Goal: Task Accomplishment & Management: Use online tool/utility

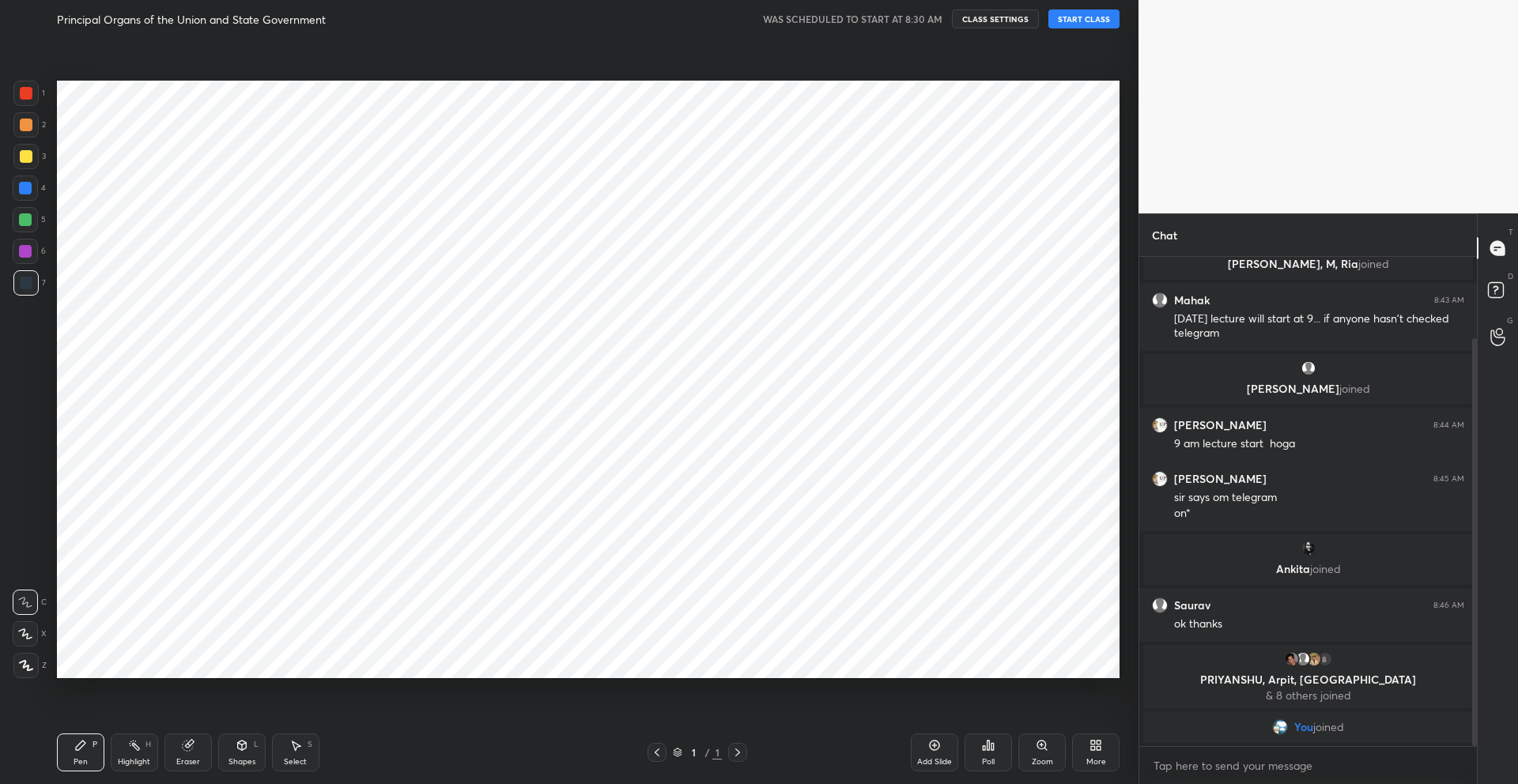
scroll to position [682, 1075]
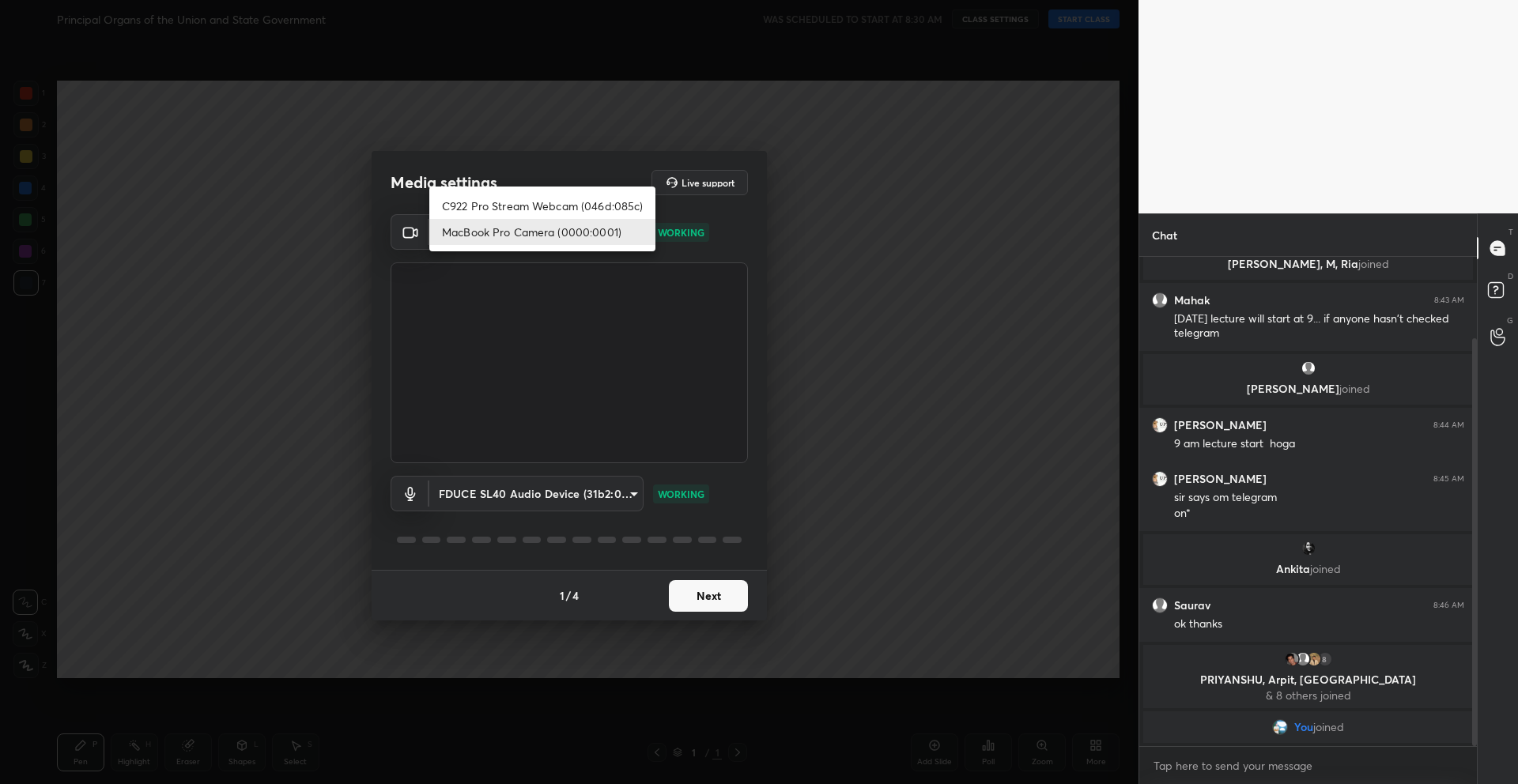
click at [523, 239] on body "1 2 3 4 5 6 7 C X Z C X Z E E Erase all H H Principal Organs of the Union and S…" at bounding box center [759, 392] width 1518 height 784
click at [498, 205] on li "C922 Pro Stream Webcam (046d:085c)" at bounding box center [542, 206] width 226 height 26
type input "ebda8757bbe3e9bce811617cb2dc31022e7b8165f30787648af5e1b160f64730"
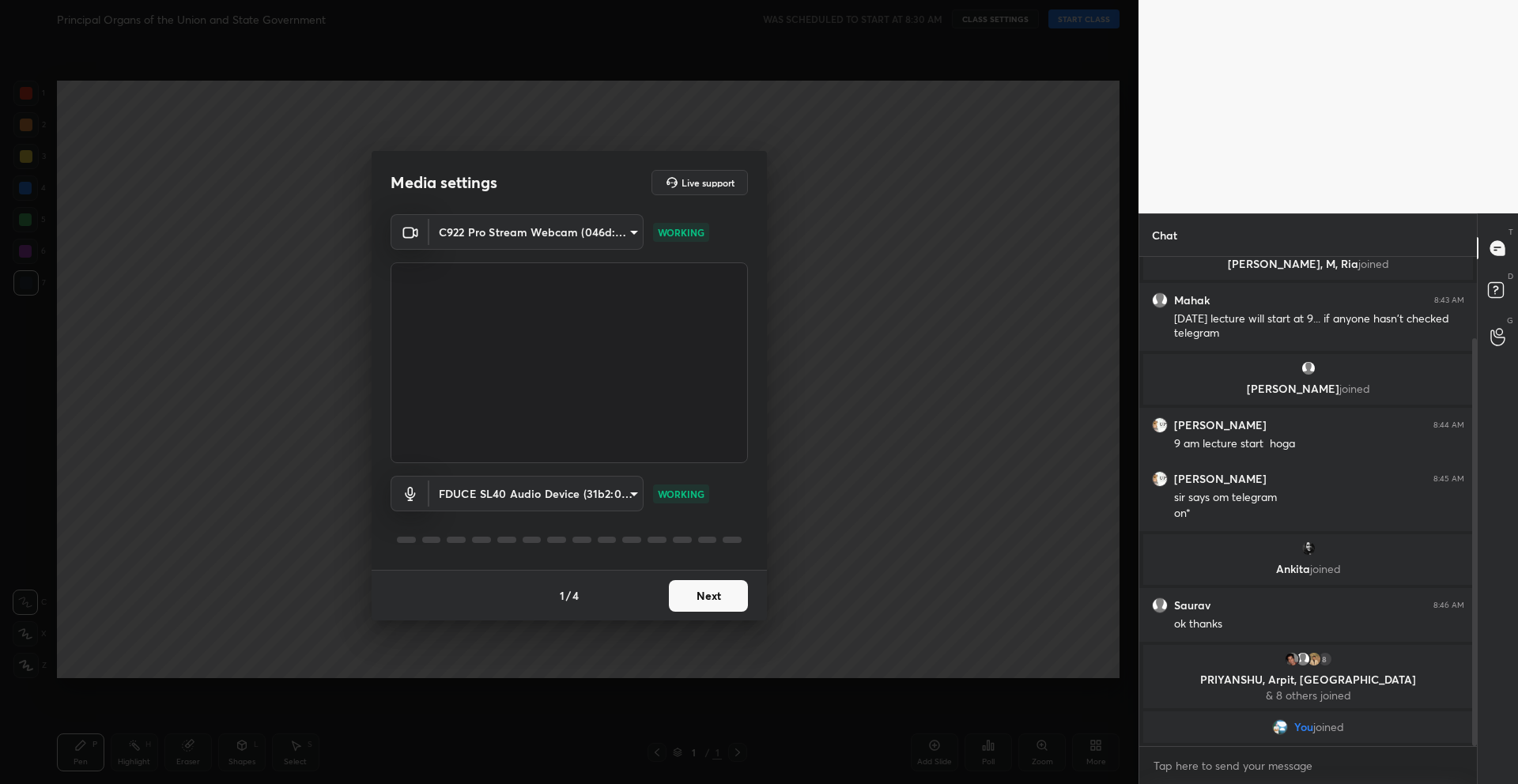
click at [712, 603] on button "Next" at bounding box center [708, 595] width 79 height 31
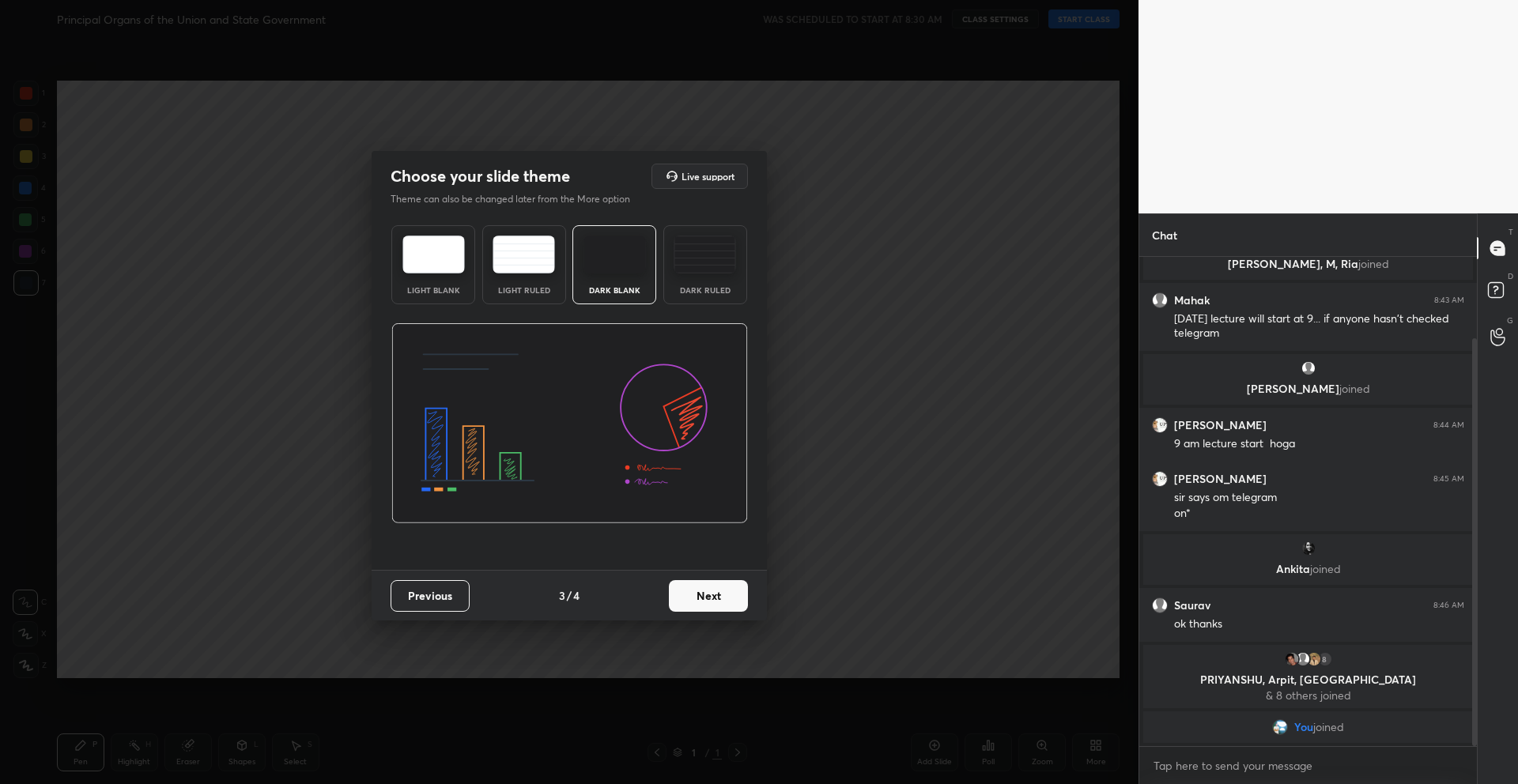
click at [716, 601] on button "Next" at bounding box center [708, 595] width 79 height 31
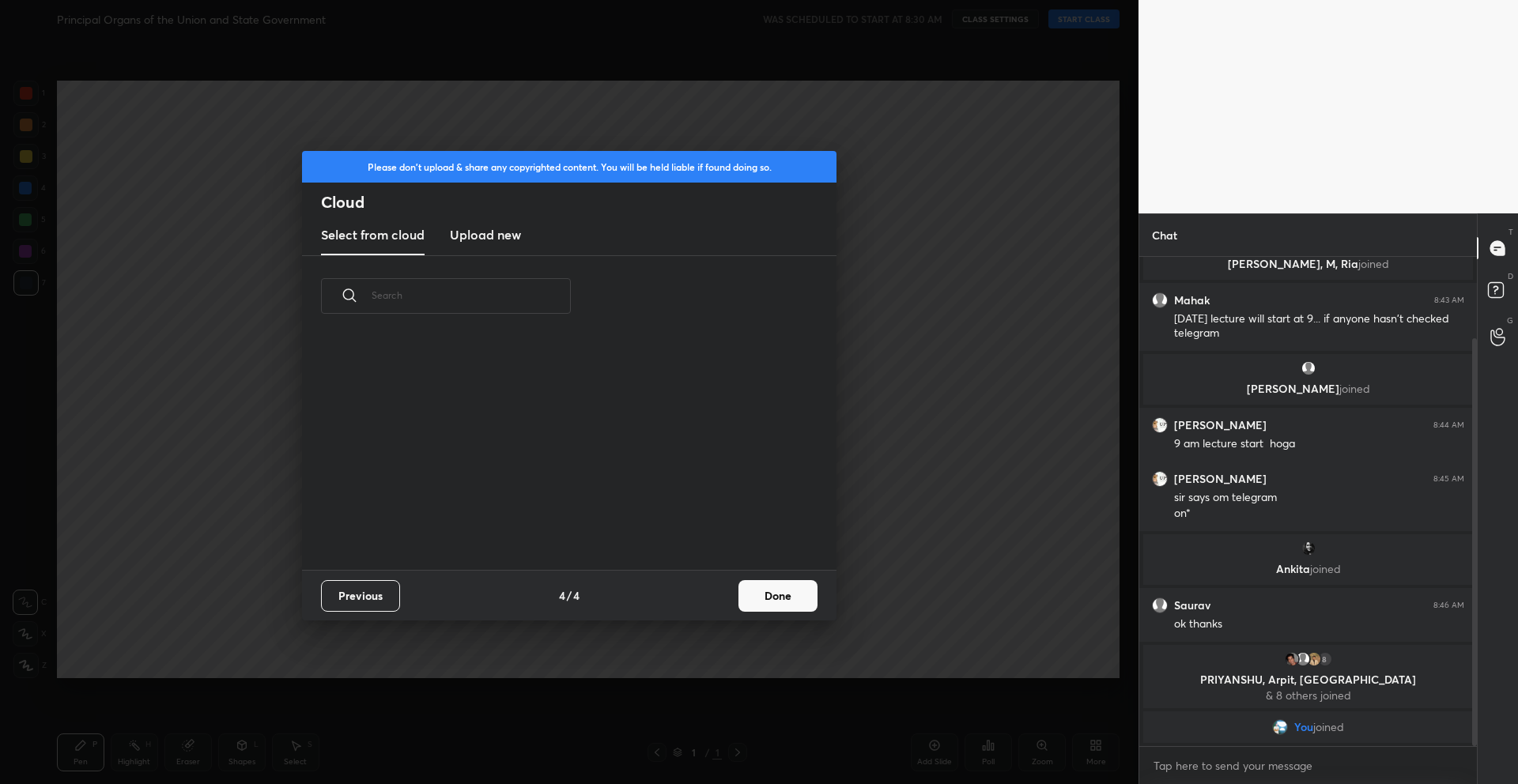
click at [776, 601] on button "Done" at bounding box center [777, 595] width 79 height 31
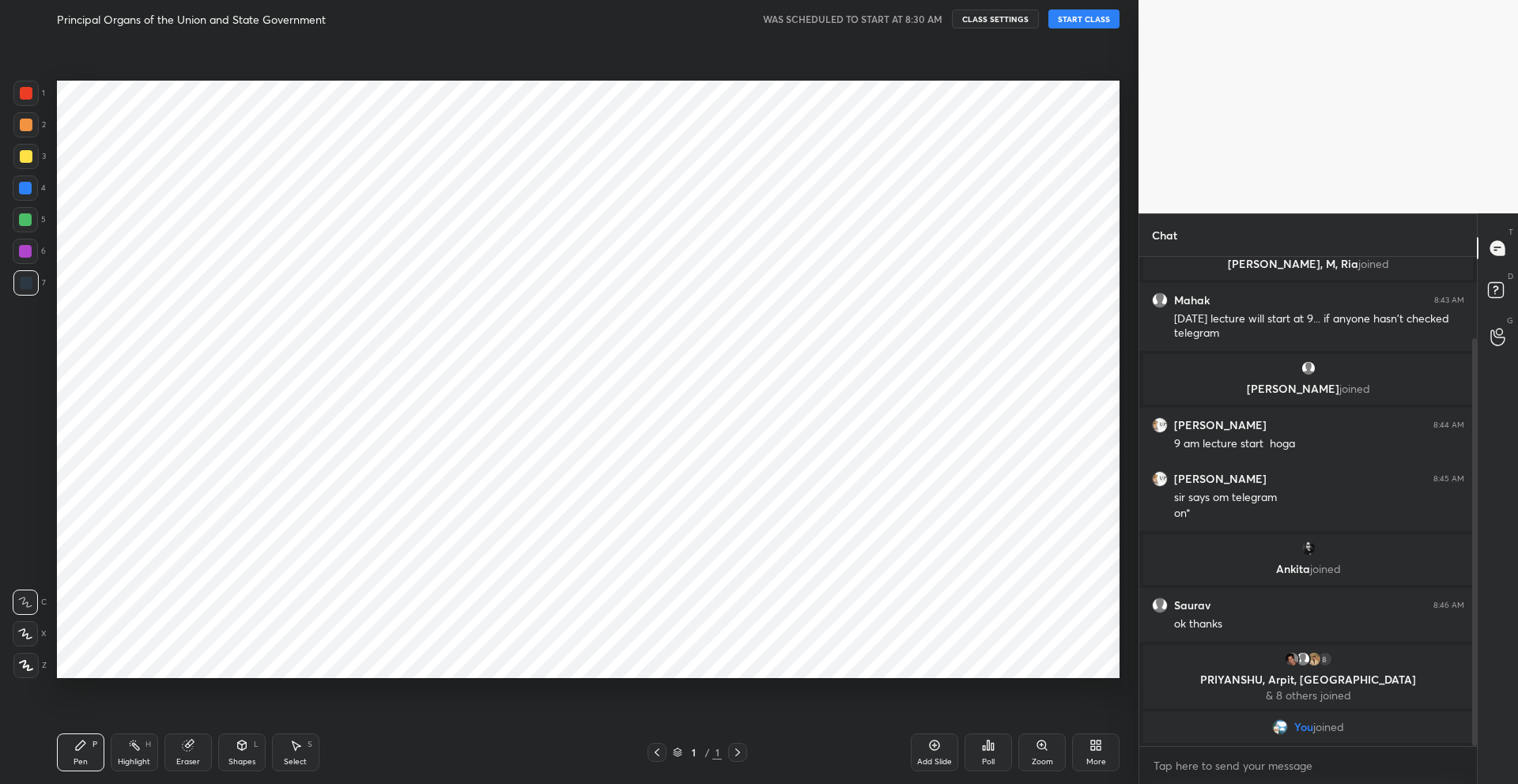
scroll to position [0, 0]
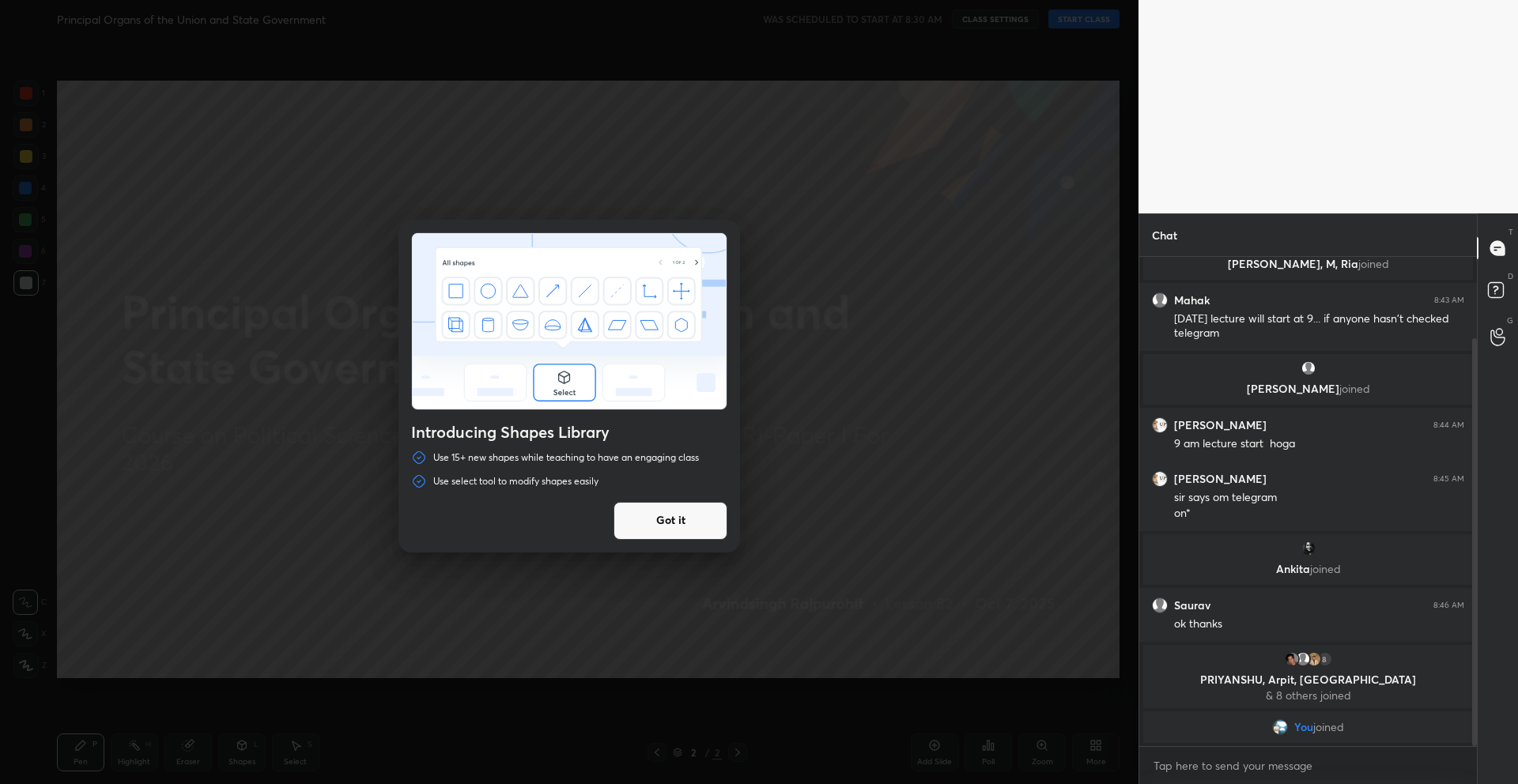
click at [684, 520] on button "Got it" at bounding box center [670, 521] width 114 height 38
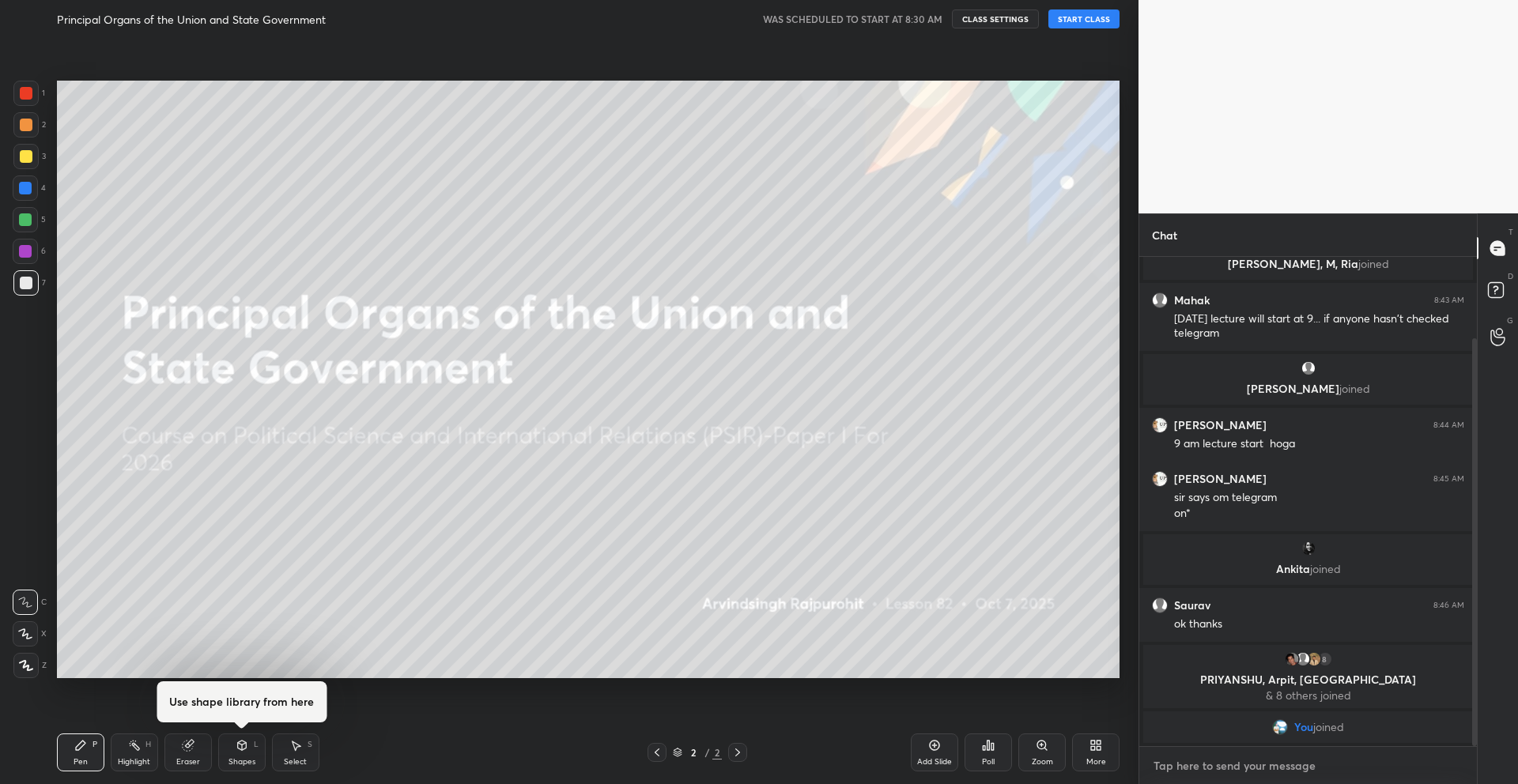
type textarea "x"
click at [1266, 777] on textarea at bounding box center [1308, 765] width 313 height 25
type textarea "W"
type textarea "x"
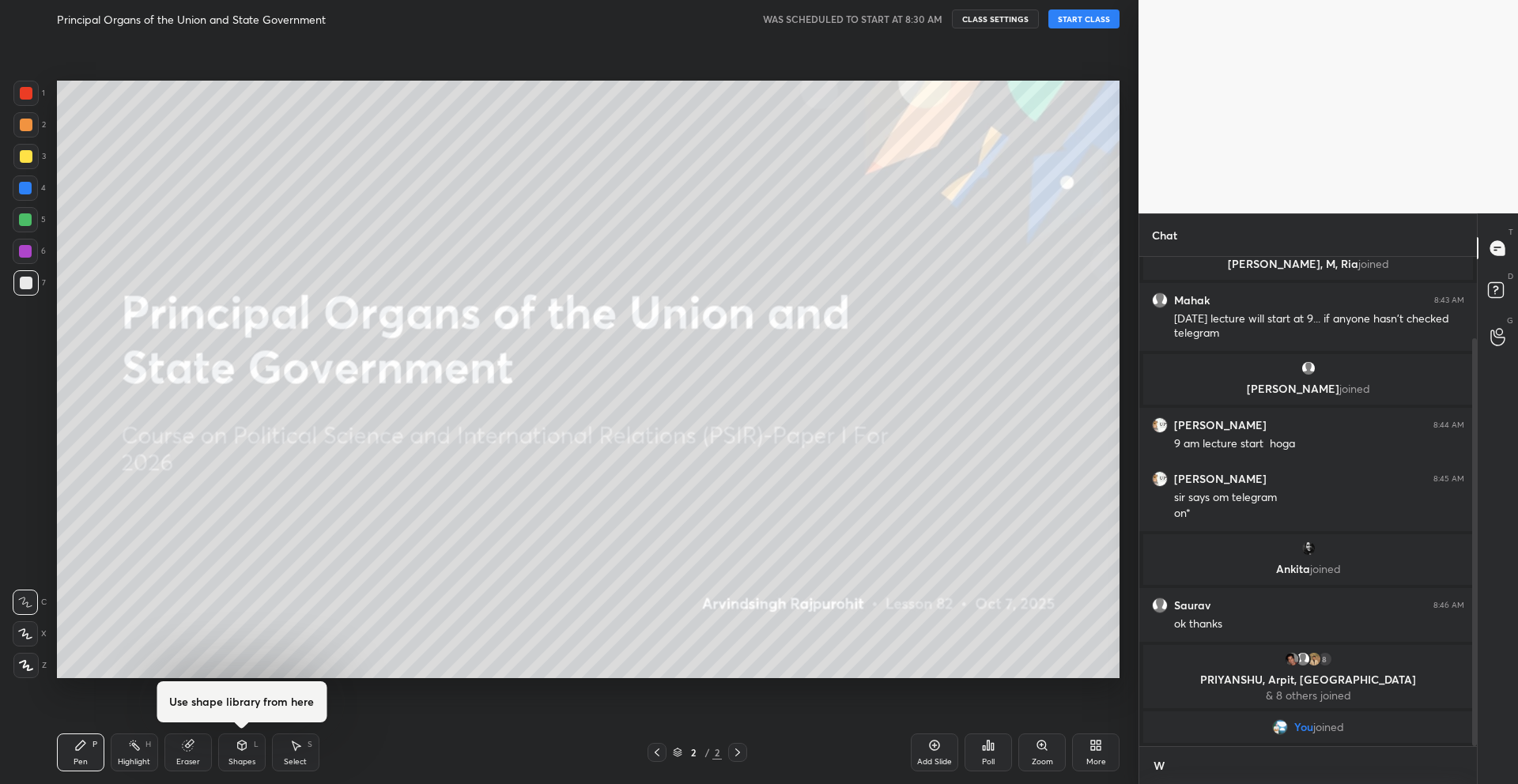
type textarea "We"
type textarea "x"
type textarea "We"
type textarea "x"
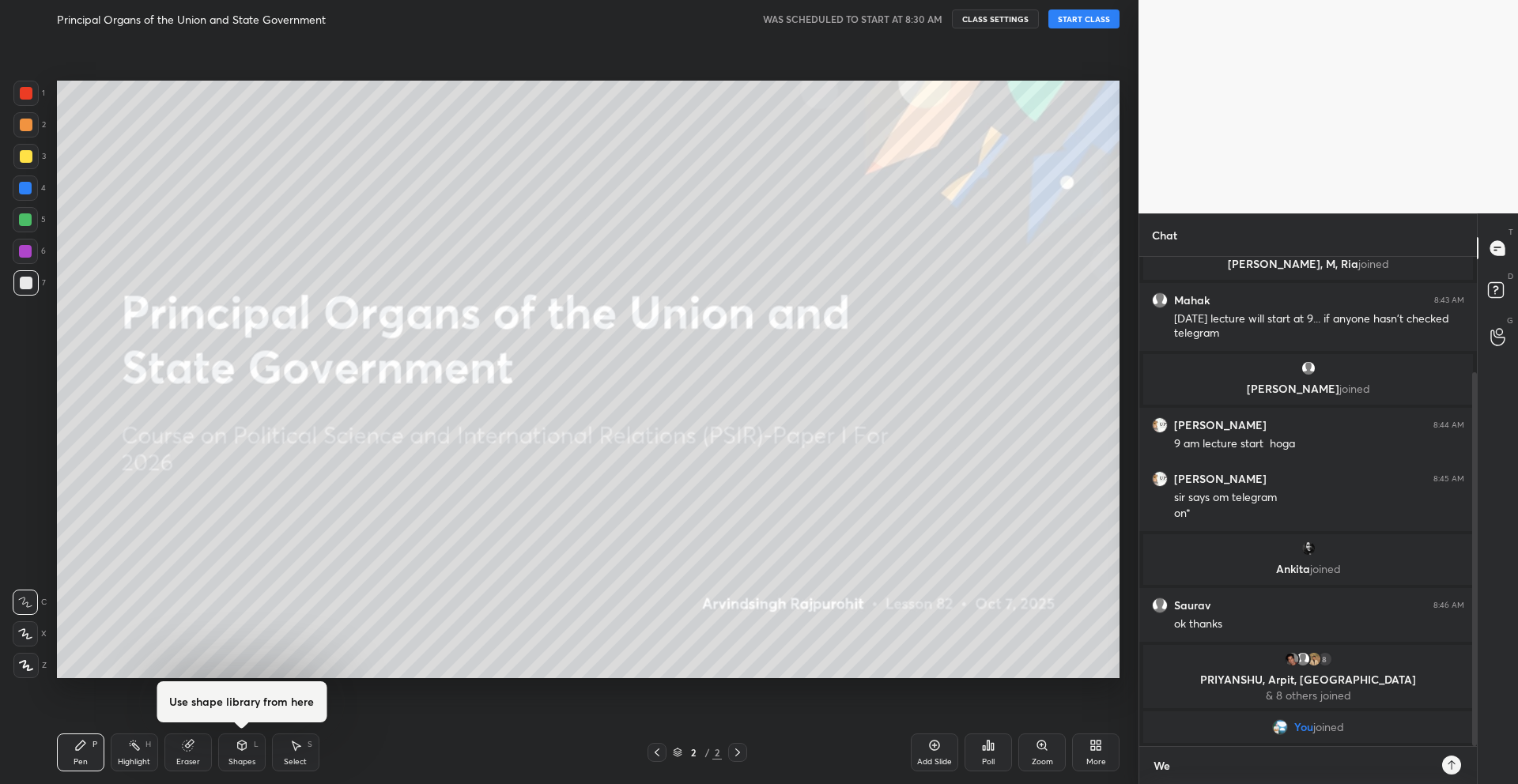
type textarea "We w"
type textarea "x"
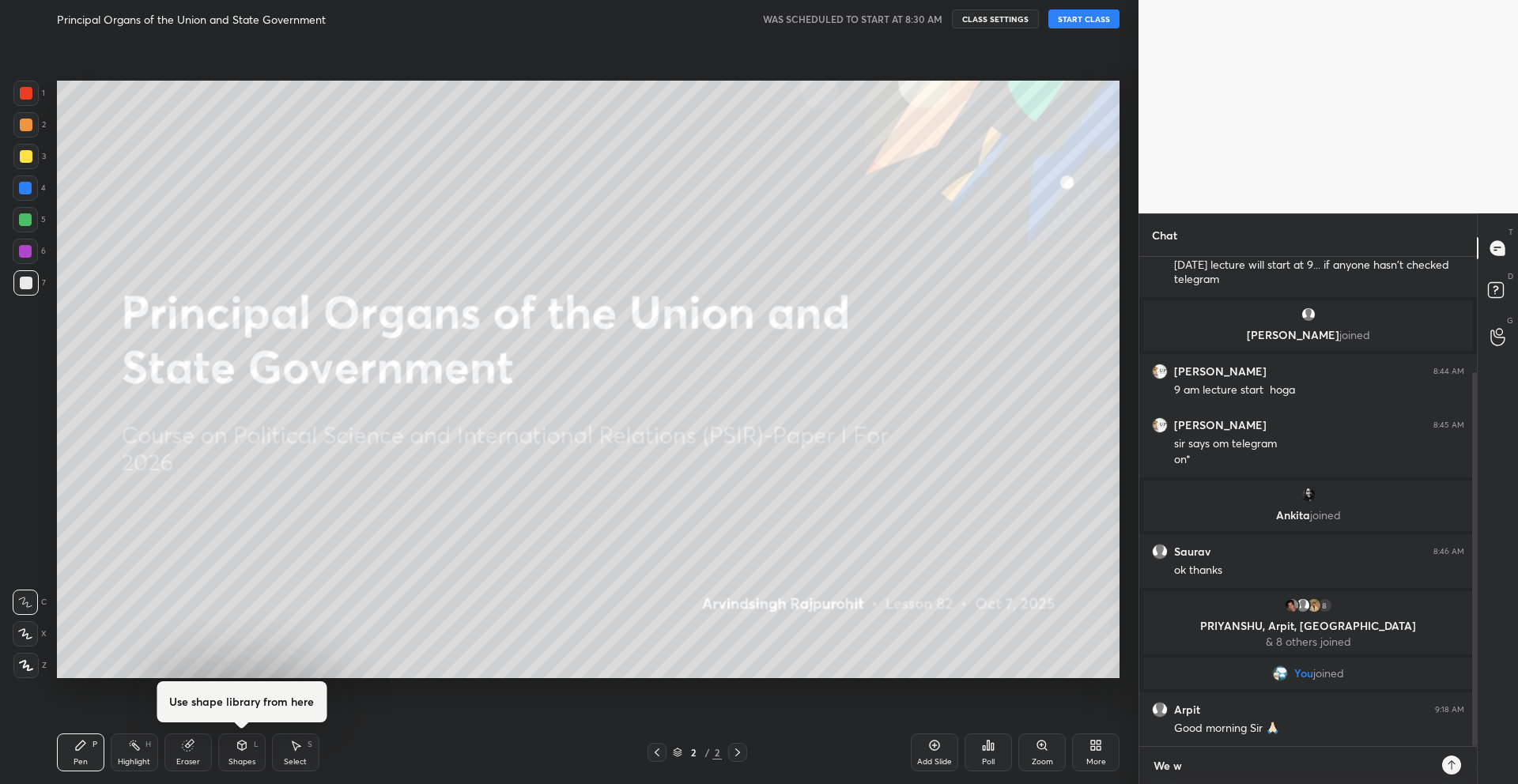
type textarea "We wi"
type textarea "x"
type textarea "We wil"
type textarea "x"
type textarea "We will"
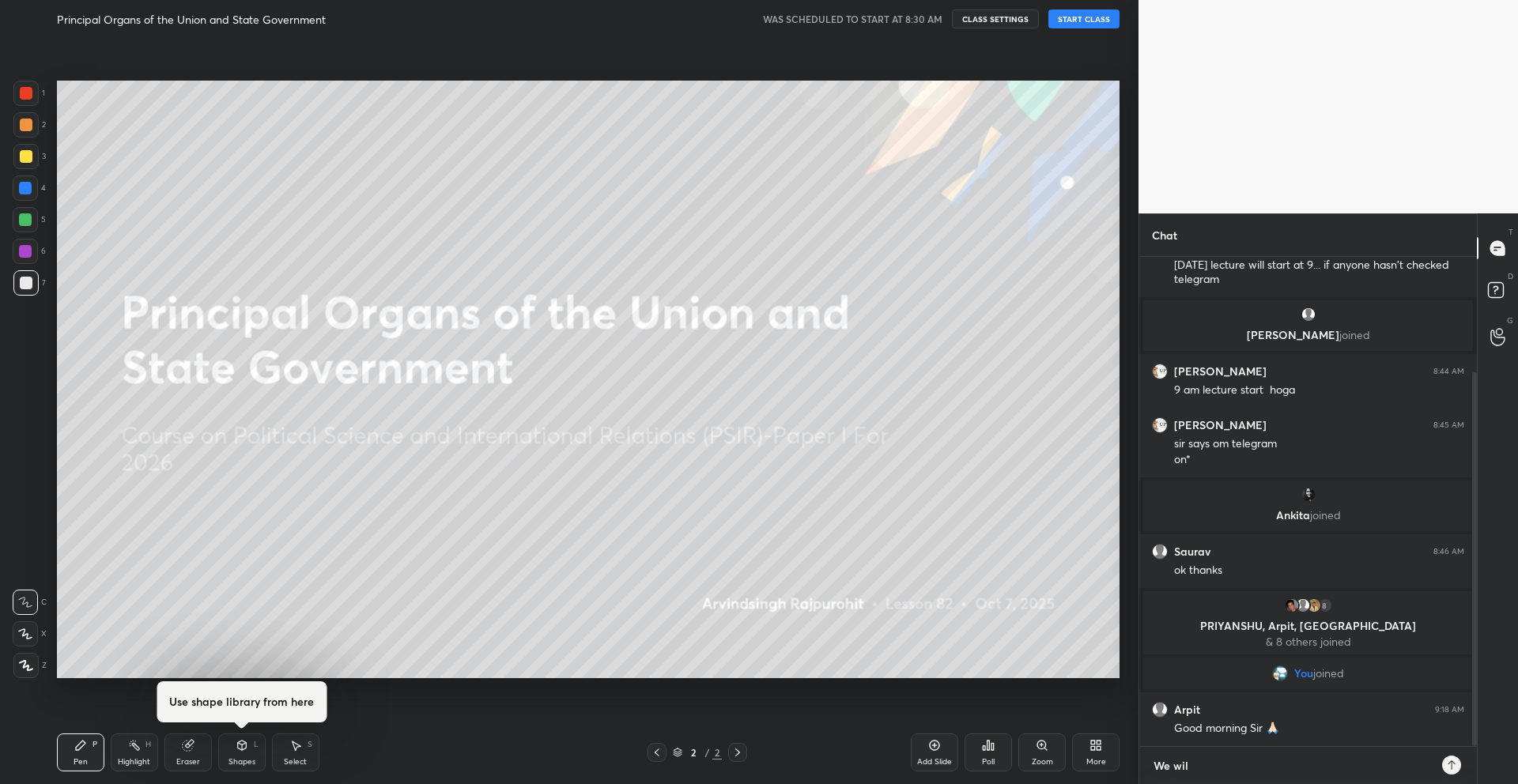
type textarea "x"
type textarea "We will"
type textarea "x"
type textarea "We will s"
type textarea "x"
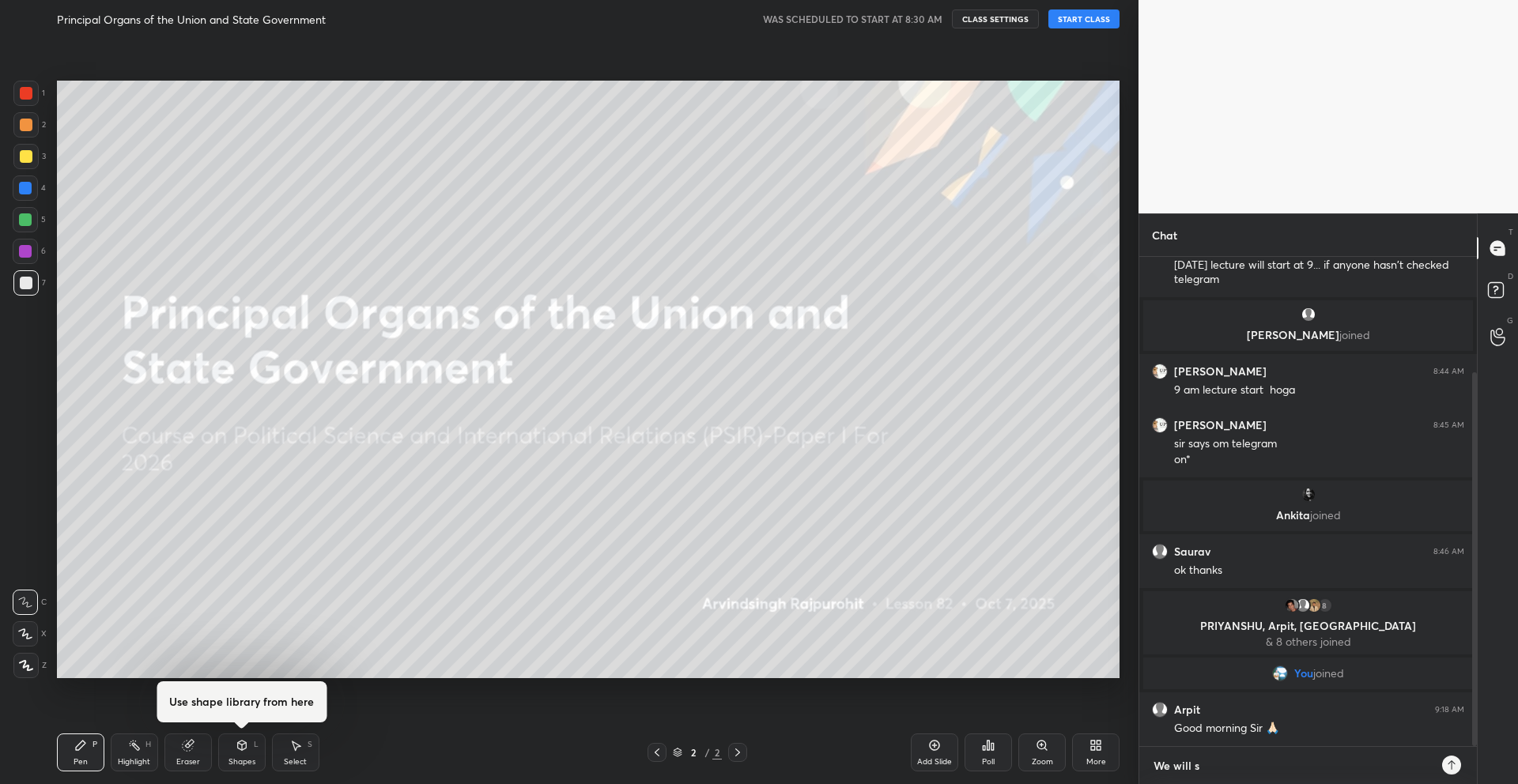
type textarea "We will st"
type textarea "x"
type textarea "We will sta"
type textarea "x"
type textarea "We will star"
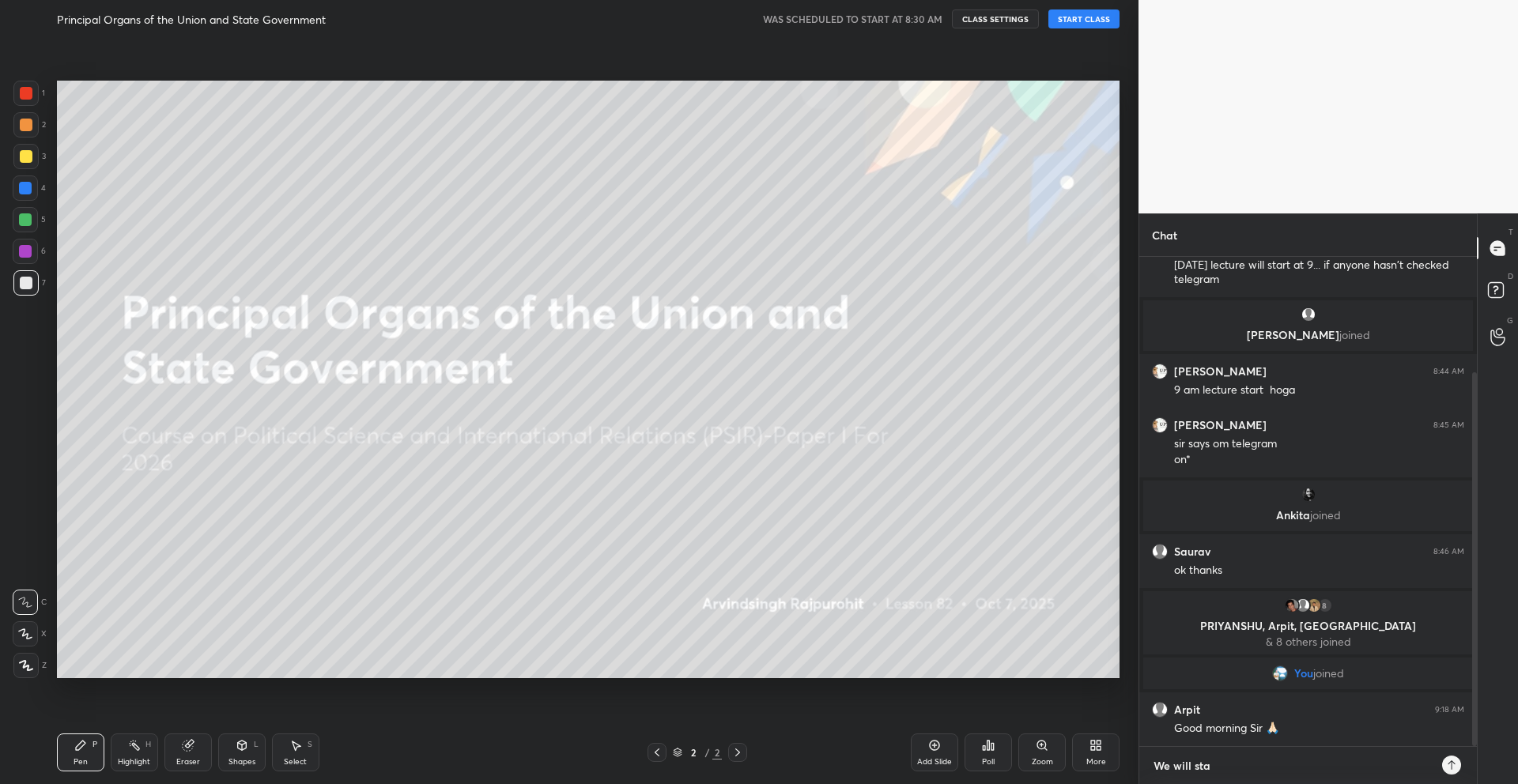
type textarea "x"
type textarea "We will start"
type textarea "x"
type textarea "We will start"
type textarea "x"
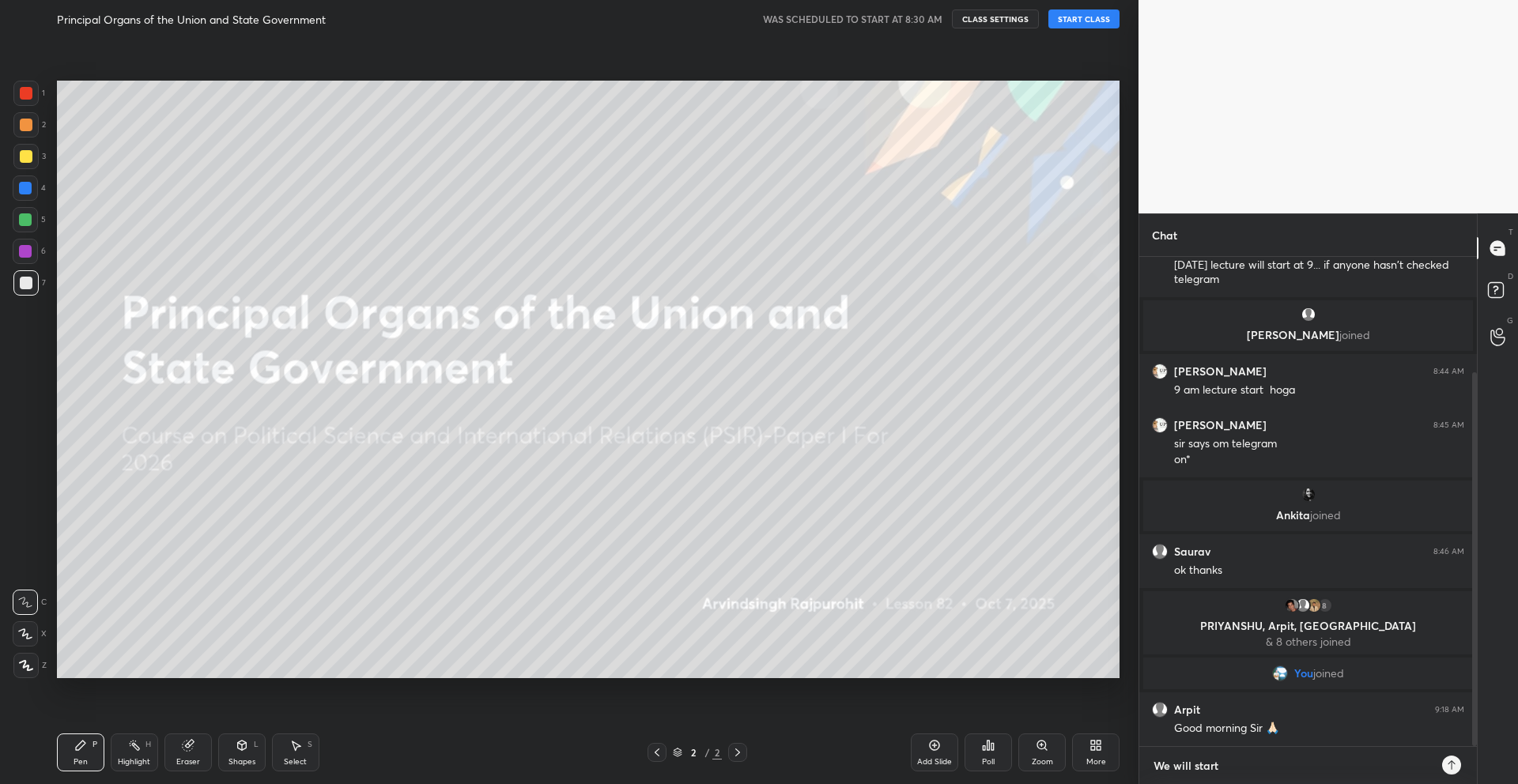
type textarea "We will start a"
type textarea "x"
type textarea "We will start at"
type textarea "x"
type textarea "We will start at"
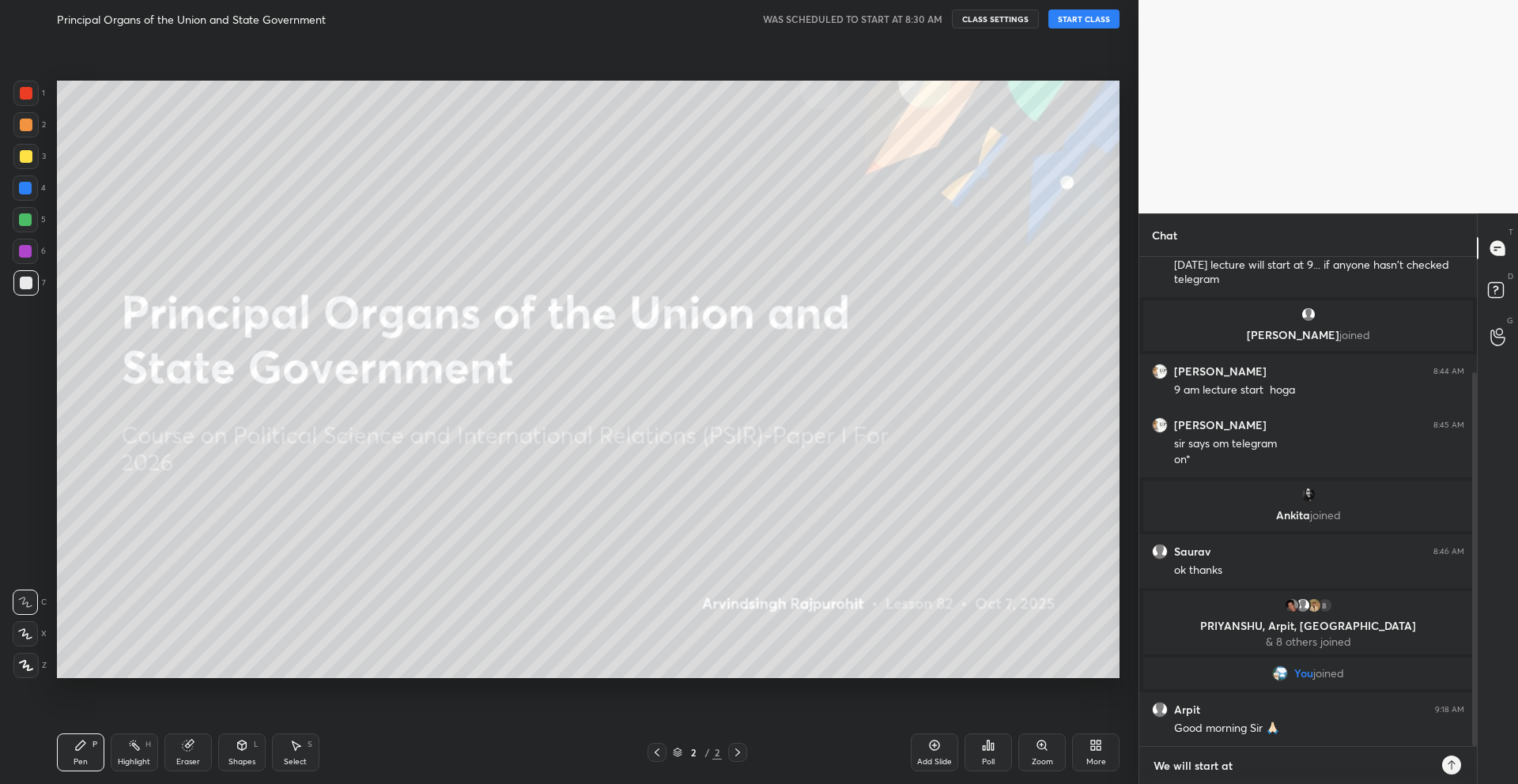
type textarea "x"
type textarea "We will start at 9"
type textarea "x"
type textarea "We will start at 9."
type textarea "x"
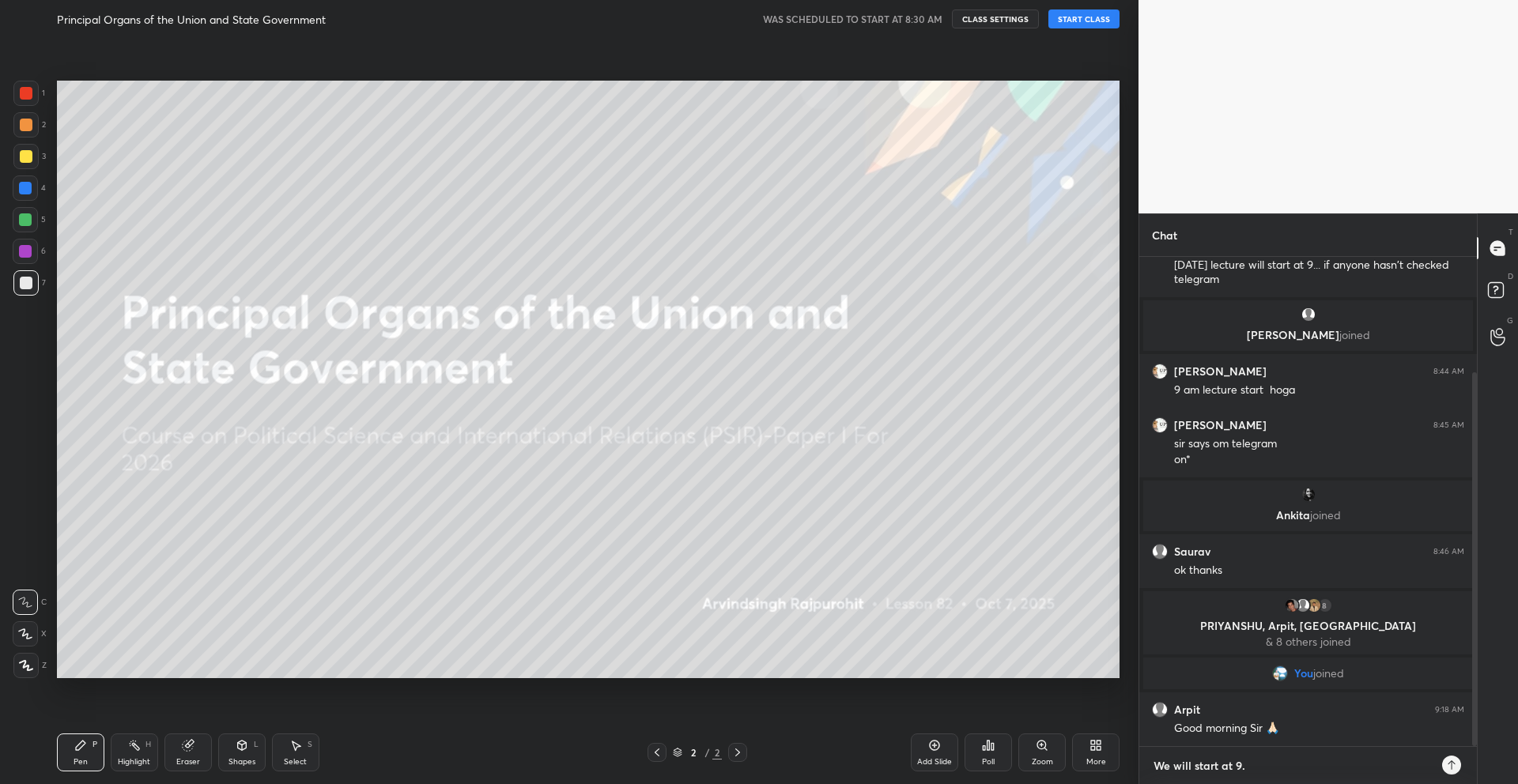
type textarea "We will start at 9.3"
type textarea "x"
type textarea "We will start at 9.30"
type textarea "x"
type textarea "We will start at 9.30"
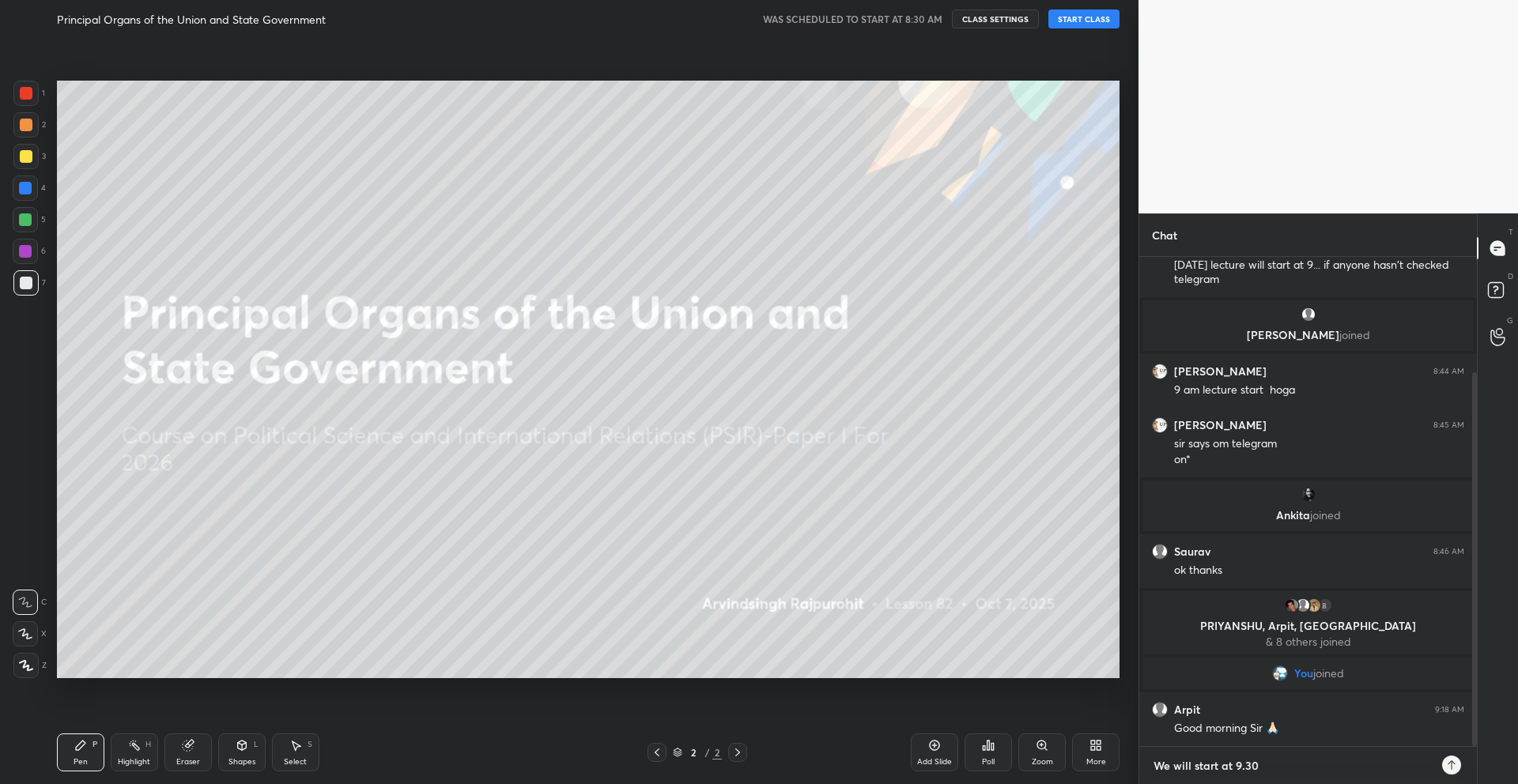
type textarea "x"
type textarea "We will start at 9.30 a"
type textarea "x"
type textarea "We will start at 9.30 am"
type textarea "x"
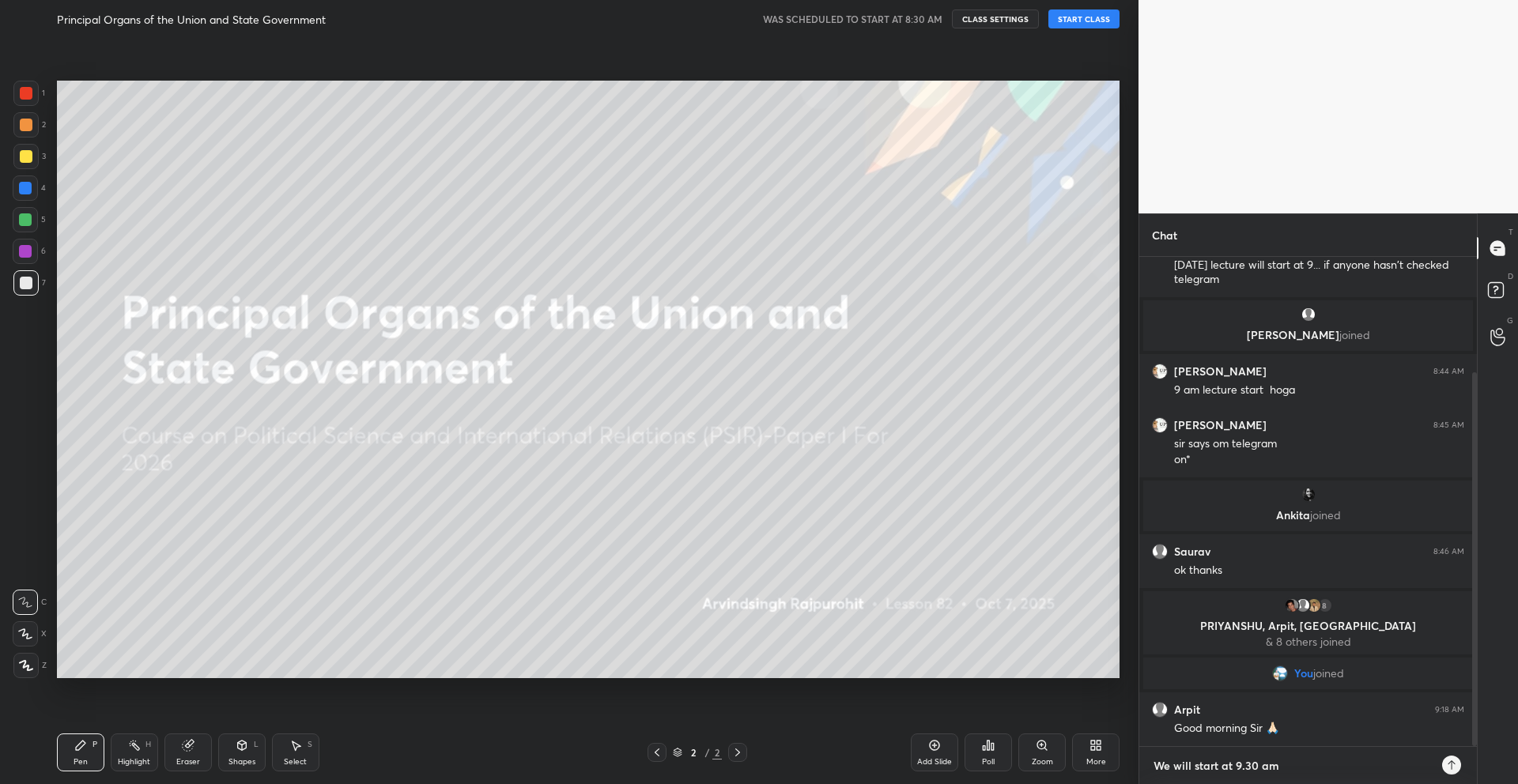
type textarea "We will start at 9.30 am"
type textarea "x"
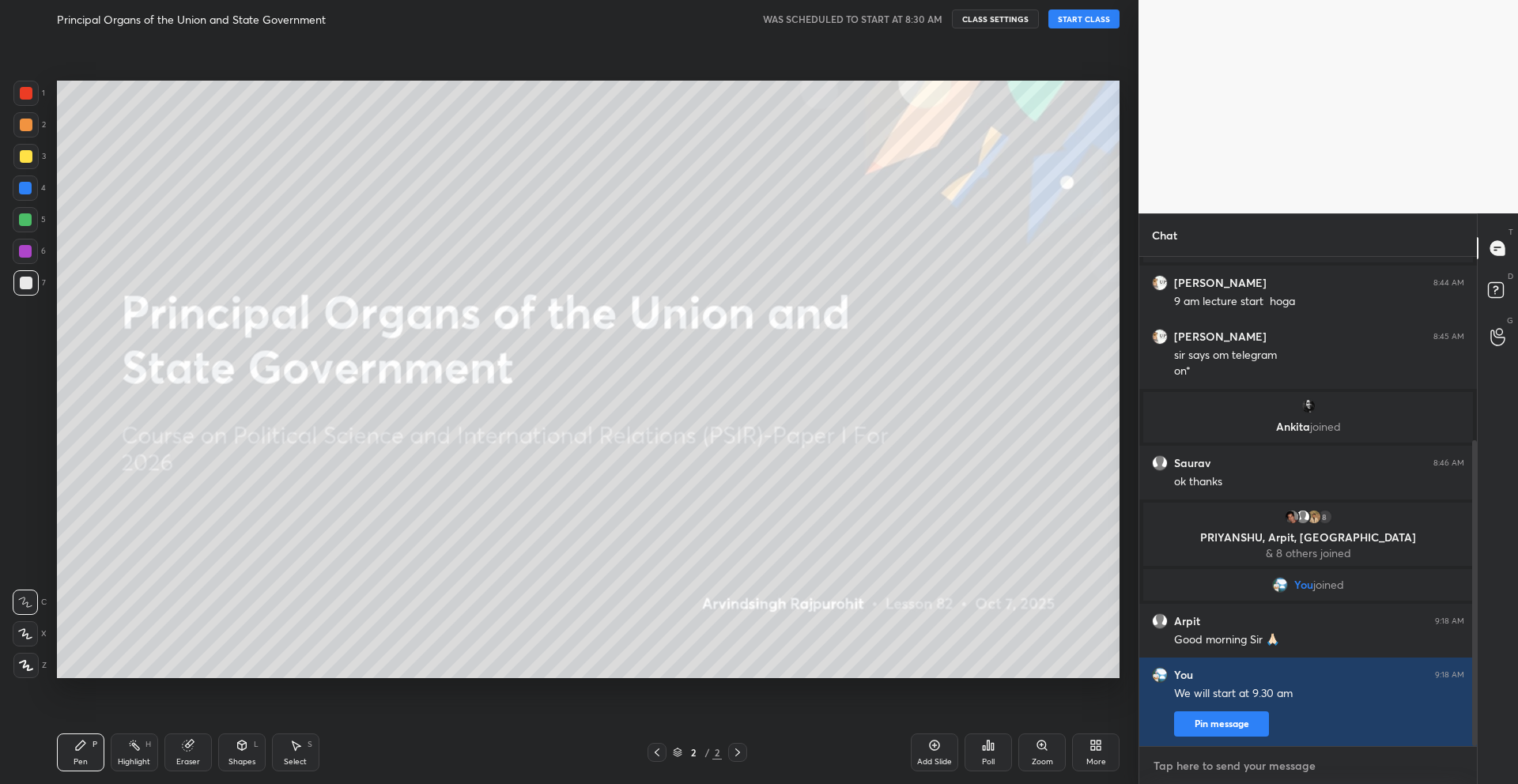
scroll to position [293, 0]
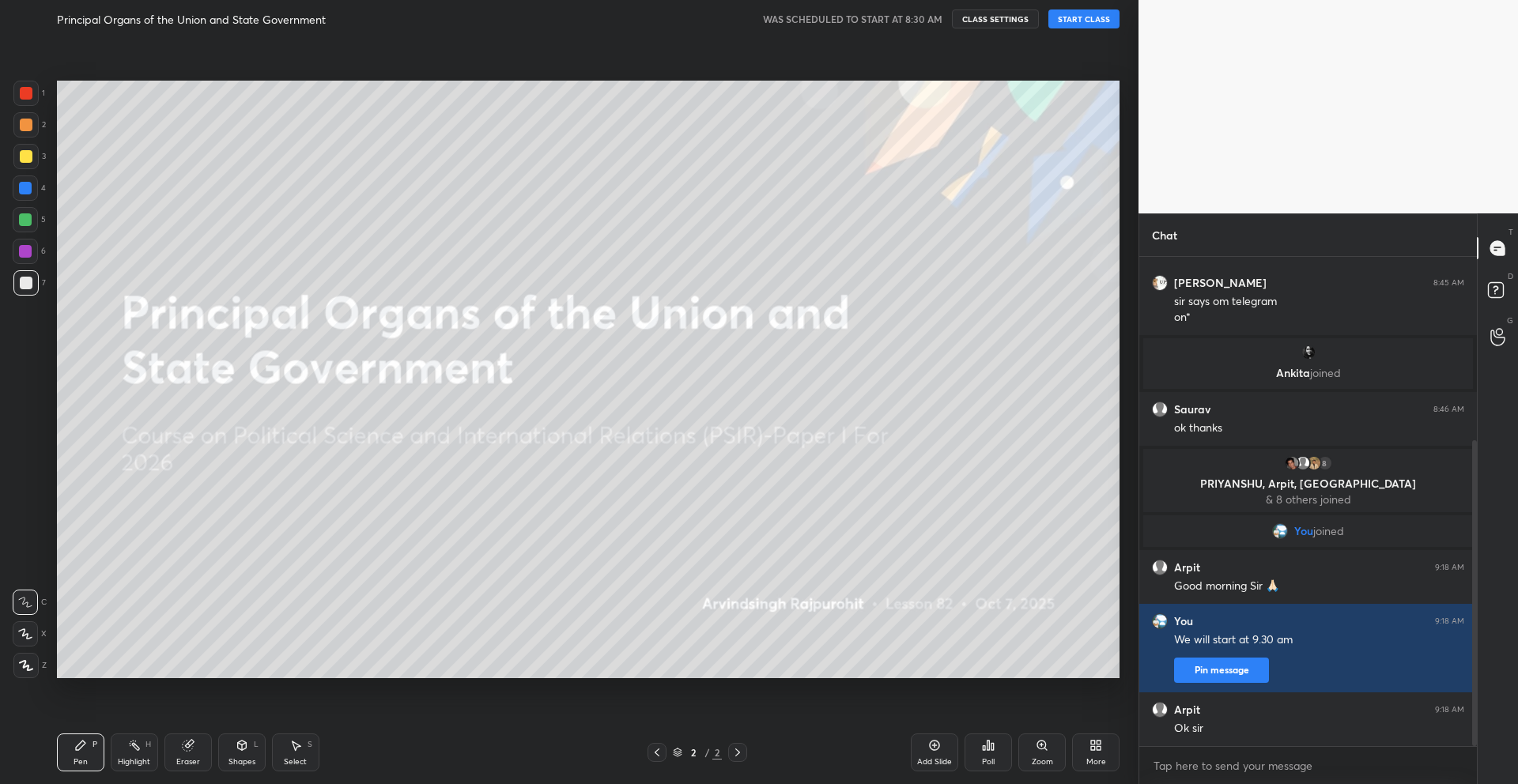
click at [1088, 18] on button "START CLASS" at bounding box center [1083, 18] width 71 height 19
click at [1088, 19] on button "End Class" at bounding box center [1087, 18] width 65 height 19
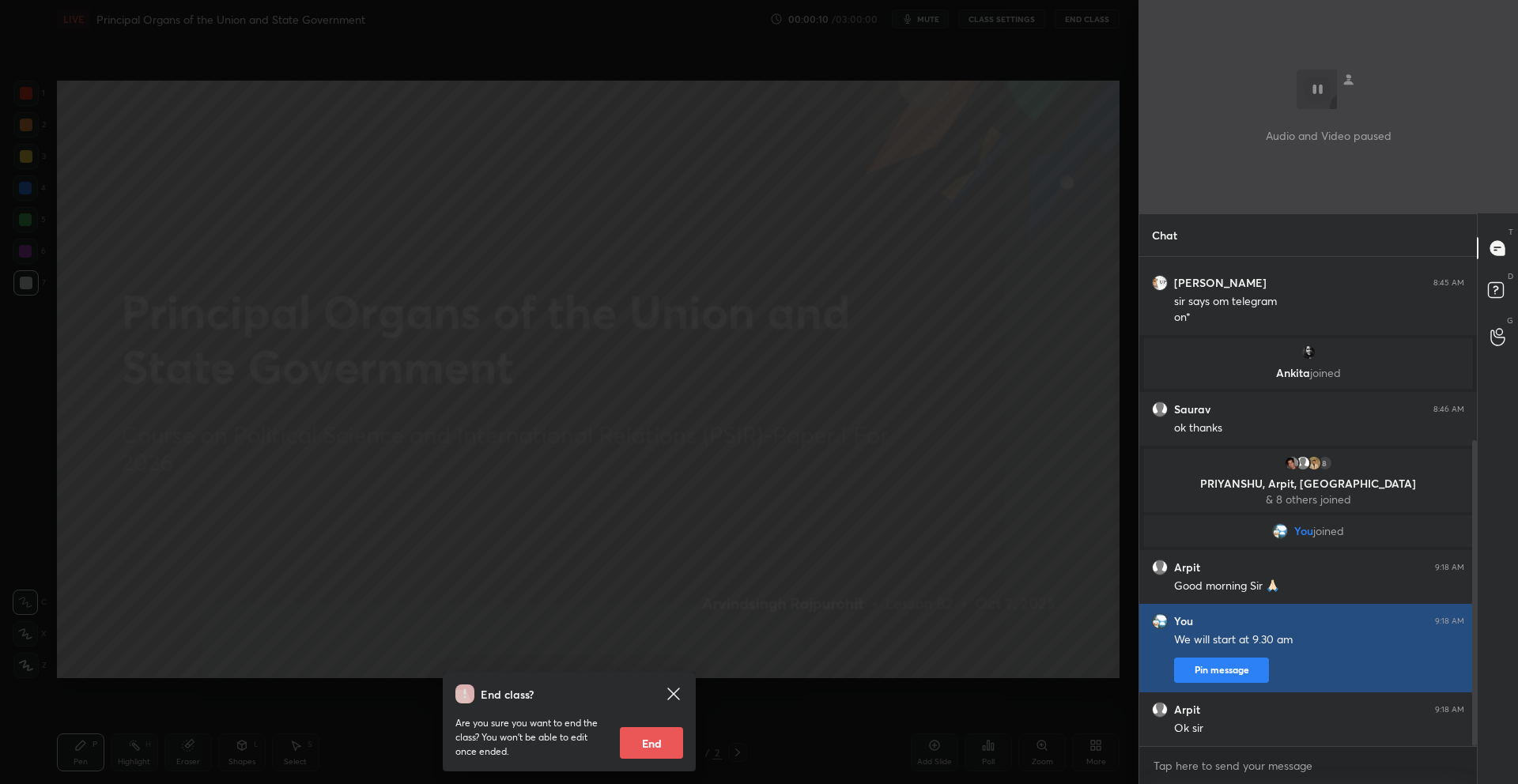
click at [1240, 681] on button "Pin message" at bounding box center [1221, 669] width 95 height 25
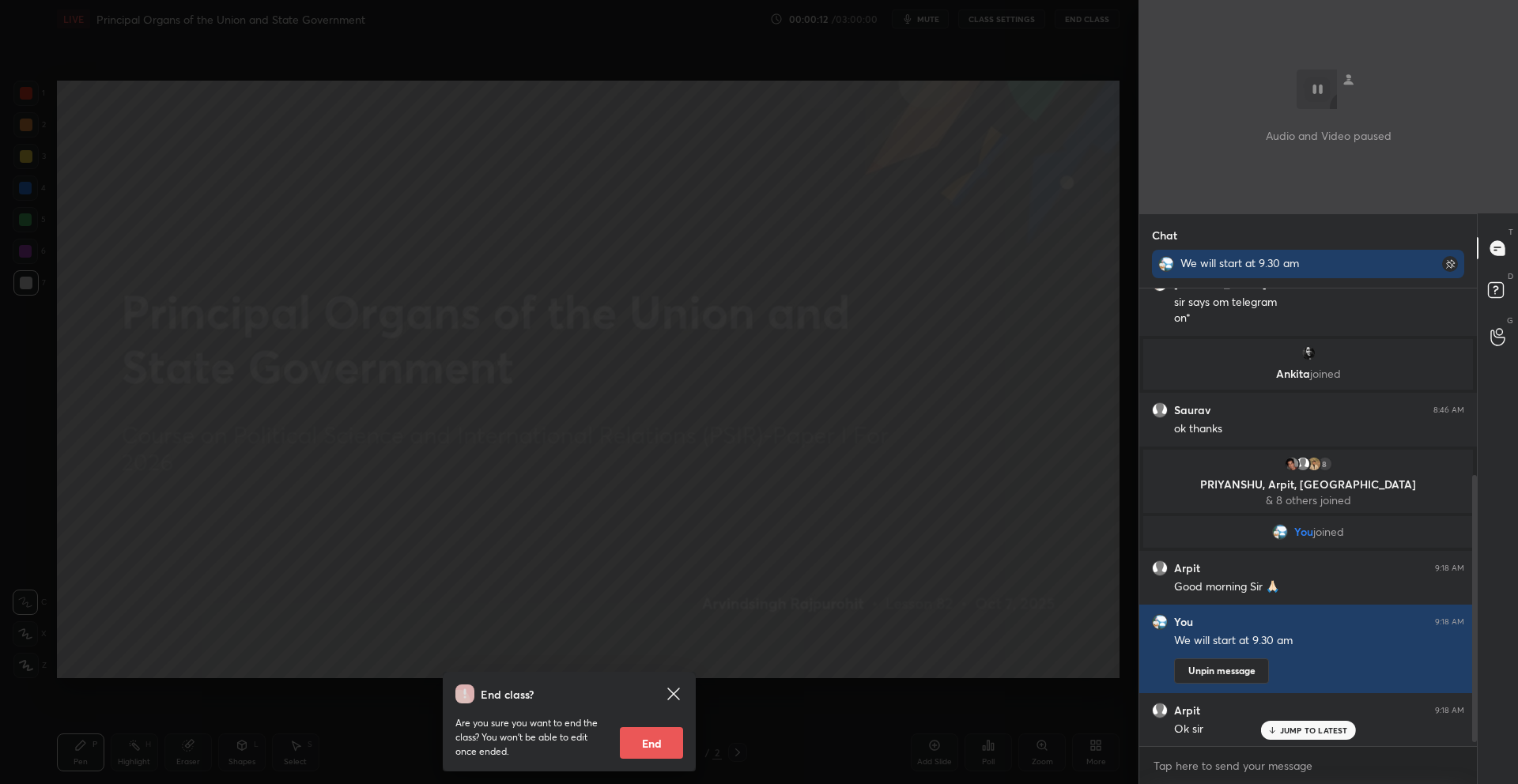
scroll to position [325, 0]
type textarea "x"
click at [1234, 775] on textarea at bounding box center [1308, 765] width 313 height 25
type textarea "J"
type textarea "x"
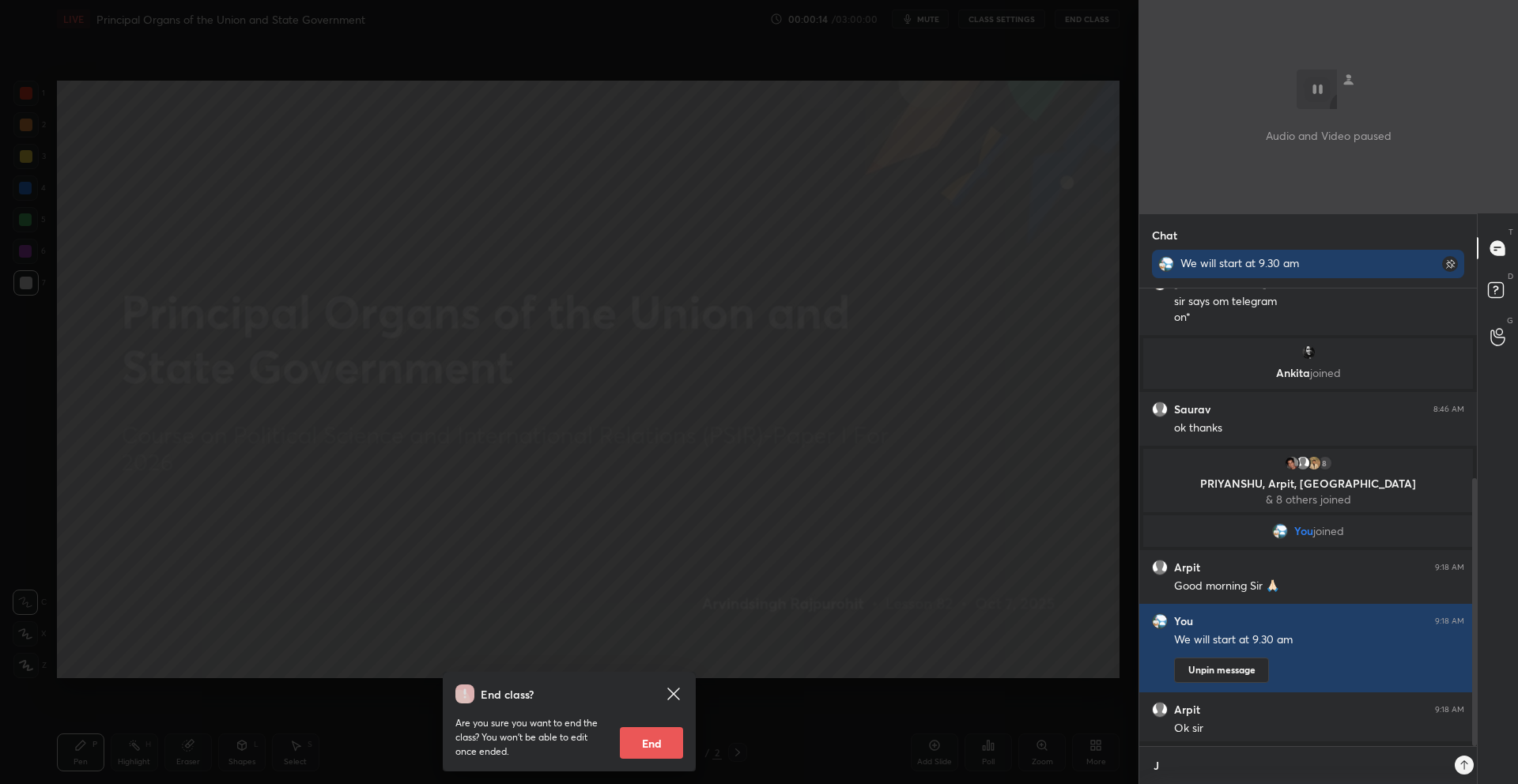
scroll to position [6, 6]
type textarea "Jo"
type textarea "x"
type textarea "Joi"
type textarea "x"
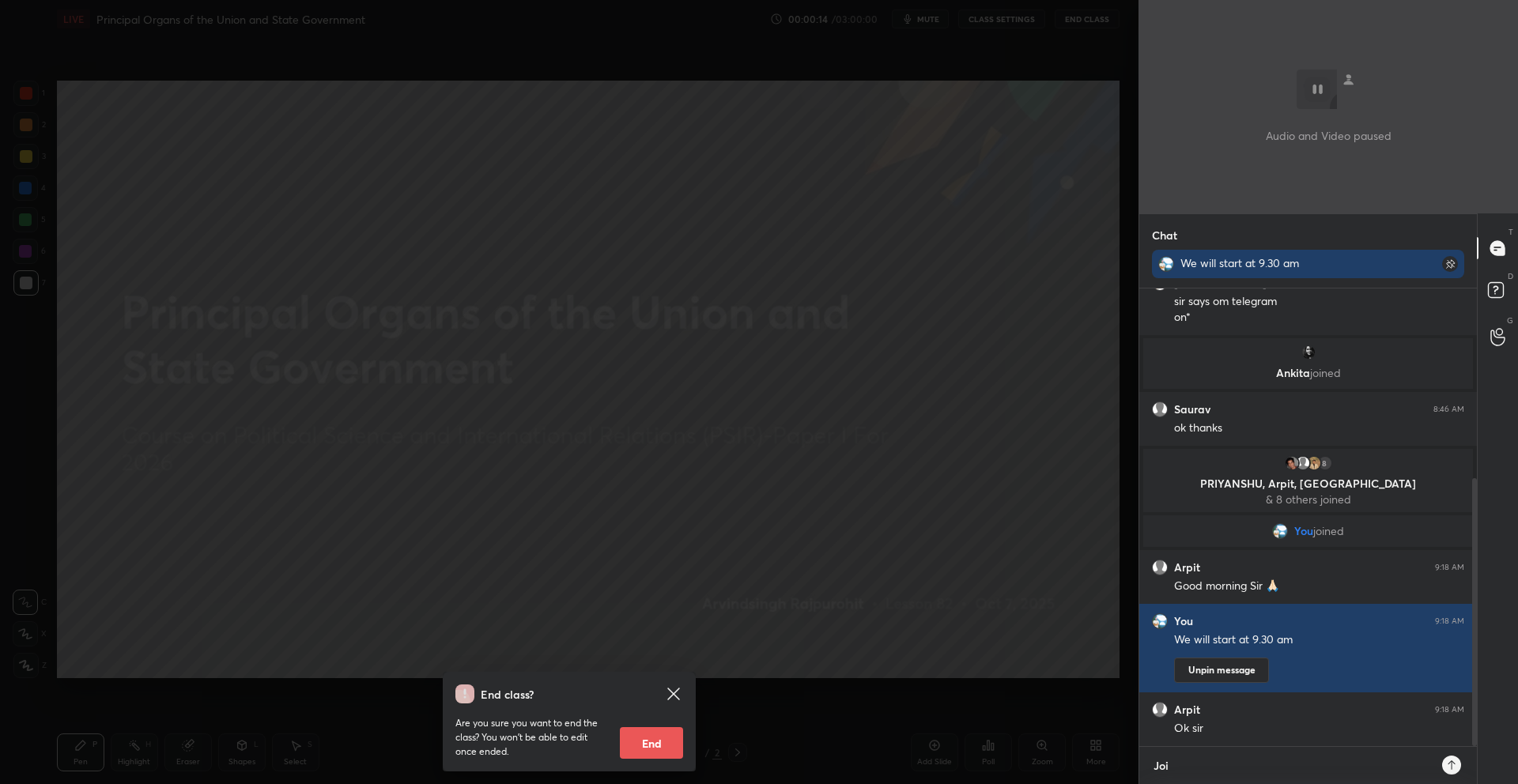
type textarea "Join"
type textarea "x"
type textarea "Join"
type textarea "x"
type textarea "Join a"
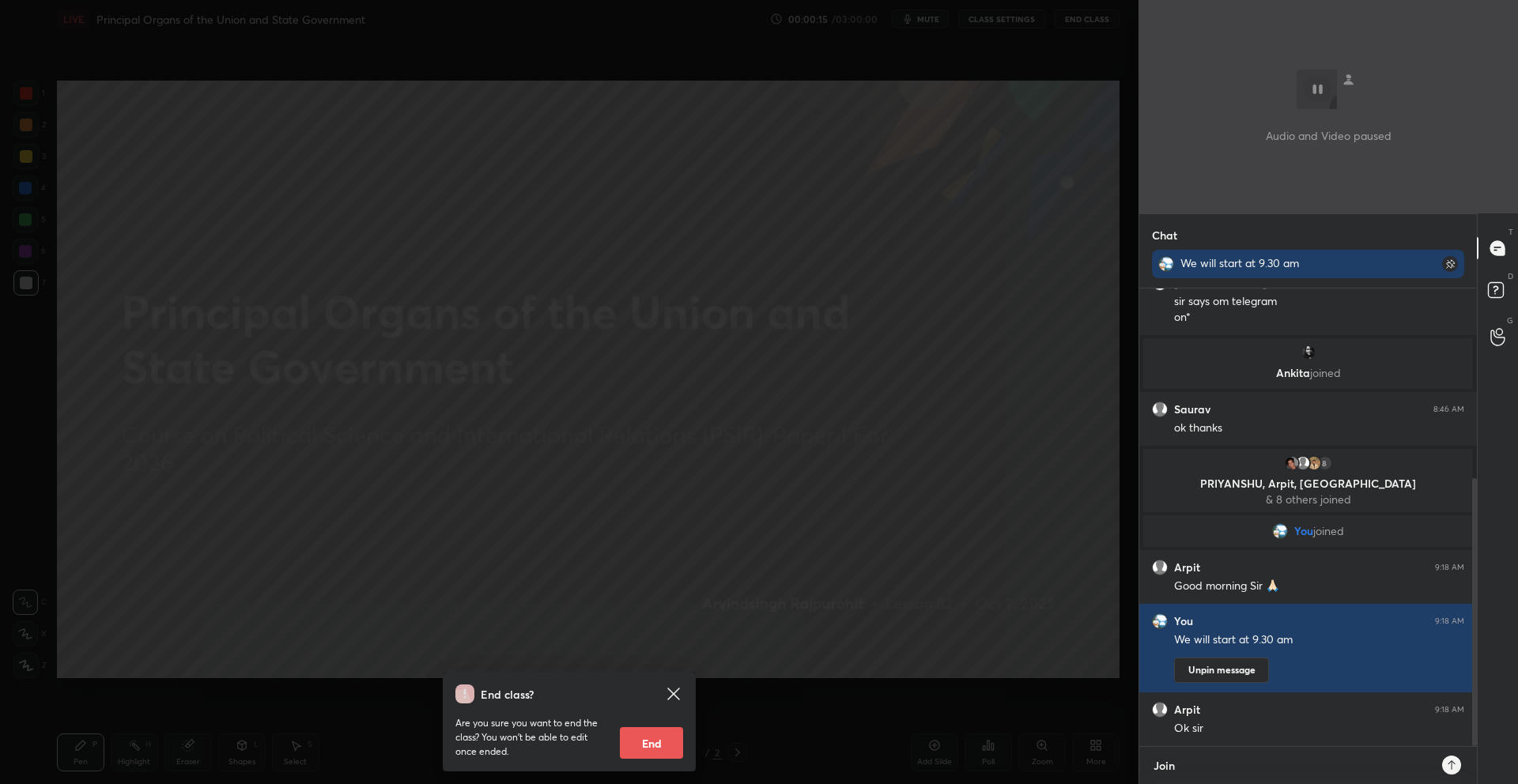
type textarea "x"
type textarea "Join al"
type textarea "x"
type textarea "Join all"
type textarea "x"
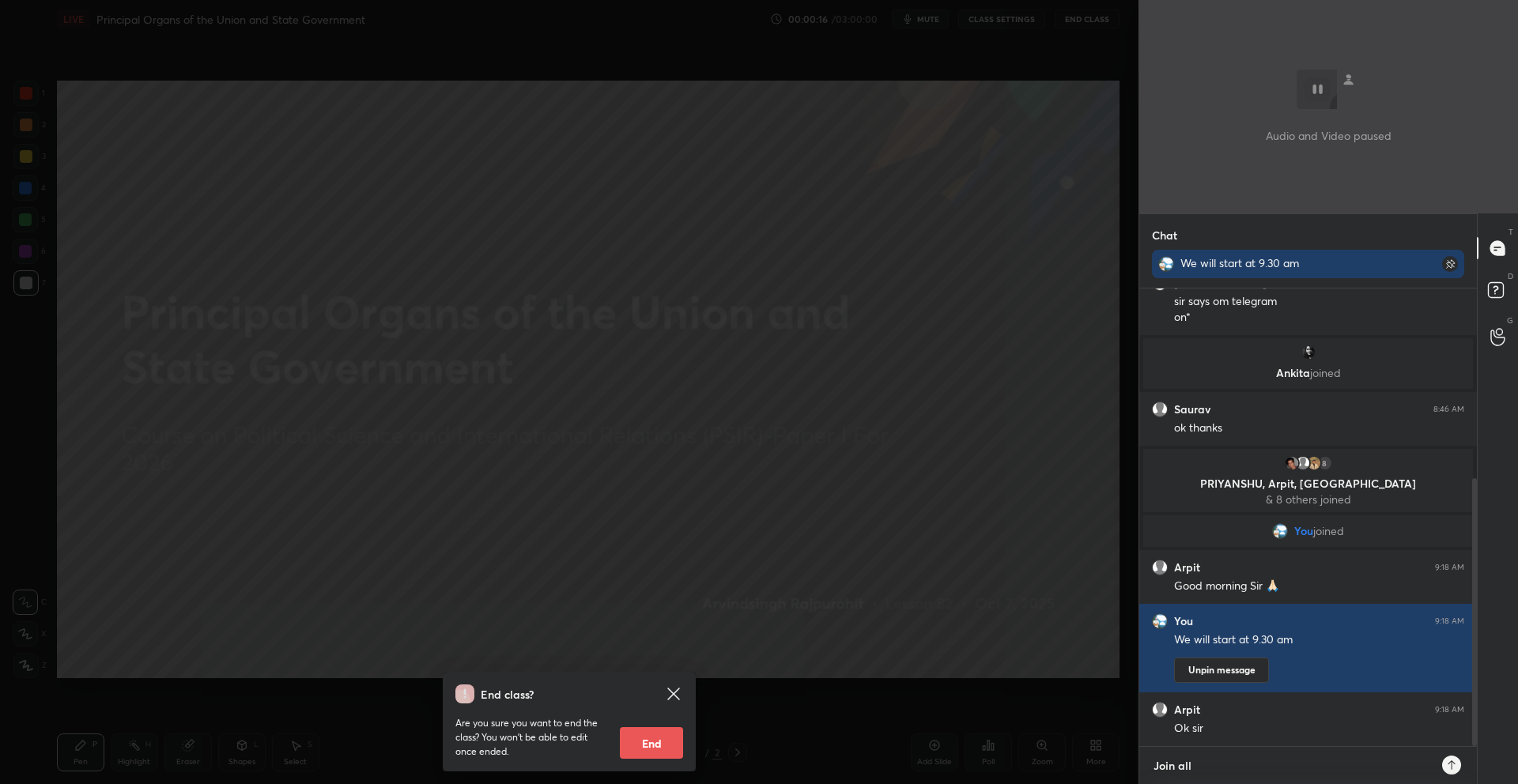
type textarea "Join all"
type textarea "x"
type textarea "Join all w"
type textarea "x"
type textarea "Join all we"
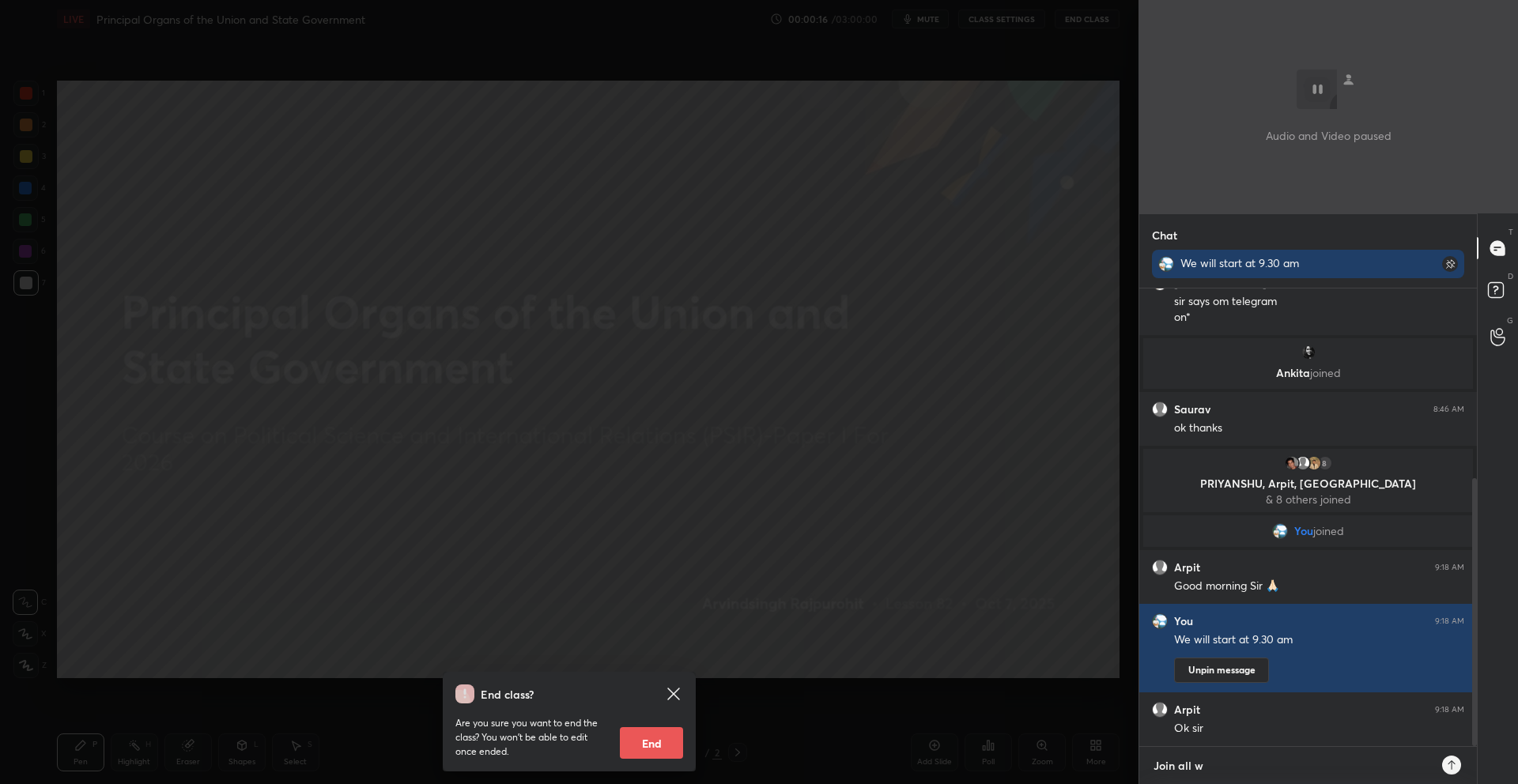
type textarea "x"
type textarea "Join all we"
type textarea "x"
type textarea "Join all we w"
type textarea "x"
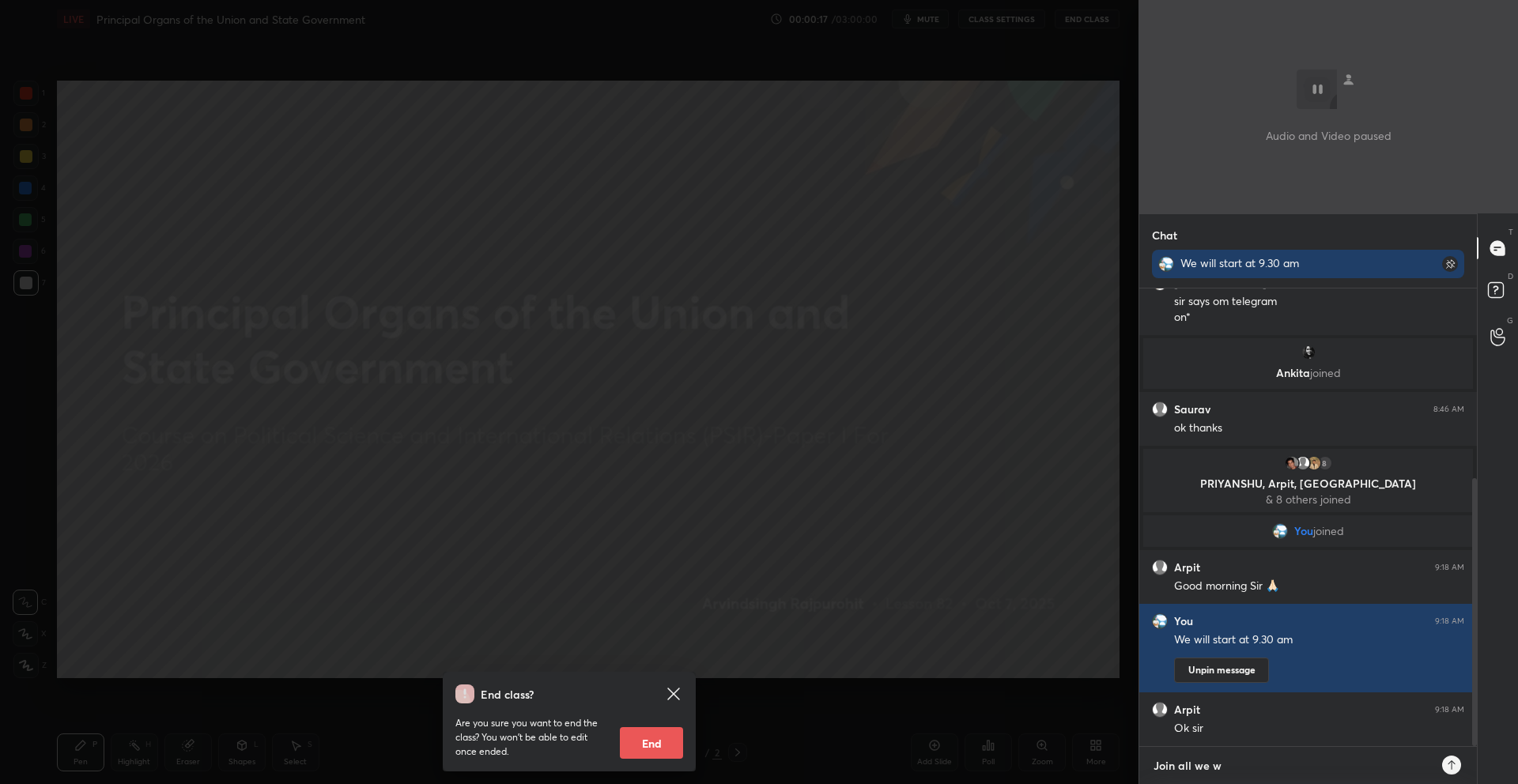
type textarea "Join all we wi"
type textarea "x"
type textarea "Join all we wil"
type textarea "x"
type textarea "Join all we will"
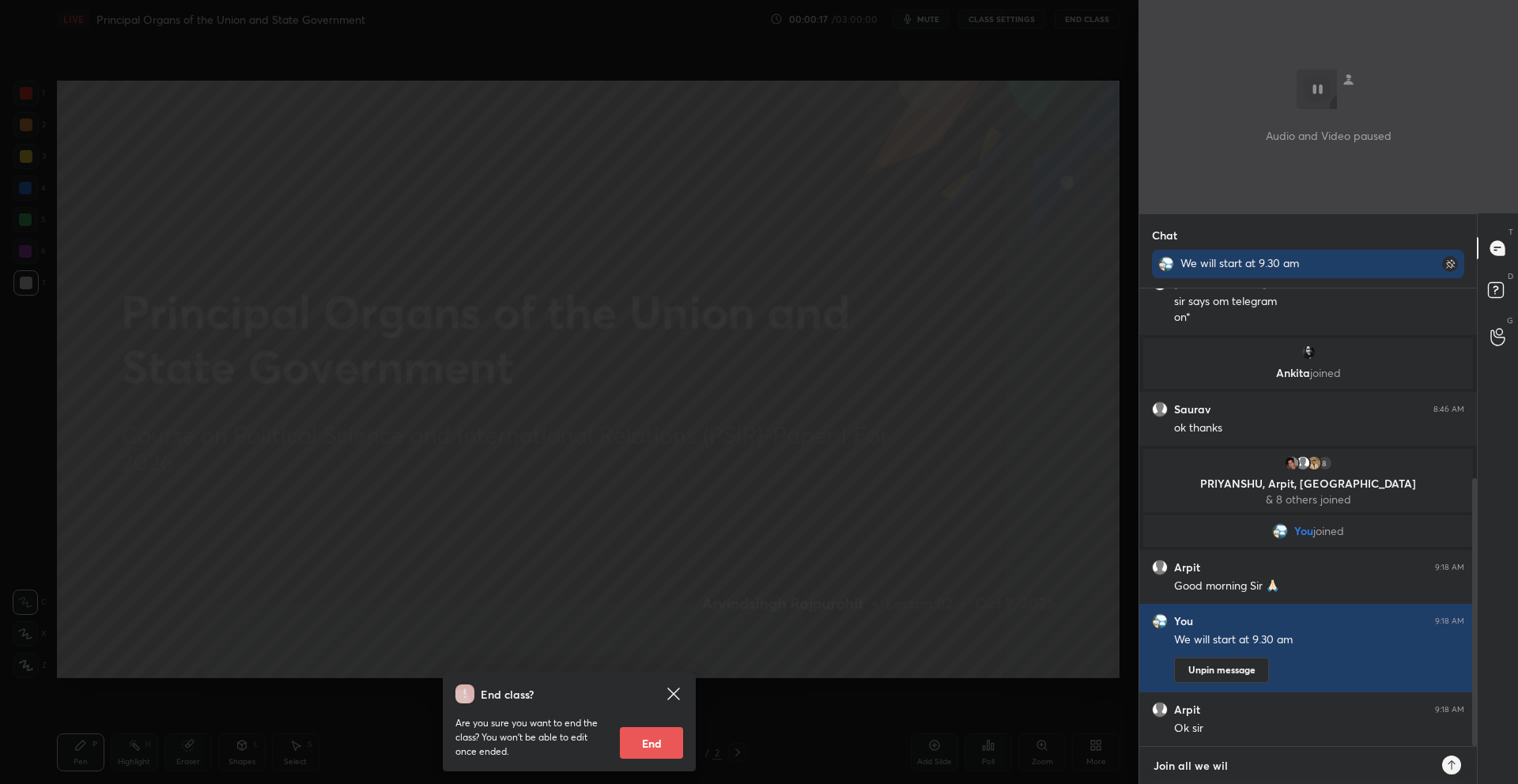
type textarea "x"
type textarea "Join all we will"
type textarea "x"
type textarea "Join all we will s"
type textarea "x"
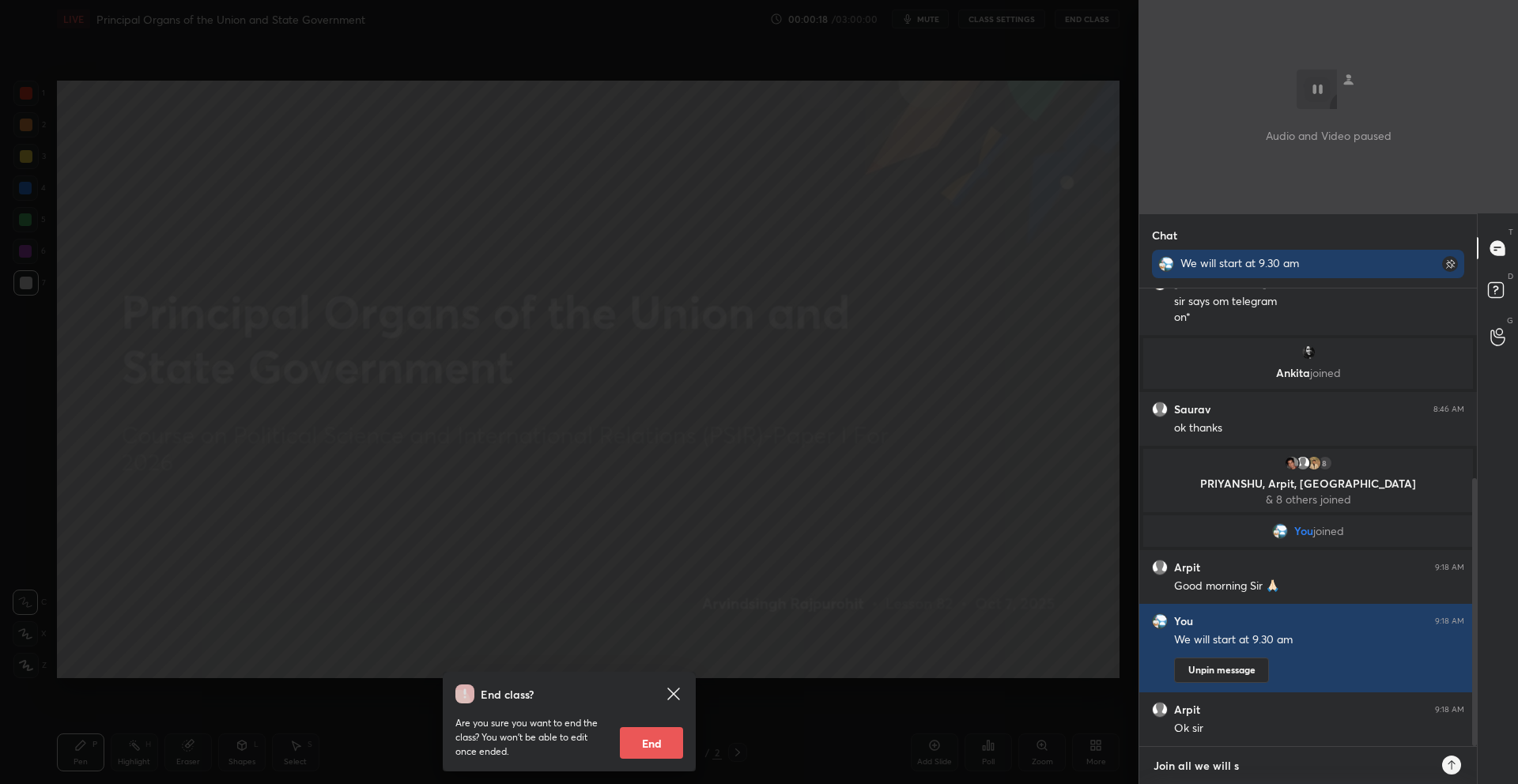
type textarea "Join all we will st"
type textarea "x"
type textarea "Join all we will sta"
type textarea "x"
type textarea "Join all we will star"
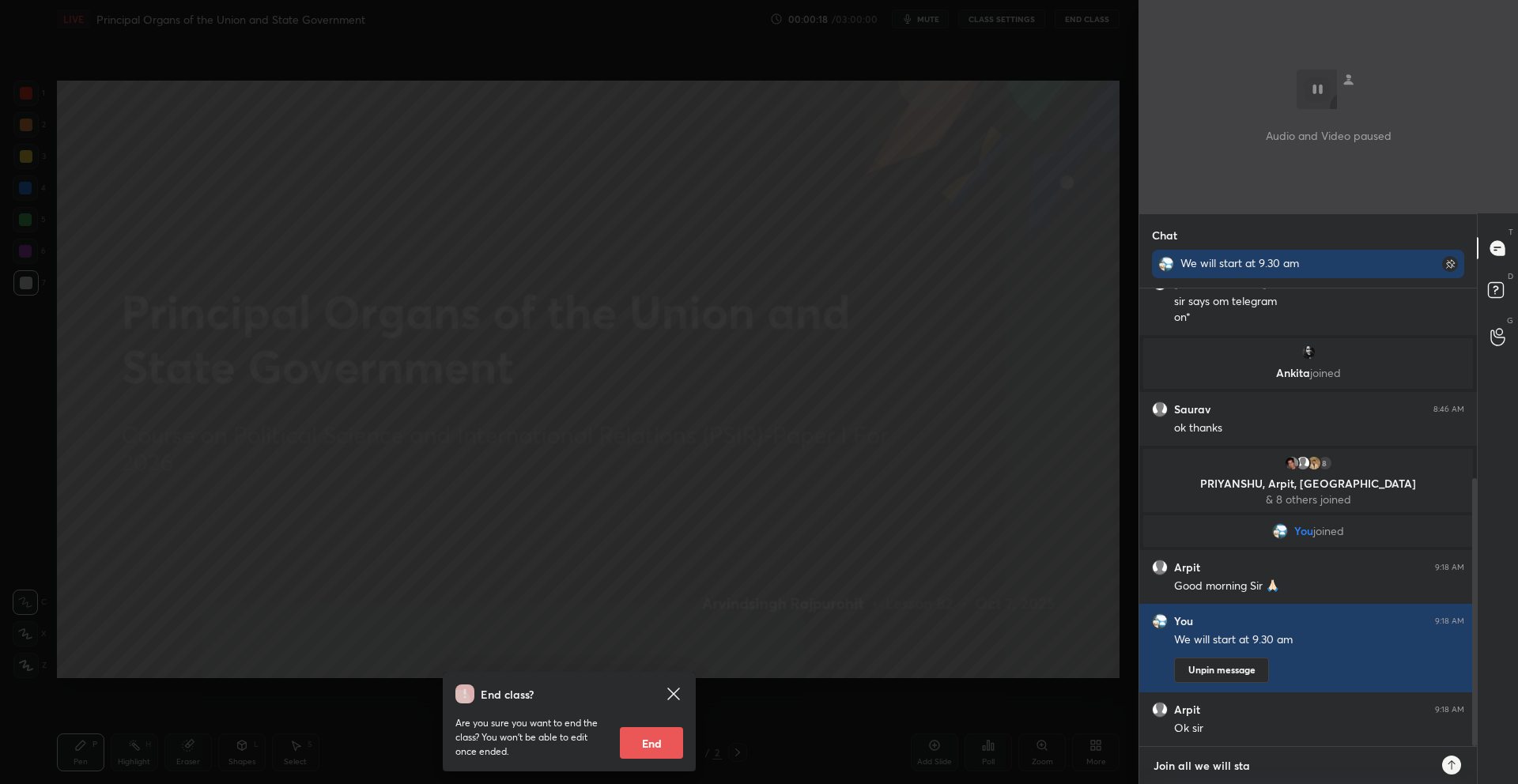
type textarea "x"
type textarea "Join all we will start"
type textarea "x"
type textarea "Join all we will start"
type textarea "x"
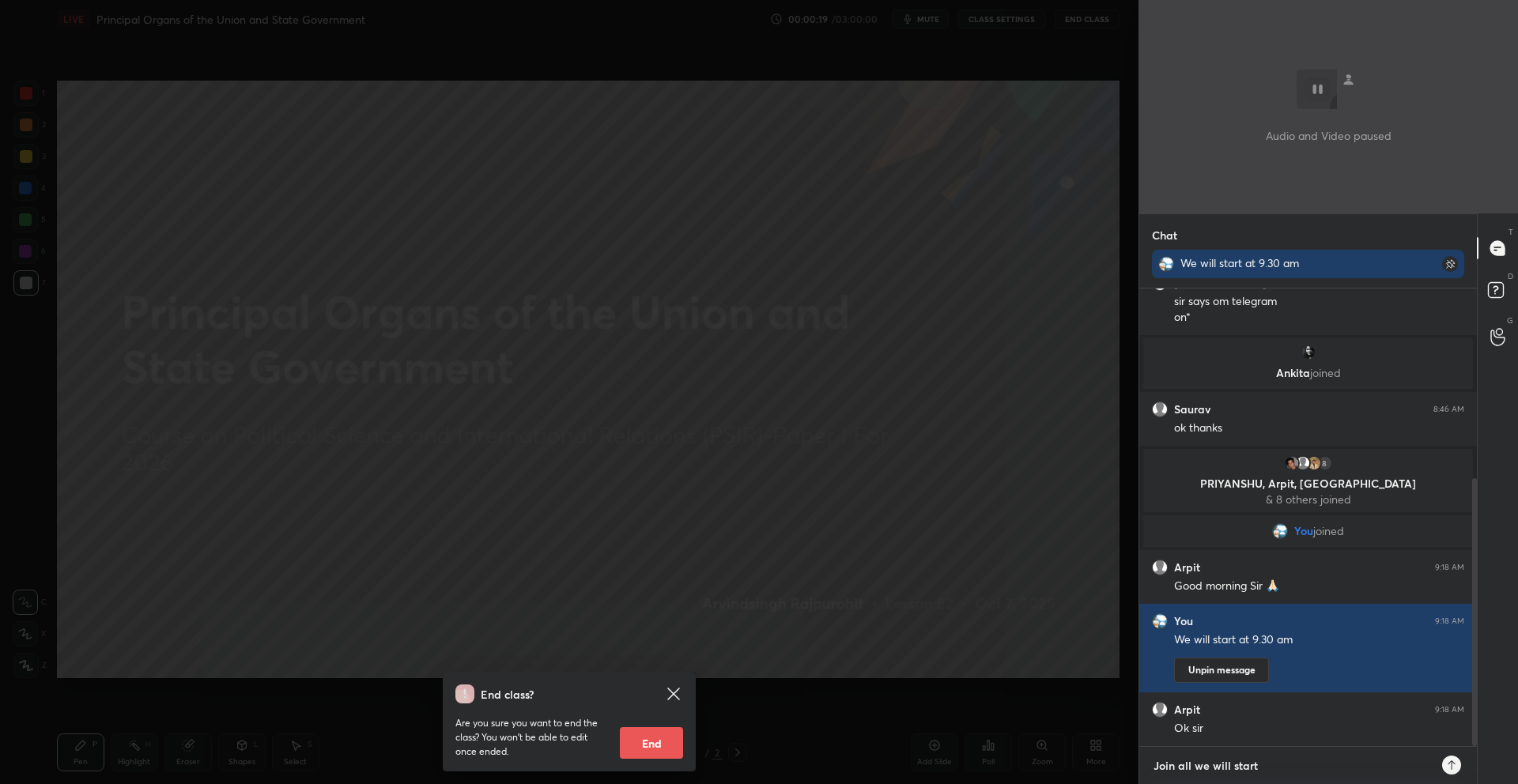
type textarea "Join all we will start a"
type textarea "x"
type textarea "Join all we will start at"
type textarea "x"
type textarea "Join all we will start at"
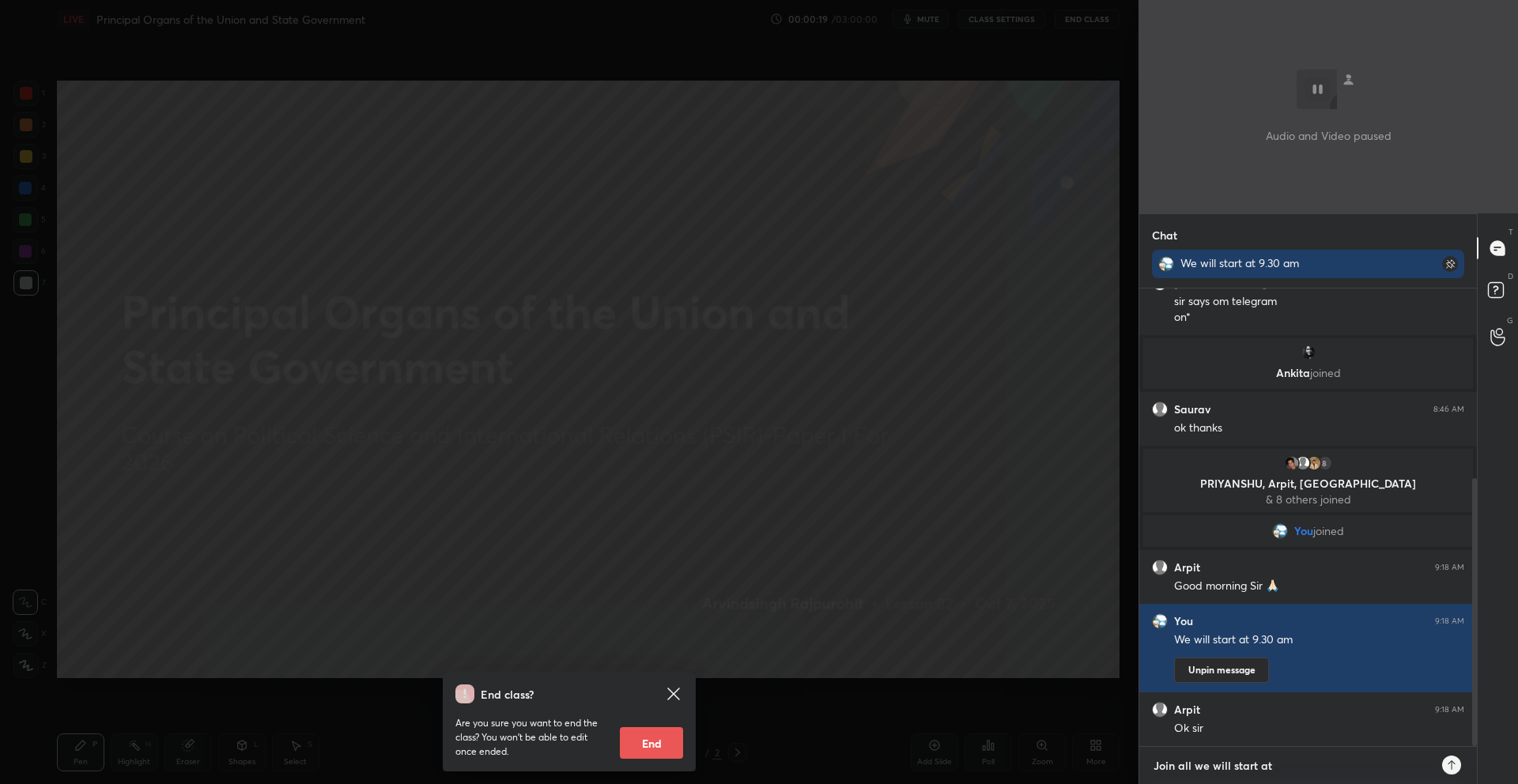
type textarea "x"
type textarea "Join all we will start at 9"
type textarea "x"
type textarea "Join all we will start at 9."
type textarea "x"
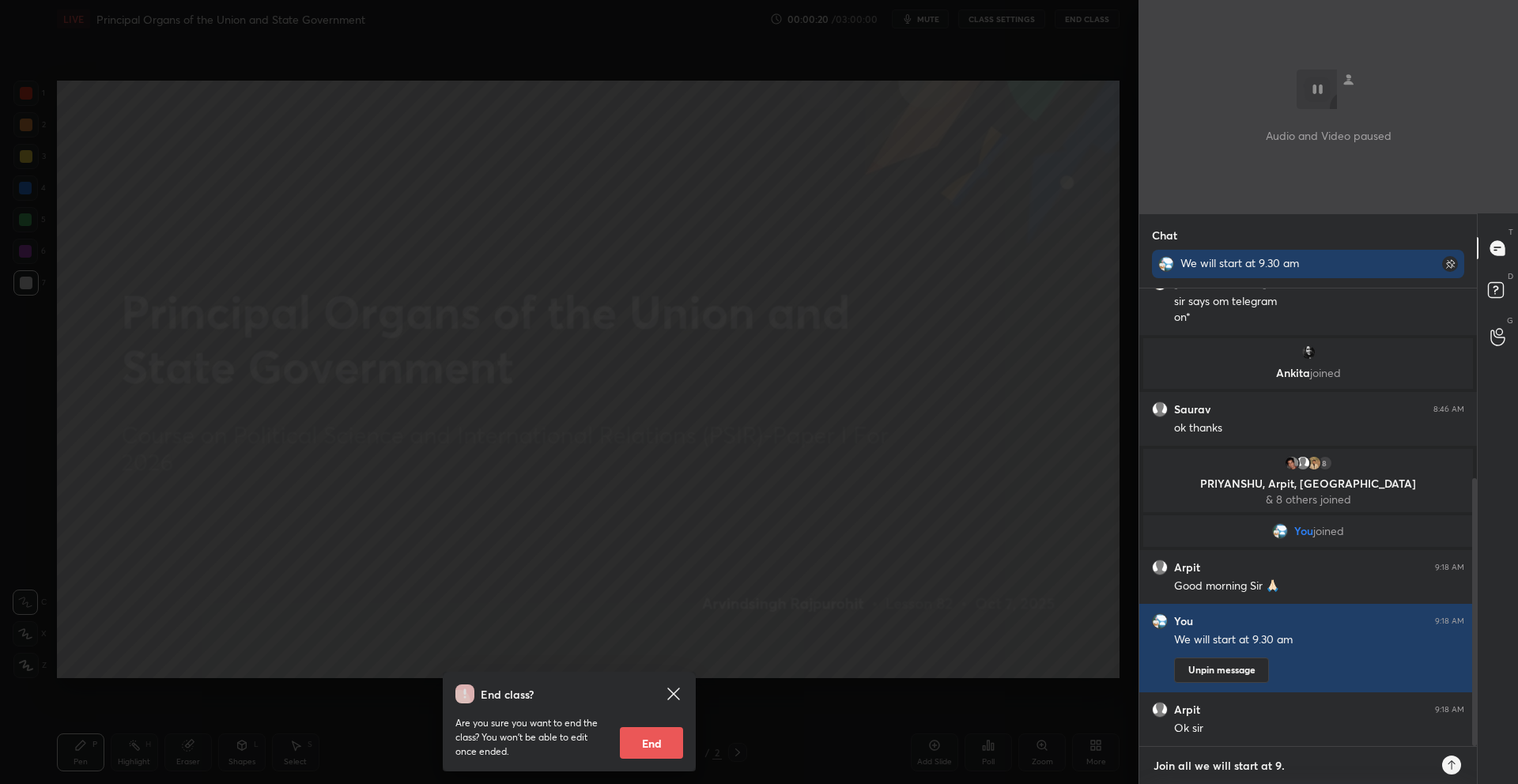
type textarea "Join all we will start at 9.3"
type textarea "x"
type textarea "Join all we will start at 9.30"
type textarea "x"
type textarea "Join all we will start at 9.30"
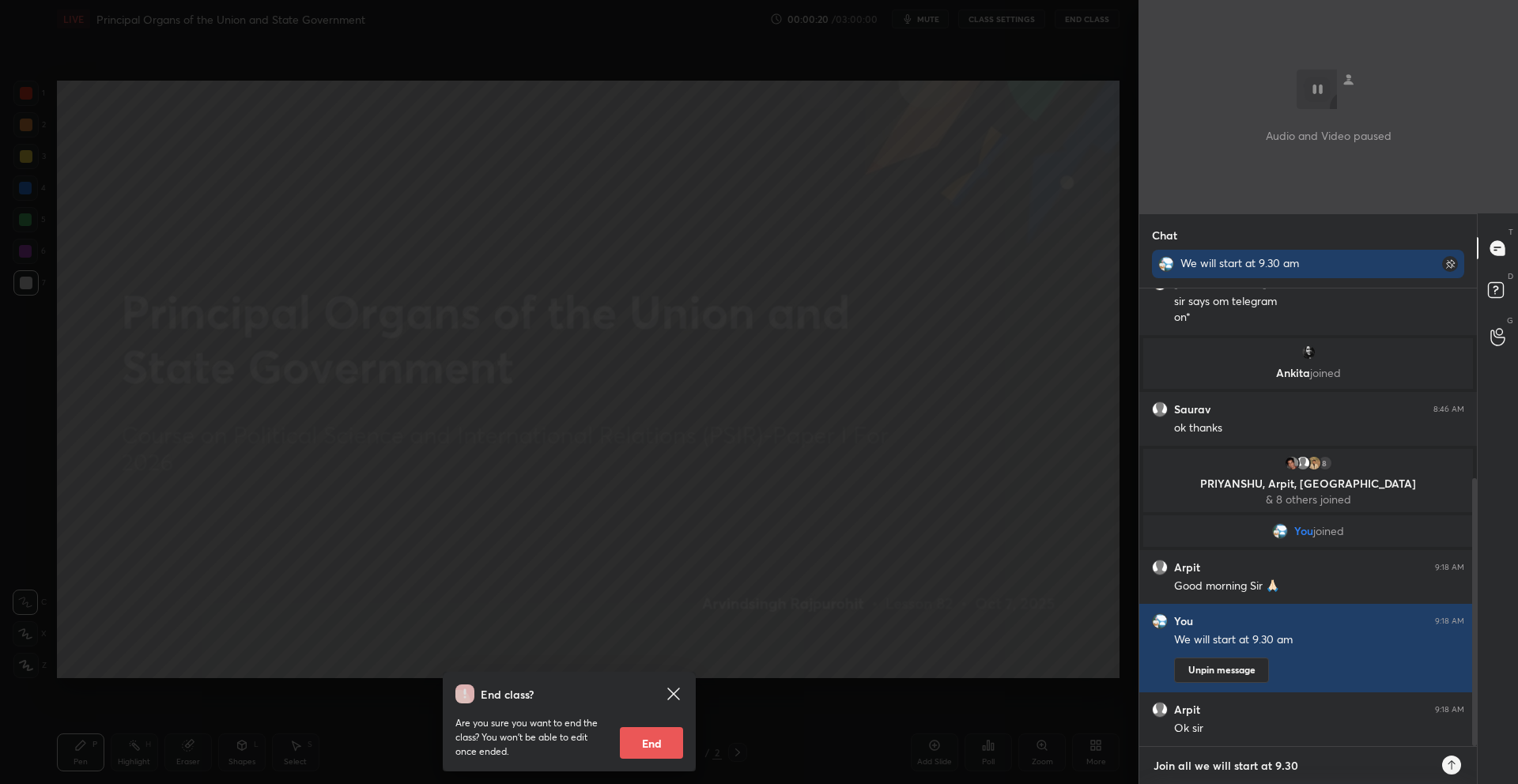
type textarea "x"
type textarea "Join all we will start at 9.30 a"
type textarea "x"
type textarea "Join all we will start at 9.30 am"
type textarea "x"
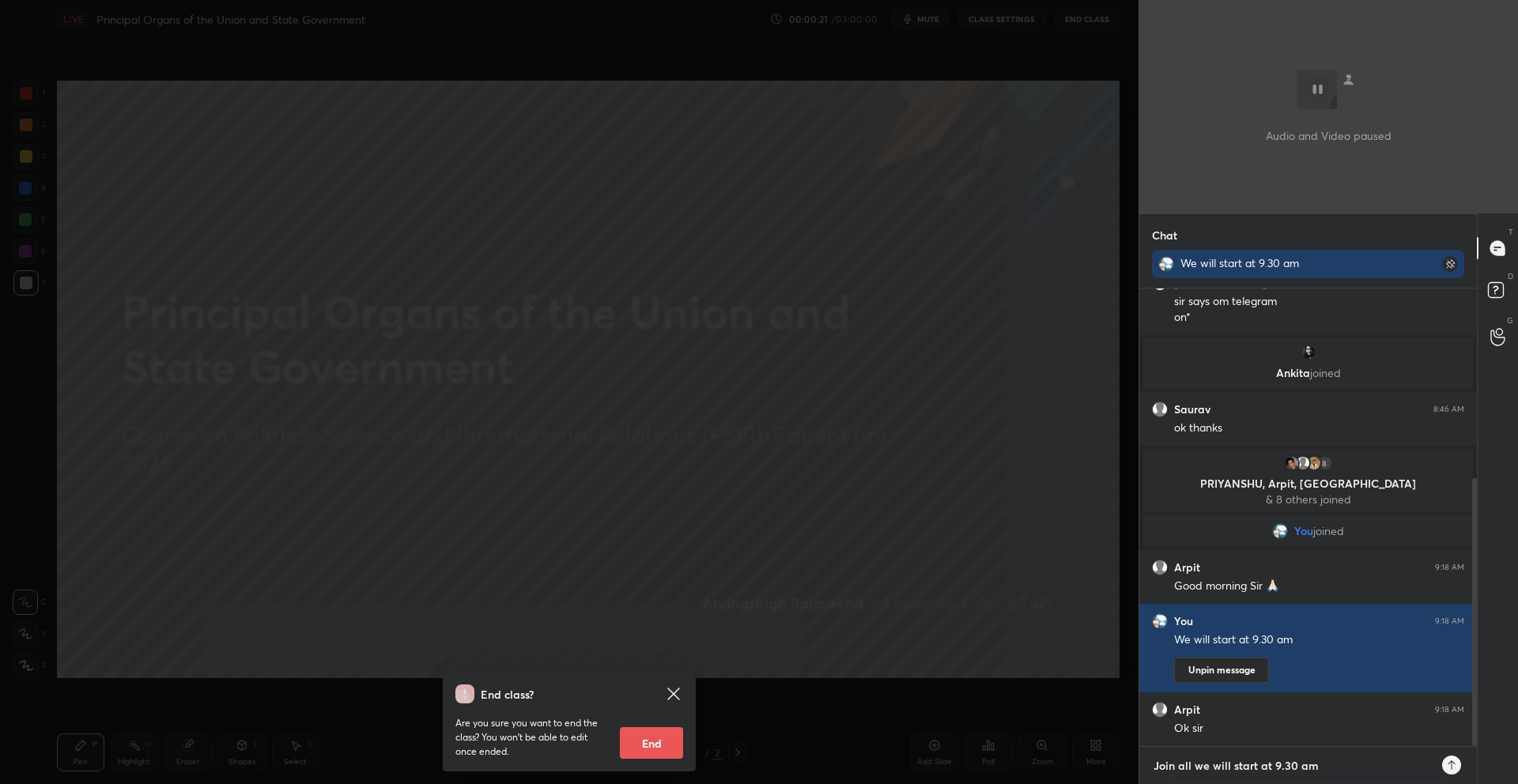
type textarea "Join all we will start at 9.30 am"
type textarea "x"
type textarea "Join all we will start at 9.30 am"
type textarea "x"
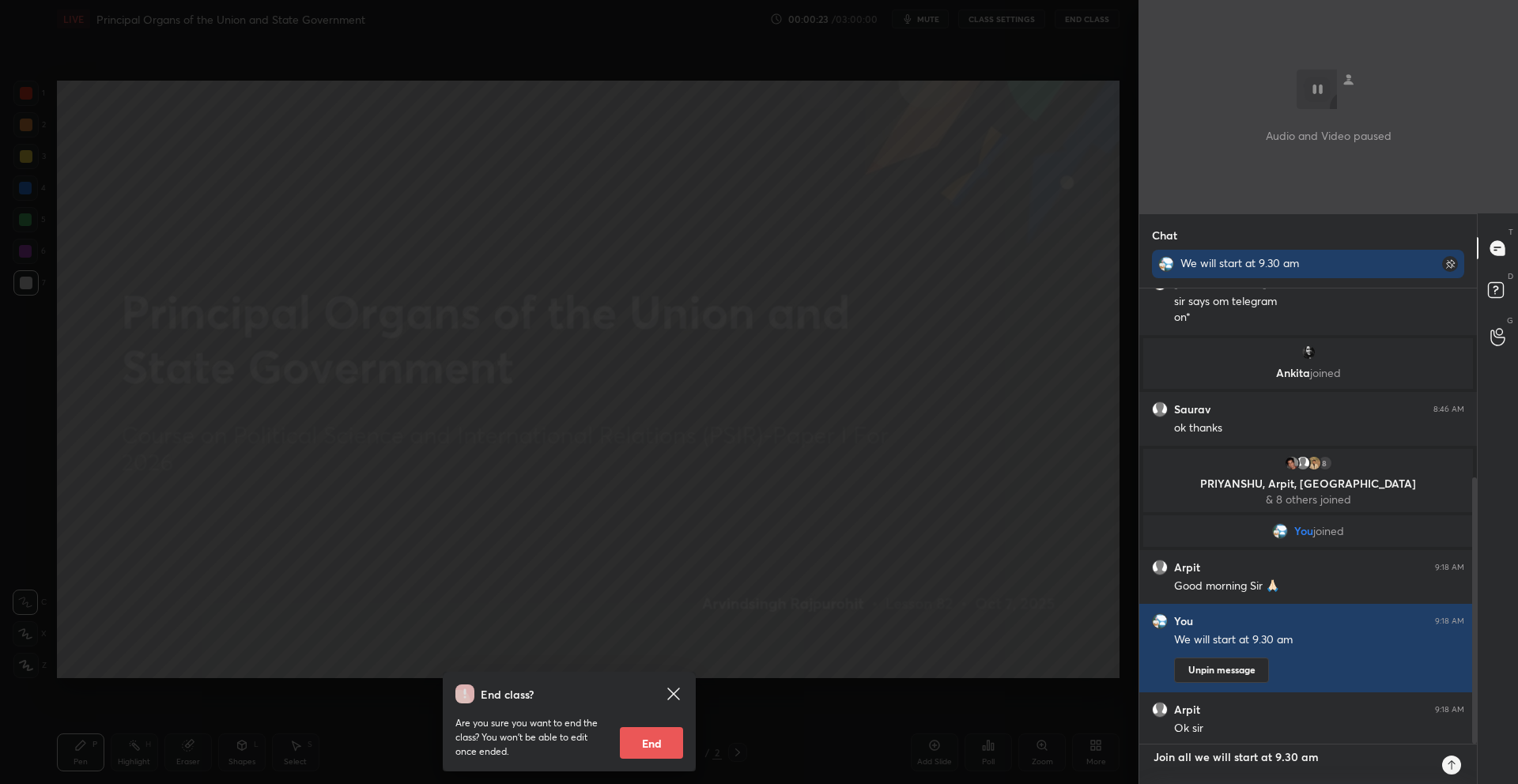
type textarea "Join all we will start at 9.30 am"
type textarea "x"
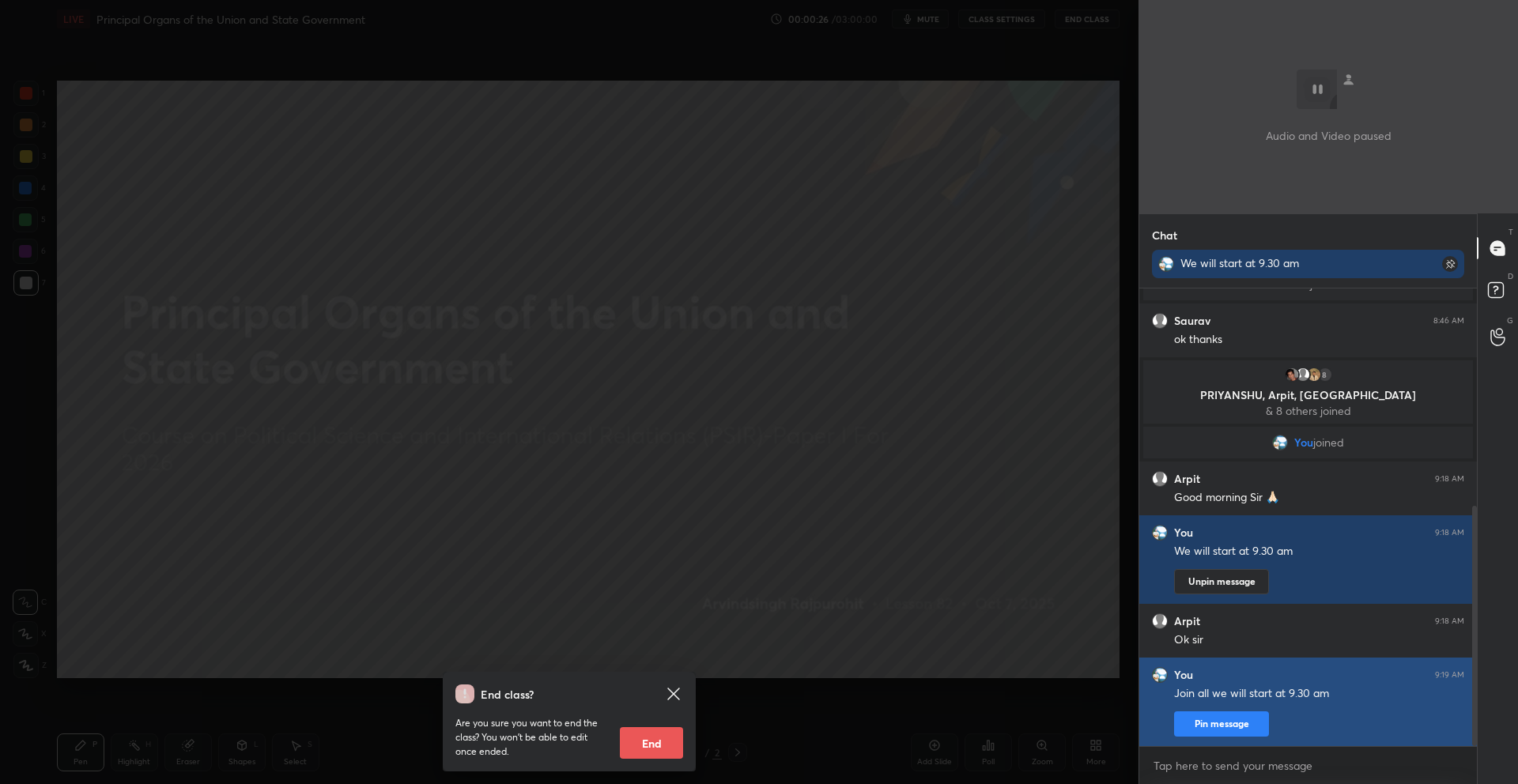
click at [1236, 723] on button "Pin message" at bounding box center [1221, 723] width 95 height 25
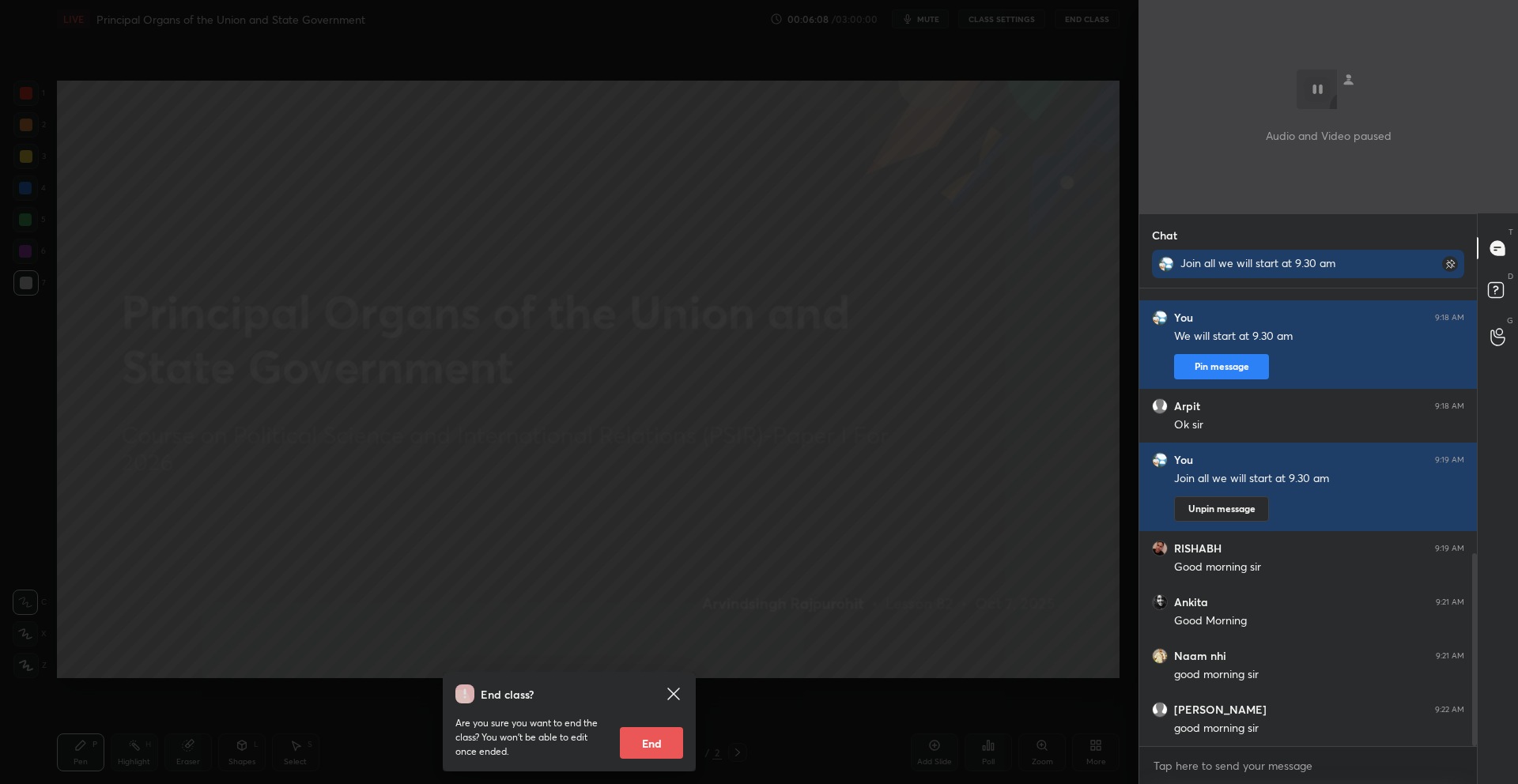
scroll to position [6, 6]
type textarea "x"
click at [1317, 766] on textarea at bounding box center [1308, 765] width 313 height 25
type textarea "g"
type textarea "x"
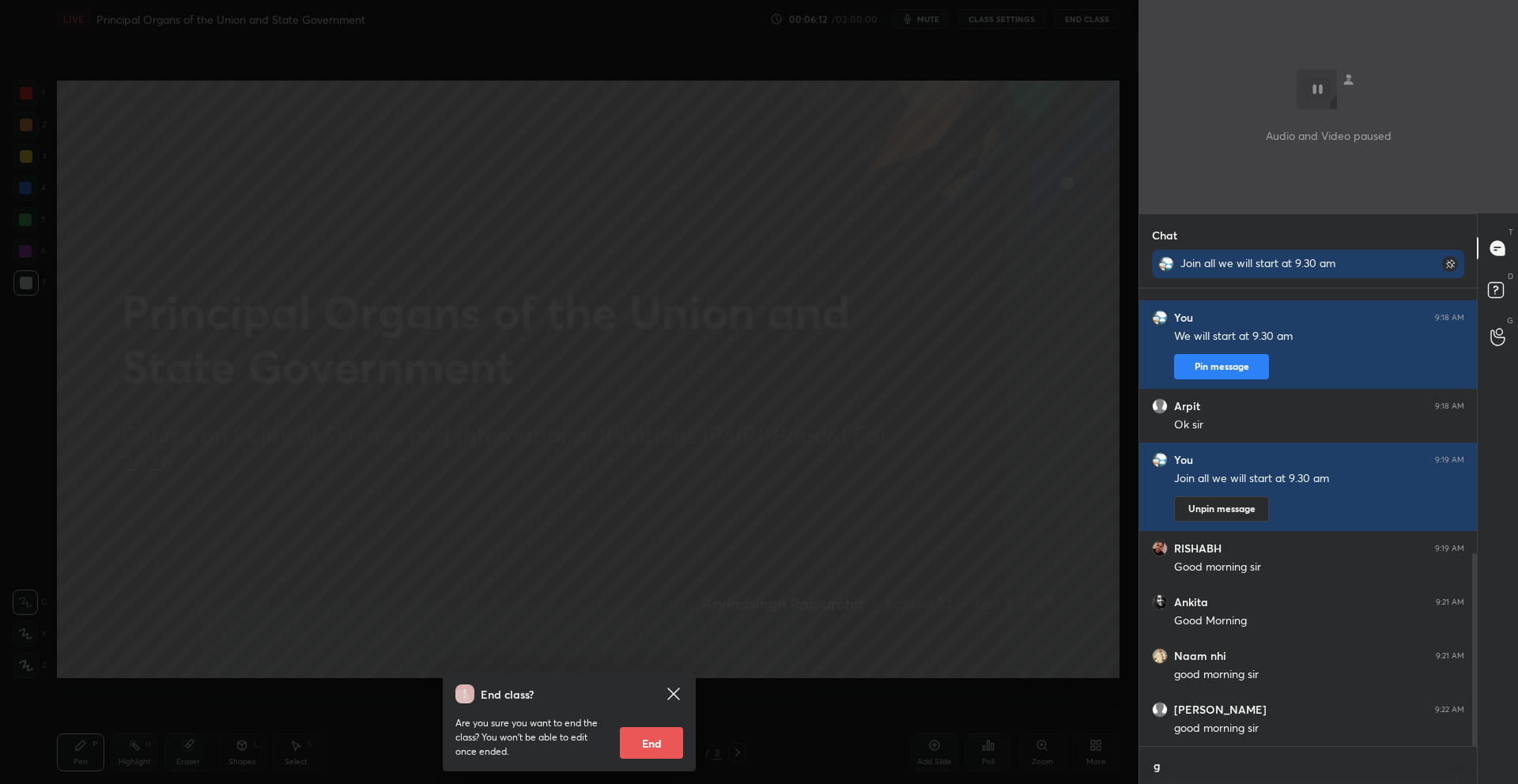
scroll to position [337, 333]
type textarea "go"
type textarea "x"
type textarea "goo"
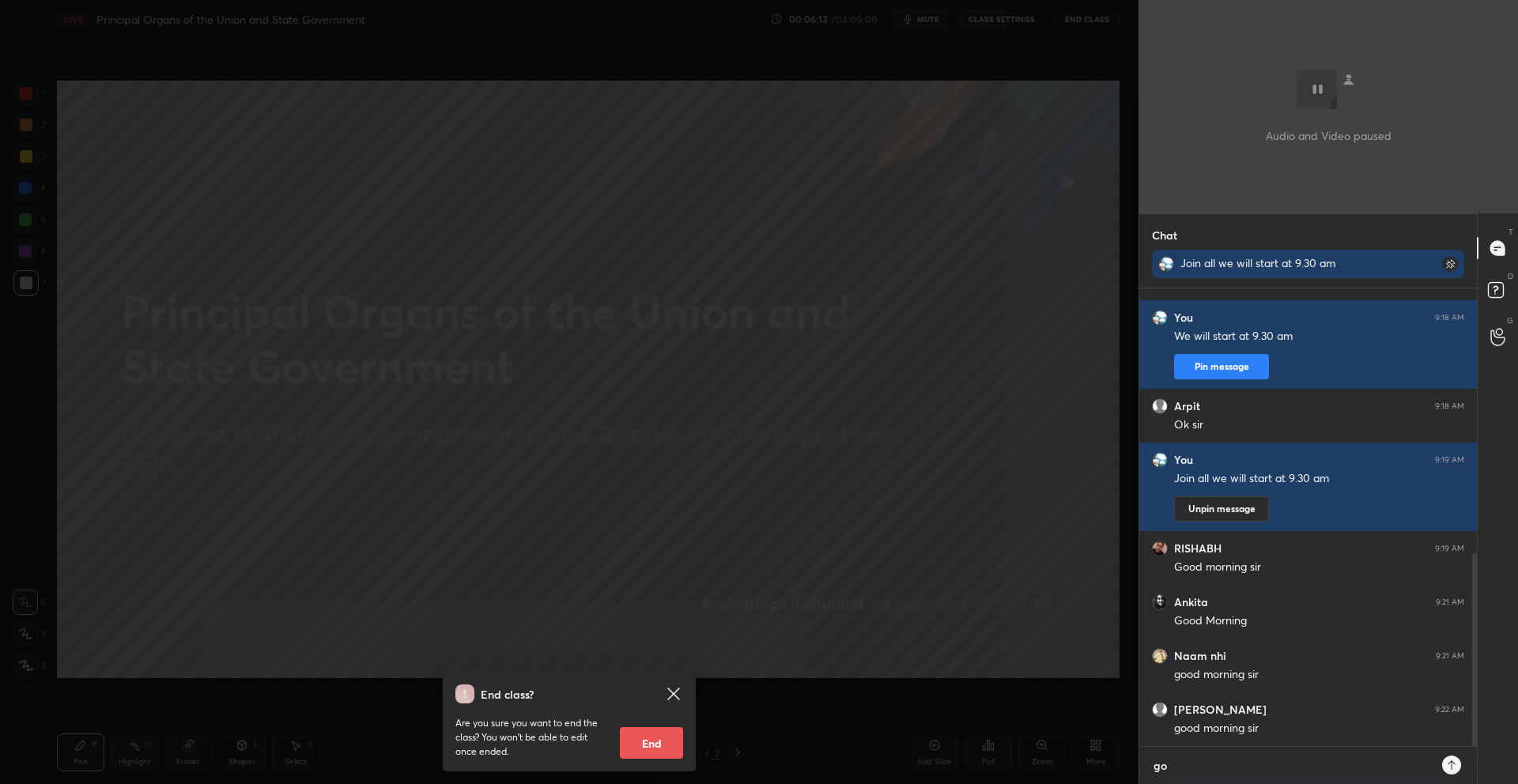
type textarea "x"
type textarea "good"
type textarea "x"
type textarea "good"
type textarea "x"
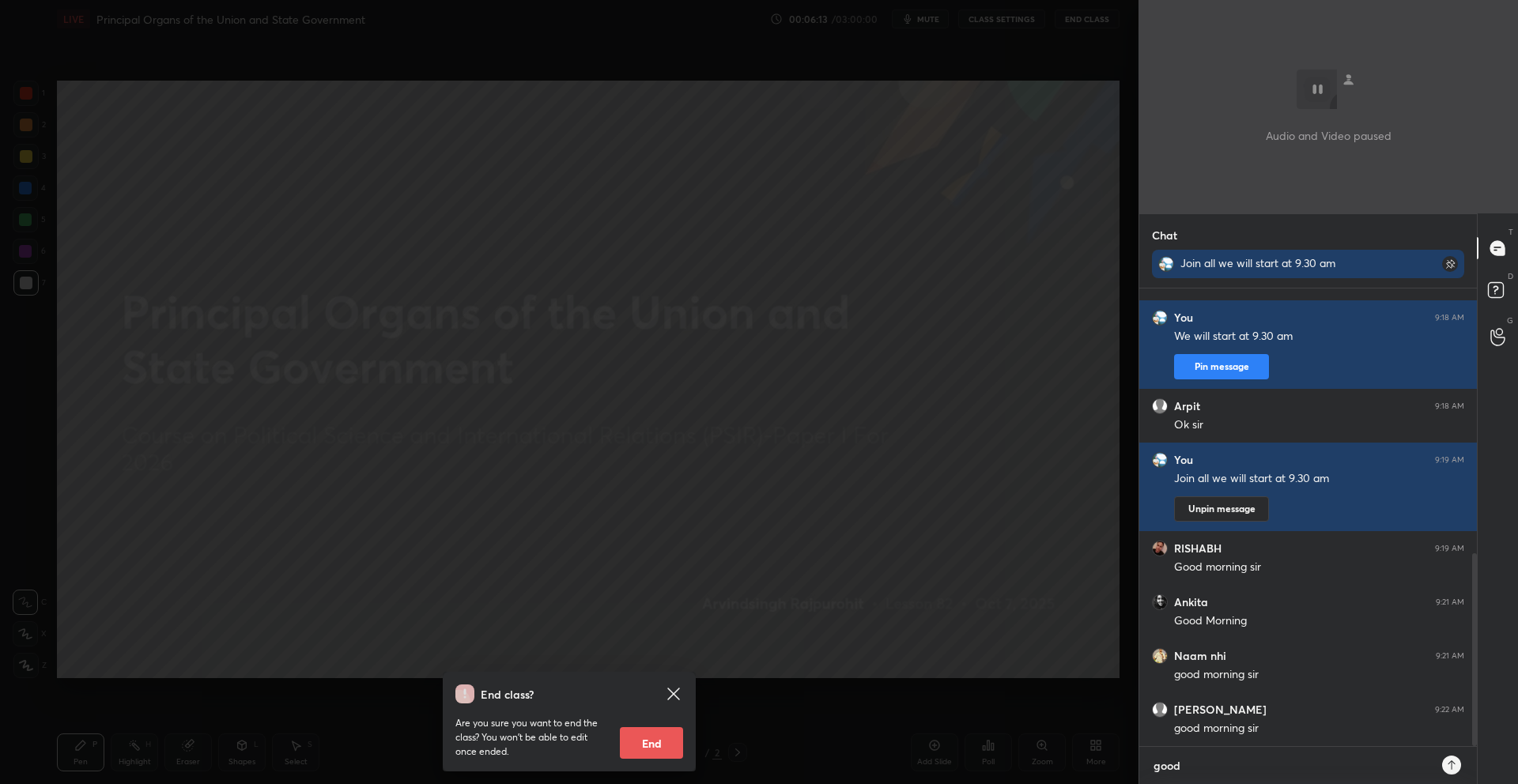
type textarea "good m"
type textarea "x"
type textarea "good mo"
type textarea "x"
type textarea "good mor"
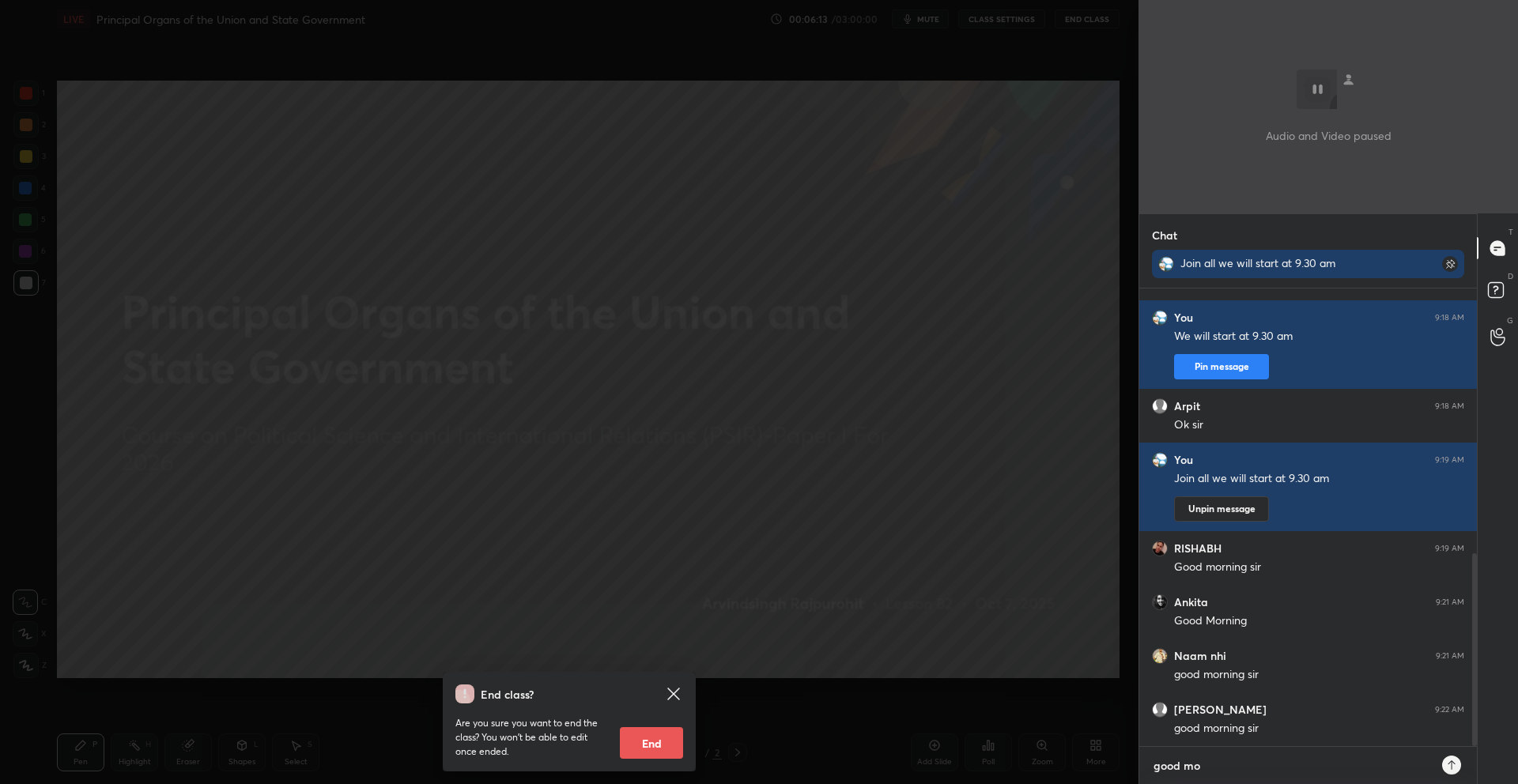
type textarea "x"
type textarea "good morn"
type textarea "x"
type textarea "good morni"
type textarea "x"
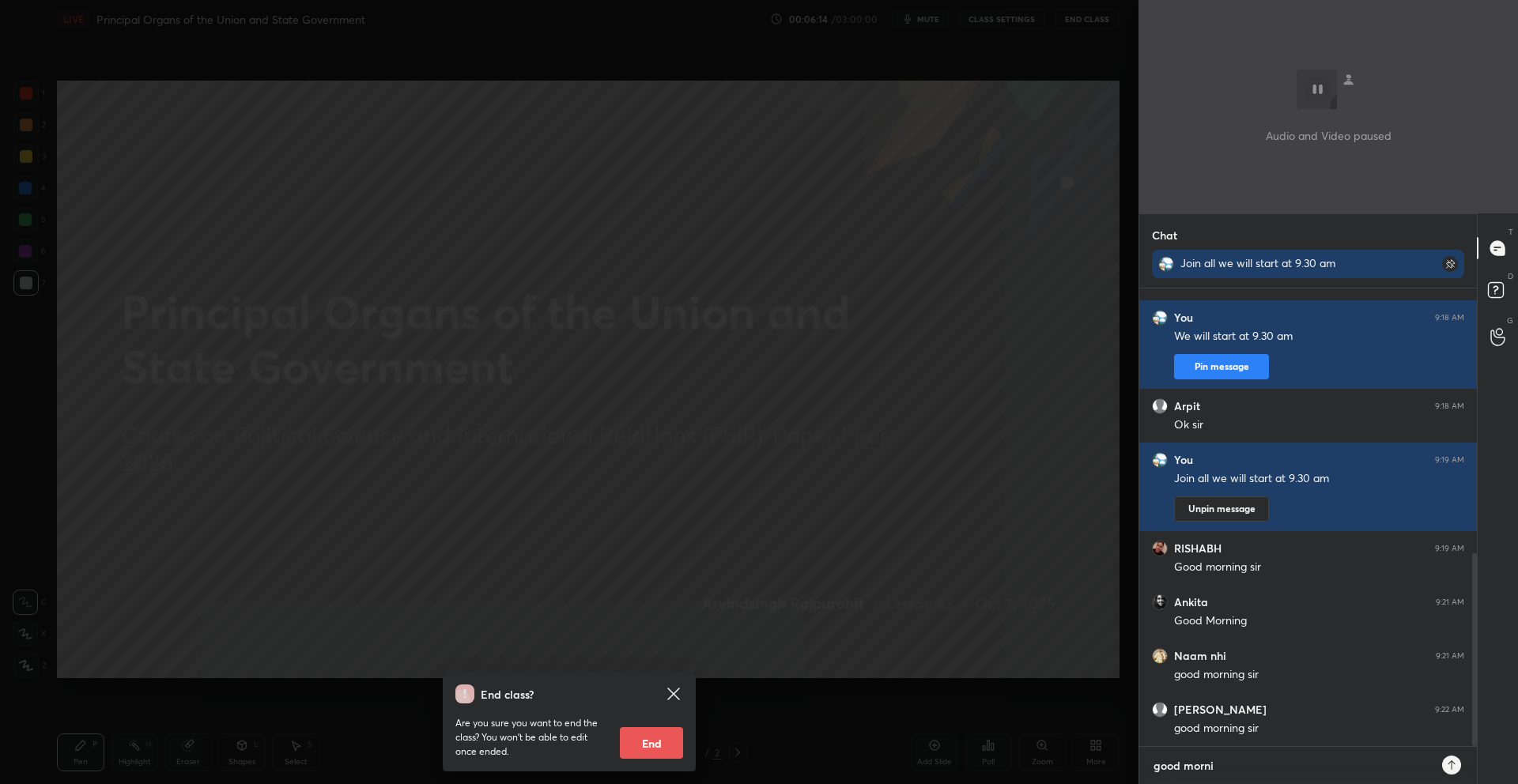
type textarea "good mornin"
type textarea "x"
type textarea "good morning"
type textarea "x"
type textarea "good morning"
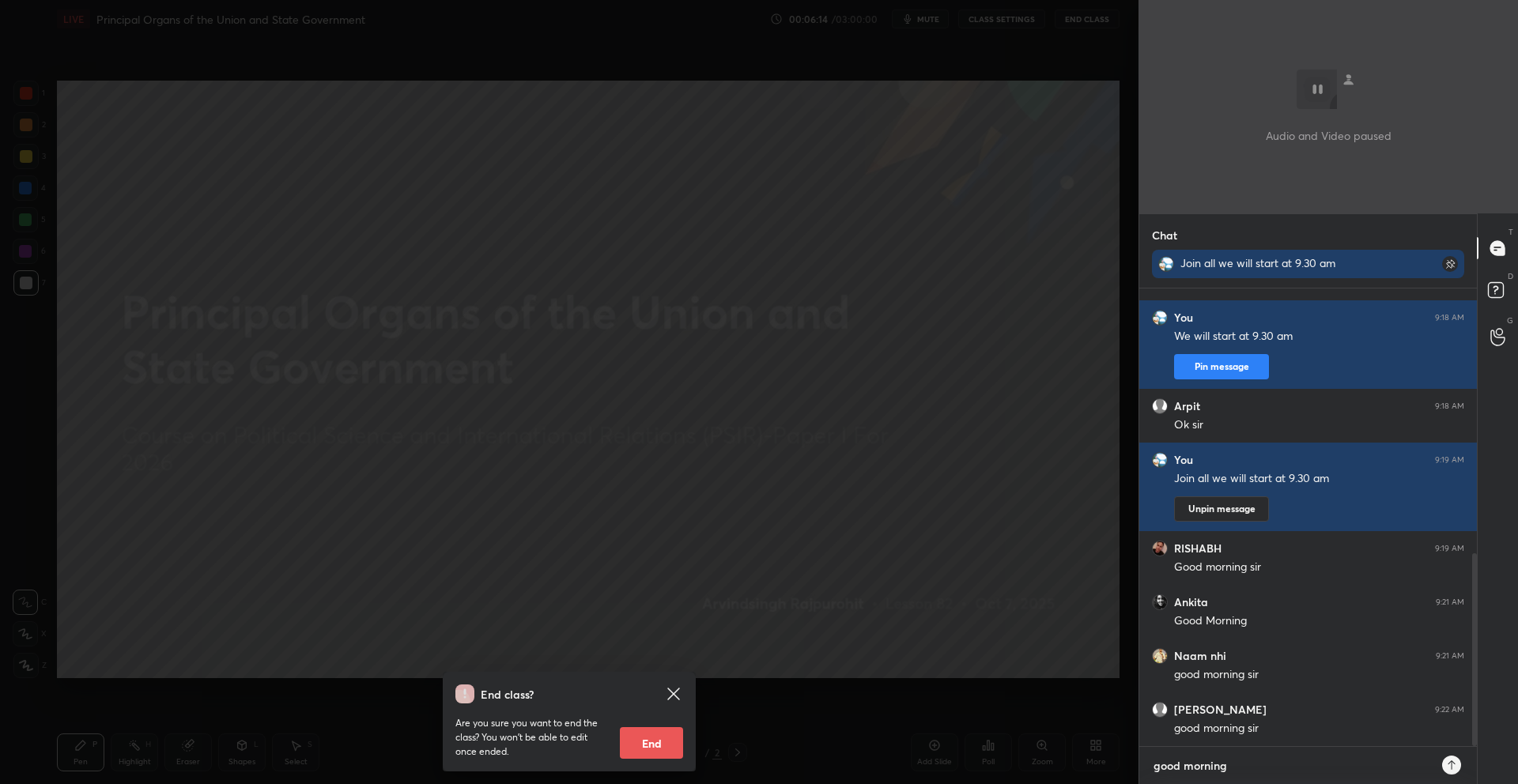
type textarea "x"
type textarea "good morning a"
type textarea "x"
type textarea "good morning al"
type textarea "x"
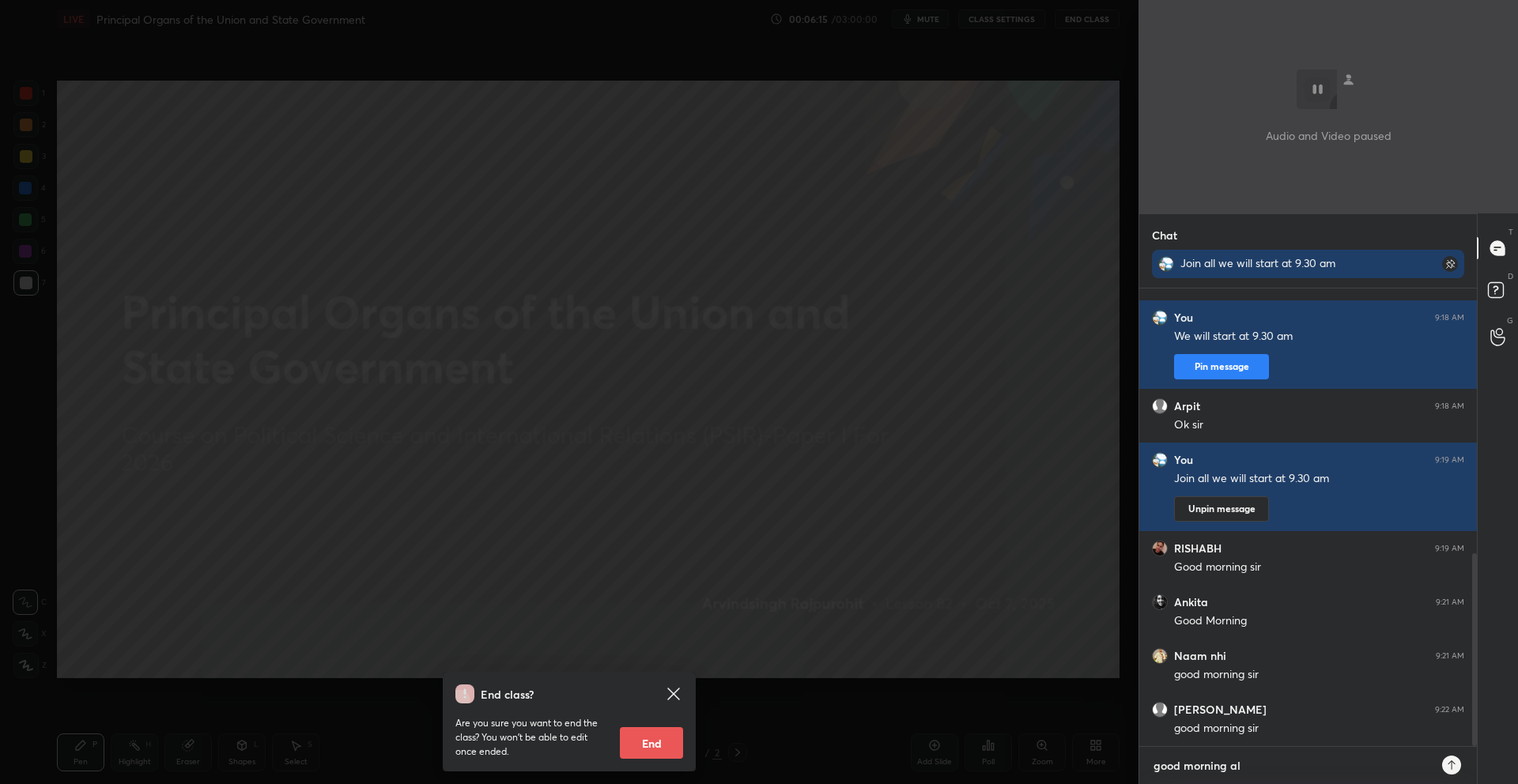
type textarea "good morning all"
type textarea "x"
type textarea "good morning all"
type textarea "x"
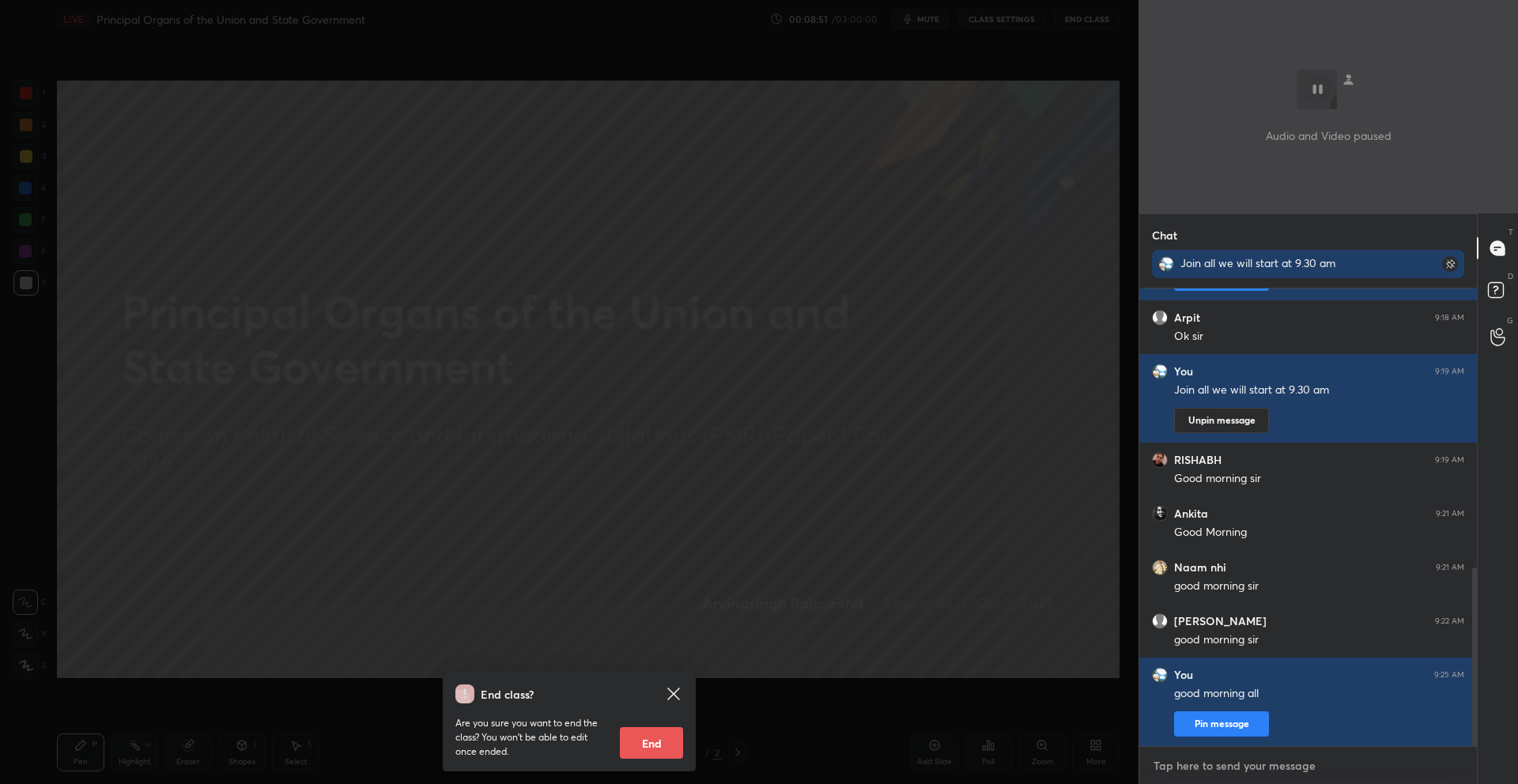
click at [1236, 762] on textarea at bounding box center [1308, 765] width 313 height 25
type textarea "x"
click at [600, 224] on div "End class? Are you sure you want to end the class? You won’t be able to edit on…" at bounding box center [569, 392] width 1139 height 784
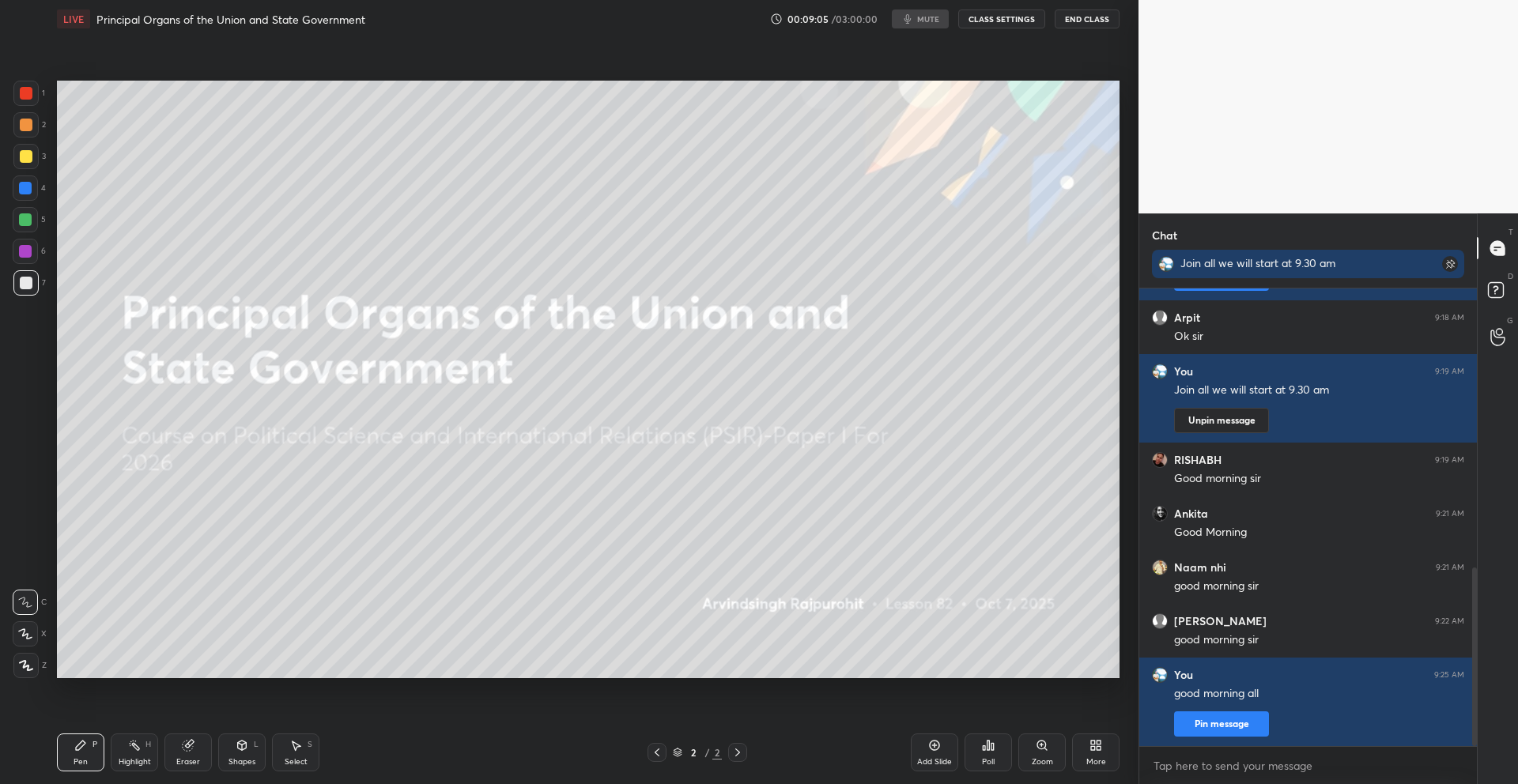
click at [1078, 18] on button "End Class" at bounding box center [1087, 18] width 65 height 19
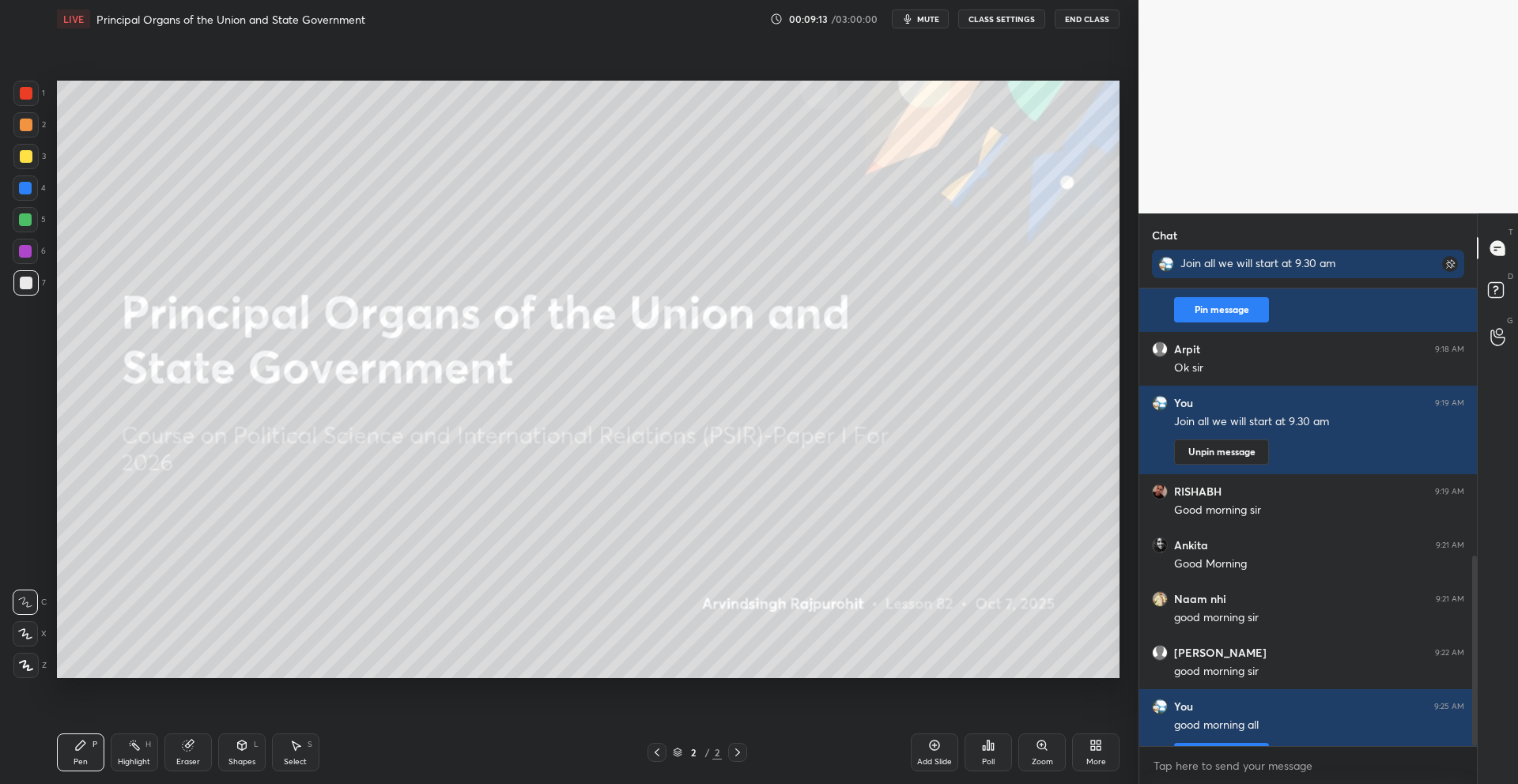
click at [1067, 18] on button "End Class" at bounding box center [1087, 18] width 65 height 19
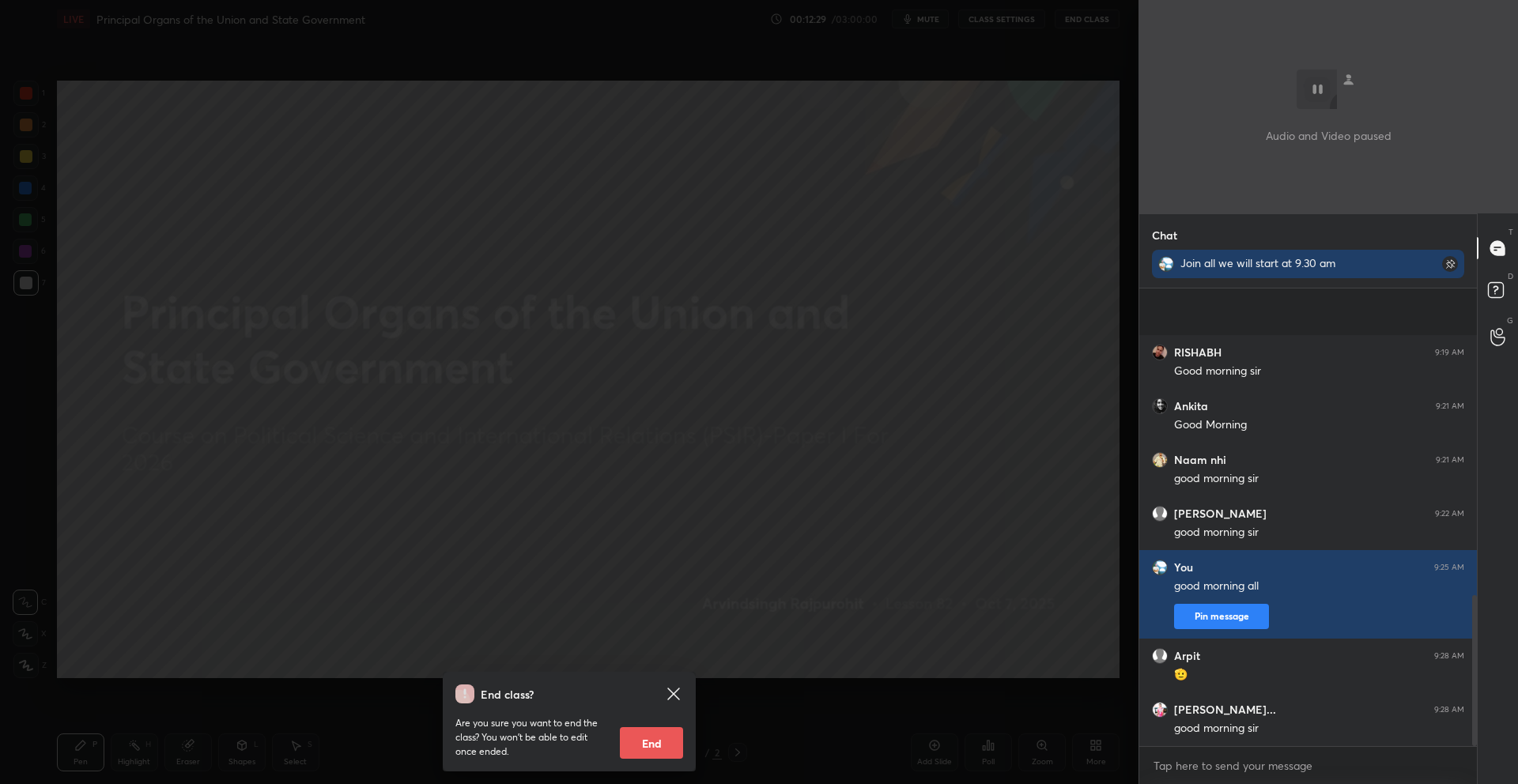
scroll to position [932, 0]
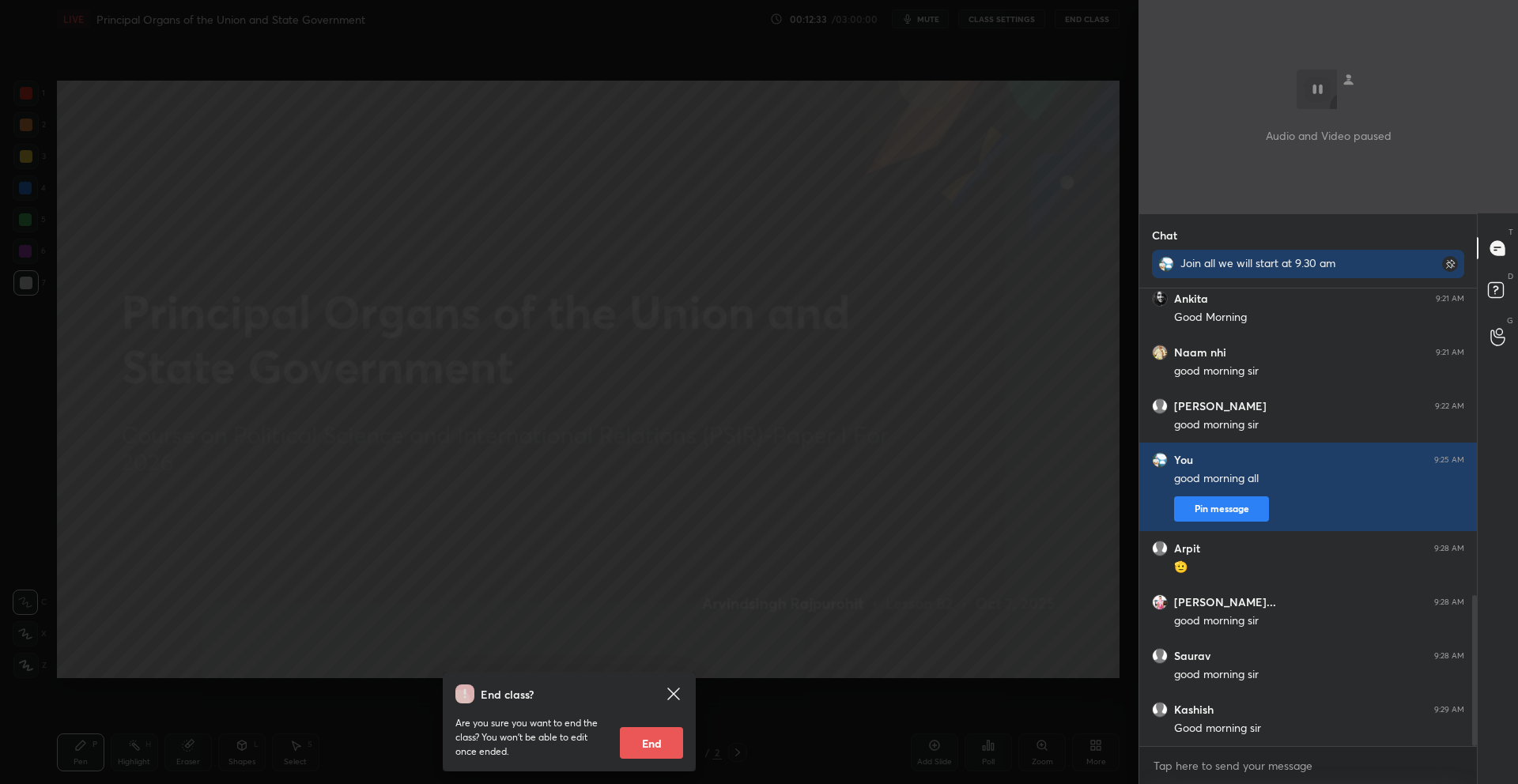
click at [792, 484] on div "End class? Are you sure you want to end the class? You won’t be able to edit on…" at bounding box center [569, 392] width 1139 height 784
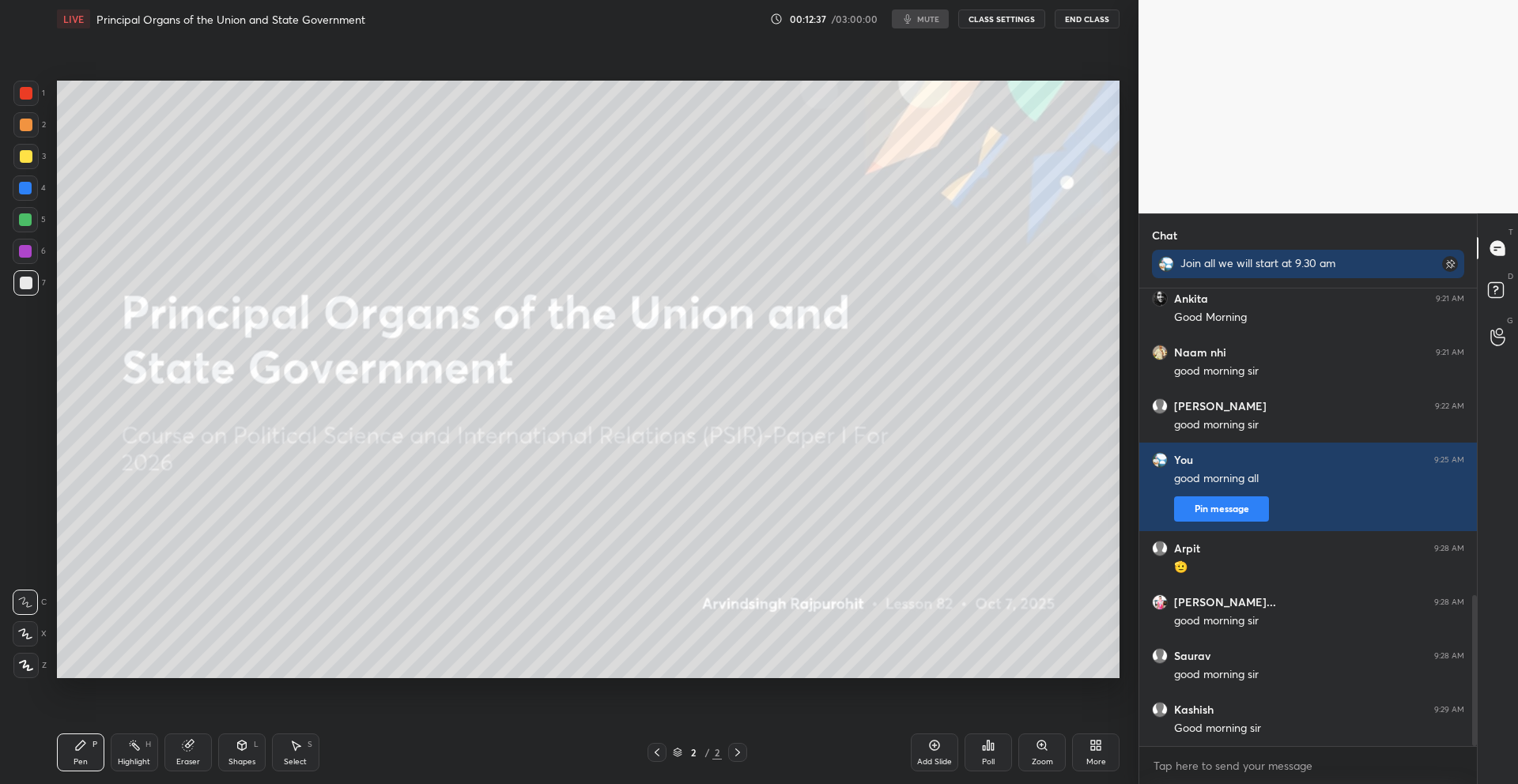
scroll to position [986, 0]
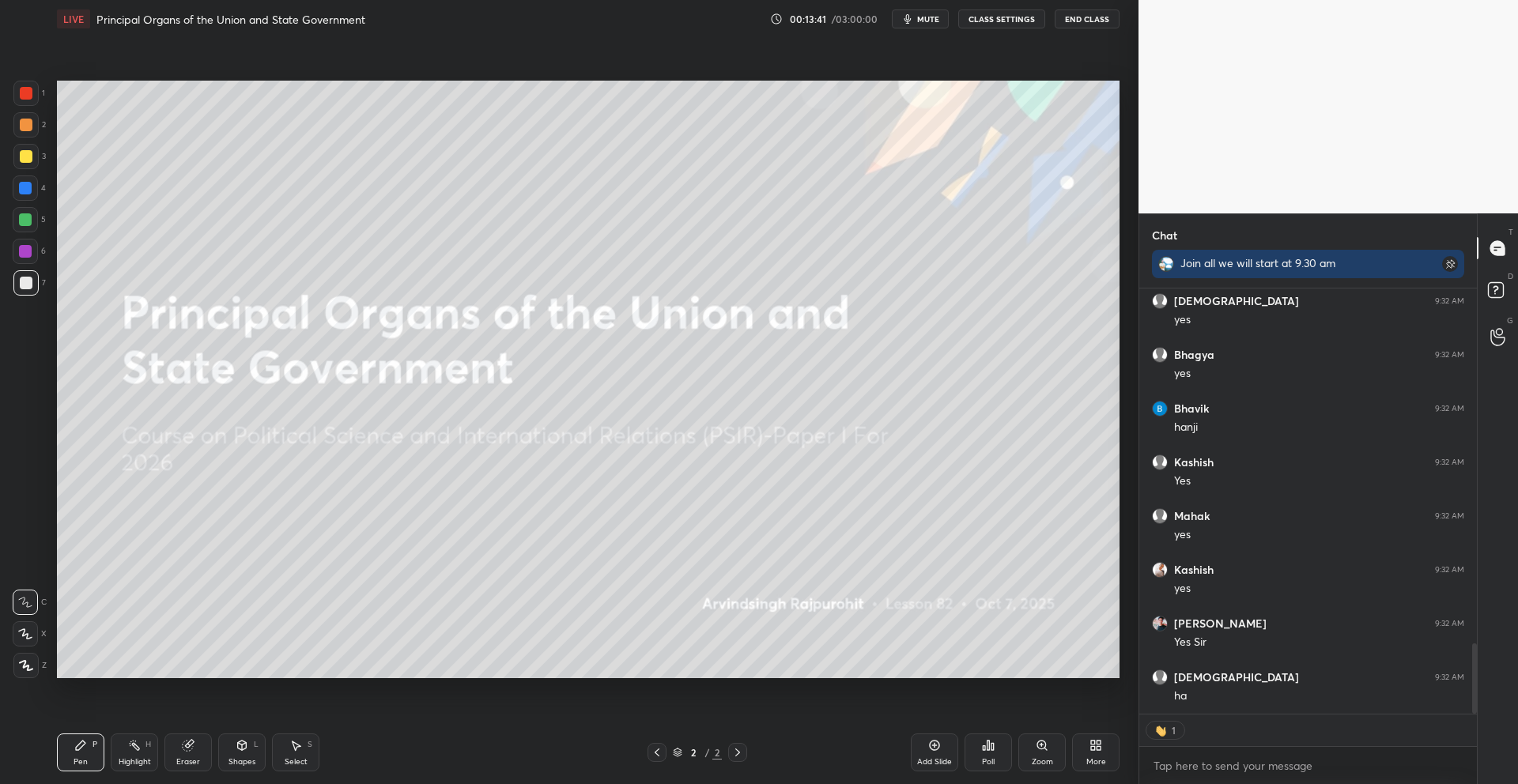
scroll to position [2199, 0]
click at [1086, 26] on button "End Class" at bounding box center [1087, 18] width 65 height 19
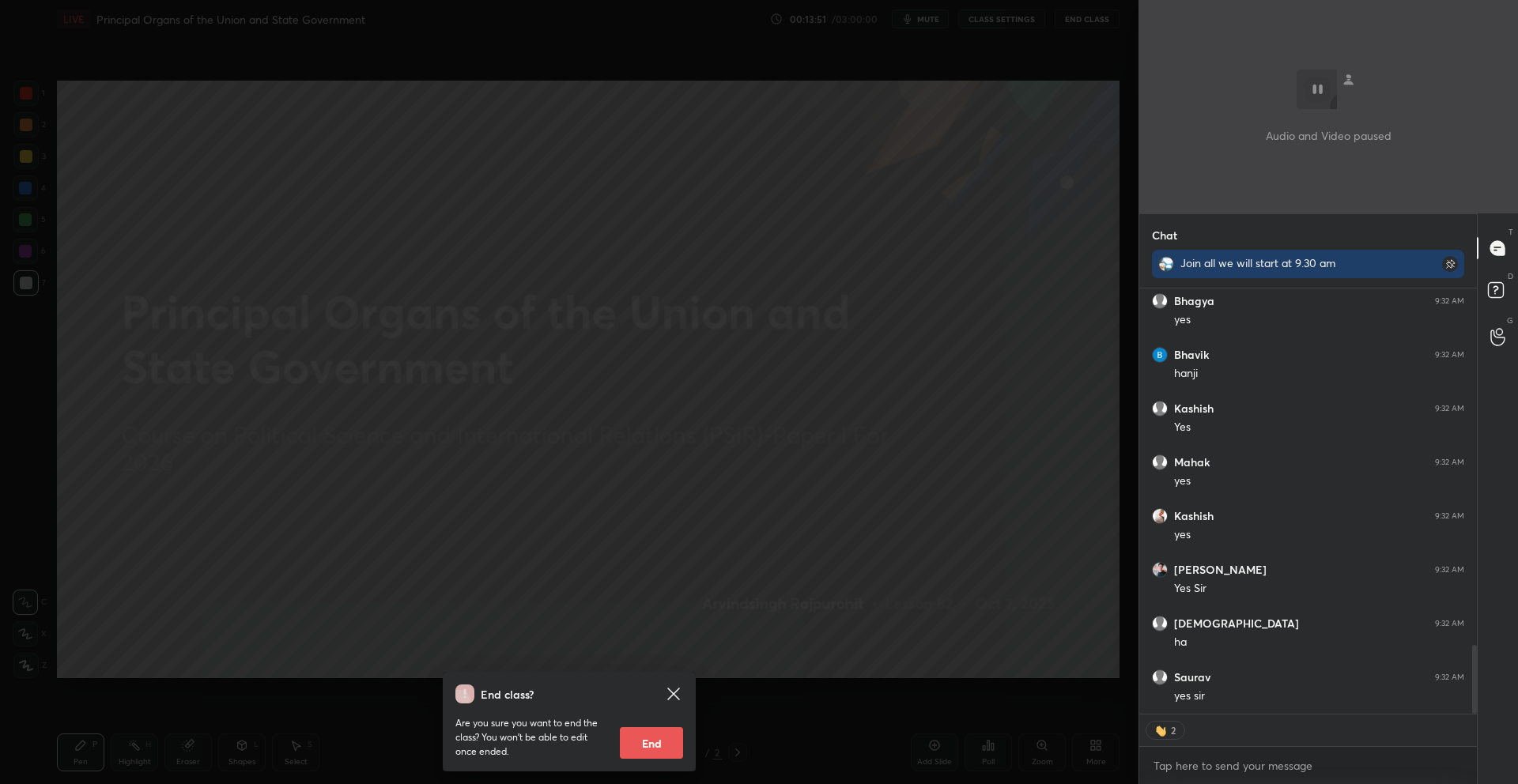
type textarea "x"
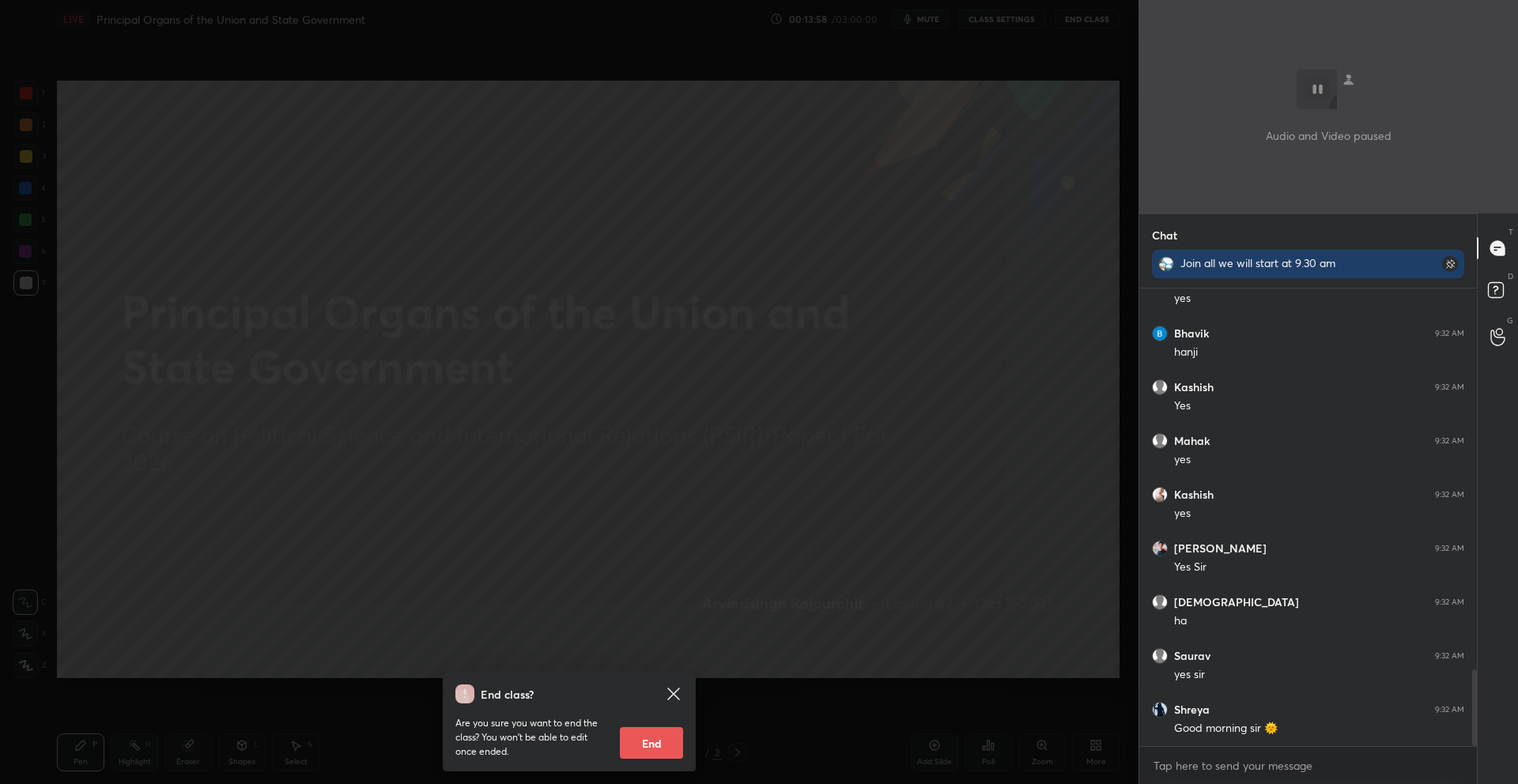
scroll to position [2274, 0]
click at [925, 506] on div "End class? Are you sure you want to end the class? You won’t be able to edit on…" at bounding box center [569, 392] width 1139 height 784
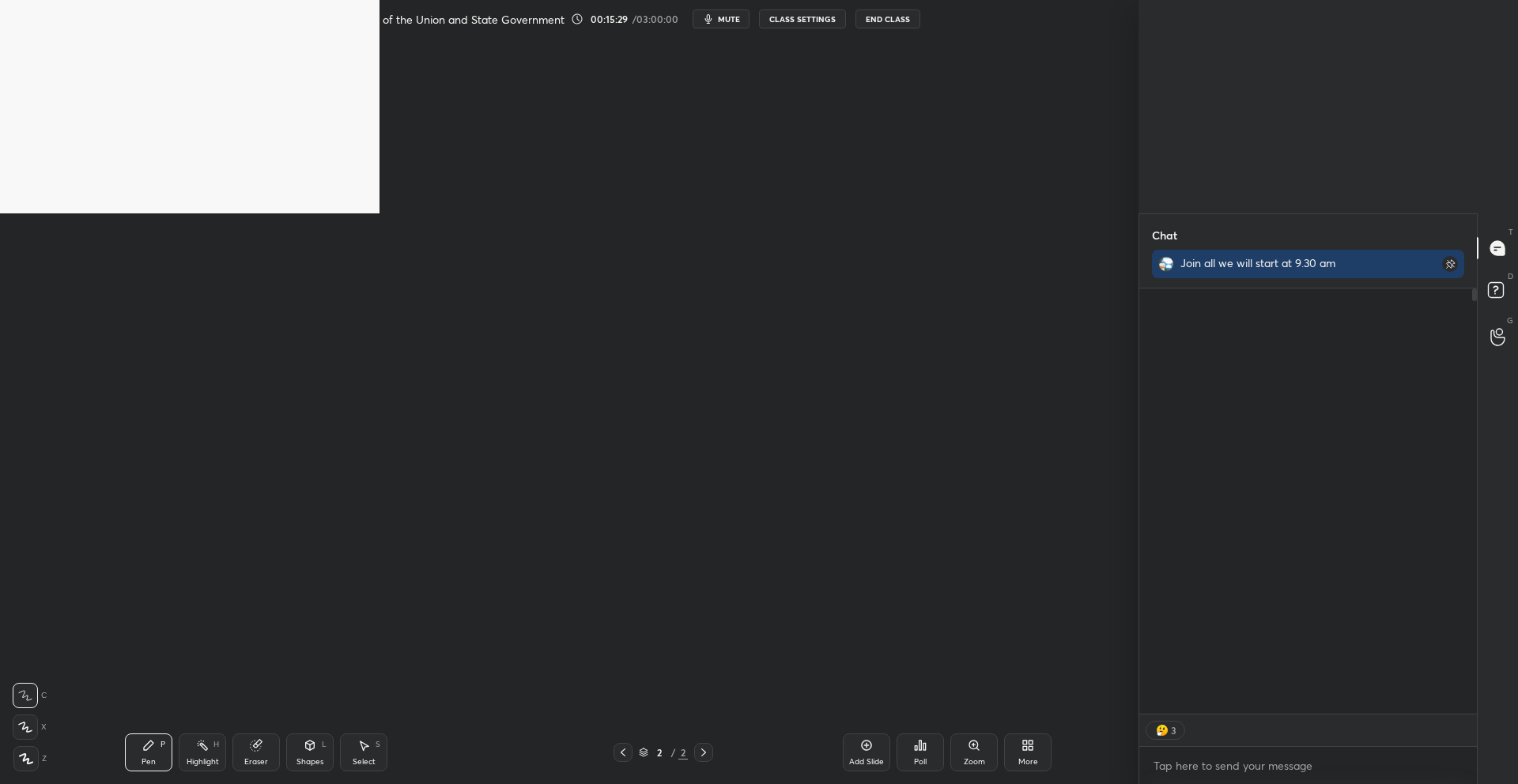
scroll to position [6, 6]
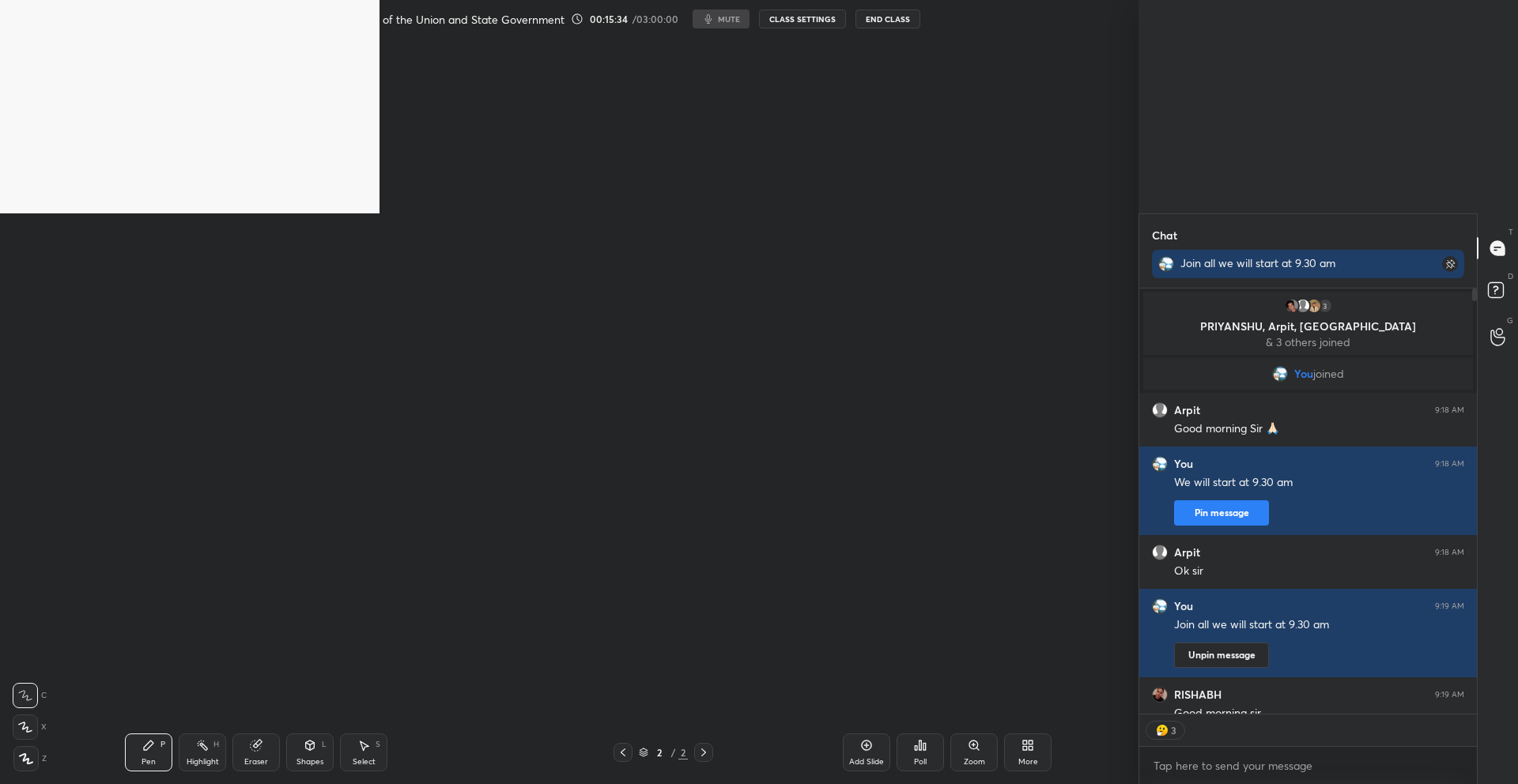
type textarea "x"
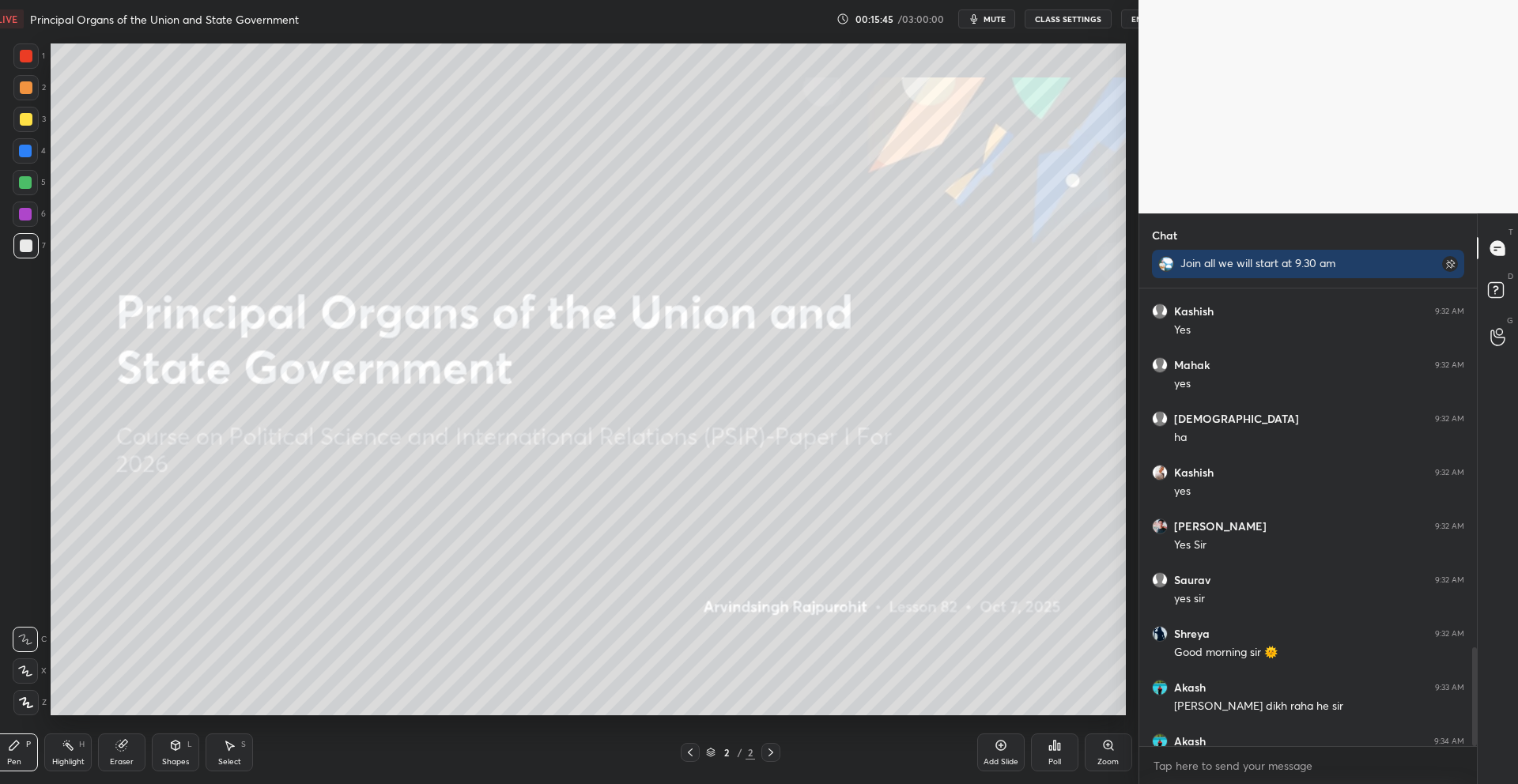
scroll to position [682, 1075]
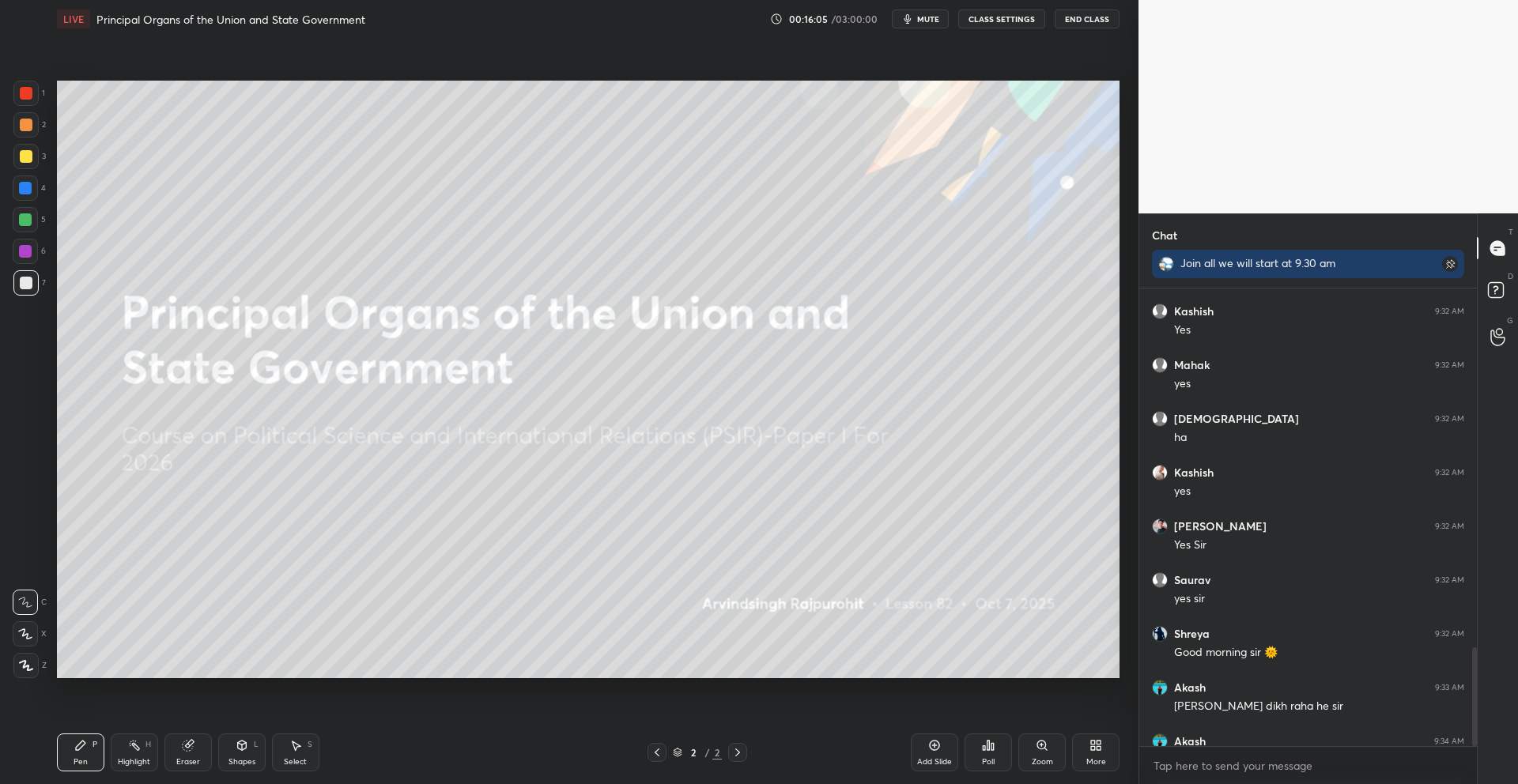
click at [1075, 17] on button "End Class" at bounding box center [1087, 18] width 65 height 19
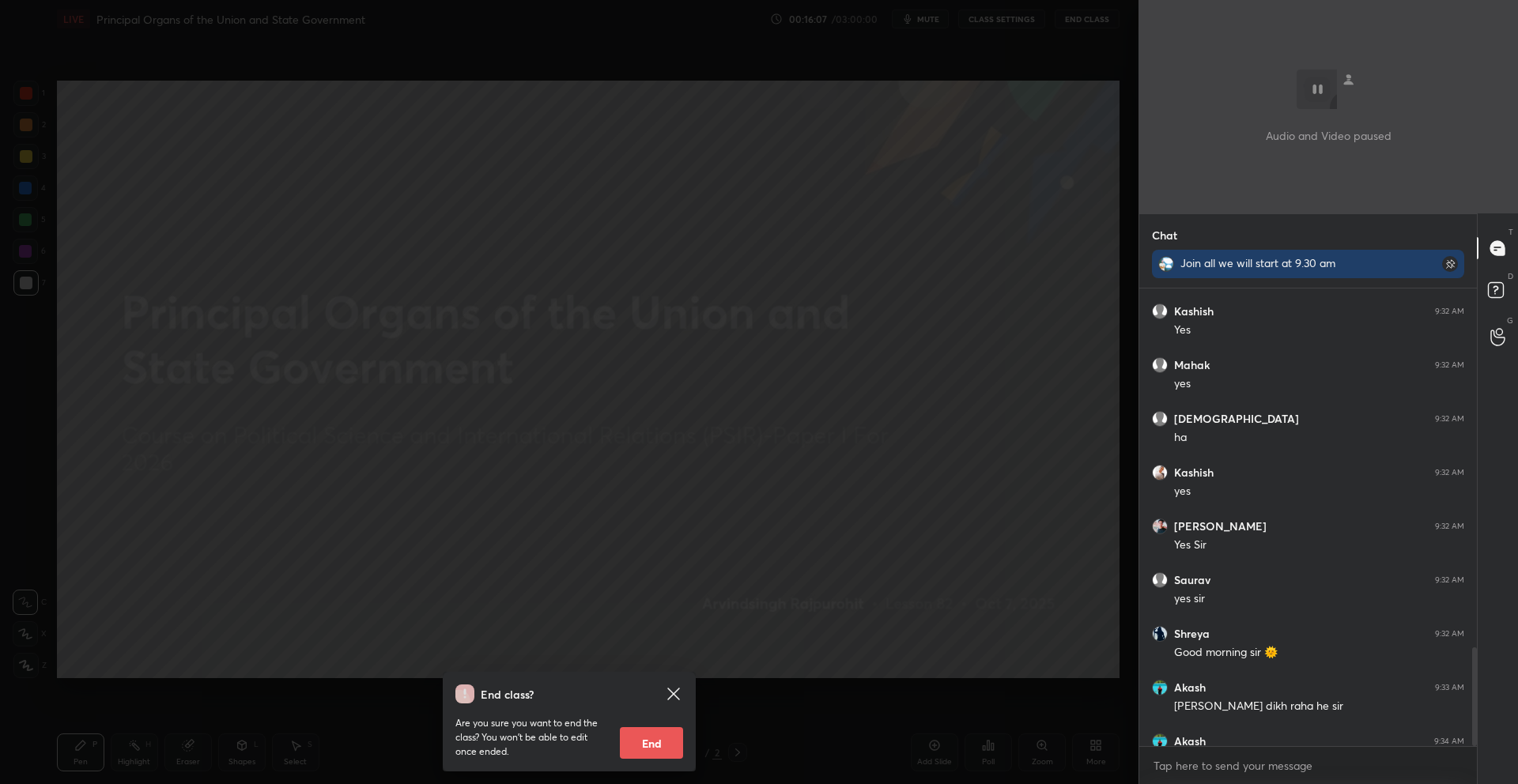
scroll to position [1873, 0]
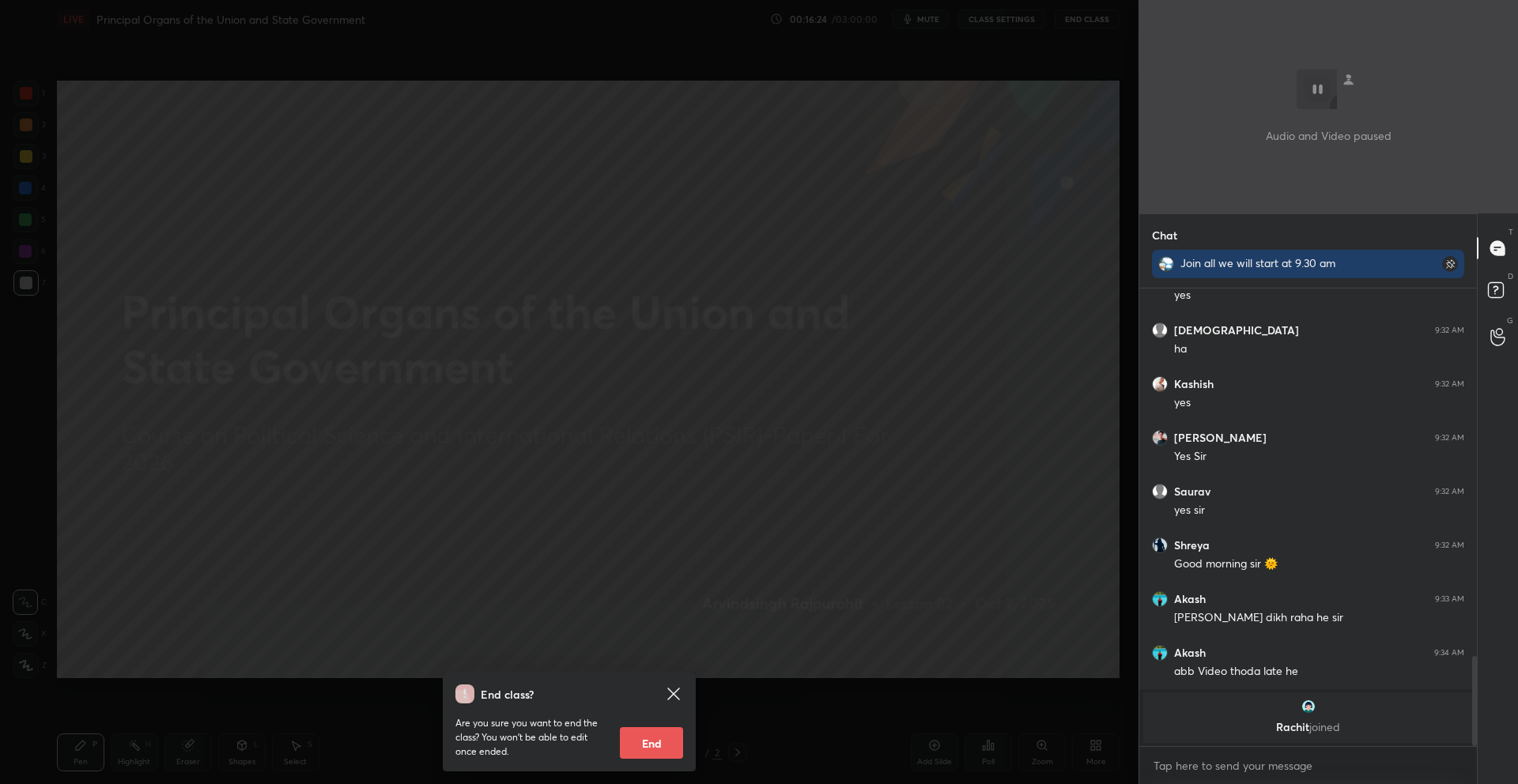
click at [609, 464] on div "End class? Are you sure you want to end the class? You won’t be able to edit on…" at bounding box center [569, 392] width 1139 height 784
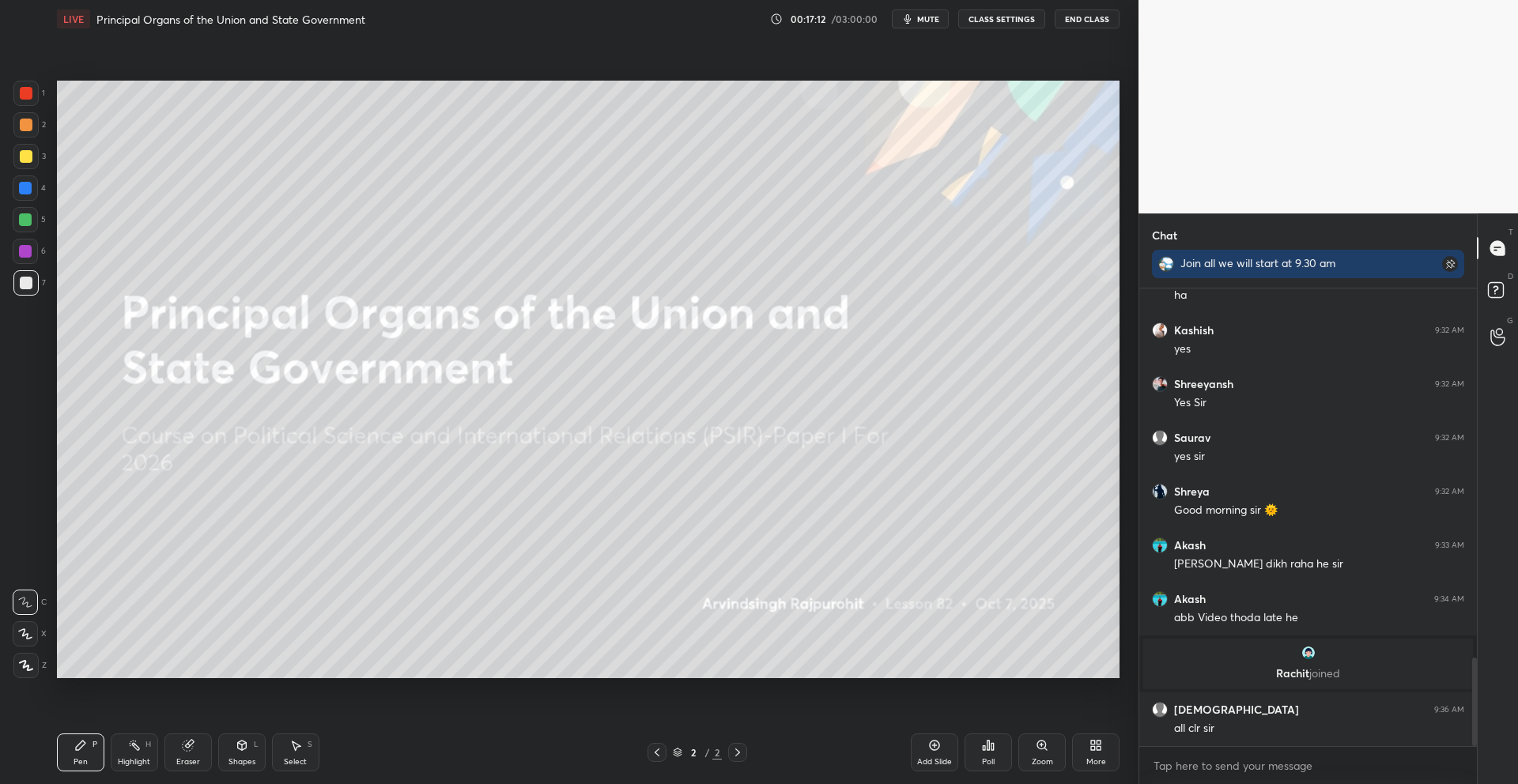
scroll to position [1966, 0]
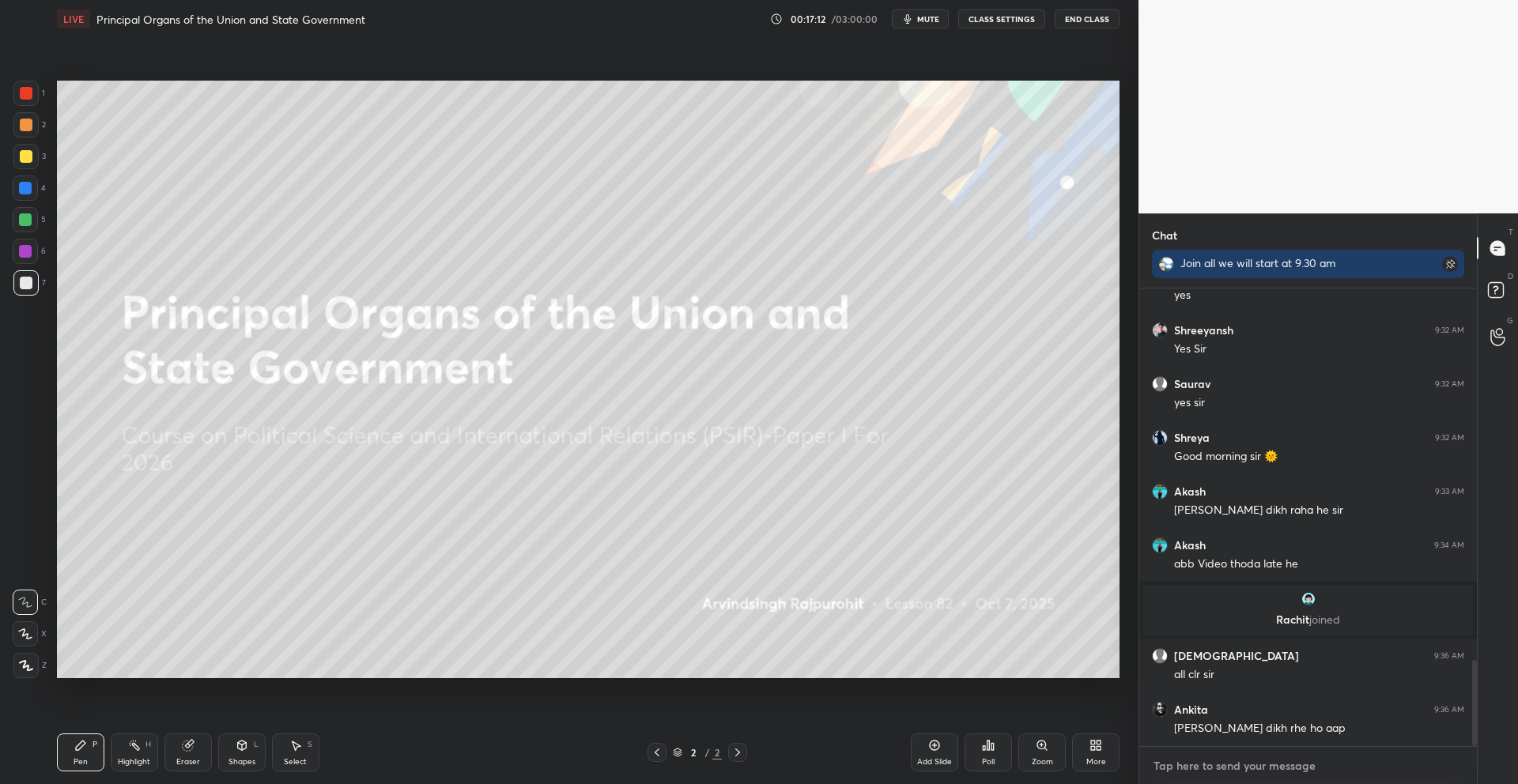
click at [1256, 772] on textarea at bounding box center [1308, 765] width 313 height 25
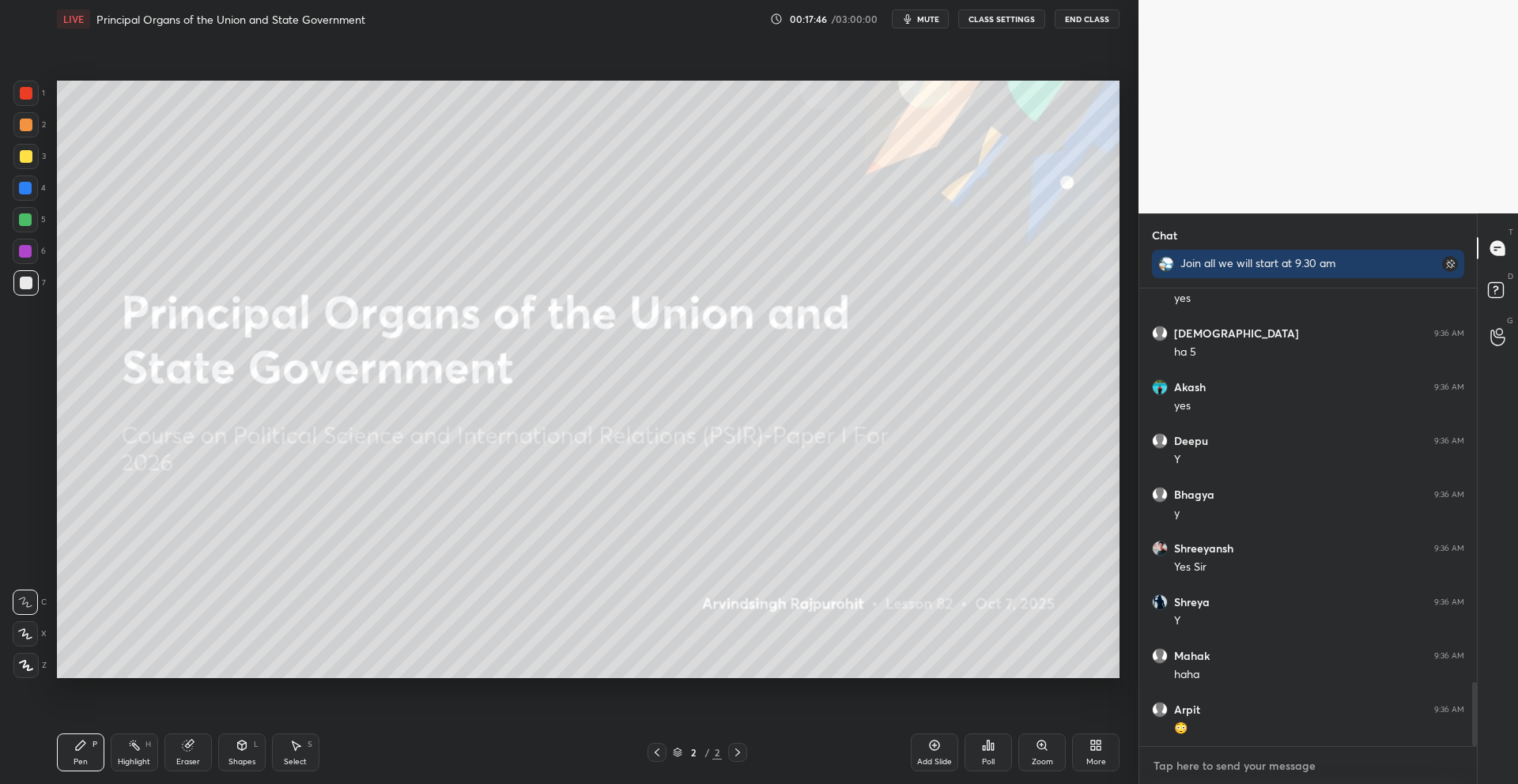
scroll to position [2826, 0]
type textarea "x"
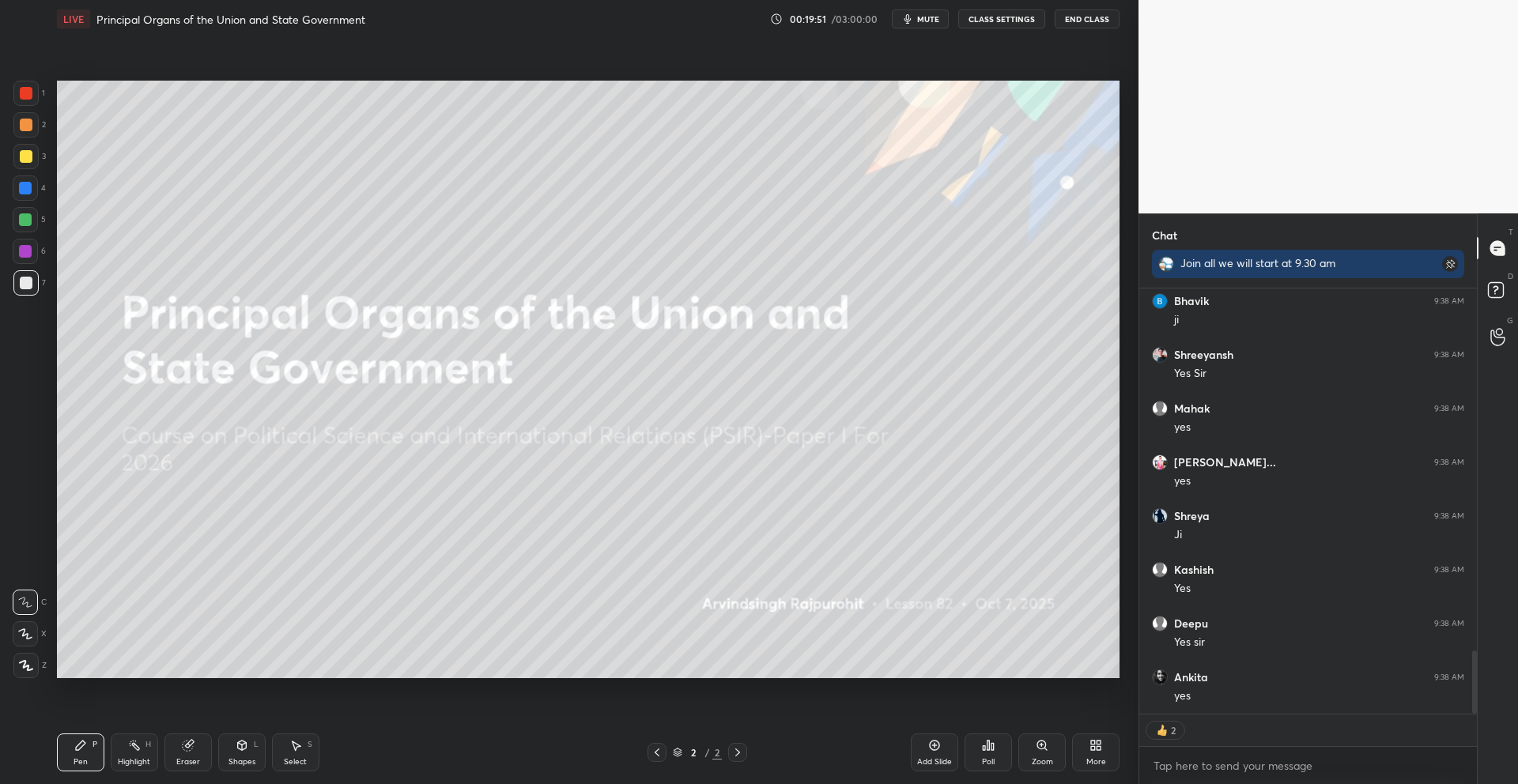
scroll to position [2431, 0]
type textarea "x"
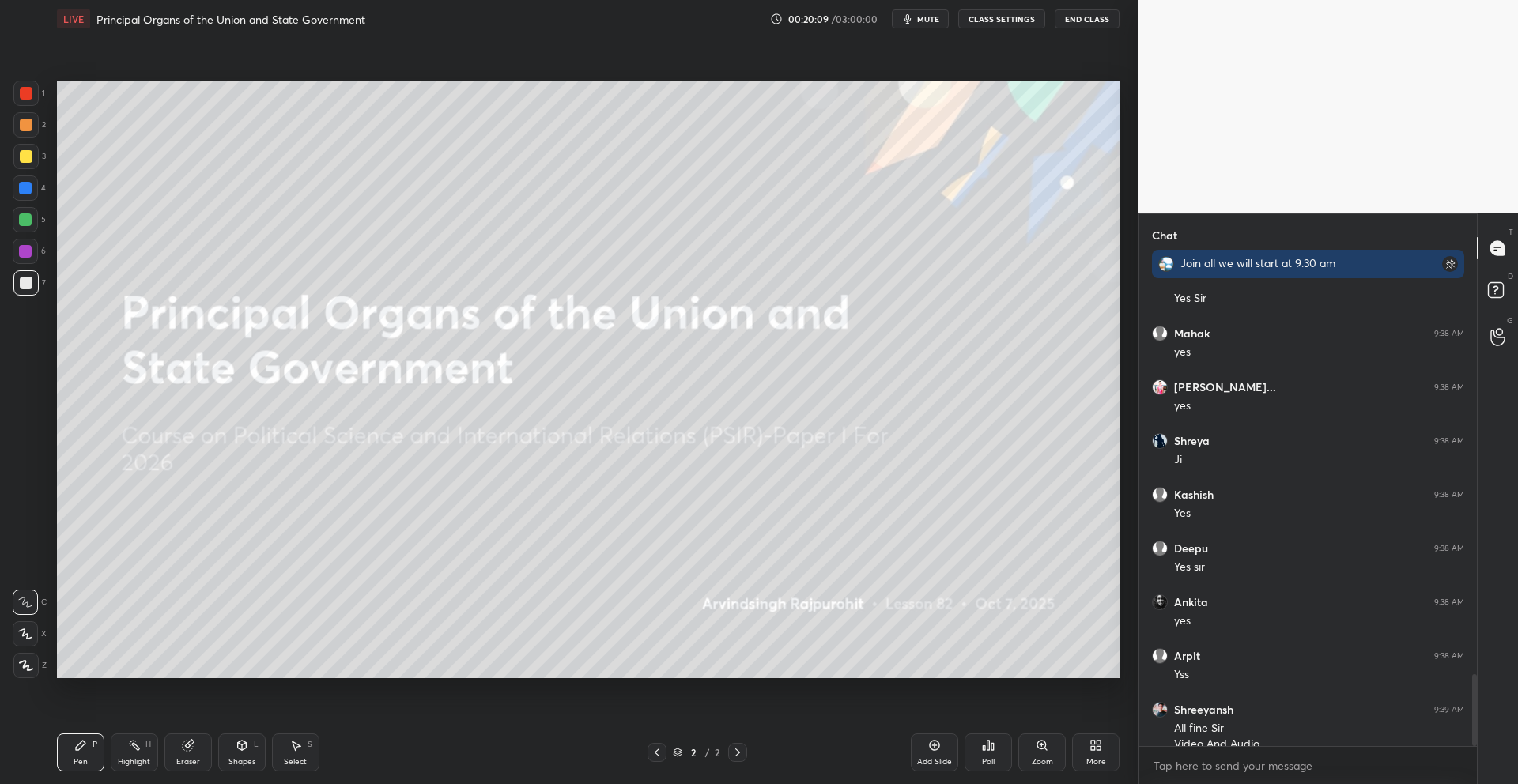
scroll to position [2468, 0]
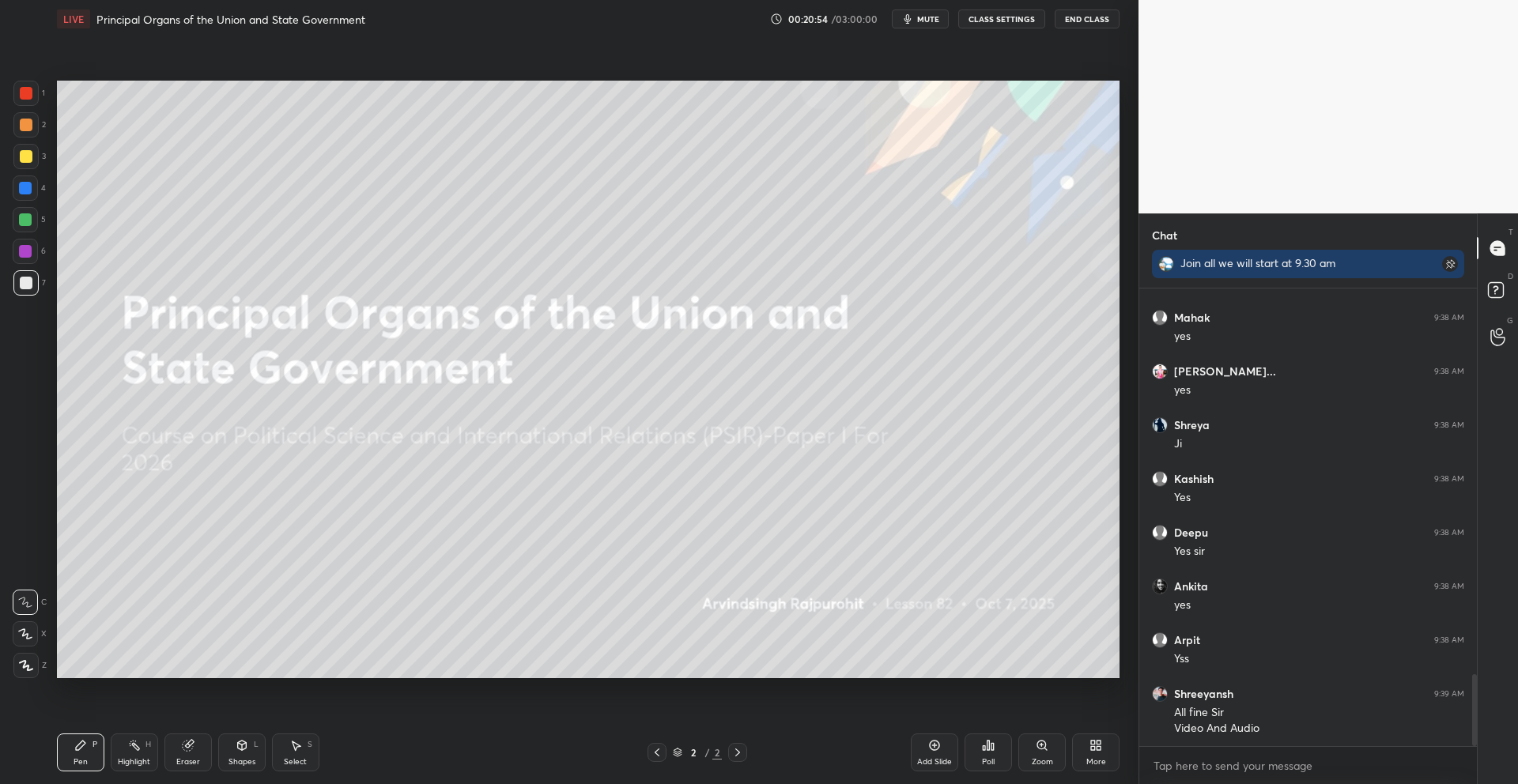
click at [998, 23] on button "CLASS SETTINGS" at bounding box center [1002, 18] width 87 height 19
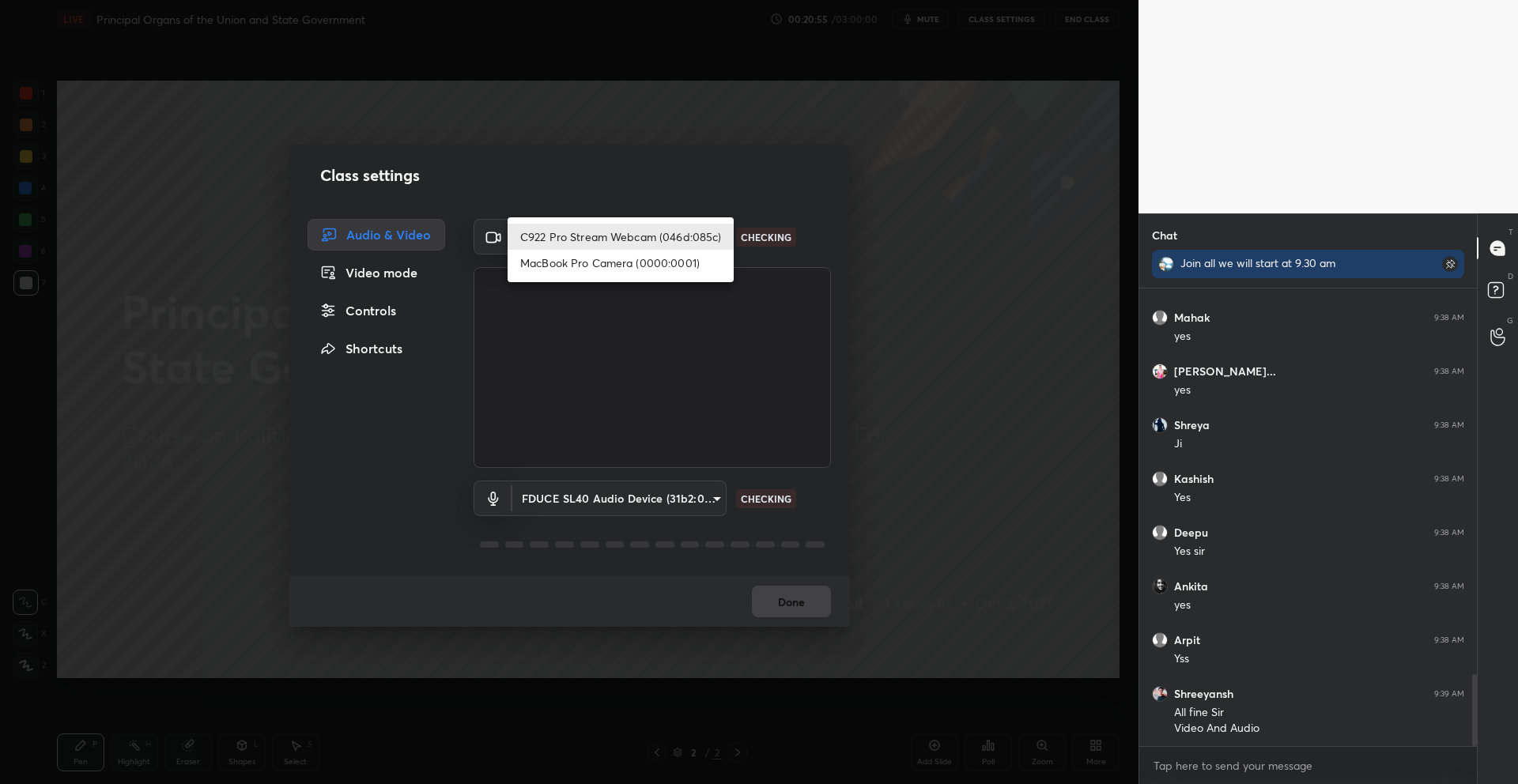
click at [664, 235] on body "1 2 3 4 5 6 7 C X Z C X Z E E Erase all H H LIVE Principal Organs of the Union …" at bounding box center [759, 392] width 1518 height 784
click at [612, 269] on li "MacBook Pro Camera (0000:0001)" at bounding box center [621, 263] width 226 height 26
type input "deef655bc83d121048cc4a3df67c06f683f5881f91b65e36787b8cb528df8ac9"
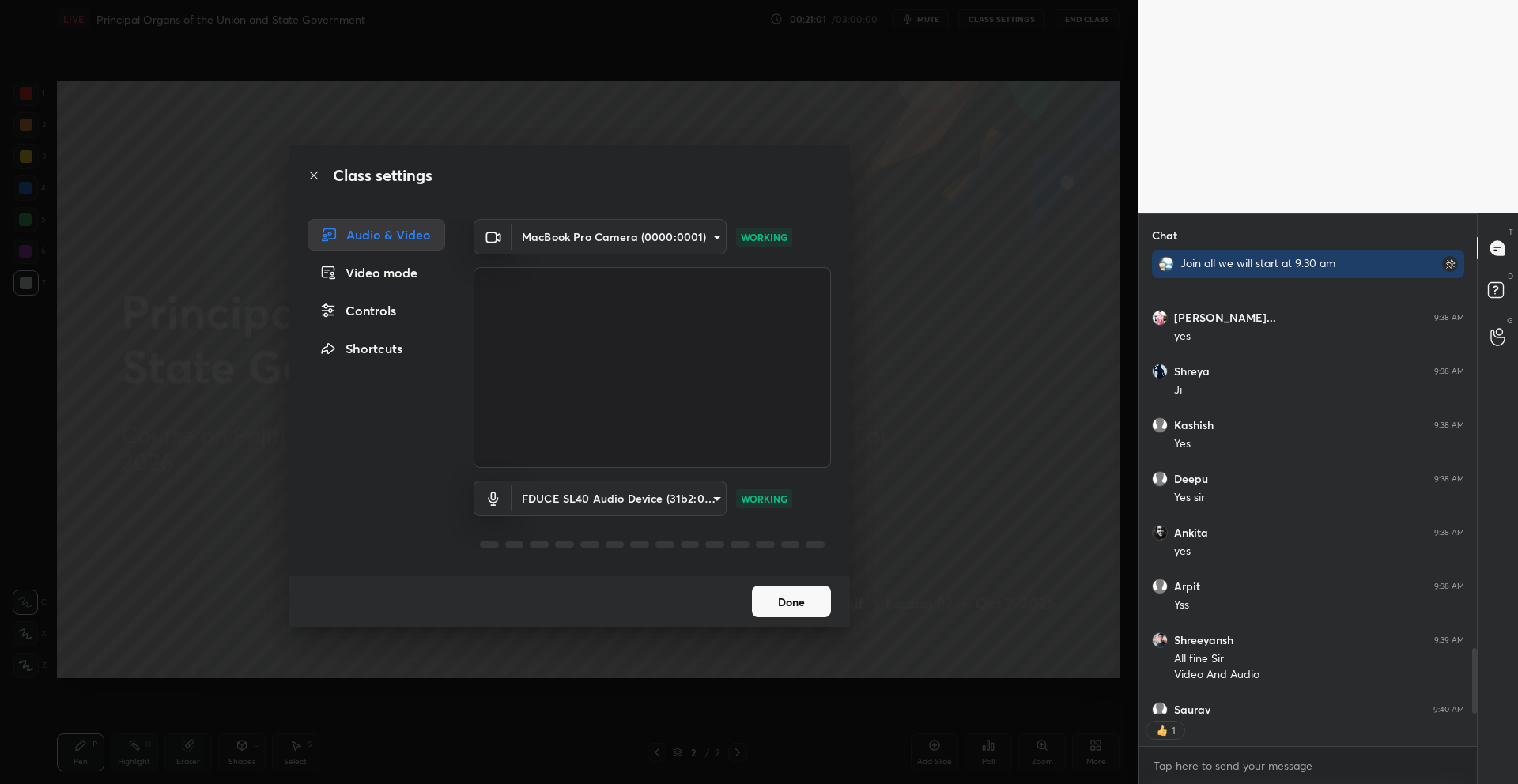
scroll to position [421, 333]
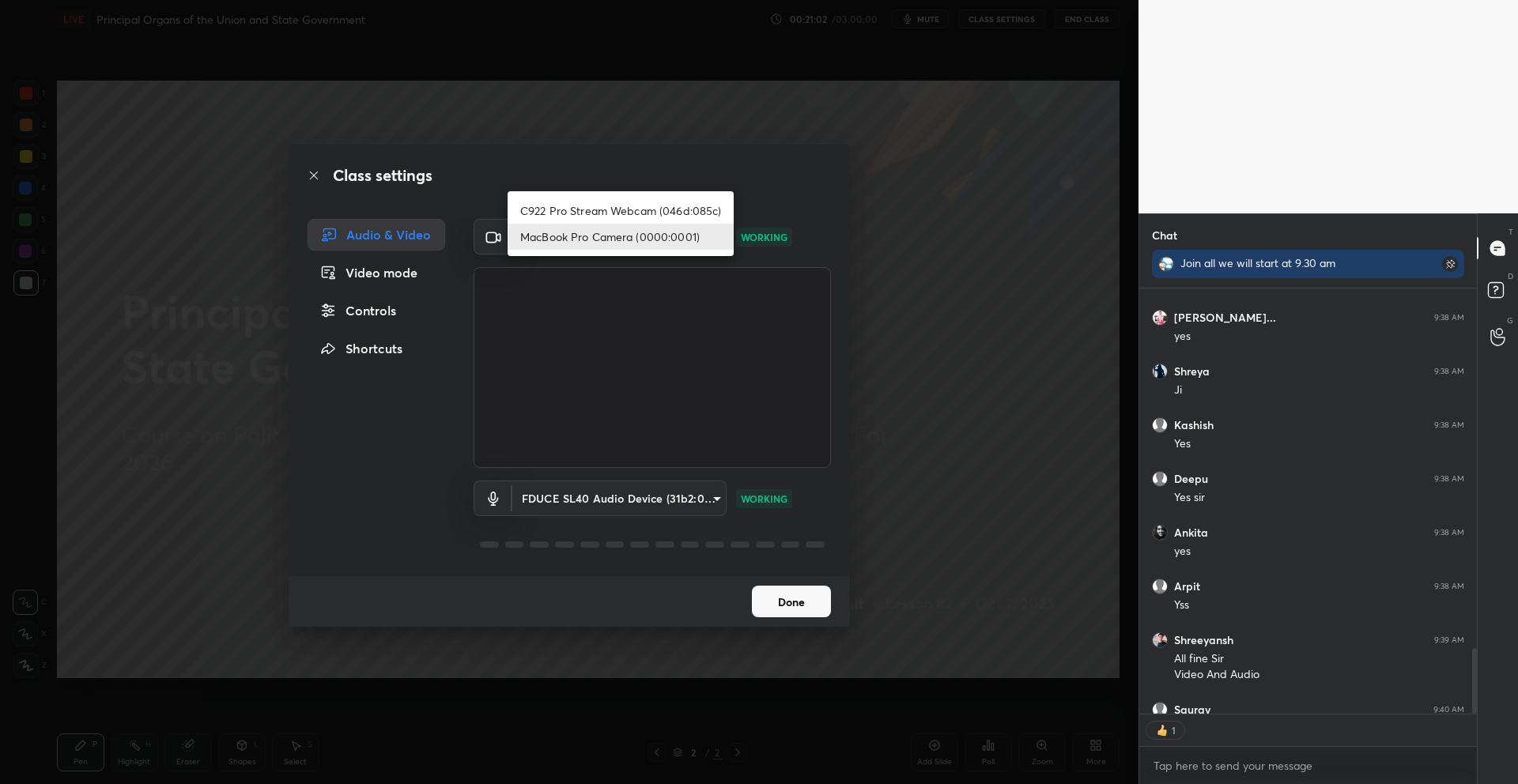
click at [611, 233] on body "1 2 3 4 5 6 7 C X Z C X Z E E Erase all H H LIVE Principal Organs of the Union …" at bounding box center [759, 392] width 1518 height 784
click at [622, 242] on li "MacBook Pro Camera (0000:0001)" at bounding box center [621, 237] width 226 height 26
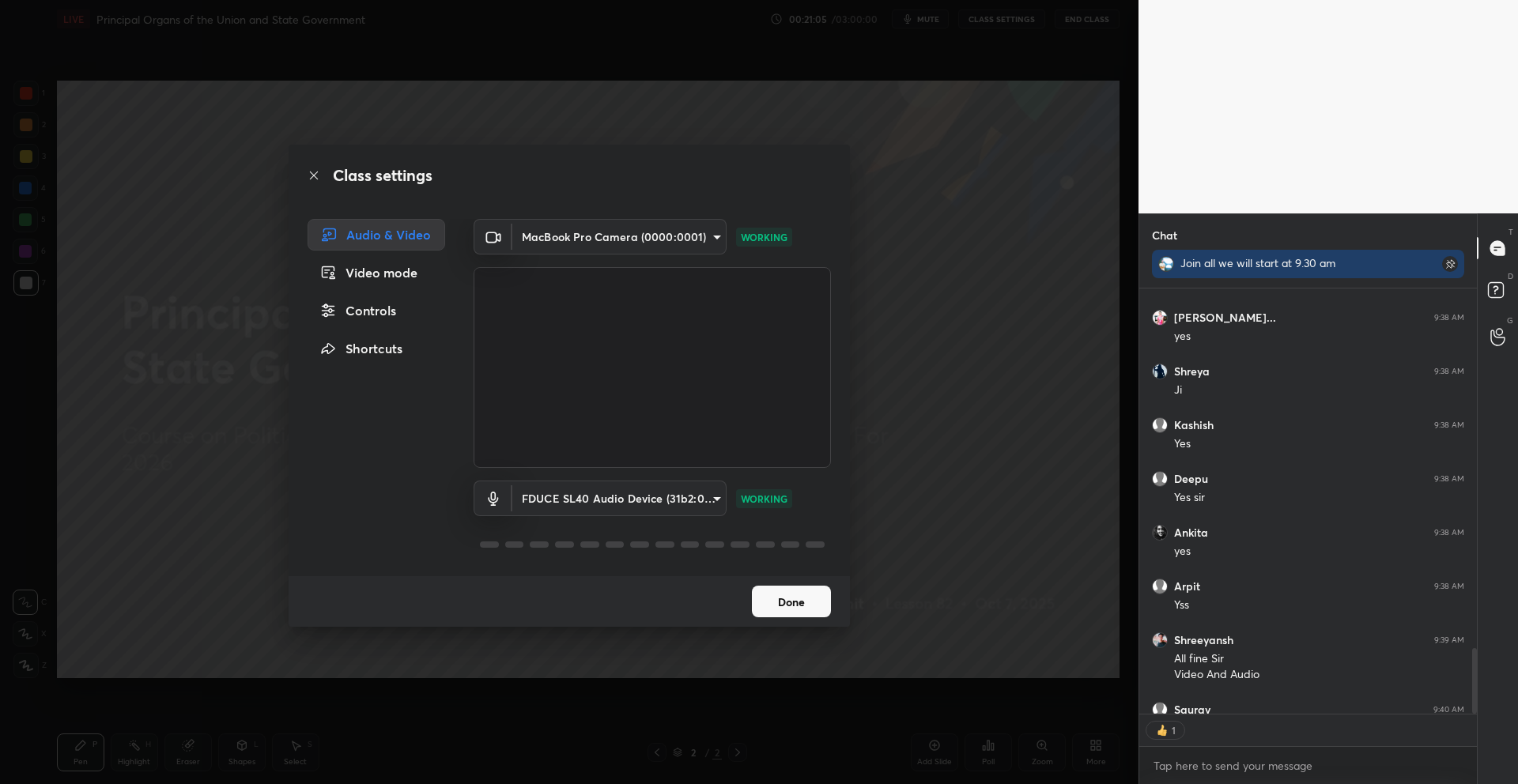
click at [783, 606] on button "Done" at bounding box center [791, 601] width 79 height 31
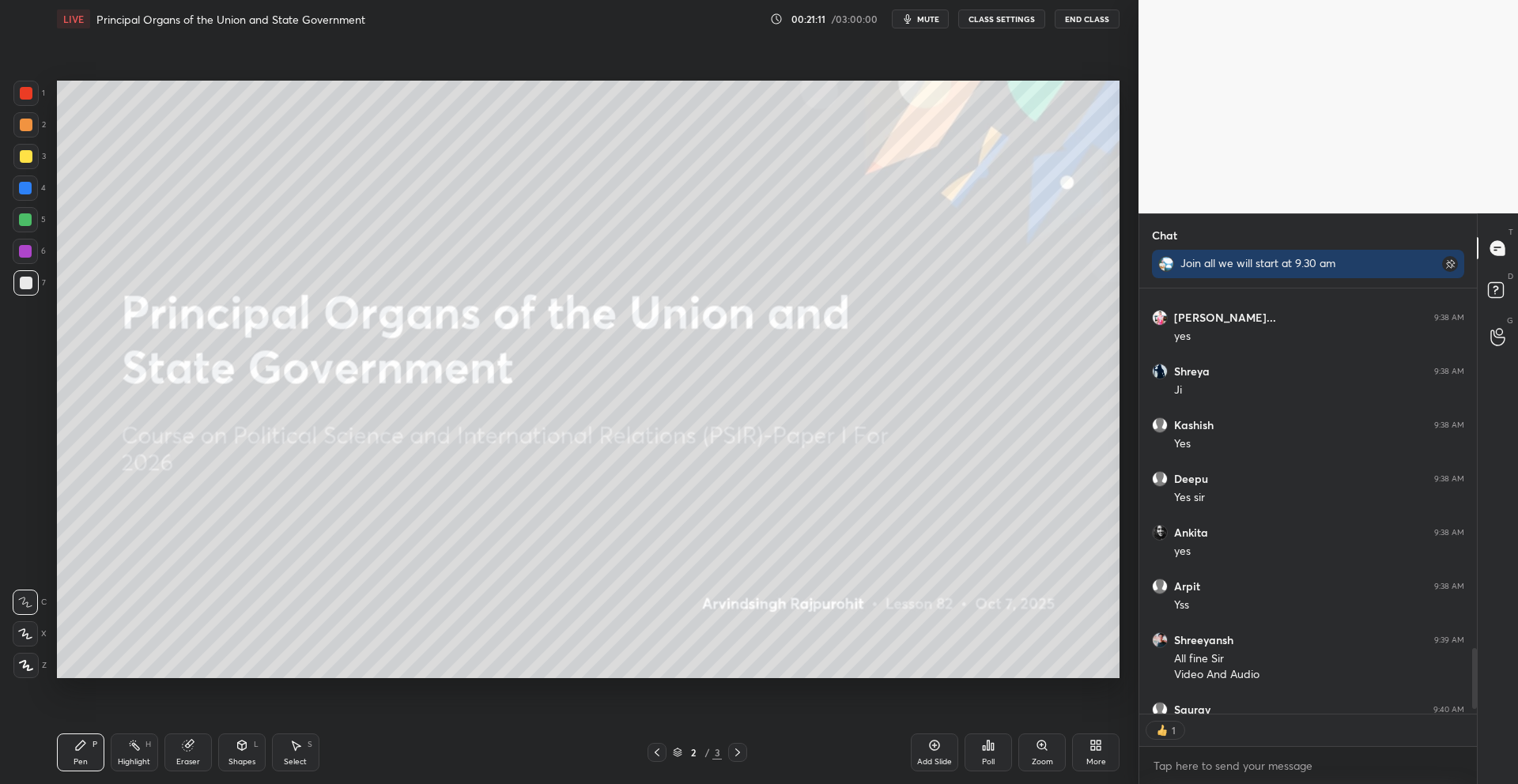
type textarea "x"
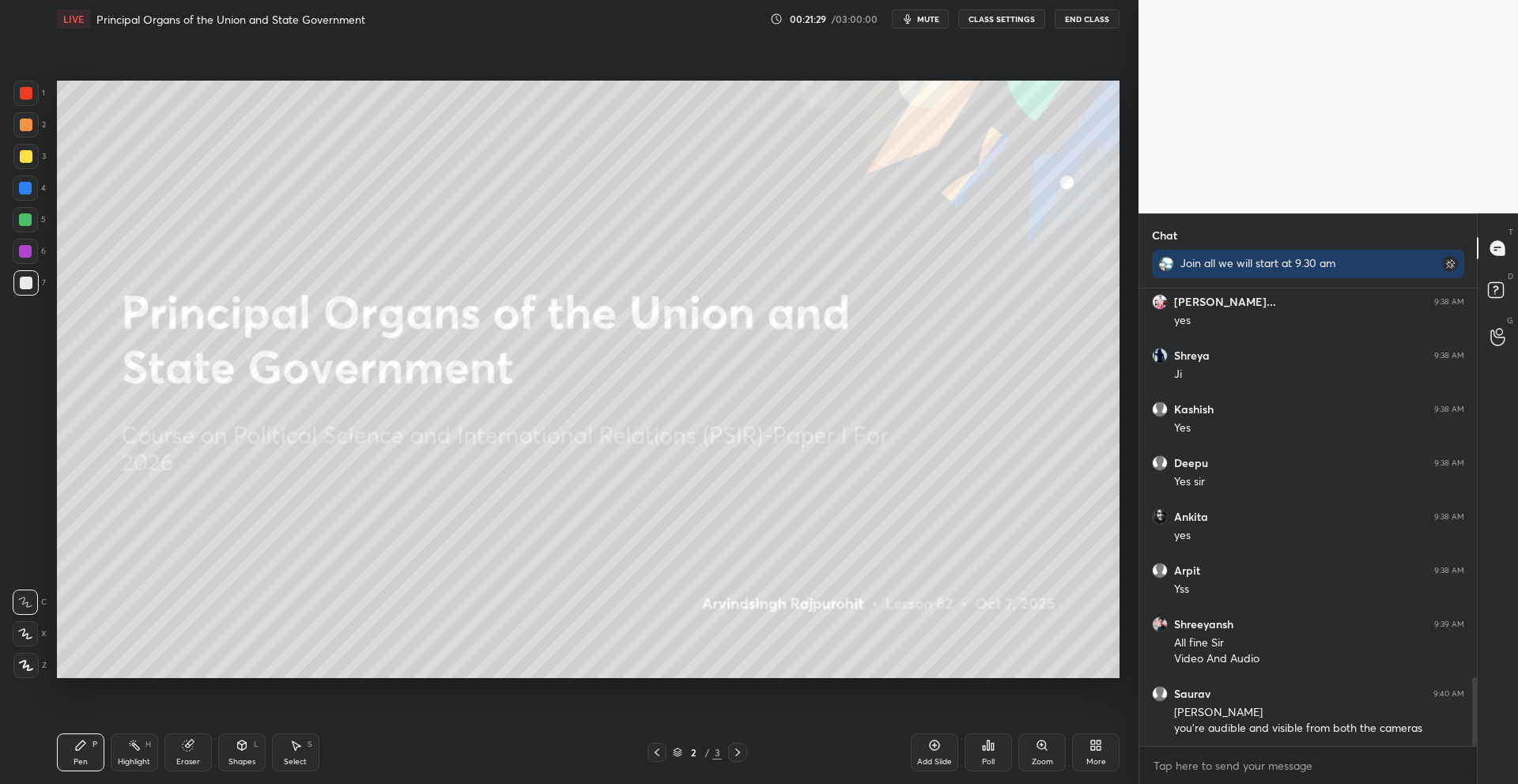
scroll to position [2591, 0]
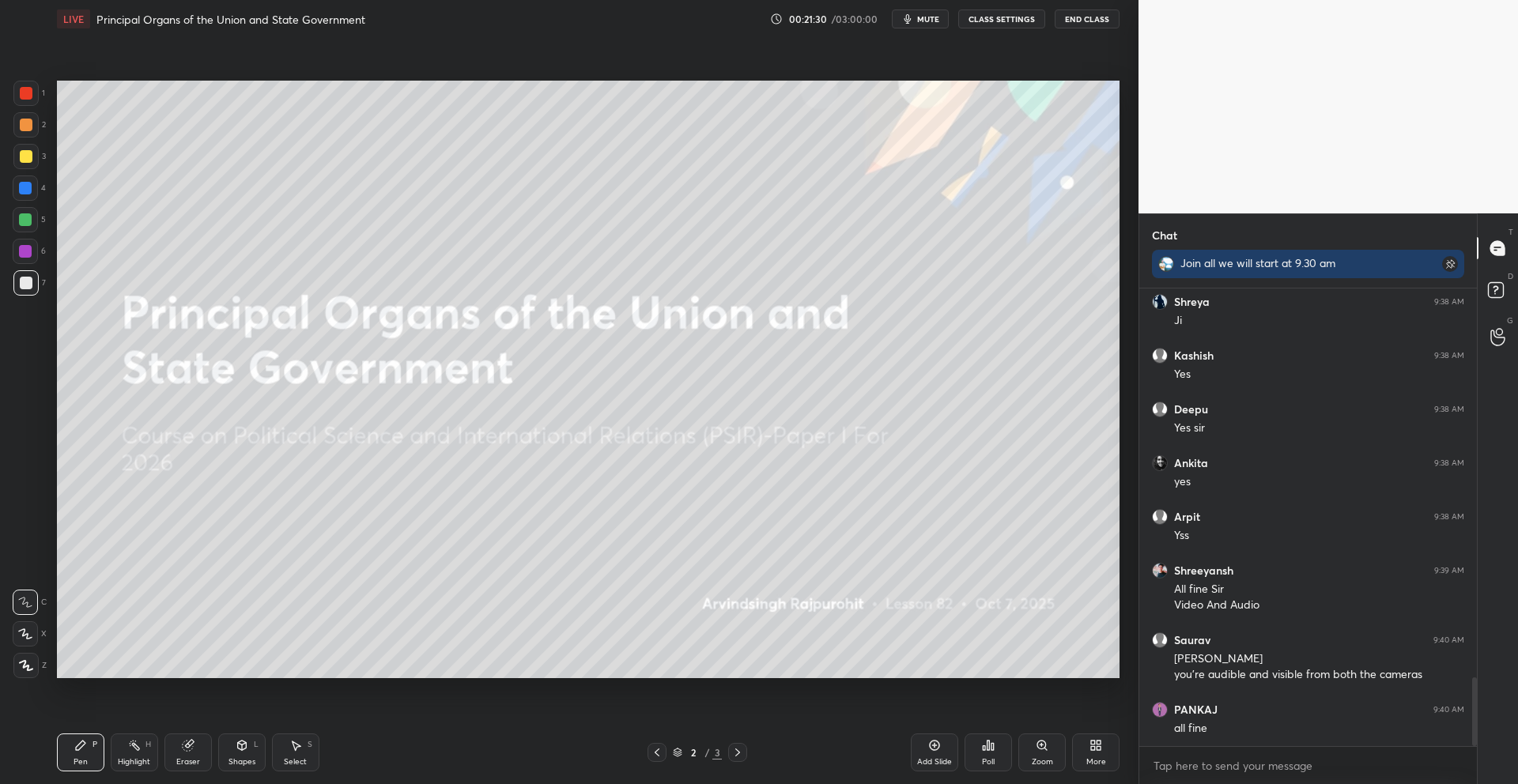
click at [985, 29] on div "LIVE Principal Organs of the Union and State Government 00:21:30 / 03:00:00 mut…" at bounding box center [588, 18] width 1063 height 38
click at [981, 19] on button "CLASS SETTINGS" at bounding box center [1002, 18] width 87 height 19
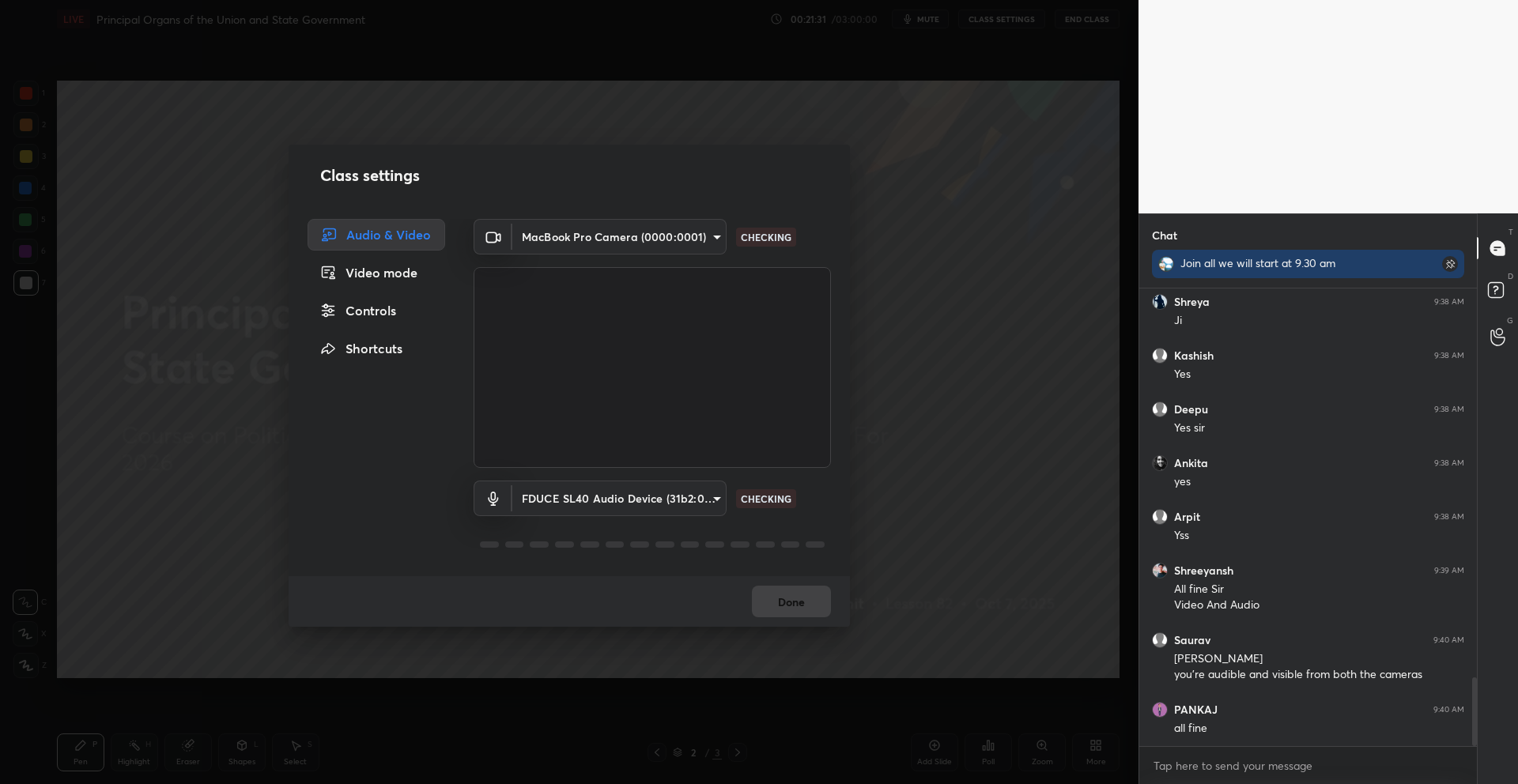
click at [656, 248] on body "1 2 3 4 5 6 7 C X Z C X Z E E Erase all H H LIVE Principal Organs of the Union …" at bounding box center [759, 392] width 1518 height 784
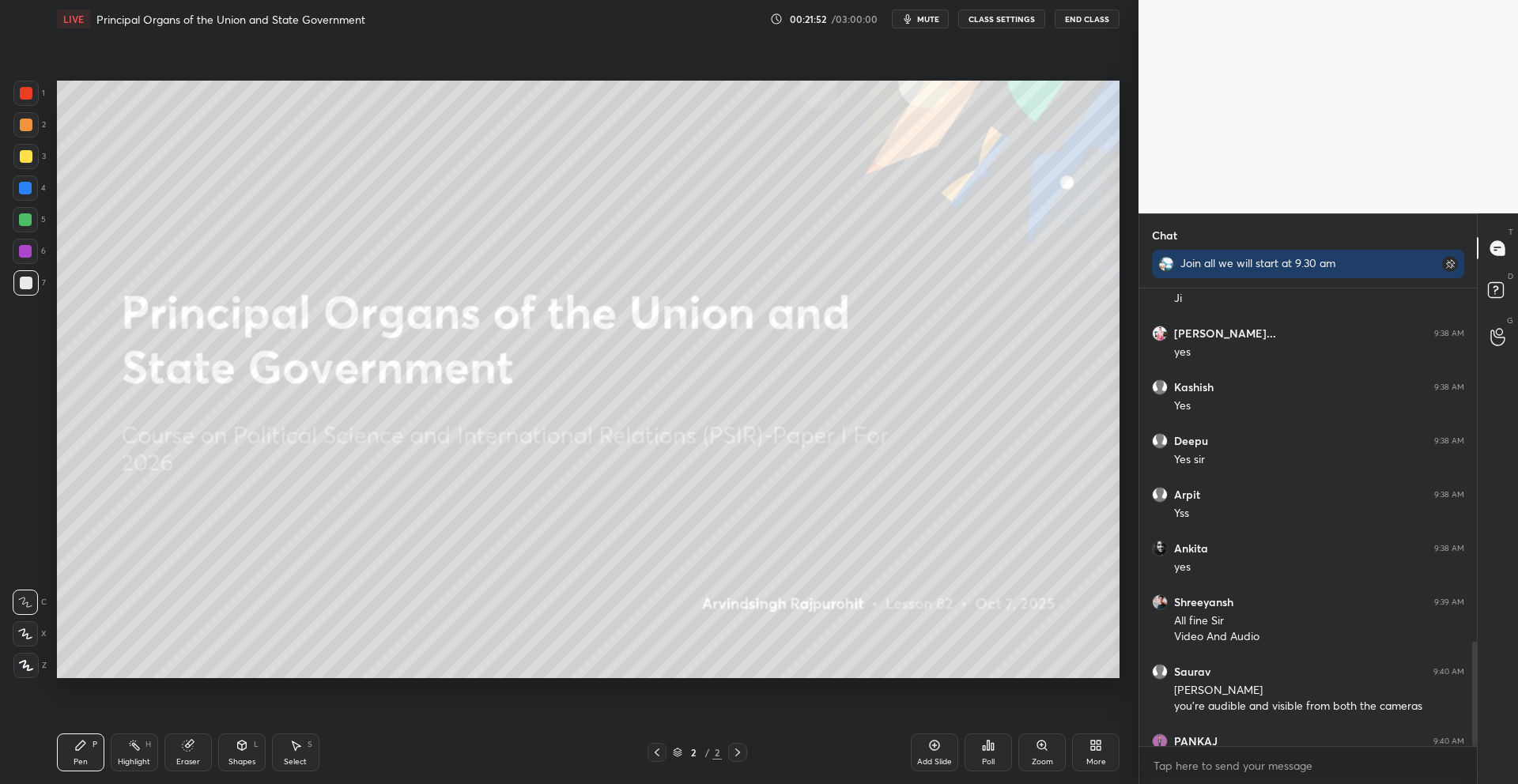
click at [1003, 8] on div "LIVE Principal Organs of the Union and State Government 00:21:52 / 03:00:00 mut…" at bounding box center [588, 18] width 1063 height 38
click at [993, 19] on button "CLASS SETTINGS" at bounding box center [1002, 18] width 87 height 19
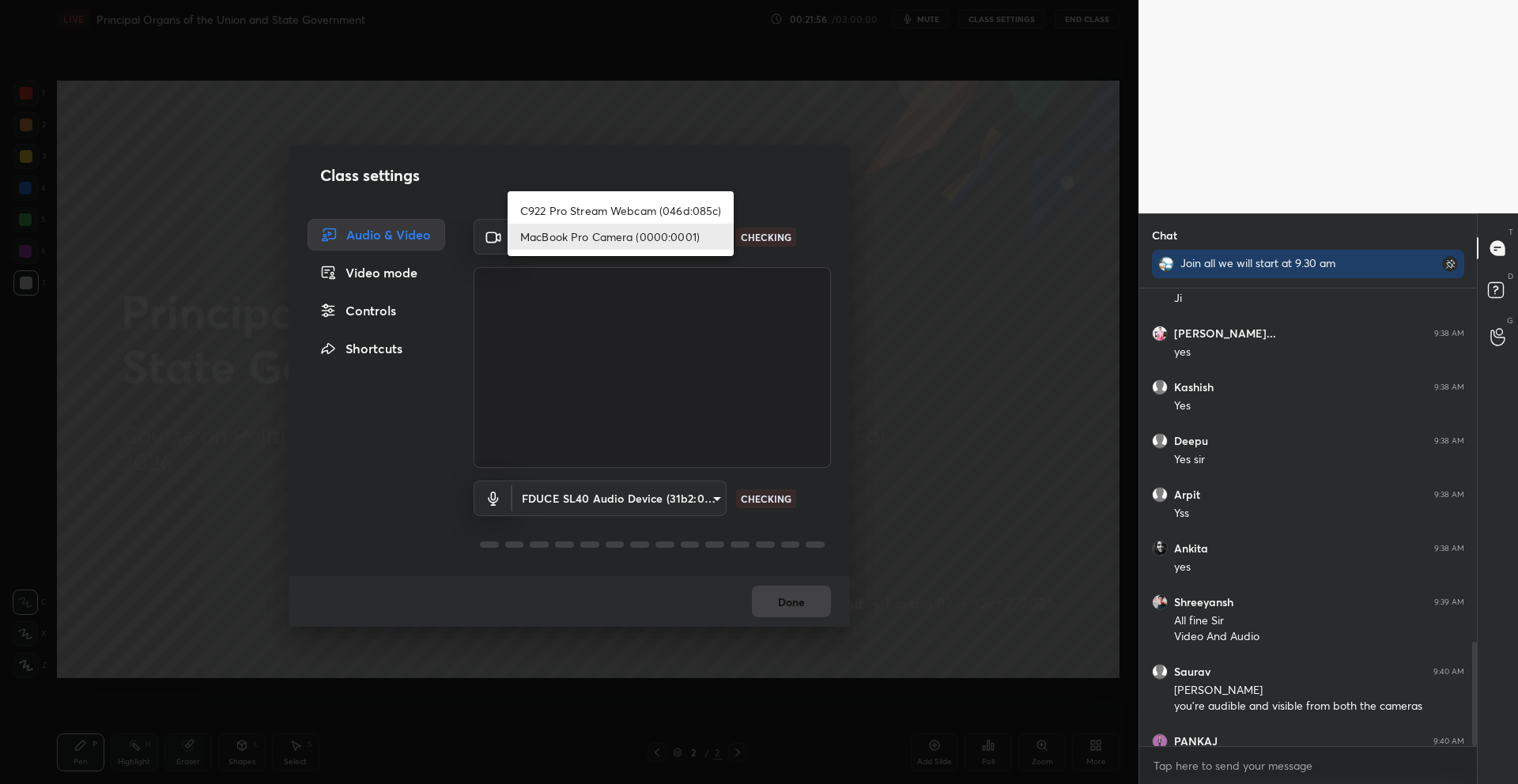
click at [629, 240] on body "1 2 3 4 5 6 7 C X Z C X Z E E Erase all H H LIVE Principal Organs of the Union …" at bounding box center [759, 392] width 1518 height 784
click at [637, 220] on li "C922 Pro Stream Webcam (046d:085c)" at bounding box center [621, 211] width 226 height 26
type input "cabab4fb136cca045234c6e483b149449a3976d8664cc0404f0da3b98728c2ce"
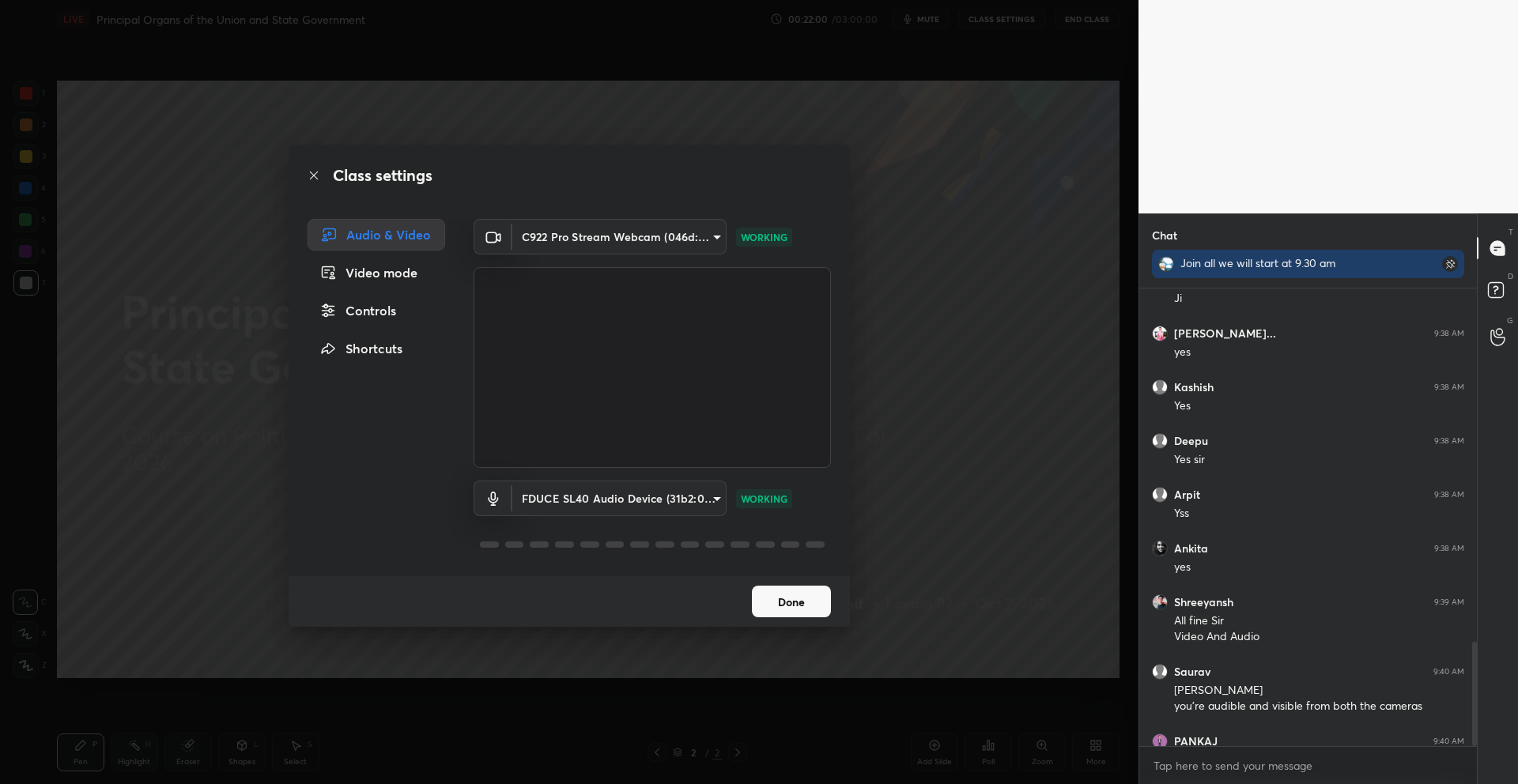
click at [798, 604] on button "Done" at bounding box center [791, 601] width 79 height 31
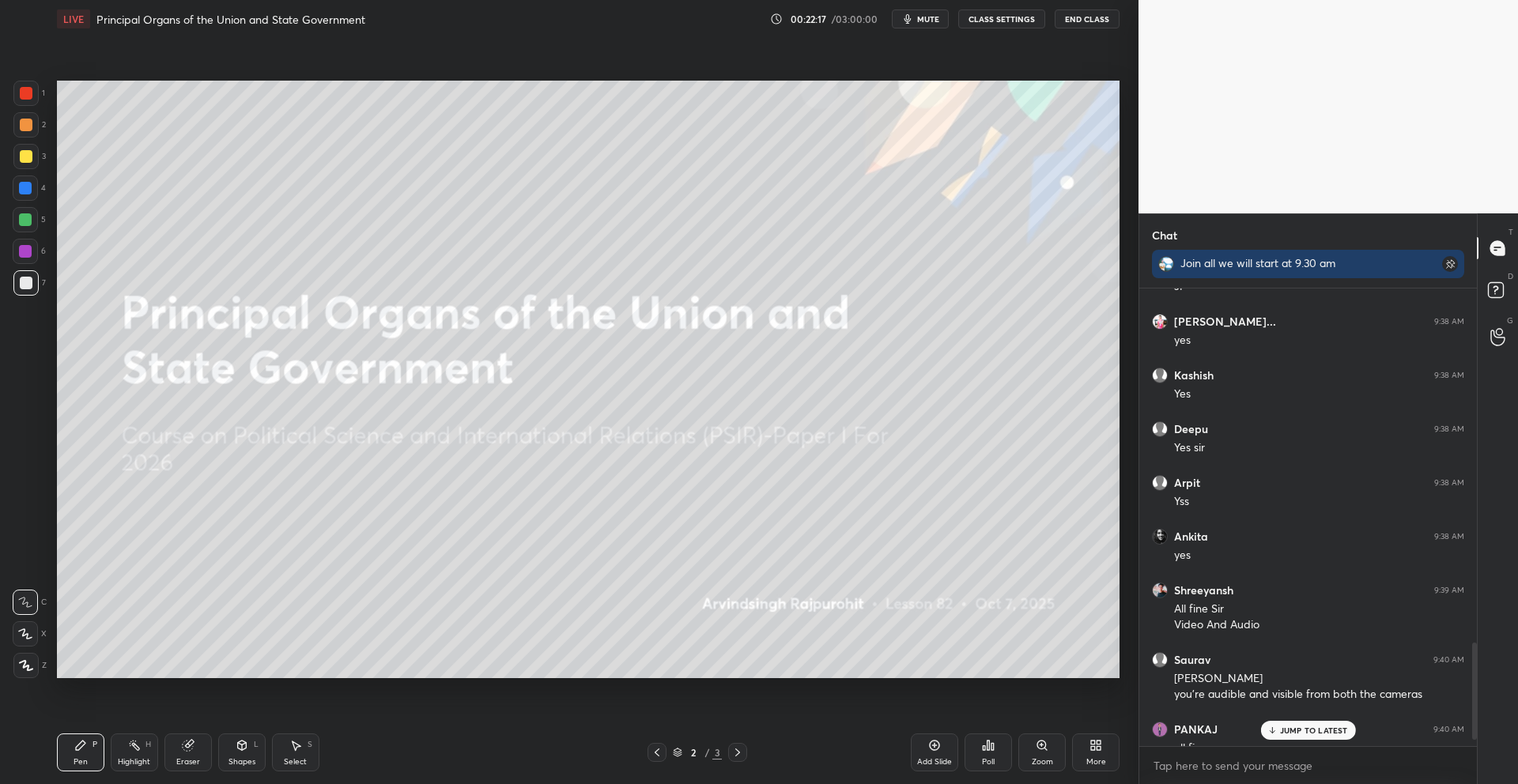
scroll to position [1684, 0]
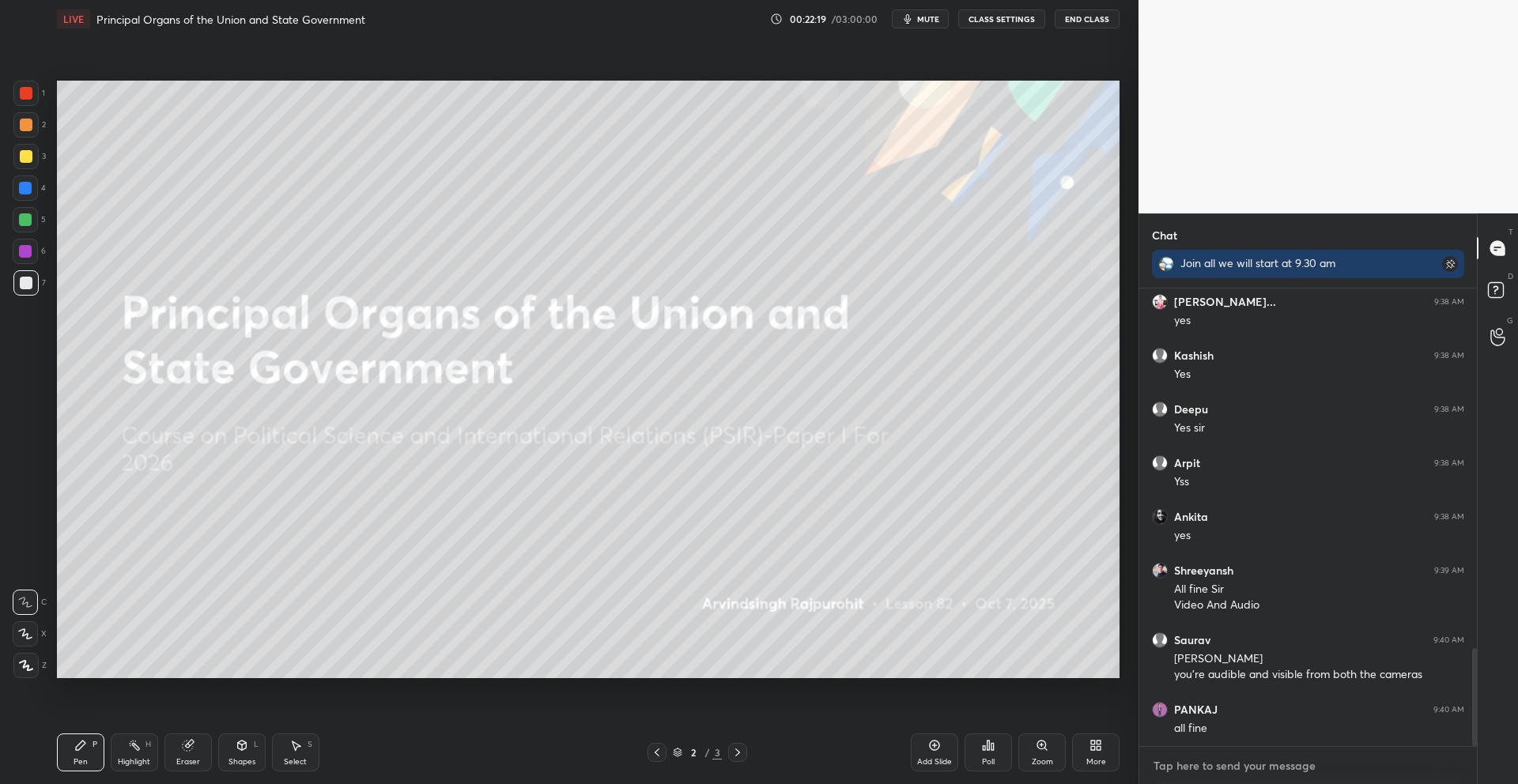
click at [1224, 767] on textarea at bounding box center [1308, 765] width 313 height 25
click at [1103, 753] on div "More" at bounding box center [1095, 752] width 47 height 38
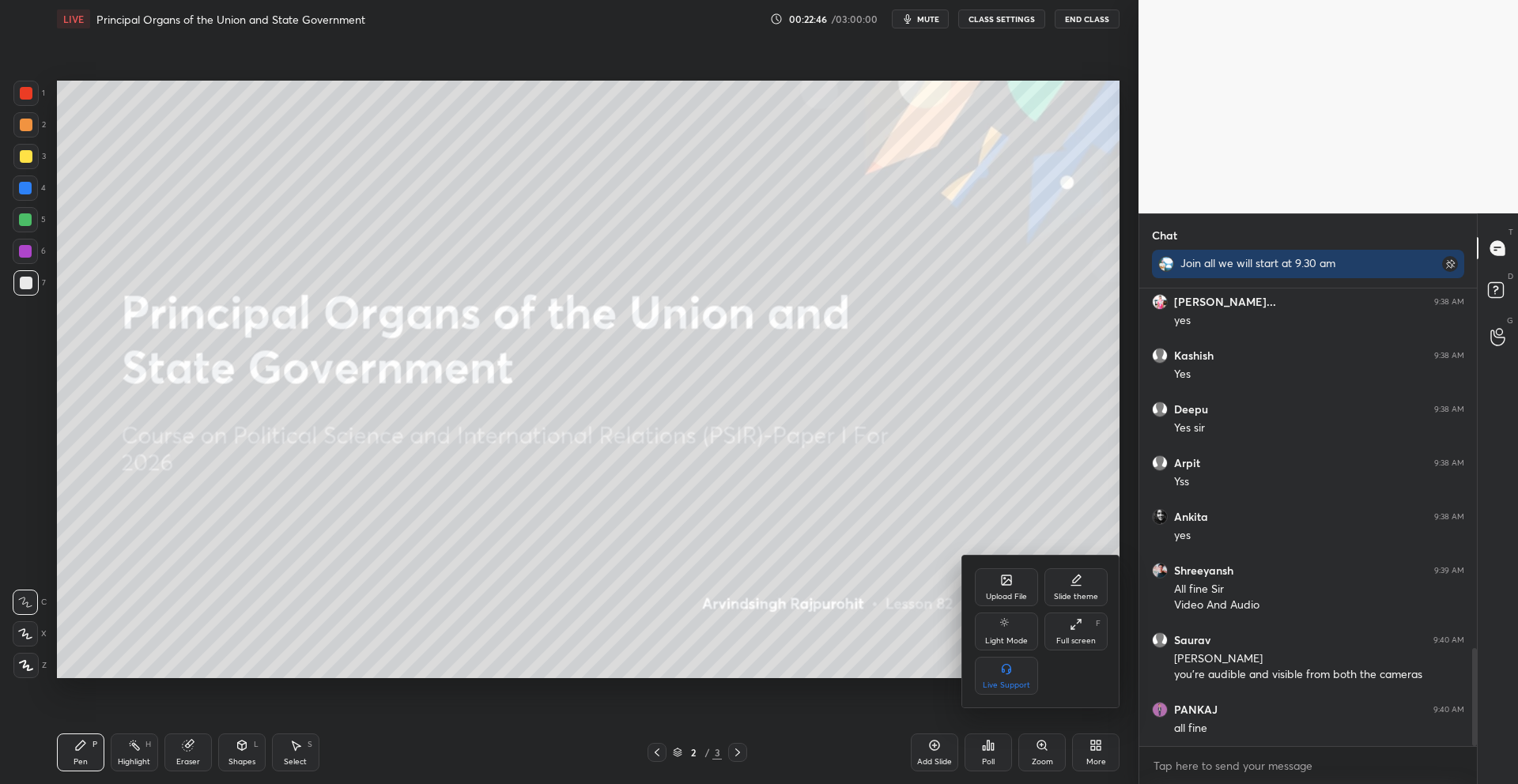
click at [1021, 594] on div "Upload File" at bounding box center [1006, 596] width 41 height 8
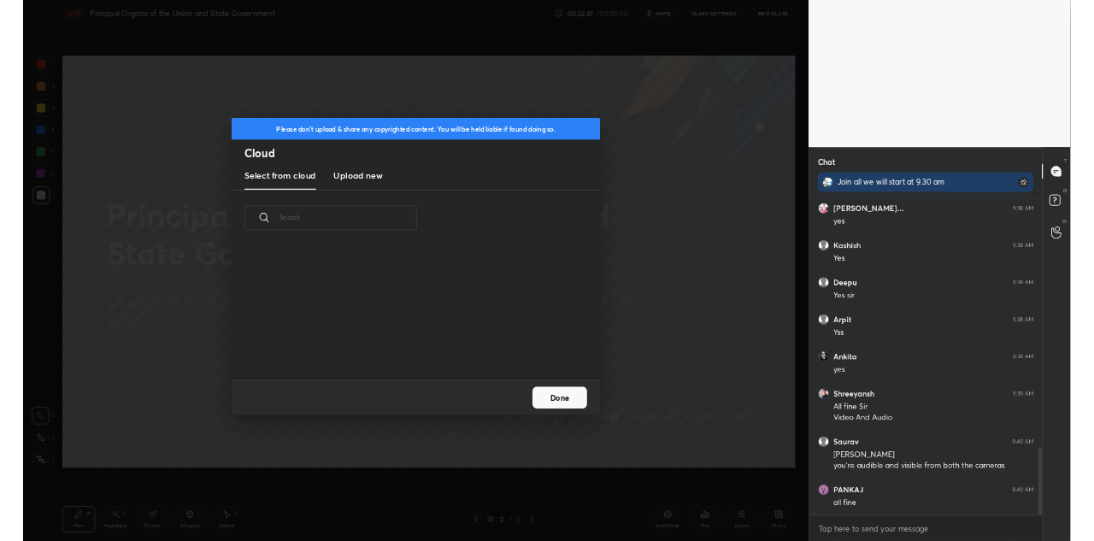
scroll to position [210, 549]
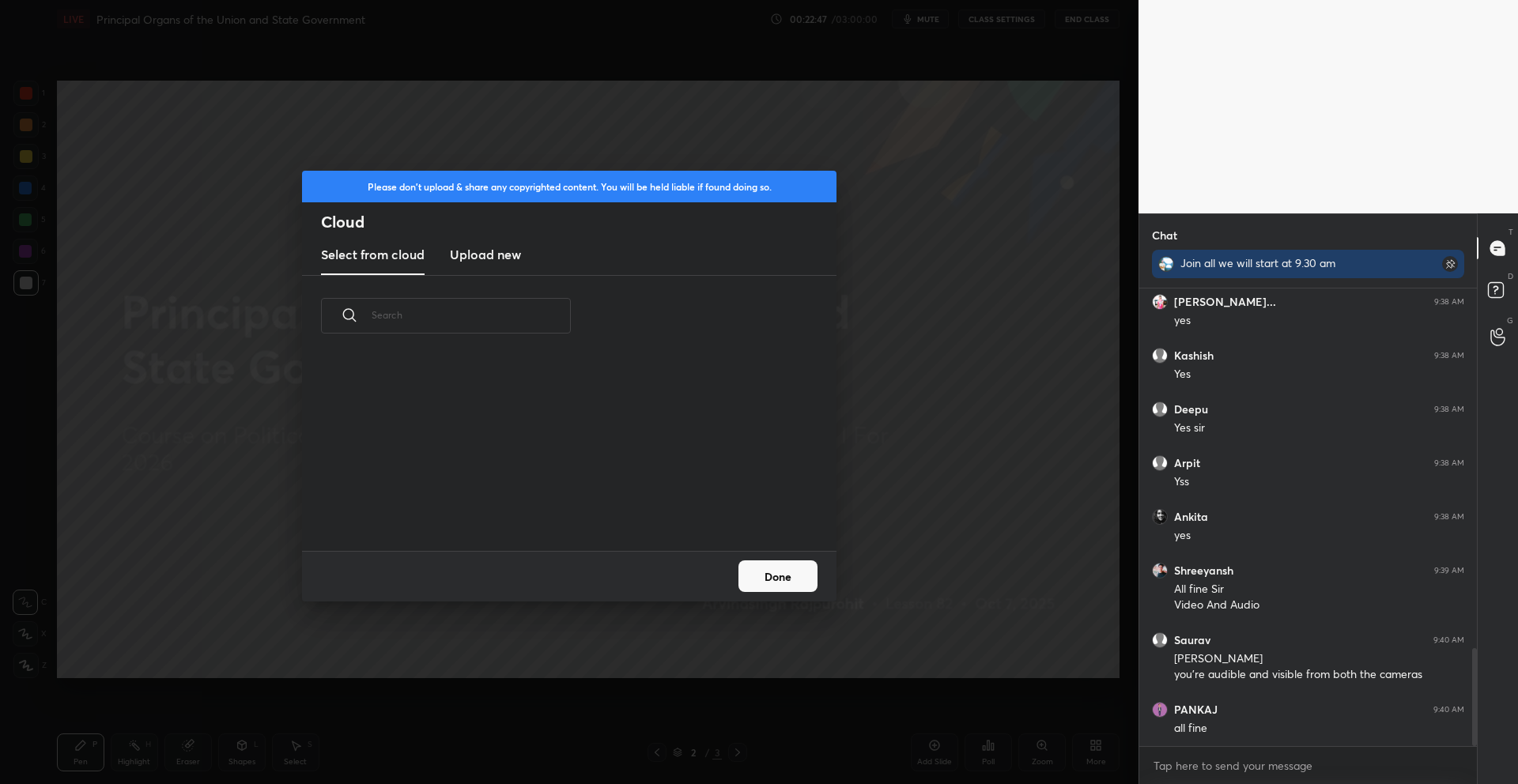
click at [511, 263] on new "Upload new" at bounding box center [485, 255] width 71 height 40
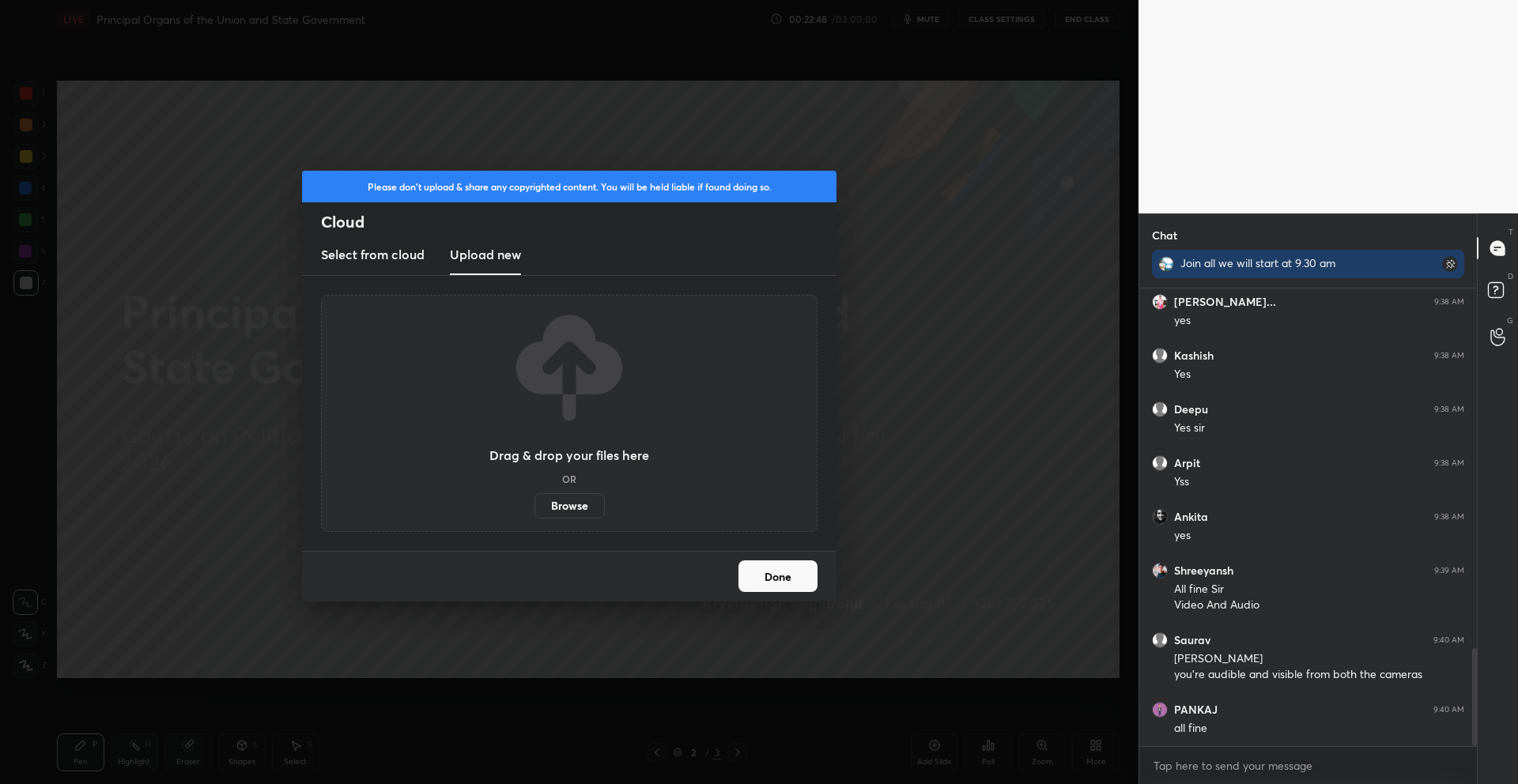
click at [571, 497] on label "Browse" at bounding box center [570, 505] width 70 height 25
click at [535, 497] on input "Browse" at bounding box center [535, 505] width 0 height 25
click at [800, 574] on button "Done" at bounding box center [777, 576] width 79 height 31
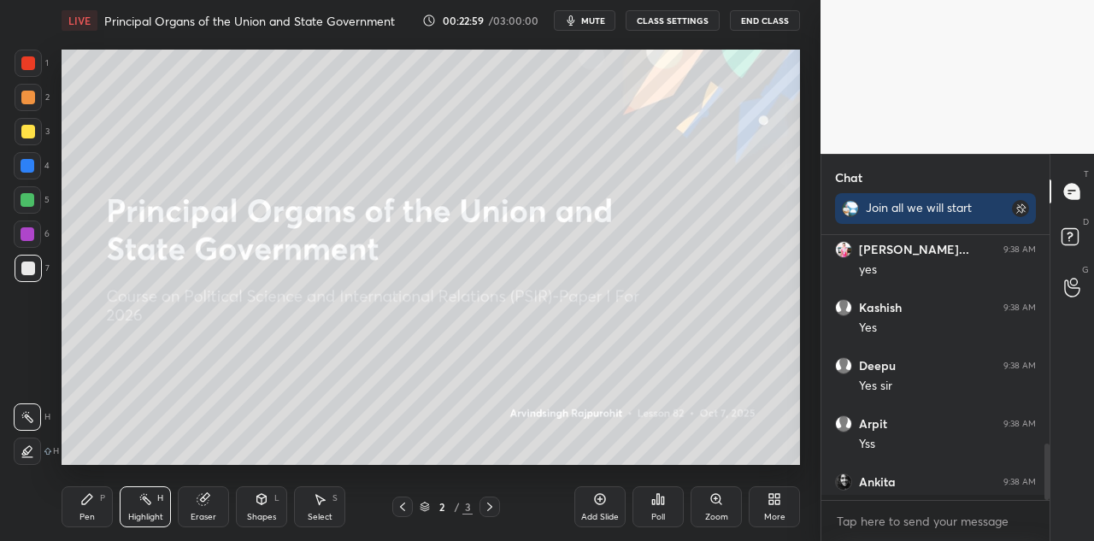
scroll to position [118, 223]
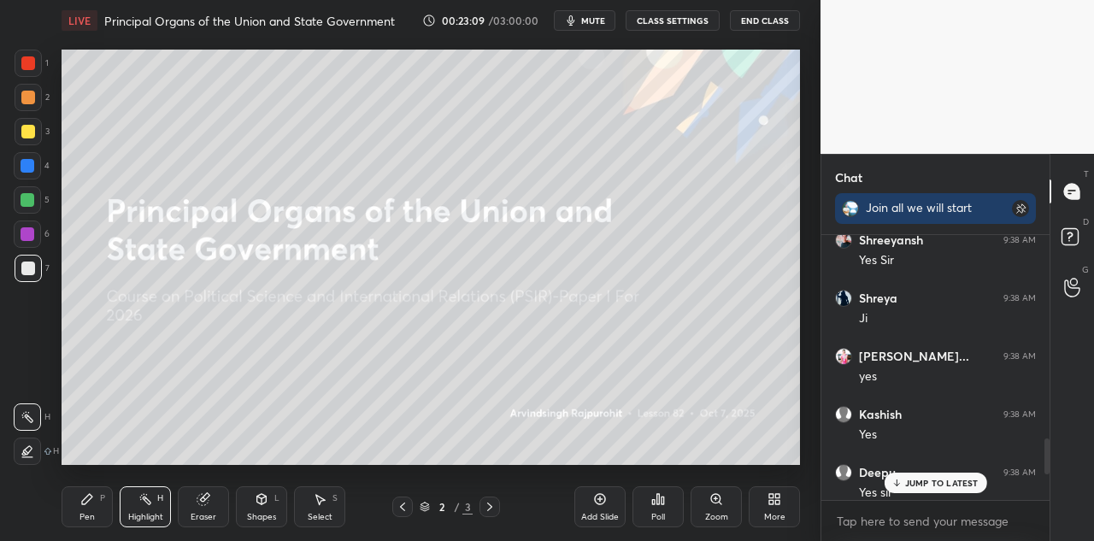
click at [778, 504] on icon at bounding box center [777, 502] width 4 height 4
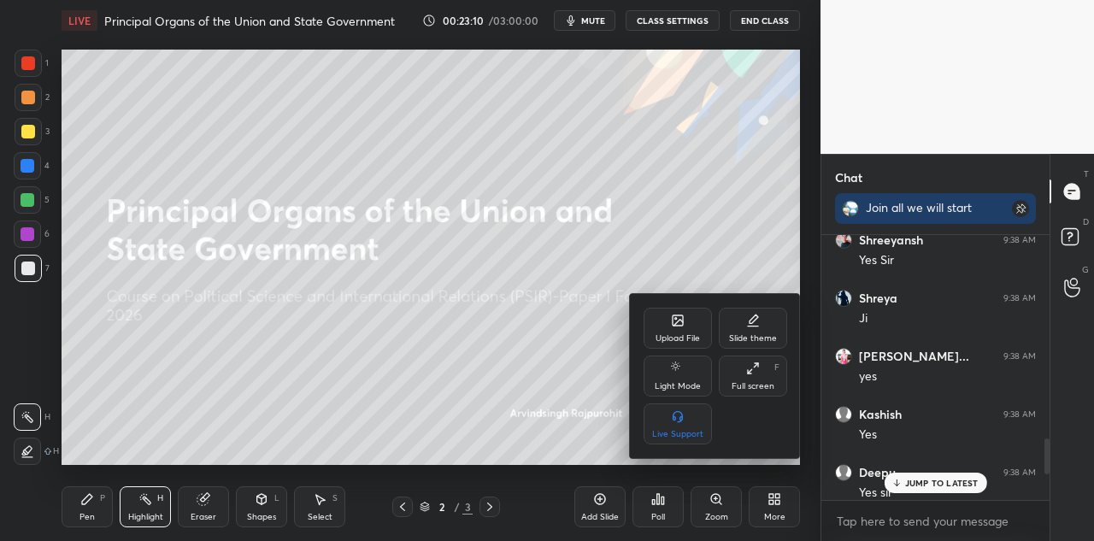
click at [690, 337] on div "Upload File" at bounding box center [677, 338] width 44 height 9
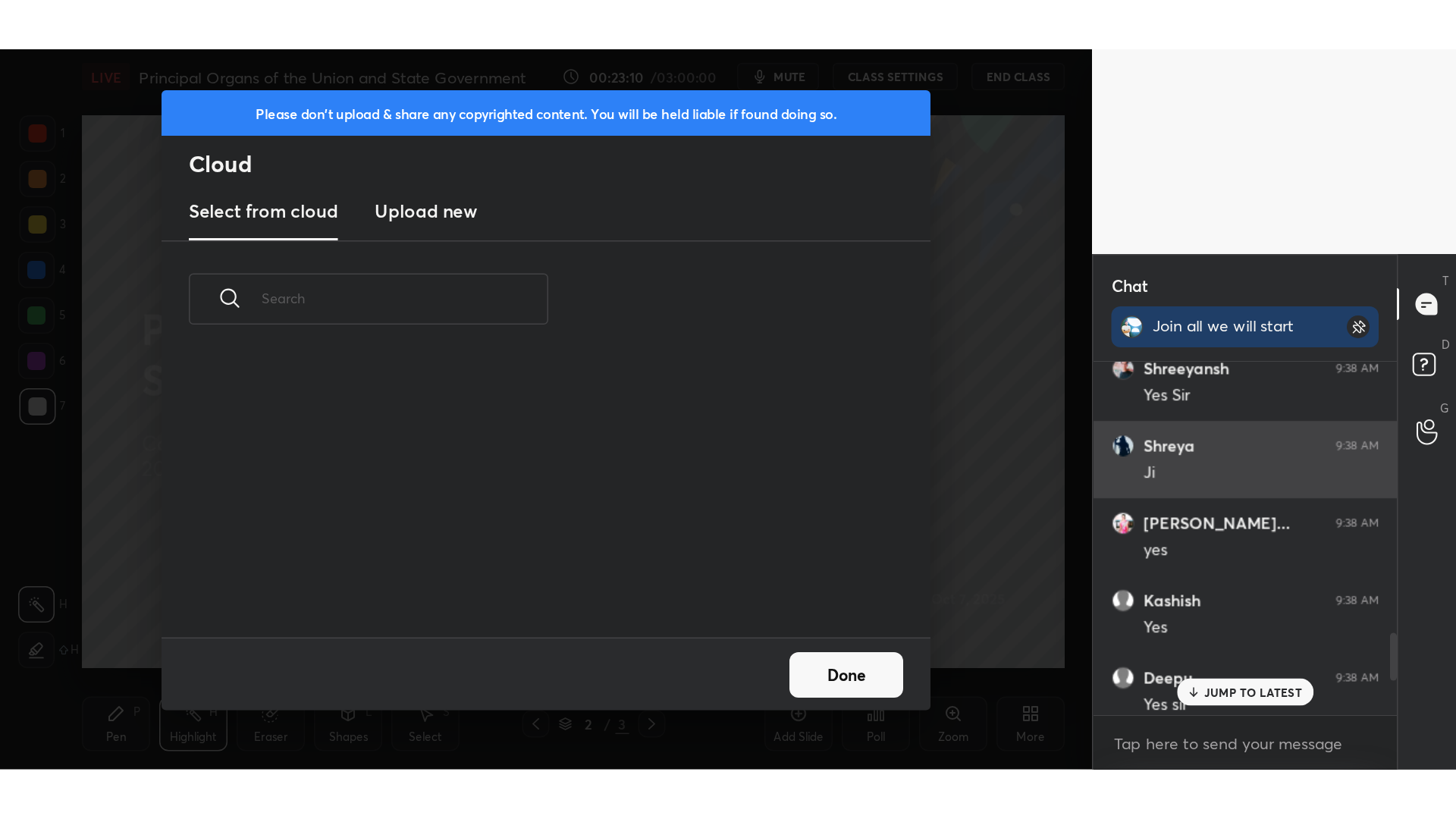
scroll to position [186, 487]
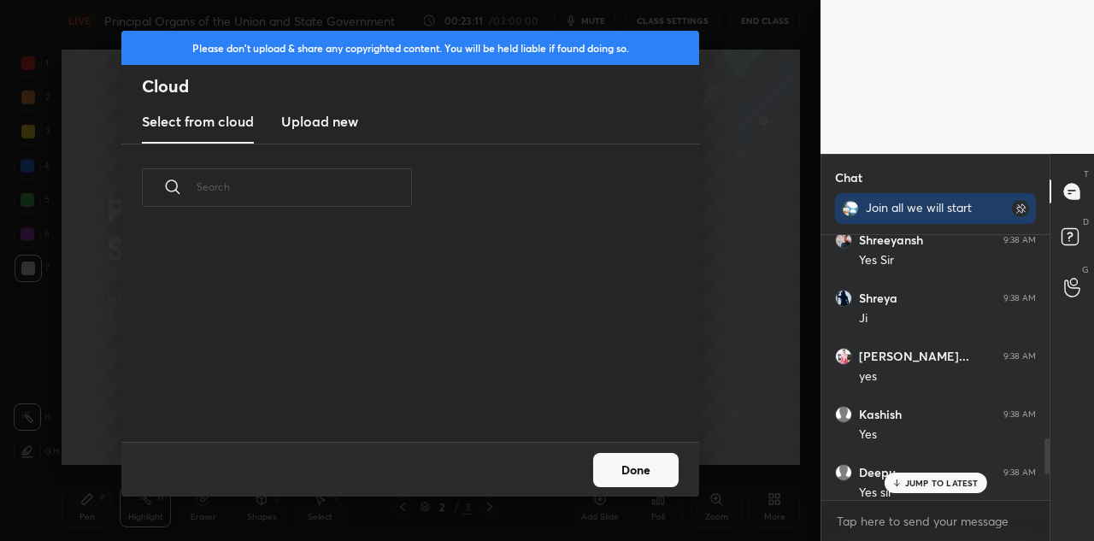
drag, startPoint x: 309, startPoint y: 128, endPoint x: 321, endPoint y: 133, distance: 13.0
click at [311, 129] on h3 "Upload new" at bounding box center [319, 121] width 77 height 21
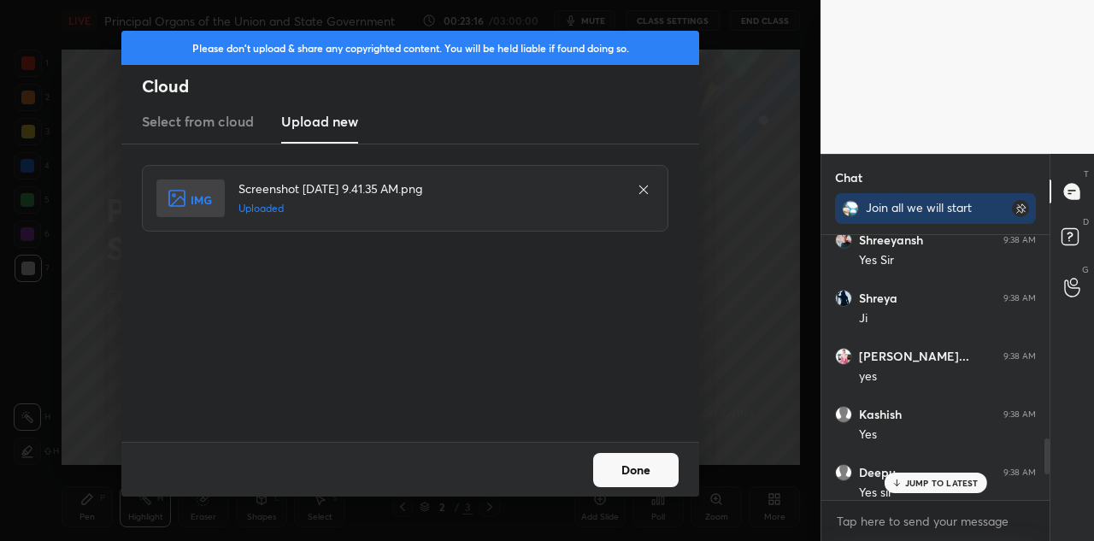
click at [626, 479] on button "Done" at bounding box center [635, 470] width 85 height 34
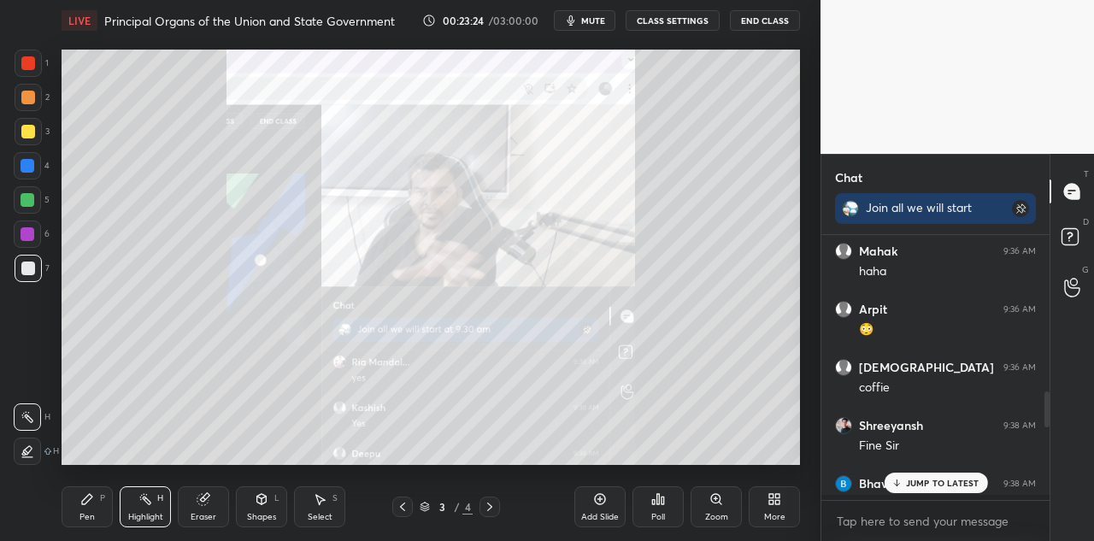
scroll to position [6, 6]
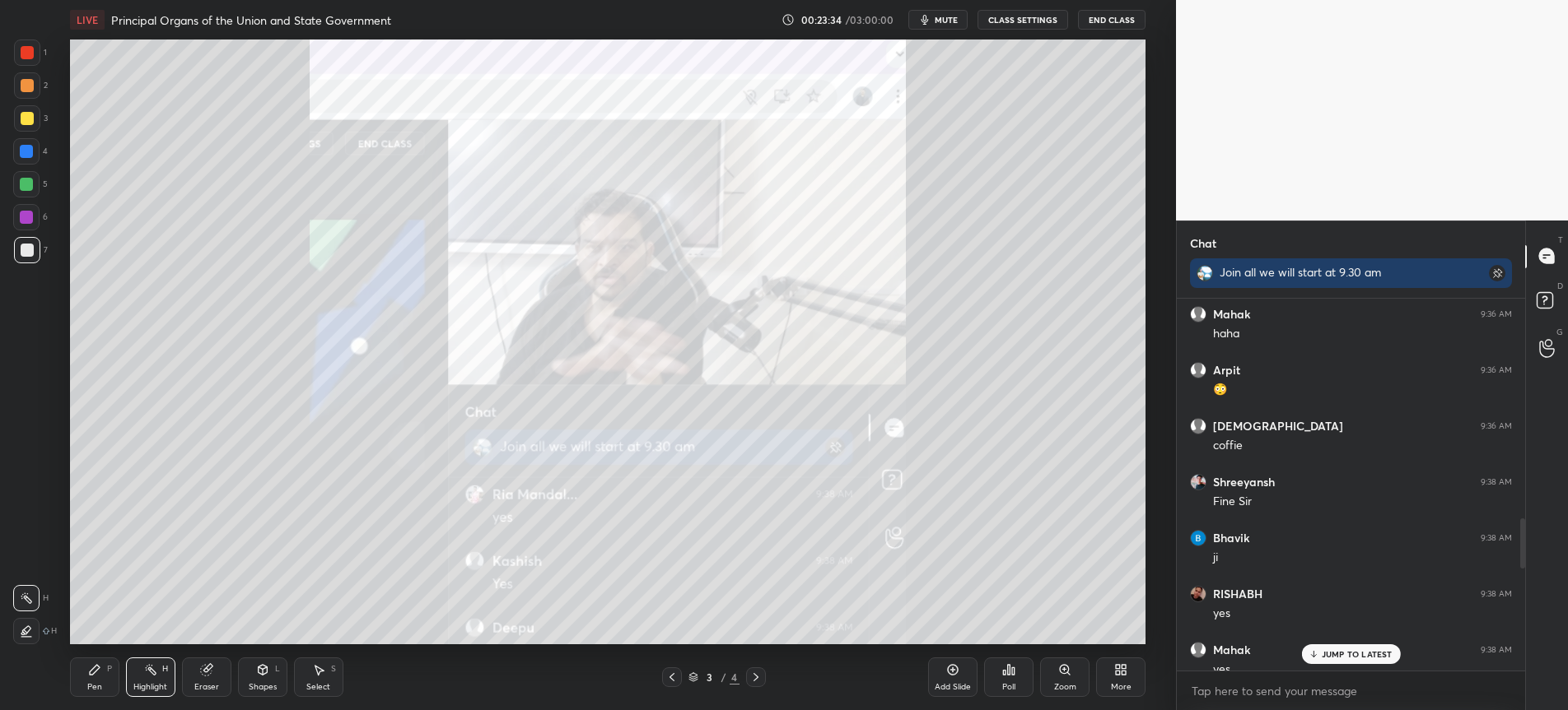
click at [14, 62] on div "1" at bounding box center [31, 52] width 33 height 26
click at [24, 59] on div at bounding box center [27, 53] width 13 height 13
drag, startPoint x: 89, startPoint y: 691, endPoint x: 115, endPoint y: 658, distance: 42.0
click at [91, 692] on div "Pen" at bounding box center [94, 687] width 14 height 9
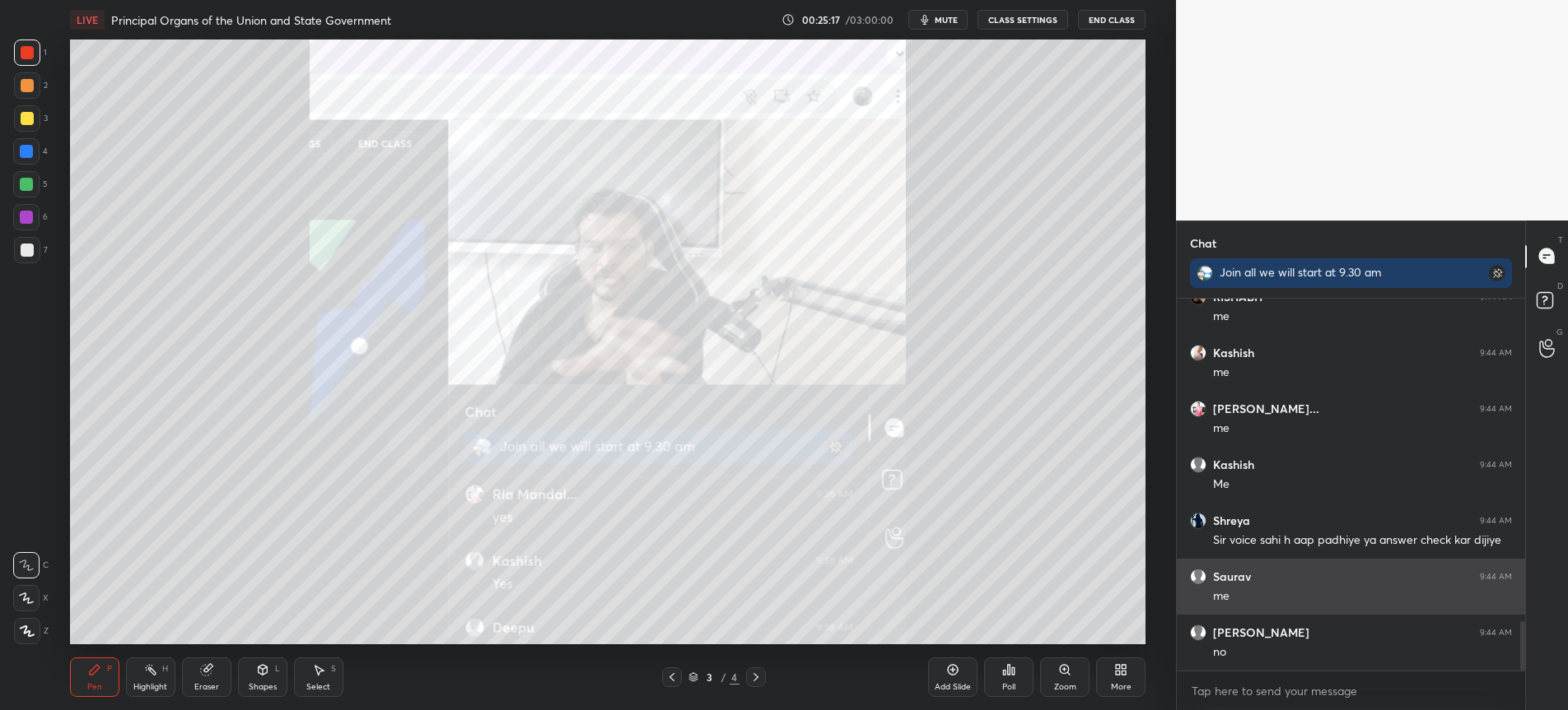
scroll to position [2435, 0]
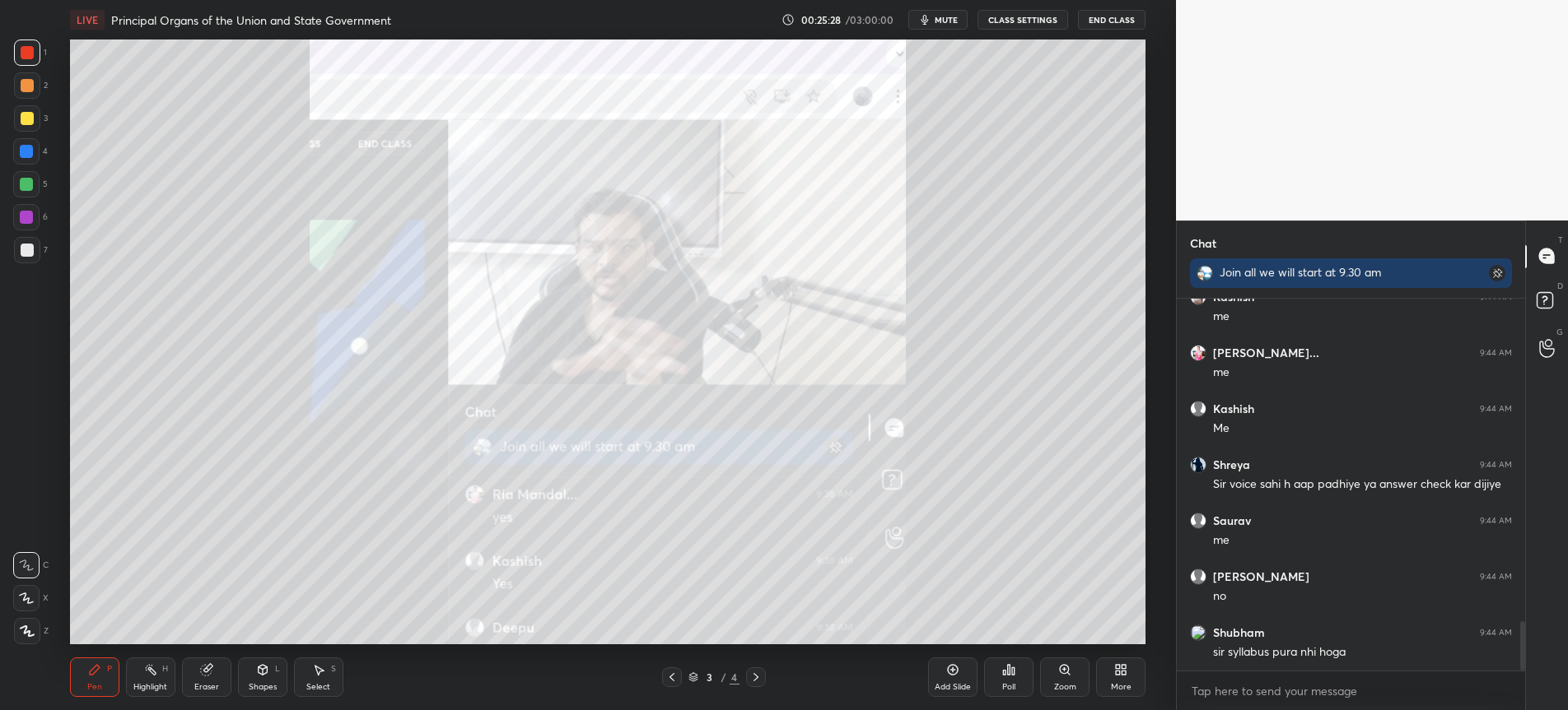
click at [306, 677] on div "Select S" at bounding box center [318, 677] width 49 height 39
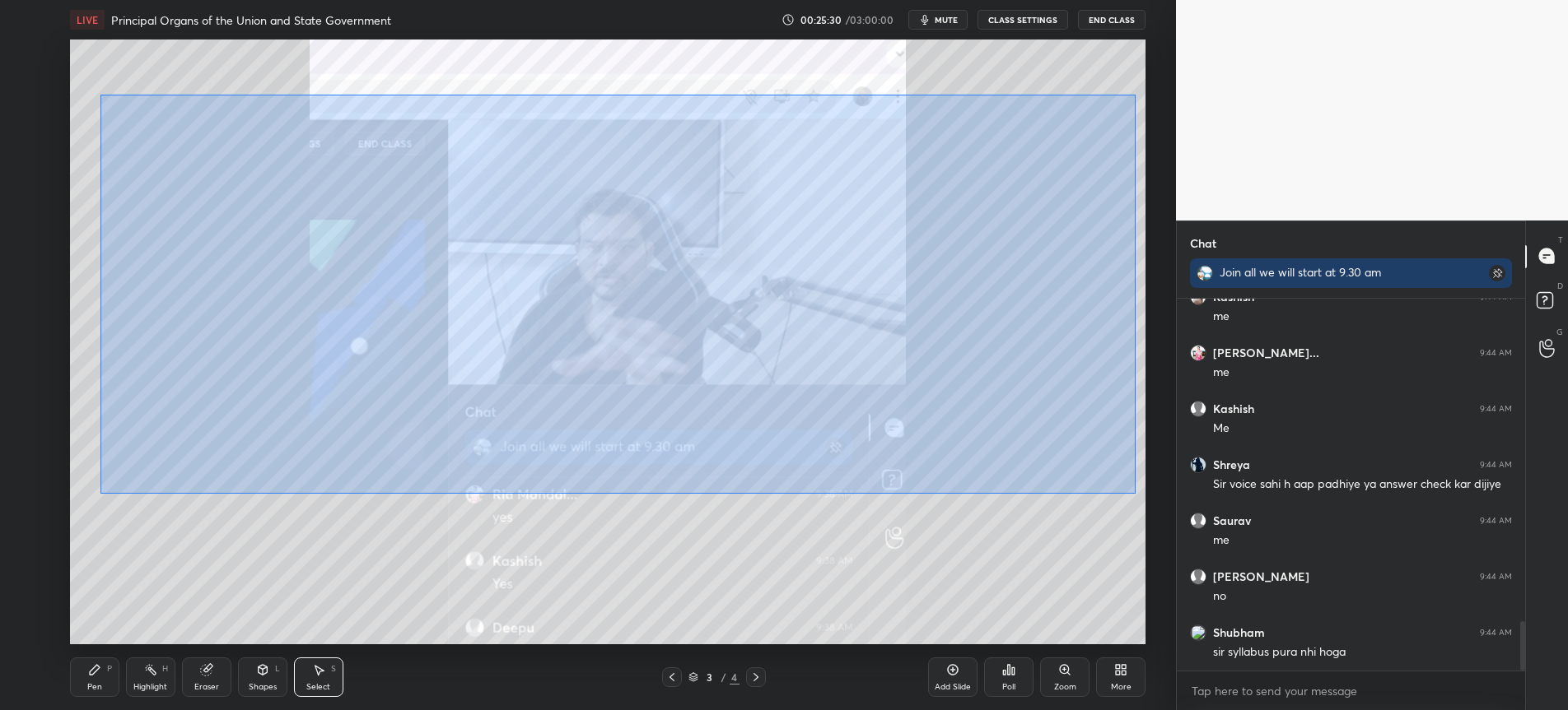
drag, startPoint x: 156, startPoint y: 142, endPoint x: 1135, endPoint y: 494, distance: 1040.4
click at [1135, 494] on div "0 ° Undo Copy Duplicate Duplicate to new slide Delete" at bounding box center [608, 342] width 1076 height 605
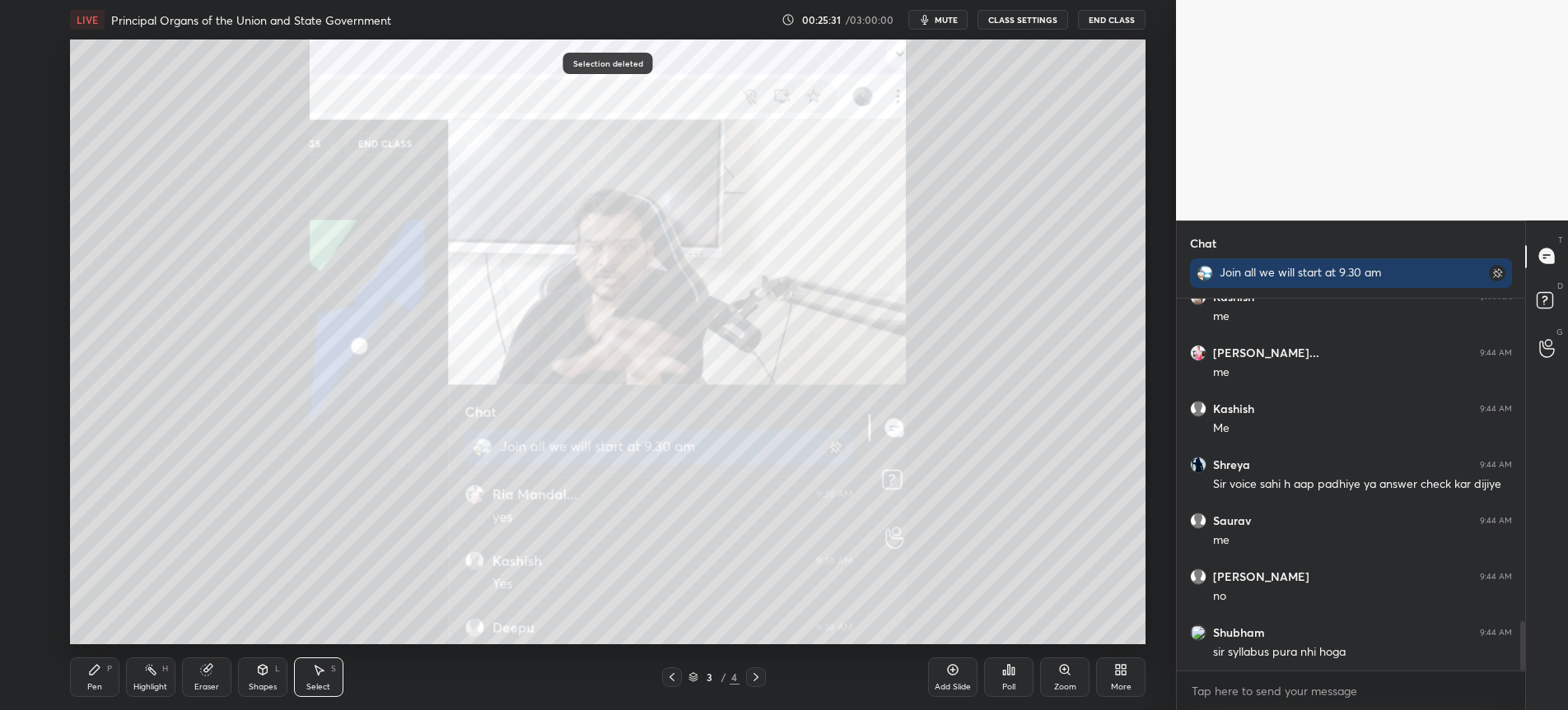
click at [1056, 497] on div "0 ° Undo Copy Duplicate Duplicate to new slide Delete" at bounding box center [608, 342] width 1076 height 605
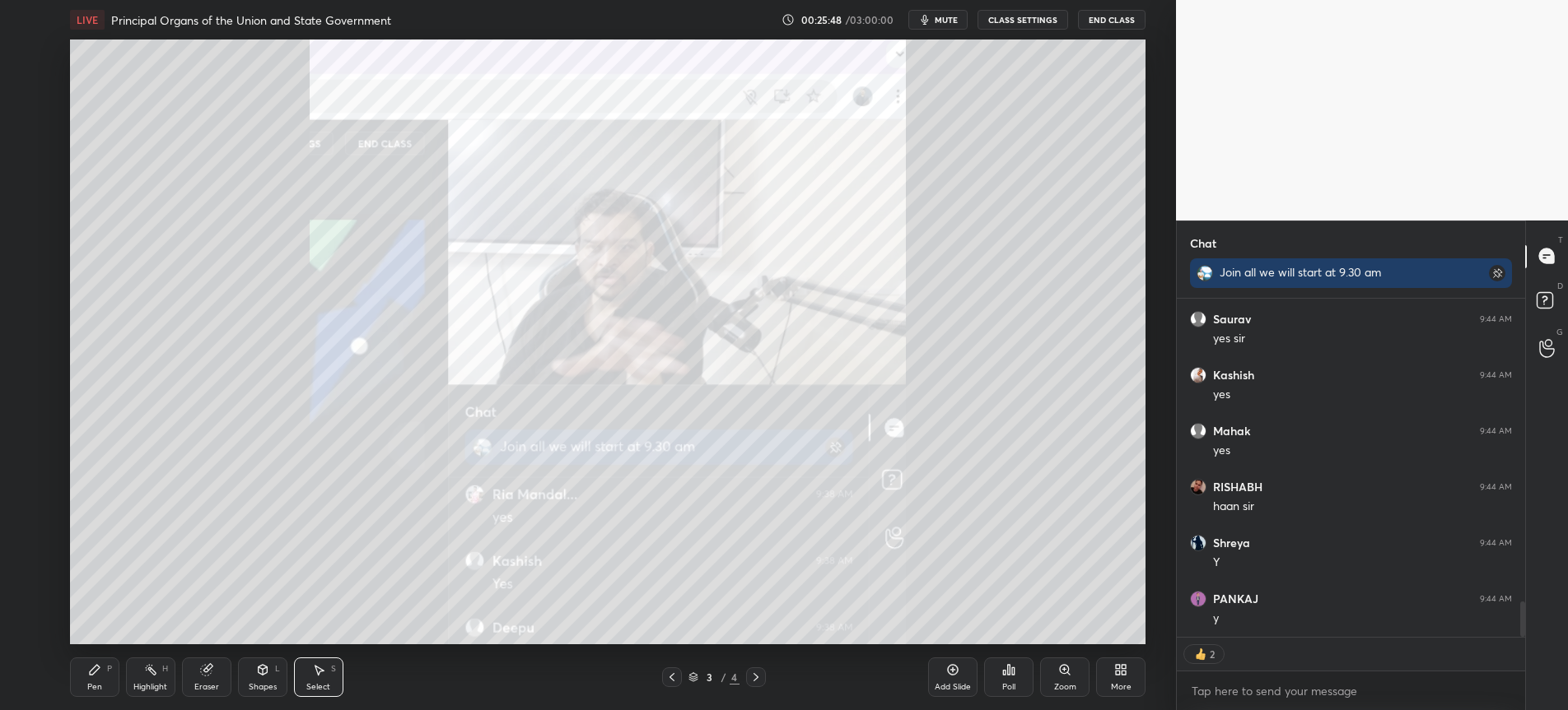
scroll to position [2917, 0]
click at [1124, 683] on div "More" at bounding box center [1121, 687] width 20 height 9
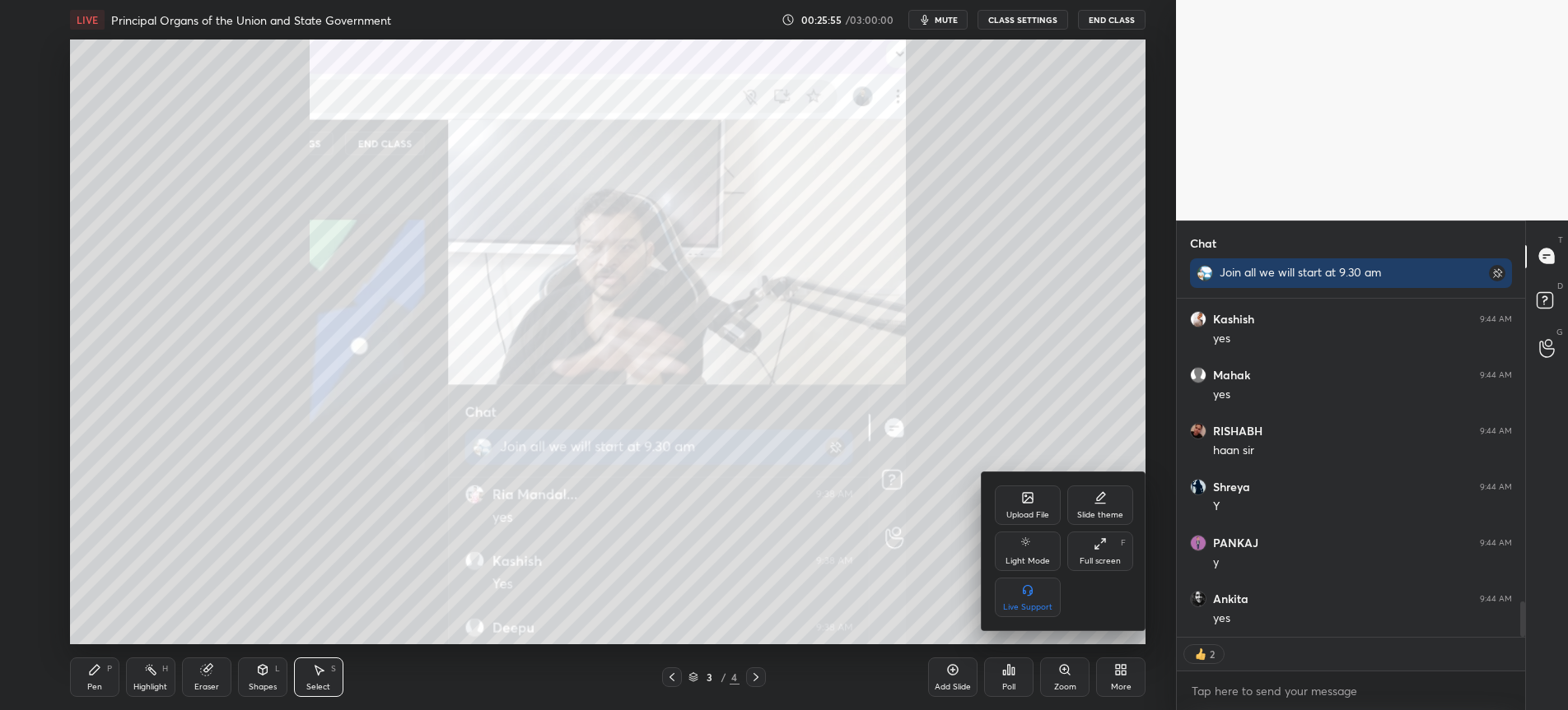
click at [1021, 512] on div "Upload File" at bounding box center [1027, 515] width 42 height 9
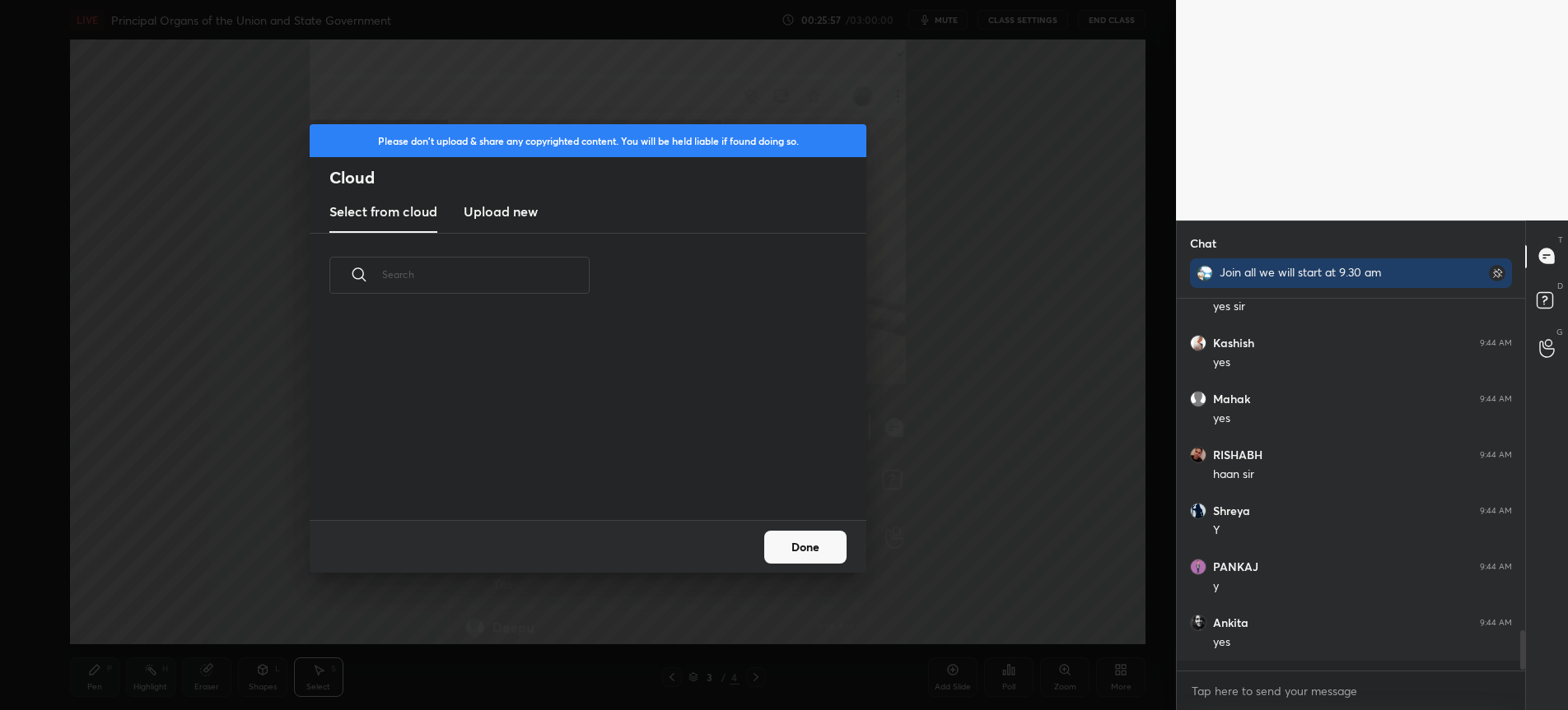
scroll to position [6, 6]
click at [502, 212] on h3 "Upload new" at bounding box center [500, 211] width 74 height 20
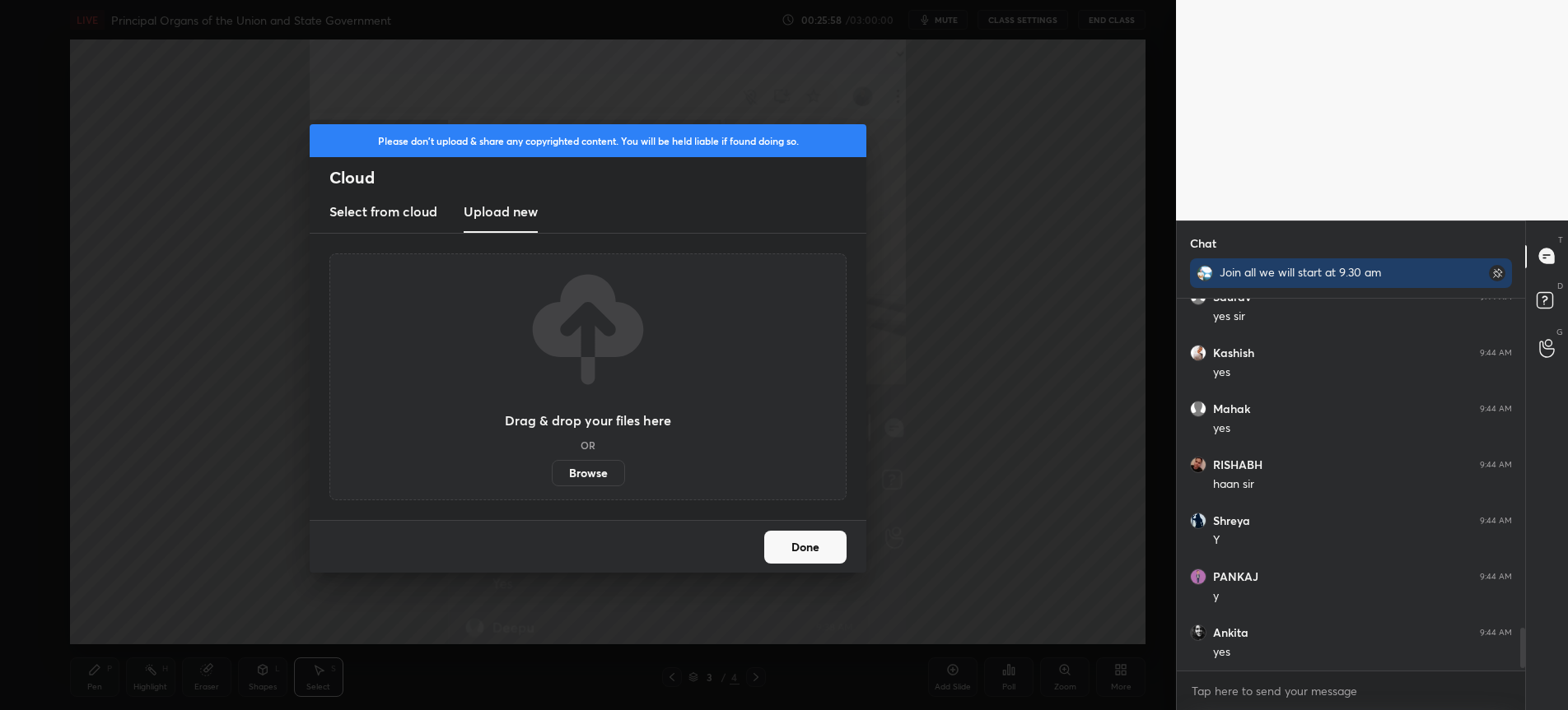
click at [583, 477] on label "Browse" at bounding box center [589, 473] width 73 height 26
click at [552, 477] on input "Browse" at bounding box center [552, 473] width 0 height 26
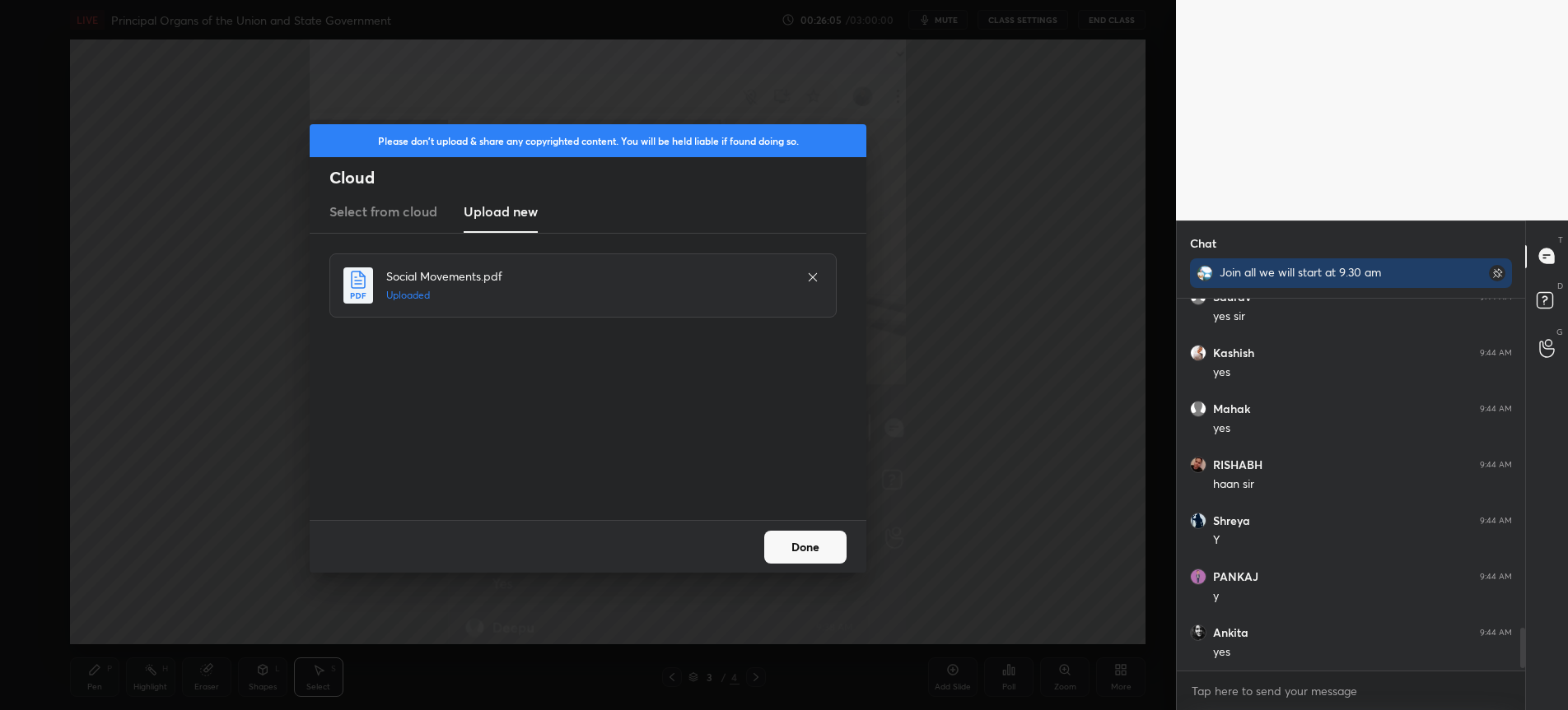
drag, startPoint x: 803, startPoint y: 540, endPoint x: 813, endPoint y: 545, distance: 11.2
click at [805, 540] on button "Done" at bounding box center [805, 547] width 82 height 33
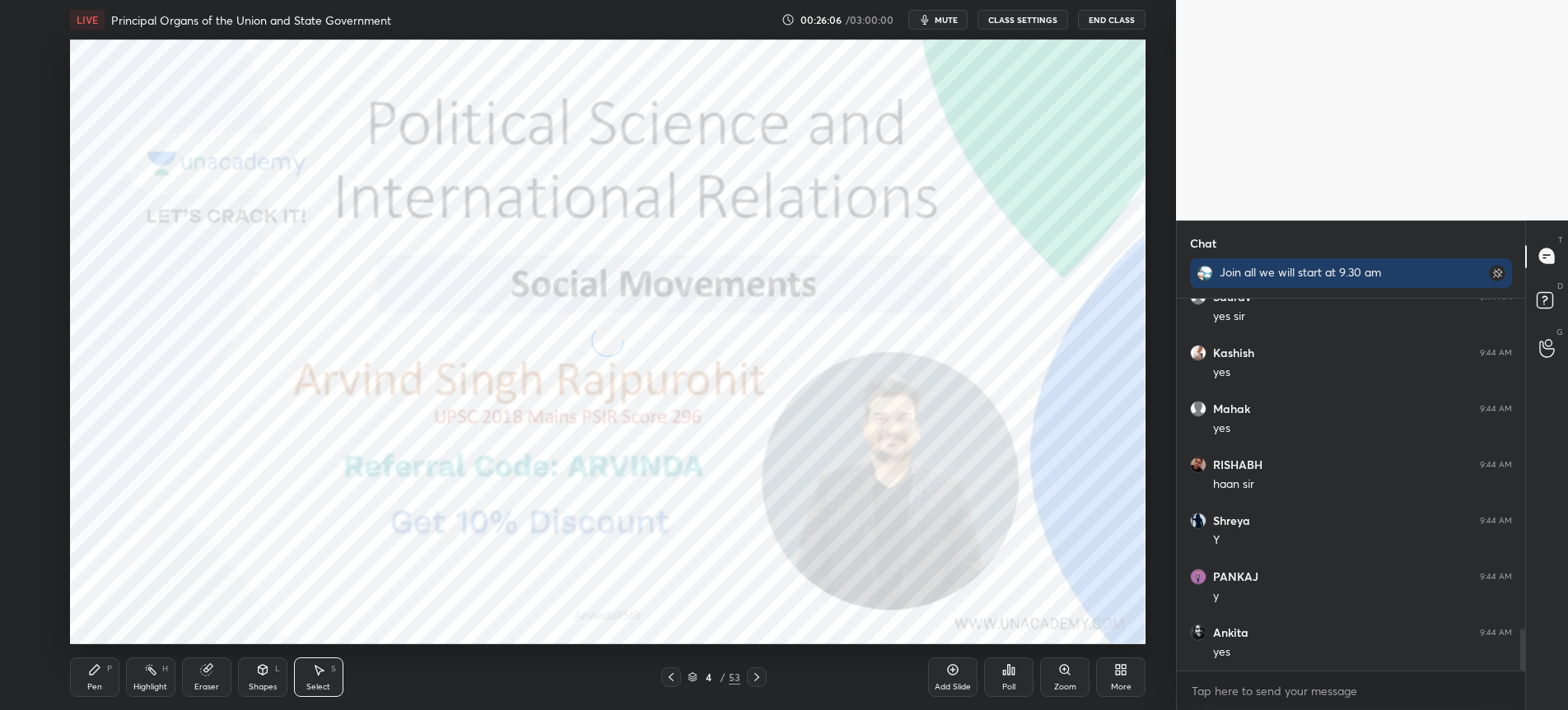
scroll to position [2939, 0]
click at [674, 674] on icon at bounding box center [672, 677] width 13 height 13
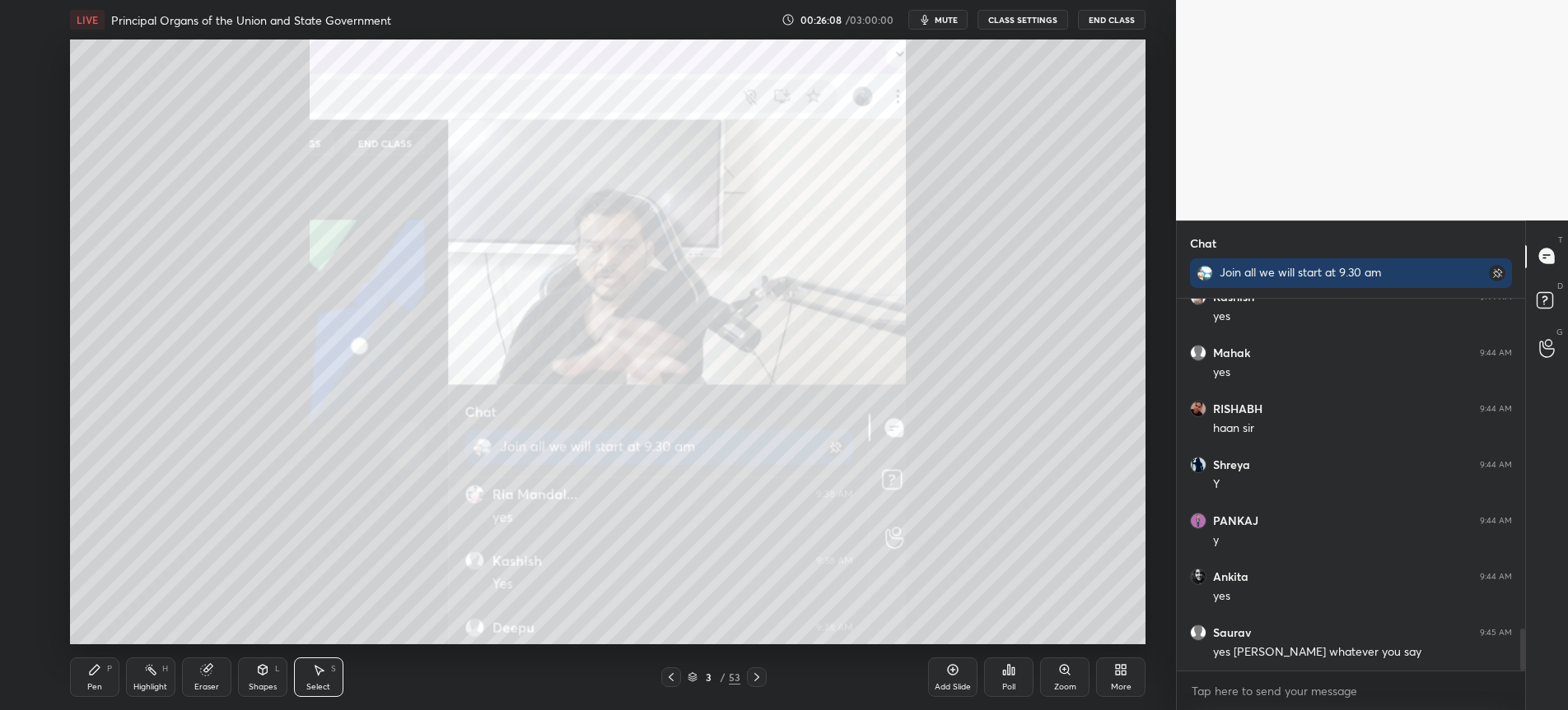
click at [1132, 688] on div "More" at bounding box center [1120, 677] width 49 height 39
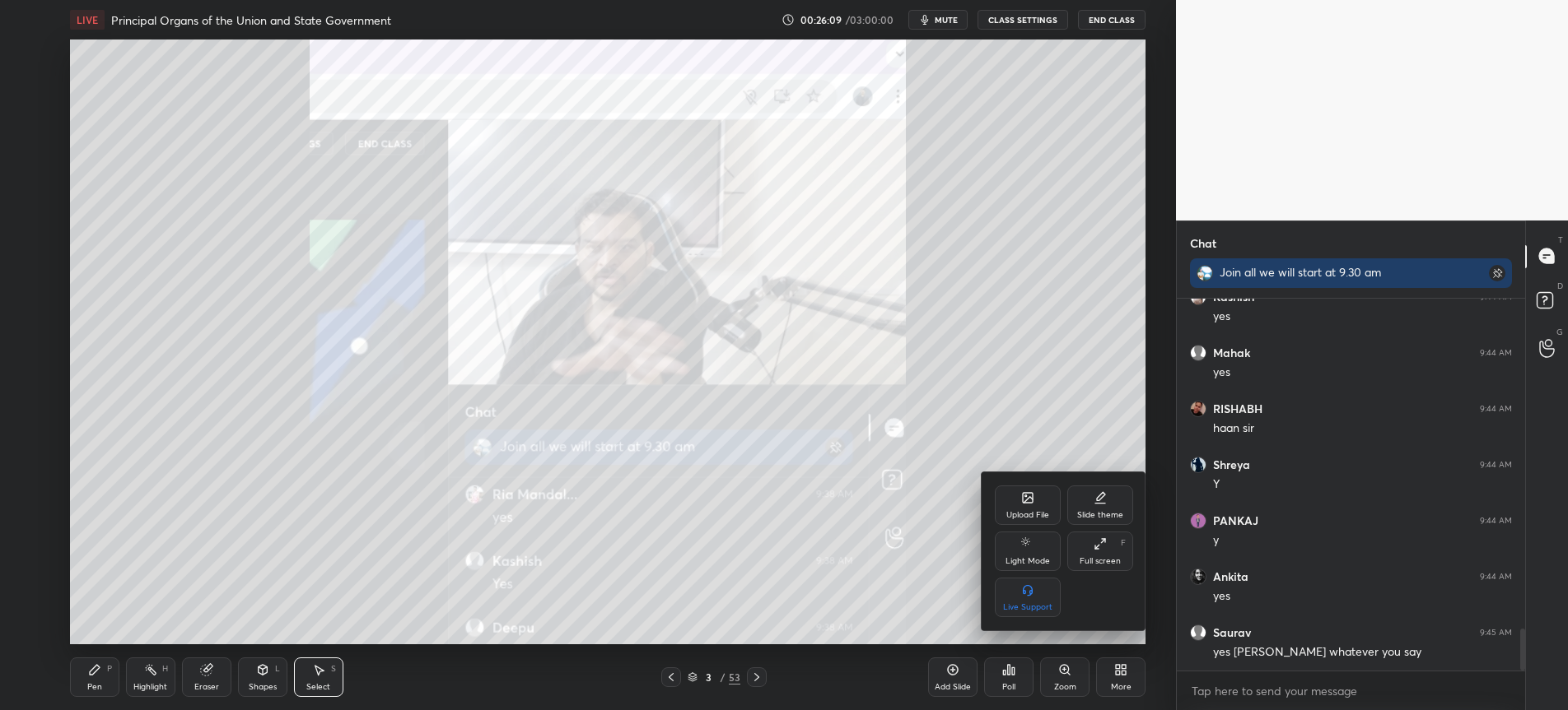
click at [1034, 515] on div "Upload File" at bounding box center [1027, 515] width 42 height 9
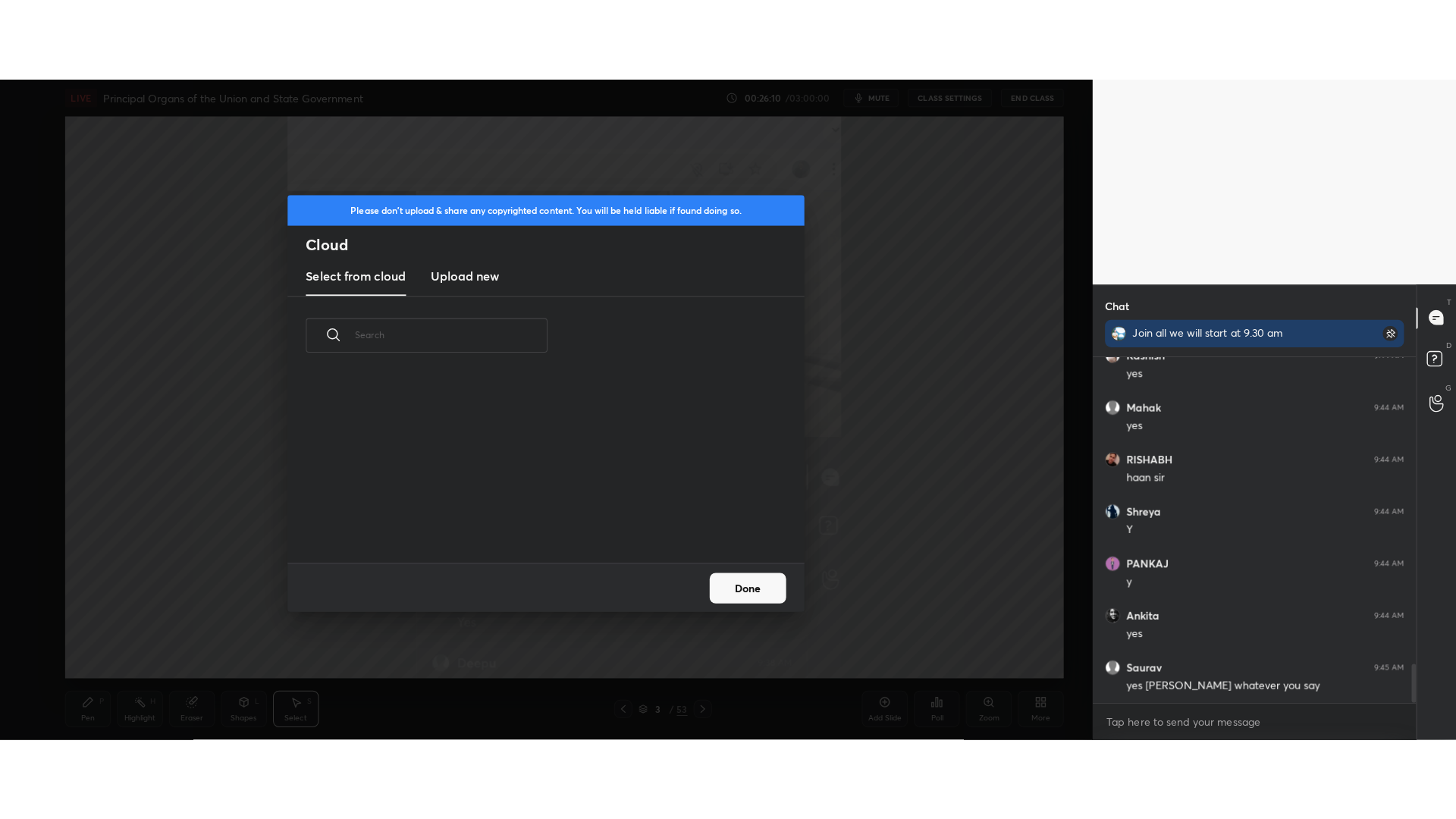
scroll to position [186, 487]
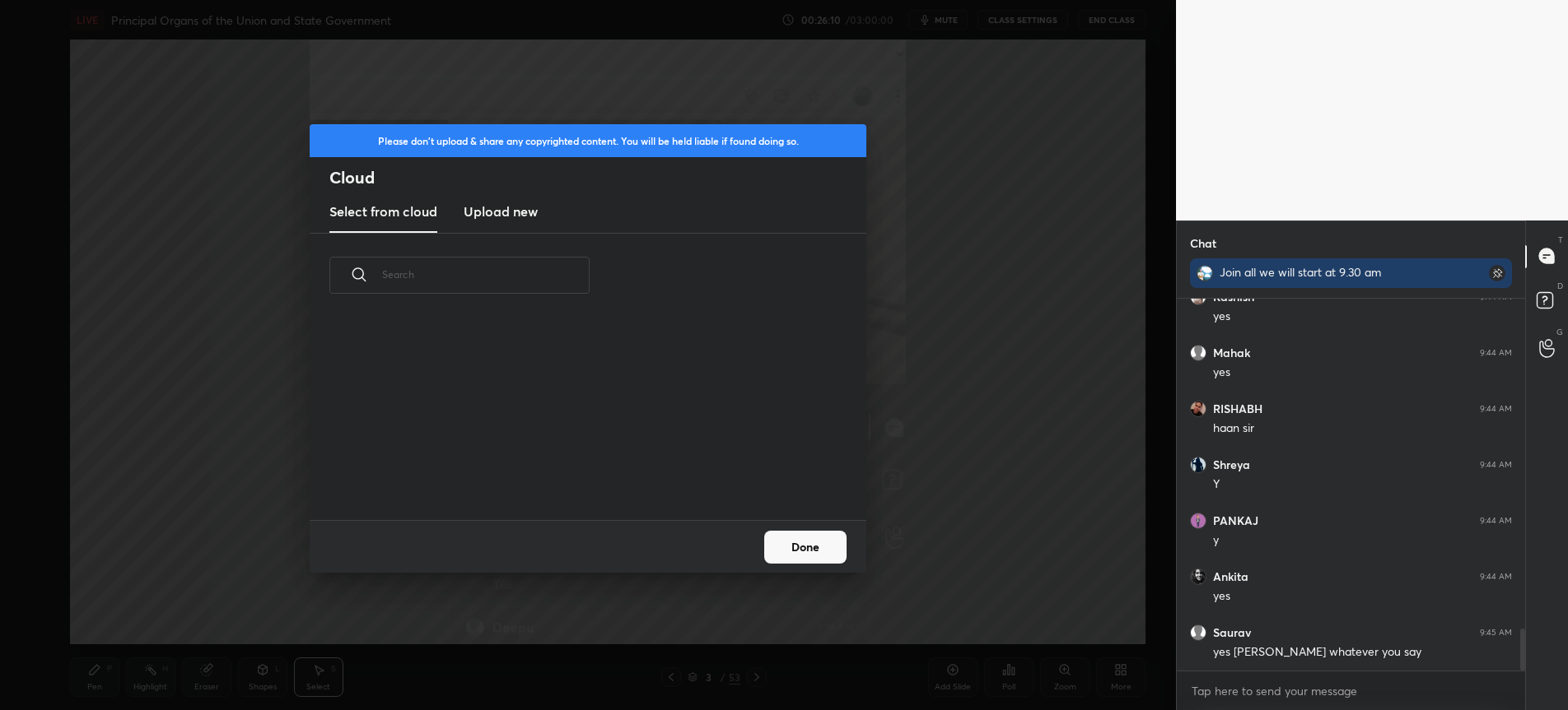
click at [468, 218] on h3 "Upload new" at bounding box center [500, 211] width 74 height 20
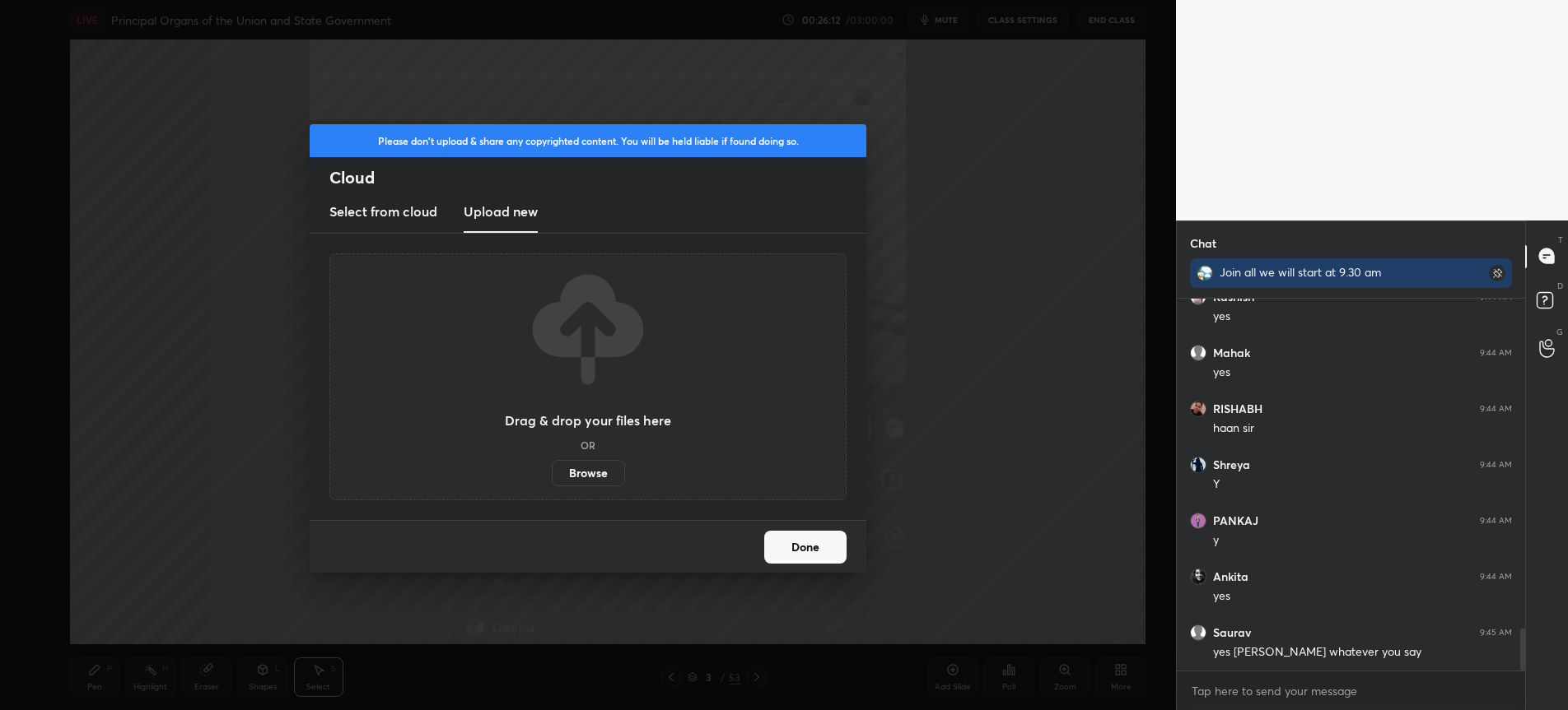
click at [571, 473] on label "Browse" at bounding box center [589, 473] width 73 height 26
click at [552, 473] on input "Browse" at bounding box center [552, 473] width 0 height 26
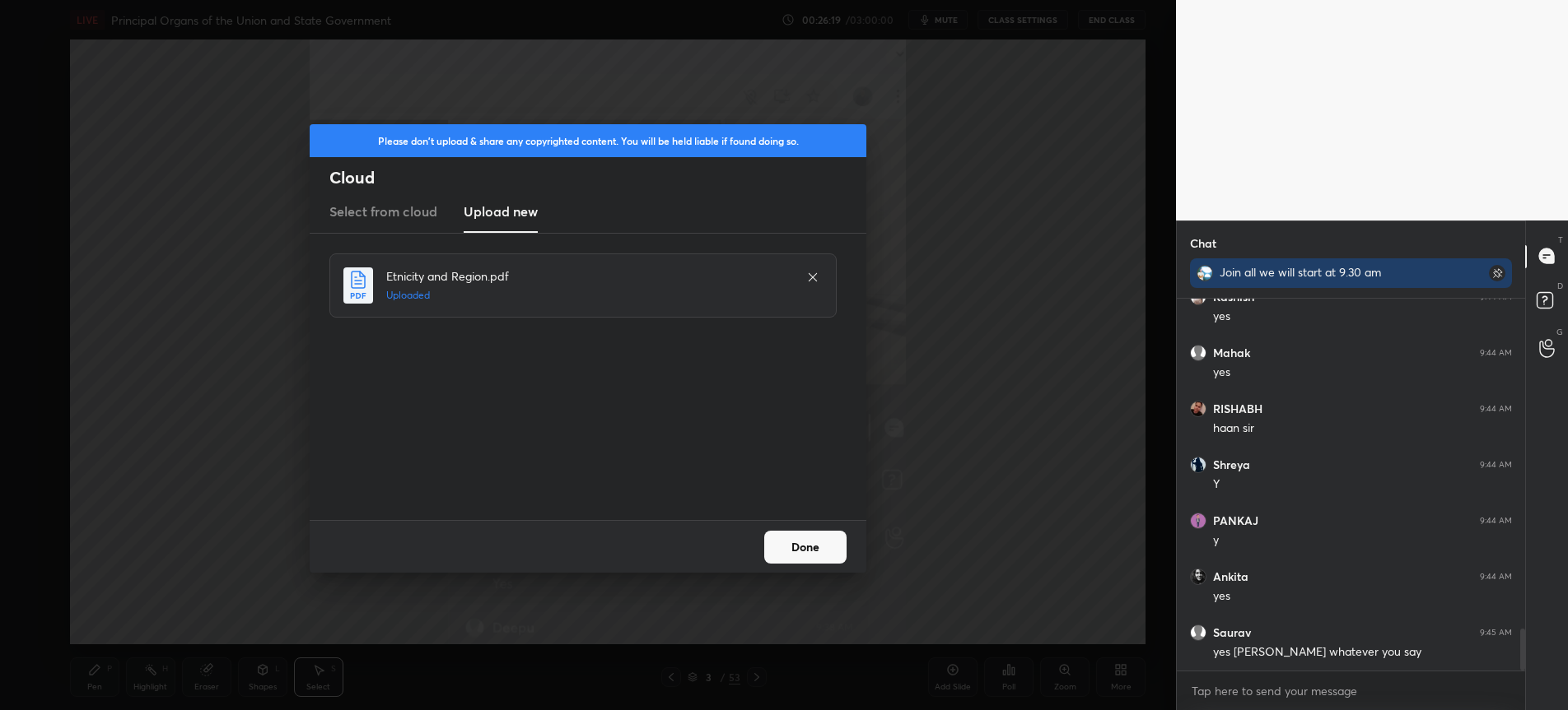
click at [807, 562] on button "Done" at bounding box center [805, 547] width 82 height 33
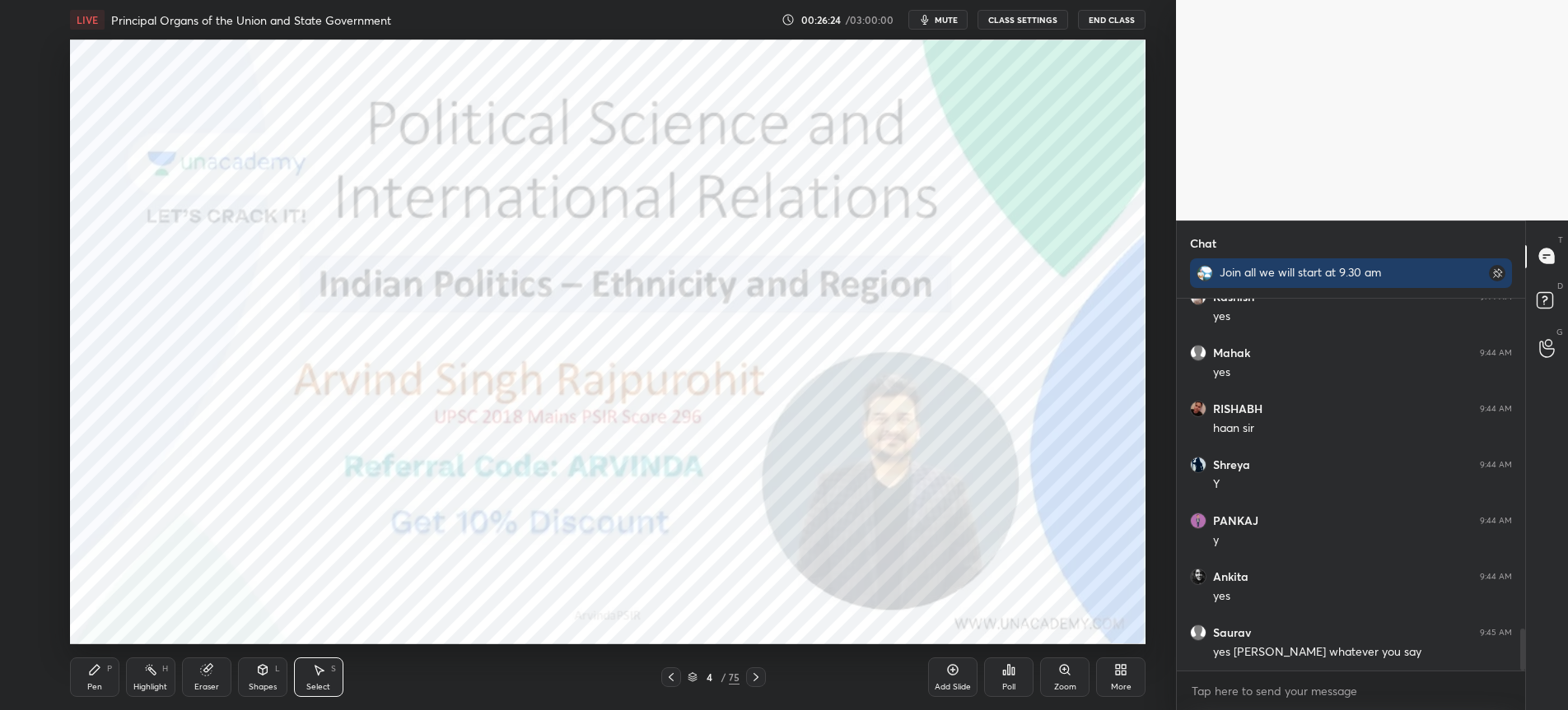
drag, startPoint x: 93, startPoint y: 688, endPoint x: 139, endPoint y: 656, distance: 56.0
click at [96, 690] on div "Pen" at bounding box center [94, 687] width 14 height 9
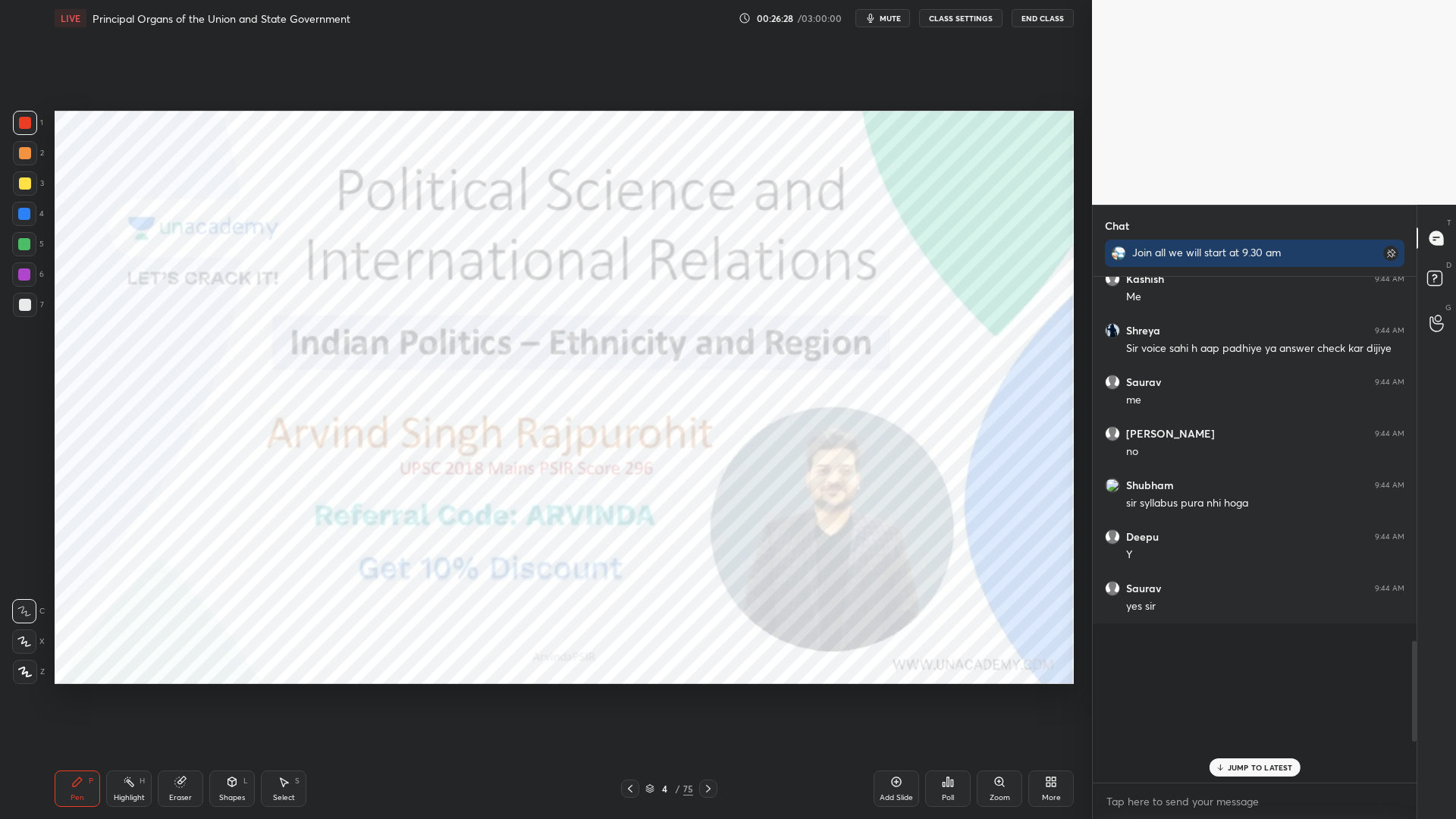
scroll to position [1845, 0]
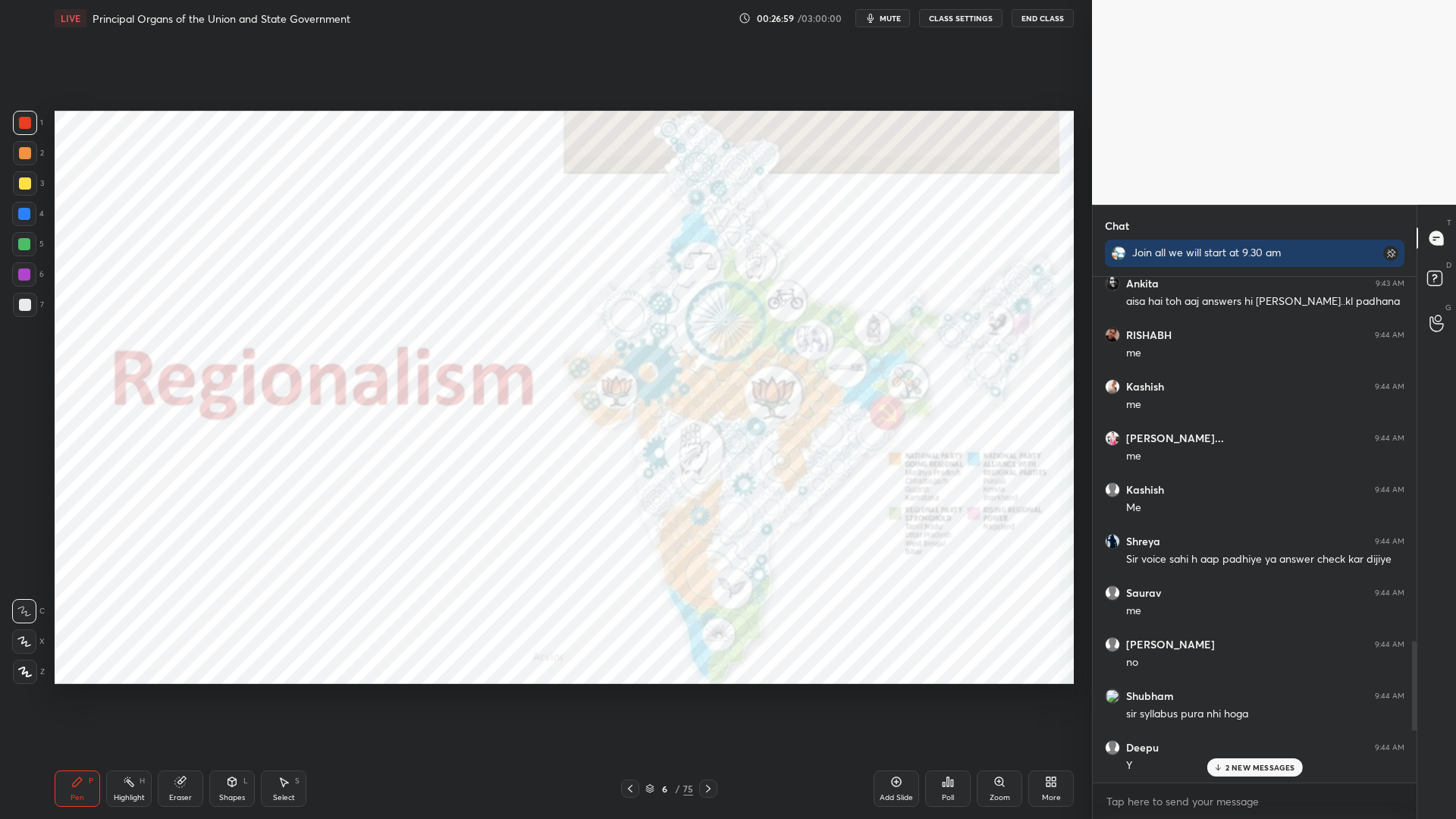
click at [1232, 752] on p "2 NEW MESSAGES" at bounding box center [1260, 768] width 70 height 9
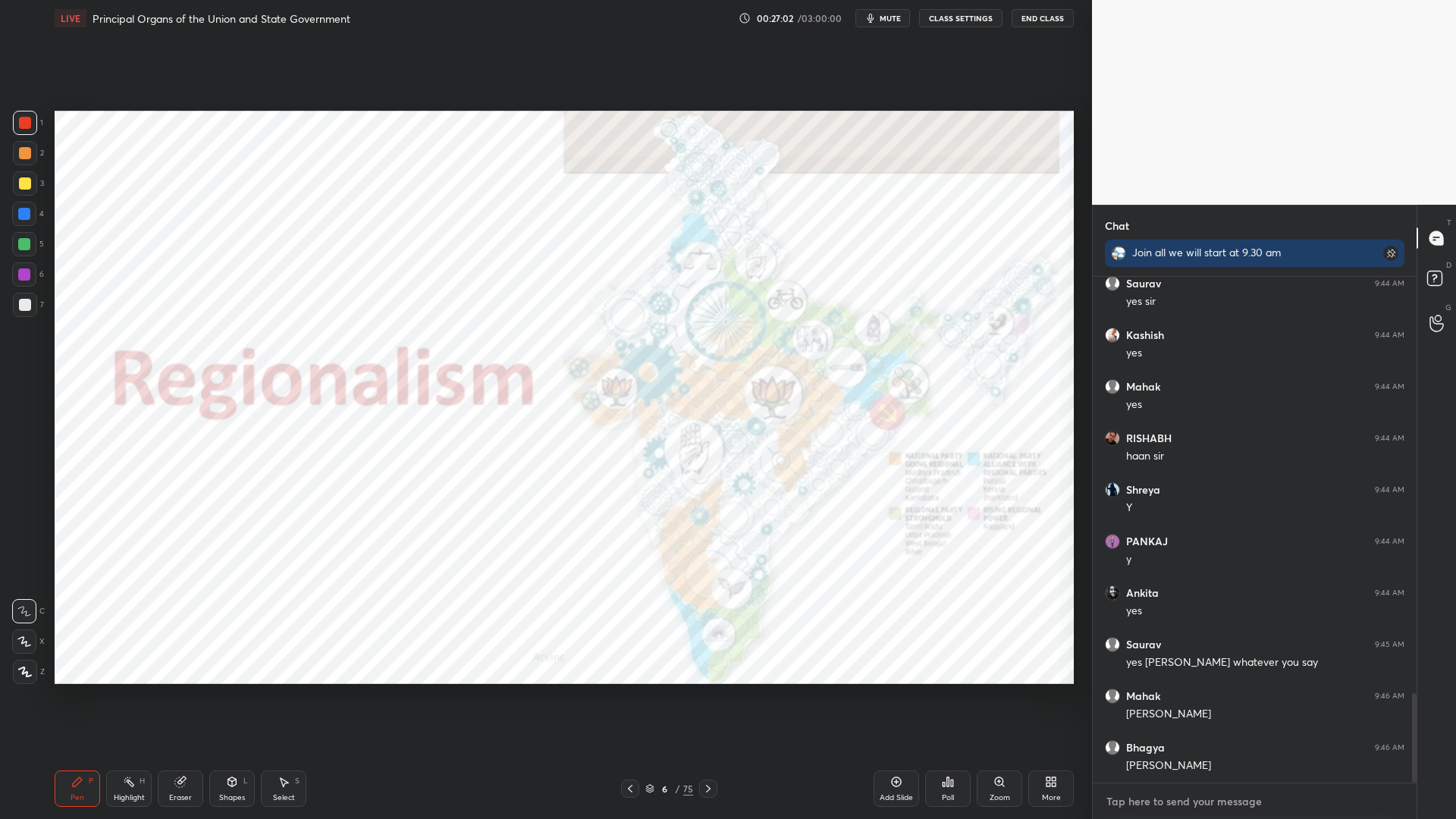
click at [1171, 752] on textarea at bounding box center [1255, 801] width 300 height 24
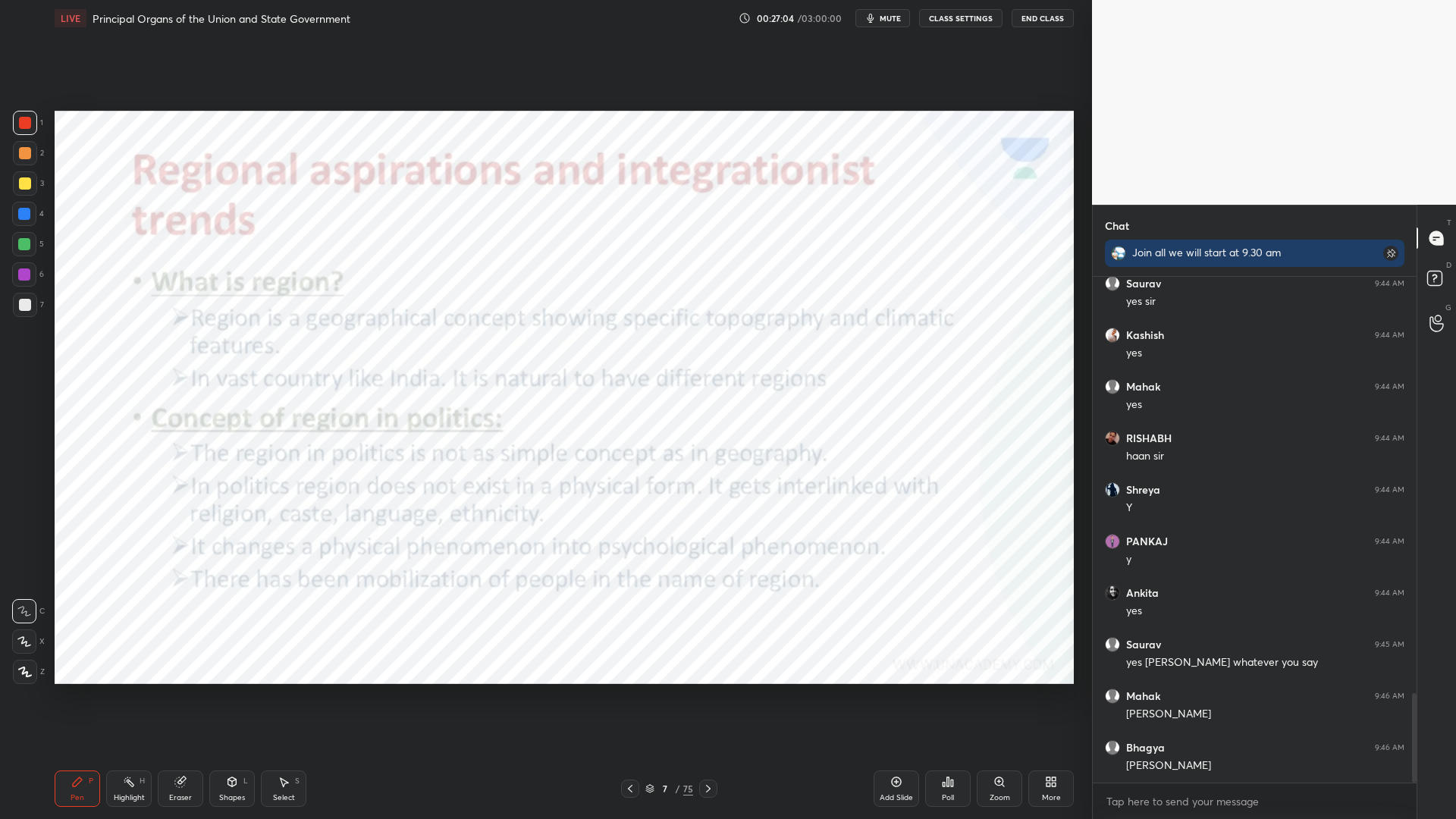
drag, startPoint x: 27, startPoint y: 122, endPoint x: 34, endPoint y: 126, distance: 8.1
click at [31, 124] on div at bounding box center [25, 122] width 24 height 24
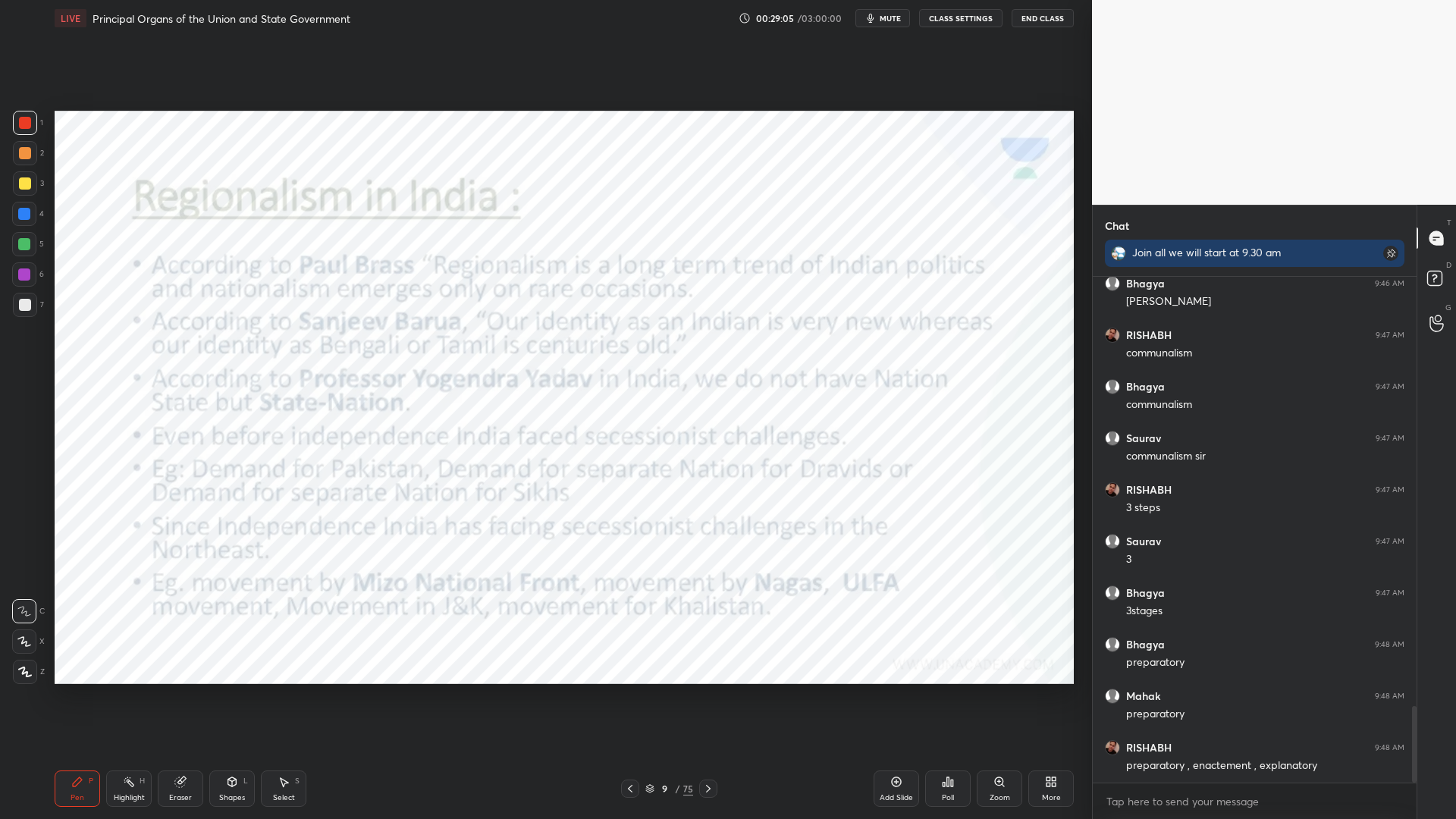
scroll to position [2876, 0]
click at [23, 137] on div "1" at bounding box center [28, 126] width 30 height 30
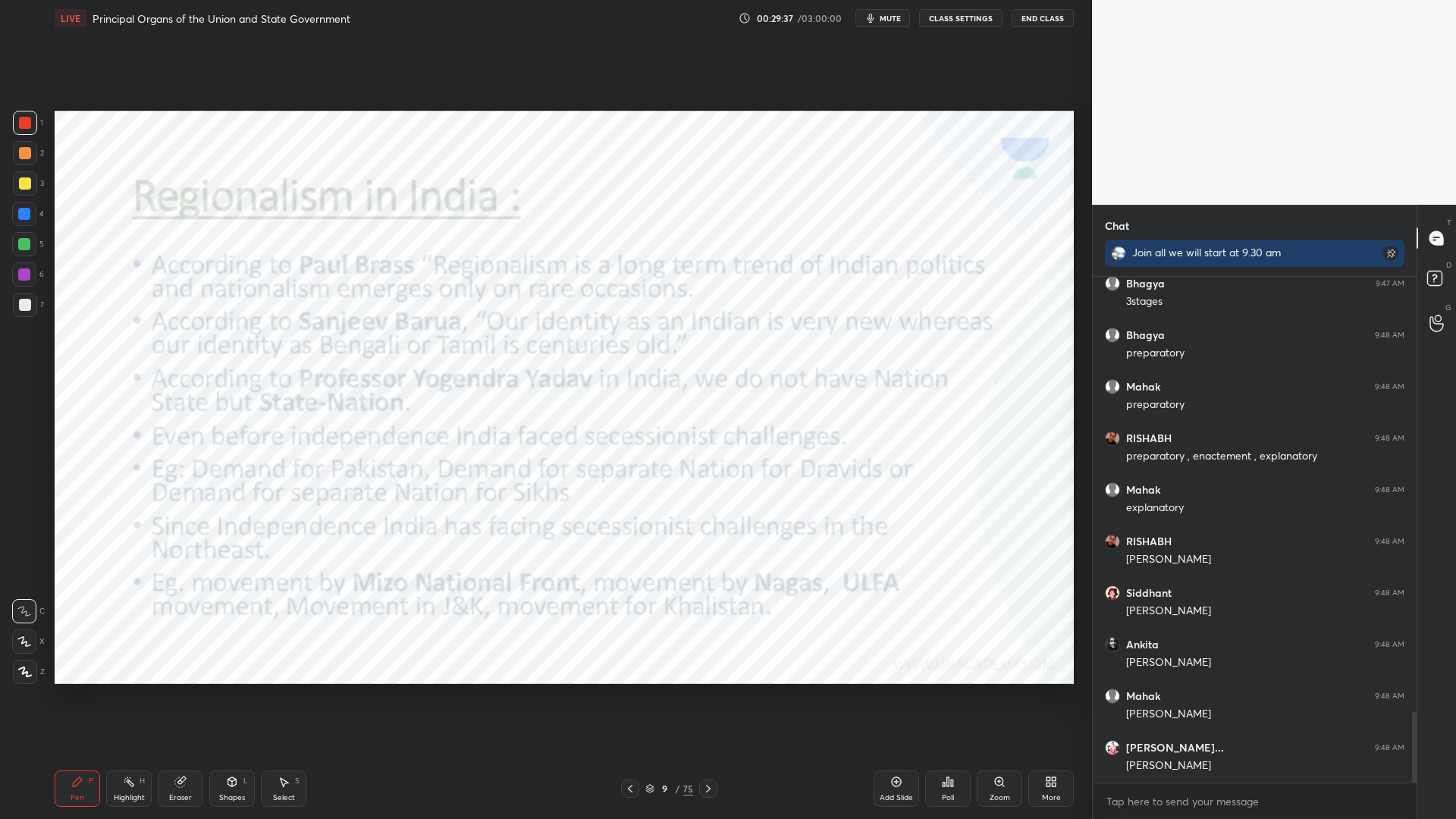
scroll to position [3237, 0]
click at [890, 24] on button "mute" at bounding box center [883, 18] width 55 height 19
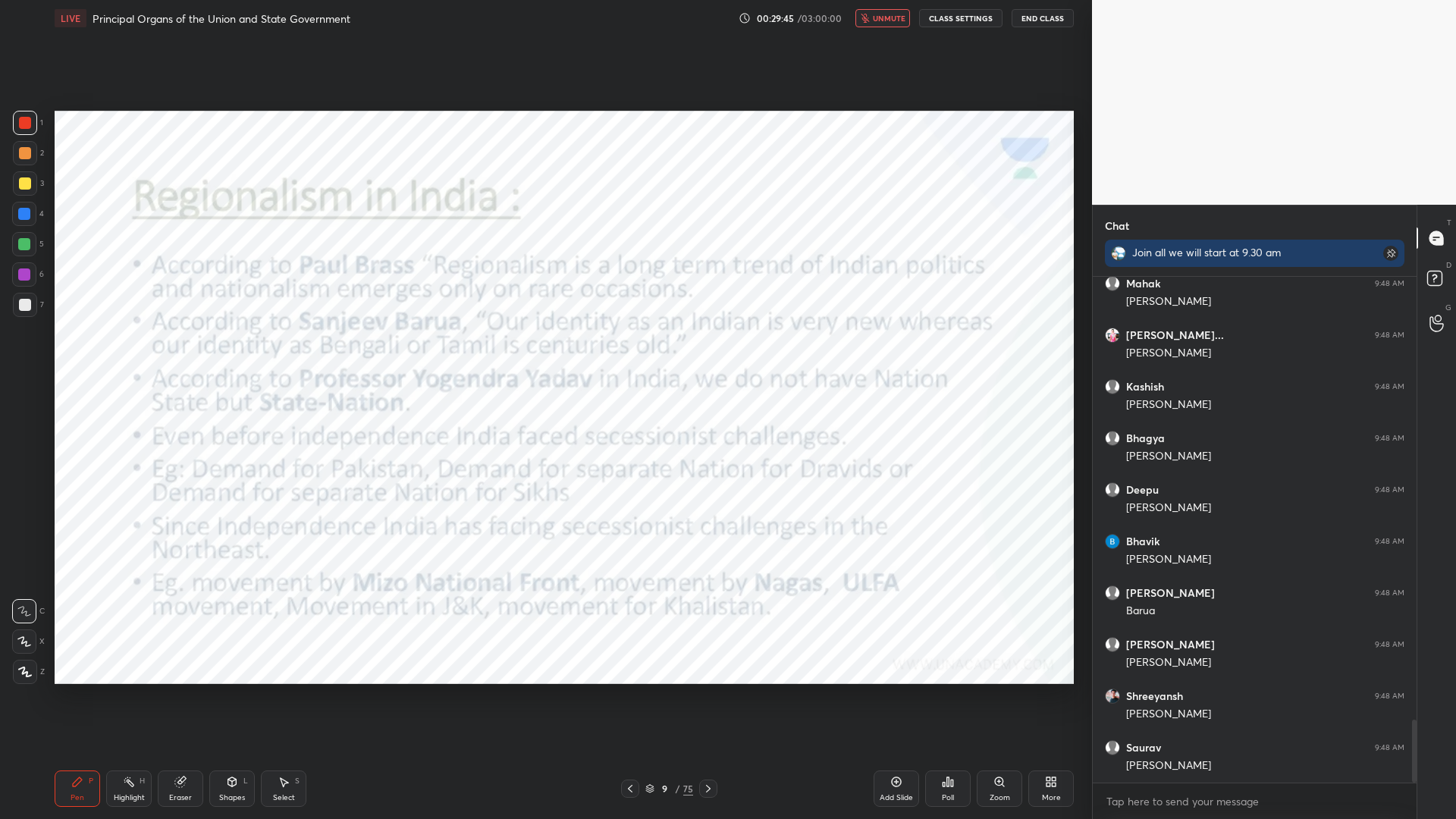
drag, startPoint x: 887, startPoint y: 21, endPoint x: 884, endPoint y: 35, distance: 14.3
click at [888, 23] on span "unmute" at bounding box center [889, 19] width 33 height 11
drag, startPoint x: 298, startPoint y: 796, endPoint x: 297, endPoint y: 767, distance: 29.0
click at [292, 752] on div "Select S" at bounding box center [283, 788] width 45 height 36
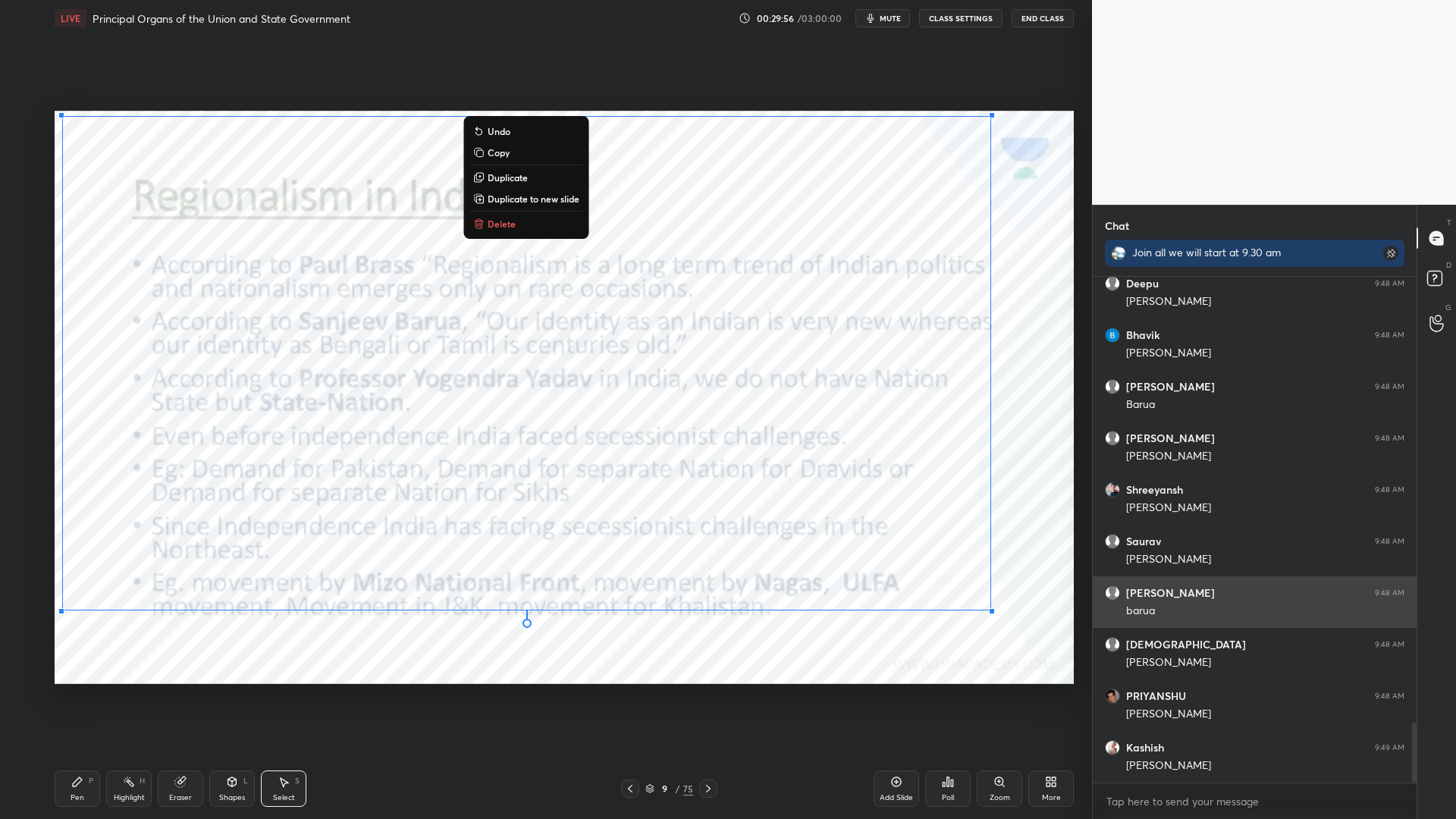
drag, startPoint x: 68, startPoint y: 124, endPoint x: 1343, endPoint y: 620, distance: 1368.1
click at [1367, 643] on div "1 2 3 4 5 6 7 C X Z C X Z E E Erase all H H LIVE Principal Organs of the Union …" at bounding box center [728, 409] width 1456 height 819
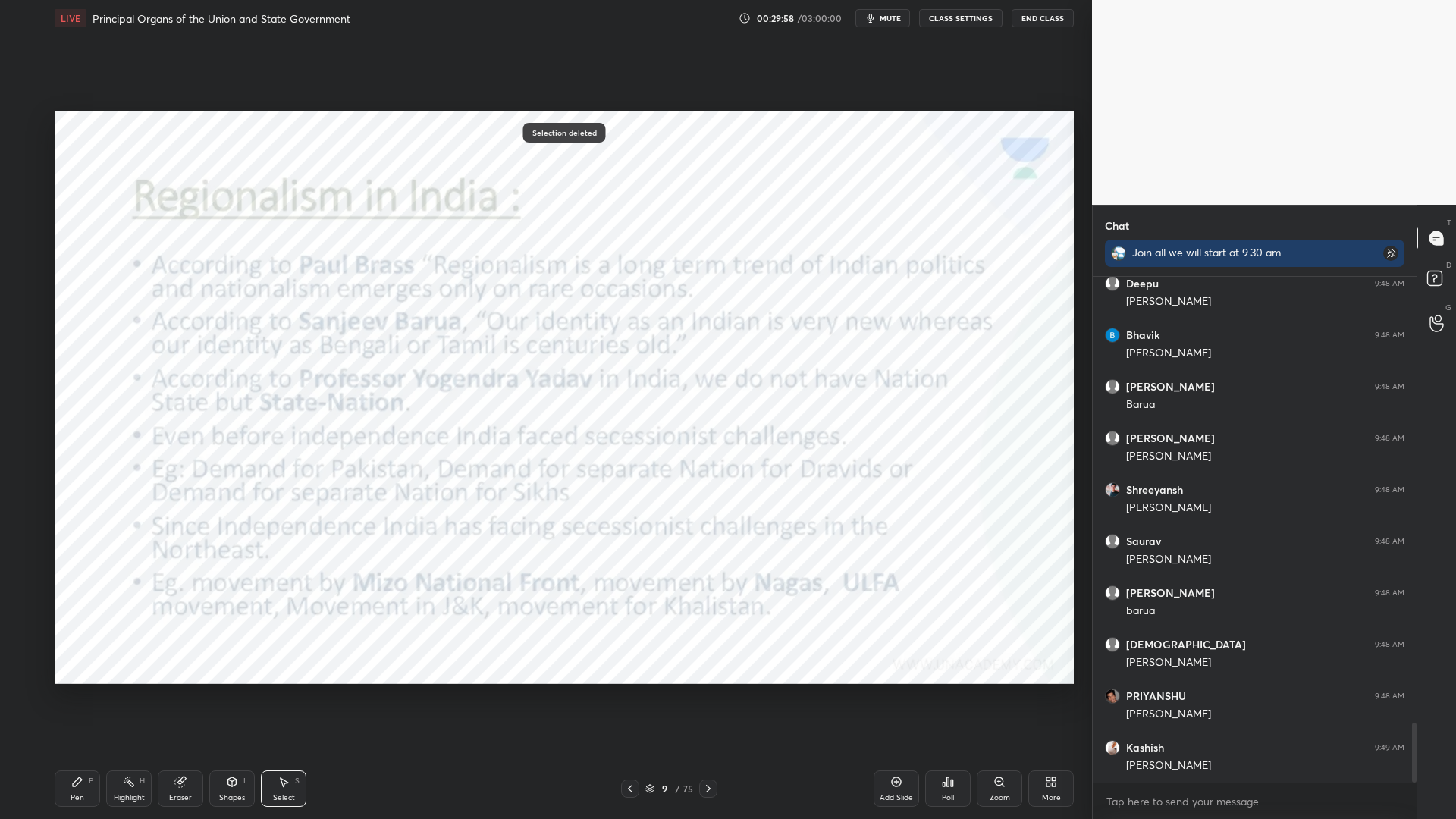
click at [208, 728] on div "0 ° Undo Copy Duplicate Duplicate to new slide Delete Selection deleted Setting…" at bounding box center [564, 398] width 1031 height 722
click at [92, 752] on div "Pen P" at bounding box center [77, 788] width 45 height 36
drag, startPoint x: 84, startPoint y: 788, endPoint x: 91, endPoint y: 779, distance: 11.4
click at [84, 752] on div "Pen P" at bounding box center [77, 788] width 45 height 36
drag, startPoint x: 80, startPoint y: 795, endPoint x: 86, endPoint y: 783, distance: 13.4
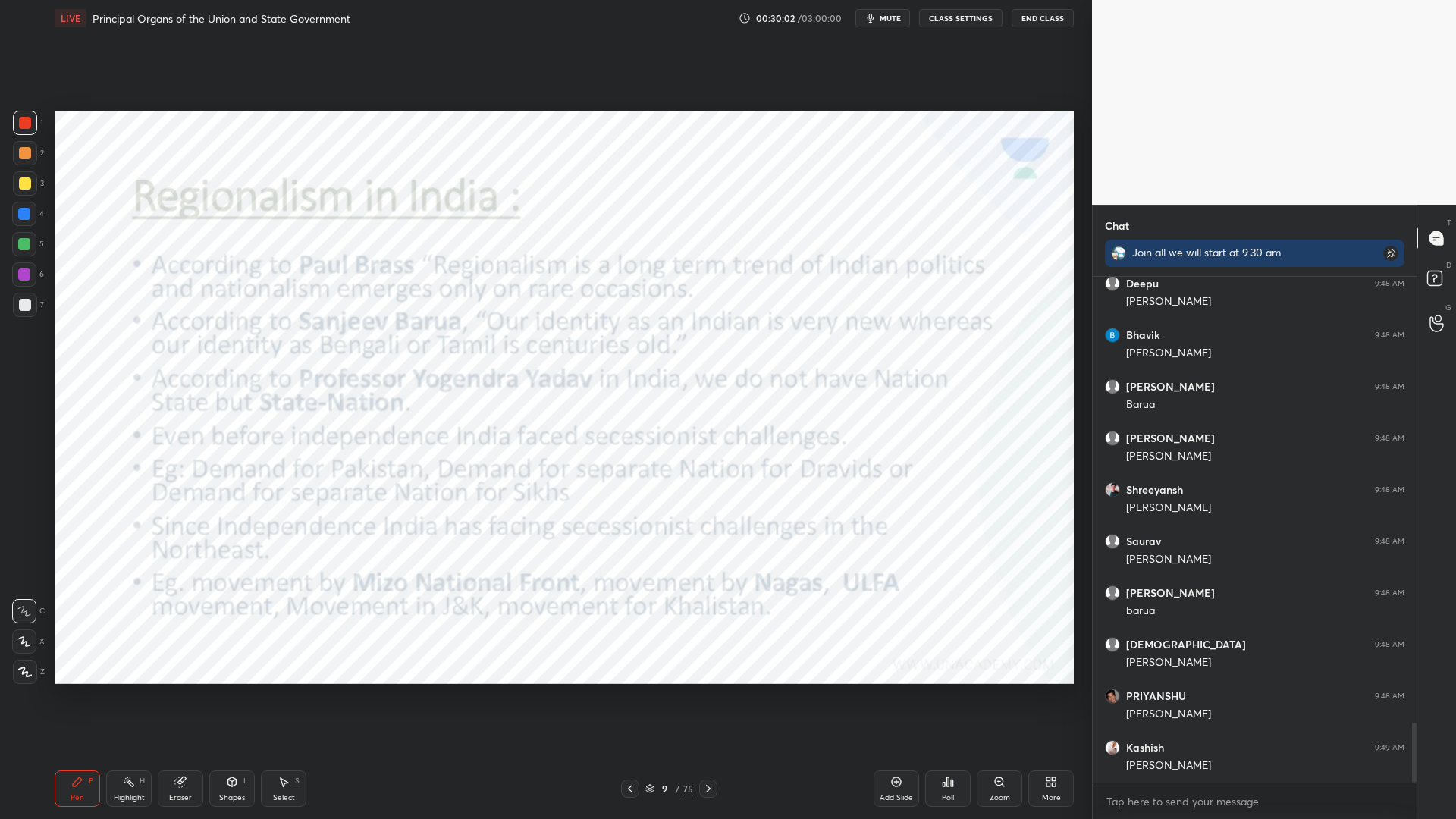
click at [82, 752] on div "Pen" at bounding box center [76, 798] width 13 height 8
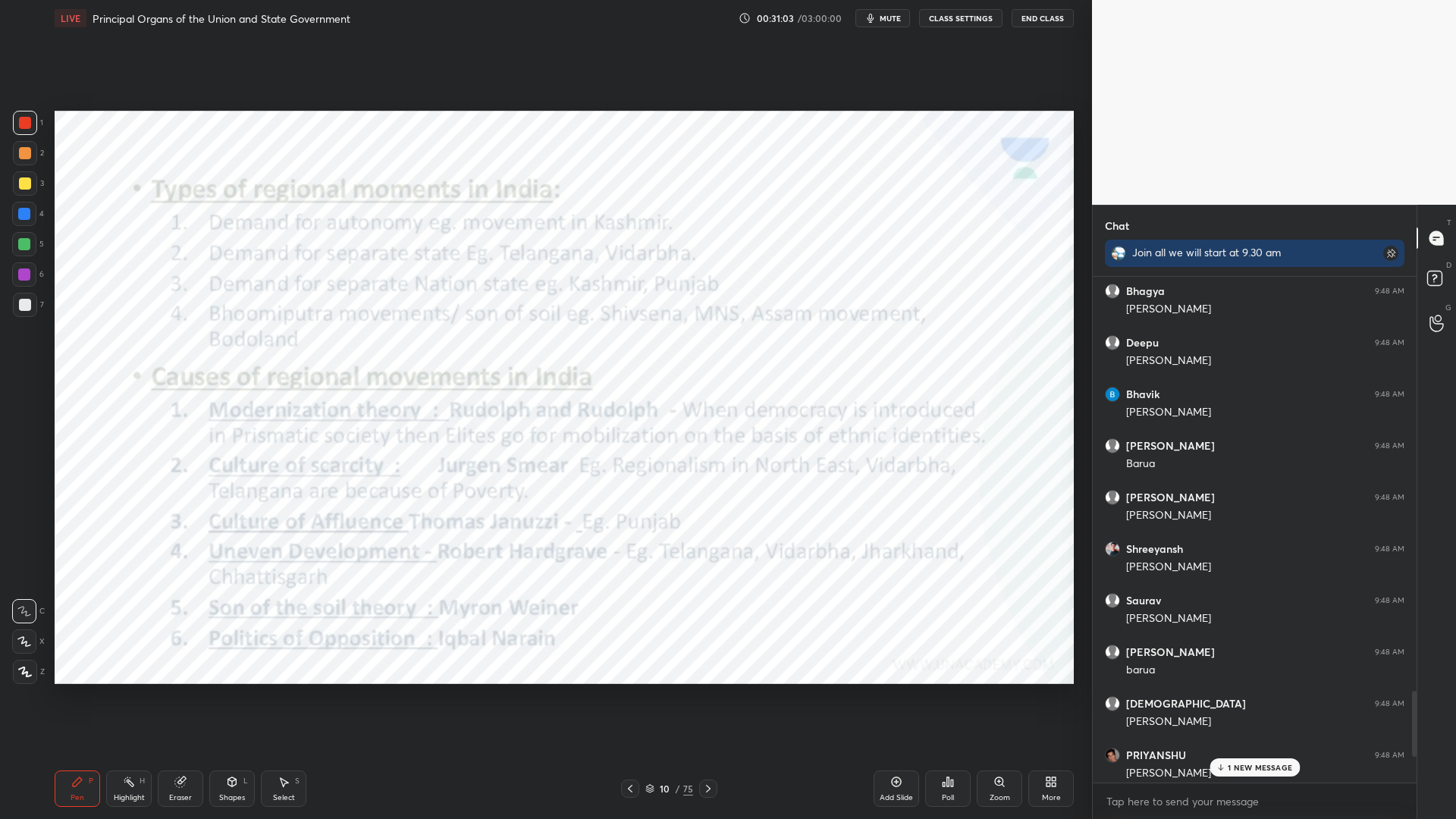
scroll to position [470, 319]
click at [1247, 738] on p "3 NEW MESSAGES" at bounding box center [1260, 736] width 70 height 9
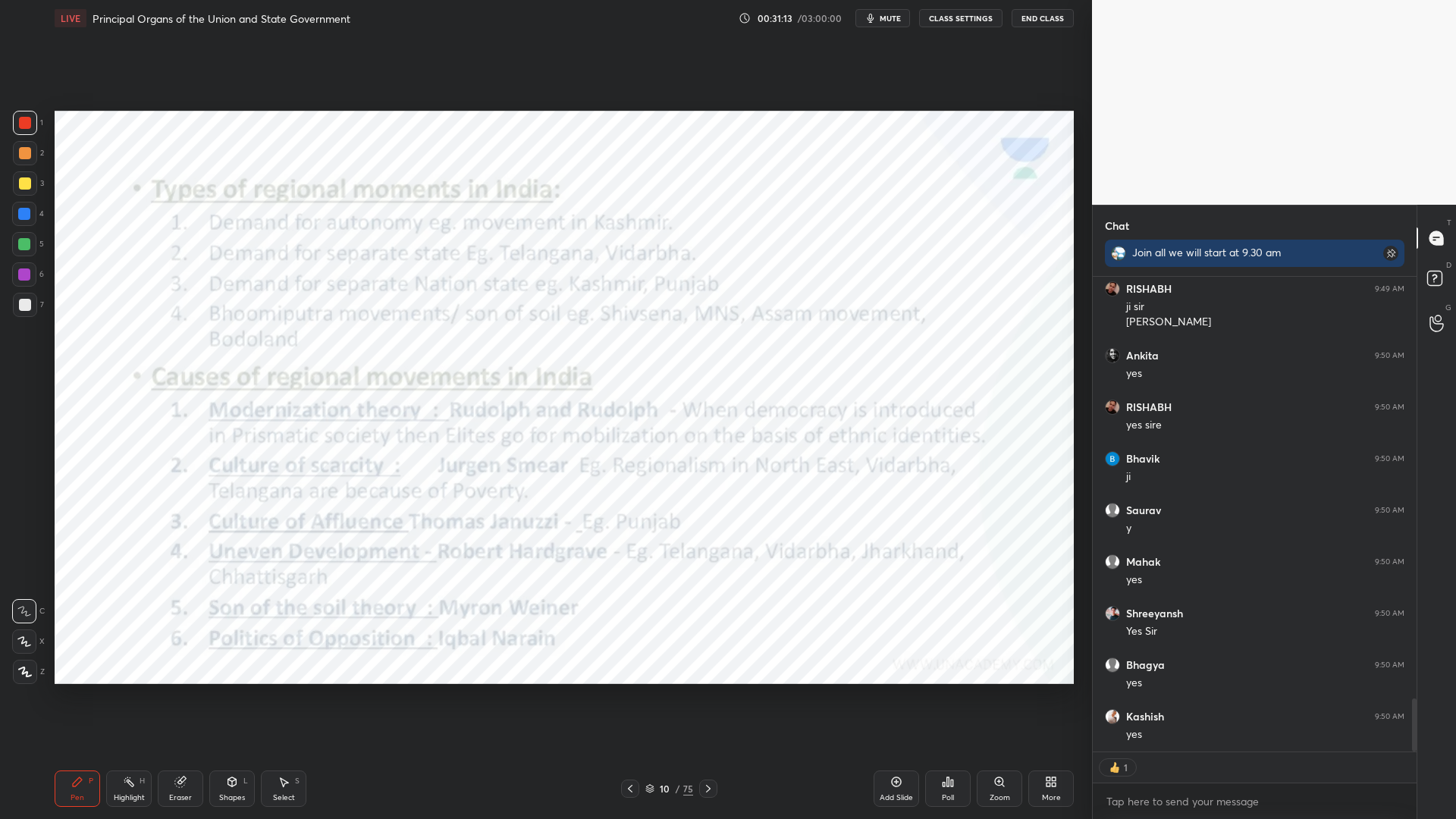
type textarea "x"
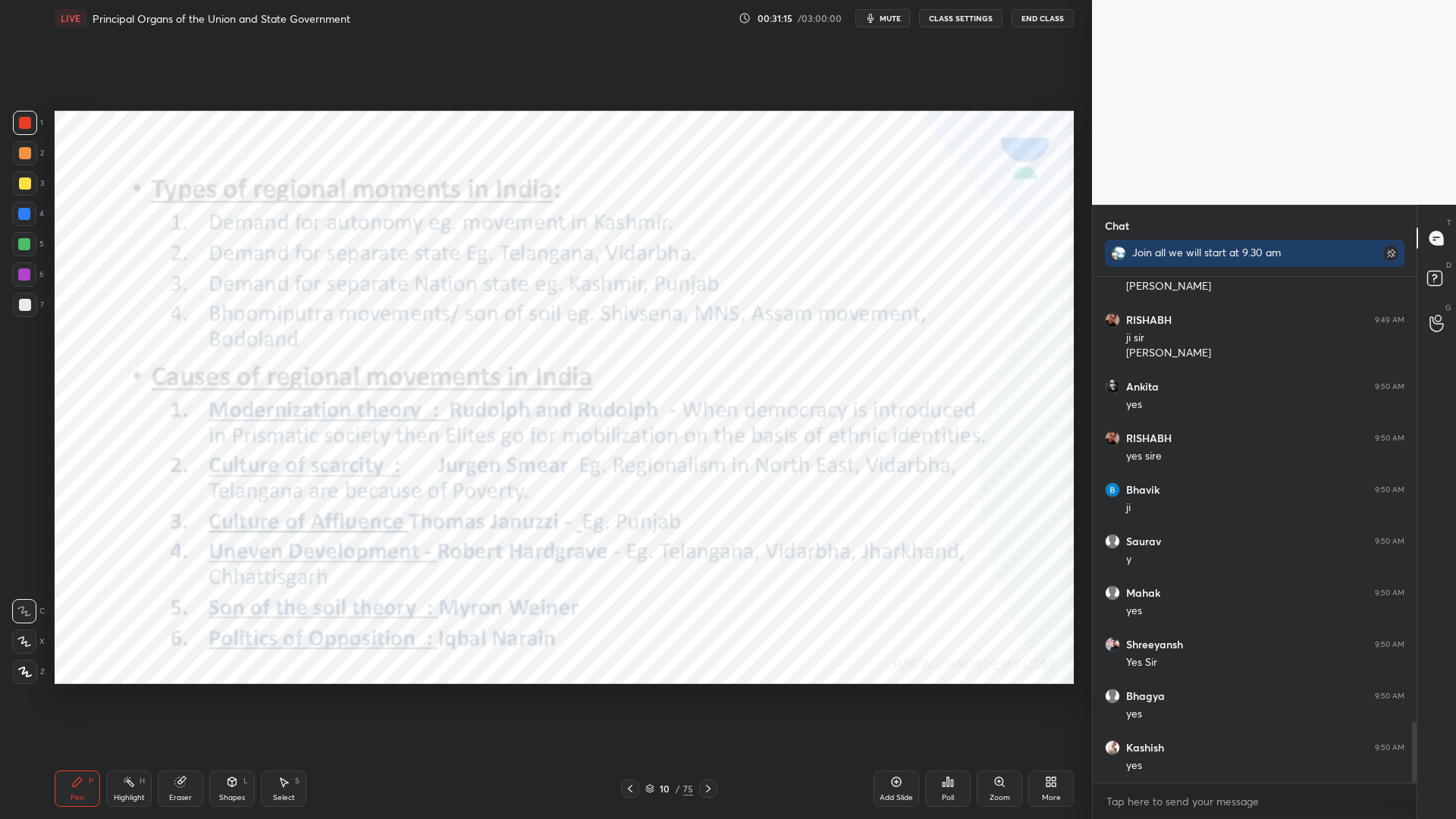
click at [20, 114] on div at bounding box center [25, 122] width 24 height 24
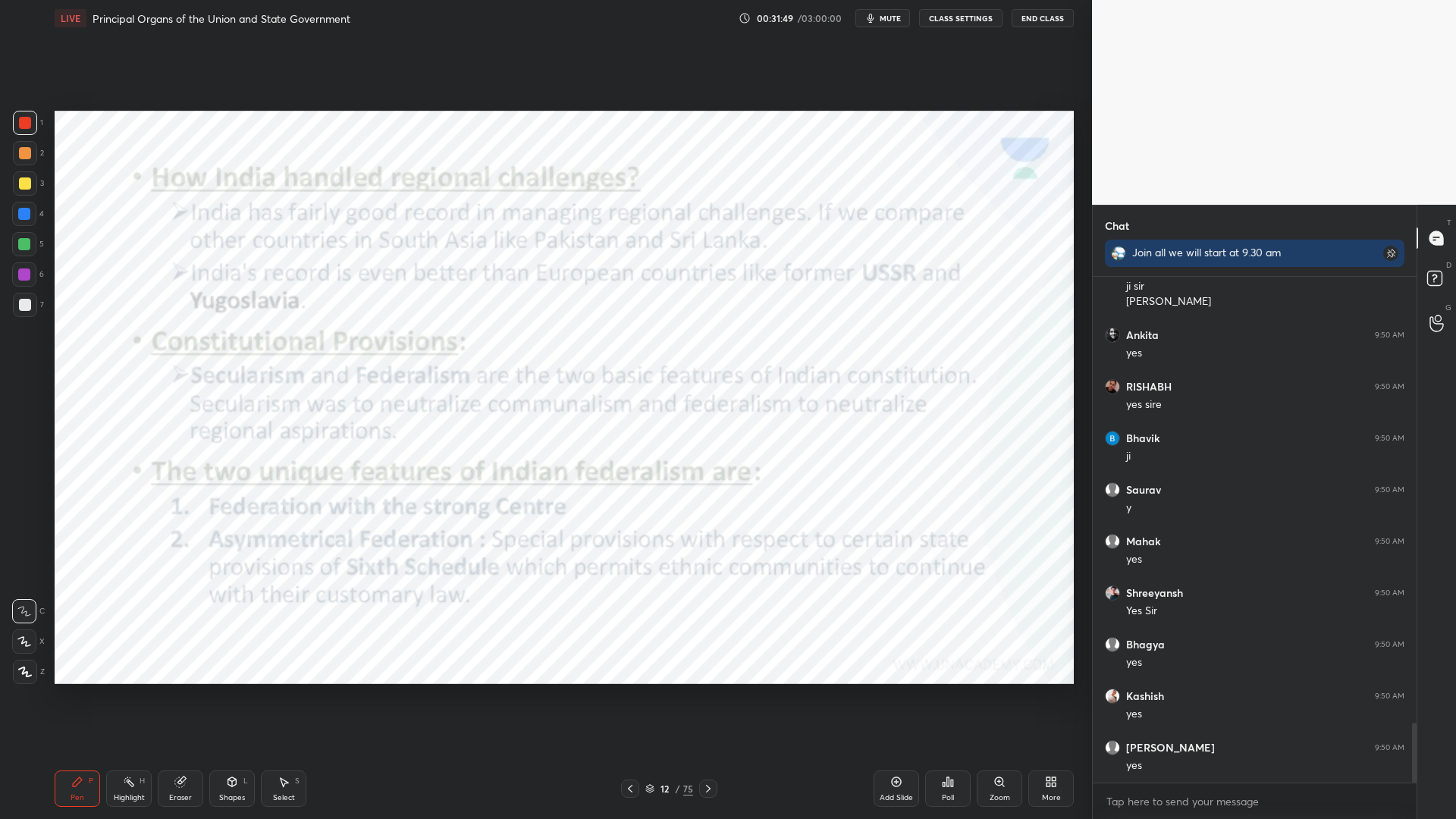
scroll to position [3813, 0]
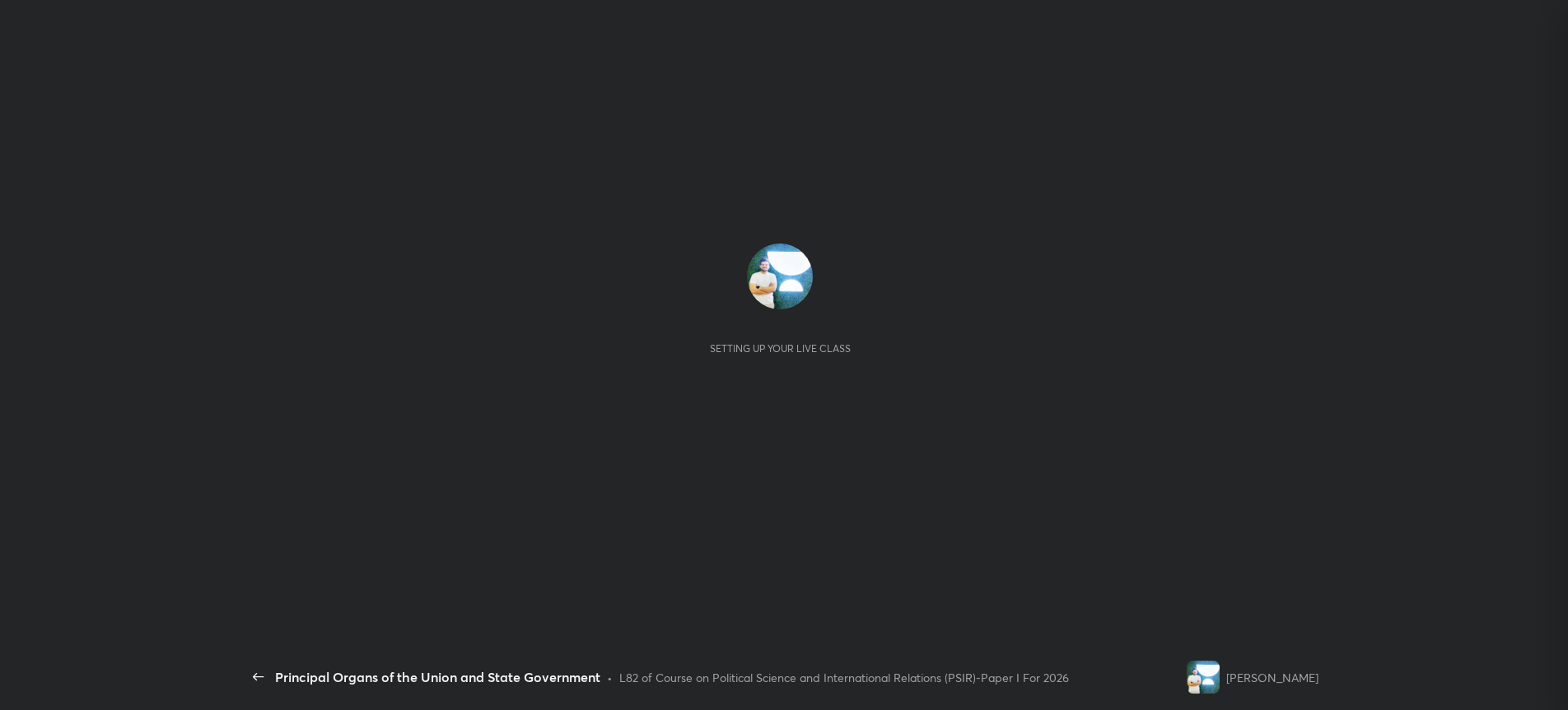
scroll to position [280, 343]
click at [1050, 488] on div "Setting up your live class" at bounding box center [780, 342] width 1076 height 605
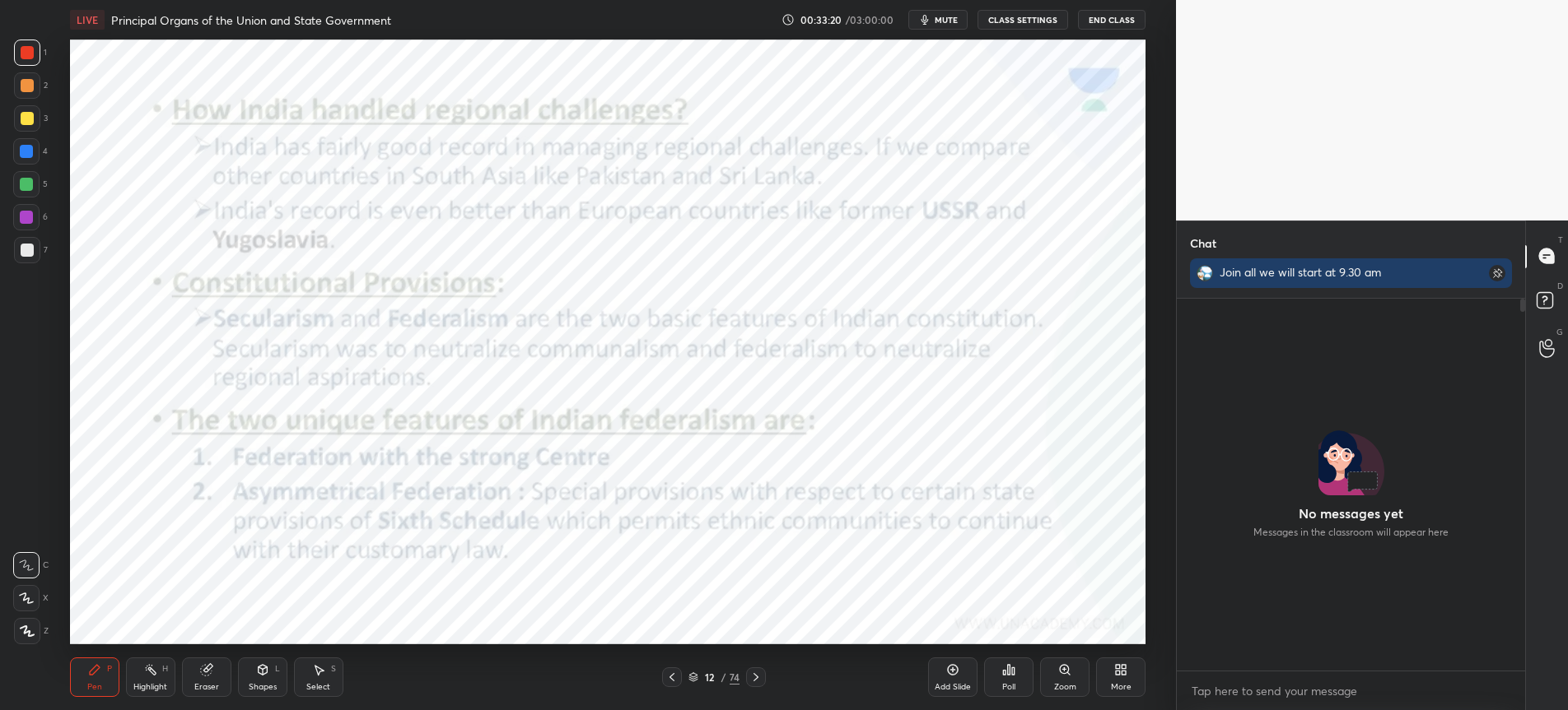
scroll to position [0, 0]
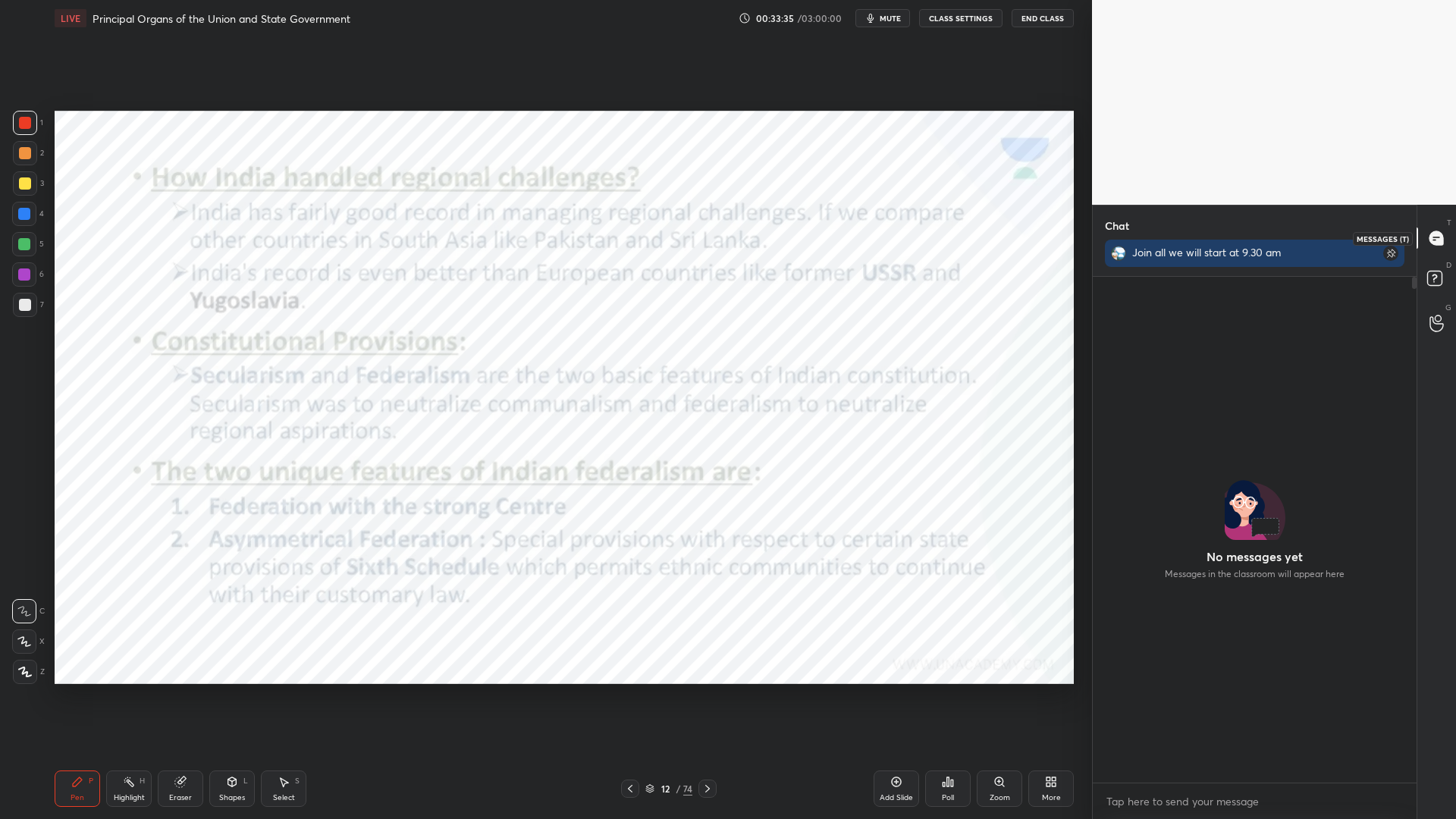
drag, startPoint x: 1442, startPoint y: 247, endPoint x: 1402, endPoint y: 336, distance: 97.6
click at [1443, 247] on div at bounding box center [1436, 238] width 30 height 28
click at [1306, 465] on div at bounding box center [1254, 530] width 324 height 506
click at [1163, 654] on div "x" at bounding box center [1254, 801] width 324 height 35
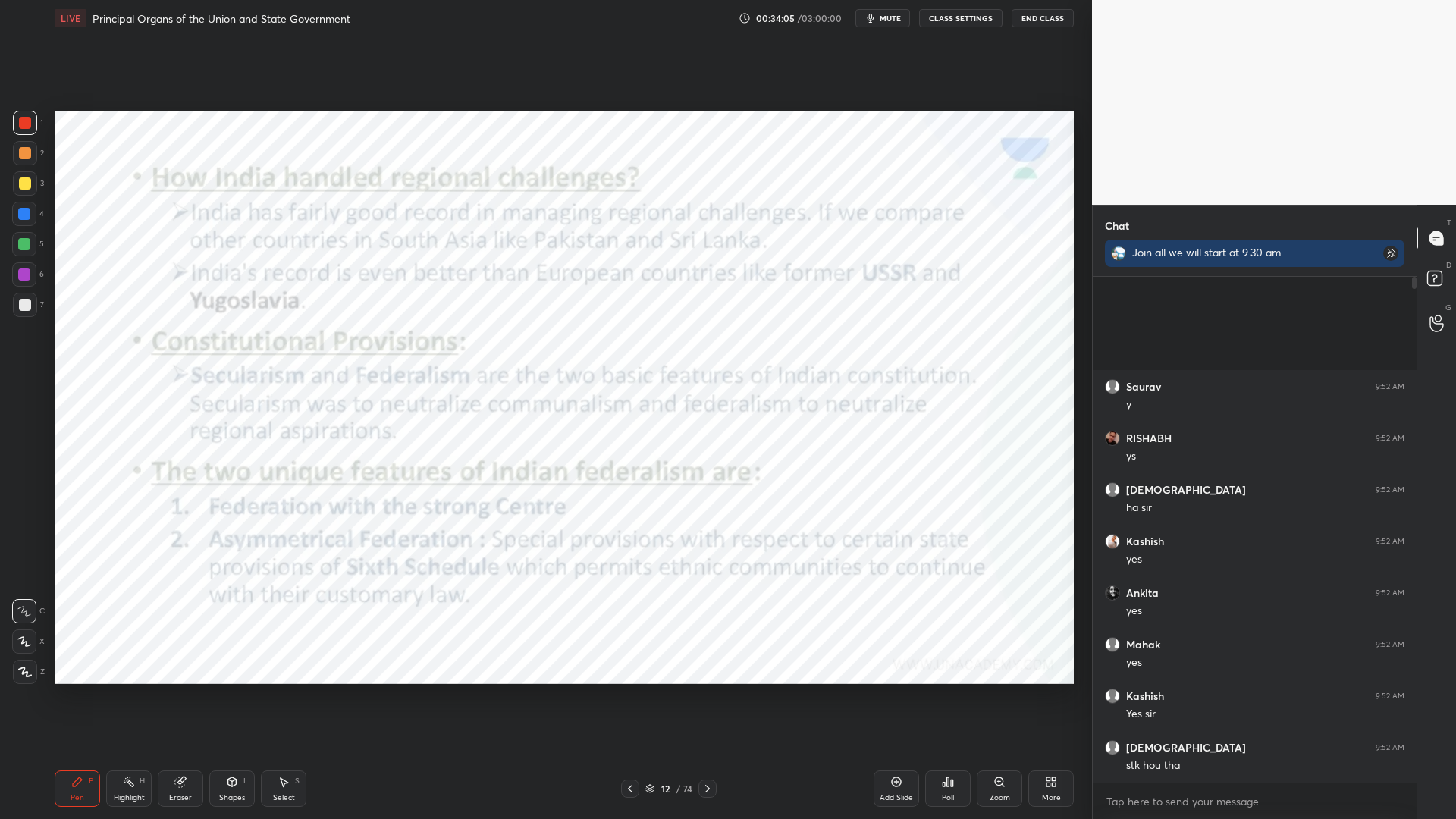
drag, startPoint x: 19, startPoint y: 112, endPoint x: 27, endPoint y: 117, distance: 9.4
click at [24, 116] on div at bounding box center [25, 122] width 24 height 24
click at [39, 119] on div "1" at bounding box center [28, 122] width 30 height 24
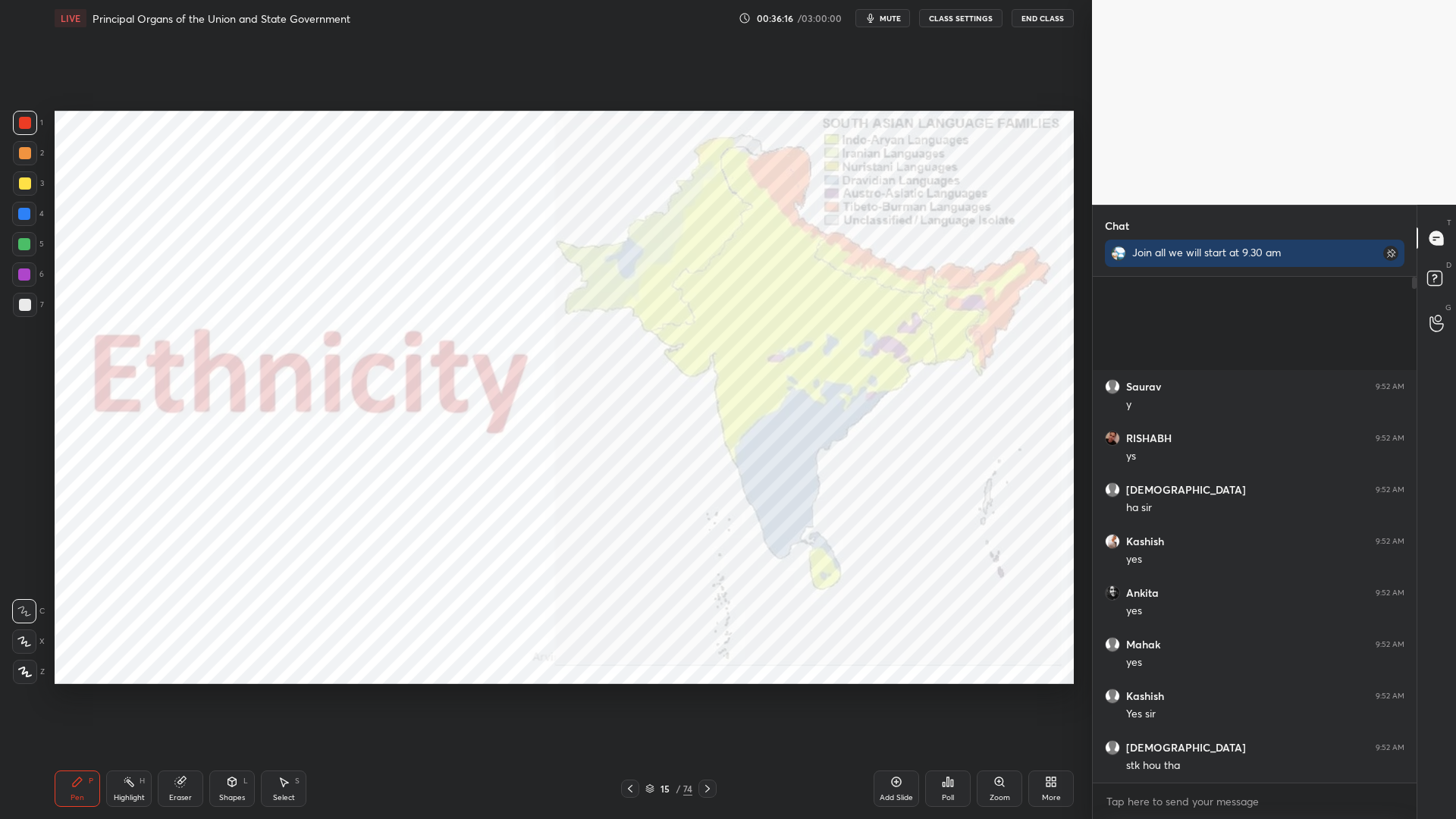
click at [1066, 244] on div "Setting up your live class Poll for secs No correct answer Start poll" at bounding box center [564, 398] width 1031 height 722
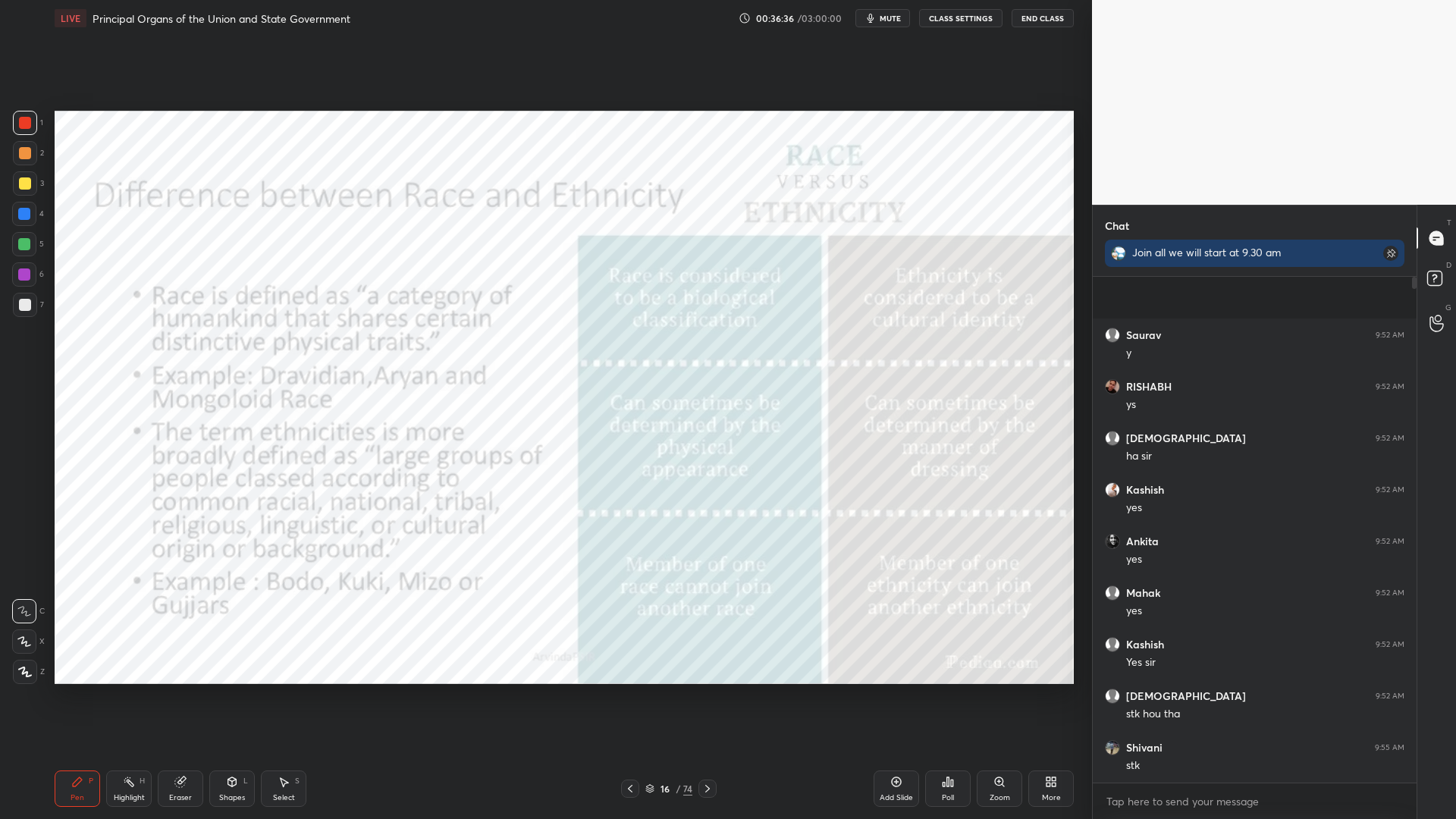
click at [1172, 654] on div "x" at bounding box center [1254, 801] width 324 height 35
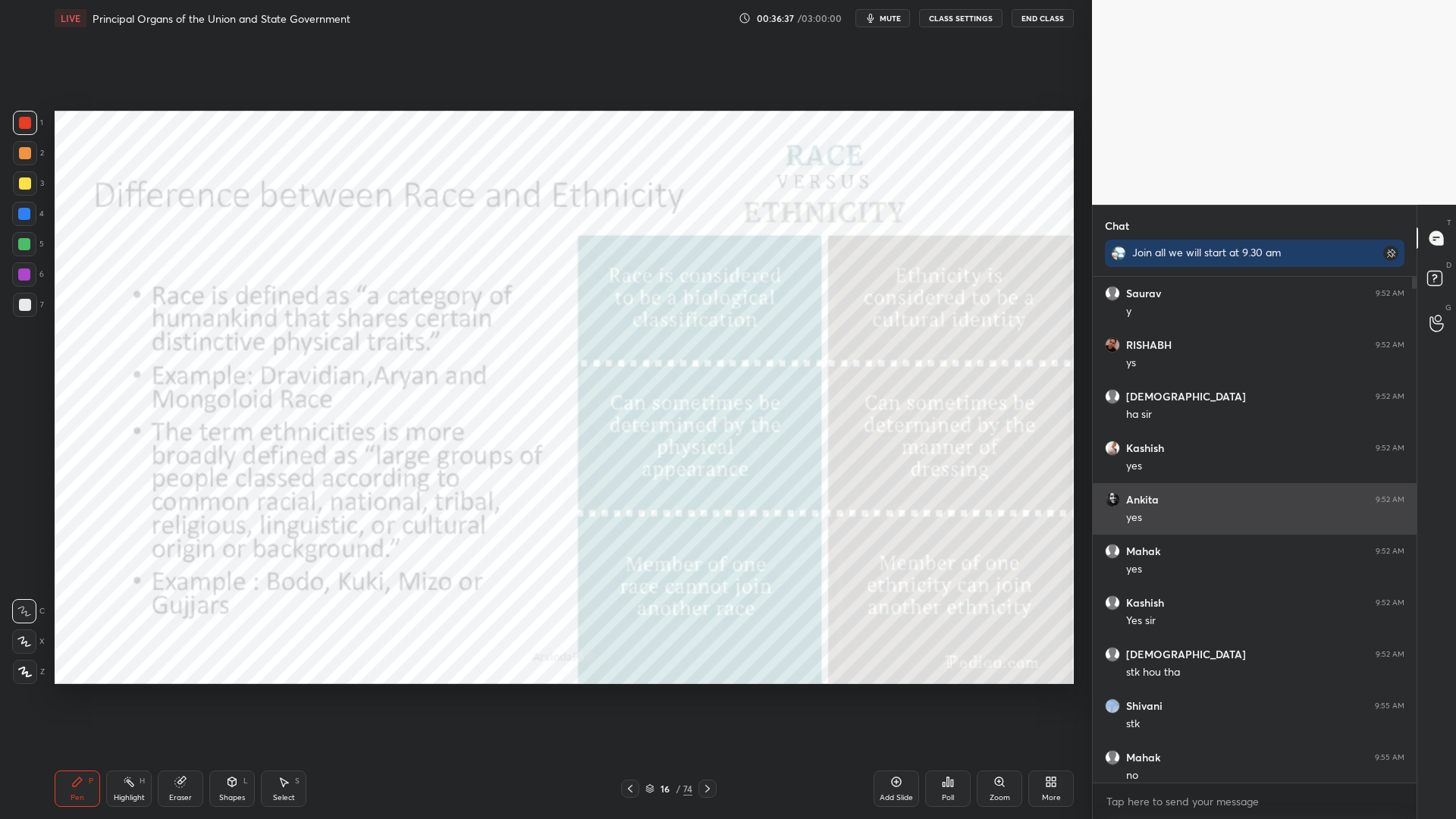
click at [1201, 565] on div "[PERSON_NAME] 9:52 AM y [PERSON_NAME] 9:52 AM ys [DEMOGRAPHIC_DATA] 9:52 AM ha …" at bounding box center [1254, 534] width 324 height 516
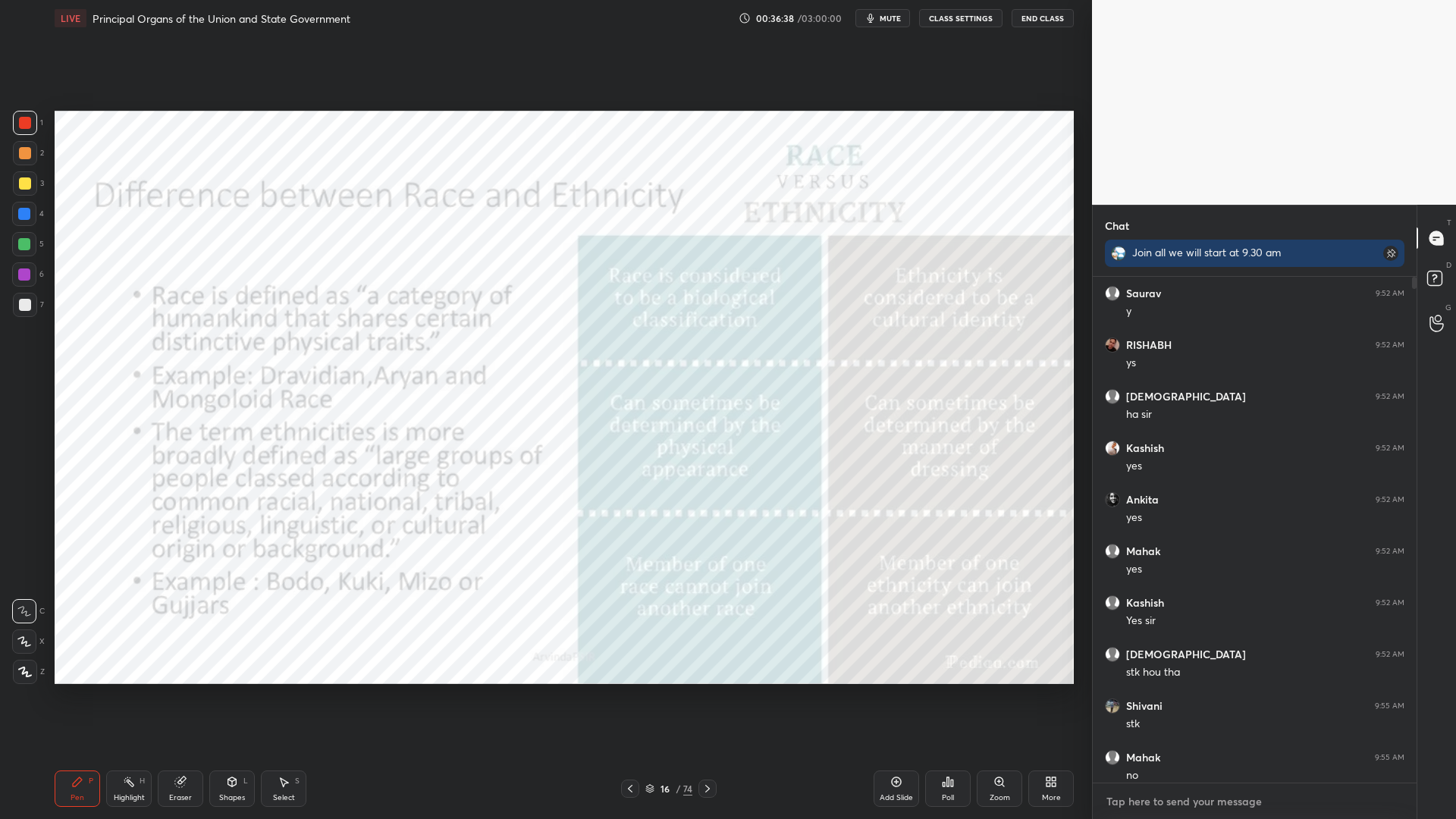
drag, startPoint x: 1156, startPoint y: 799, endPoint x: 1159, endPoint y: 807, distance: 8.5
click at [1154, 654] on textarea at bounding box center [1255, 801] width 300 height 24
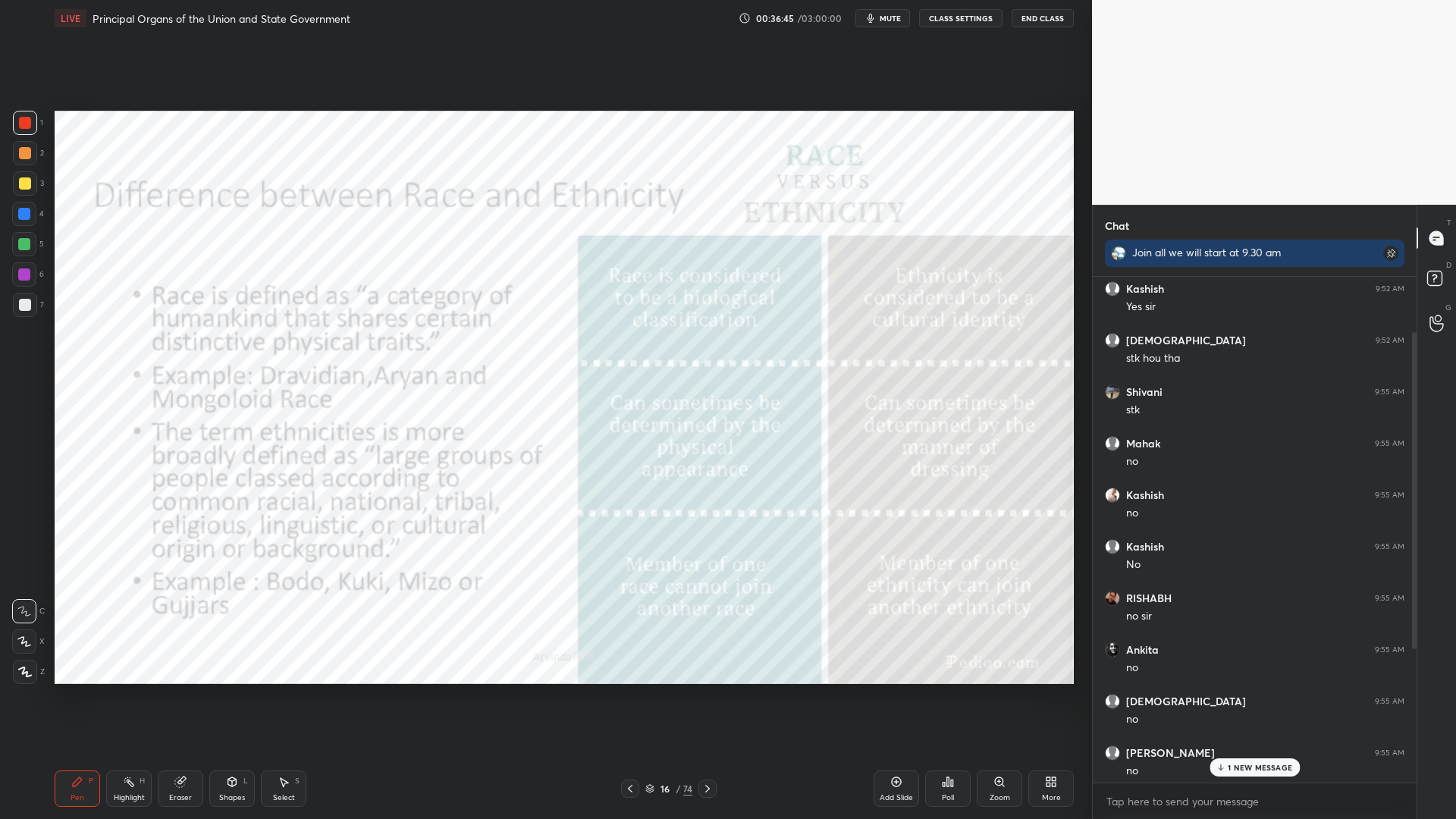
scroll to position [474, 0]
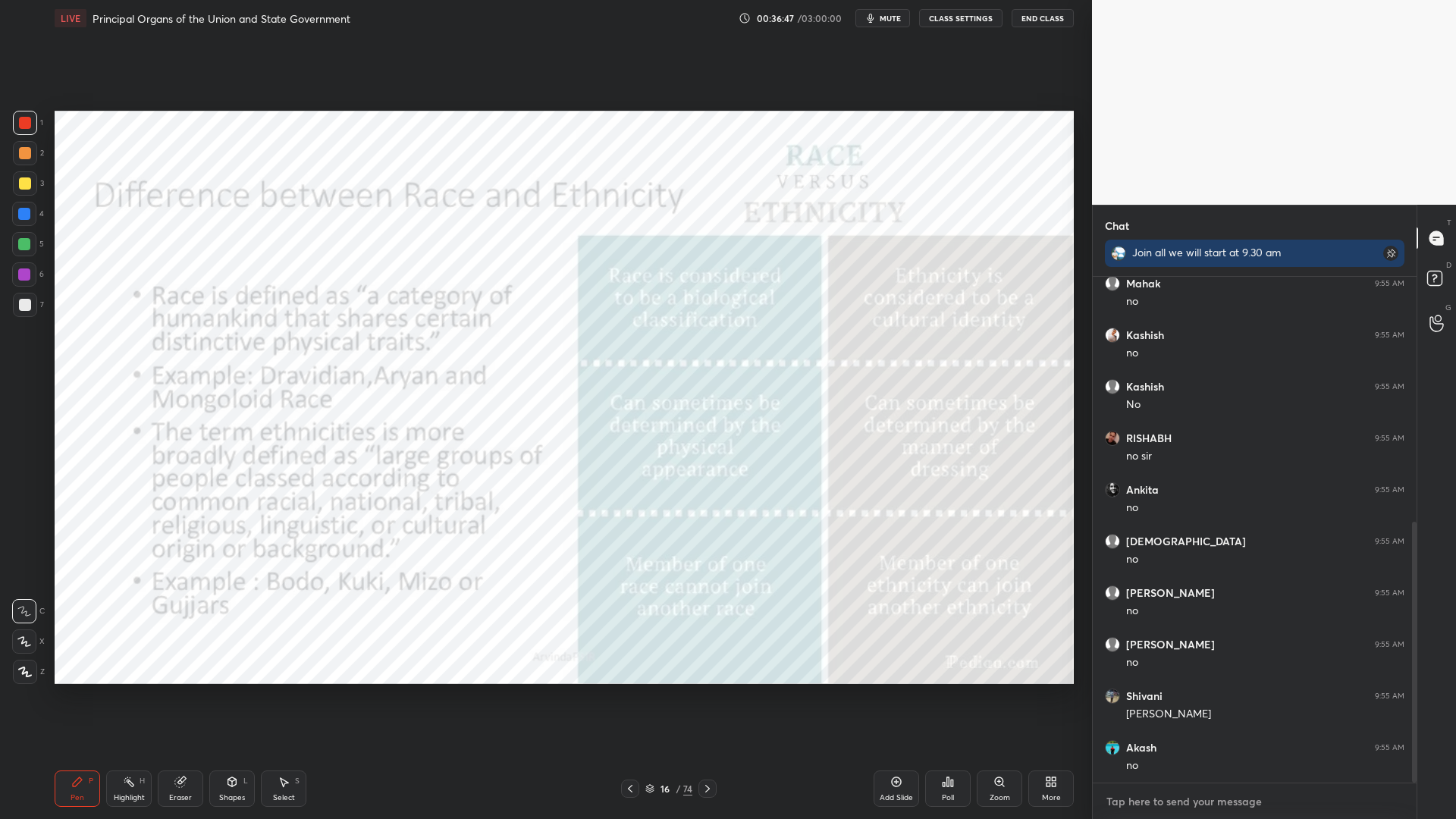
click at [1176, 654] on textarea at bounding box center [1255, 801] width 300 height 24
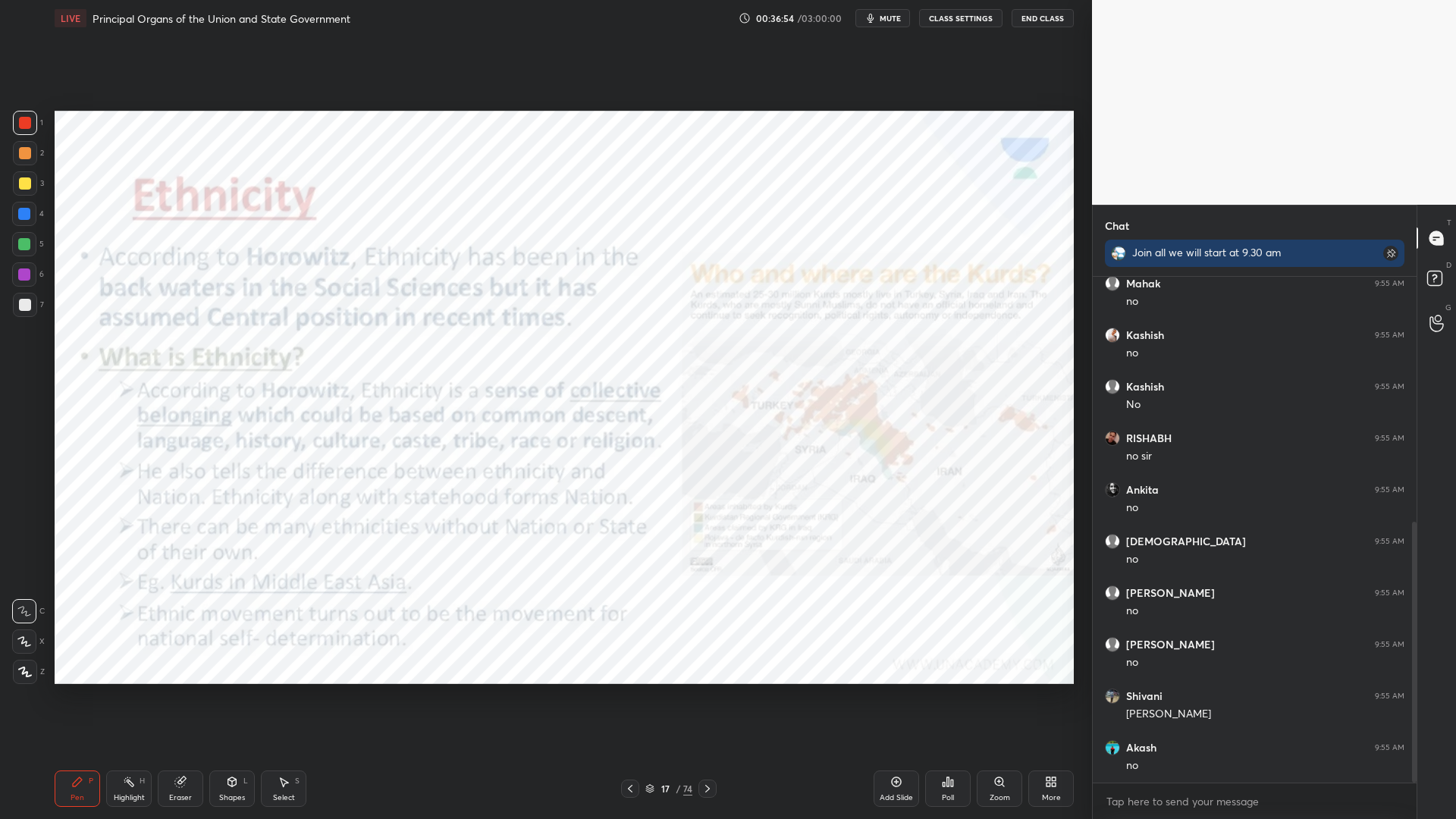
drag, startPoint x: 35, startPoint y: 119, endPoint x: 34, endPoint y: 128, distance: 9.1
click at [35, 119] on div "1 2 3 4 5 6 7 C X Z C X Z E E Erase all H H" at bounding box center [24, 398] width 49 height 573
drag, startPoint x: 34, startPoint y: 128, endPoint x: 47, endPoint y: 131, distance: 13.3
click at [32, 129] on div at bounding box center [25, 122] width 24 height 24
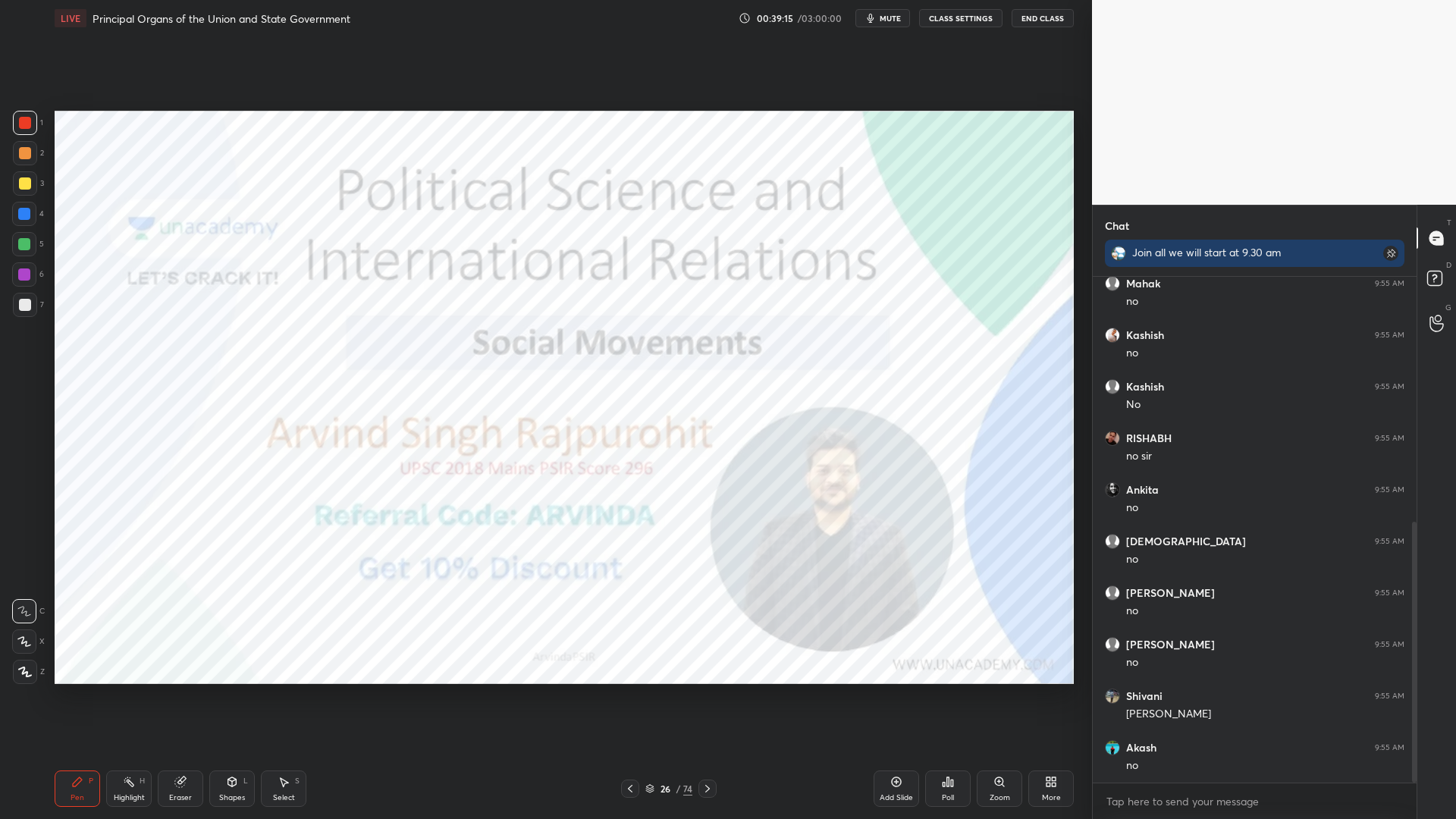
scroll to position [525, 0]
click at [893, 654] on div "Add Slide" at bounding box center [895, 788] width 45 height 36
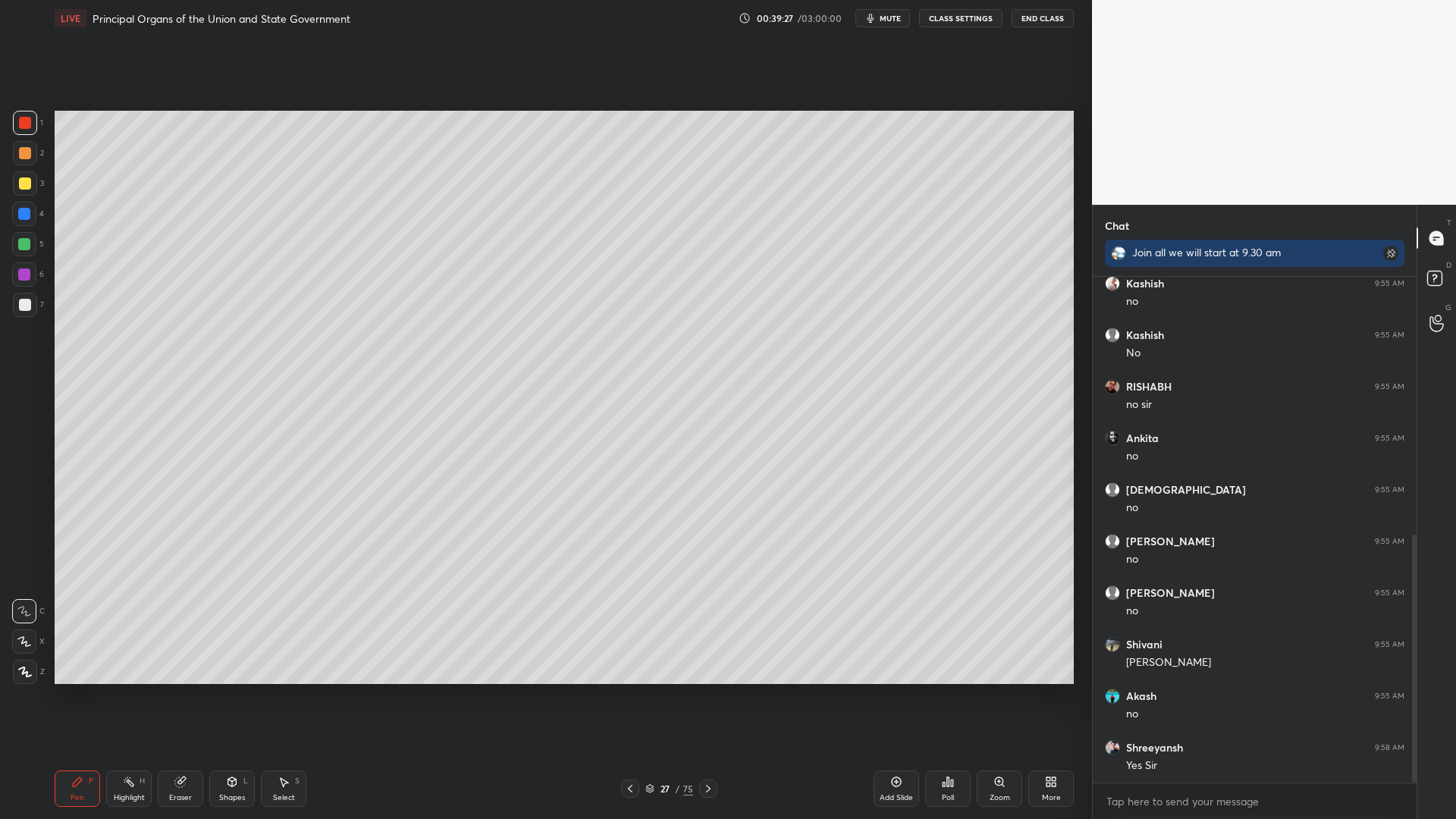
click at [1037, 654] on div "More" at bounding box center [1051, 788] width 45 height 36
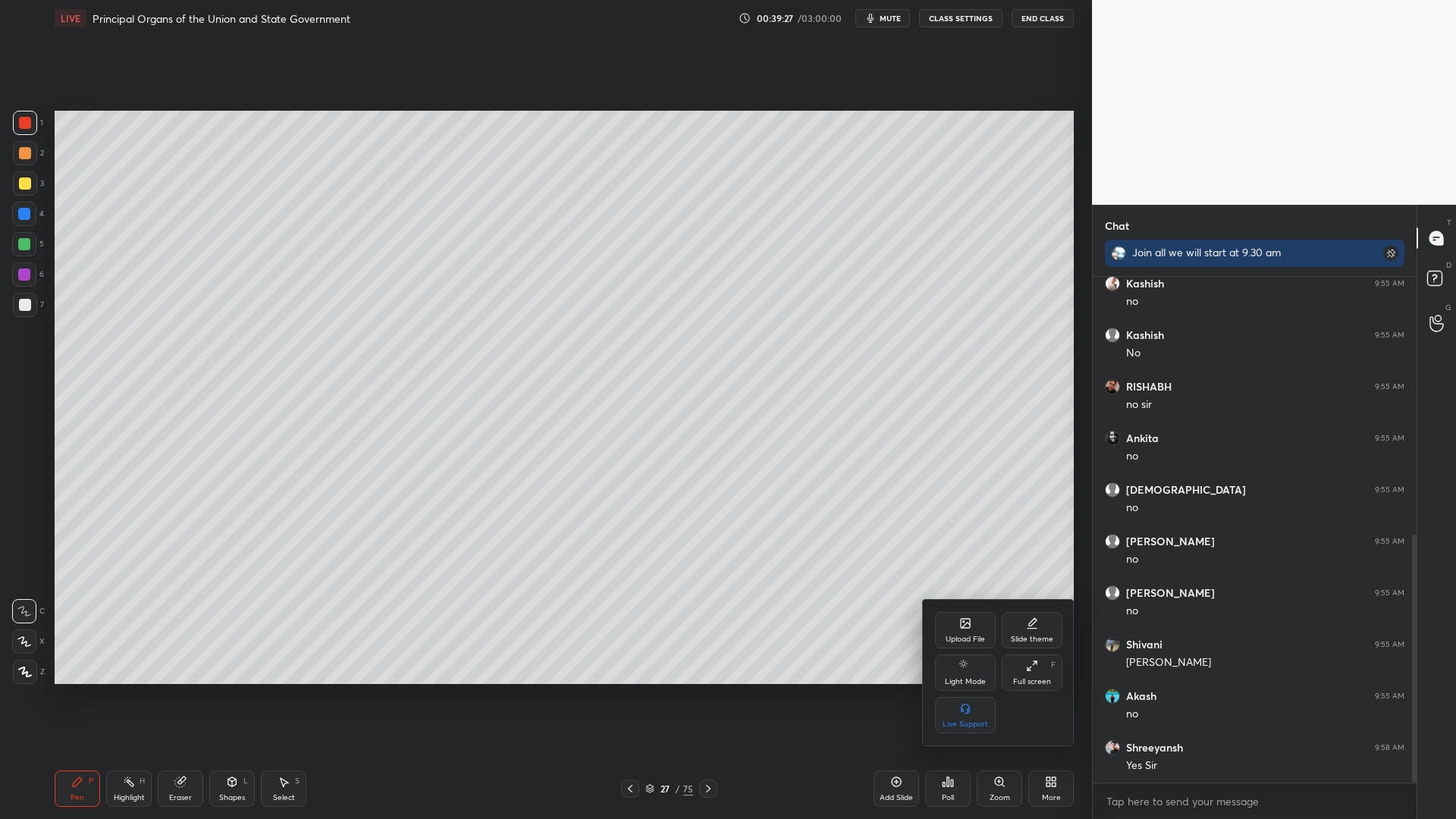
click at [948, 629] on div "Upload File" at bounding box center [965, 630] width 60 height 36
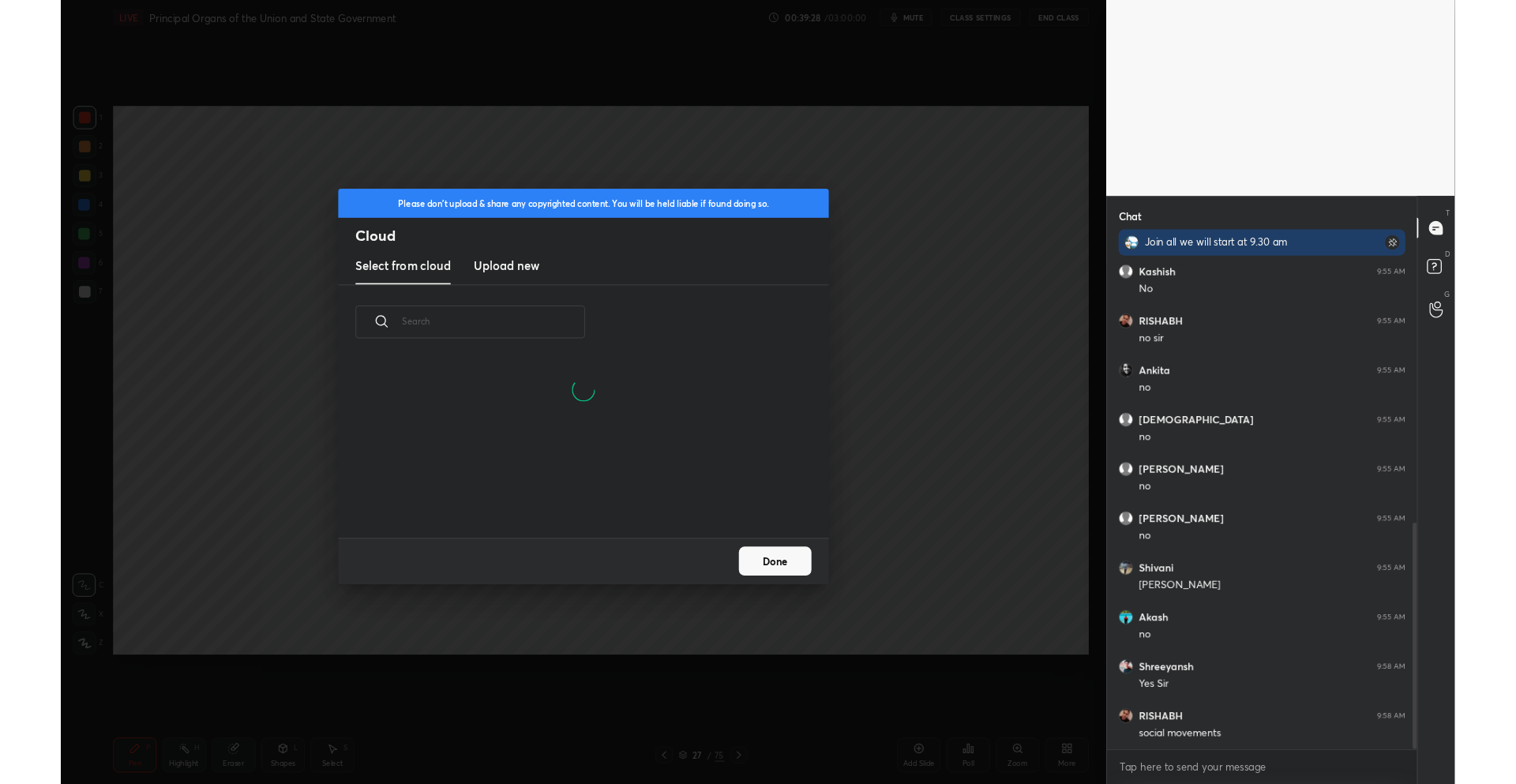
scroll to position [118, 507]
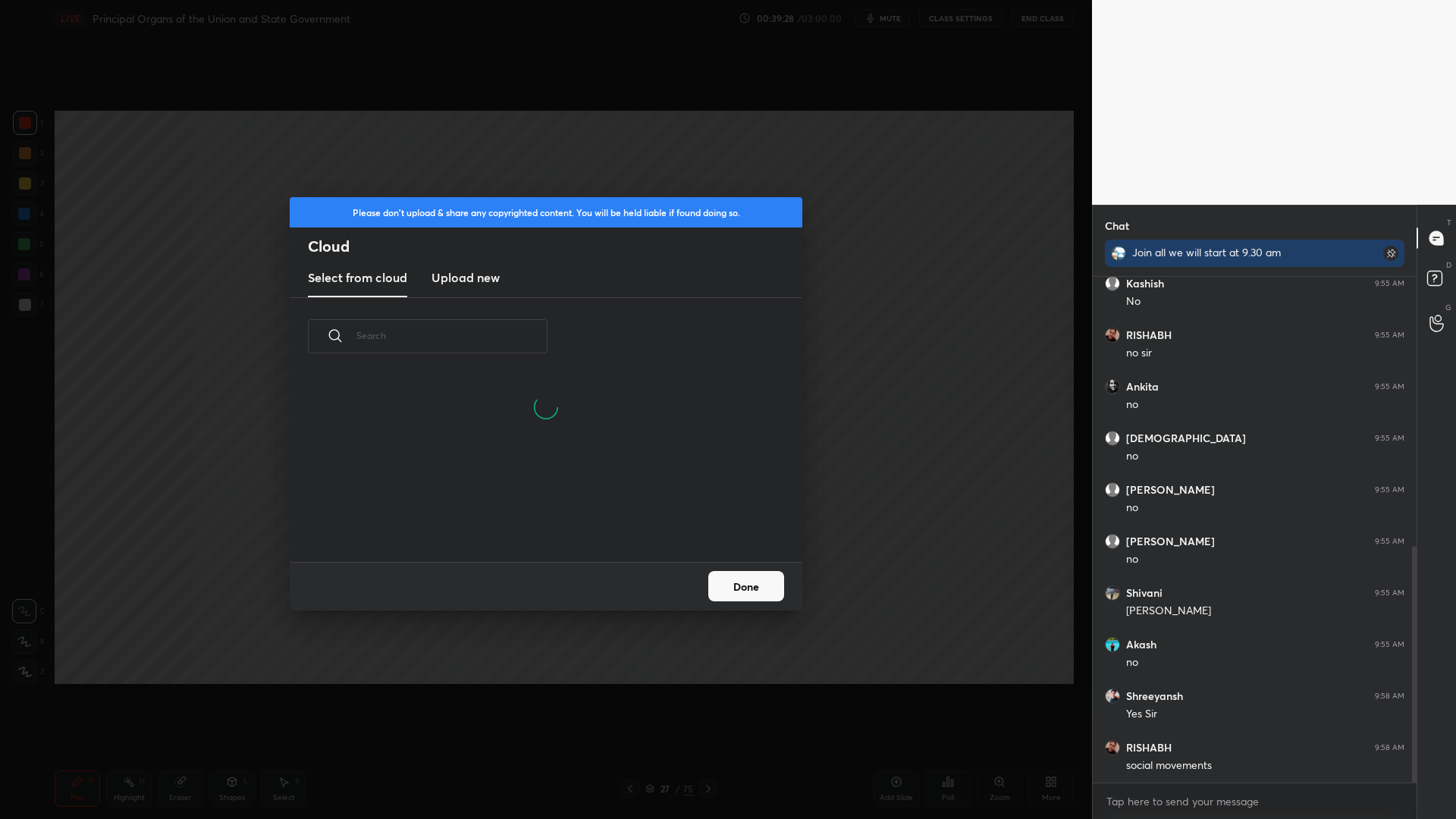
click at [462, 278] on h3 "Upload new" at bounding box center [465, 278] width 68 height 19
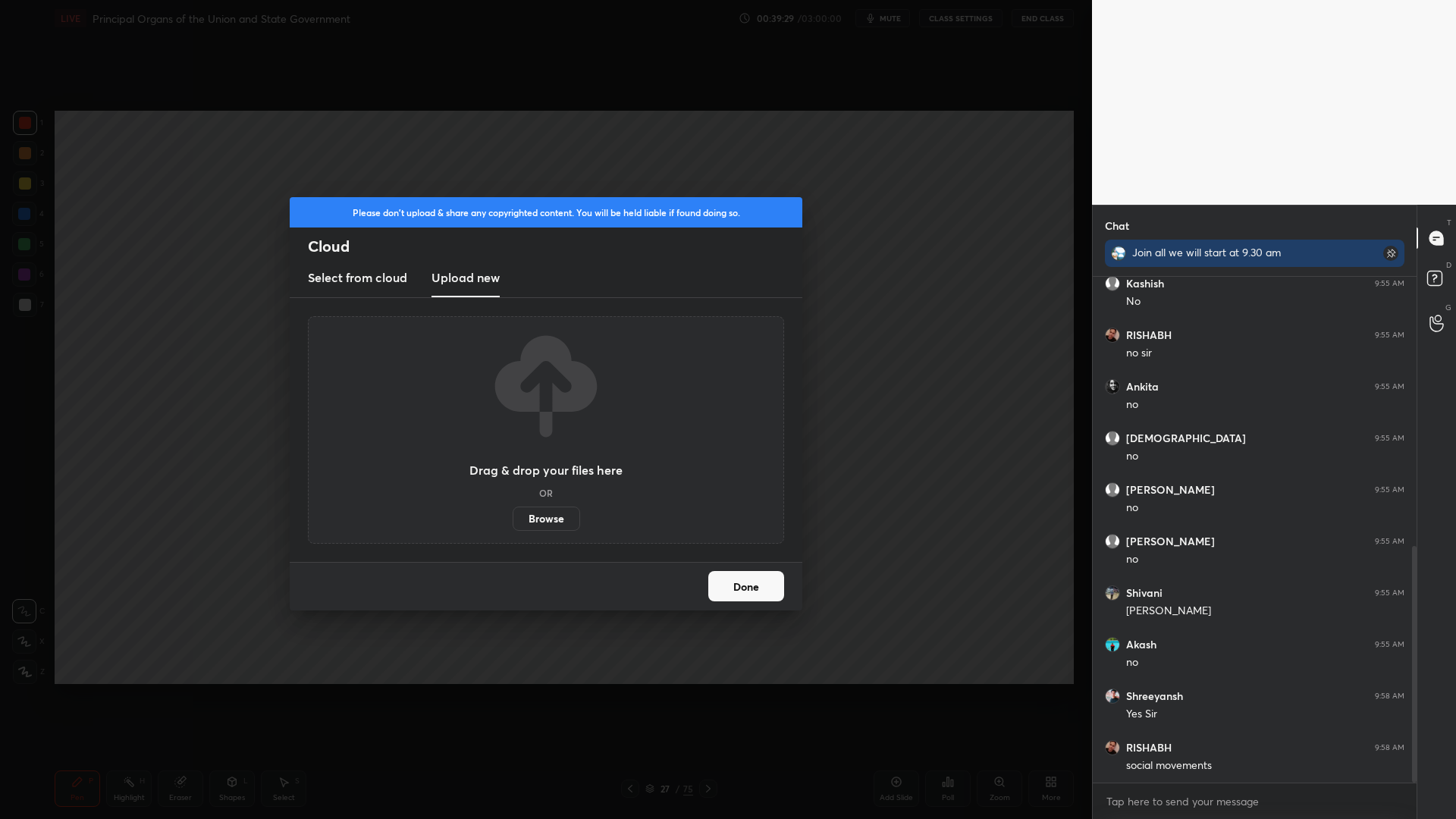
click at [547, 539] on div "Drag & drop your files here OR Browse" at bounding box center [546, 429] width 476 height 227
click at [550, 519] on label "Browse" at bounding box center [547, 518] width 67 height 24
click at [513, 519] on input "Browse" at bounding box center [513, 518] width 0 height 24
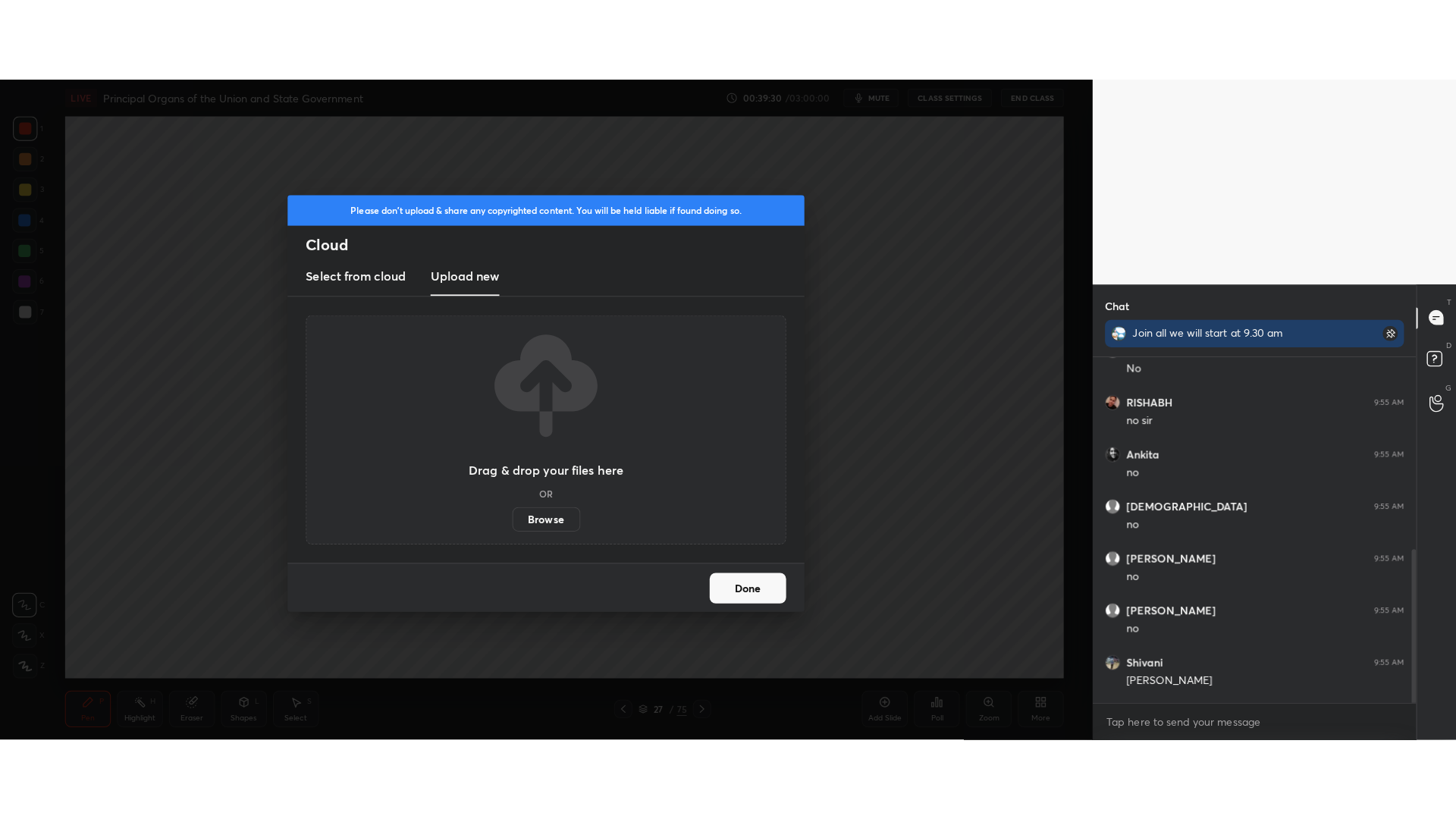
scroll to position [563, 0]
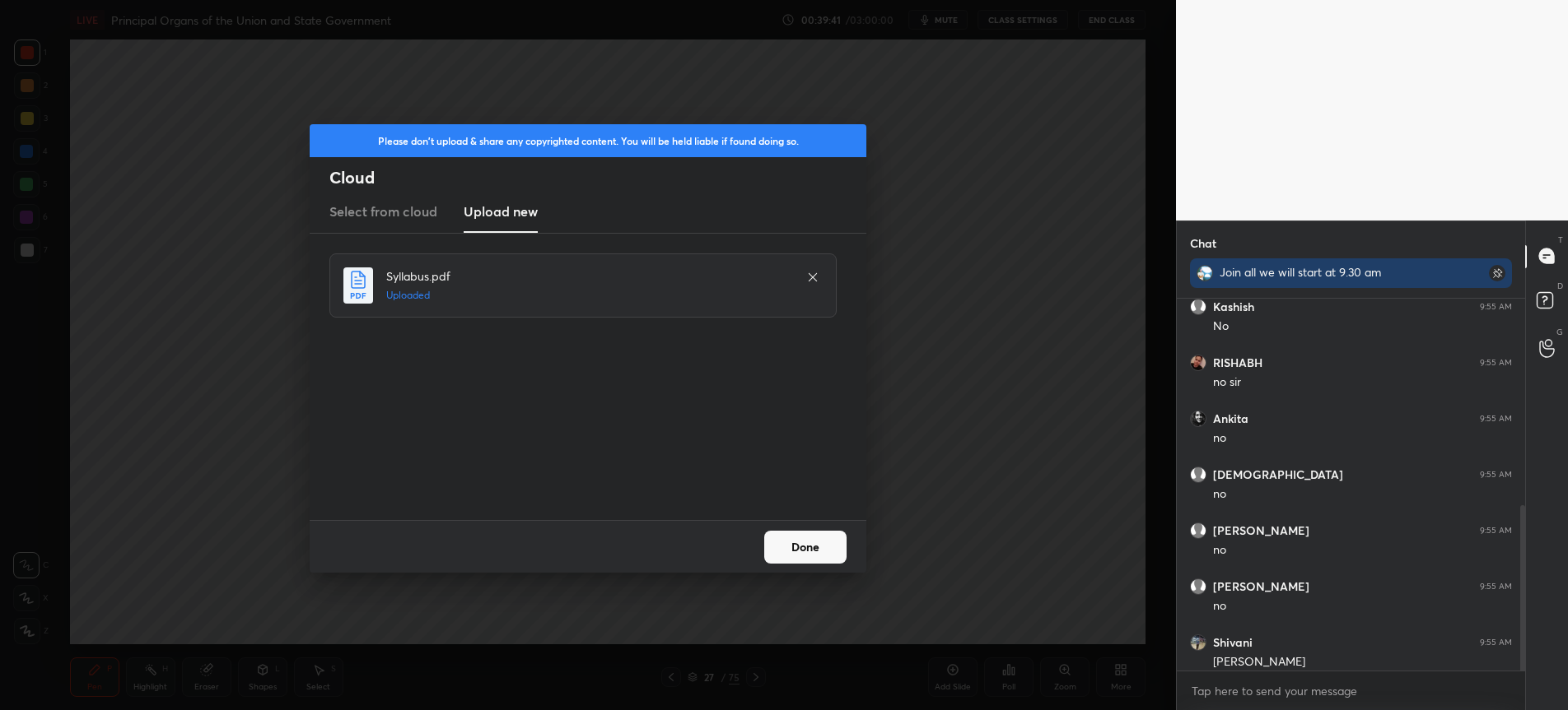
click at [804, 559] on button "Done" at bounding box center [805, 547] width 82 height 33
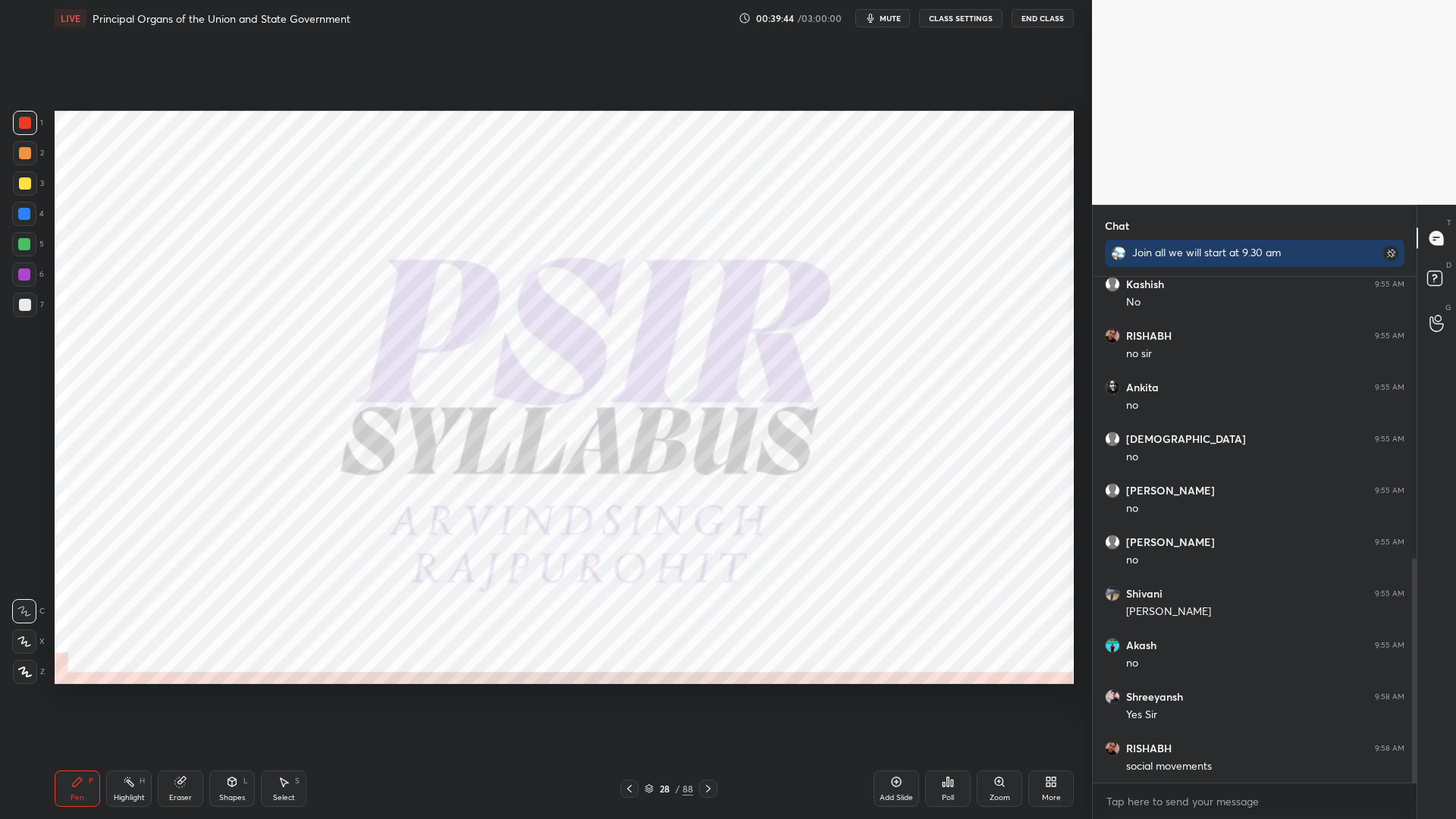
scroll to position [290, 0]
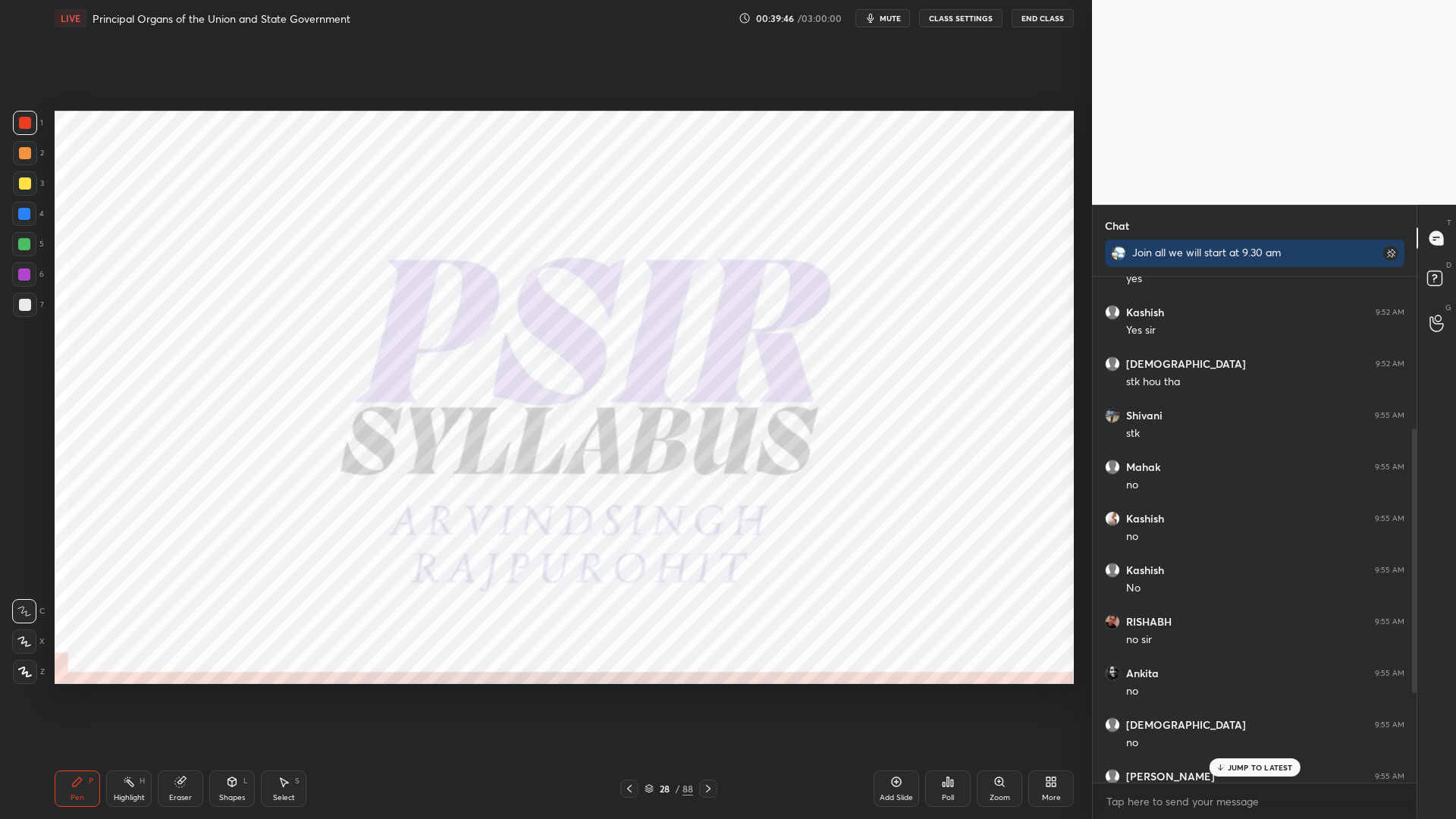
click at [1243, 654] on p "JUMP TO LATEST" at bounding box center [1260, 768] width 65 height 9
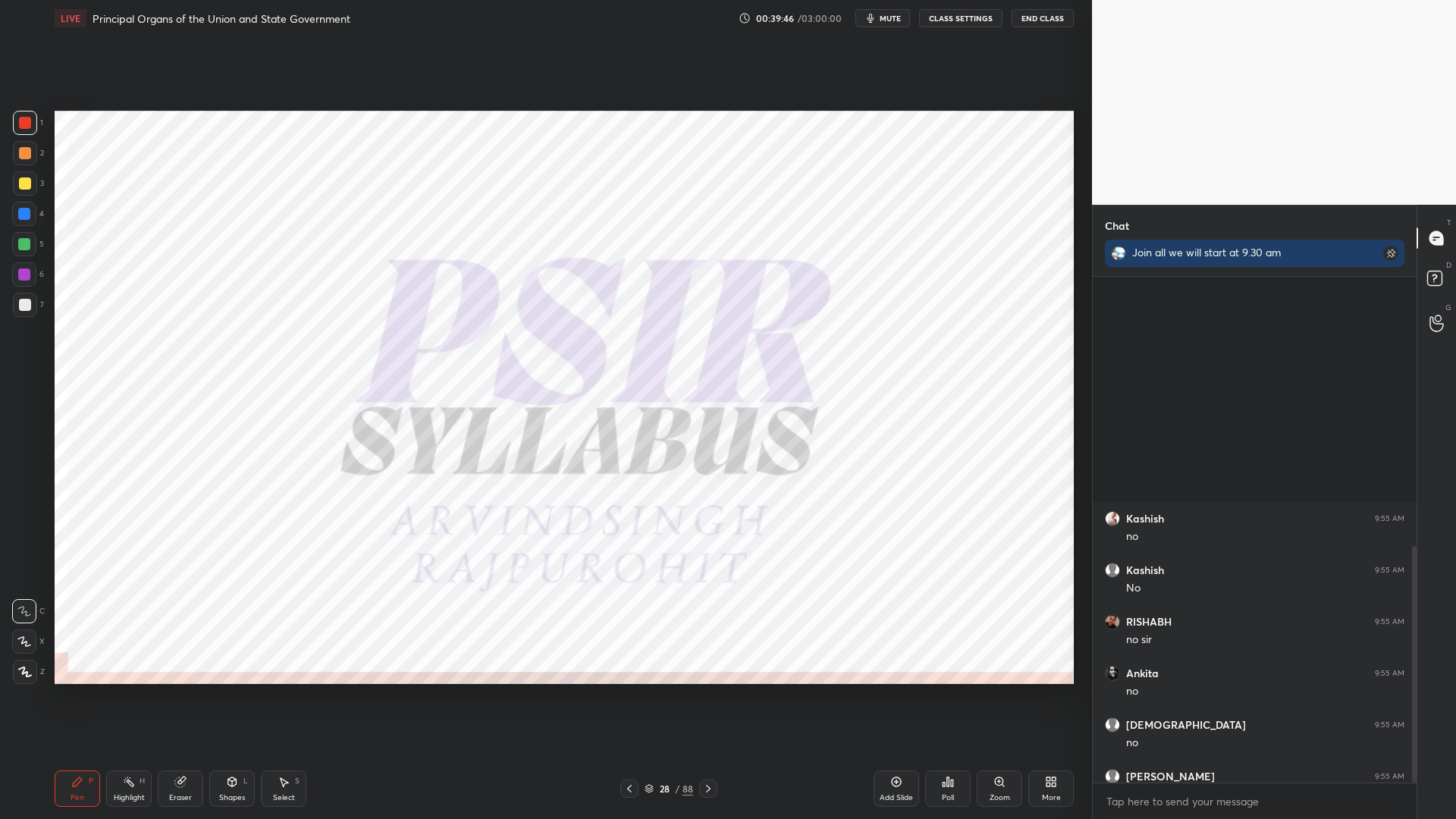
scroll to position [577, 0]
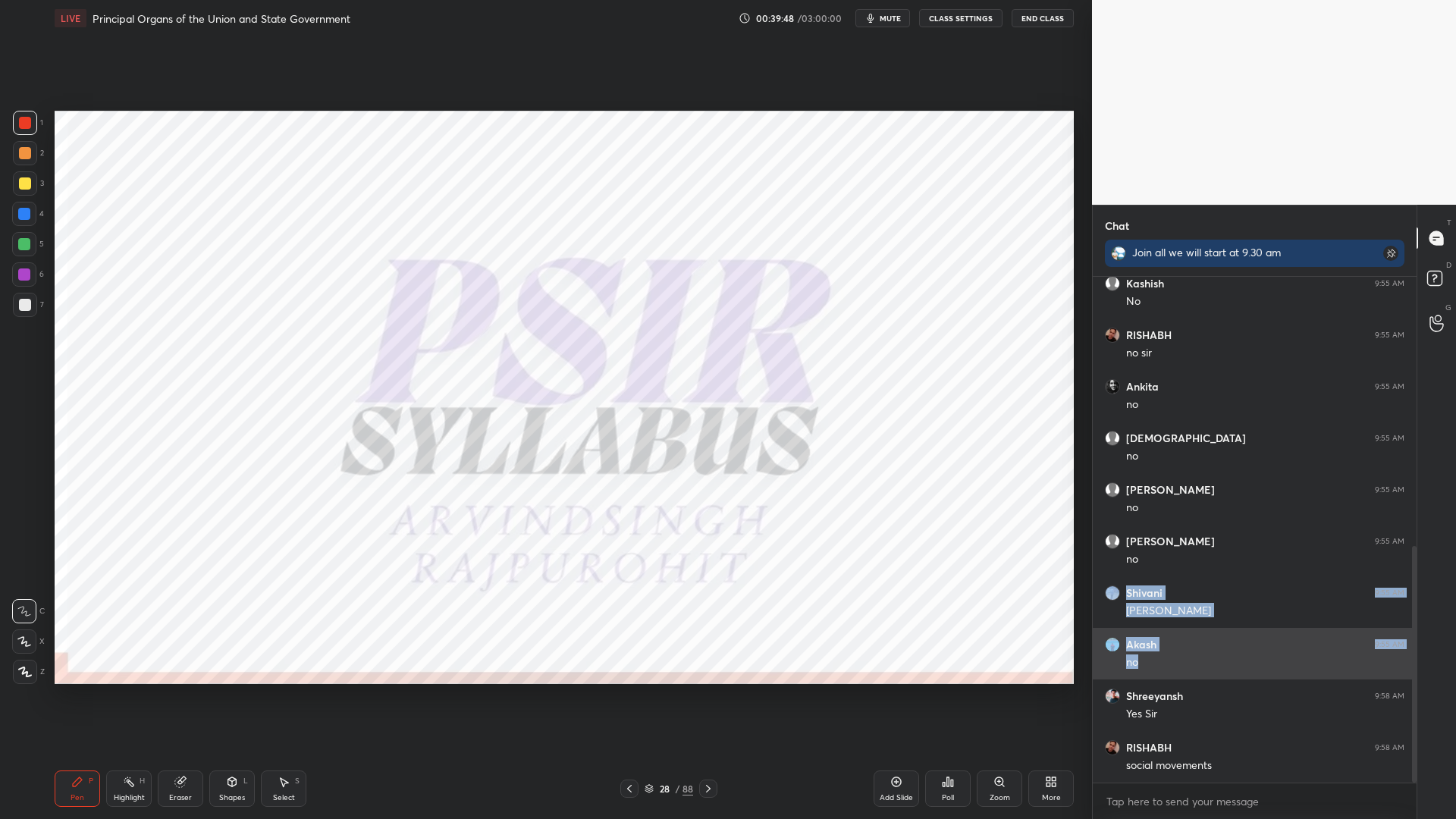
drag, startPoint x: 1243, startPoint y: 578, endPoint x: 1232, endPoint y: 675, distance: 97.6
click at [1236, 654] on div "[PERSON_NAME] 9:55 AM no [PERSON_NAME] 9:55 AM No [PERSON_NAME] 9:55 AM no sir …" at bounding box center [1254, 241] width 324 height 1083
click at [1230, 654] on div "Akash 9:55 AM no" at bounding box center [1254, 654] width 324 height 51
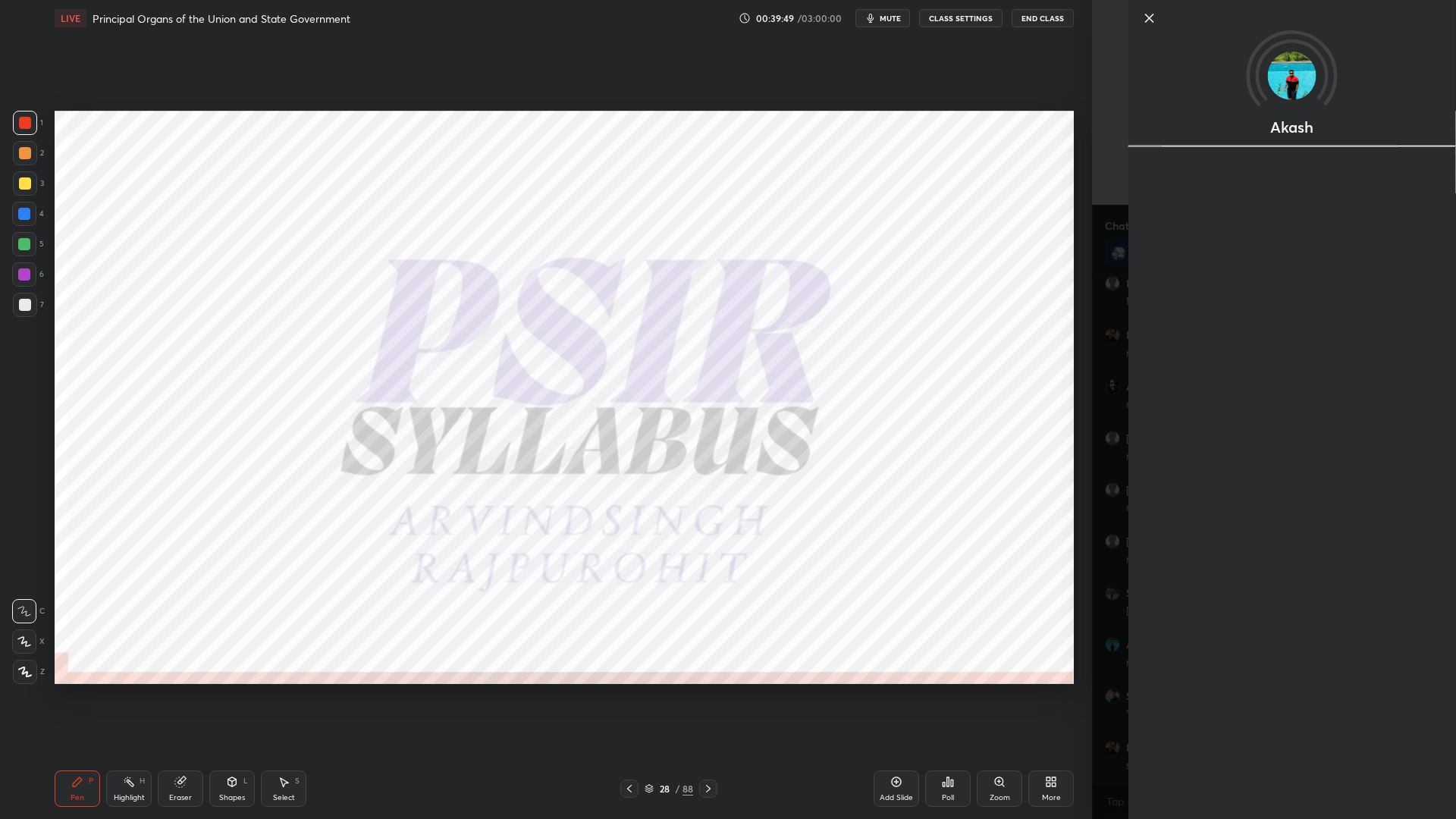
click at [1135, 654] on div "Akash" at bounding box center [1292, 409] width 327 height 819
click at [1114, 654] on div "Akash" at bounding box center [1274, 409] width 364 height 819
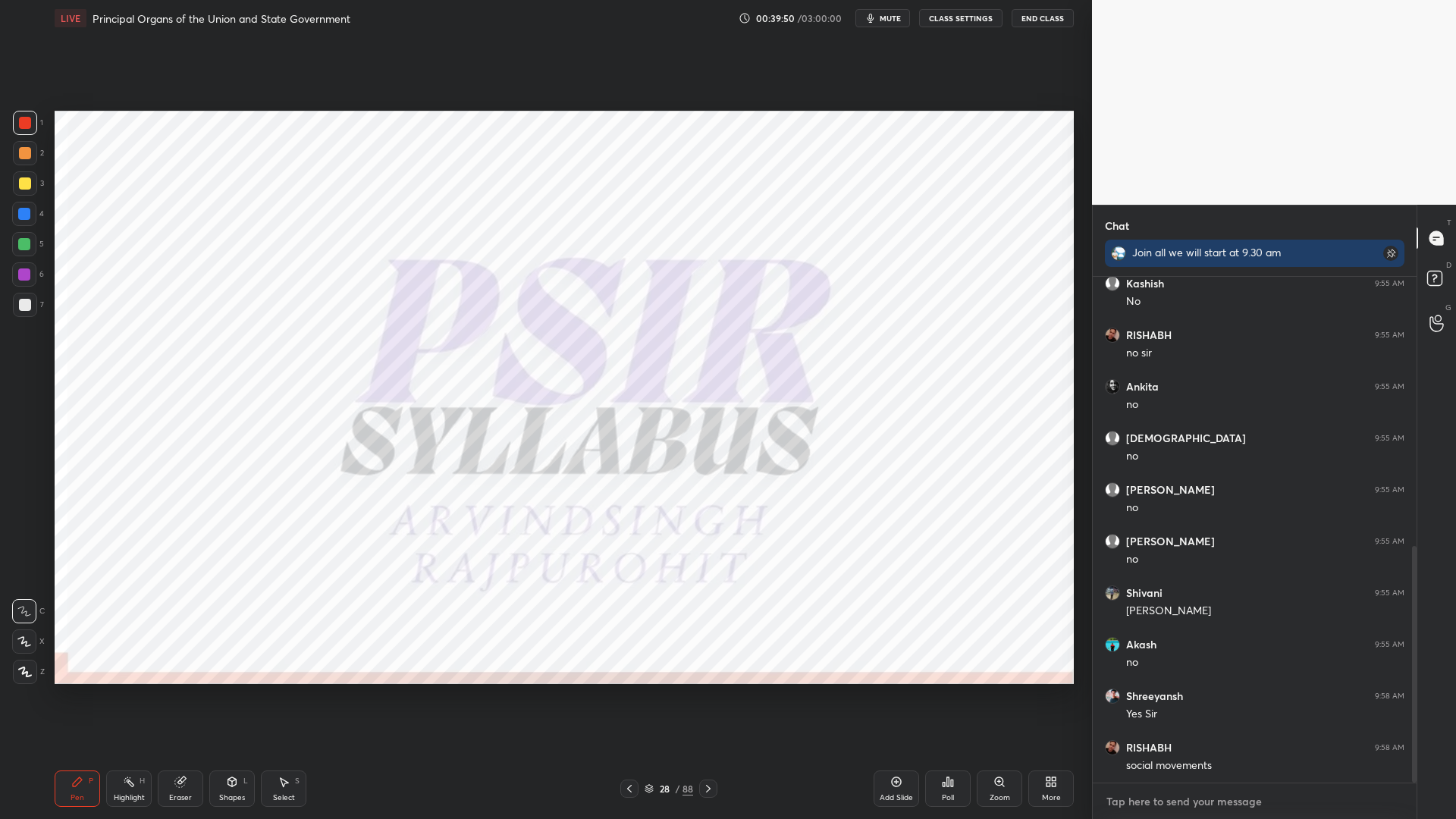
click at [1133, 654] on textarea at bounding box center [1255, 801] width 300 height 24
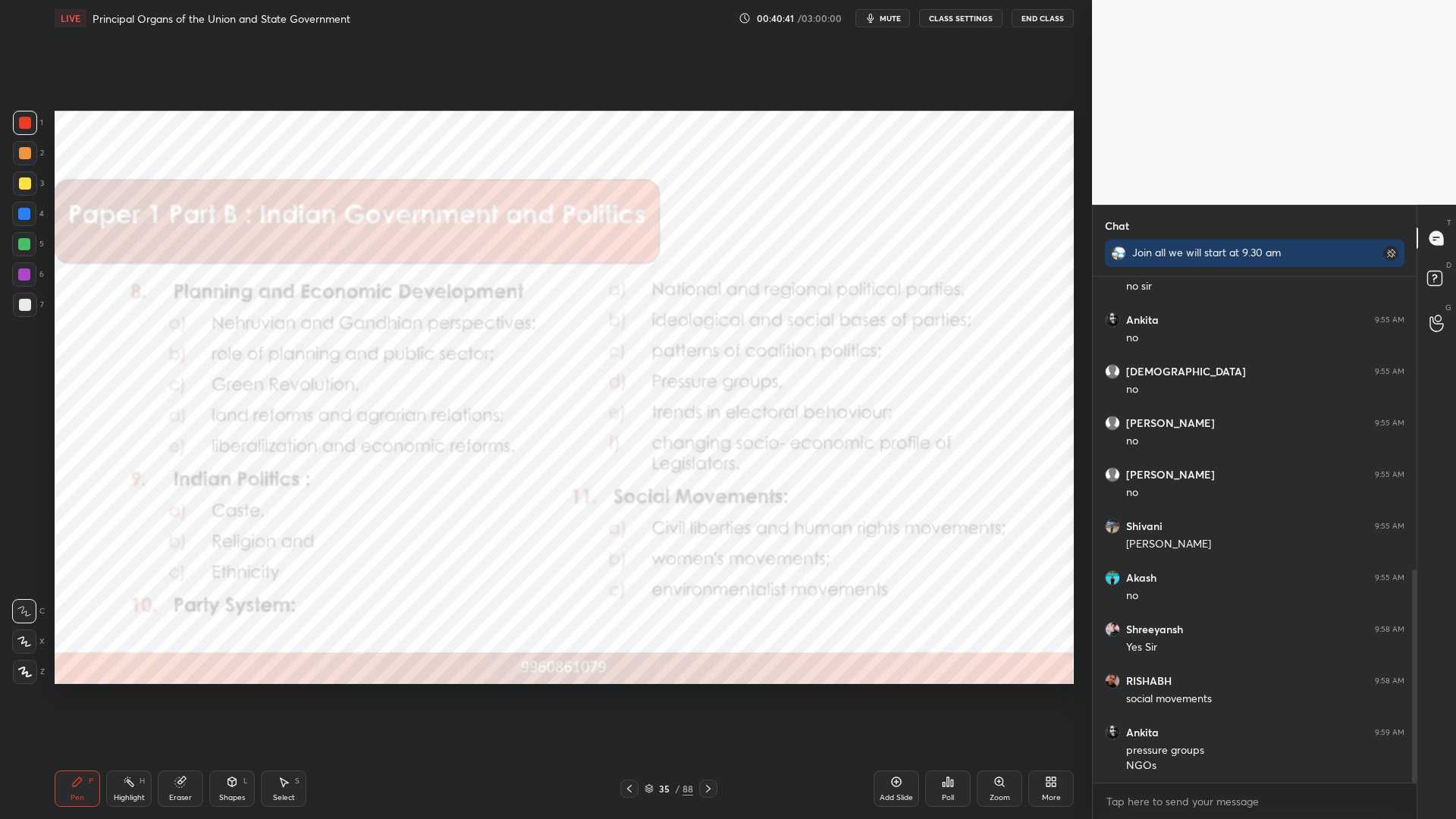
scroll to position [696, 0]
click at [909, 654] on div "Add Slide" at bounding box center [896, 798] width 34 height 8
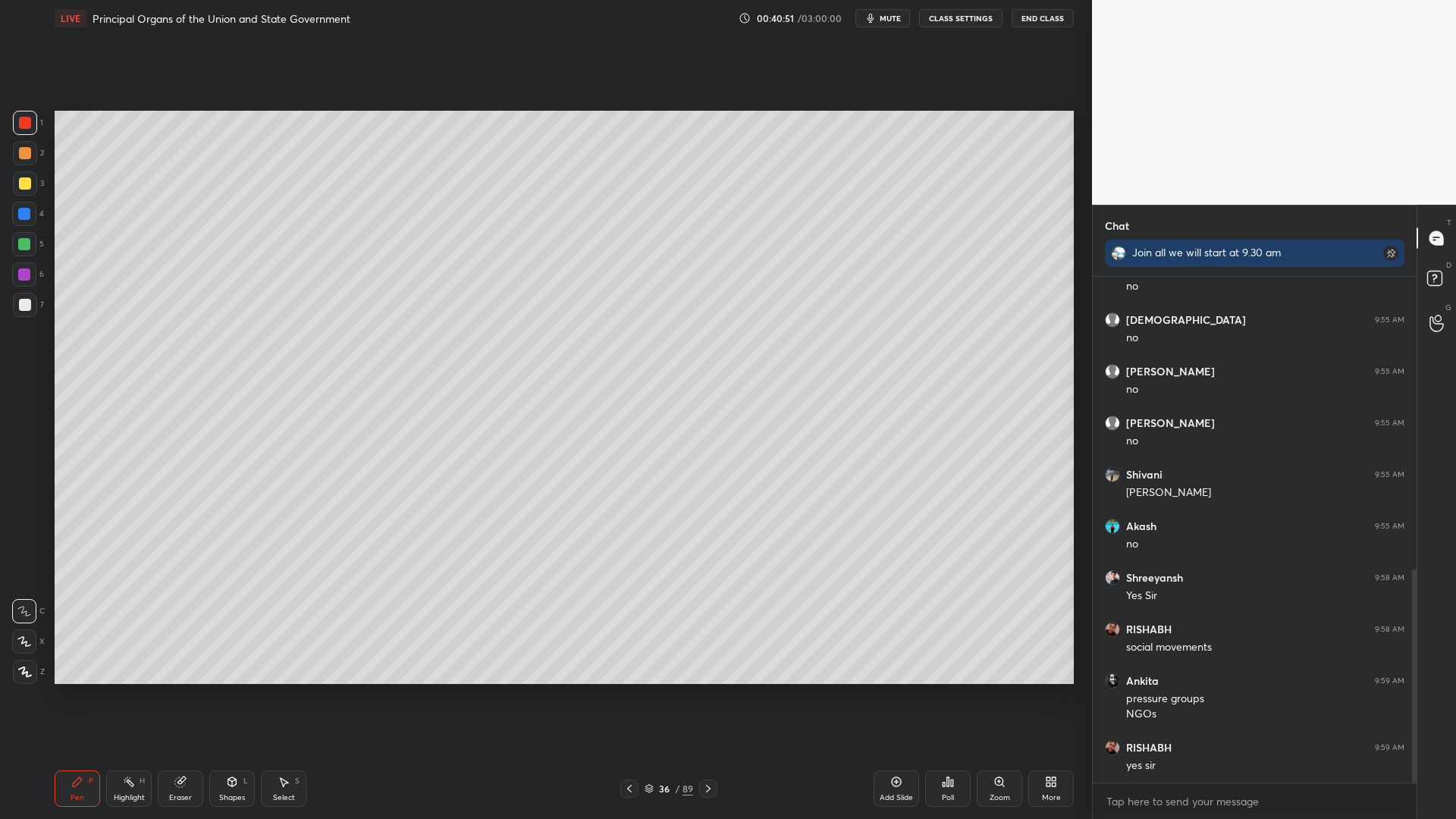
click at [37, 185] on div "3" at bounding box center [28, 183] width 31 height 24
click at [23, 185] on div at bounding box center [25, 184] width 12 height 12
drag, startPoint x: 0, startPoint y: 196, endPoint x: 5, endPoint y: 205, distance: 10.3
click at [0, 201] on div "1 2 3 4 5 6 7 C X Z C X Z E E Erase all H H" at bounding box center [24, 398] width 49 height 573
click at [34, 217] on div "4" at bounding box center [28, 213] width 32 height 24
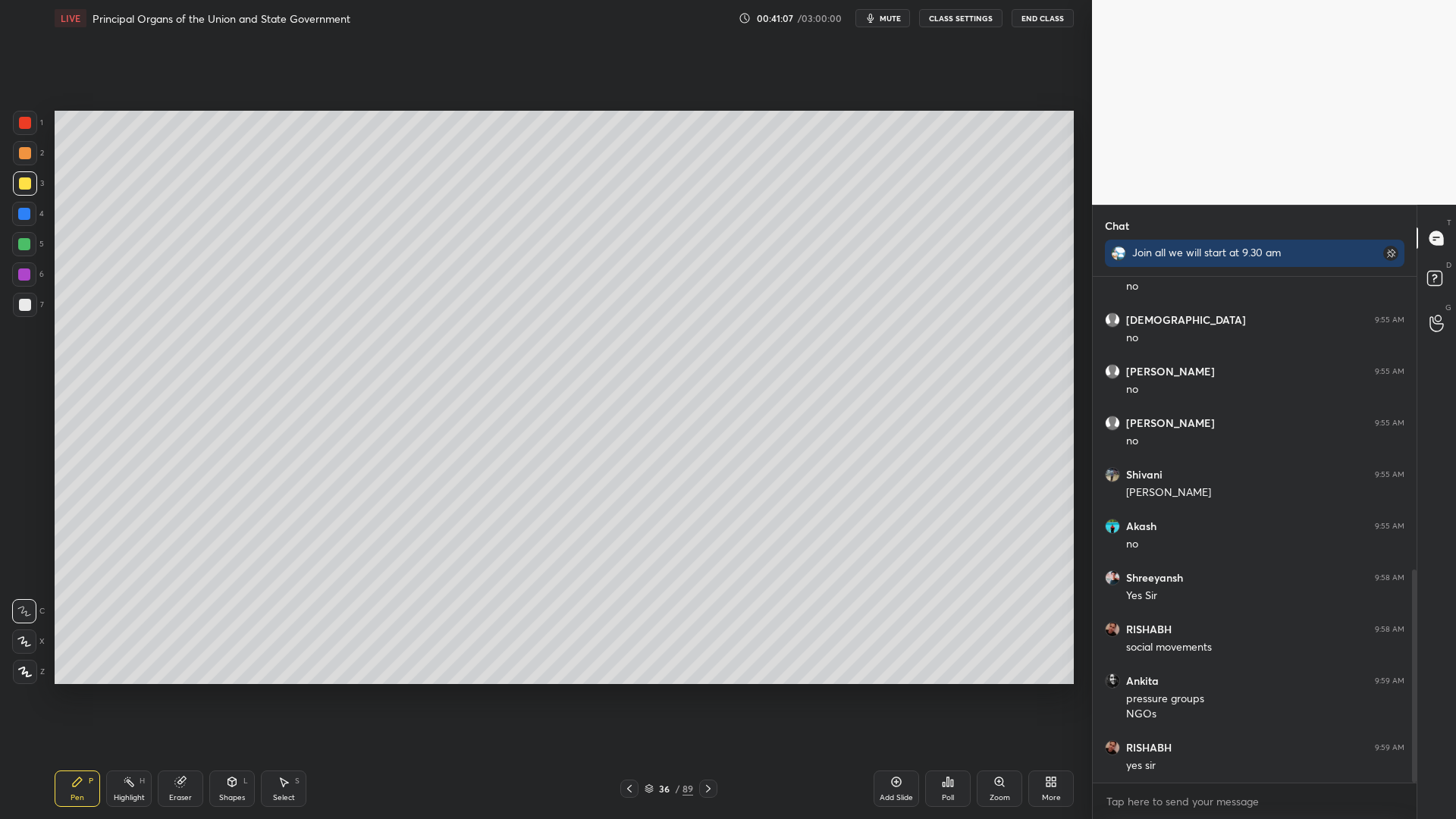
drag, startPoint x: 44, startPoint y: 216, endPoint x: 53, endPoint y: 214, distance: 9.2
click at [44, 216] on div "1 2 3 4 5 6 7 C X Z C X Z E E Erase all H H" at bounding box center [24, 398] width 49 height 573
click at [23, 185] on div at bounding box center [25, 184] width 12 height 12
drag, startPoint x: 21, startPoint y: 194, endPoint x: 33, endPoint y: 185, distance: 15.0
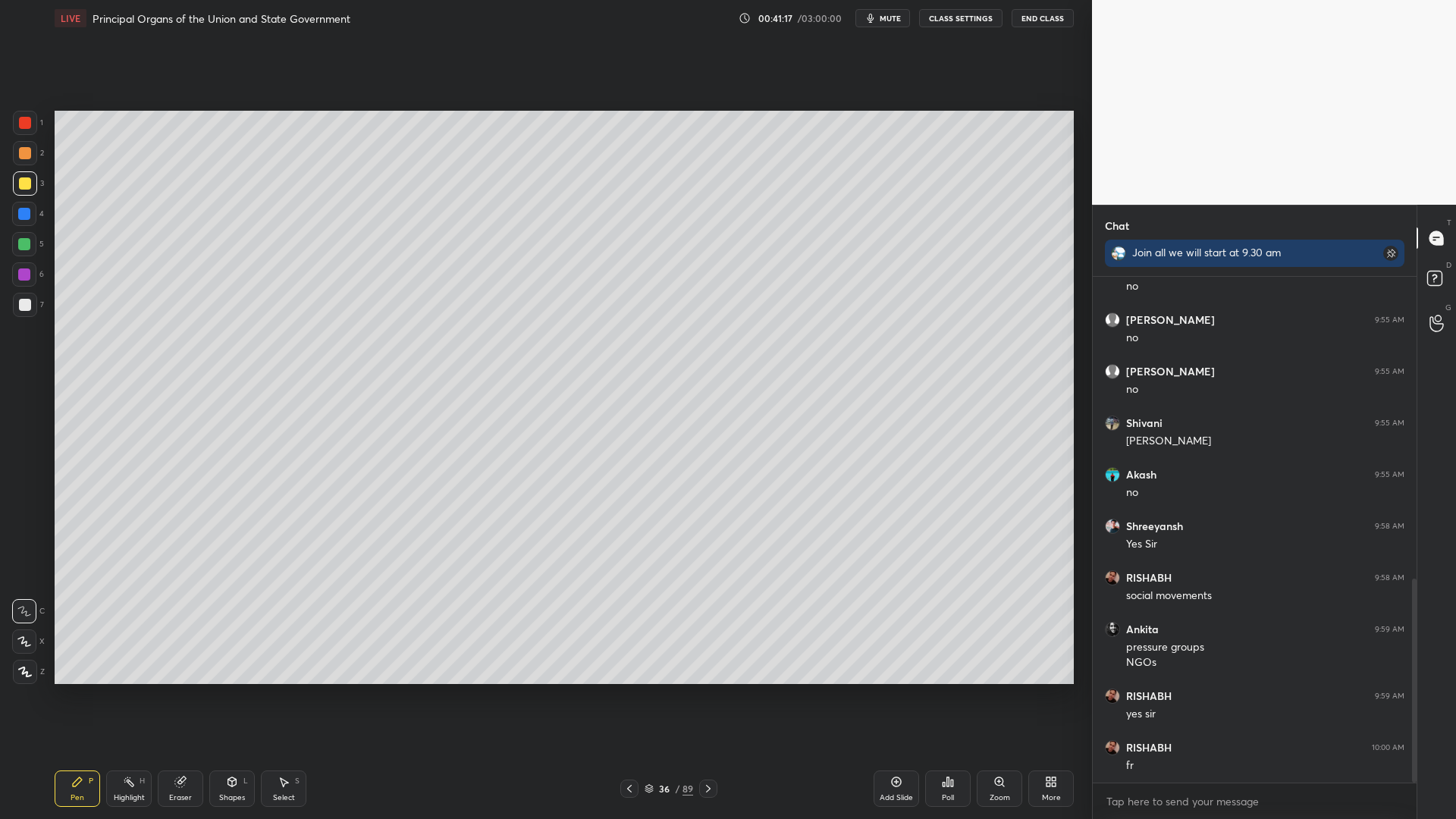
click at [21, 194] on div at bounding box center [25, 183] width 24 height 24
drag, startPoint x: 34, startPoint y: 259, endPoint x: 28, endPoint y: 269, distance: 11.7
click at [29, 260] on div "5" at bounding box center [28, 247] width 32 height 30
drag, startPoint x: 28, startPoint y: 267, endPoint x: 37, endPoint y: 268, distance: 9.1
click at [28, 267] on div at bounding box center [24, 274] width 24 height 24
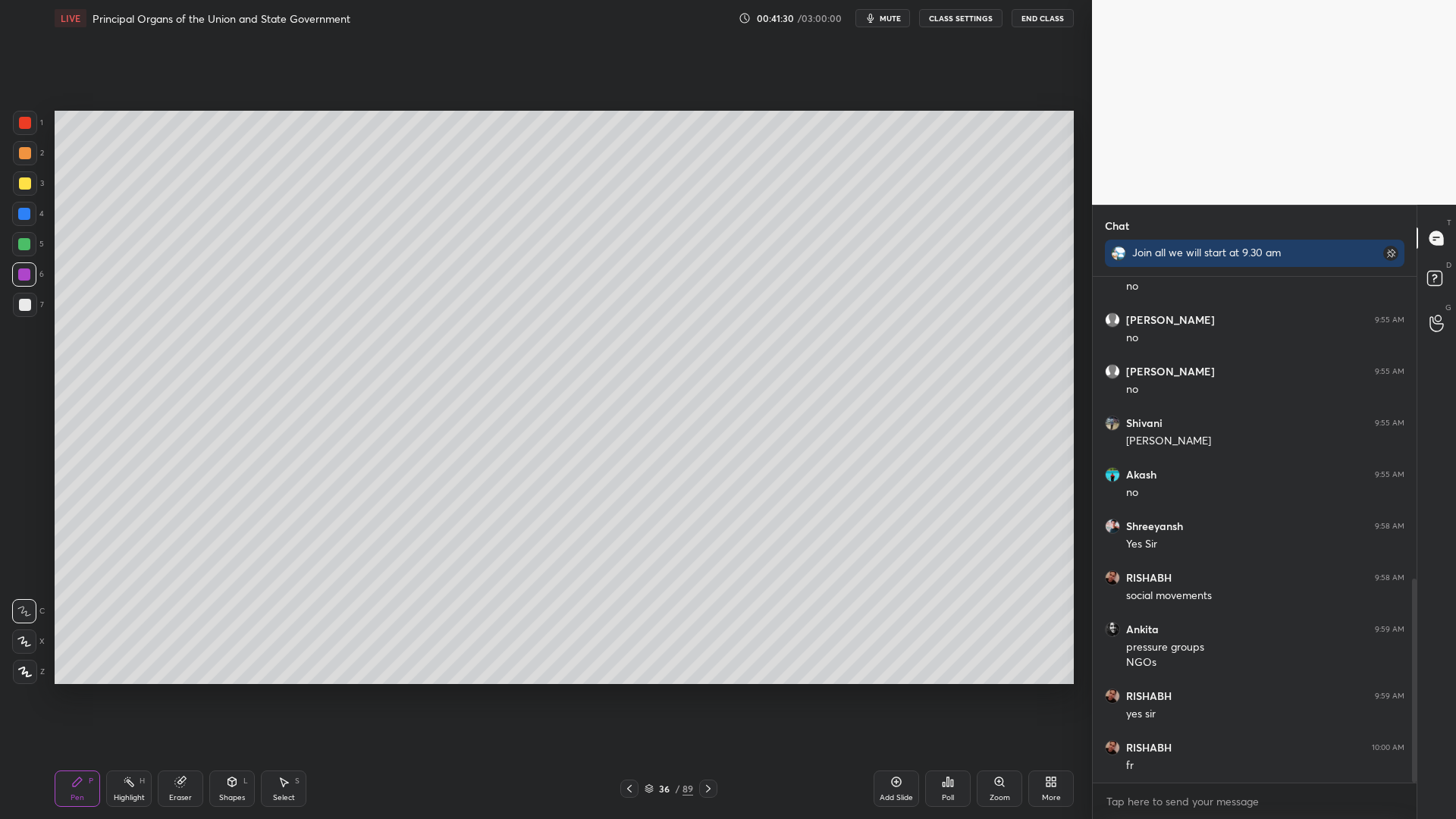
click at [891, 654] on div "Add Slide" at bounding box center [896, 798] width 34 height 8
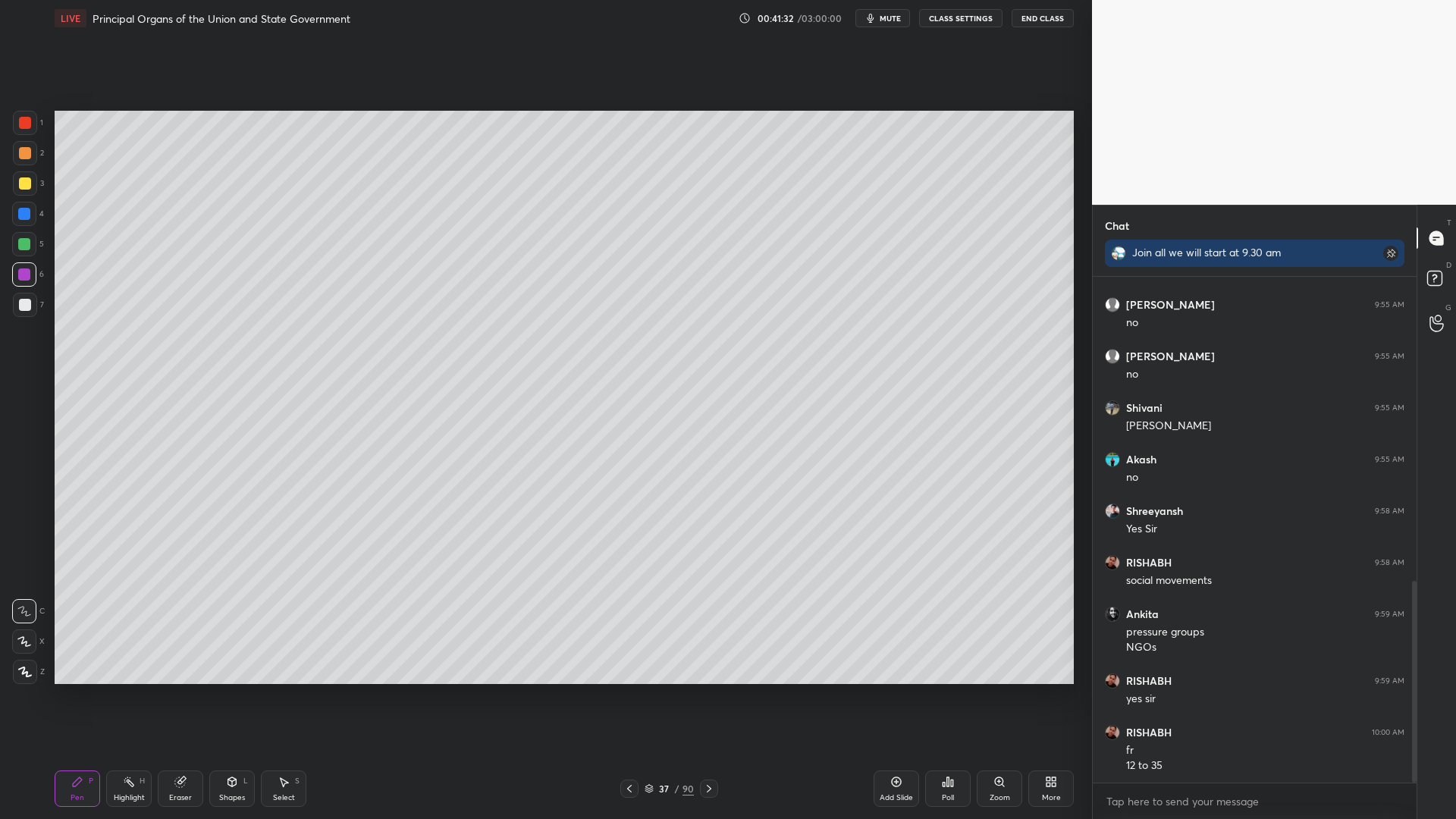
drag, startPoint x: 19, startPoint y: 246, endPoint x: 25, endPoint y: 237, distance: 10.8
click at [21, 244] on div at bounding box center [25, 244] width 12 height 12
click at [21, 221] on div at bounding box center [24, 213] width 24 height 24
drag, startPoint x: 19, startPoint y: 193, endPoint x: 23, endPoint y: 169, distance: 24.3
click at [19, 190] on div at bounding box center [25, 183] width 24 height 24
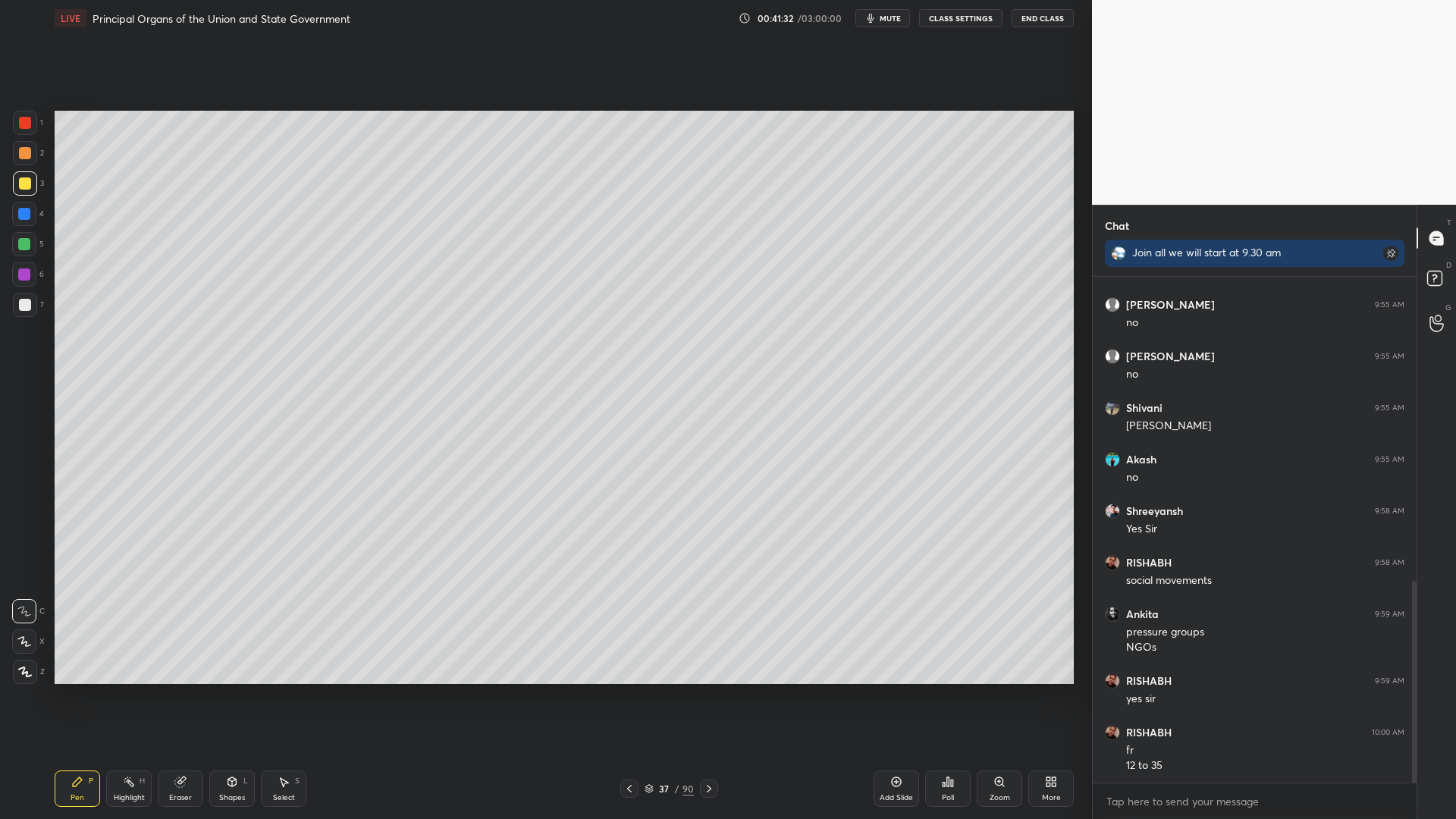
click at [23, 169] on div "2" at bounding box center [28, 156] width 31 height 30
click at [19, 164] on div "2" at bounding box center [28, 156] width 31 height 30
click at [23, 206] on div at bounding box center [24, 213] width 24 height 24
click at [28, 185] on div at bounding box center [25, 184] width 12 height 12
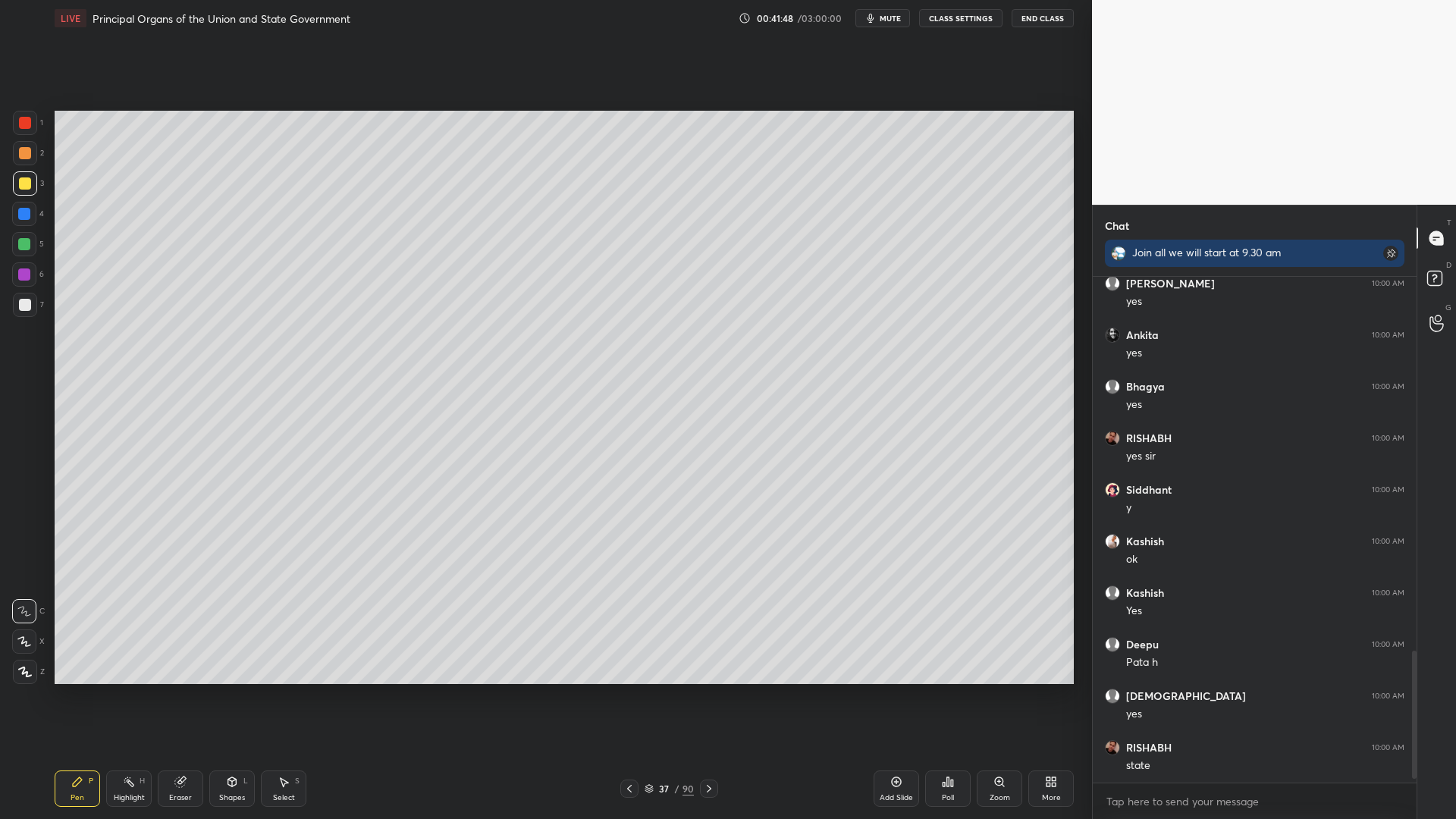
scroll to position [1484, 0]
click at [19, 209] on div at bounding box center [24, 213] width 24 height 24
click at [23, 213] on div at bounding box center [25, 214] width 12 height 12
drag, startPoint x: 12, startPoint y: 206, endPoint x: 12, endPoint y: 192, distance: 14.0
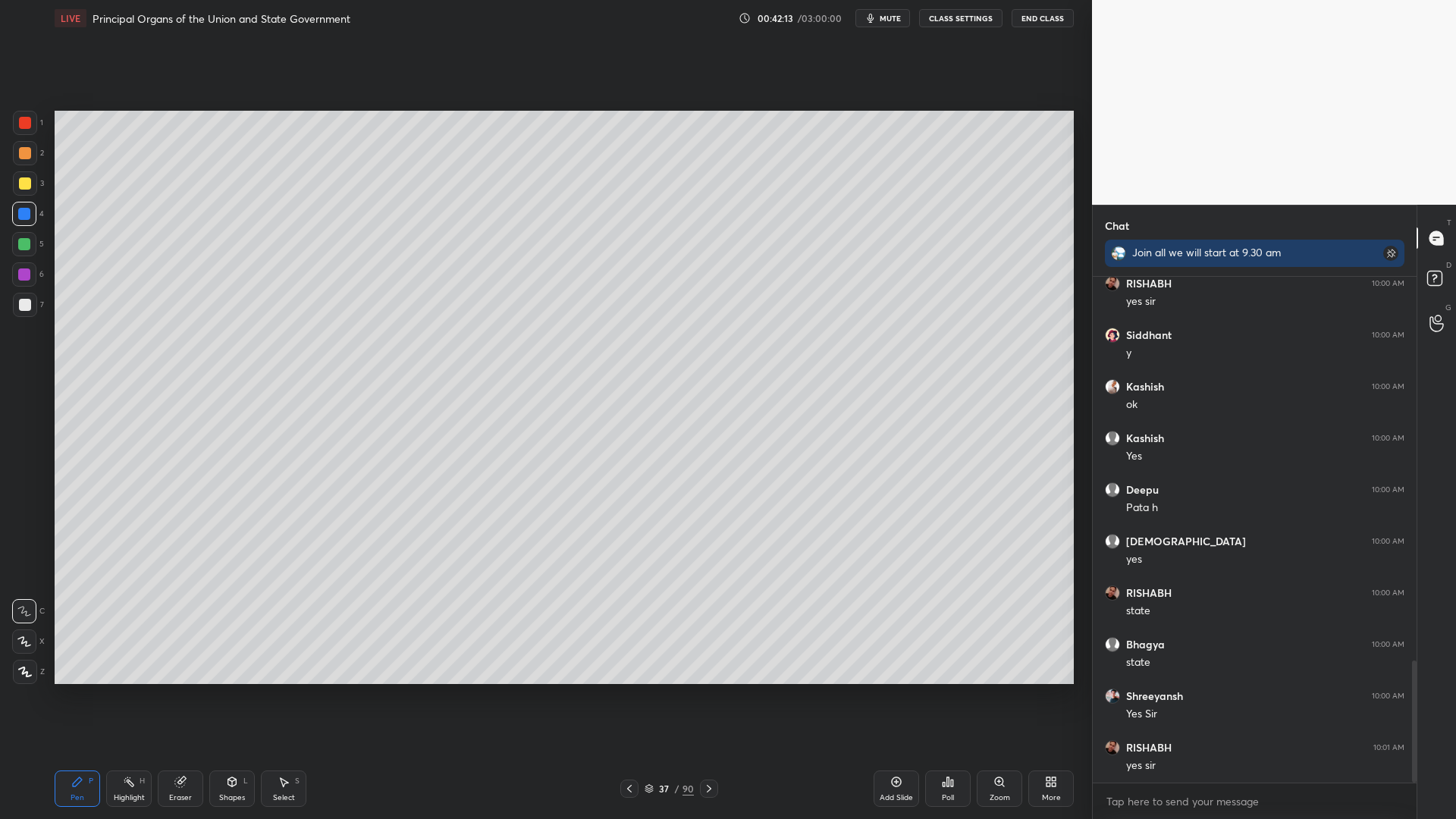
click at [13, 201] on div "4" at bounding box center [28, 213] width 32 height 24
click at [32, 189] on div at bounding box center [25, 183] width 24 height 24
drag, startPoint x: 24, startPoint y: 258, endPoint x: 24, endPoint y: 278, distance: 20.0
click at [24, 264] on div "1 2 3 4 5 6 7" at bounding box center [28, 217] width 32 height 212
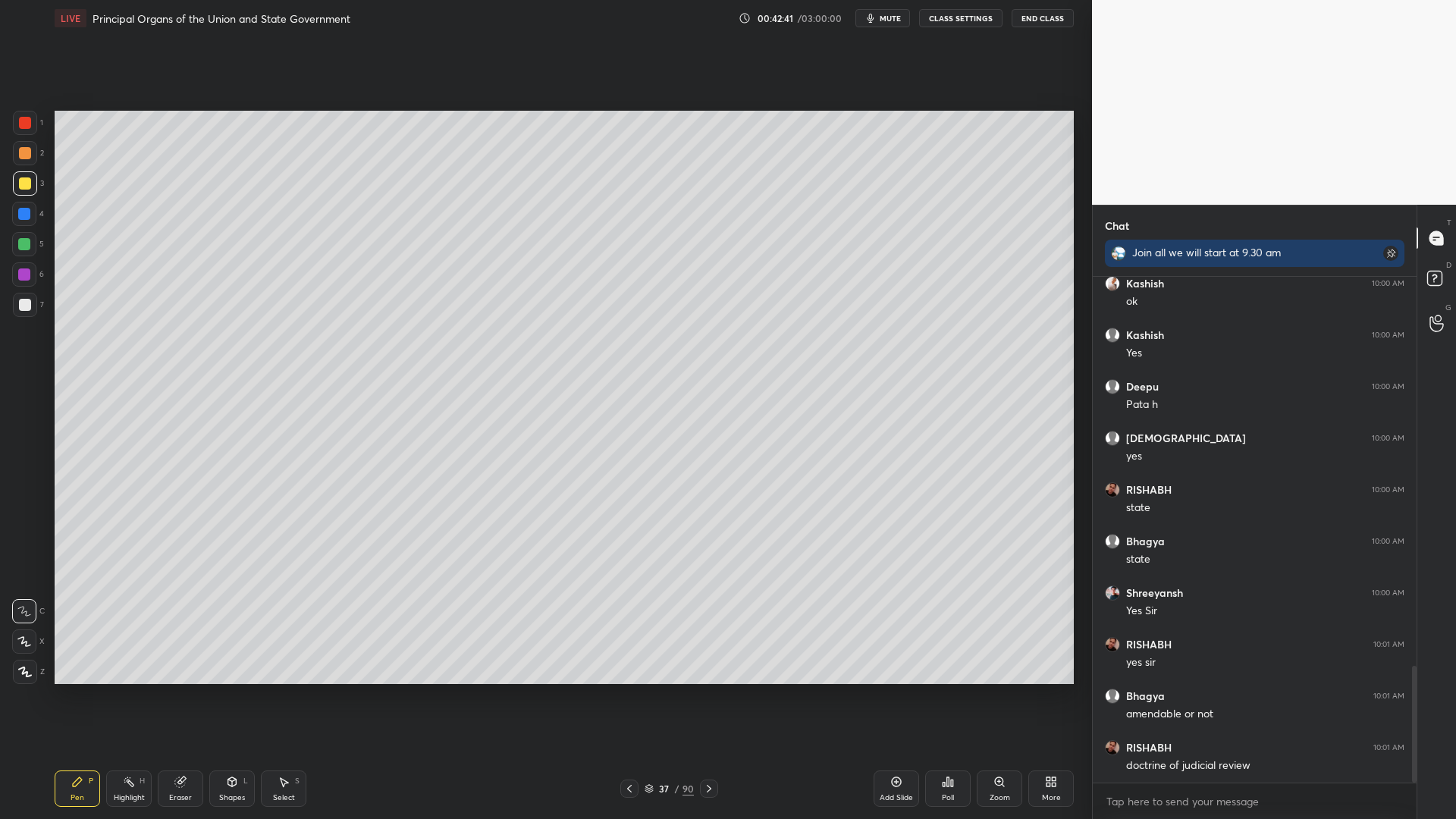
drag, startPoint x: 23, startPoint y: 279, endPoint x: 36, endPoint y: 280, distance: 13.0
click at [27, 281] on div at bounding box center [24, 274] width 24 height 24
click at [37, 279] on div "6" at bounding box center [28, 274] width 32 height 24
click at [901, 654] on div "Add Slide Poll Zoom More" at bounding box center [973, 789] width 201 height 85
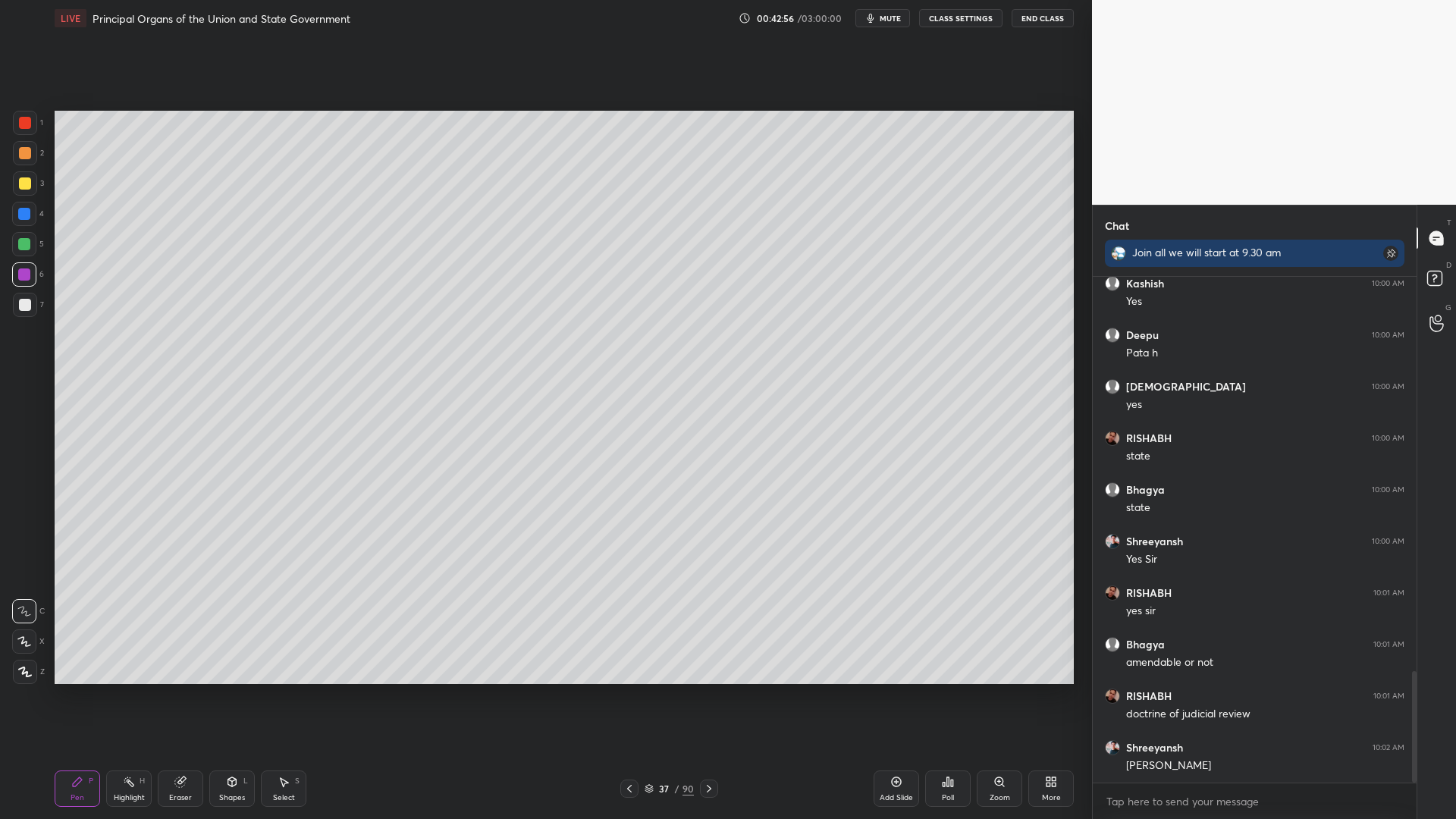
scroll to position [1793, 0]
click at [901, 654] on div "Add Slide" at bounding box center [896, 798] width 34 height 8
click at [28, 242] on div at bounding box center [24, 243] width 24 height 24
click at [23, 241] on div at bounding box center [25, 244] width 12 height 12
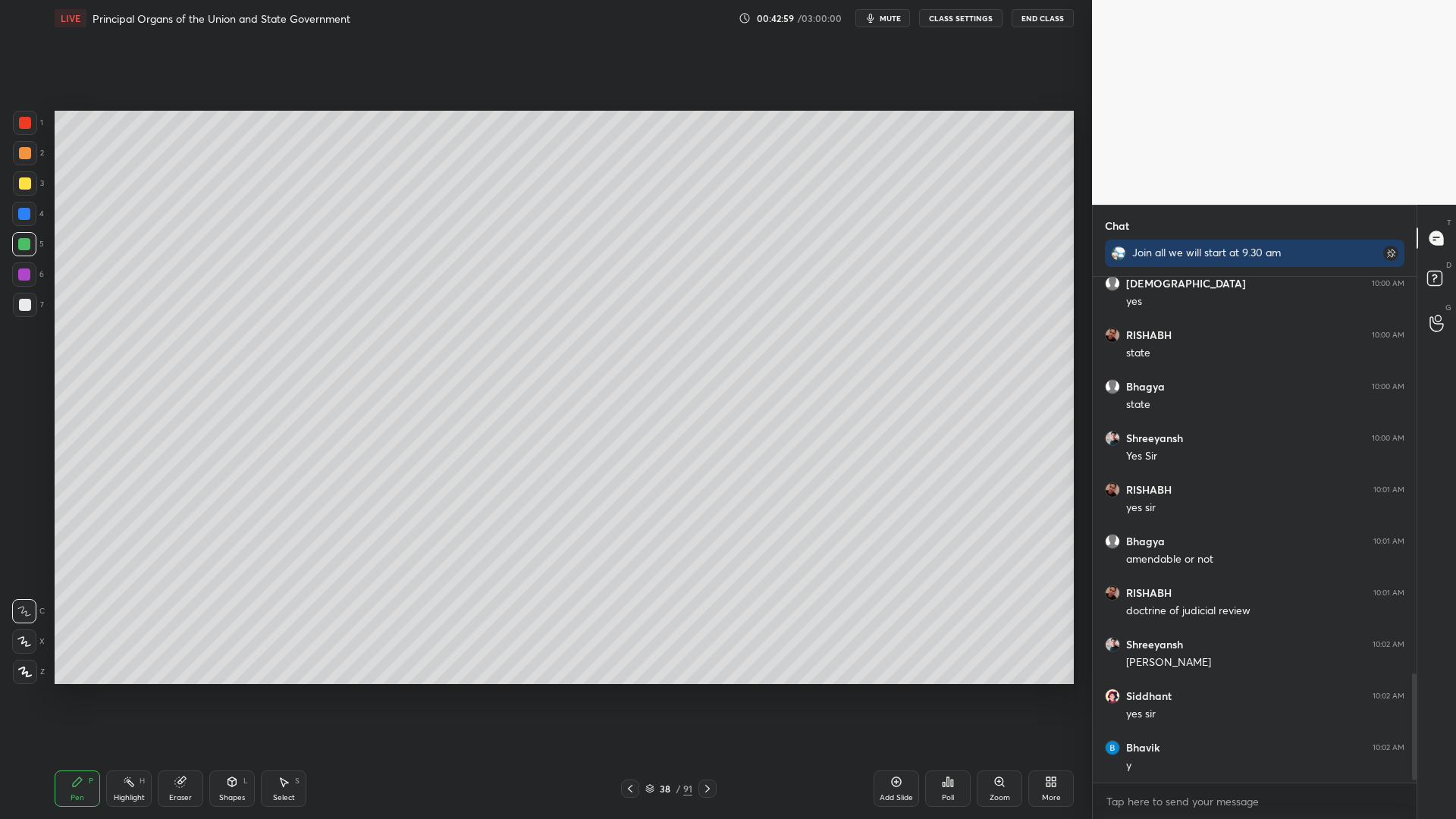
scroll to position [1896, 0]
click at [23, 158] on div at bounding box center [25, 154] width 12 height 12
click at [15, 123] on div at bounding box center [25, 122] width 24 height 24
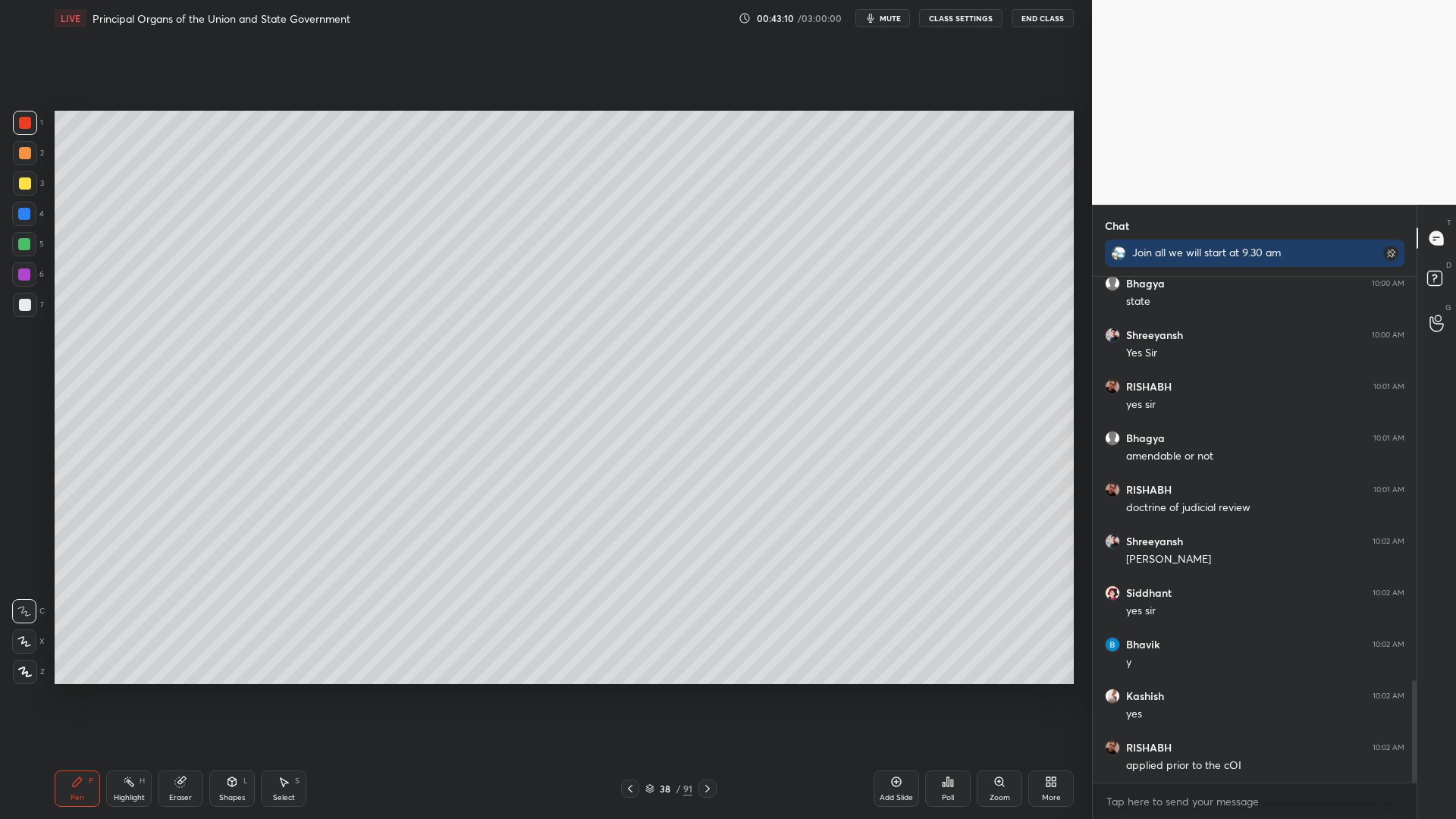
scroll to position [1999, 0]
click at [56, 253] on div "1 2 3 4 5 6 7 C X Z C X Z E E Erase all H H LIVE Principal Organs of the Union …" at bounding box center [539, 409] width 1080 height 819
click at [28, 246] on div at bounding box center [25, 244] width 12 height 12
click at [27, 252] on div at bounding box center [24, 243] width 24 height 24
click at [6, 173] on div "1 2 3 4 5 6 7 C X Z C X Z E E Erase all H H" at bounding box center [24, 398] width 49 height 573
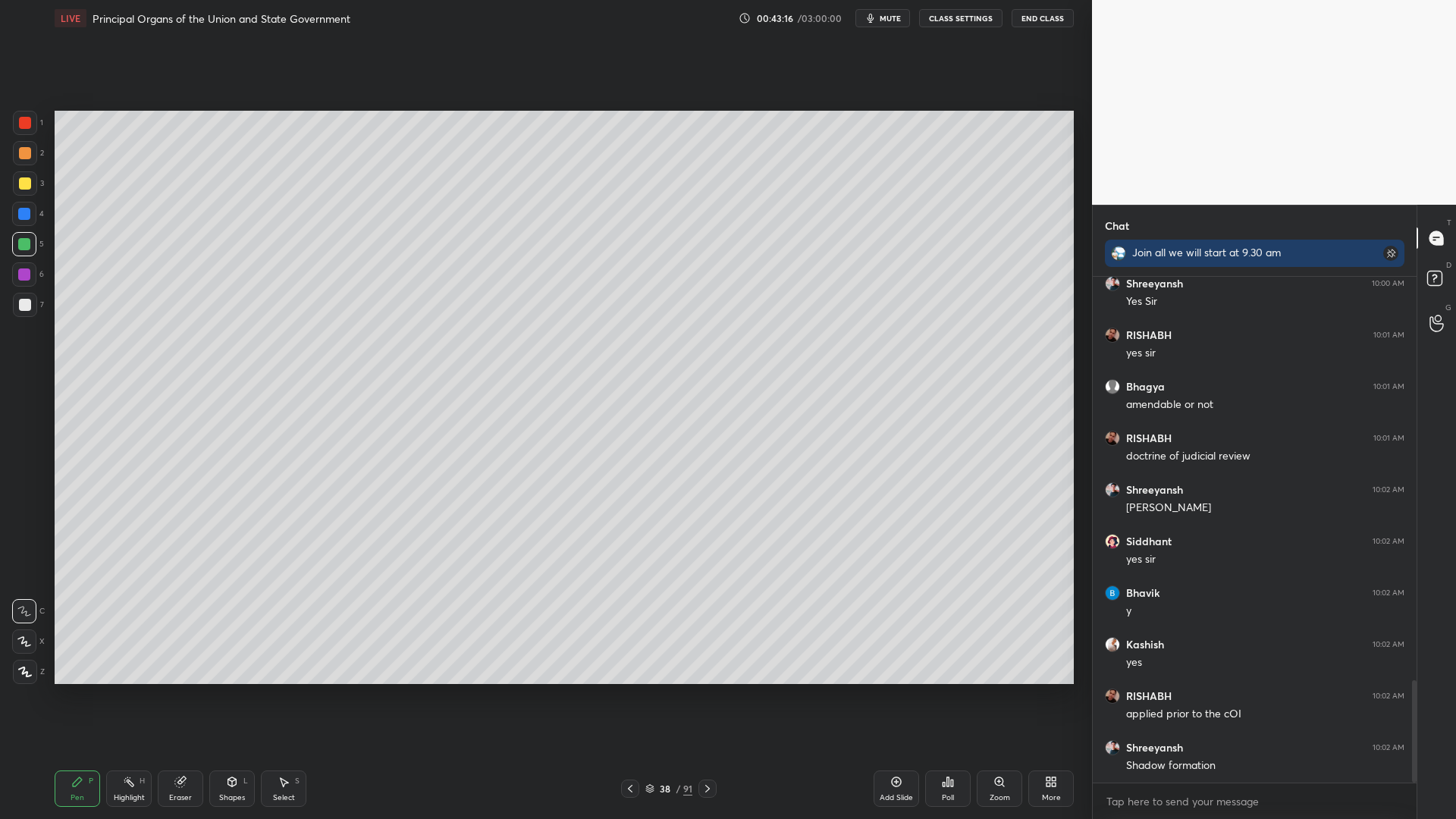
click at [24, 177] on div at bounding box center [25, 184] width 12 height 12
click at [29, 172] on div at bounding box center [25, 183] width 24 height 24
click at [19, 242] on div at bounding box center [24, 243] width 24 height 24
click at [28, 238] on div at bounding box center [25, 244] width 12 height 12
drag, startPoint x: 29, startPoint y: 240, endPoint x: 38, endPoint y: 254, distance: 16.6
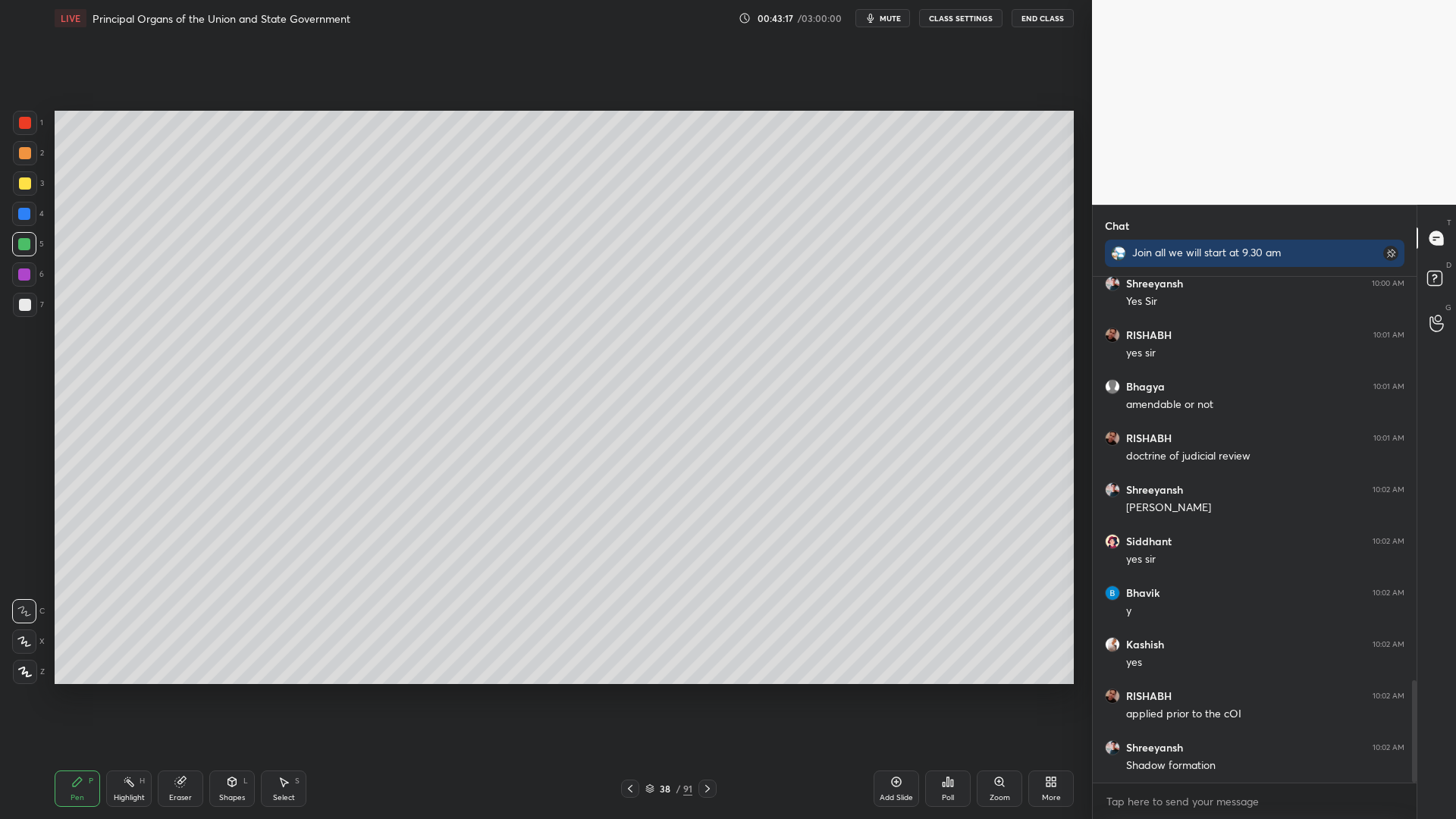
click at [29, 240] on div at bounding box center [25, 244] width 12 height 12
click at [35, 241] on div "5" at bounding box center [28, 243] width 32 height 24
click at [26, 217] on div at bounding box center [25, 214] width 12 height 12
drag, startPoint x: 27, startPoint y: 218, endPoint x: 28, endPoint y: 208, distance: 10.0
click at [27, 218] on div at bounding box center [25, 214] width 12 height 12
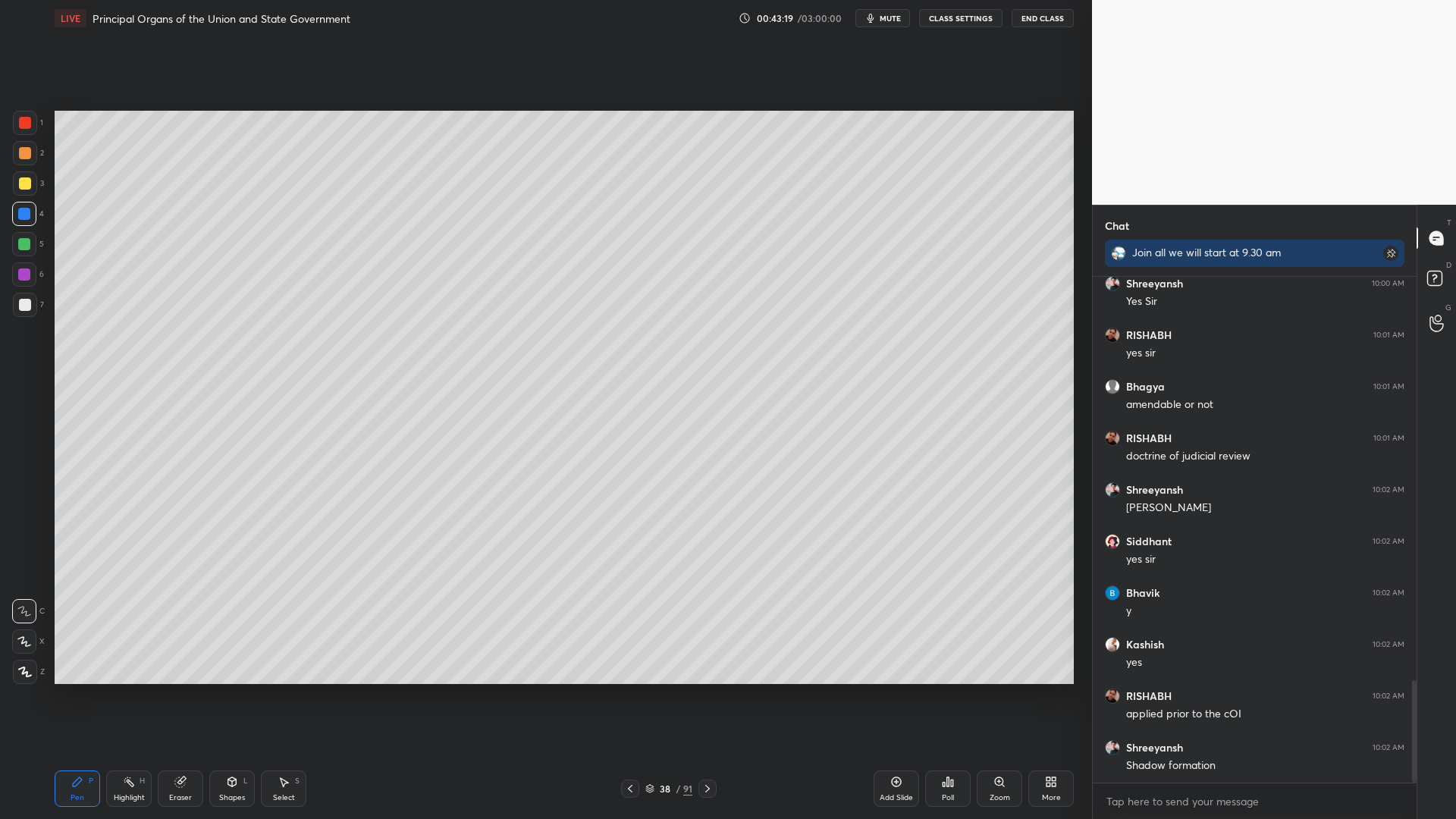
click at [28, 207] on div at bounding box center [24, 213] width 24 height 24
drag, startPoint x: 37, startPoint y: 249, endPoint x: 39, endPoint y: 241, distance: 8.2
click at [37, 249] on div "5" at bounding box center [28, 243] width 32 height 24
click at [33, 242] on div at bounding box center [24, 243] width 24 height 24
click at [0, 304] on div "1 2 3 4 5 6 7 C X Z C X Z E E Erase all H H" at bounding box center [24, 398] width 49 height 573
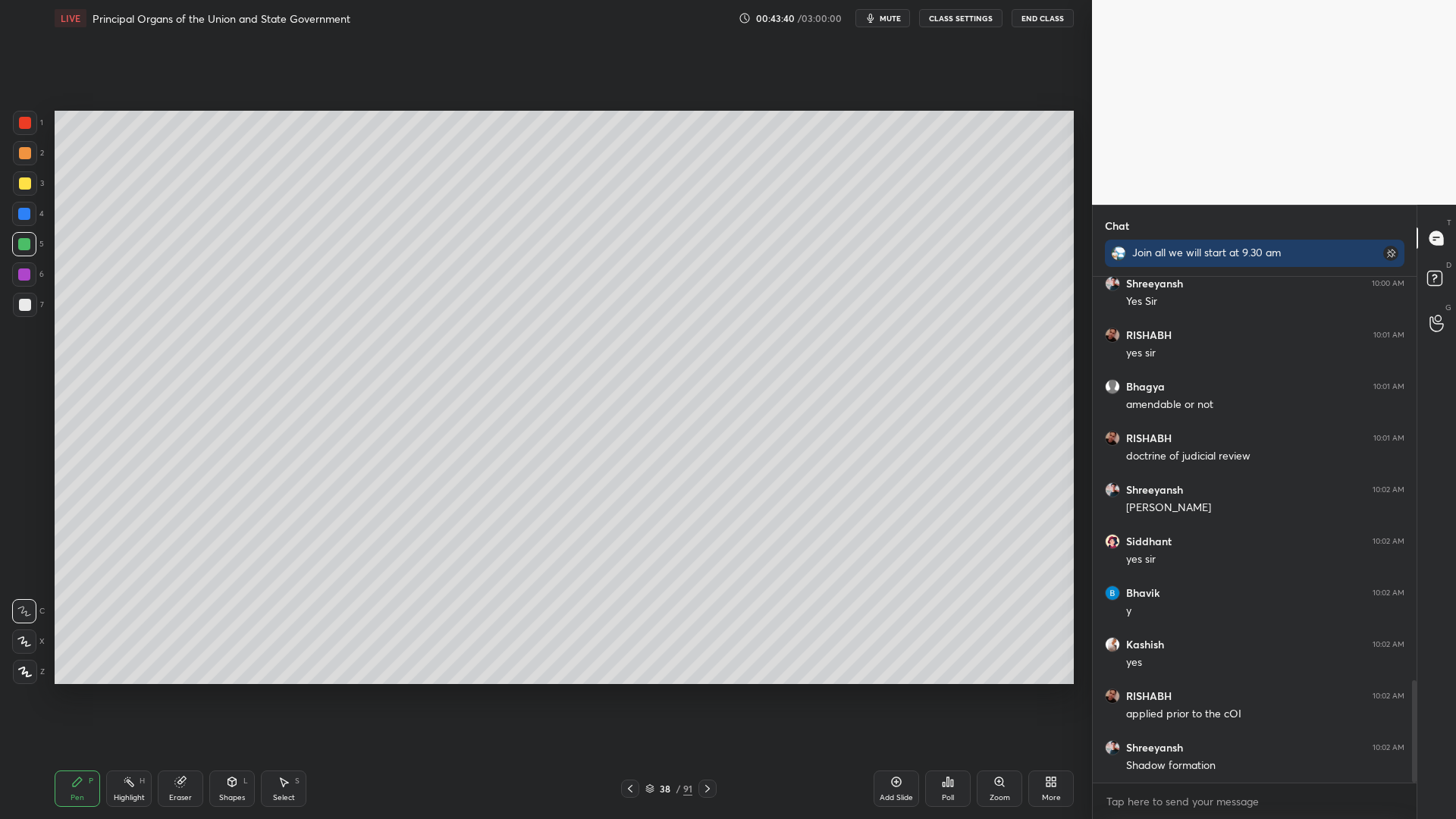
drag, startPoint x: 7, startPoint y: 309, endPoint x: 14, endPoint y: 311, distance: 7.3
click at [11, 311] on div "1 2 3 4 5 6 7 C X Z C X Z E E Erase all H H" at bounding box center [24, 398] width 49 height 573
click at [25, 310] on div at bounding box center [25, 305] width 12 height 12
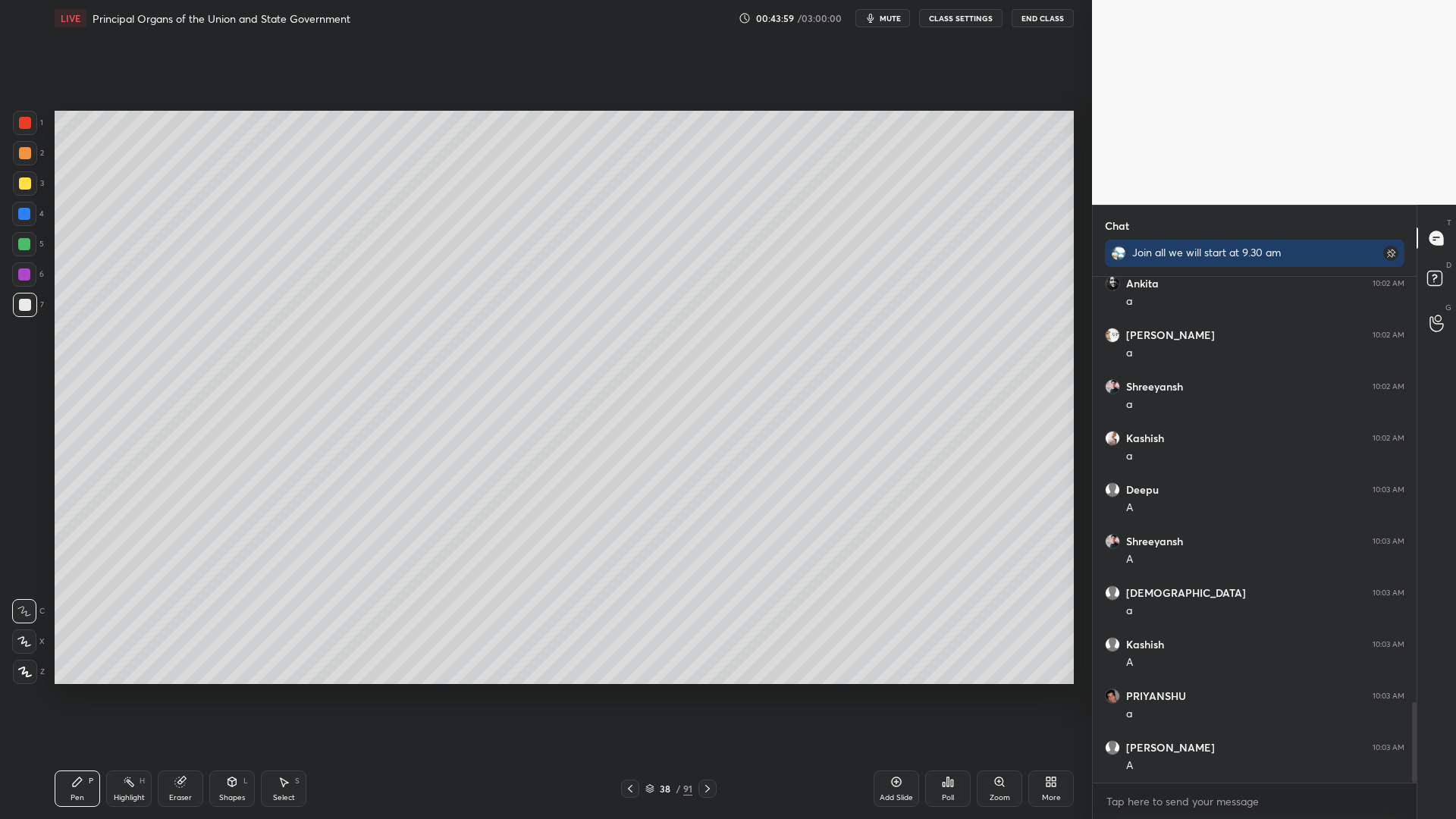
scroll to position [2721, 0]
click at [33, 238] on div "5" at bounding box center [28, 243] width 32 height 24
drag, startPoint x: 30, startPoint y: 247, endPoint x: 35, endPoint y: 273, distance: 26.5
click at [30, 247] on div at bounding box center [24, 243] width 24 height 24
click at [19, 181] on div at bounding box center [25, 184] width 12 height 12
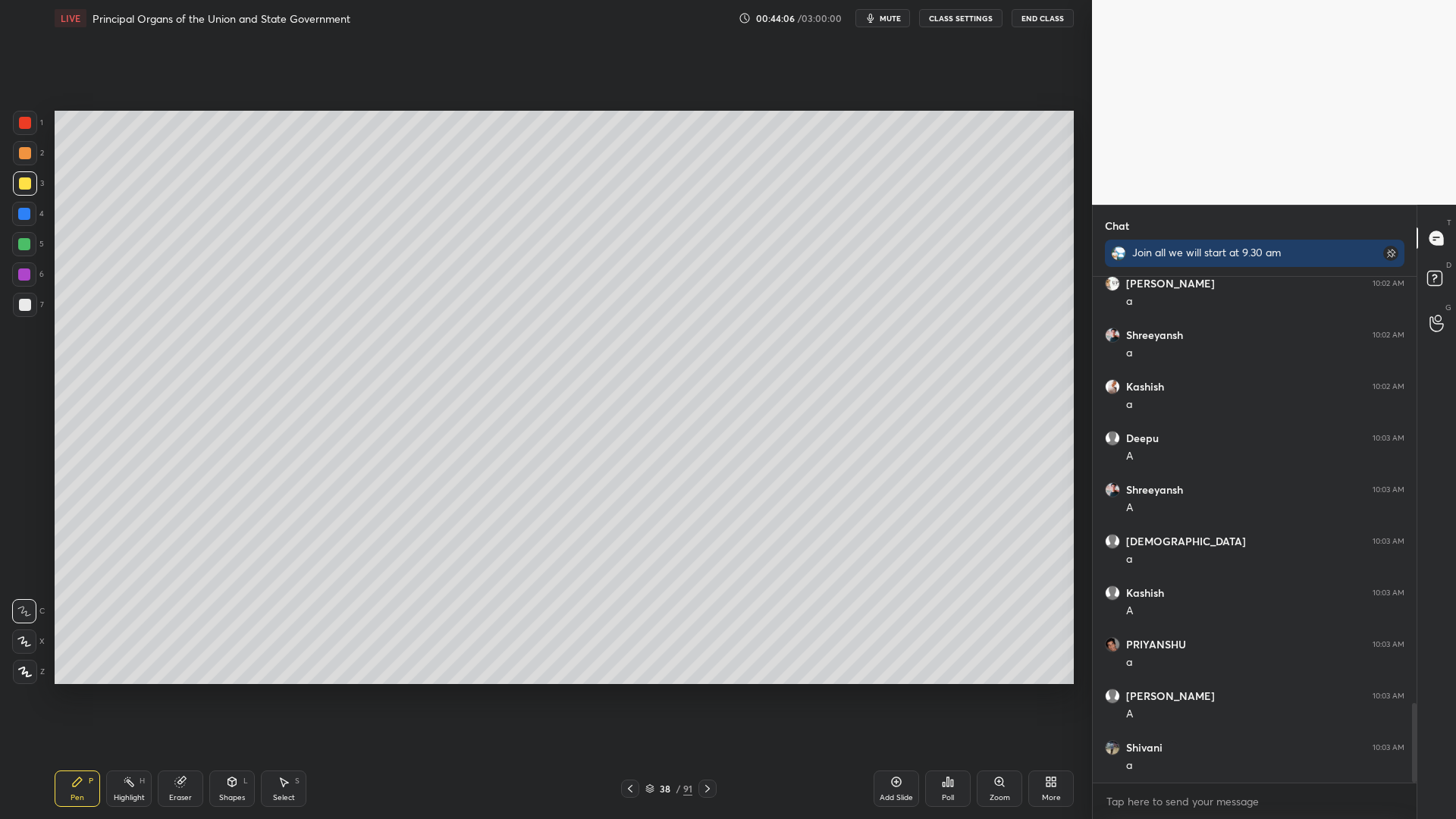
click at [17, 164] on div "2" at bounding box center [28, 156] width 31 height 30
drag, startPoint x: 20, startPoint y: 151, endPoint x: 34, endPoint y: 146, distance: 14.9
click at [23, 148] on div at bounding box center [25, 154] width 12 height 12
click at [40, 147] on div "2" at bounding box center [28, 153] width 31 height 24
click at [8, 154] on div "1 2 3 4 5 6 7 C X Z C X Z E E Erase all H H" at bounding box center [24, 398] width 49 height 573
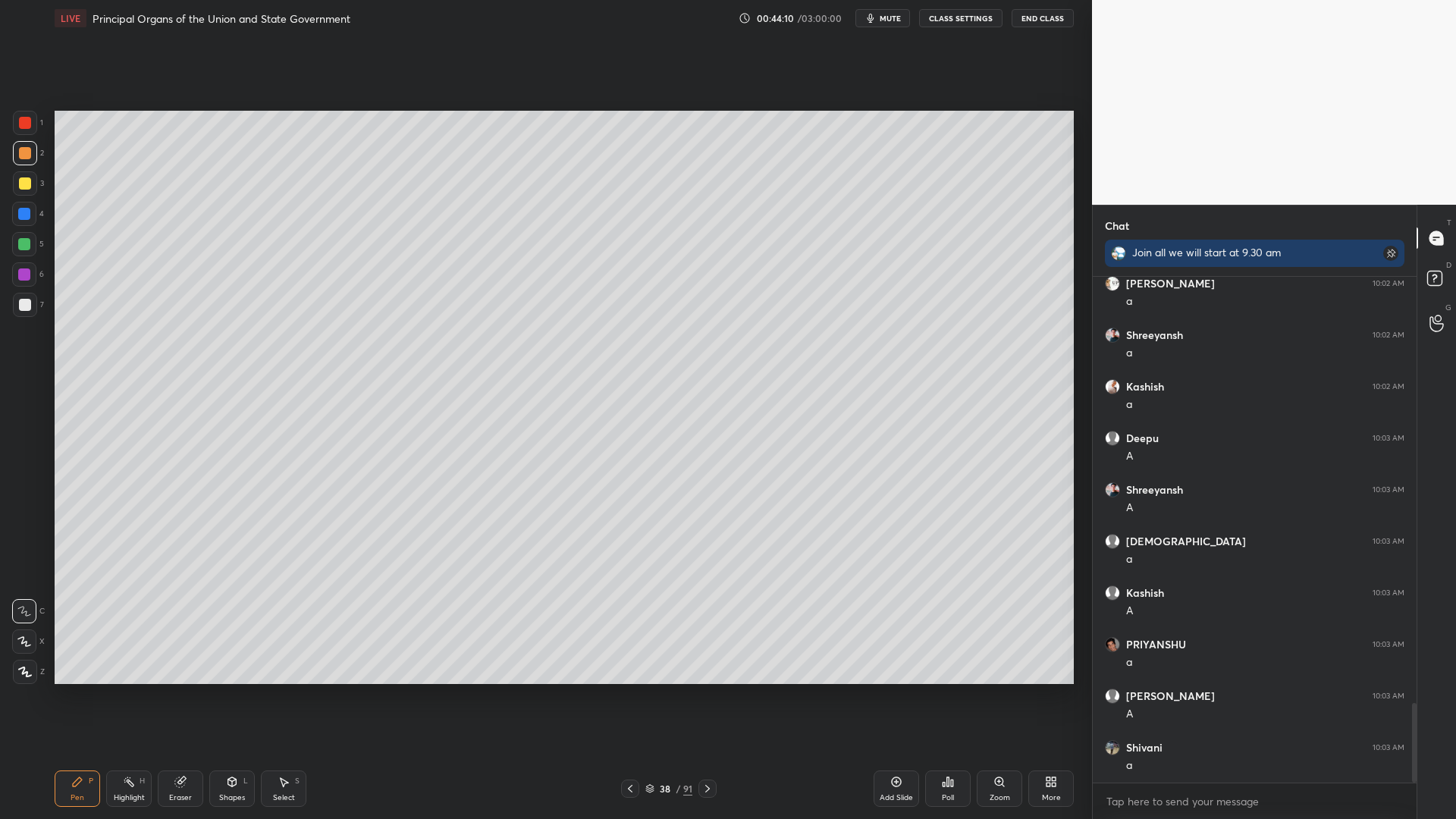
click at [34, 132] on div "1" at bounding box center [28, 126] width 30 height 30
click at [39, 128] on div "1" at bounding box center [28, 122] width 30 height 24
click at [26, 248] on div at bounding box center [25, 244] width 12 height 12
drag, startPoint x: 24, startPoint y: 120, endPoint x: 45, endPoint y: 133, distance: 24.7
click at [28, 119] on div at bounding box center [25, 123] width 12 height 12
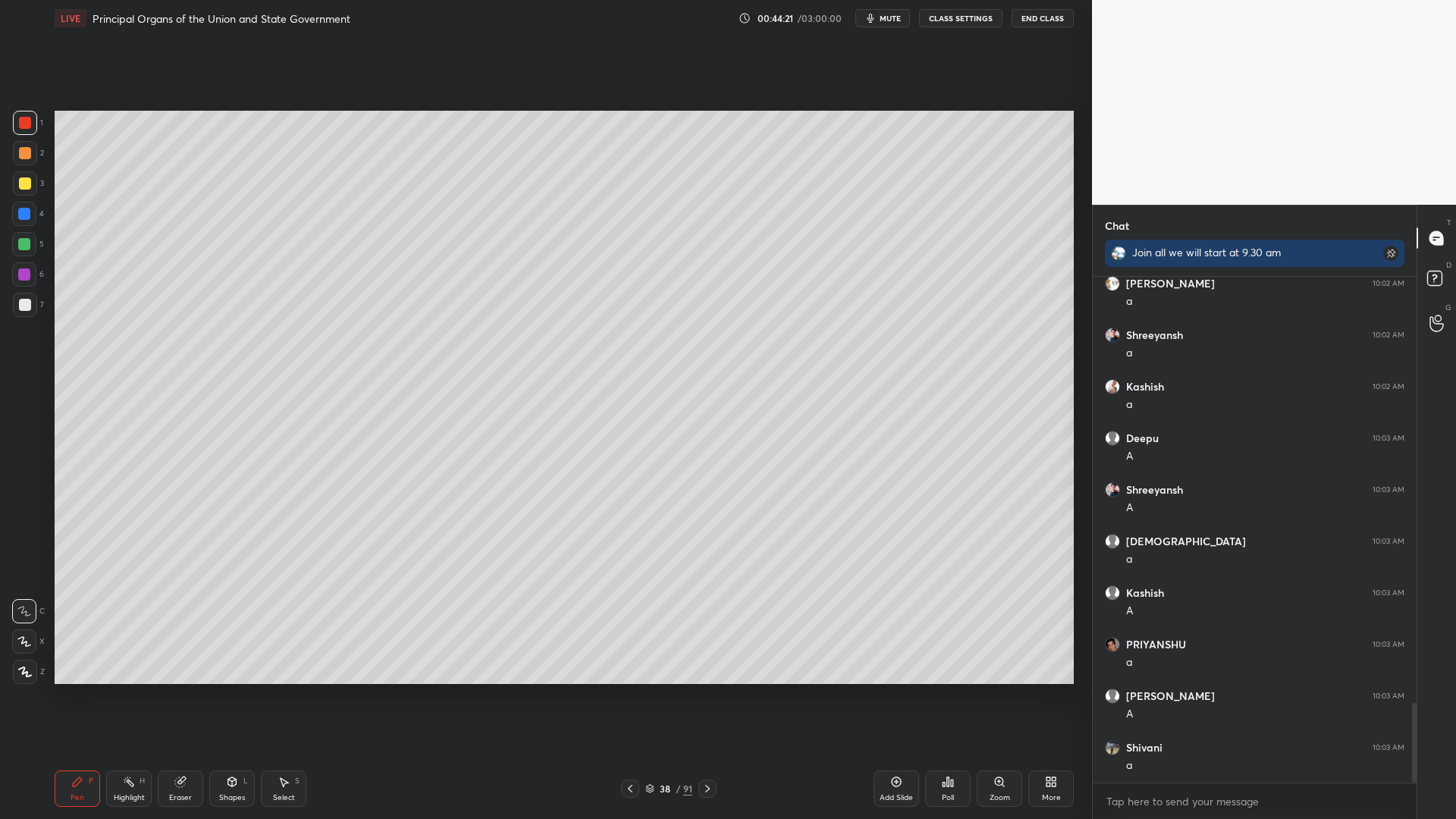
drag, startPoint x: 16, startPoint y: 249, endPoint x: 23, endPoint y: 219, distance: 30.8
click at [18, 243] on div "5" at bounding box center [28, 247] width 32 height 30
click at [20, 217] on div at bounding box center [25, 214] width 12 height 12
drag, startPoint x: 28, startPoint y: 211, endPoint x: 46, endPoint y: 214, distance: 18.2
click at [28, 211] on div at bounding box center [25, 214] width 12 height 12
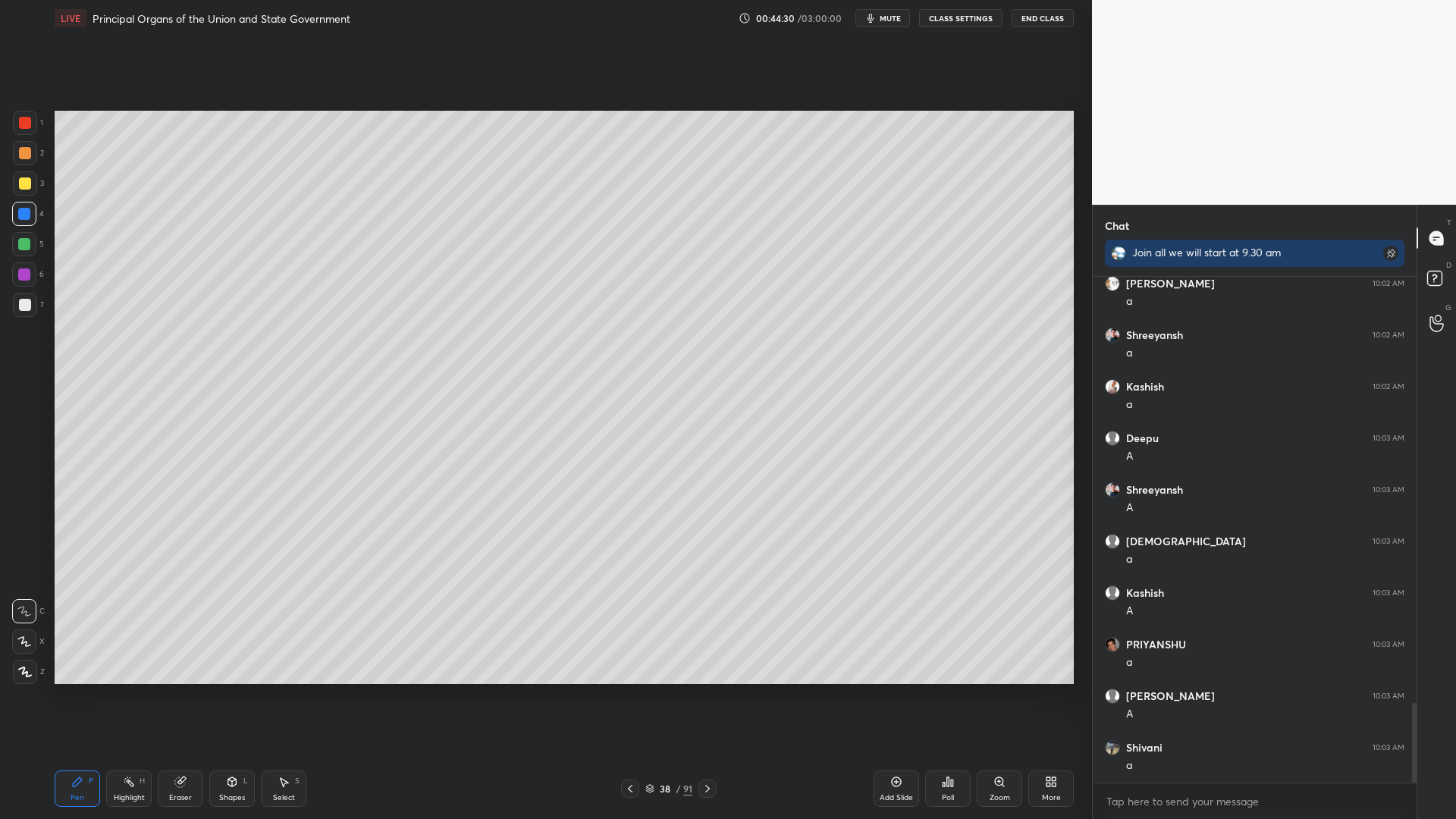
click at [31, 158] on div at bounding box center [25, 153] width 24 height 24
drag, startPoint x: 29, startPoint y: 156, endPoint x: 42, endPoint y: 135, distance: 24.7
click at [35, 149] on div at bounding box center [25, 153] width 24 height 24
drag, startPoint x: 42, startPoint y: 133, endPoint x: 52, endPoint y: 136, distance: 10.4
click at [43, 134] on div "1 2 3 4 5 6 7" at bounding box center [28, 217] width 32 height 212
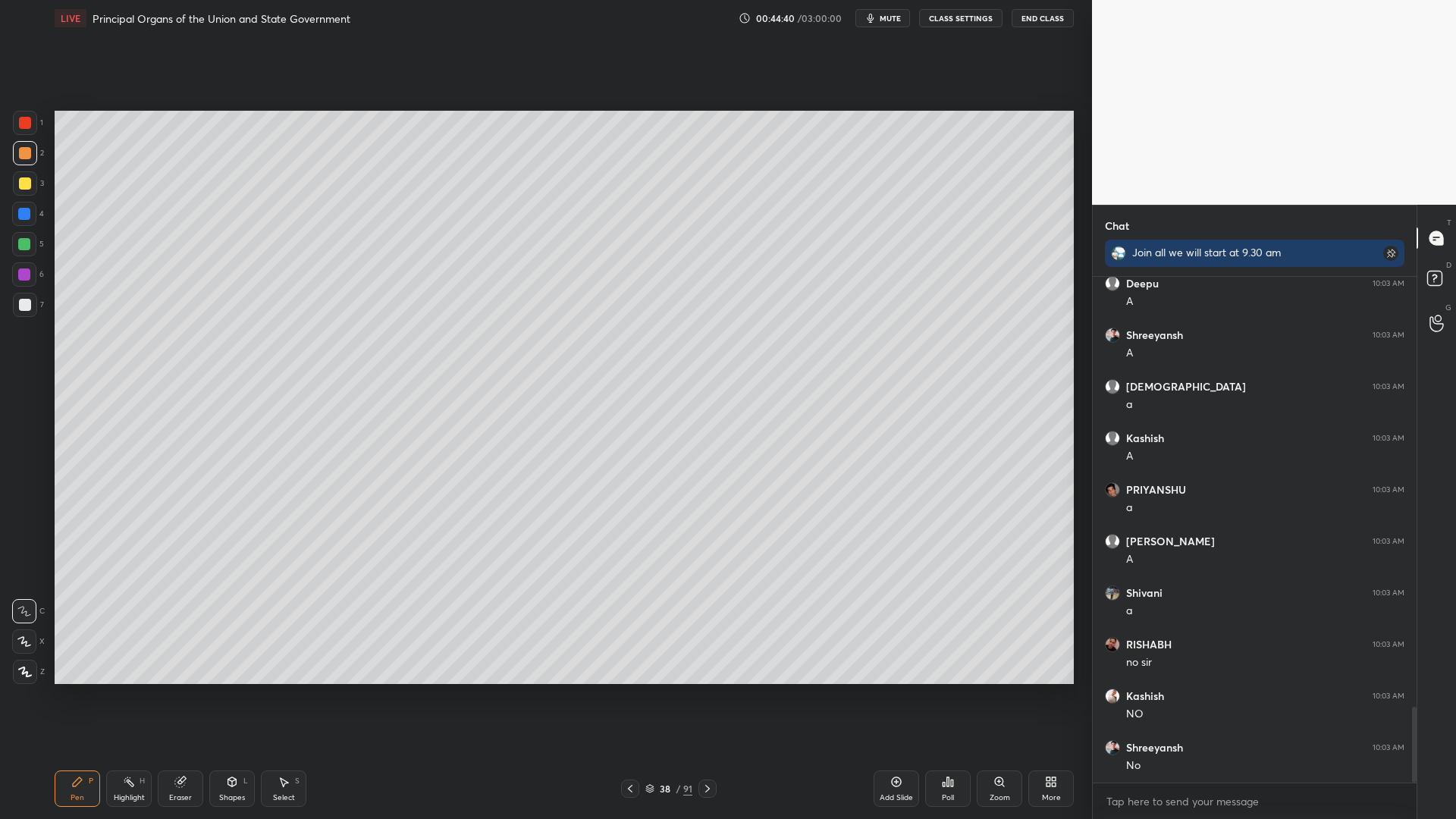
scroll to position [2927, 0]
click at [28, 225] on div at bounding box center [24, 213] width 24 height 24
click at [28, 190] on div at bounding box center [25, 183] width 24 height 24
drag, startPoint x: 4, startPoint y: 219, endPoint x: 28, endPoint y: 230, distance: 26.4
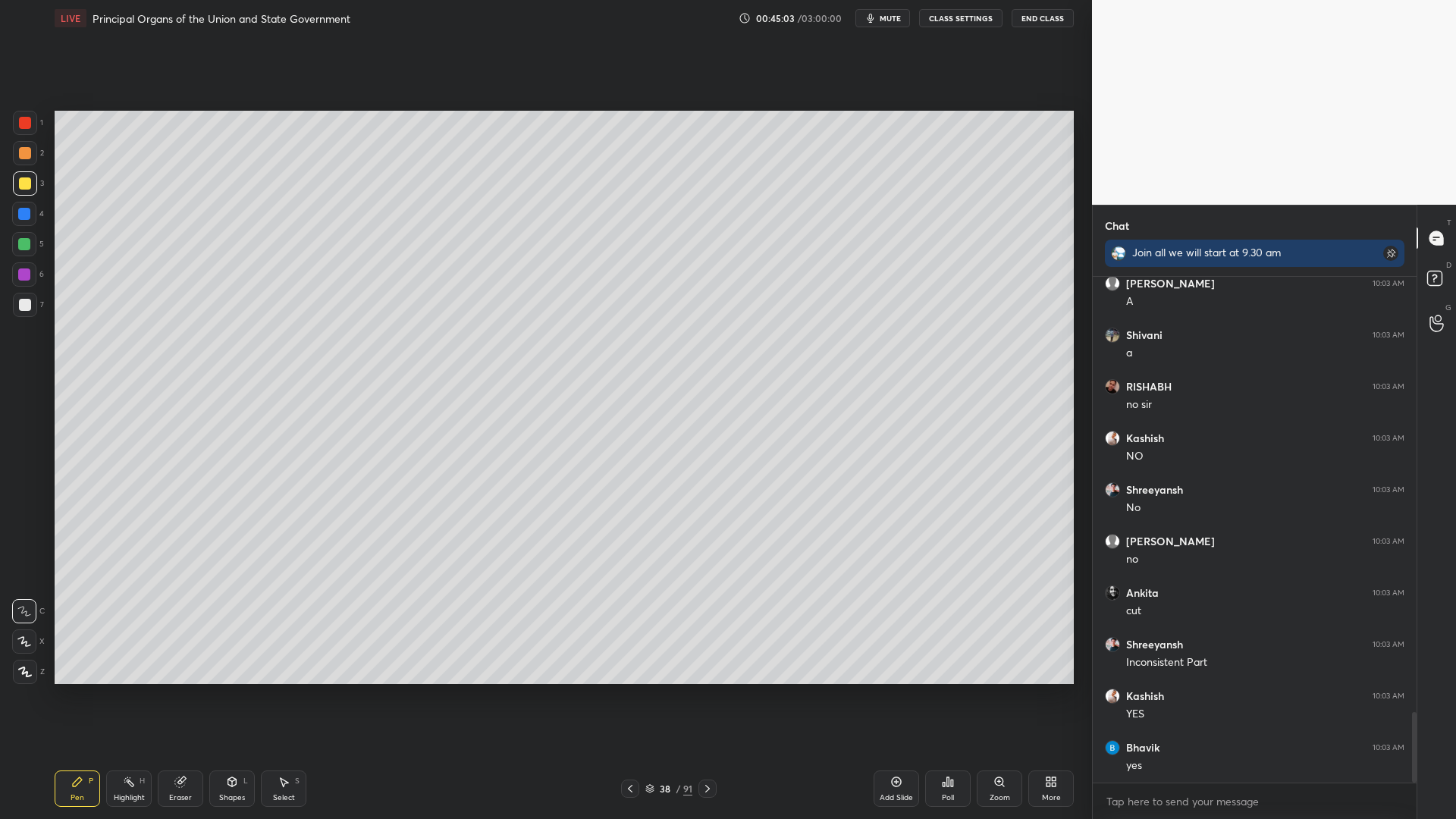
click at [4, 219] on div "1 2 3 4 5 6 7 C X Z C X Z E E Erase all H H" at bounding box center [24, 398] width 49 height 573
click at [28, 232] on div at bounding box center [24, 243] width 24 height 24
click at [30, 252] on div at bounding box center [24, 243] width 24 height 24
click at [35, 252] on div at bounding box center [24, 243] width 24 height 24
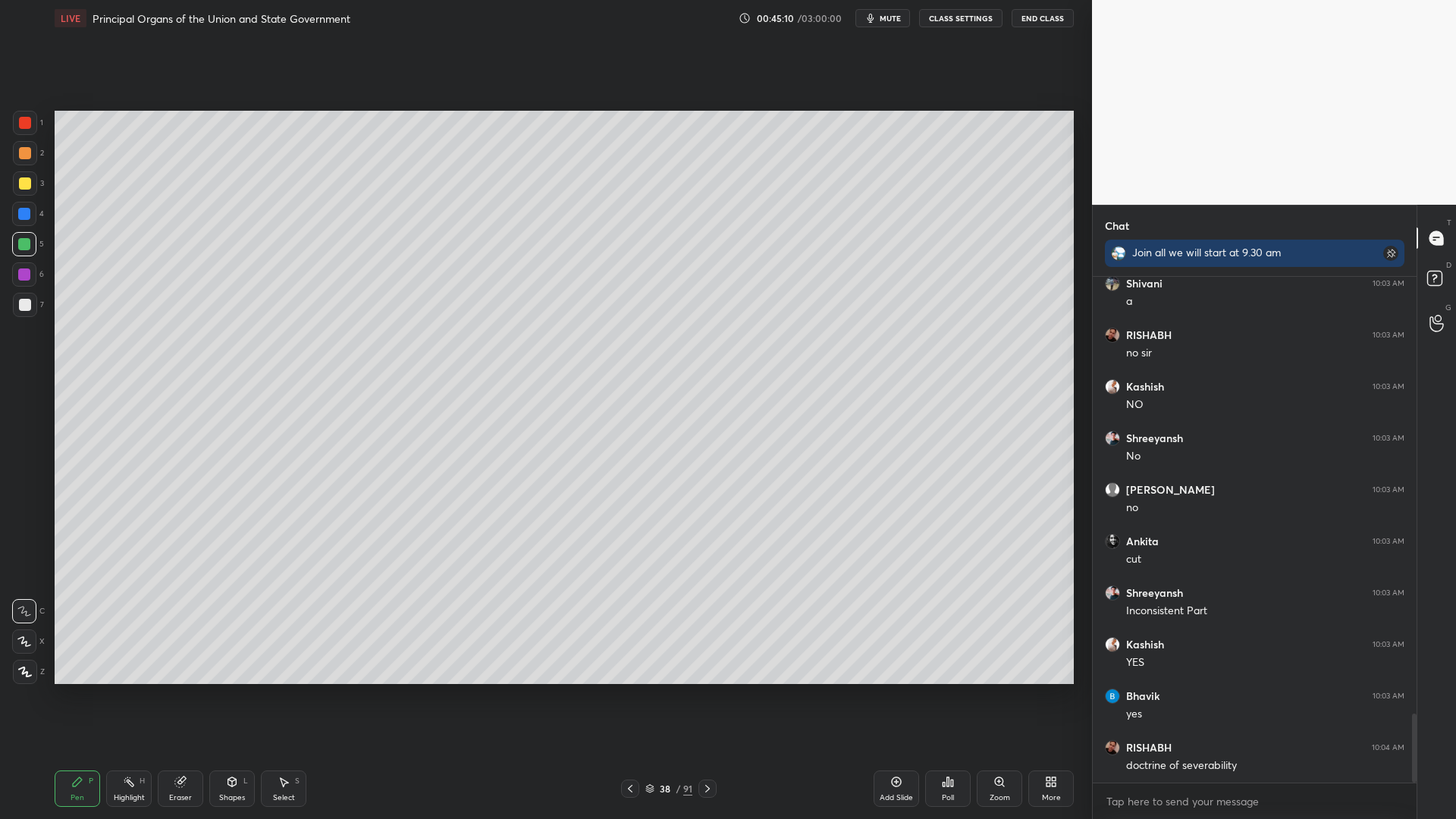
click at [22, 158] on div at bounding box center [25, 154] width 12 height 12
drag, startPoint x: 28, startPoint y: 160, endPoint x: 40, endPoint y: 164, distance: 12.6
click at [29, 161] on div at bounding box center [25, 153] width 24 height 24
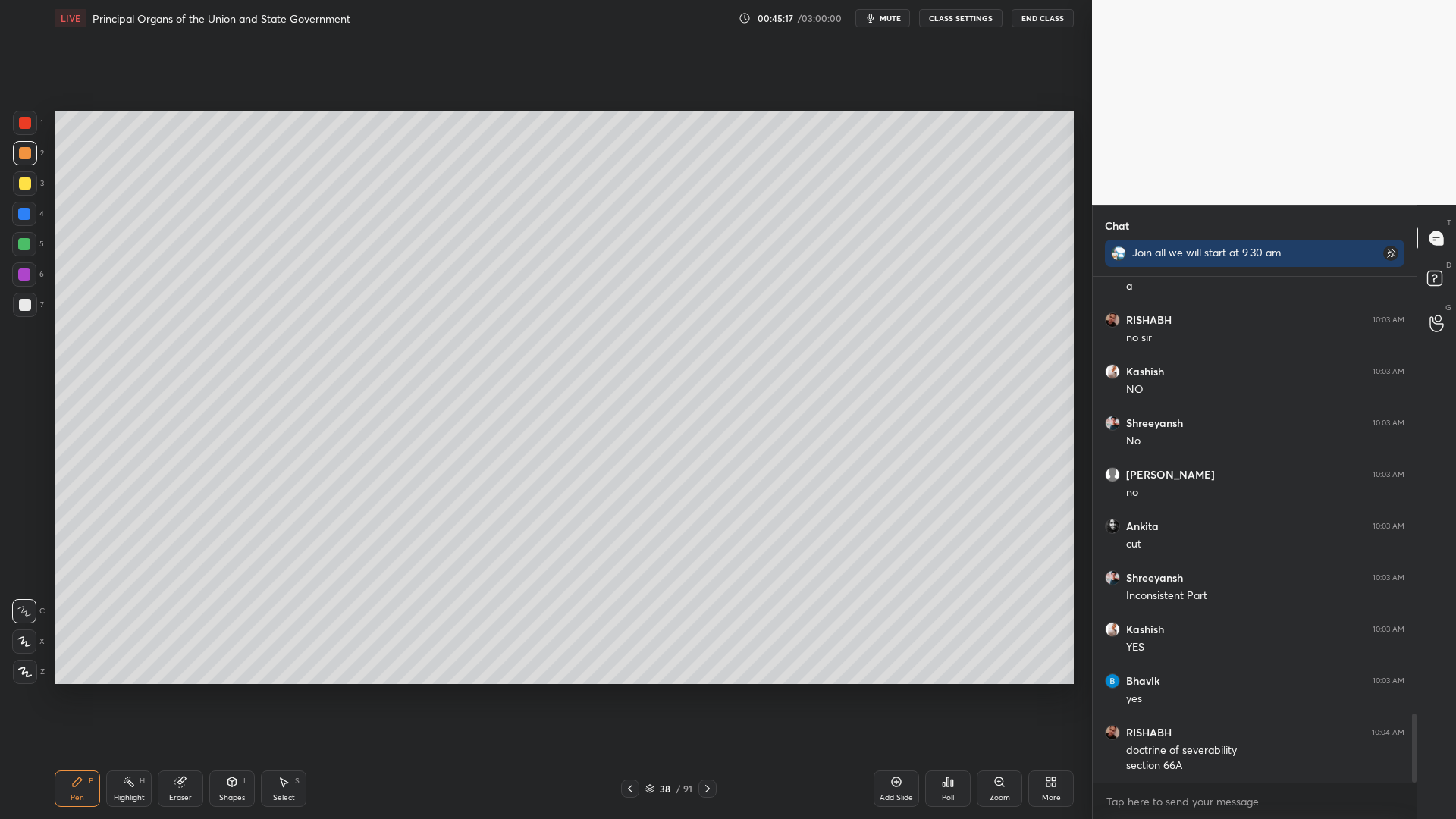
click at [10, 152] on div "1 2 3 4 5 6 7 C X Z C X Z E E Erase all H H" at bounding box center [24, 398] width 49 height 573
click at [25, 146] on div at bounding box center [25, 153] width 24 height 24
drag, startPoint x: 34, startPoint y: 199, endPoint x: 33, endPoint y: 191, distance: 8.1
click at [35, 196] on div "3" at bounding box center [28, 186] width 31 height 30
drag, startPoint x: 37, startPoint y: 195, endPoint x: 50, endPoint y: 184, distance: 17.0
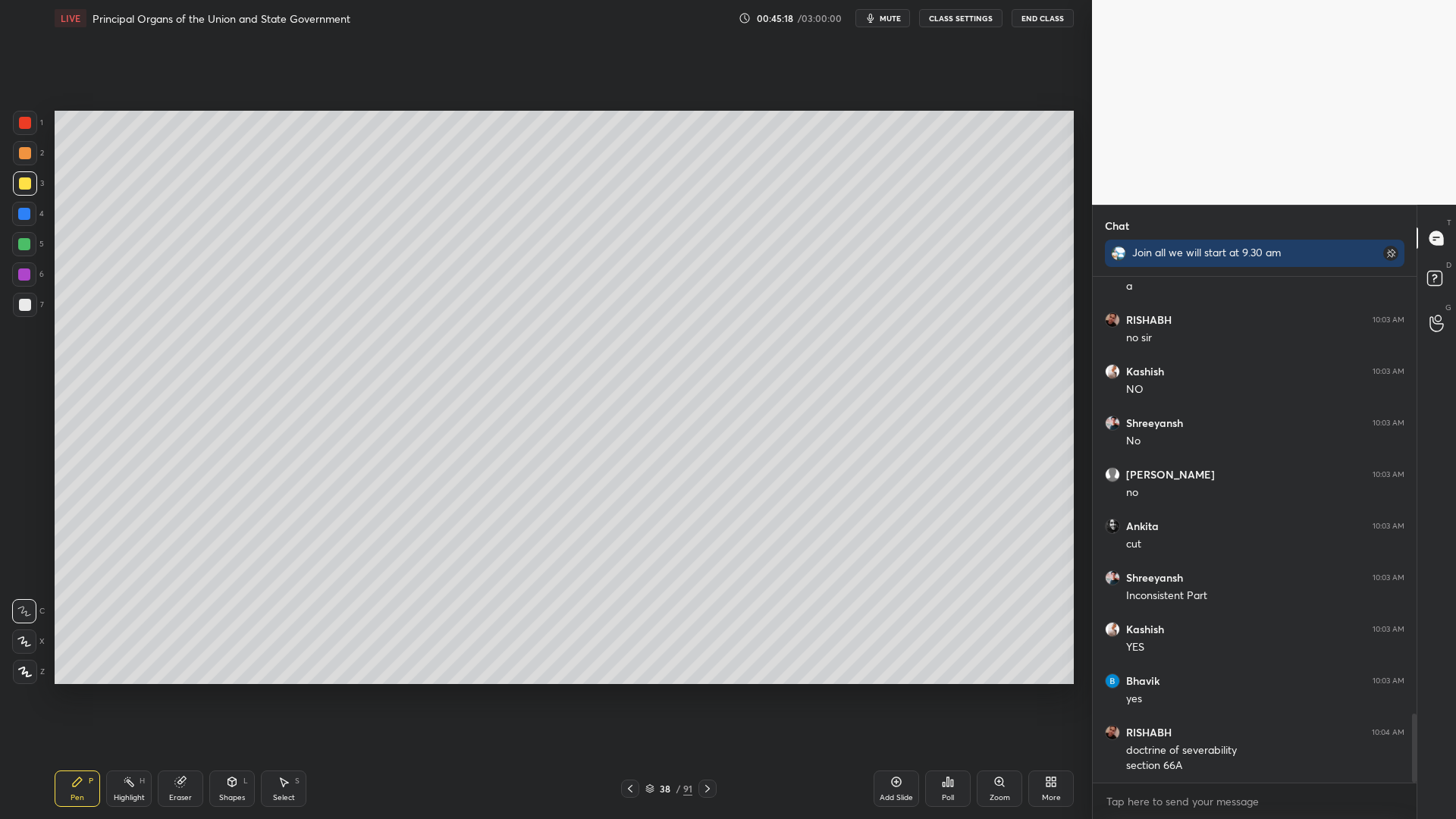
click at [44, 192] on div "1 2 3 4 5 6 7 C X Z C X Z E E Erase all H H" at bounding box center [24, 398] width 49 height 573
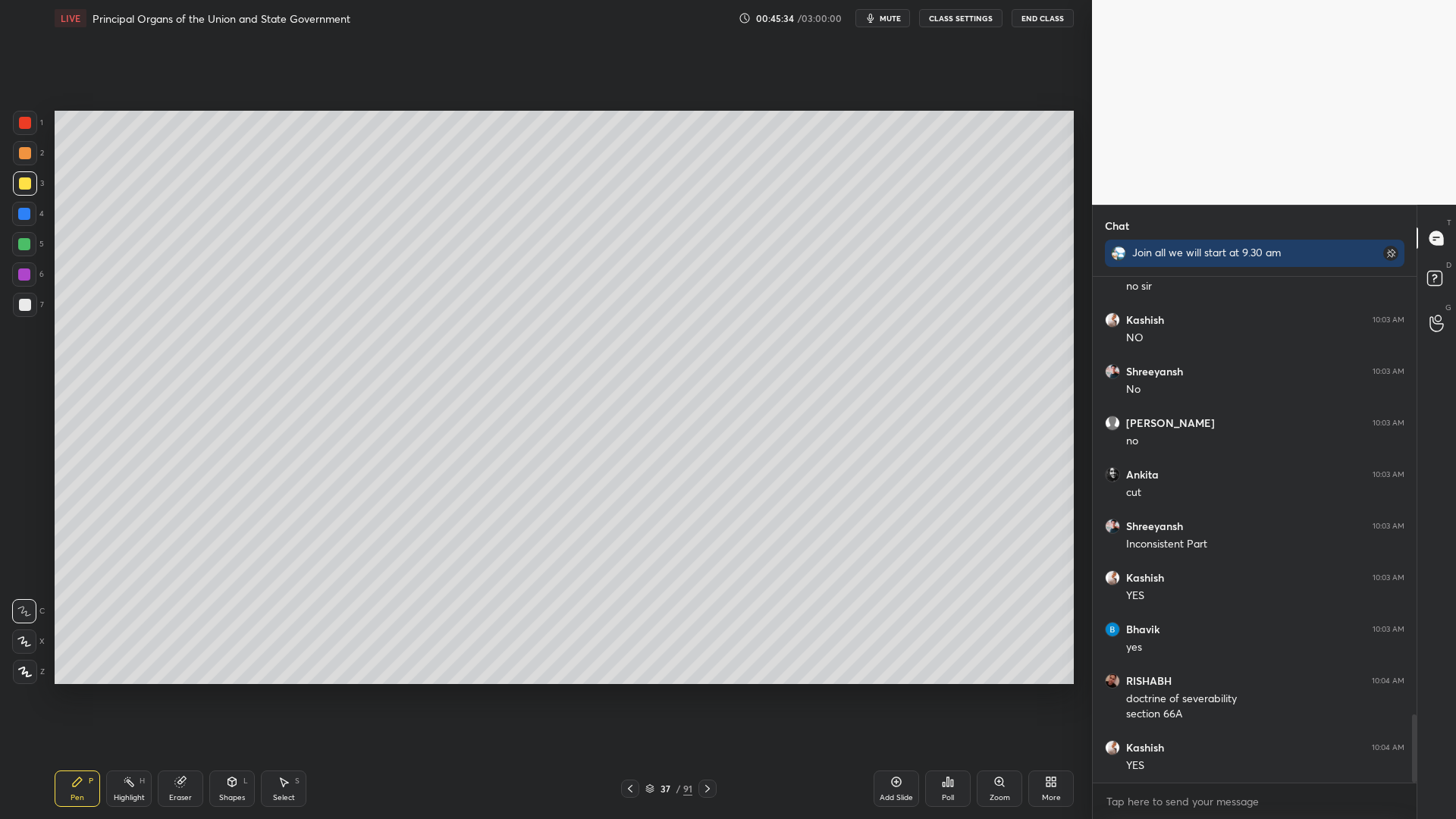
click at [13, 154] on div "1 2 3 4 5 6 7 C X Z C X Z E E Erase all H H" at bounding box center [24, 398] width 49 height 573
click at [25, 159] on div at bounding box center [25, 153] width 24 height 24
click at [30, 152] on div at bounding box center [25, 153] width 24 height 24
click at [25, 134] on div at bounding box center [25, 122] width 24 height 24
drag, startPoint x: 892, startPoint y: 795, endPoint x: 865, endPoint y: 767, distance: 38.9
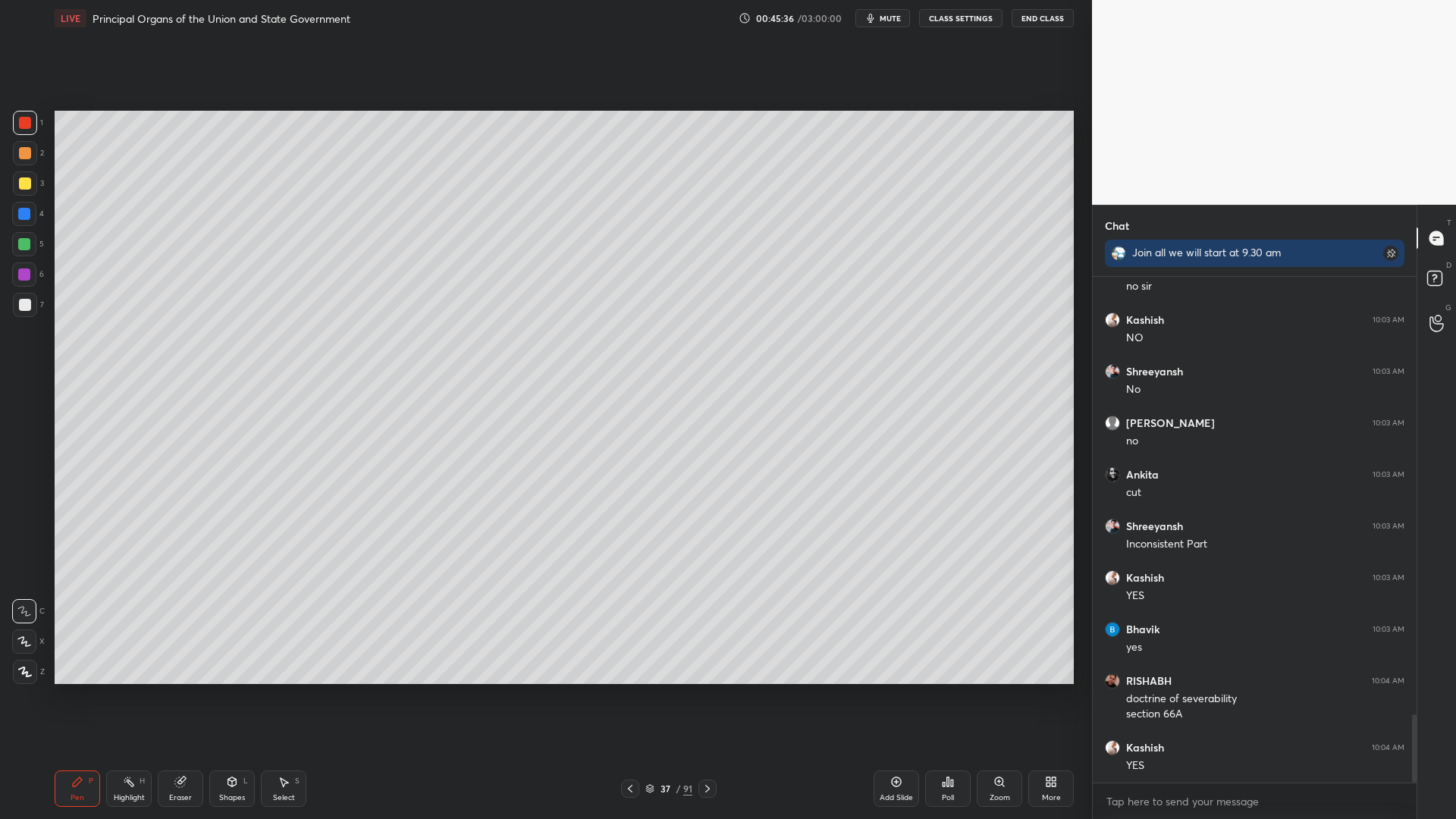
click at [889, 654] on div "Add Slide" at bounding box center [896, 798] width 34 height 8
click at [28, 181] on div at bounding box center [25, 184] width 12 height 12
click at [39, 185] on div "3" at bounding box center [28, 183] width 31 height 24
click at [23, 303] on div at bounding box center [25, 304] width 24 height 24
click at [27, 311] on div at bounding box center [25, 305] width 12 height 12
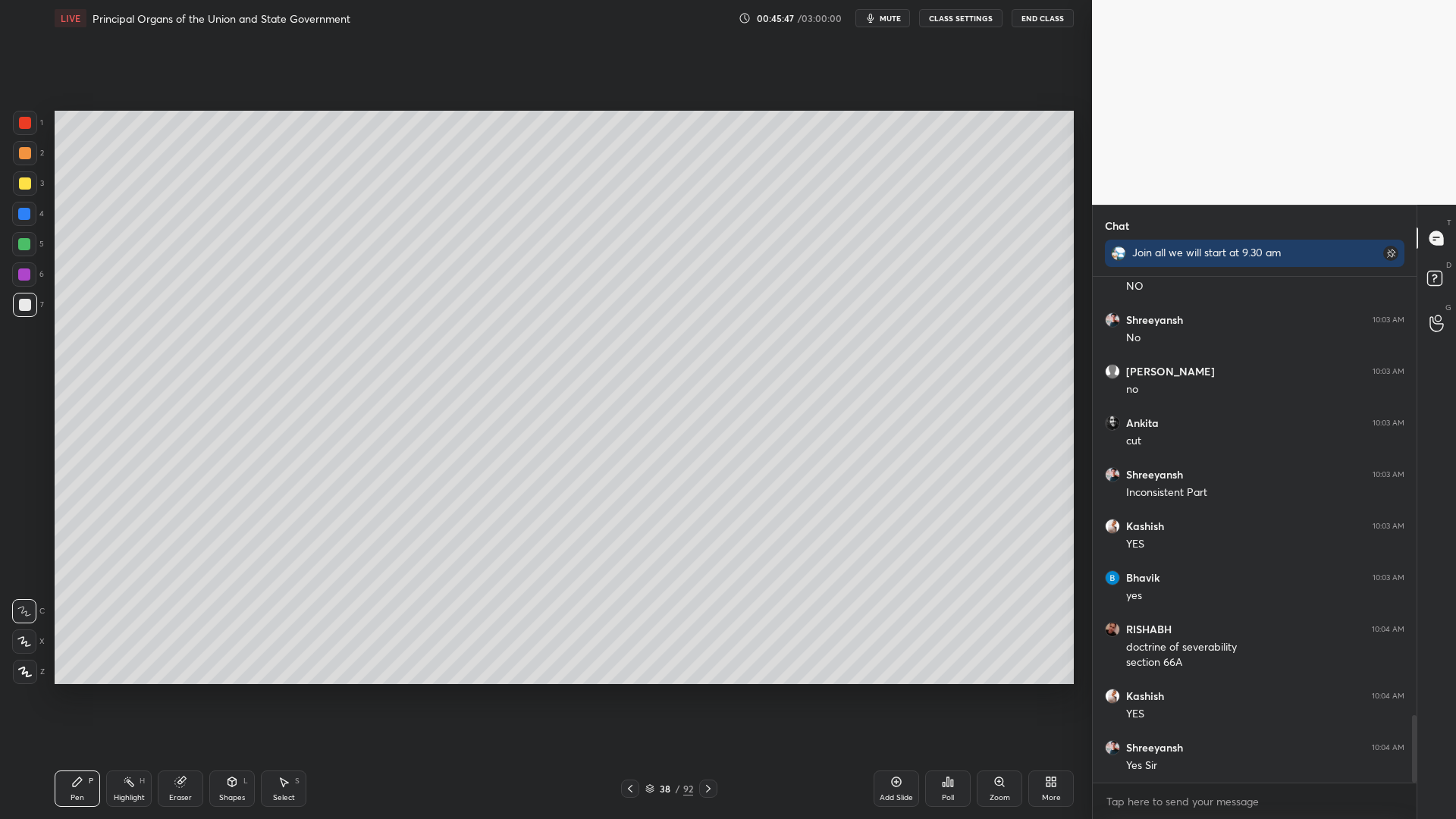
scroll to position [3355, 0]
click at [21, 247] on div at bounding box center [25, 244] width 12 height 12
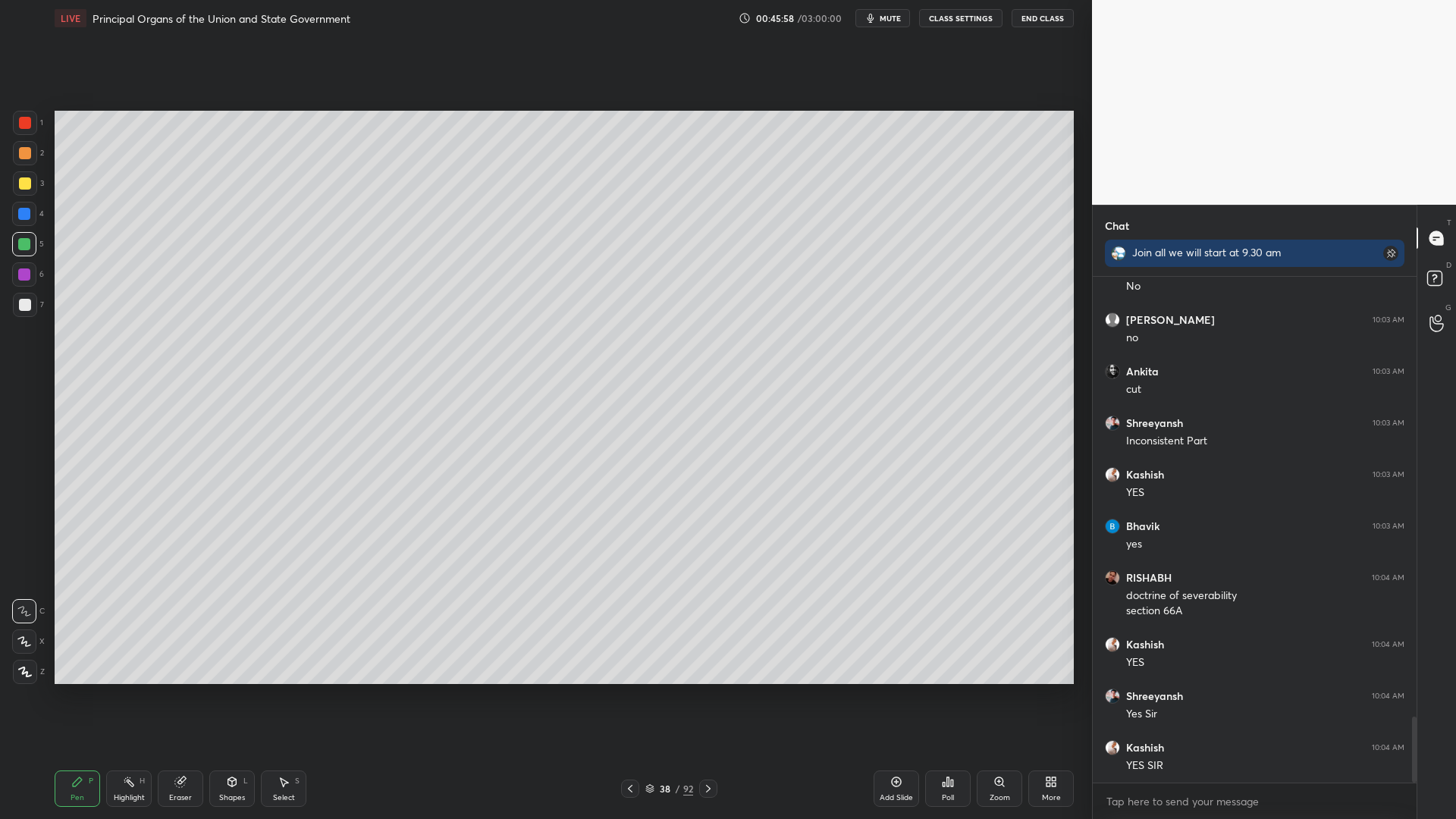
scroll to position [3406, 0]
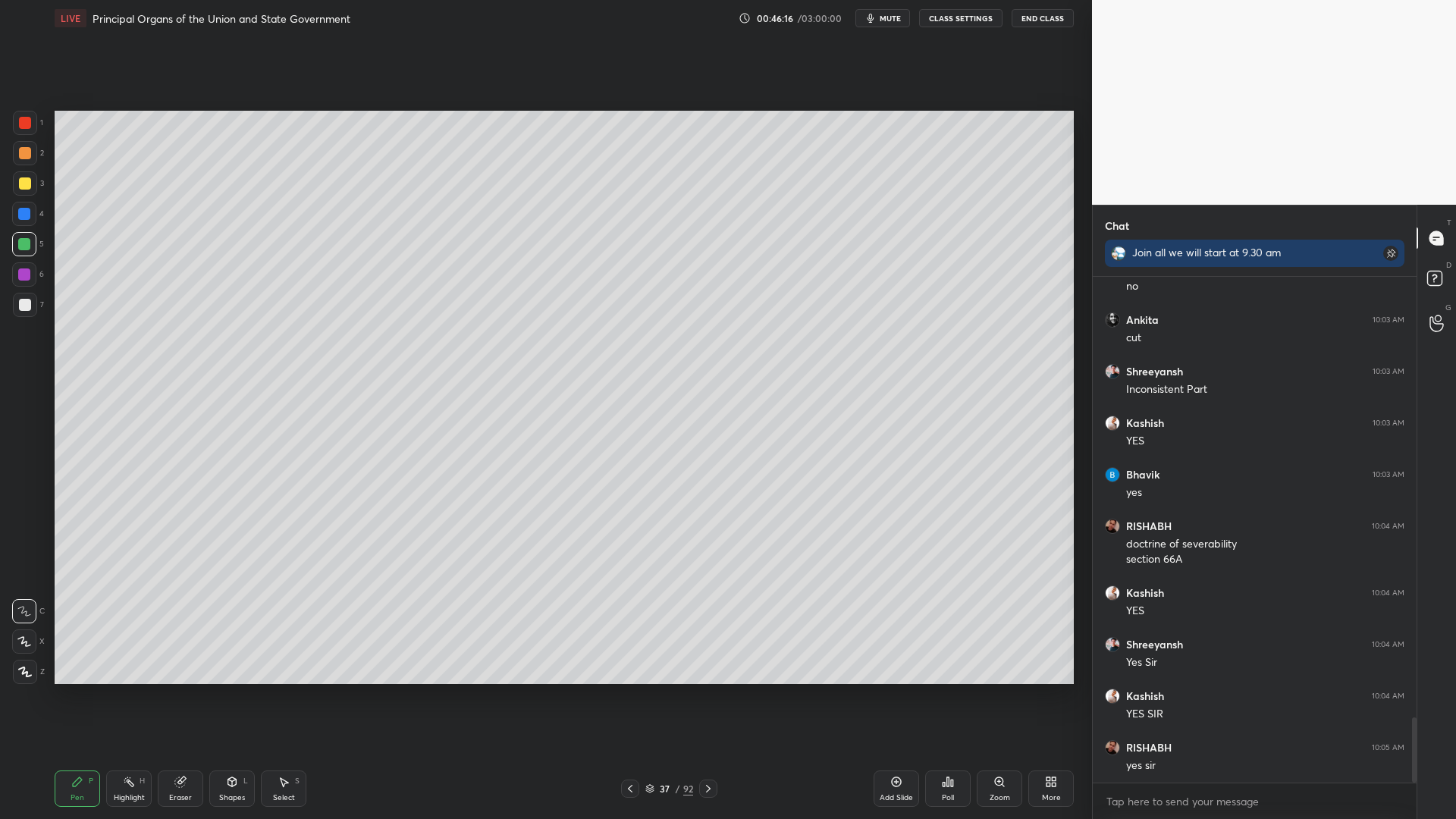
drag, startPoint x: 6, startPoint y: 116, endPoint x: 21, endPoint y: 128, distance: 19.2
click at [8, 123] on div "1 2 3 4 5 6 7 C X Z C X Z E E Erase all H H" at bounding box center [24, 398] width 49 height 573
click at [32, 125] on div at bounding box center [25, 122] width 24 height 24
click at [41, 130] on div "1" at bounding box center [28, 122] width 30 height 24
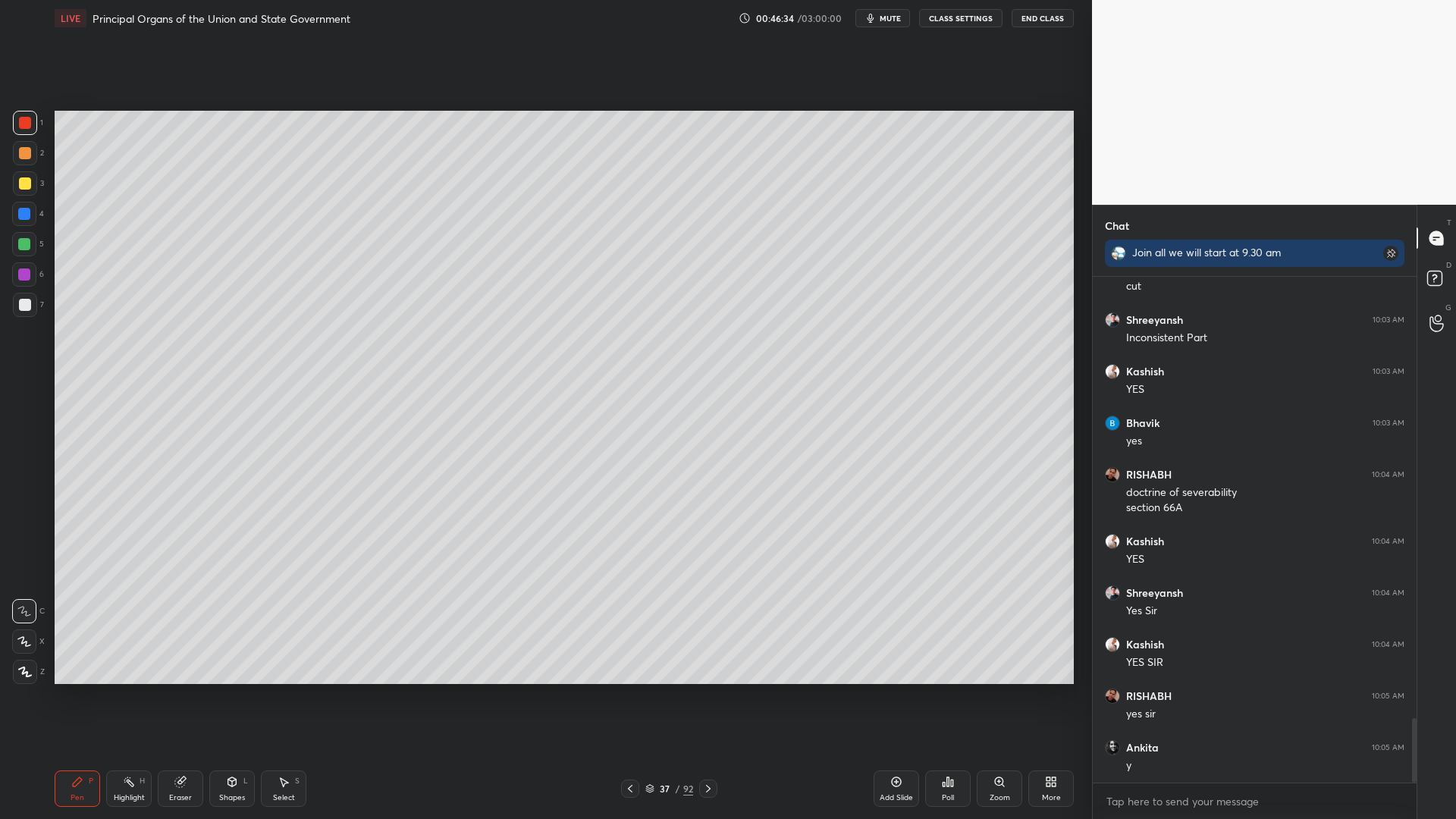
click at [48, 262] on div "1 2 3 4 5 6 7 C X Z C X Z E E Erase all H H" at bounding box center [24, 398] width 49 height 573
drag, startPoint x: 35, startPoint y: 261, endPoint x: 52, endPoint y: 265, distance: 17.5
click at [35, 261] on div "5" at bounding box center [28, 247] width 32 height 30
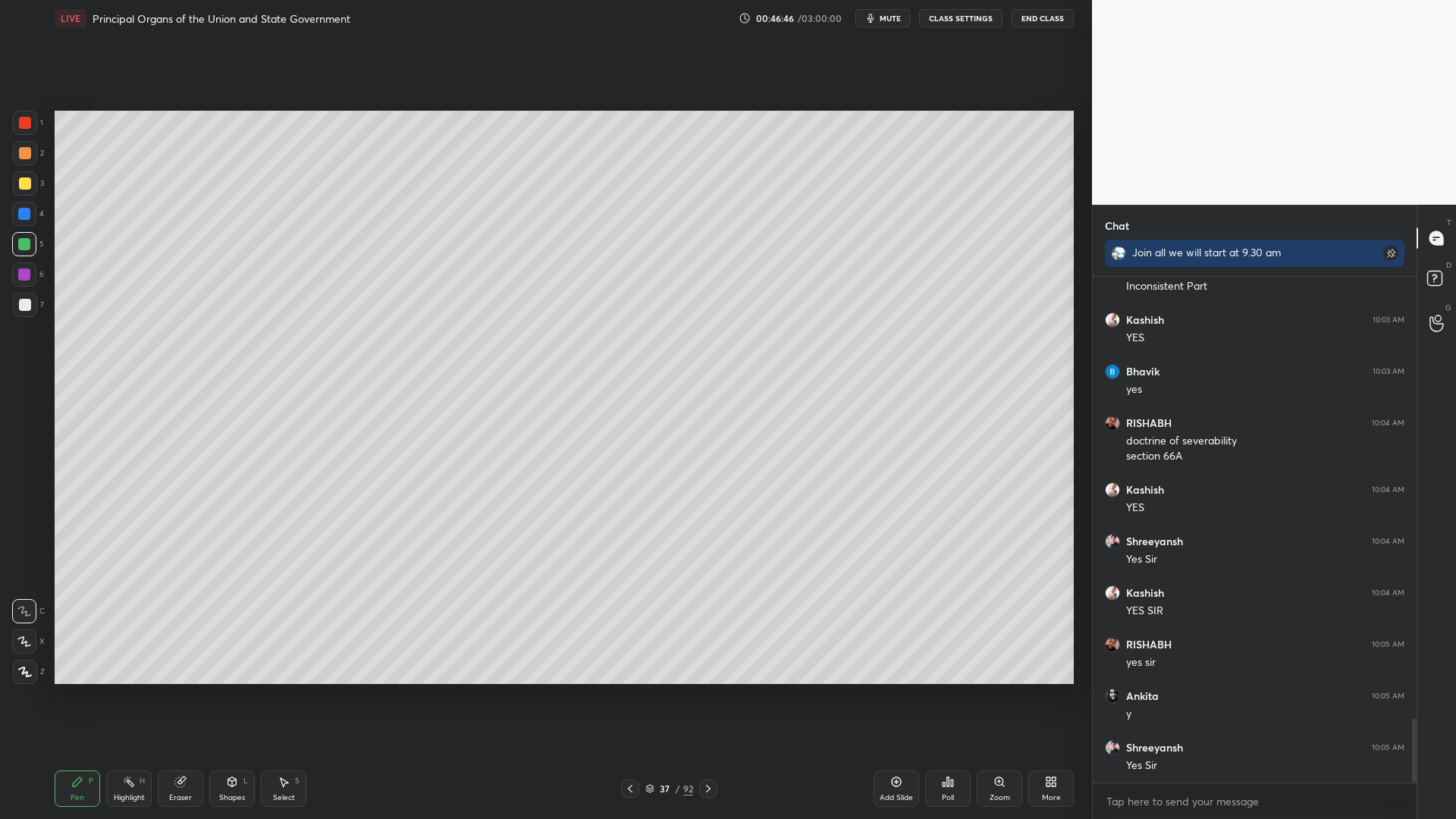
click at [28, 256] on div "1 2 3 4 5 6 7" at bounding box center [28, 217] width 32 height 212
click at [30, 260] on div "5" at bounding box center [28, 247] width 32 height 30
click at [30, 278] on div at bounding box center [24, 274] width 24 height 24
click at [899, 654] on div "Add Slide" at bounding box center [895, 788] width 45 height 36
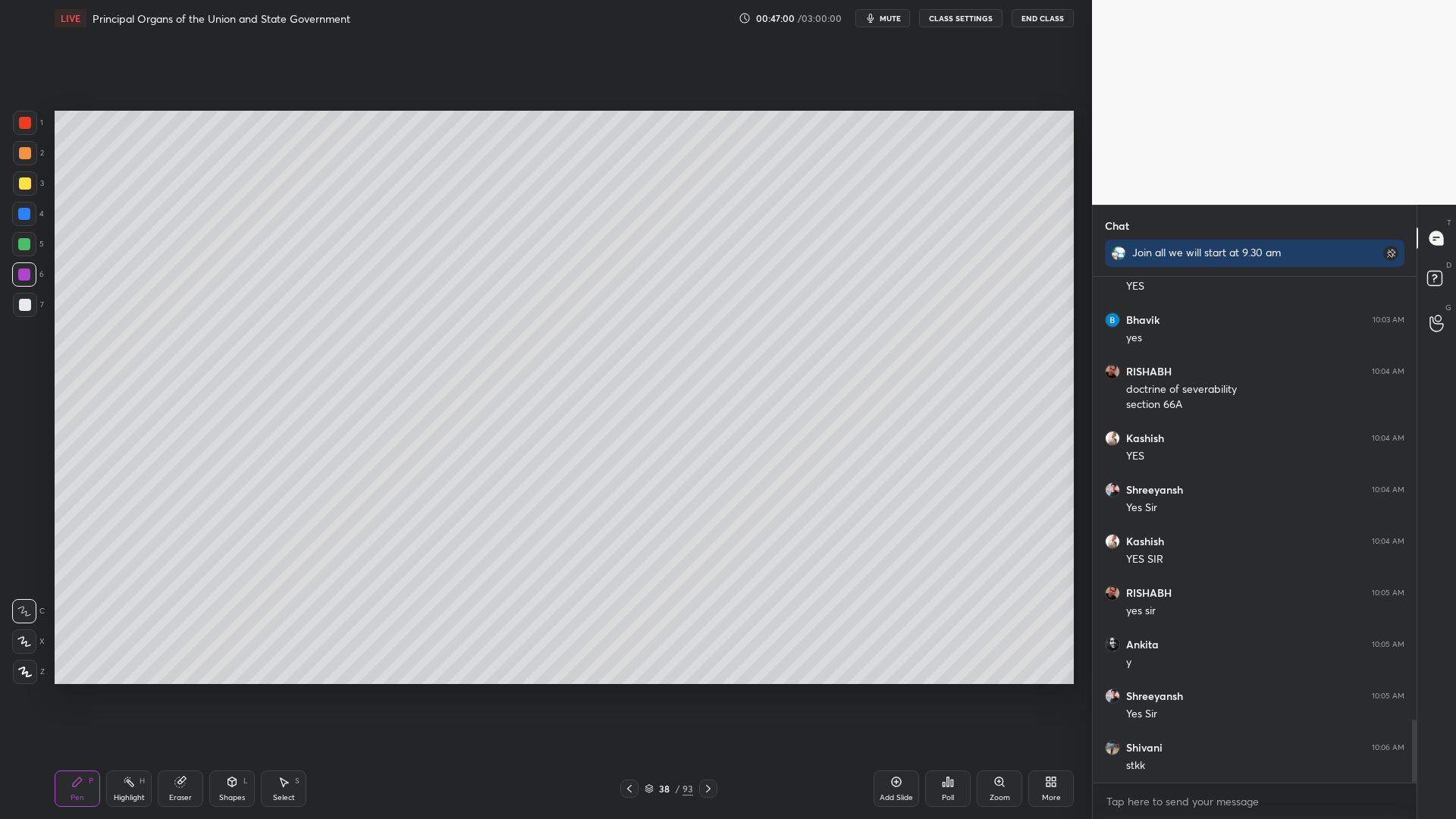
click at [35, 183] on div at bounding box center [25, 183] width 24 height 24
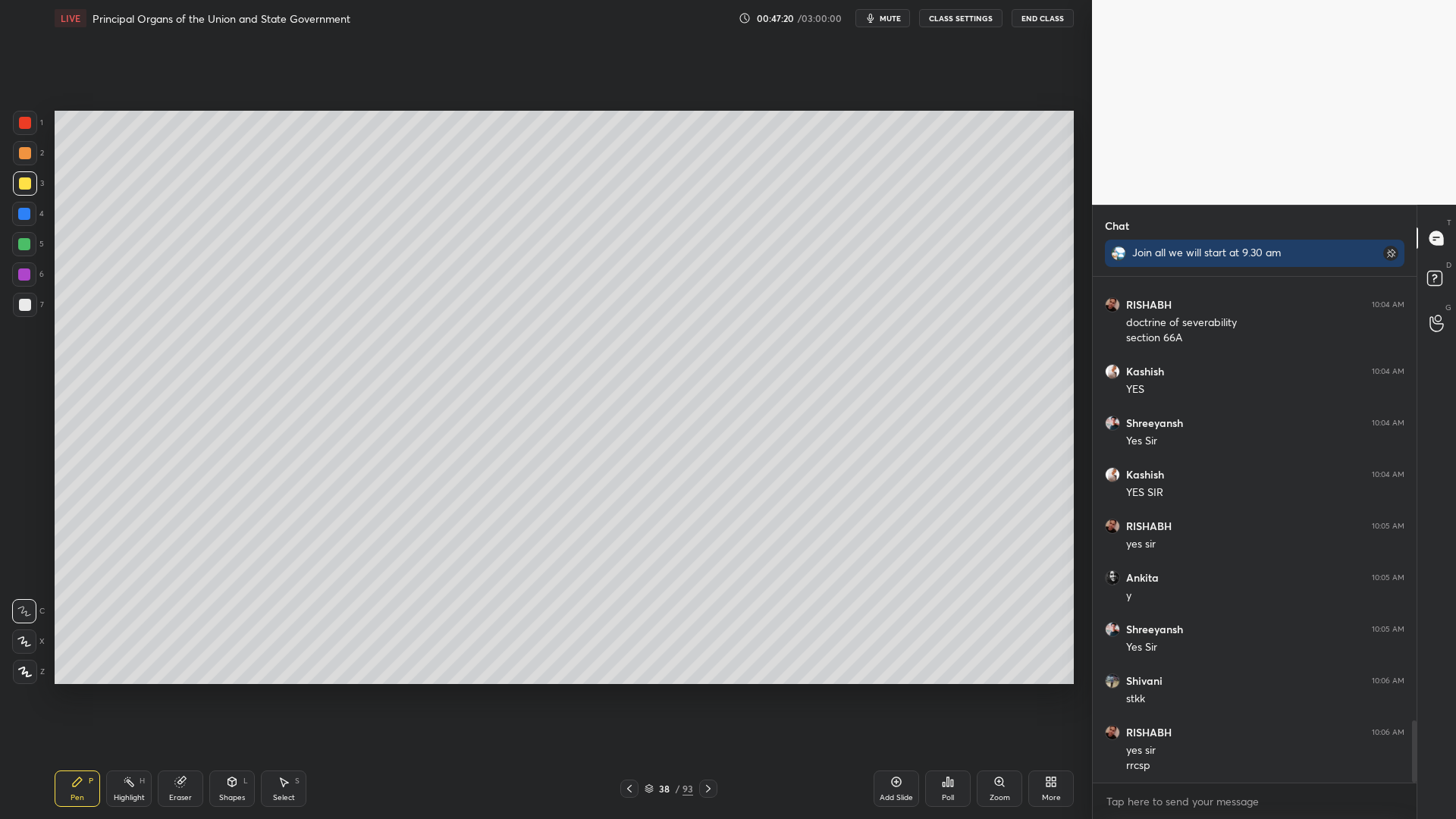
click at [23, 154] on div at bounding box center [25, 154] width 12 height 12
click at [30, 138] on div "1" at bounding box center [28, 126] width 30 height 30
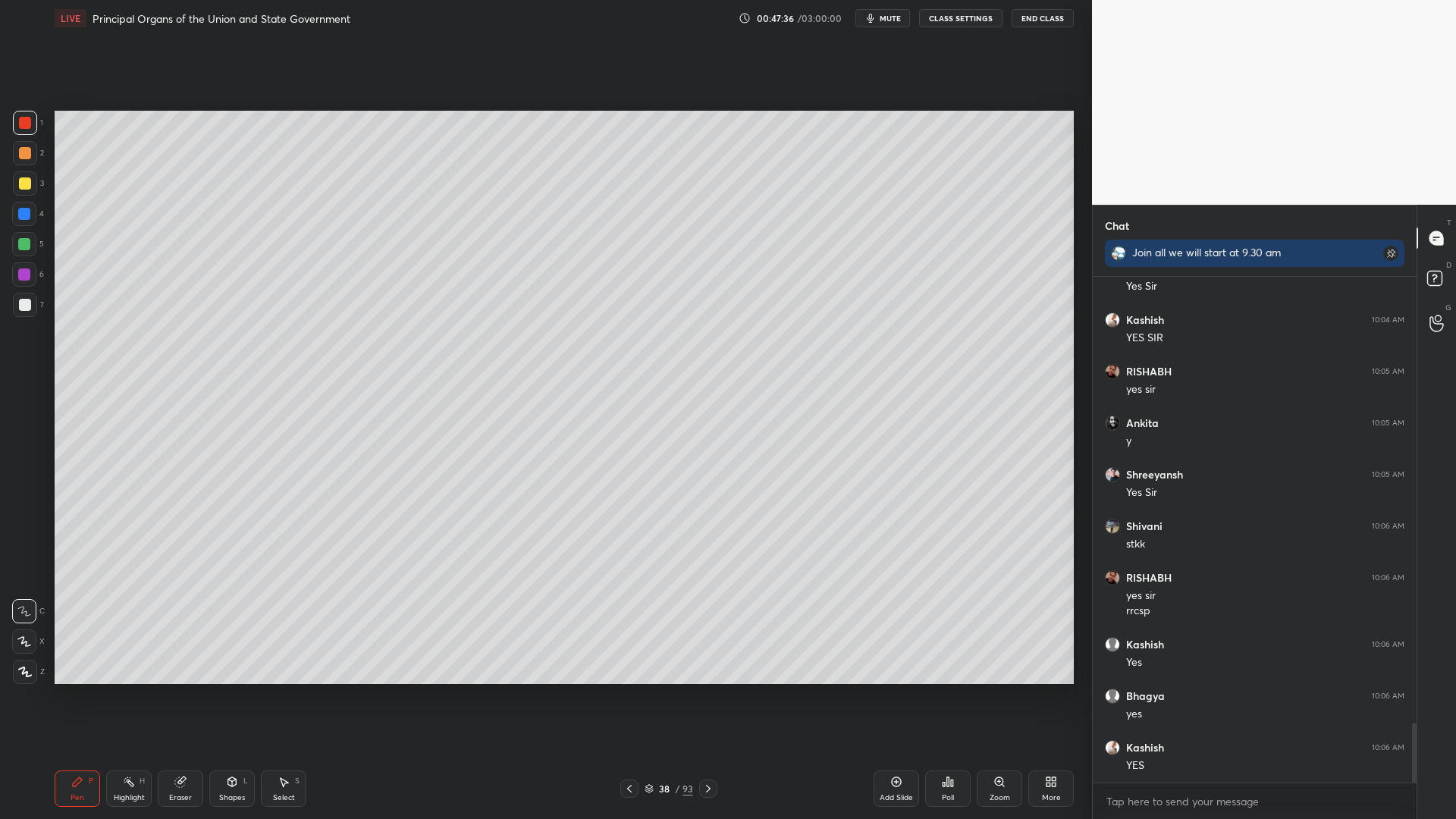
click at [28, 194] on div at bounding box center [25, 183] width 24 height 24
click at [38, 190] on div "3" at bounding box center [28, 183] width 31 height 24
click at [17, 157] on div at bounding box center [25, 153] width 24 height 24
click at [20, 149] on div at bounding box center [25, 154] width 12 height 12
click at [31, 142] on div at bounding box center [25, 153] width 24 height 24
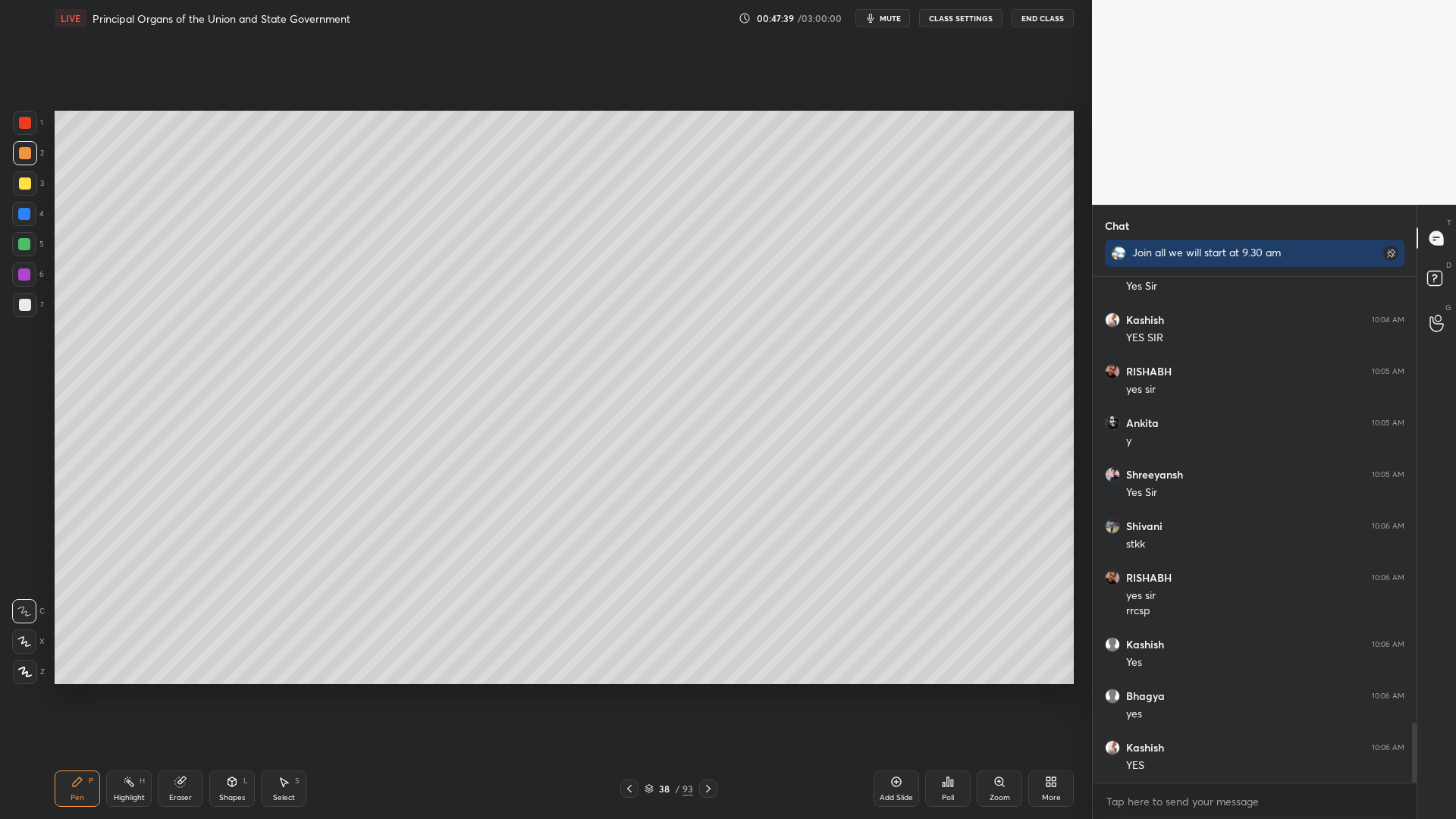
click at [27, 124] on div at bounding box center [25, 123] width 12 height 12
drag, startPoint x: 29, startPoint y: 273, endPoint x: 23, endPoint y: 284, distance: 12.5
click at [26, 280] on div at bounding box center [25, 275] width 12 height 12
click at [23, 289] on div "6" at bounding box center [28, 278] width 32 height 30
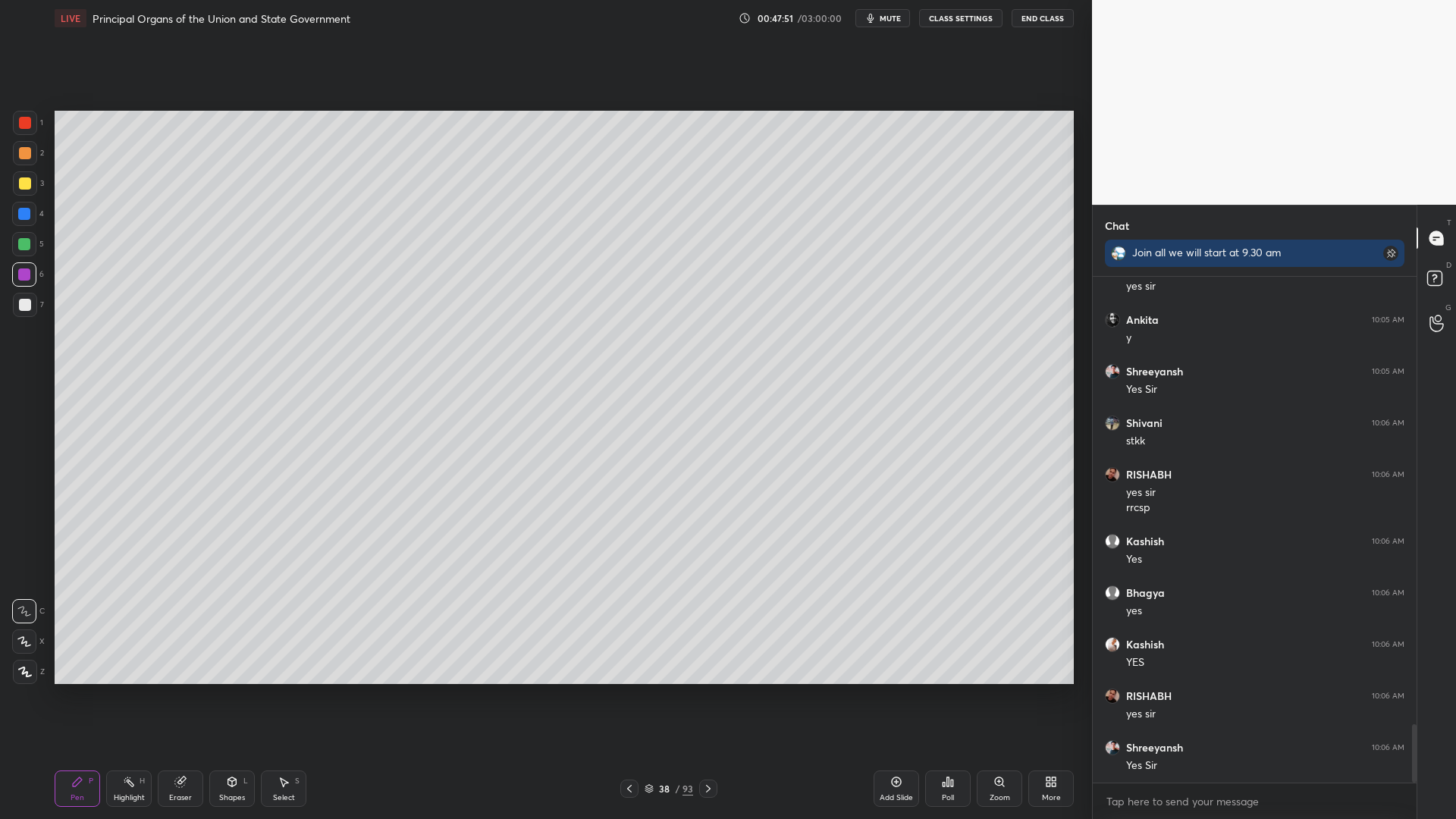
click at [30, 267] on div at bounding box center [24, 274] width 24 height 24
drag, startPoint x: 16, startPoint y: 264, endPoint x: 43, endPoint y: 248, distance: 31.4
click at [26, 258] on div "1 2 3 4 5 6 7" at bounding box center [28, 217] width 32 height 212
click at [43, 245] on div "5" at bounding box center [28, 243] width 32 height 24
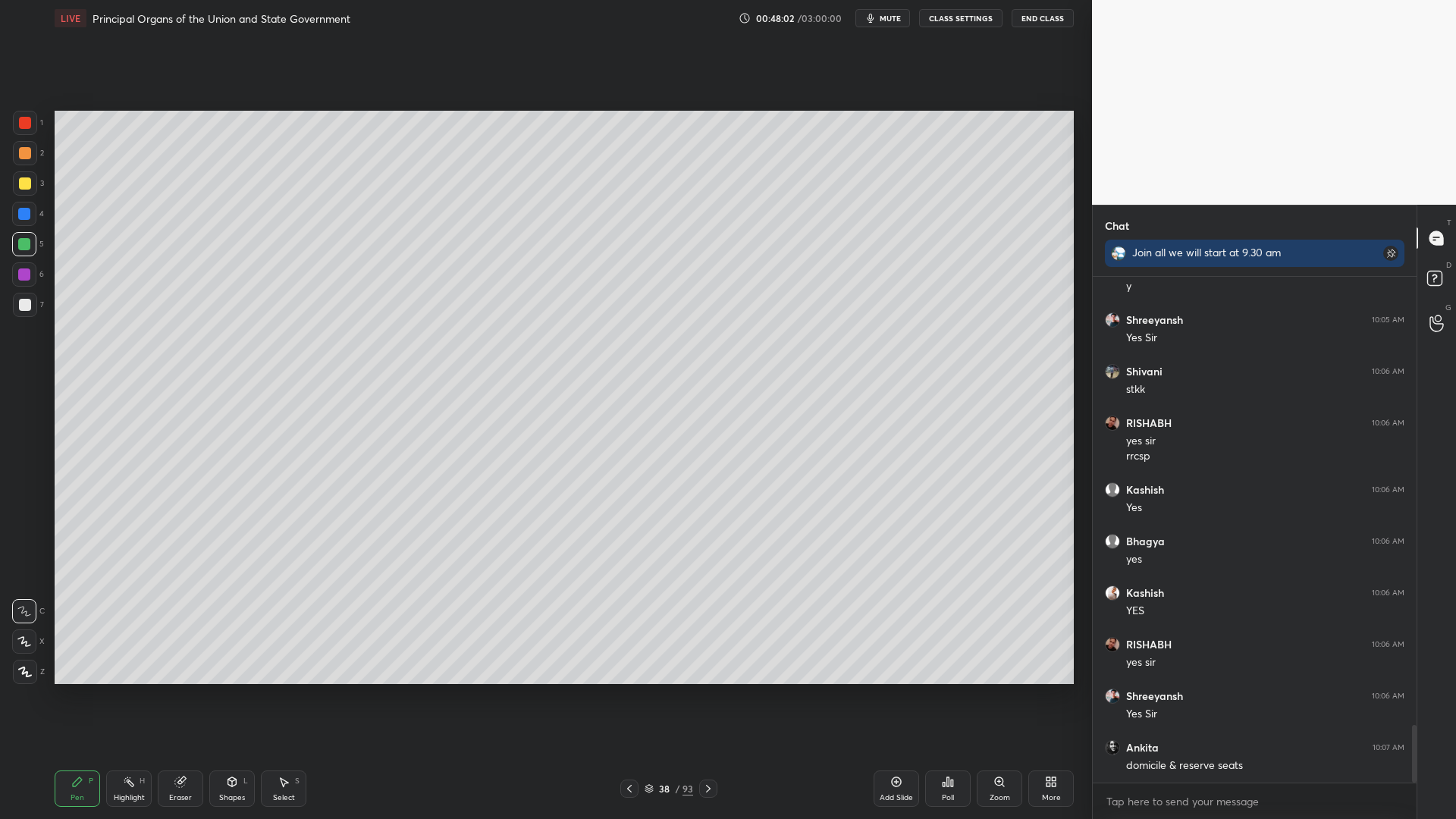
click at [49, 242] on div "Setting up your live class Poll for secs No correct answer Start poll" at bounding box center [564, 398] width 1031 height 722
click at [0, 193] on div "1 2 3 4 5 6 7 C X Z C X Z E E Erase all H H" at bounding box center [24, 398] width 49 height 573
click at [13, 185] on div at bounding box center [25, 183] width 24 height 24
click at [21, 182] on div at bounding box center [25, 184] width 12 height 12
drag, startPoint x: 32, startPoint y: 160, endPoint x: 43, endPoint y: 173, distance: 17.0
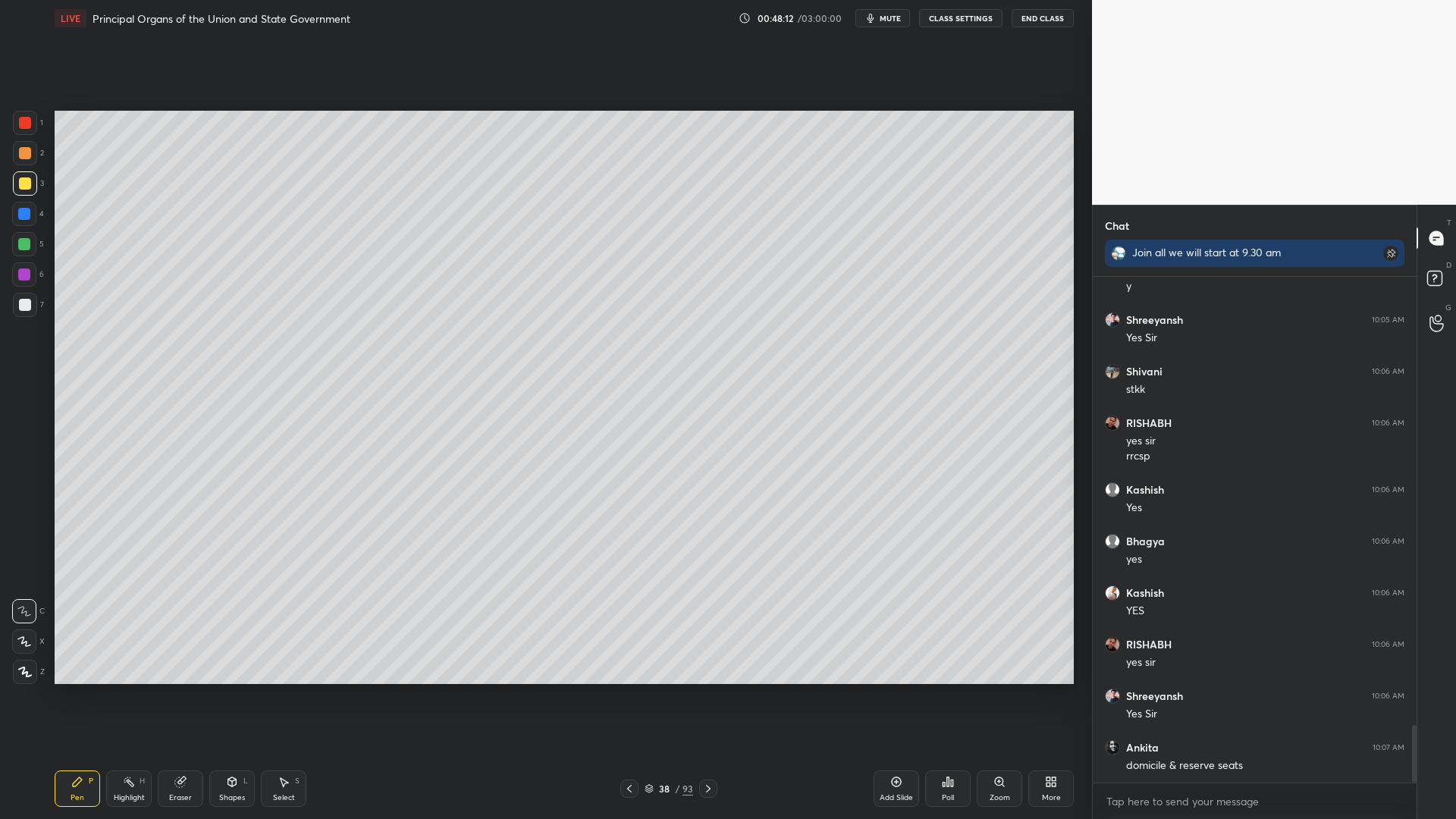
click at [32, 157] on div at bounding box center [25, 153] width 24 height 24
click at [34, 184] on div at bounding box center [25, 183] width 24 height 24
drag, startPoint x: 909, startPoint y: 785, endPoint x: 827, endPoint y: 728, distance: 99.9
click at [909, 654] on div "Add Slide" at bounding box center [895, 788] width 45 height 36
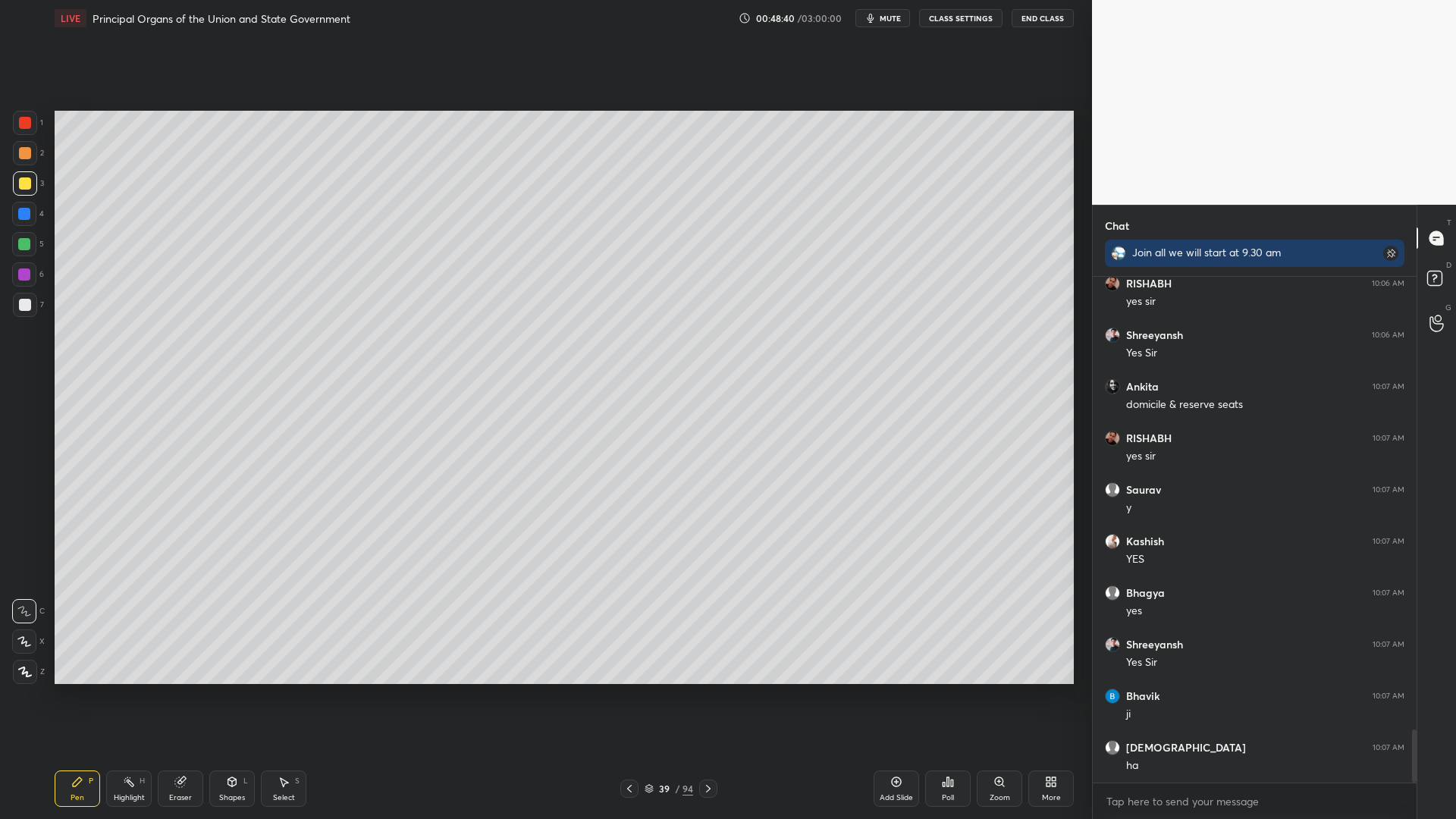
scroll to position [4350, 0]
click at [16, 177] on div at bounding box center [25, 183] width 24 height 24
click at [19, 169] on div "1 2 3 4 5 6 7" at bounding box center [28, 217] width 32 height 212
click at [26, 165] on div "2" at bounding box center [28, 156] width 31 height 30
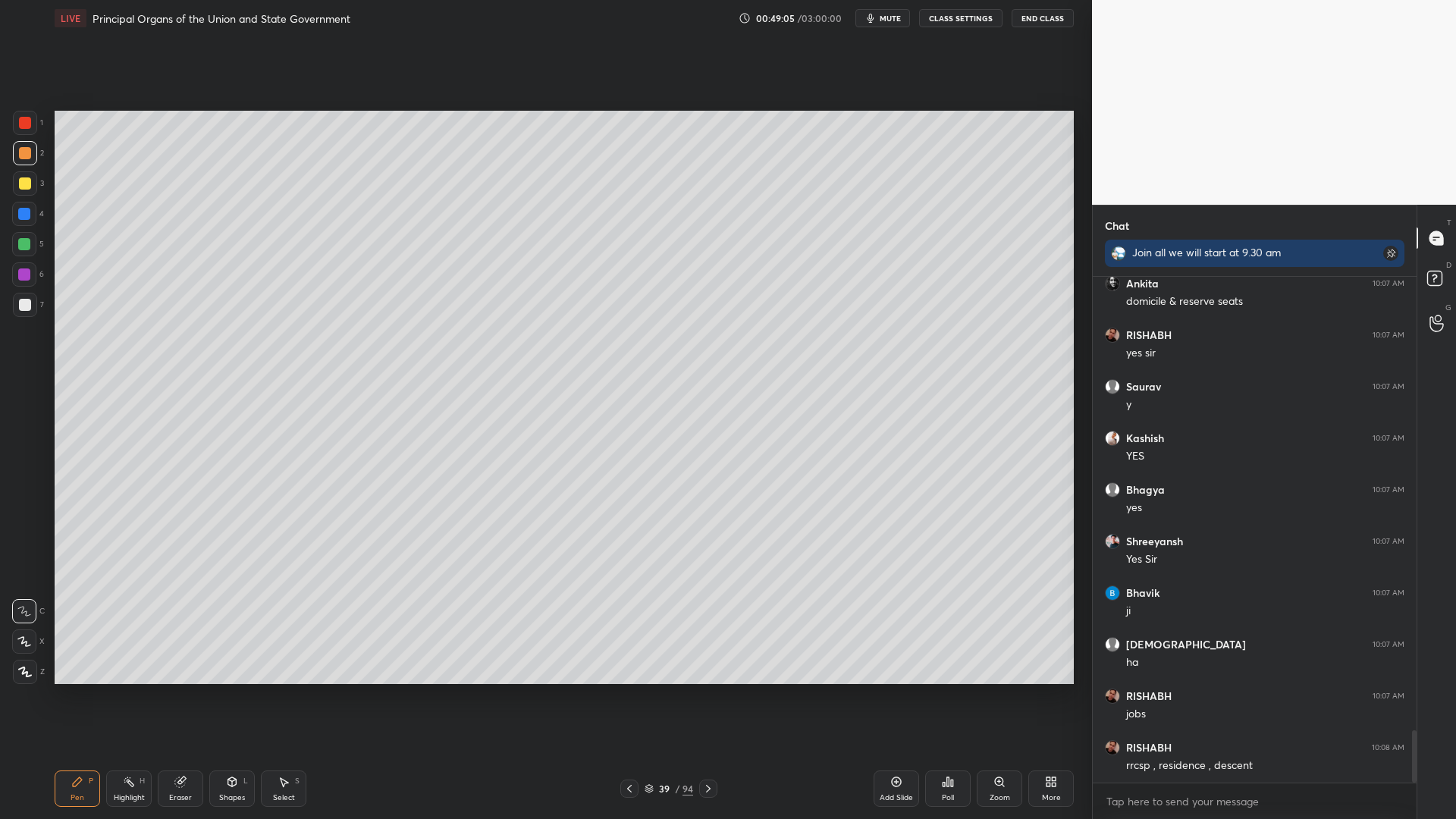
drag, startPoint x: 19, startPoint y: 233, endPoint x: 28, endPoint y: 244, distance: 14.2
click at [35, 234] on div at bounding box center [24, 243] width 24 height 24
click at [29, 248] on div at bounding box center [25, 244] width 12 height 12
click at [35, 195] on div "3" at bounding box center [28, 186] width 31 height 30
drag, startPoint x: 29, startPoint y: 187, endPoint x: 49, endPoint y: 194, distance: 21.2
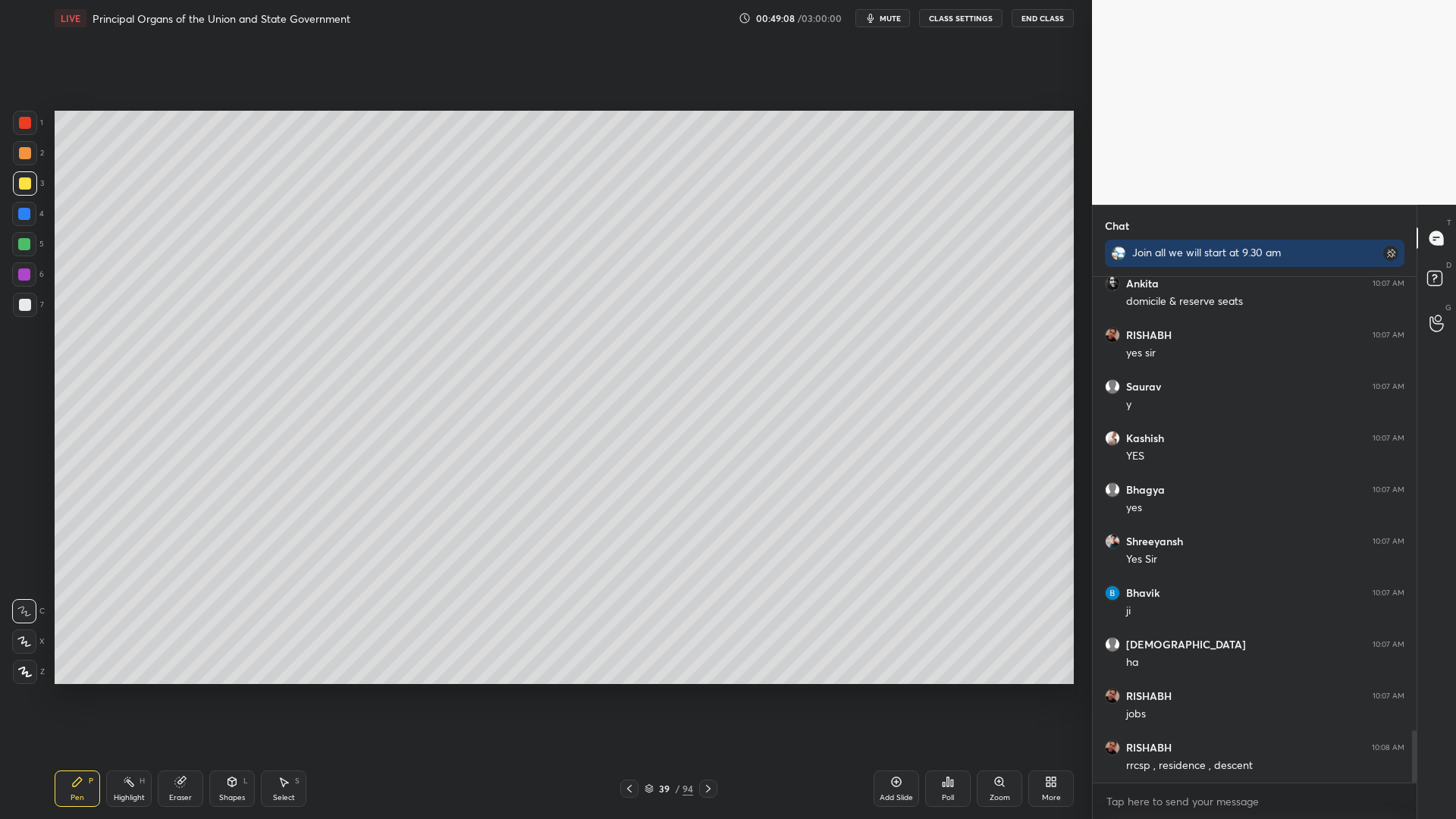
click at [36, 189] on div "3" at bounding box center [28, 183] width 31 height 24
click at [22, 233] on div at bounding box center [24, 243] width 24 height 24
click at [29, 228] on div "4" at bounding box center [28, 217] width 32 height 30
click at [29, 237] on div at bounding box center [24, 243] width 24 height 24
click at [28, 222] on div at bounding box center [24, 213] width 24 height 24
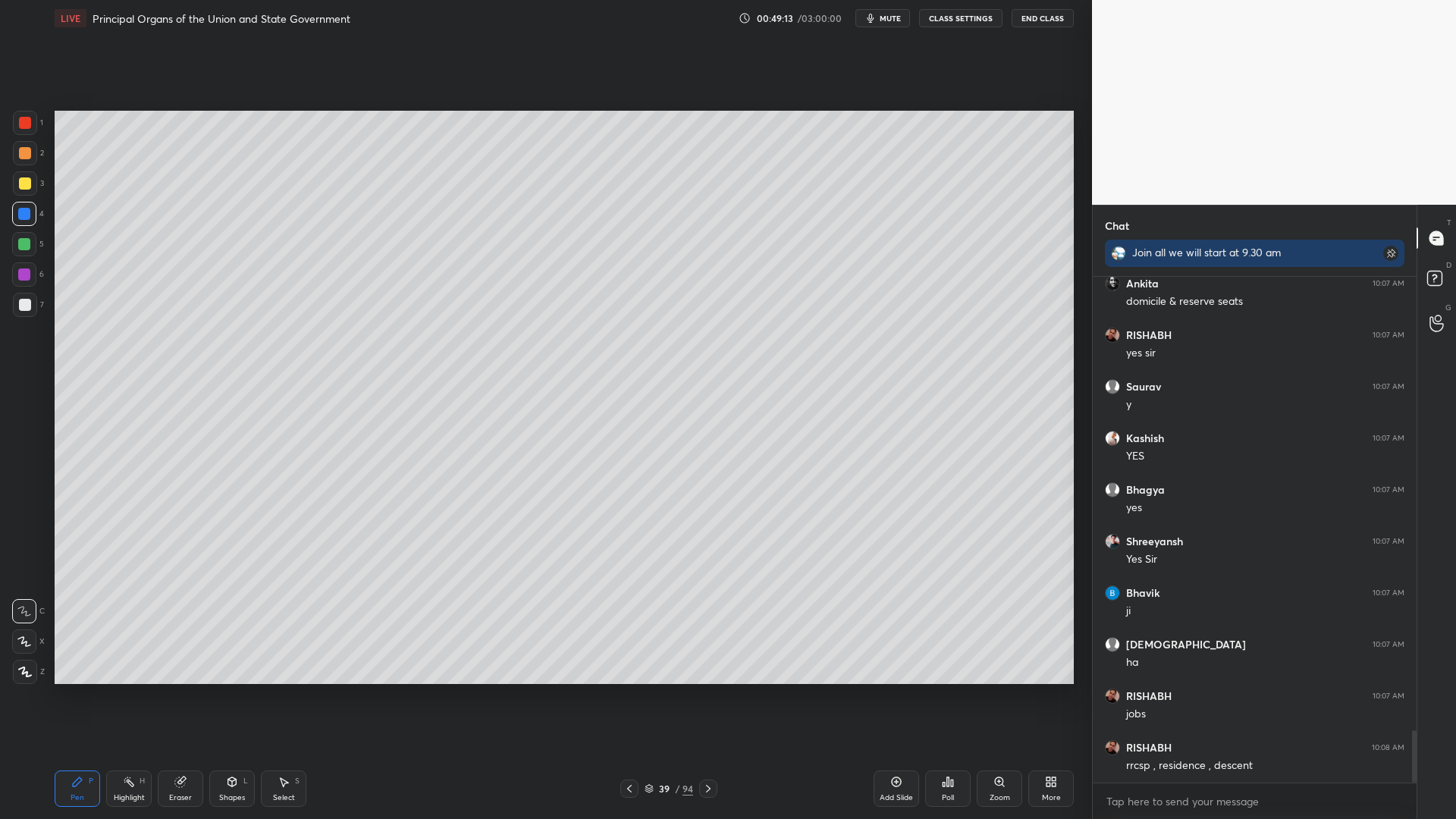
drag, startPoint x: 5, startPoint y: 219, endPoint x: 31, endPoint y: 201, distance: 31.6
click at [31, 206] on div "1 2 3 4 5 6 7 C X Z C X Z E E Erase all H H" at bounding box center [24, 398] width 49 height 573
click at [19, 185] on div at bounding box center [25, 184] width 12 height 12
click at [28, 186] on div at bounding box center [25, 184] width 12 height 12
click at [22, 163] on div at bounding box center [25, 153] width 24 height 24
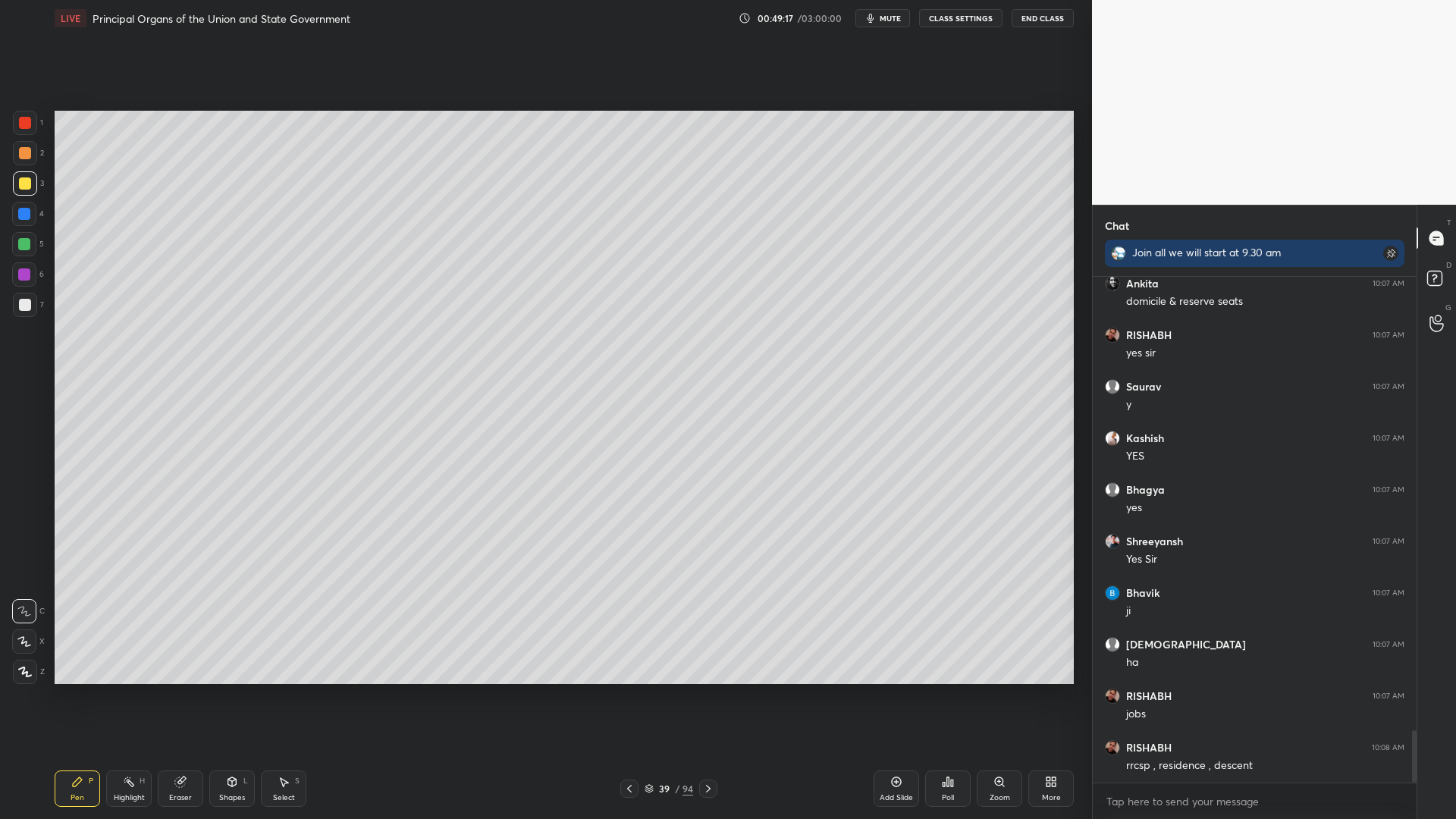
click at [28, 161] on div at bounding box center [25, 153] width 24 height 24
drag, startPoint x: 19, startPoint y: 232, endPoint x: 28, endPoint y: 234, distance: 9.2
click at [28, 233] on div at bounding box center [24, 243] width 24 height 24
click at [26, 256] on div at bounding box center [24, 243] width 24 height 24
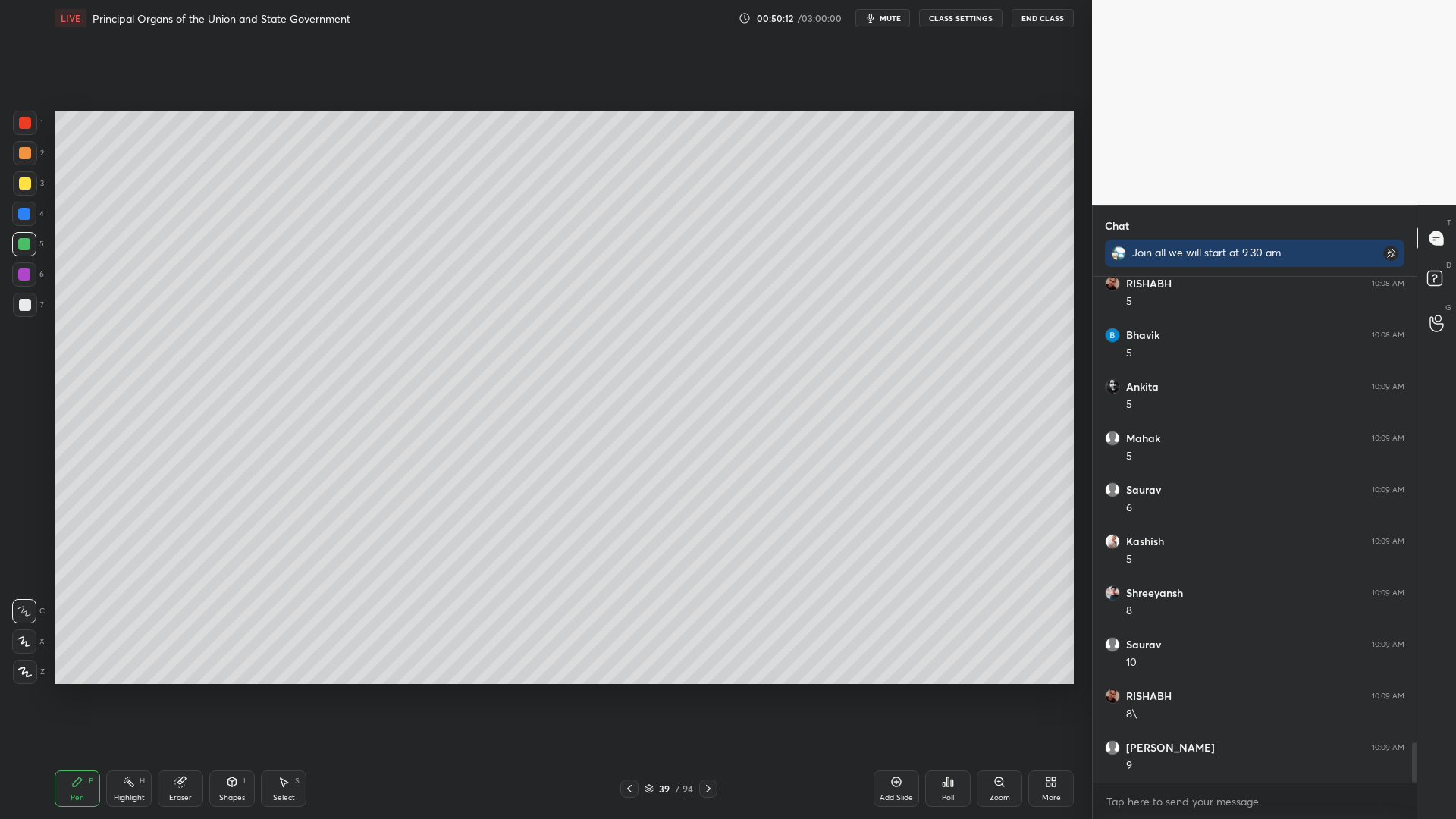
click at [0, 196] on div "1 2 3 4 5 6 7 C X Z C X Z E E Erase all H H" at bounding box center [24, 398] width 49 height 573
drag, startPoint x: 3, startPoint y: 186, endPoint x: 12, endPoint y: 186, distance: 9.0
click at [3, 186] on div "1 2 3 4 5 6 7 C X Z C X Z E E Erase all H H" at bounding box center [24, 398] width 49 height 573
click at [13, 191] on div at bounding box center [25, 183] width 24 height 24
click at [31, 193] on div at bounding box center [25, 183] width 24 height 24
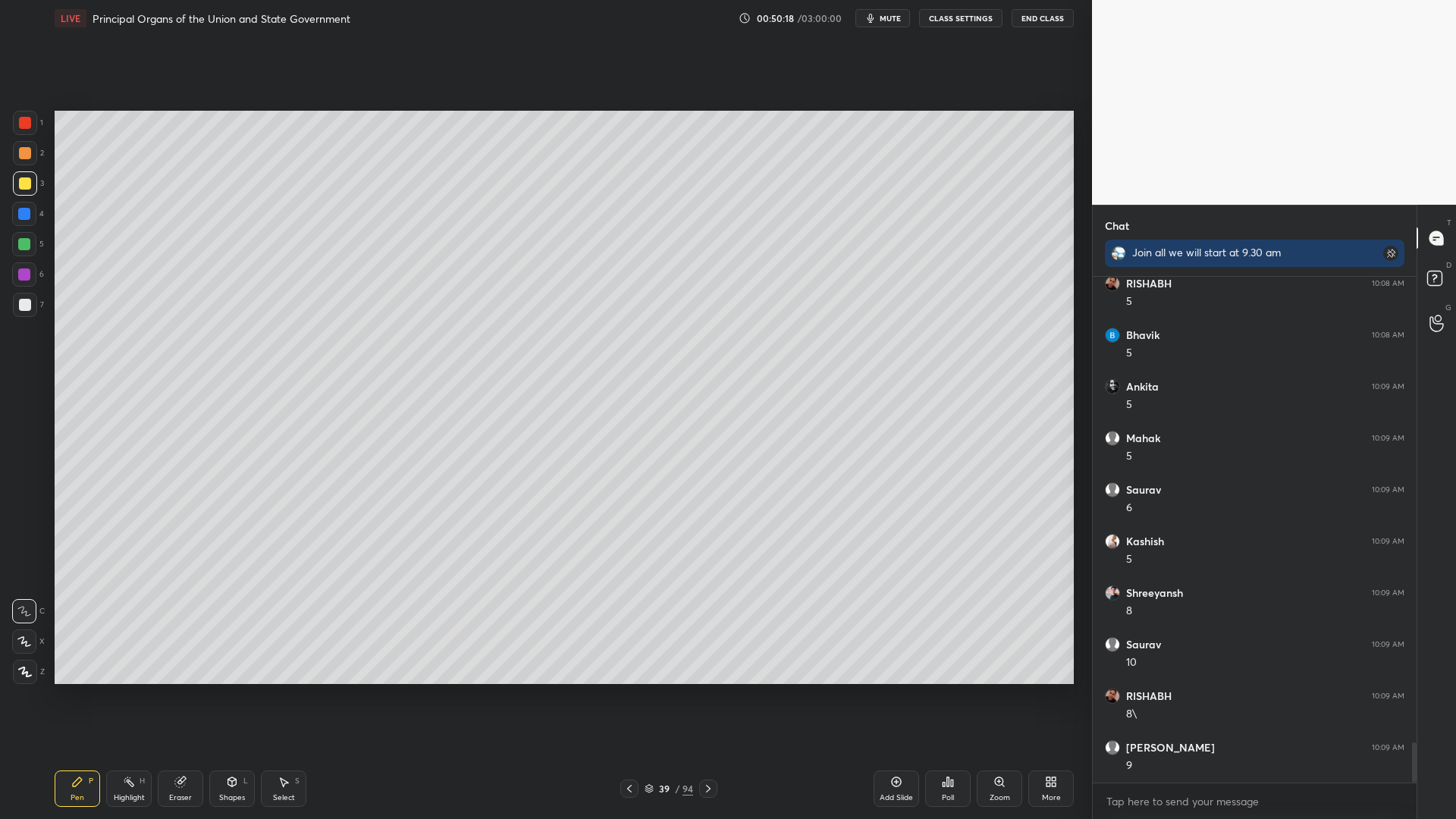
click at [18, 253] on div at bounding box center [24, 243] width 24 height 24
click at [28, 218] on div at bounding box center [24, 213] width 24 height 24
click at [32, 195] on div at bounding box center [25, 183] width 24 height 24
drag, startPoint x: 28, startPoint y: 183, endPoint x: 49, endPoint y: 187, distance: 21.4
click at [33, 183] on div at bounding box center [25, 183] width 24 height 24
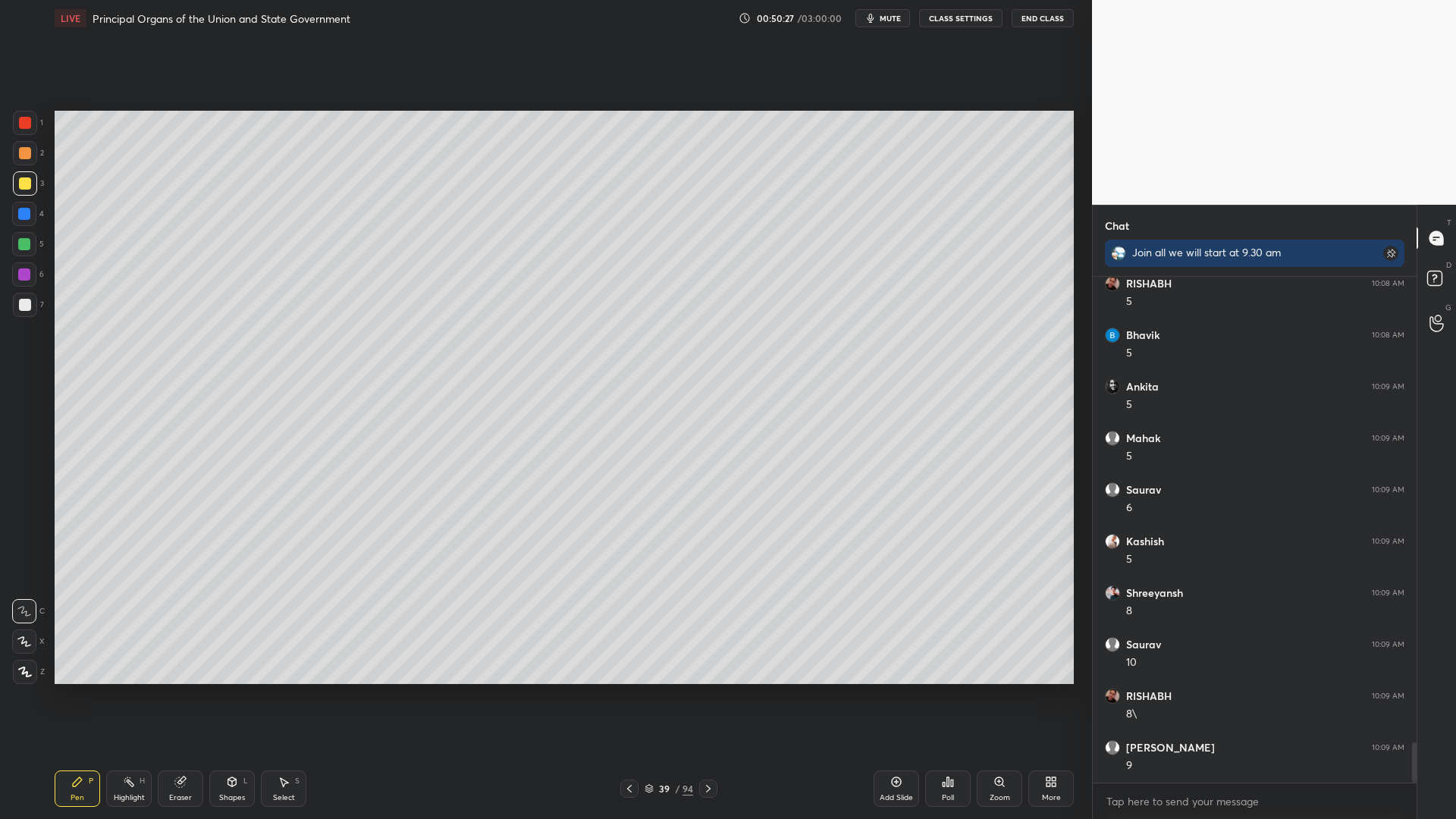
scroll to position [5964, 0]
click at [0, 190] on div "1 2 3 4 5 6 7 C X Z C X Z E E Erase all H H" at bounding box center [24, 398] width 49 height 573
click at [35, 249] on div at bounding box center [24, 243] width 24 height 24
click at [32, 248] on div at bounding box center [24, 243] width 24 height 24
click at [12, 232] on div "1 2 3 4 5 6 7 C X Z C X Z E E Erase all H H" at bounding box center [24, 398] width 49 height 573
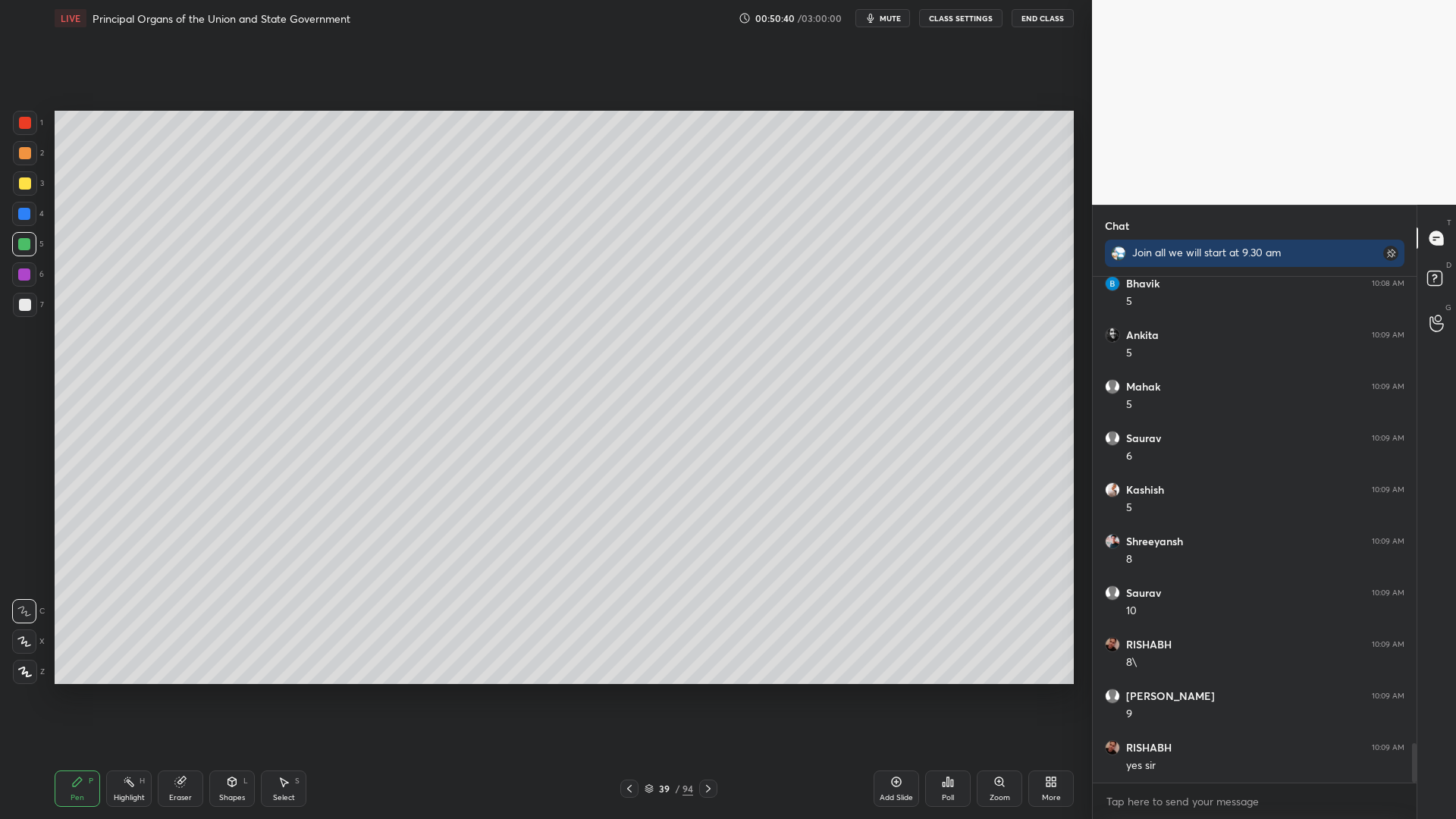
click at [24, 225] on div at bounding box center [24, 213] width 24 height 24
click at [25, 220] on div at bounding box center [24, 213] width 24 height 24
drag, startPoint x: 23, startPoint y: 310, endPoint x: 31, endPoint y: 301, distance: 12.0
click at [32, 301] on div at bounding box center [25, 304] width 24 height 24
click at [35, 305] on div "7" at bounding box center [28, 304] width 31 height 24
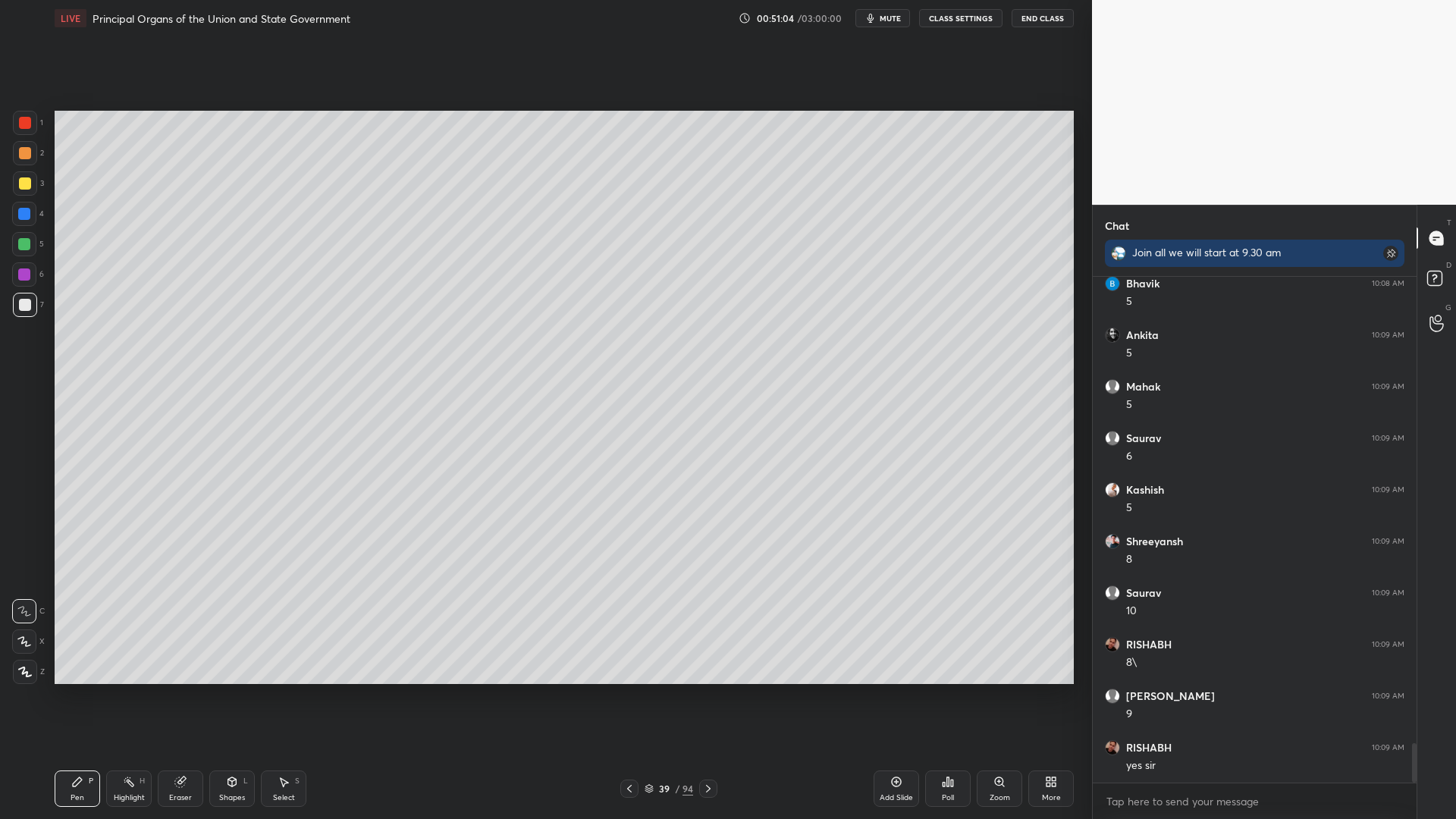
click at [8, 297] on div "1 2 3 4 5 6 7 C X Z C X Z E E Erase all H H" at bounding box center [24, 398] width 49 height 573
click at [21, 265] on div at bounding box center [24, 274] width 24 height 24
click at [24, 247] on div at bounding box center [25, 244] width 12 height 12
click at [24, 237] on div at bounding box center [24, 243] width 24 height 24
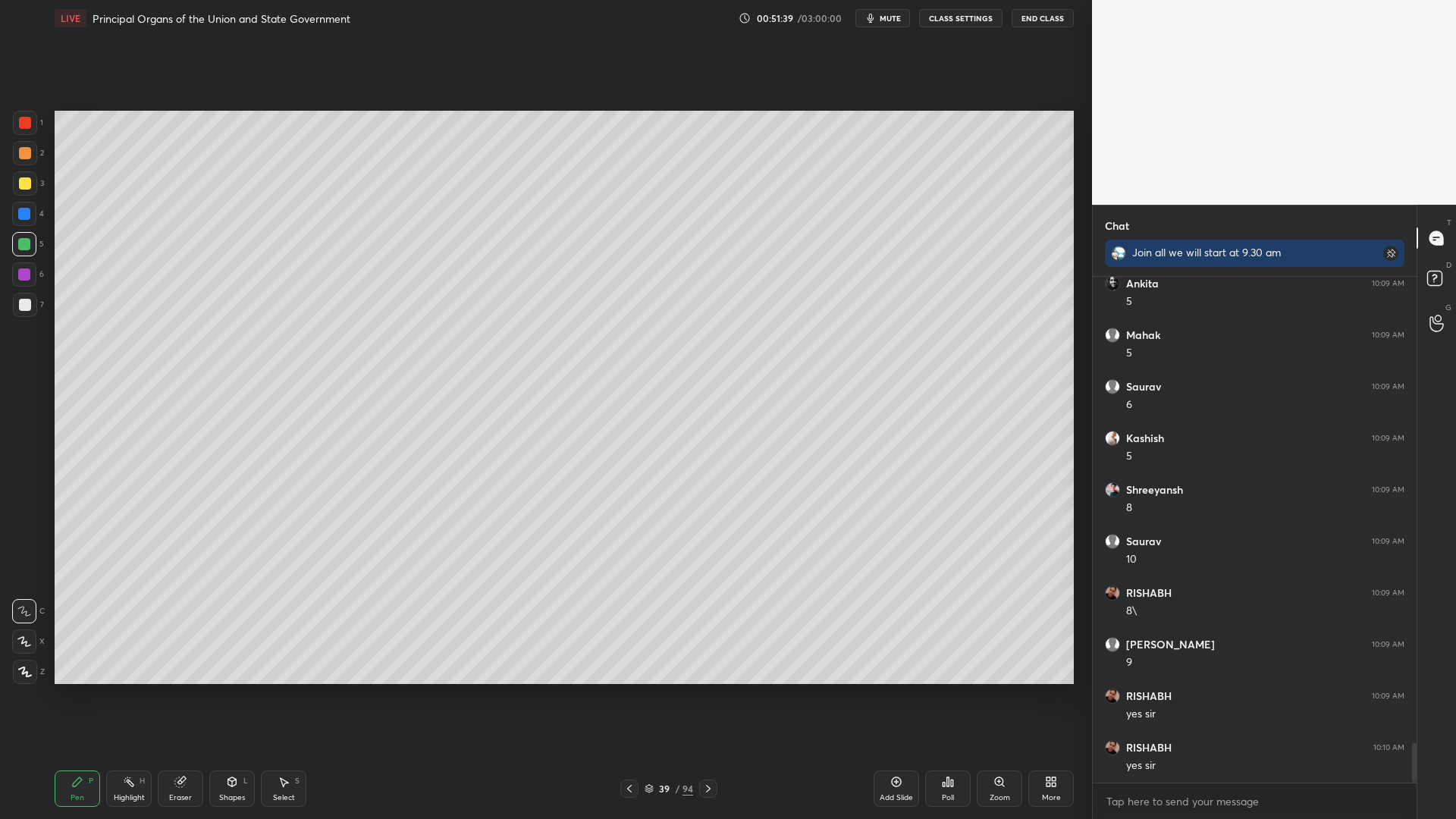
drag, startPoint x: 27, startPoint y: 212, endPoint x: 32, endPoint y: 197, distance: 15.8
click at [27, 212] on div at bounding box center [25, 214] width 12 height 12
click at [23, 190] on div at bounding box center [25, 183] width 24 height 24
click at [27, 177] on div at bounding box center [25, 184] width 12 height 12
click at [28, 154] on div at bounding box center [25, 153] width 24 height 24
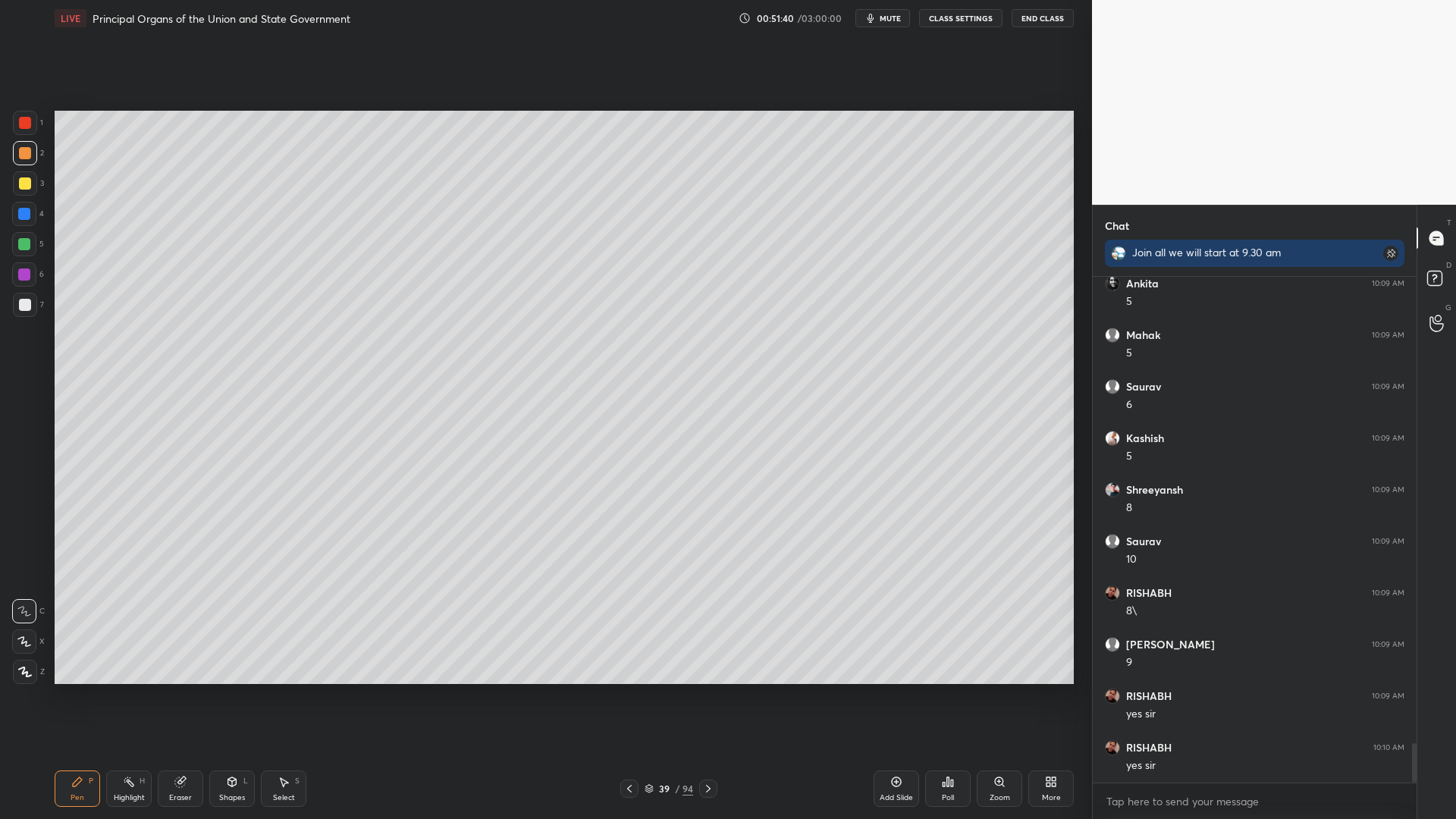
click at [26, 149] on div at bounding box center [25, 154] width 12 height 12
drag, startPoint x: 31, startPoint y: 143, endPoint x: 37, endPoint y: 152, distance: 10.8
click at [33, 144] on div at bounding box center [25, 153] width 24 height 24
drag, startPoint x: 909, startPoint y: 788, endPoint x: 898, endPoint y: 781, distance: 13.0
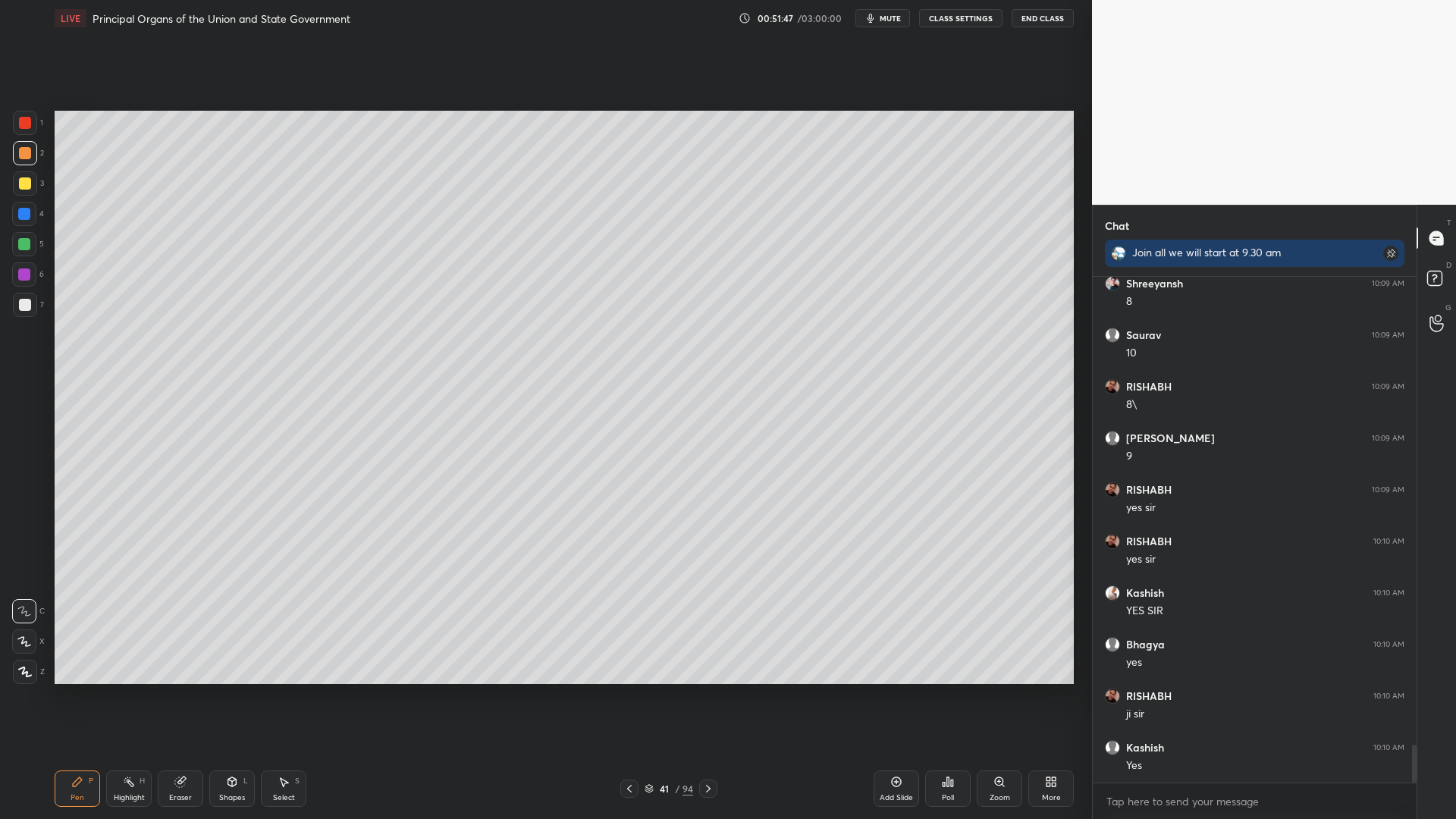
click at [908, 654] on div "Add Slide" at bounding box center [895, 788] width 45 height 36
drag, startPoint x: 16, startPoint y: 169, endPoint x: 22, endPoint y: 185, distance: 17.1
click at [21, 177] on div "1 2 3 4 5 6 7" at bounding box center [28, 217] width 32 height 212
click at [23, 186] on div at bounding box center [25, 184] width 12 height 12
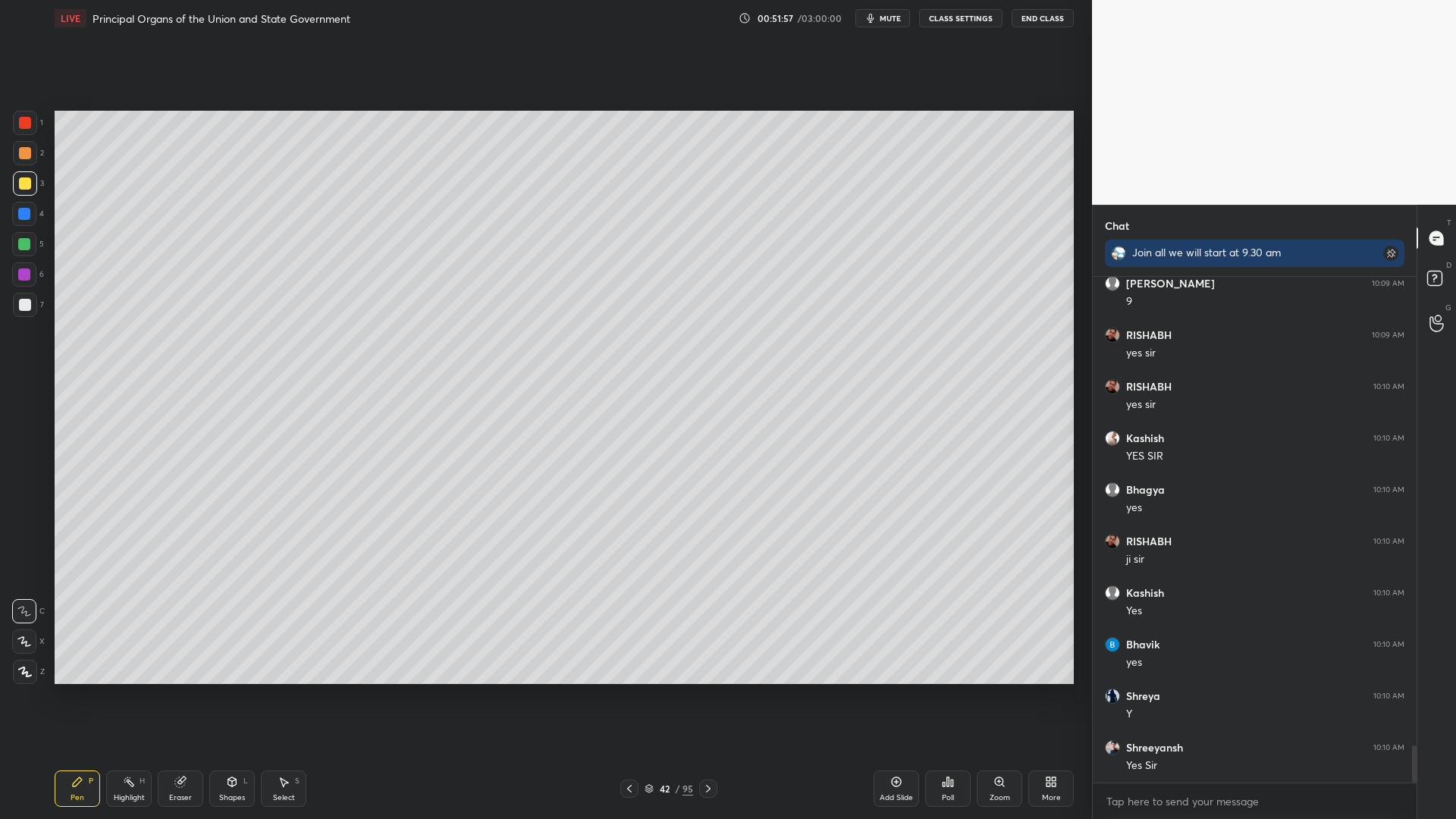
scroll to position [6428, 0]
click at [0, 212] on div "1 2 3 4 5 6 7 C X Z C X Z E E Erase all H H" at bounding box center [24, 398] width 49 height 573
click at [25, 222] on div at bounding box center [24, 213] width 24 height 24
click at [36, 217] on div "4" at bounding box center [28, 213] width 32 height 24
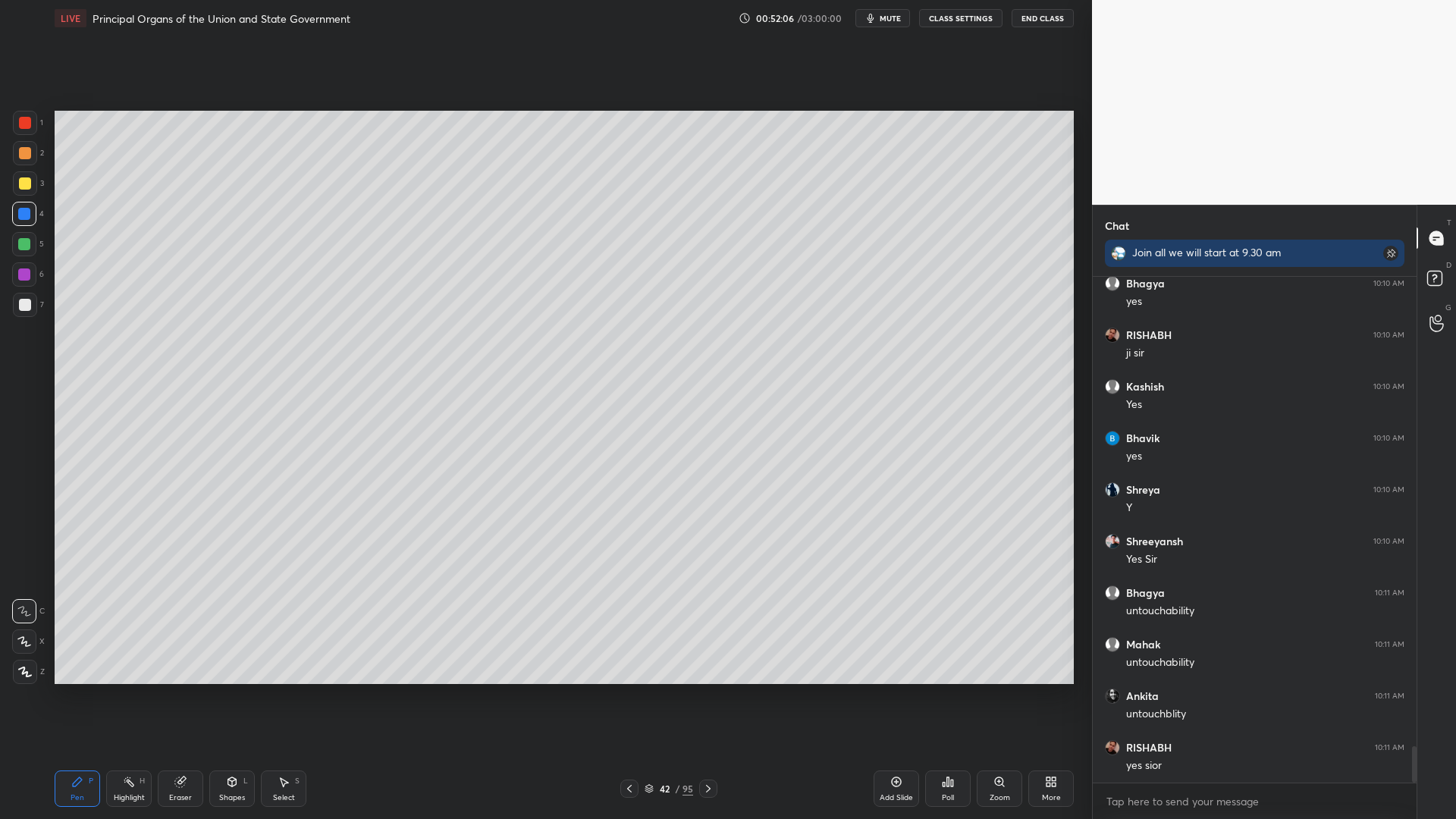
click at [42, 240] on div "5" at bounding box center [28, 243] width 32 height 24
click at [17, 250] on div at bounding box center [24, 243] width 24 height 24
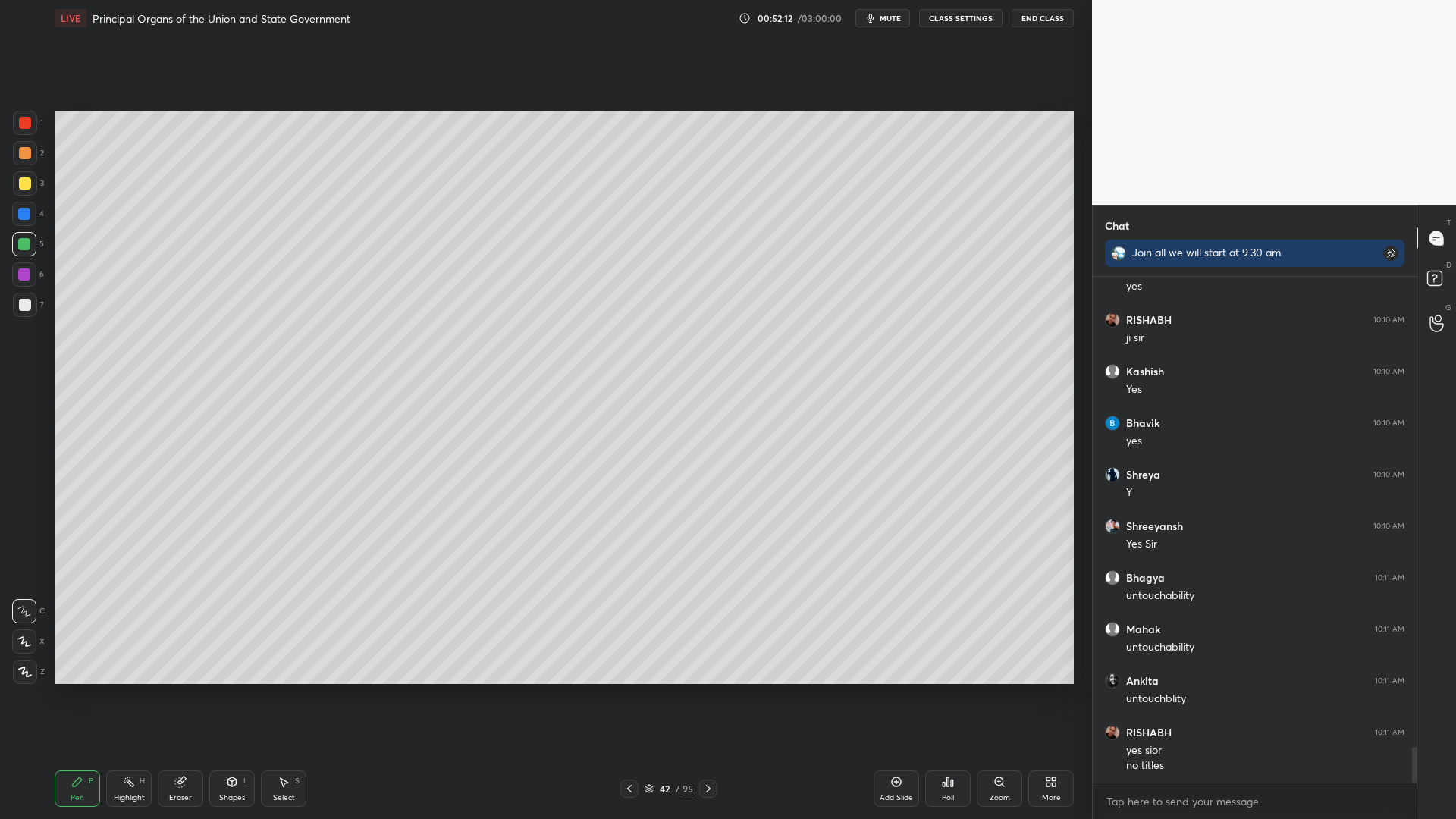
click at [18, 212] on div "1 2 3 4 5 6 7 C X Z C X Z E E Erase all H H" at bounding box center [24, 398] width 49 height 573
drag, startPoint x: 20, startPoint y: 194, endPoint x: 31, endPoint y: 191, distance: 11.4
click at [20, 194] on div at bounding box center [25, 183] width 24 height 24
click at [28, 193] on div at bounding box center [25, 183] width 24 height 24
drag, startPoint x: 24, startPoint y: 169, endPoint x: 25, endPoint y: 156, distance: 13.0
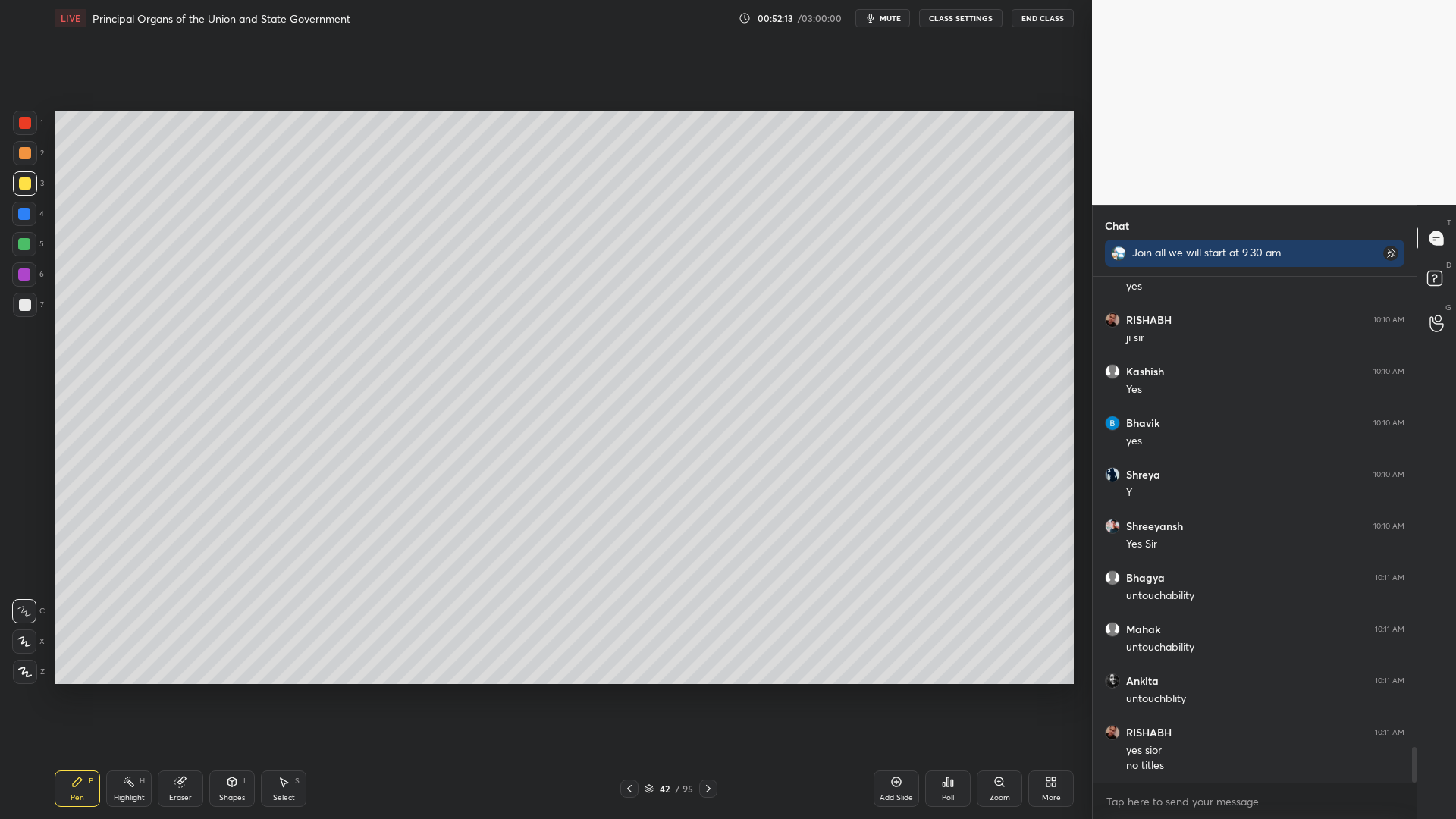
click at [23, 169] on div "2" at bounding box center [28, 156] width 31 height 30
click at [25, 154] on div at bounding box center [25, 154] width 12 height 12
click at [27, 217] on div at bounding box center [25, 214] width 12 height 12
drag, startPoint x: 29, startPoint y: 216, endPoint x: 28, endPoint y: 232, distance: 16.0
click at [29, 216] on div at bounding box center [25, 214] width 12 height 12
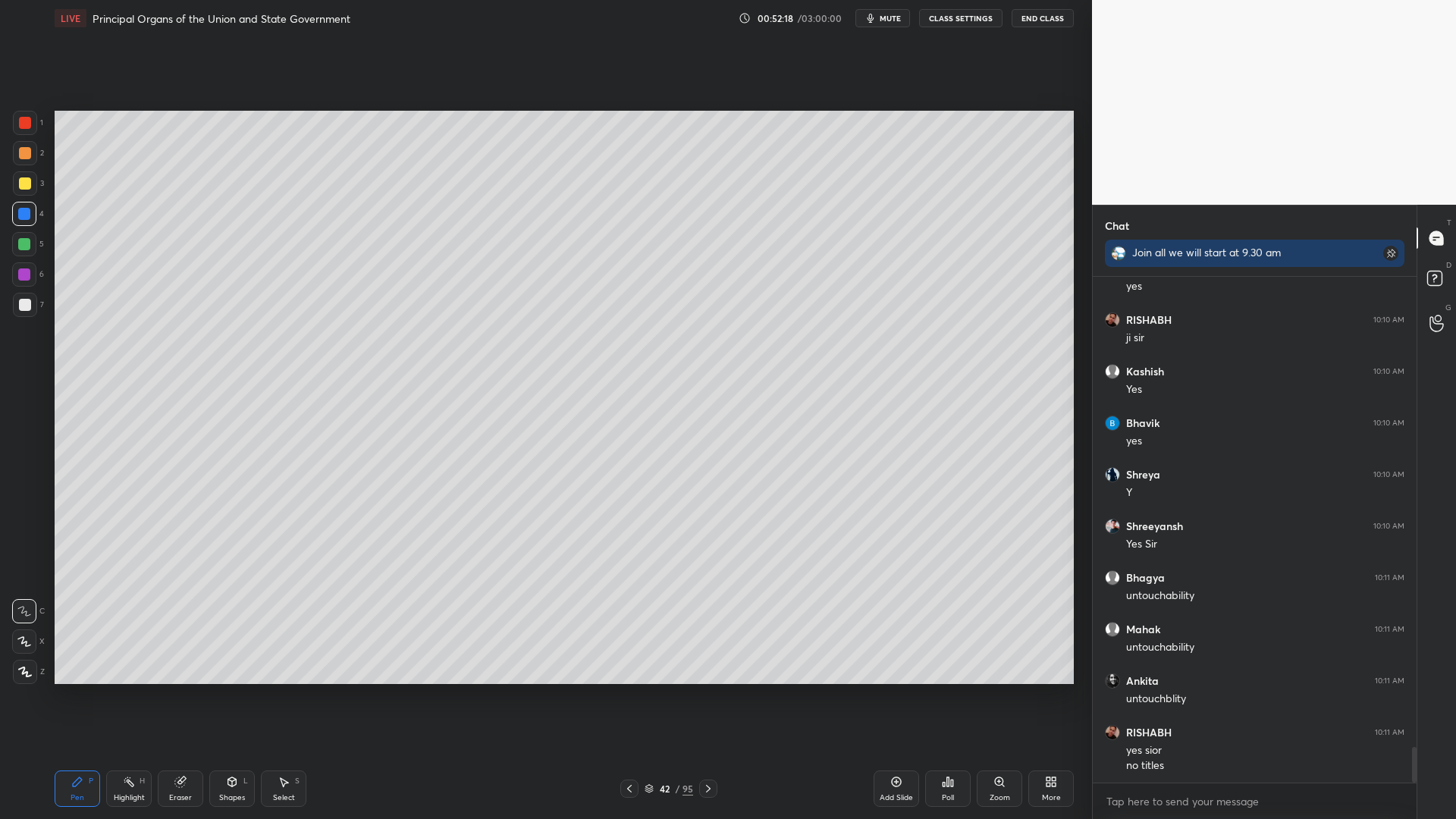
drag, startPoint x: 19, startPoint y: 252, endPoint x: 50, endPoint y: 247, distance: 31.4
click at [23, 248] on div at bounding box center [24, 243] width 24 height 24
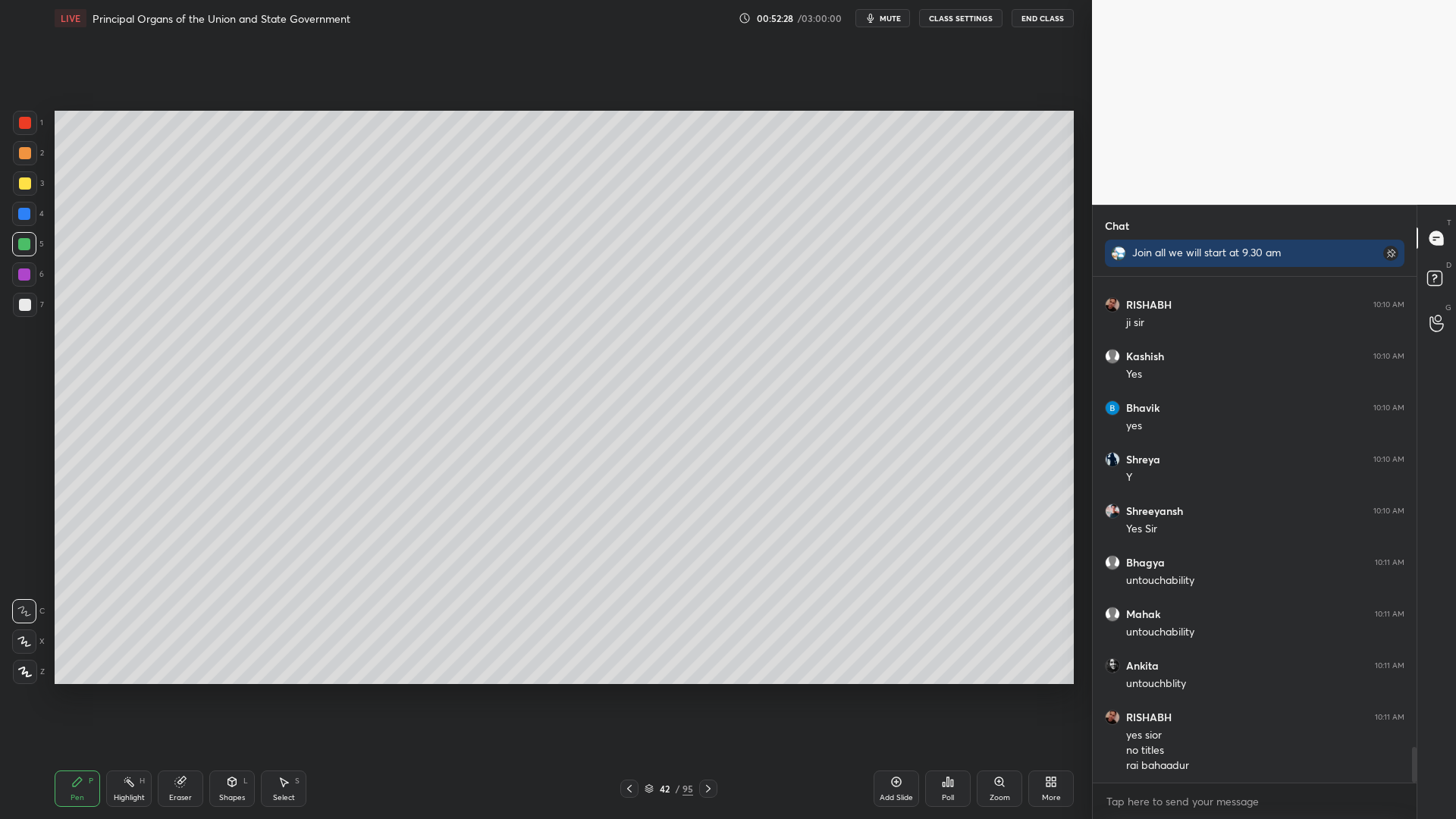
click at [0, 191] on div "1 2 3 4 5 6 7 C X Z C X Z E E Erase all H H" at bounding box center [24, 398] width 49 height 573
drag, startPoint x: 20, startPoint y: 190, endPoint x: 29, endPoint y: 190, distance: 9.0
click at [24, 190] on div at bounding box center [25, 183] width 24 height 24
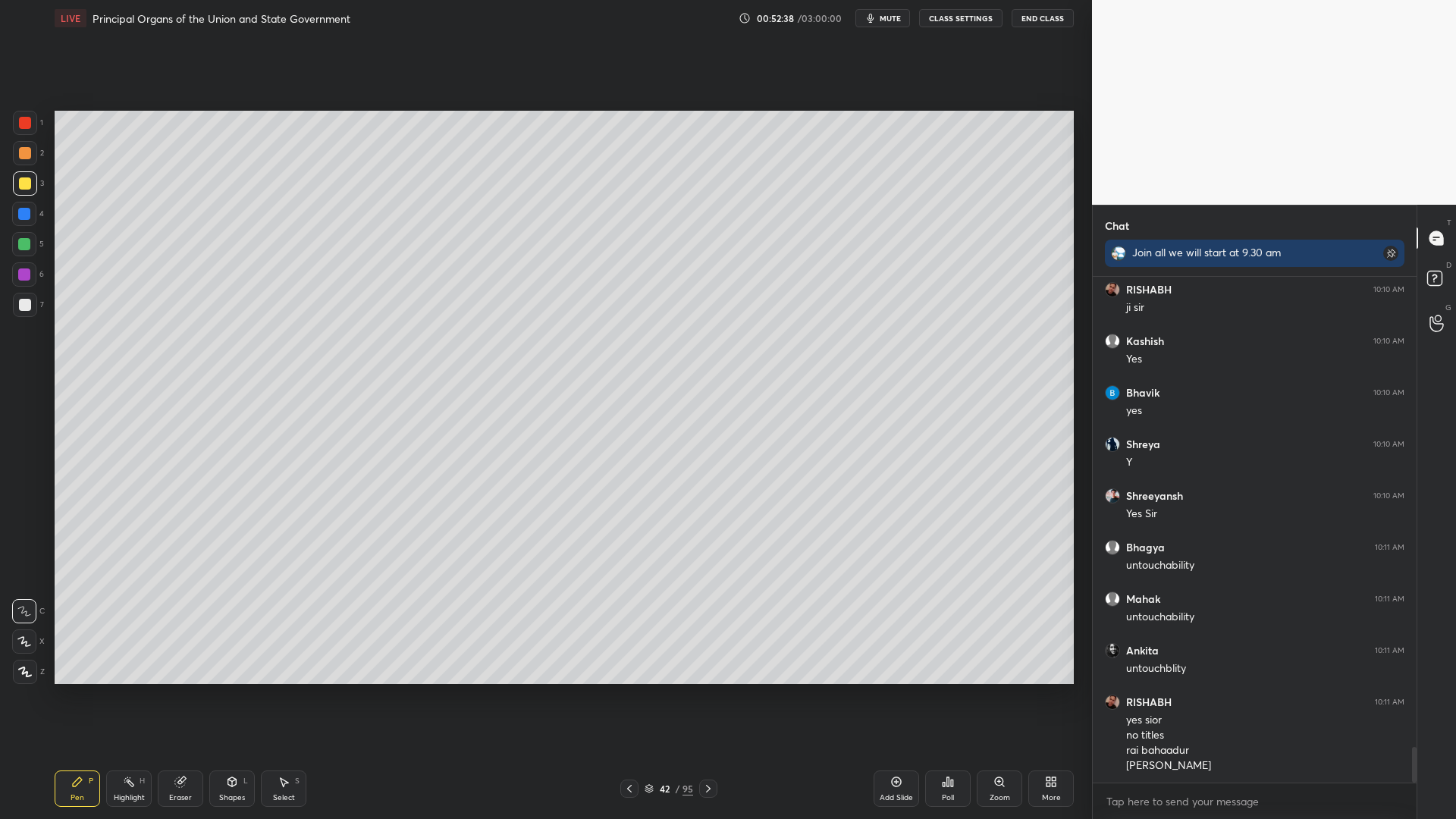
click at [1074, 294] on div "Setting up your live class Poll for secs No correct answer Start poll" at bounding box center [564, 398] width 1031 height 722
click at [0, 173] on div "1 2 3 4 5 6 7 C X Z C X Z E E Erase all H H" at bounding box center [24, 398] width 49 height 573
click at [22, 169] on div "1 2 3 4 5 6 7" at bounding box center [28, 217] width 32 height 212
click at [31, 164] on div at bounding box center [25, 153] width 24 height 24
click at [26, 300] on div at bounding box center [25, 305] width 12 height 12
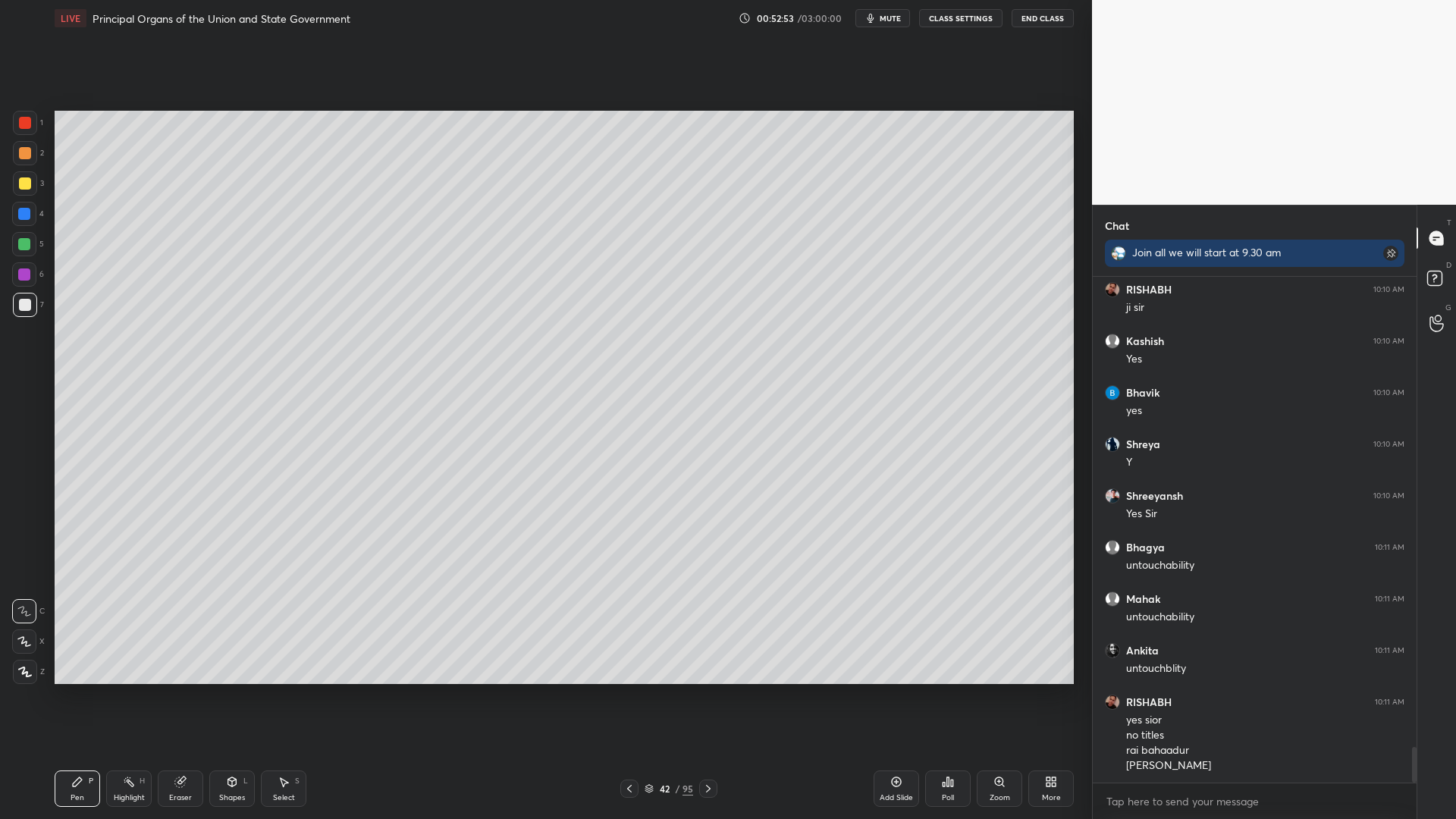
click at [27, 287] on div "6" at bounding box center [28, 278] width 32 height 30
click at [37, 219] on div "4" at bounding box center [28, 213] width 32 height 24
drag, startPoint x: 30, startPoint y: 216, endPoint x: 45, endPoint y: 222, distance: 16.2
click at [31, 217] on div at bounding box center [24, 213] width 24 height 24
click at [0, 251] on div "1 2 3 4 5 6 7 C X Z C X Z E E Erase all H H" at bounding box center [24, 398] width 49 height 573
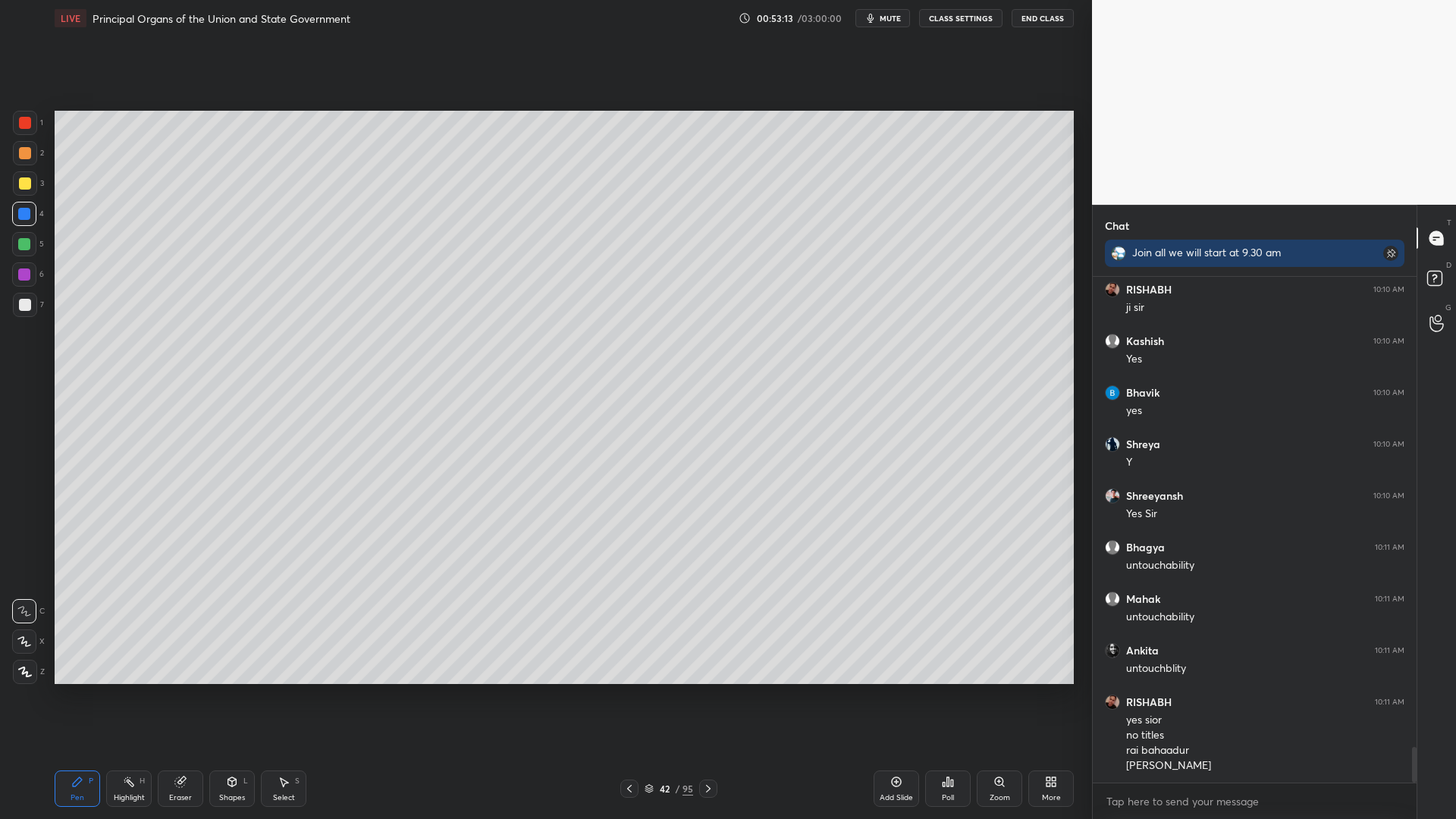
drag, startPoint x: 2, startPoint y: 240, endPoint x: 21, endPoint y: 242, distance: 19.1
click at [3, 240] on div "1 2 3 4 5 6 7 C X Z C X Z E E Erase all H H" at bounding box center [24, 398] width 49 height 573
click at [24, 247] on div at bounding box center [25, 244] width 12 height 12
click at [35, 246] on div at bounding box center [24, 243] width 24 height 24
click at [24, 208] on div at bounding box center [25, 214] width 12 height 12
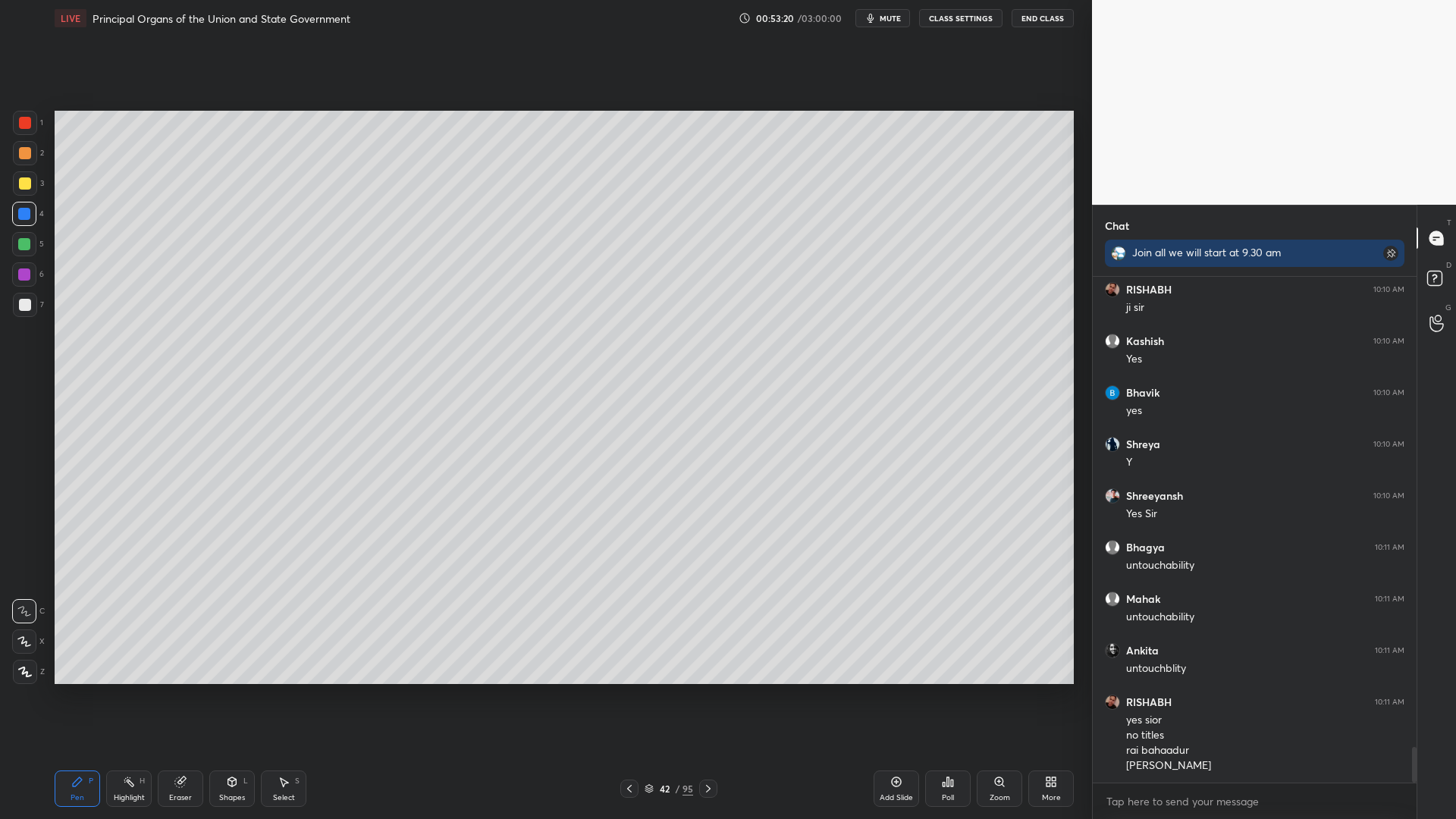
drag, startPoint x: 14, startPoint y: 187, endPoint x: 27, endPoint y: 180, distance: 14.8
click at [19, 184] on div at bounding box center [25, 183] width 24 height 24
click at [32, 185] on div at bounding box center [25, 183] width 24 height 24
drag, startPoint x: 27, startPoint y: 201, endPoint x: 21, endPoint y: 215, distance: 15.2
click at [28, 203] on div "1 2 3 4 5 6 7" at bounding box center [28, 217] width 32 height 212
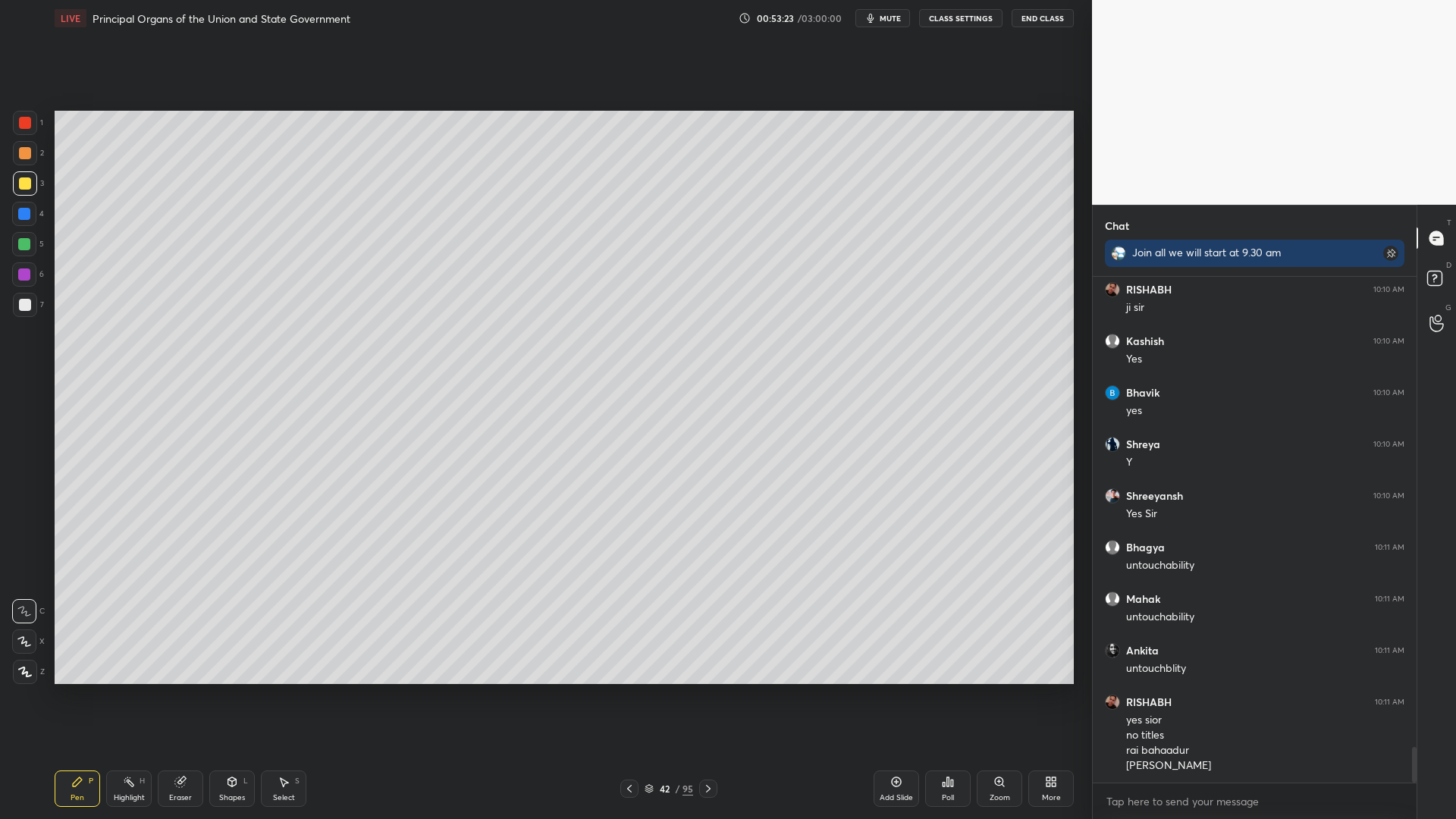
drag, startPoint x: 23, startPoint y: 218, endPoint x: 53, endPoint y: 238, distance: 36.1
click at [28, 223] on div at bounding box center [24, 213] width 24 height 24
click at [3, 278] on div "1 2 3 4 5 6 7 C X Z C X Z E E Erase all H H" at bounding box center [24, 398] width 49 height 573
click at [23, 298] on div at bounding box center [25, 304] width 24 height 24
click at [28, 311] on div at bounding box center [25, 304] width 24 height 24
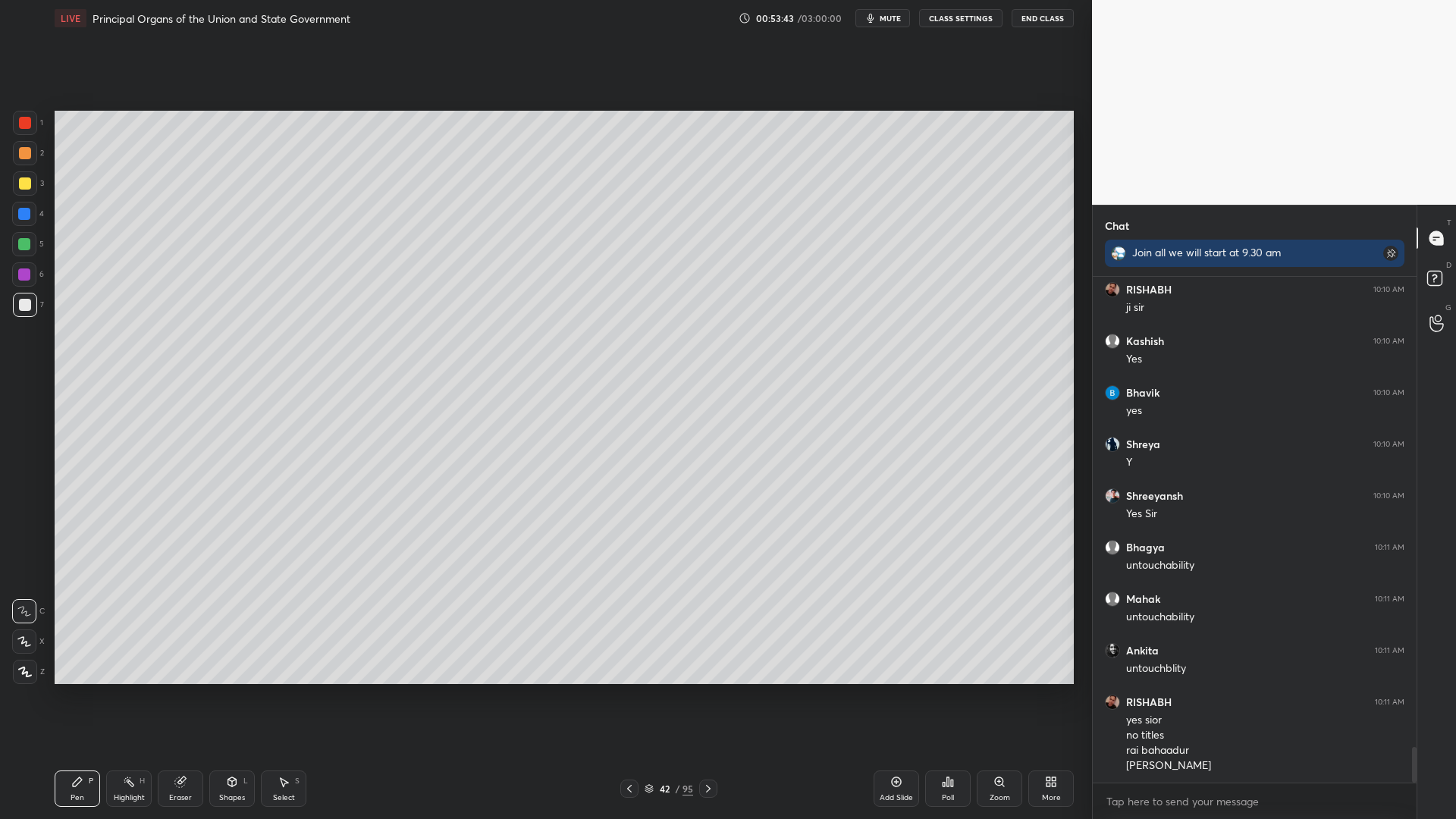
drag, startPoint x: 28, startPoint y: 253, endPoint x: 34, endPoint y: 237, distance: 17.1
click at [34, 239] on div at bounding box center [24, 243] width 24 height 24
click at [28, 223] on div "4" at bounding box center [28, 217] width 32 height 30
drag, startPoint x: 28, startPoint y: 211, endPoint x: 28, endPoint y: 200, distance: 11.0
click at [28, 211] on div at bounding box center [25, 214] width 12 height 12
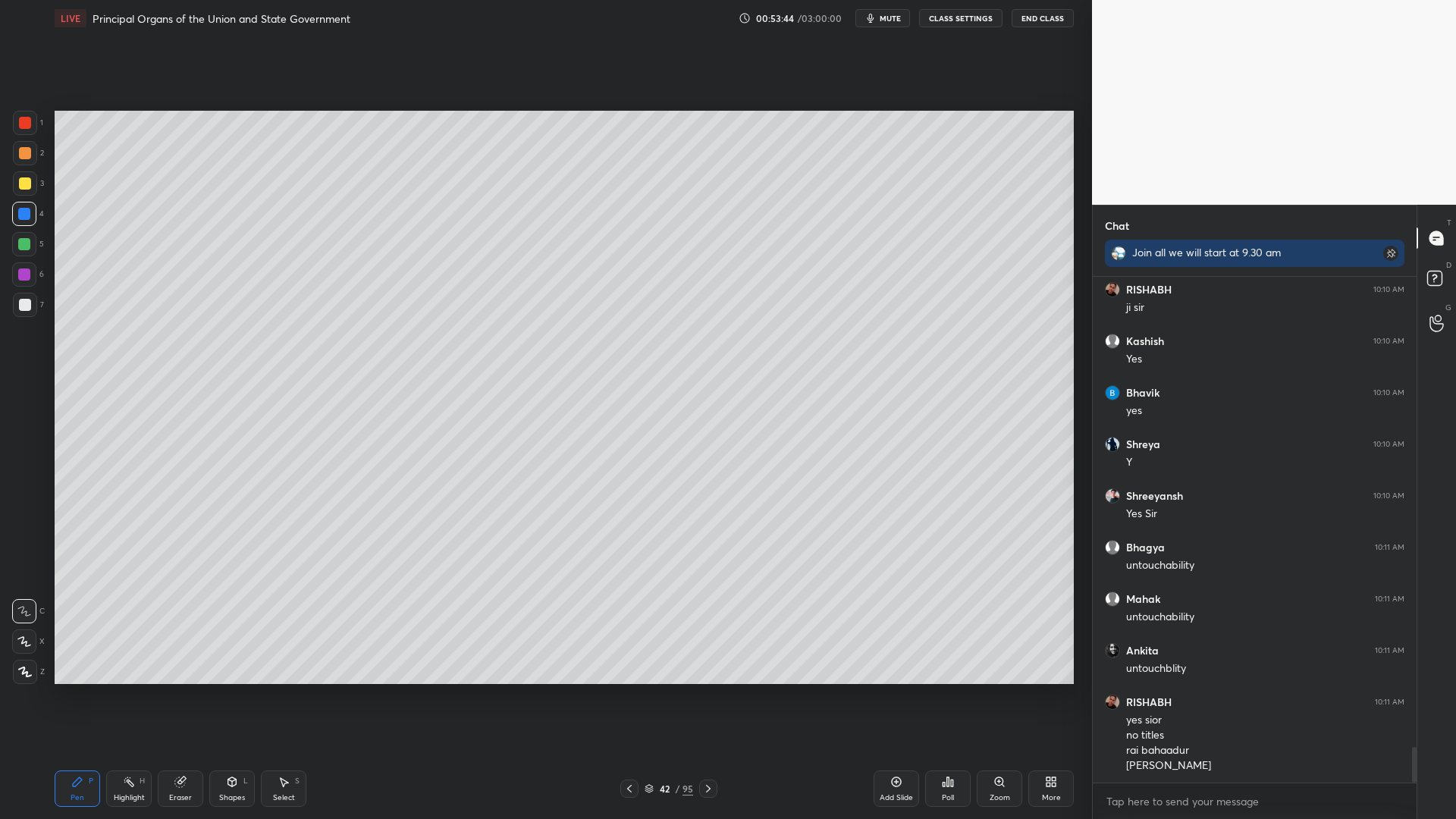
click at [30, 189] on div at bounding box center [25, 183] width 24 height 24
click at [31, 188] on div at bounding box center [25, 183] width 24 height 24
click at [53, 193] on div "Setting up your live class Poll for secs No correct answer Start poll" at bounding box center [564, 398] width 1031 height 722
click at [34, 203] on div "4" at bounding box center [28, 213] width 32 height 24
click at [23, 201] on div "3" at bounding box center [28, 186] width 31 height 30
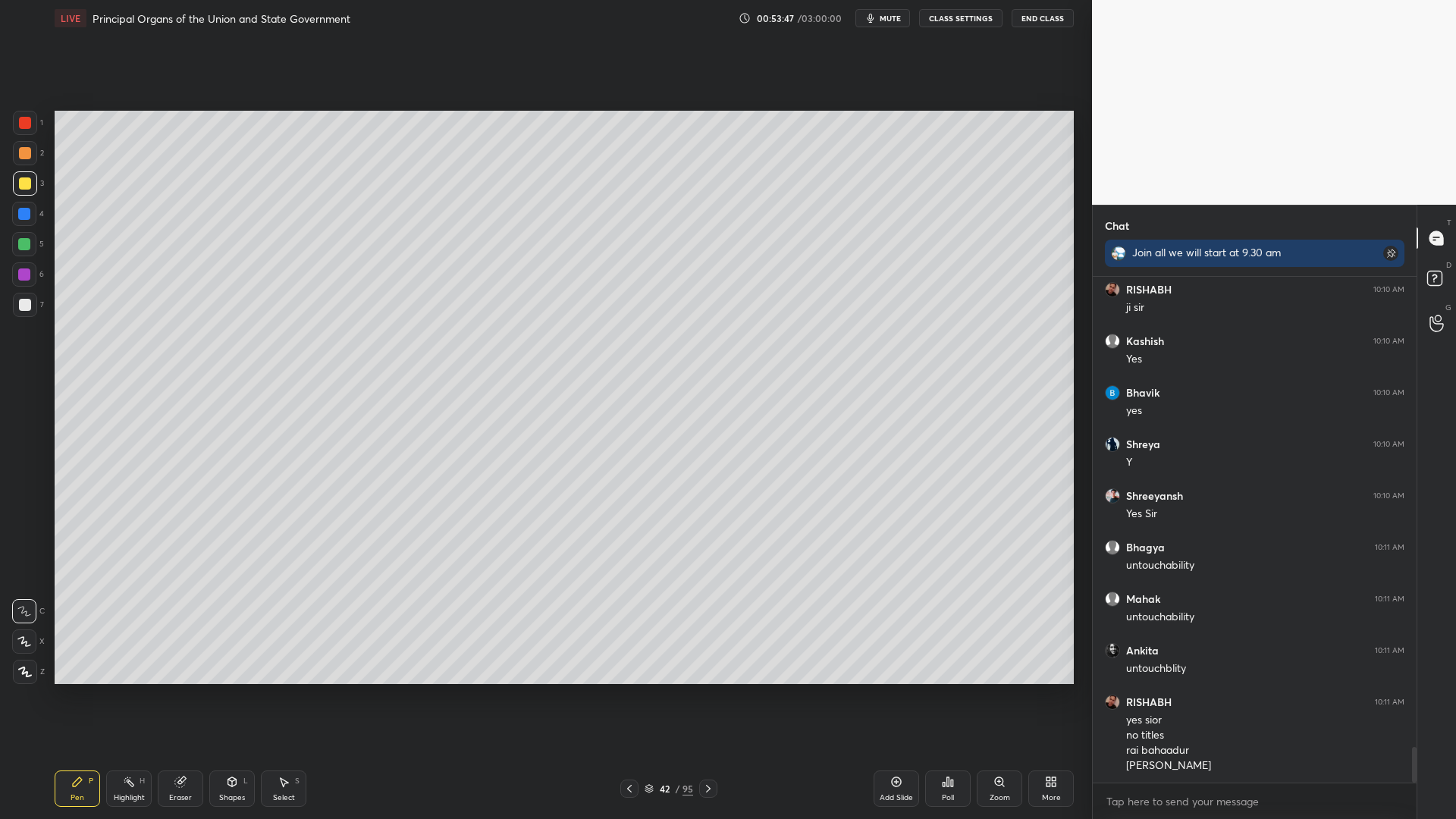
click at [23, 235] on div at bounding box center [24, 243] width 24 height 24
click at [28, 253] on div at bounding box center [24, 243] width 24 height 24
click at [35, 268] on div at bounding box center [24, 274] width 24 height 24
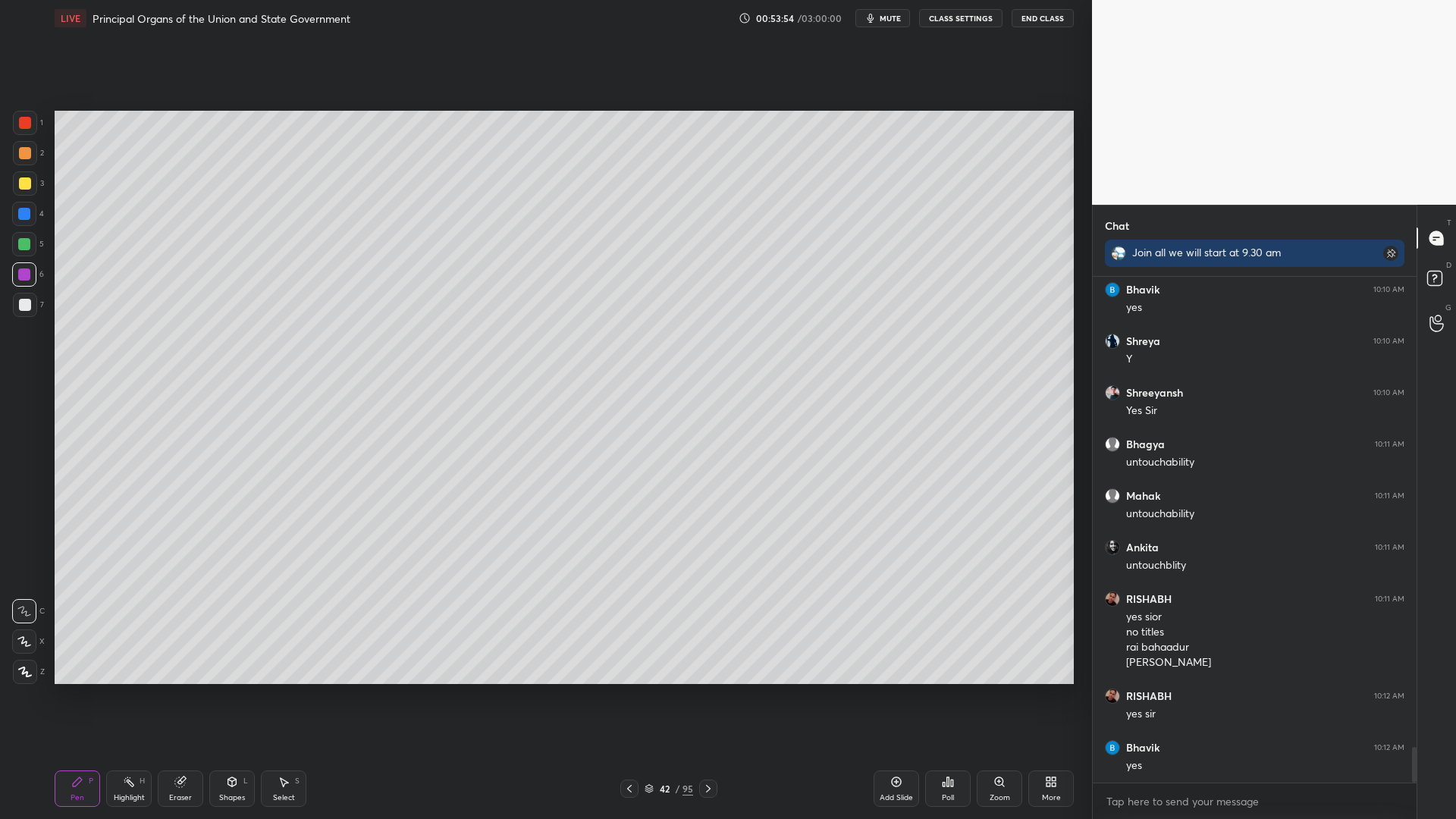
scroll to position [6834, 0]
drag, startPoint x: 3, startPoint y: 300, endPoint x: 27, endPoint y: 309, distance: 25.6
click at [18, 300] on div "1 2 3 4 5 6 7 C X Z C X Z E E Erase all H H" at bounding box center [24, 398] width 49 height 573
drag, startPoint x: 27, startPoint y: 309, endPoint x: 34, endPoint y: 311, distance: 7.3
click at [27, 309] on div at bounding box center [25, 305] width 12 height 12
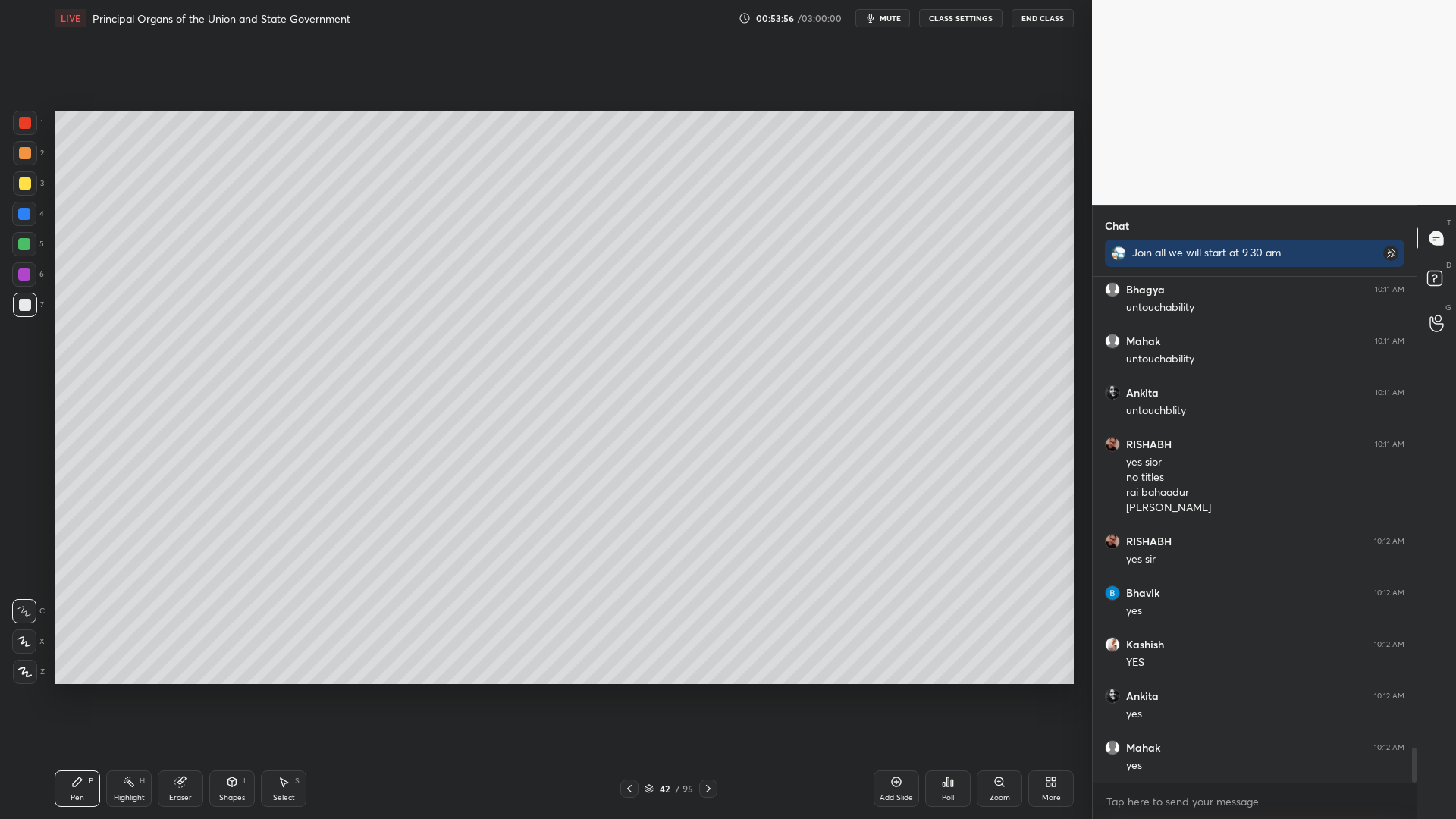
scroll to position [6937, 0]
click at [3, 273] on div "1 2 3 4 5 6 7 C X Z C X Z E E Erase all H H" at bounding box center [24, 398] width 49 height 573
click at [20, 248] on div at bounding box center [24, 243] width 24 height 24
click at [28, 245] on div at bounding box center [24, 243] width 24 height 24
click at [45, 183] on div "1 2 3 4 5 6 7 C X Z C X Z E E Erase all H H" at bounding box center [24, 398] width 49 height 573
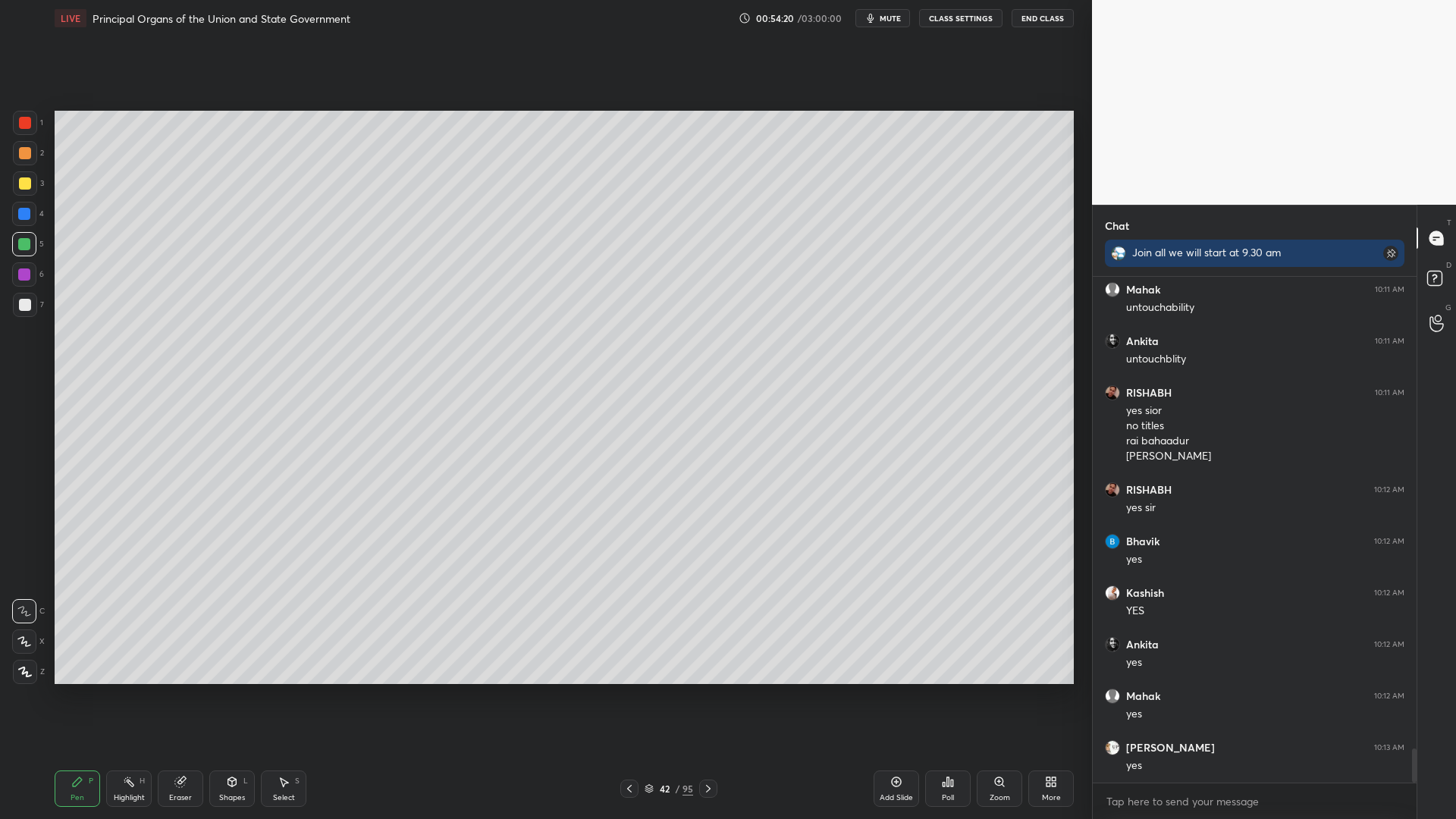
click at [29, 190] on div at bounding box center [25, 183] width 24 height 24
click at [909, 654] on div "Add Slide" at bounding box center [895, 788] width 45 height 36
click at [26, 186] on div at bounding box center [25, 184] width 12 height 12
drag, startPoint x: 19, startPoint y: 164, endPoint x: 28, endPoint y: 162, distance: 9.2
click at [15, 162] on div at bounding box center [25, 153] width 24 height 24
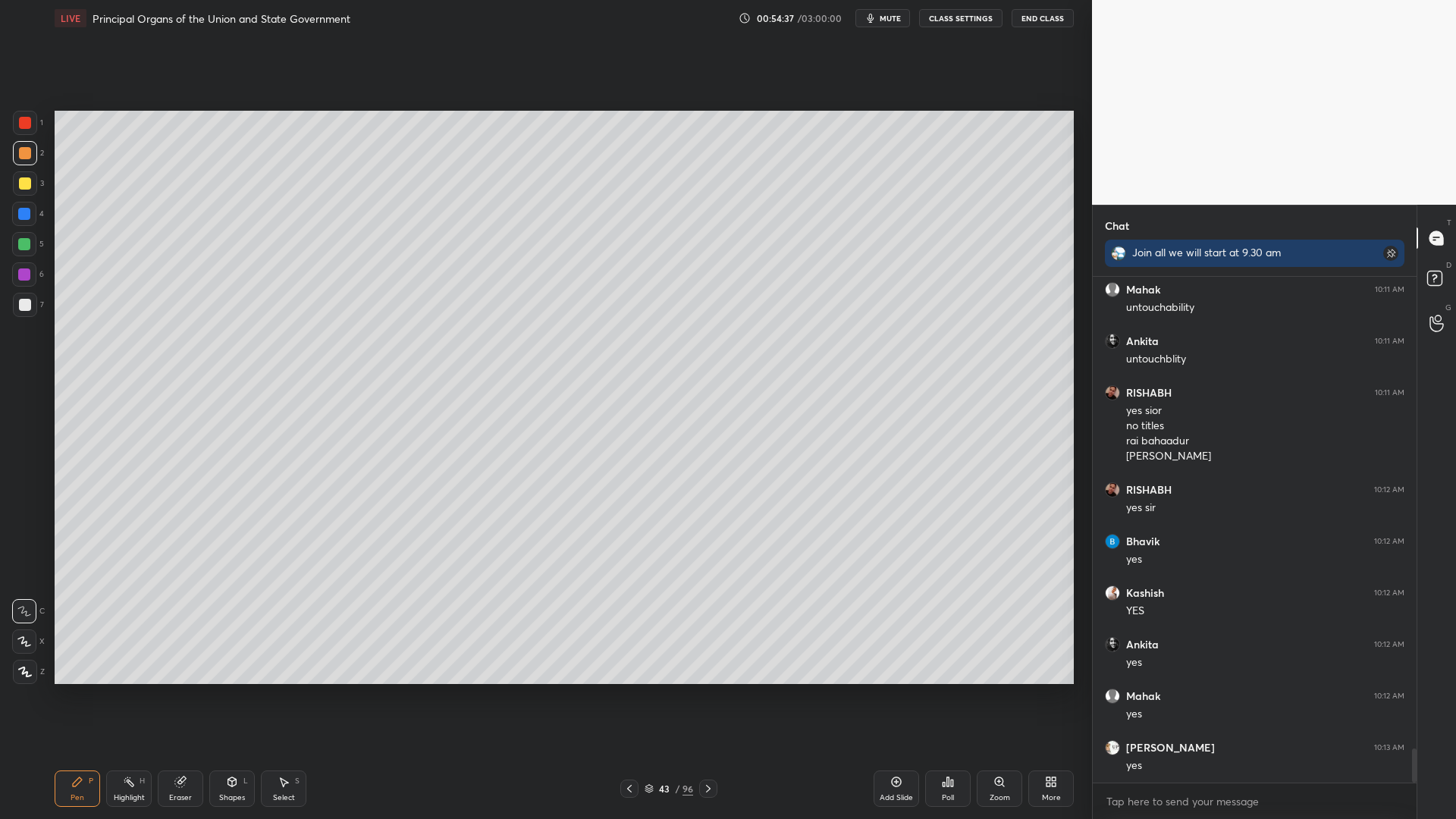
scroll to position [6989, 0]
click at [13, 222] on div at bounding box center [24, 213] width 24 height 24
click at [26, 223] on div at bounding box center [24, 213] width 24 height 24
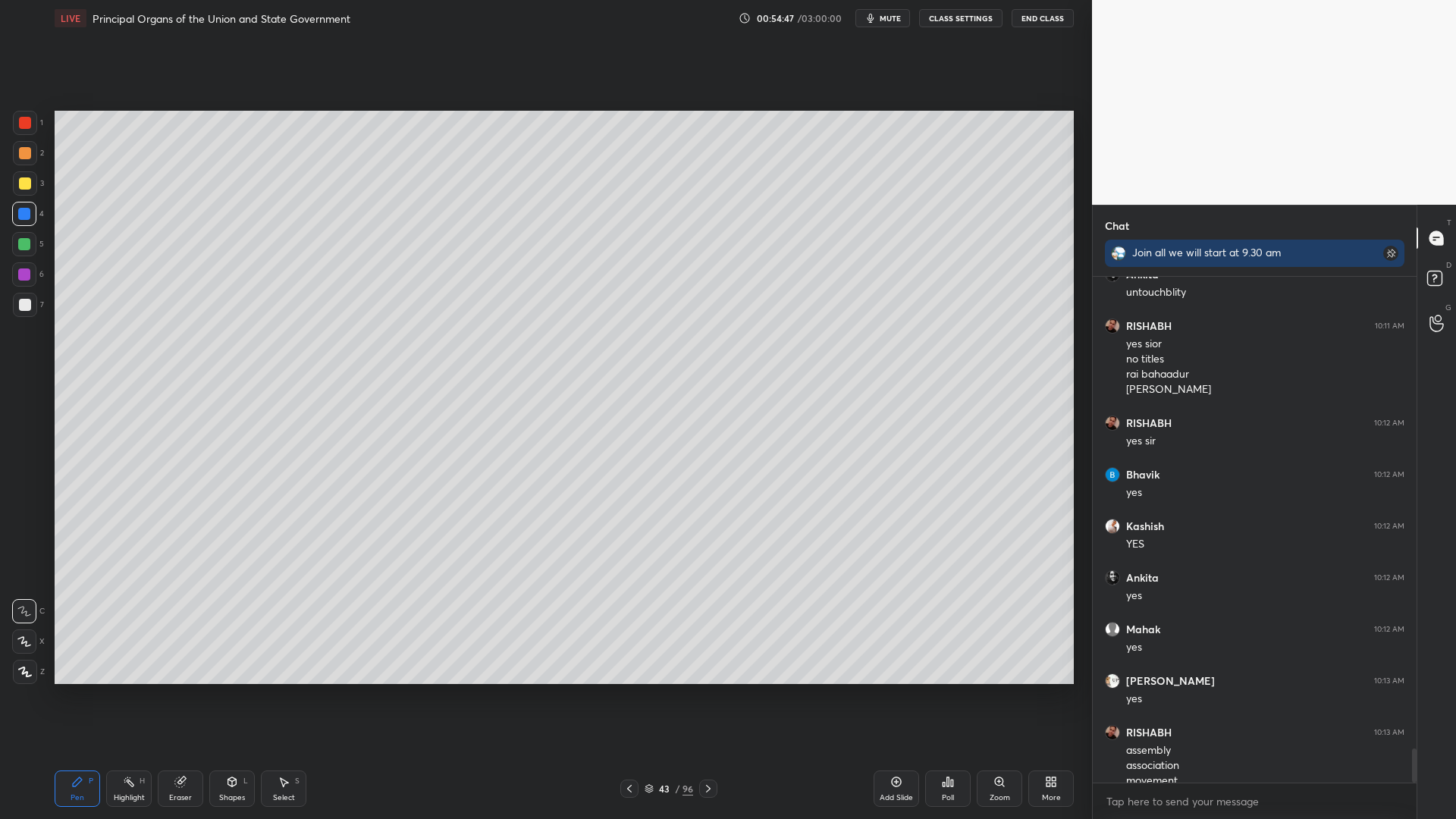
scroll to position [7019, 0]
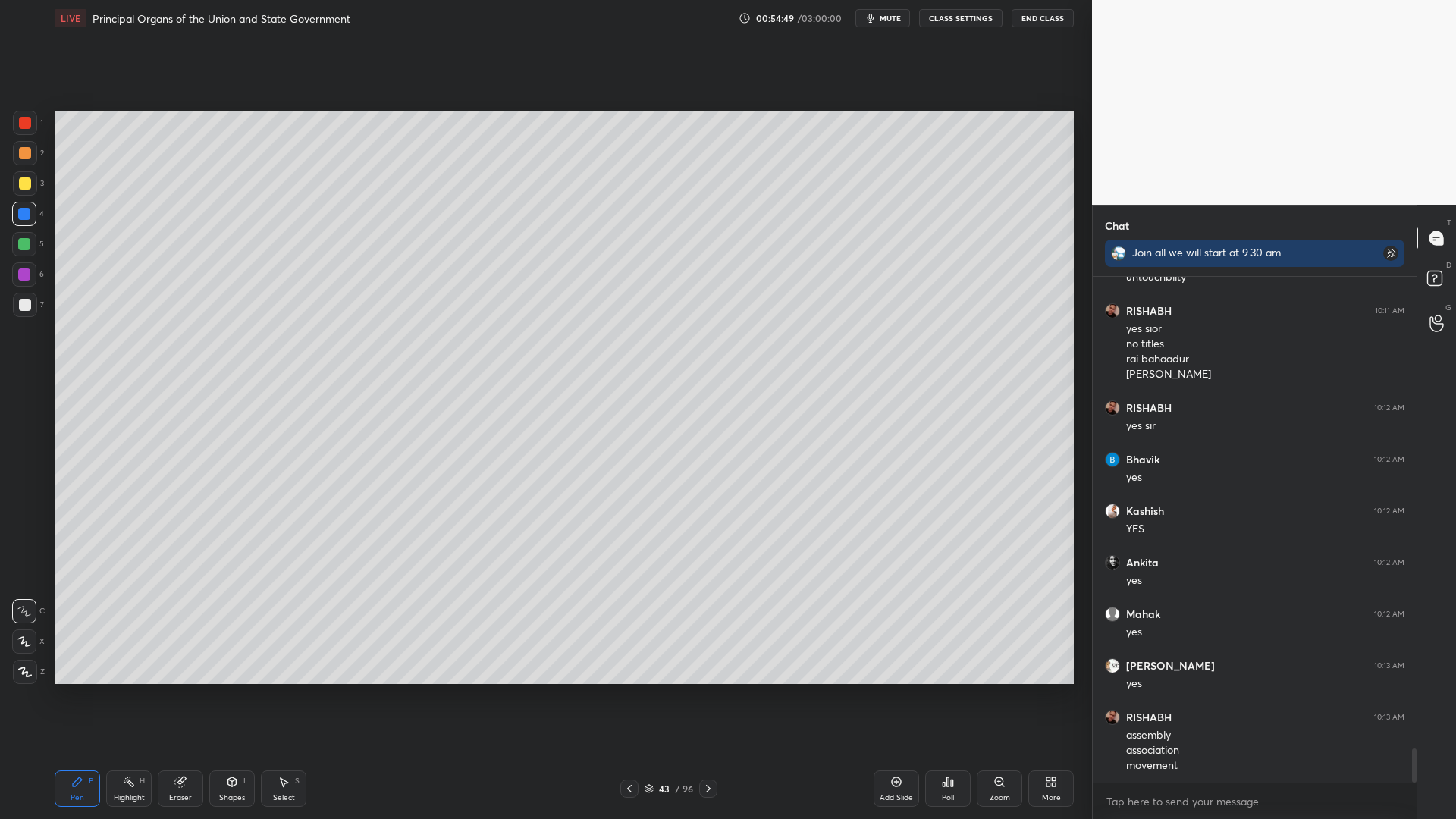
click at [23, 181] on div at bounding box center [25, 184] width 12 height 12
click at [38, 195] on div "3" at bounding box center [28, 183] width 31 height 24
click at [27, 164] on div "2" at bounding box center [28, 156] width 31 height 30
click at [34, 154] on div at bounding box center [25, 153] width 24 height 24
click at [0, 180] on div "1 2 3 4 5 6 7 C X Z C X Z E E Erase all H H" at bounding box center [24, 398] width 49 height 573
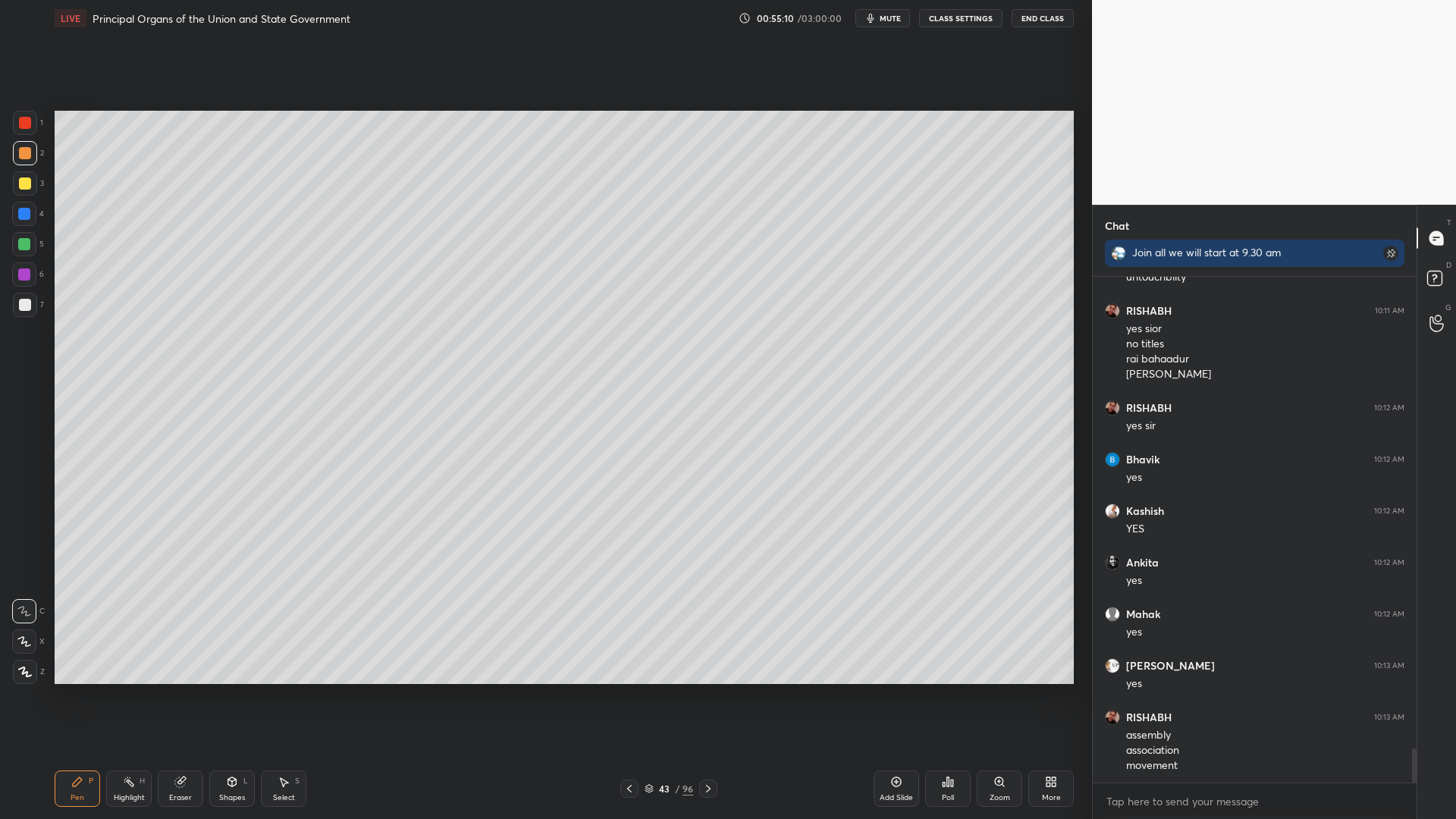
click at [15, 191] on div at bounding box center [25, 183] width 24 height 24
click at [35, 194] on div "3" at bounding box center [28, 183] width 31 height 24
click at [28, 184] on div at bounding box center [25, 184] width 12 height 12
drag, startPoint x: 27, startPoint y: 164, endPoint x: 35, endPoint y: 158, distance: 10.0
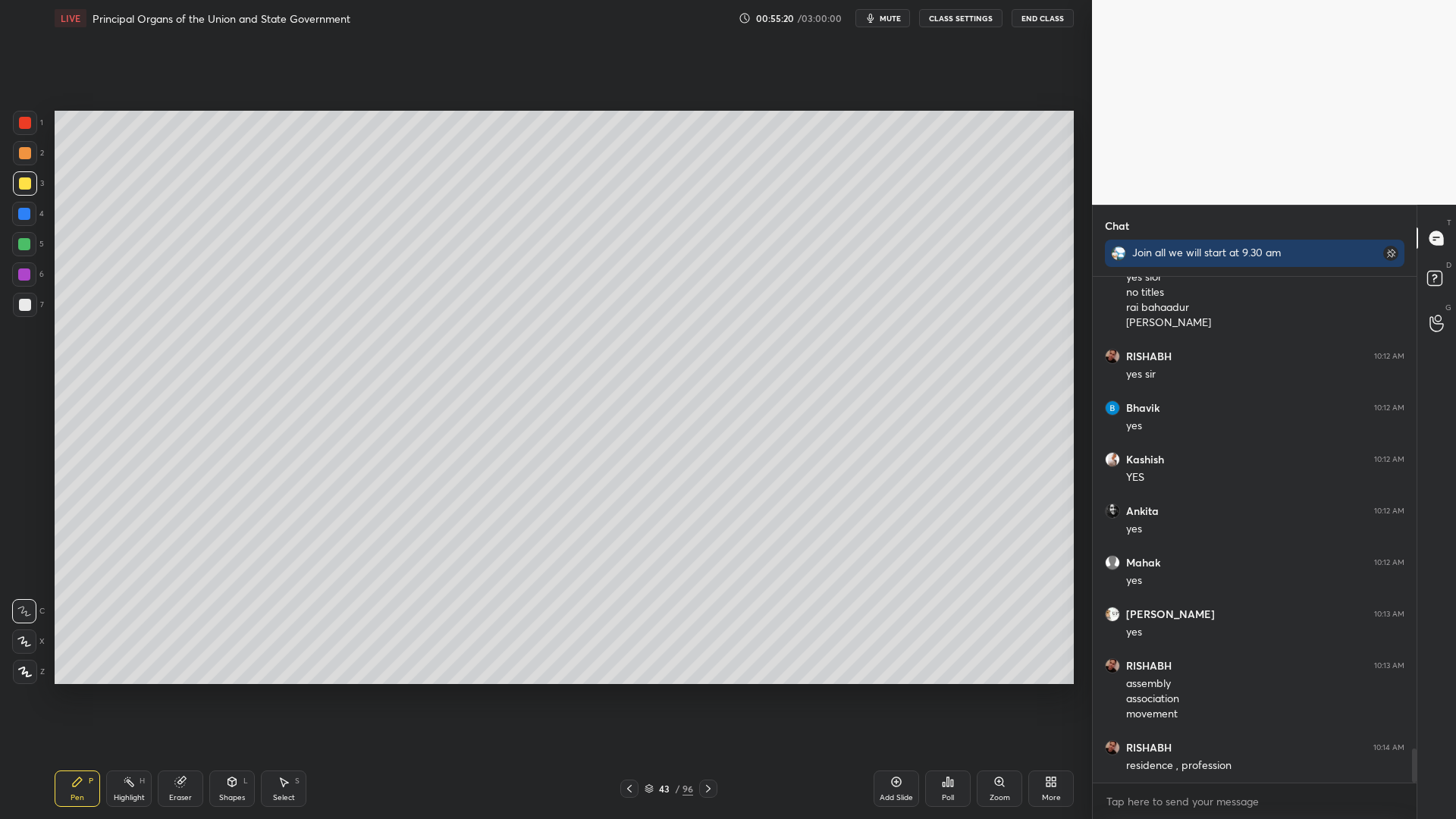
click at [27, 164] on div "2" at bounding box center [28, 156] width 31 height 30
drag, startPoint x: 34, startPoint y: 159, endPoint x: 51, endPoint y: 161, distance: 17.1
click at [34, 159] on div at bounding box center [25, 153] width 24 height 24
click at [0, 217] on div "1 2 3 4 5 6 7 C X Z C X Z E E Erase all H H" at bounding box center [24, 398] width 49 height 573
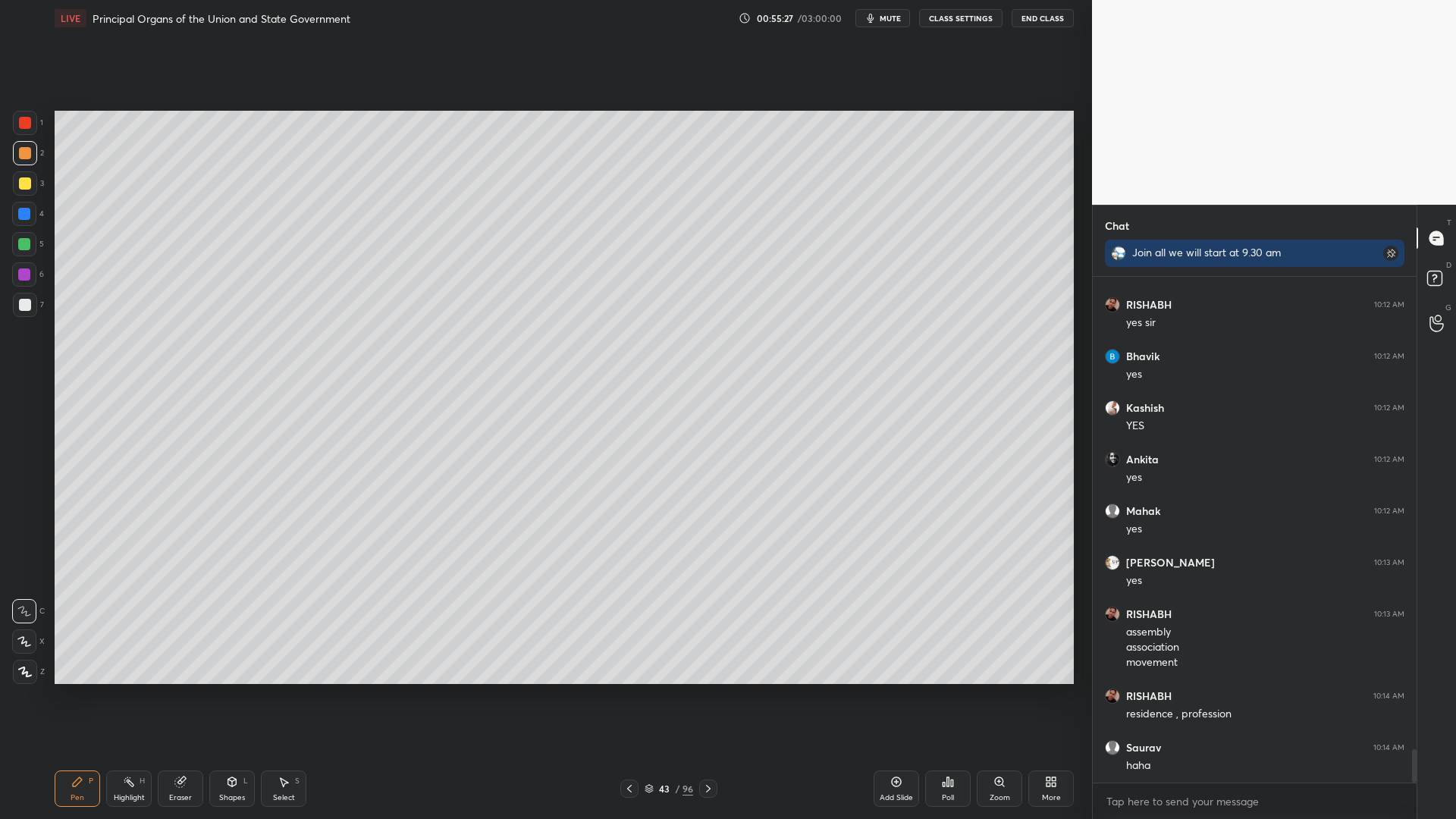
click at [17, 229] on div "4" at bounding box center [28, 217] width 32 height 30
click at [27, 246] on div at bounding box center [25, 244] width 12 height 12
drag, startPoint x: 30, startPoint y: 280, endPoint x: 39, endPoint y: 280, distance: 9.0
click at [39, 280] on div "6" at bounding box center [28, 274] width 32 height 24
click at [16, 299] on div at bounding box center [25, 304] width 24 height 24
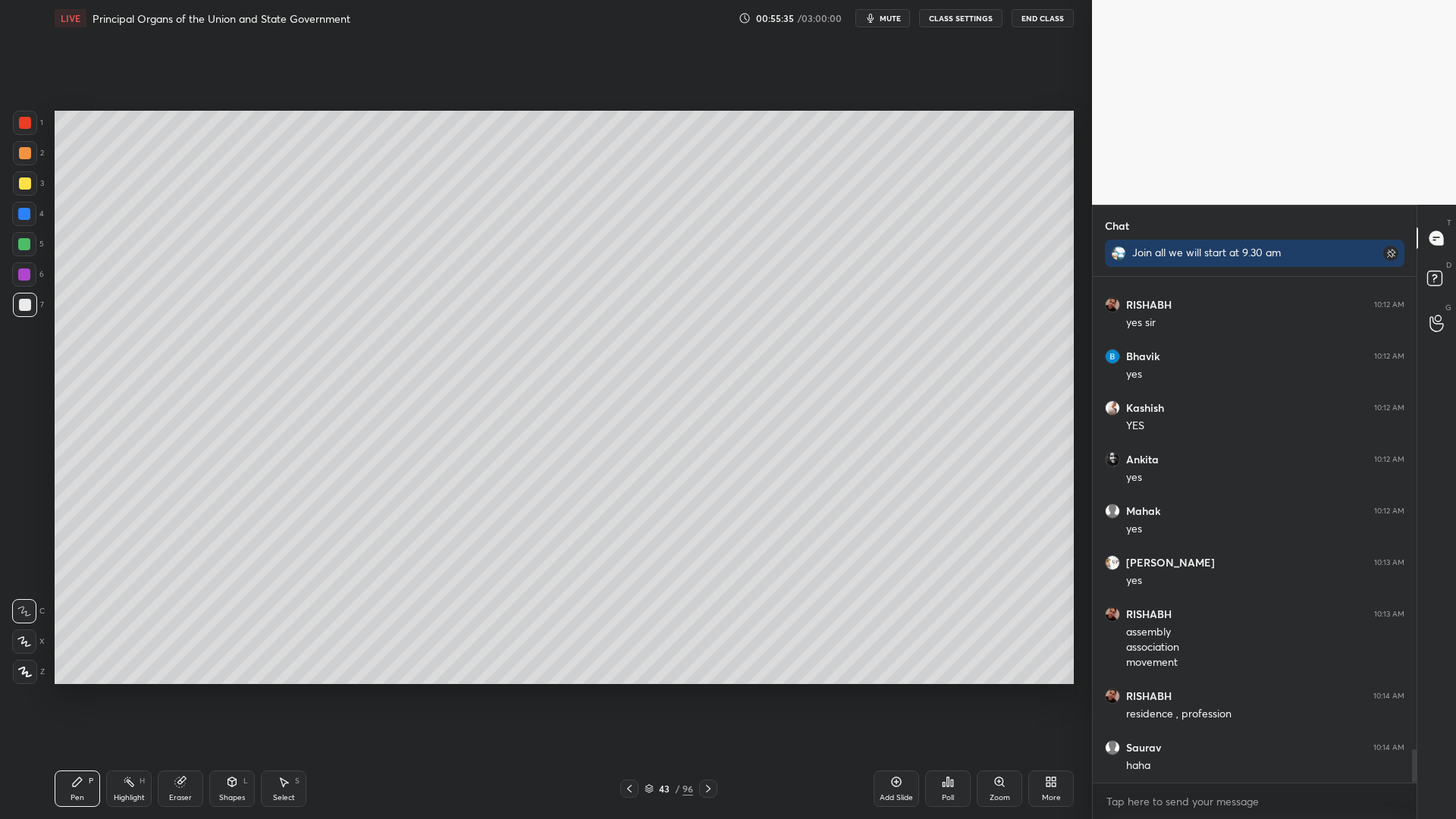
drag, startPoint x: 30, startPoint y: 295, endPoint x: 51, endPoint y: 291, distance: 21.4
click at [30, 295] on div at bounding box center [25, 304] width 24 height 24
click at [0, 293] on div "1 2 3 4 5 6 7 C X Z C X Z E E Erase all H H" at bounding box center [24, 398] width 49 height 573
click at [22, 295] on div at bounding box center [25, 304] width 24 height 24
click at [20, 278] on div at bounding box center [24, 274] width 24 height 24
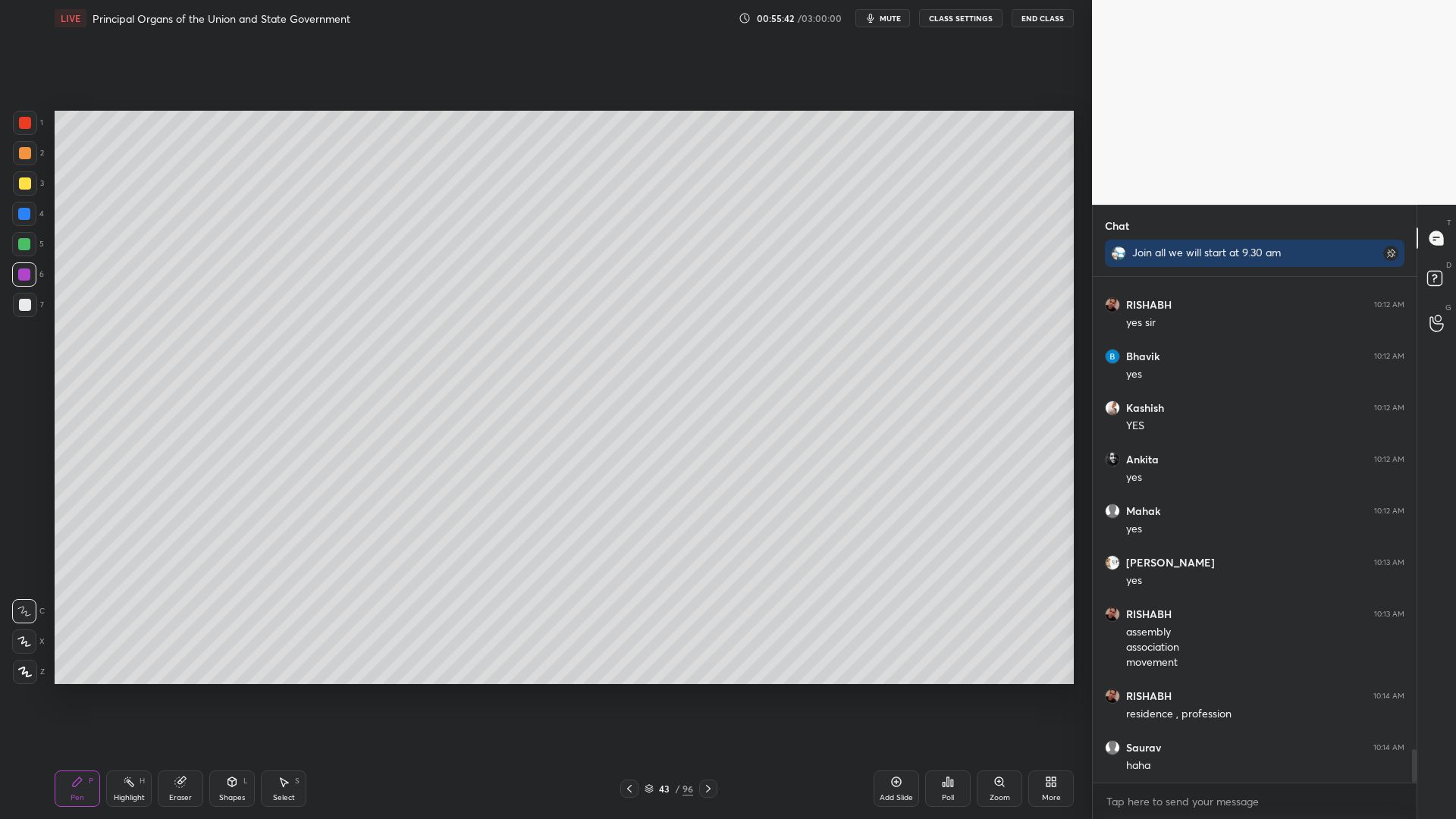
drag, startPoint x: 24, startPoint y: 253, endPoint x: 38, endPoint y: 246, distance: 15.7
click at [28, 251] on div at bounding box center [24, 243] width 24 height 24
drag, startPoint x: 38, startPoint y: 246, endPoint x: 46, endPoint y: 248, distance: 8.2
click at [43, 248] on div "5" at bounding box center [28, 243] width 32 height 24
click at [39, 180] on div "3" at bounding box center [28, 183] width 31 height 24
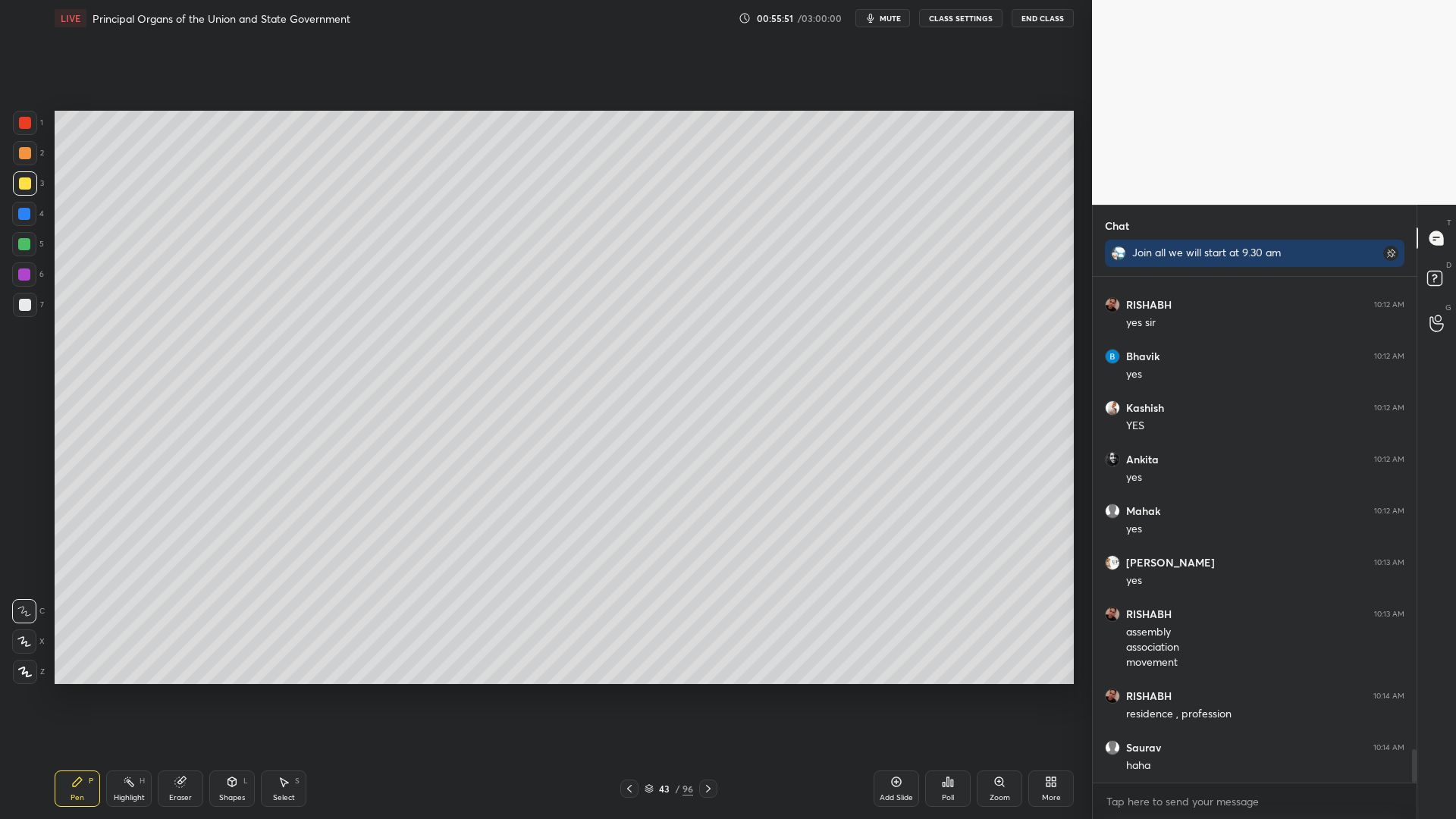
click at [28, 172] on div at bounding box center [25, 183] width 24 height 24
click at [15, 157] on div "2" at bounding box center [28, 156] width 31 height 30
click at [41, 154] on div "2" at bounding box center [28, 153] width 31 height 24
click at [25, 253] on div "5" at bounding box center [28, 247] width 32 height 30
click at [33, 242] on div at bounding box center [24, 243] width 24 height 24
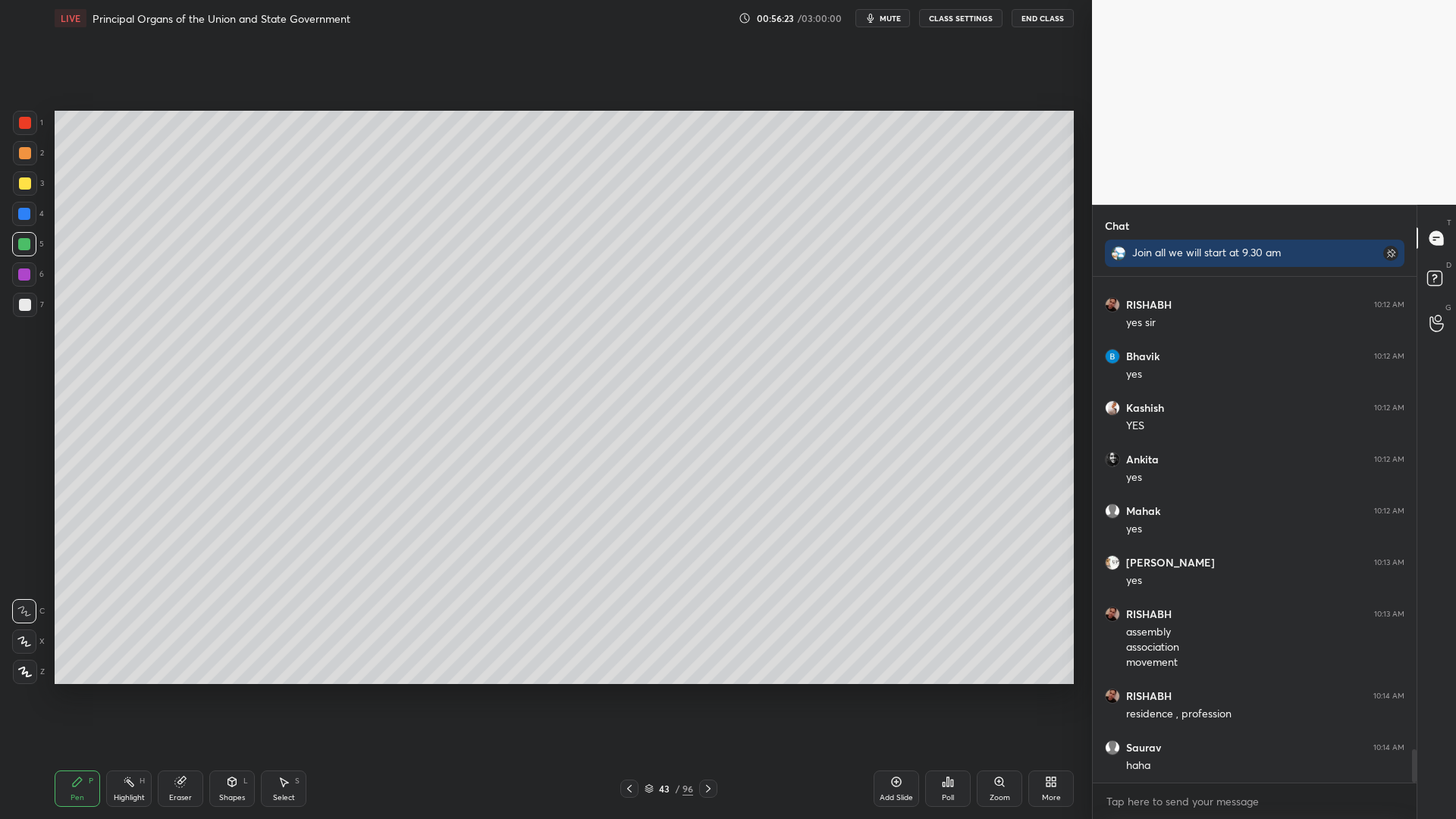
drag, startPoint x: 28, startPoint y: 222, endPoint x: 28, endPoint y: 211, distance: 11.0
click at [28, 219] on div at bounding box center [24, 213] width 24 height 24
click at [0, 190] on div "1 2 3 4 5 6 7 C X Z C X Z E E Erase all H H" at bounding box center [24, 398] width 49 height 573
click at [24, 186] on div at bounding box center [25, 184] width 12 height 12
click at [39, 185] on div "3" at bounding box center [28, 183] width 31 height 24
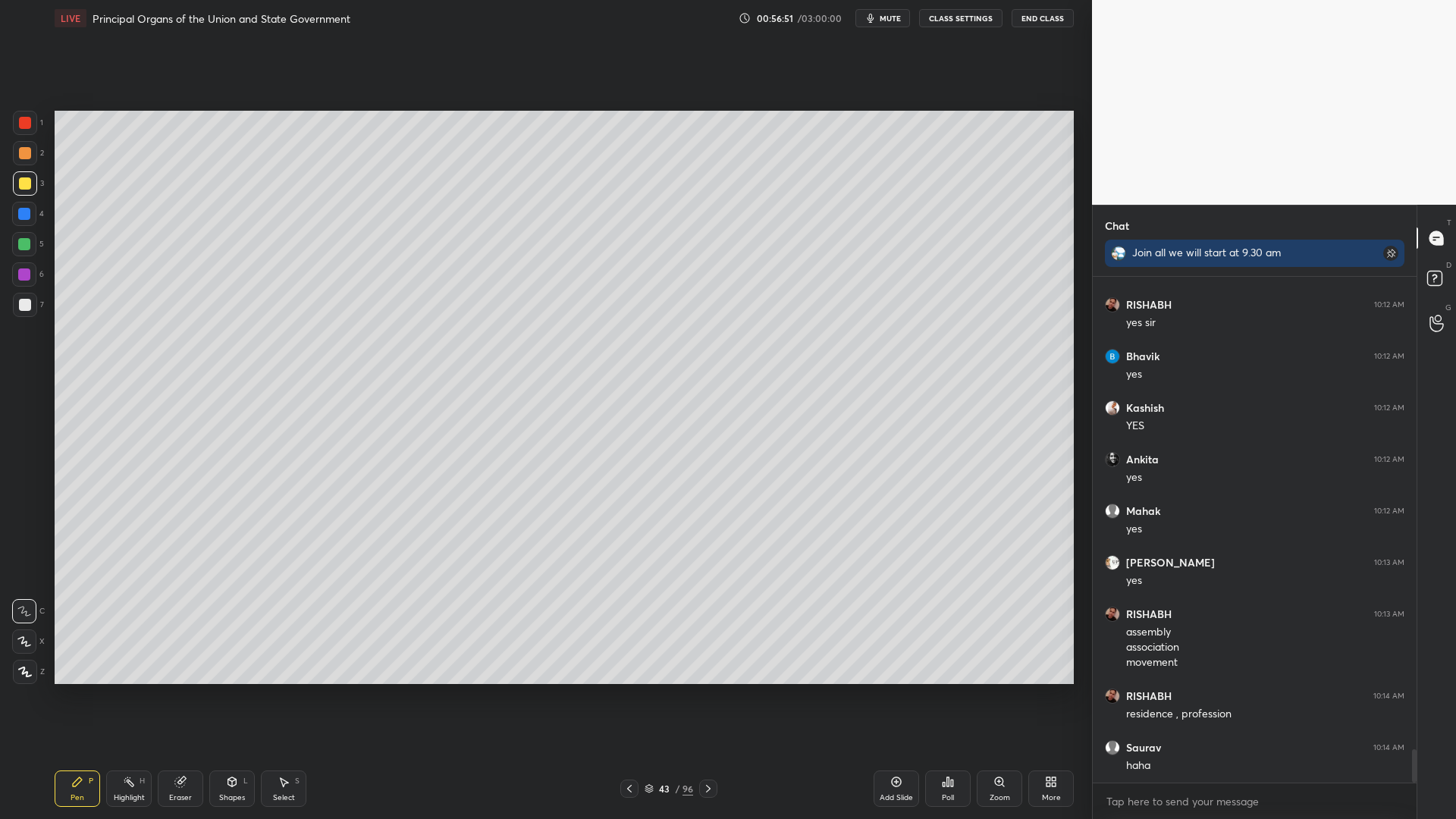
click at [884, 654] on div "Add Slide" at bounding box center [895, 788] width 45 height 36
click at [33, 164] on div "2" at bounding box center [28, 153] width 31 height 24
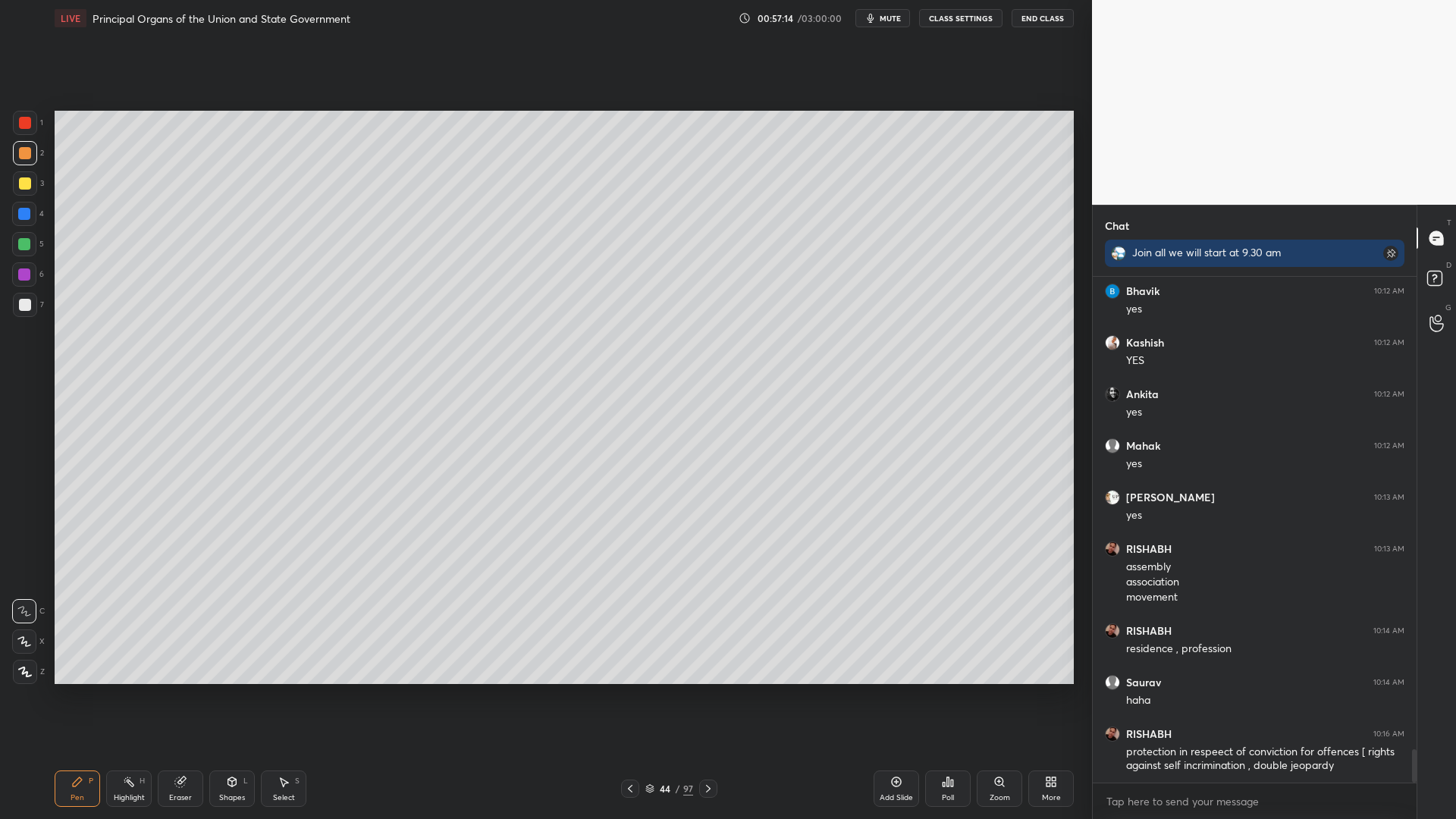
drag, startPoint x: 892, startPoint y: 18, endPoint x: 875, endPoint y: 28, distance: 19.7
click at [892, 17] on span "mute" at bounding box center [890, 19] width 21 height 11
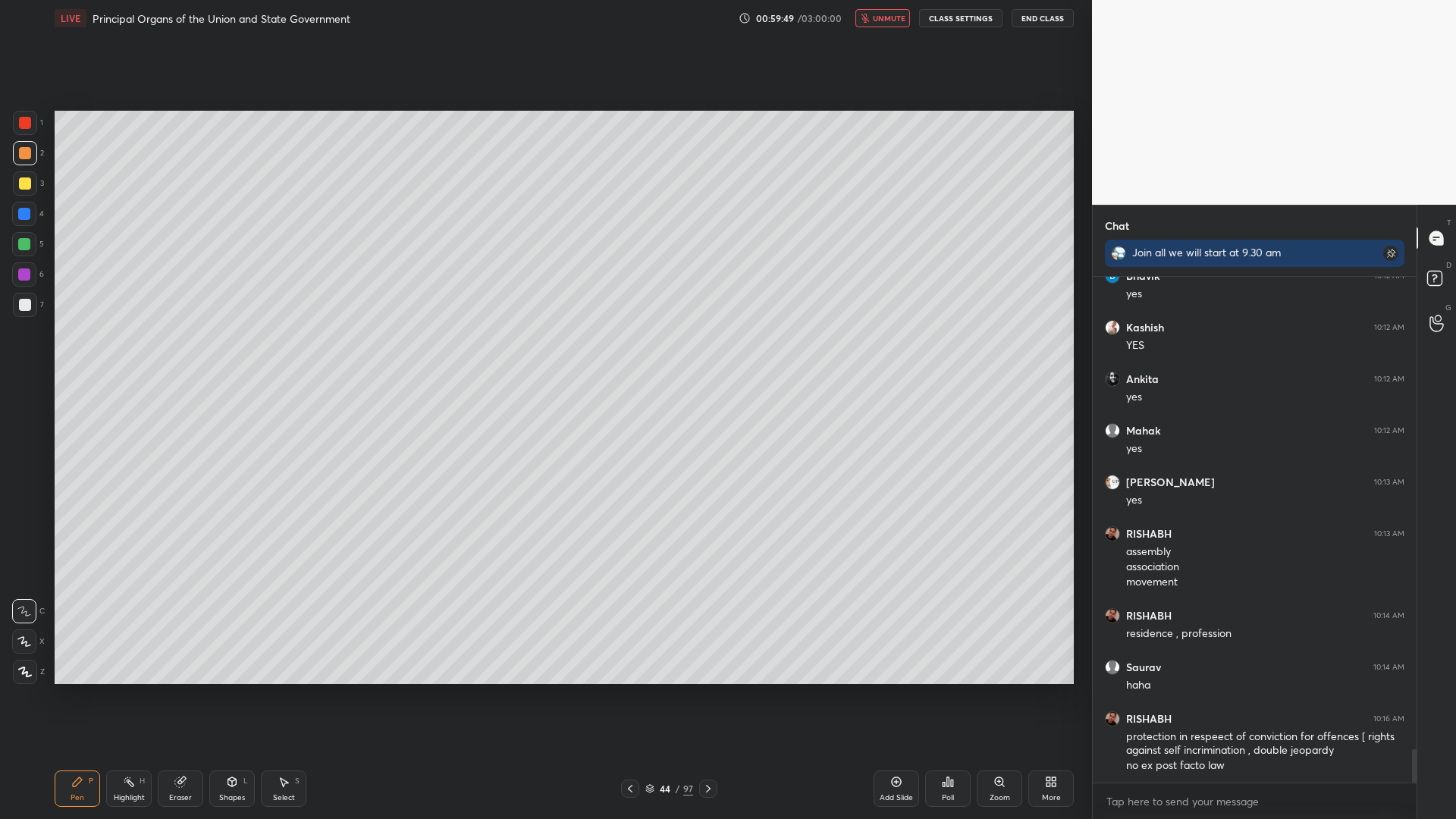
click at [893, 18] on span "unmute" at bounding box center [889, 19] width 33 height 11
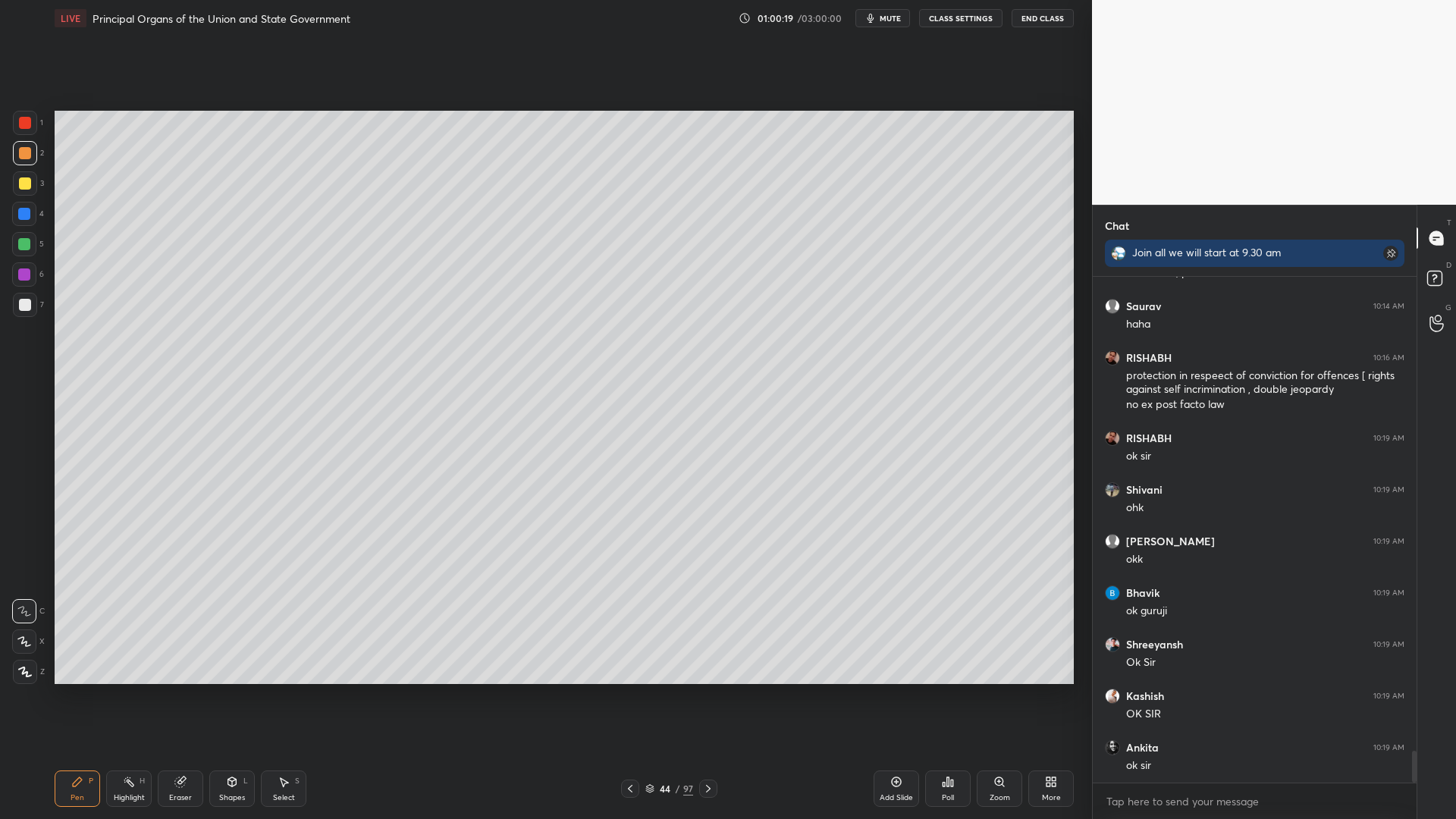
scroll to position [7615, 0]
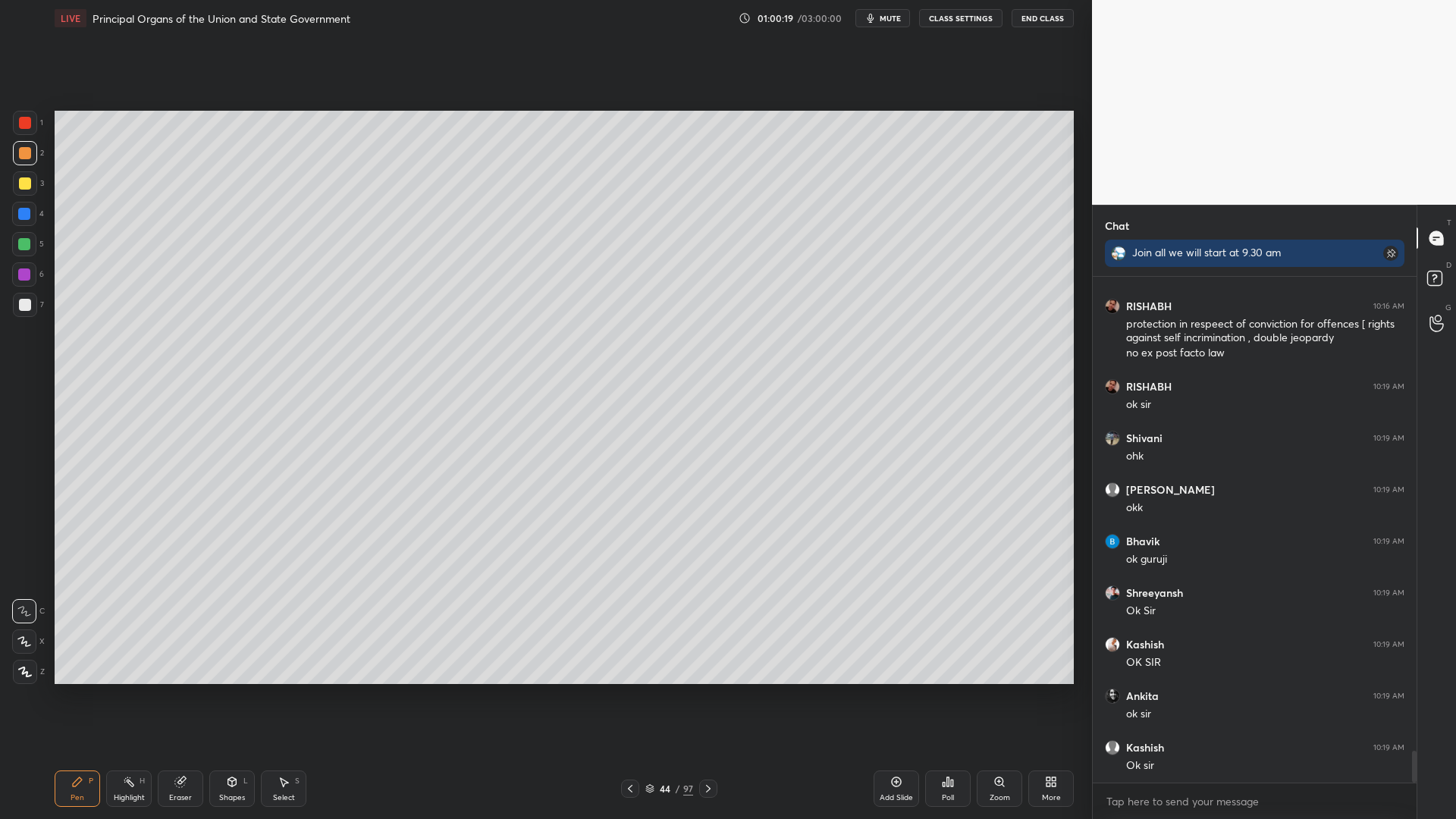
click at [1044, 22] on button "End Class" at bounding box center [1043, 18] width 62 height 19
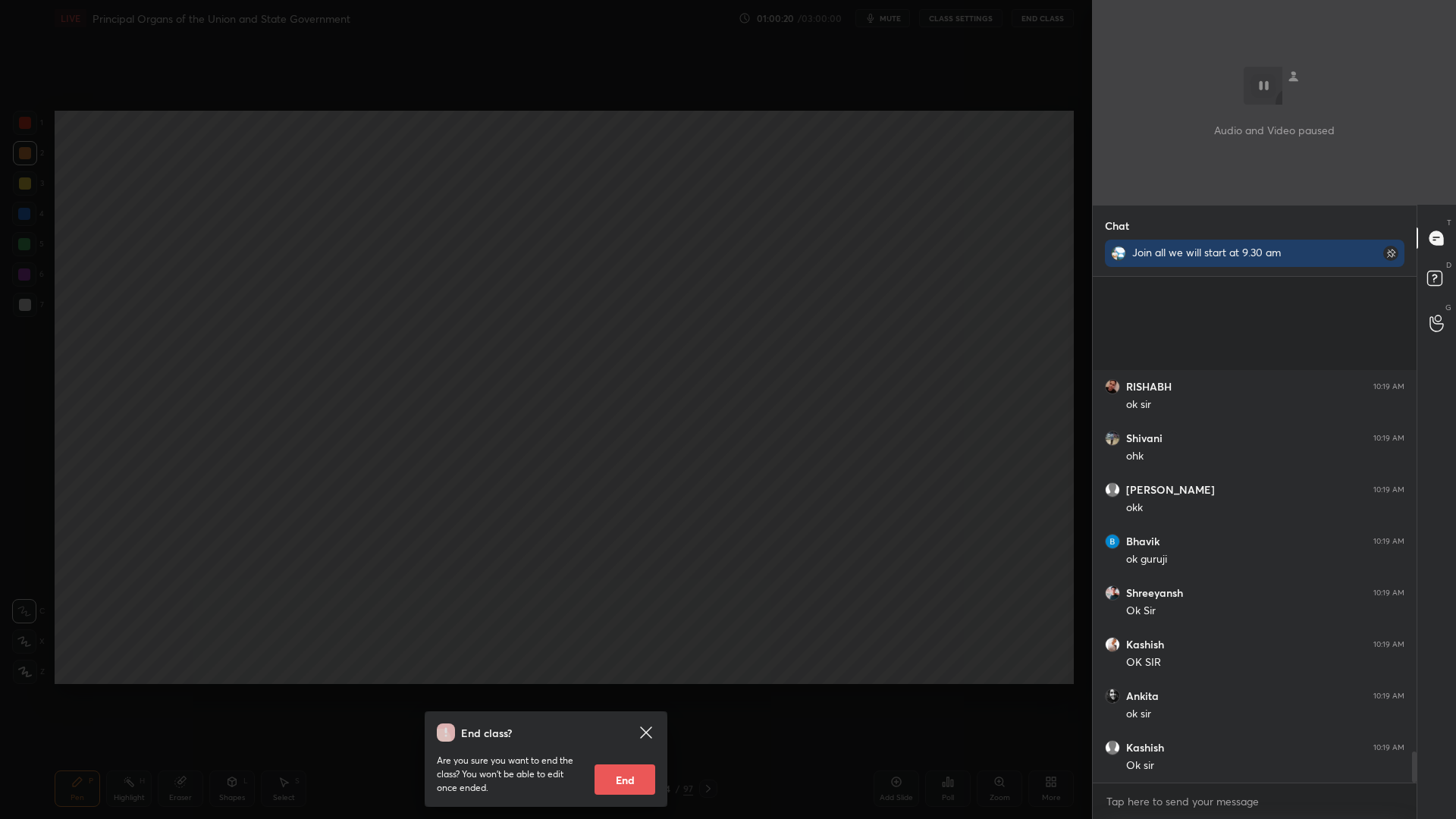
scroll to position [7769, 0]
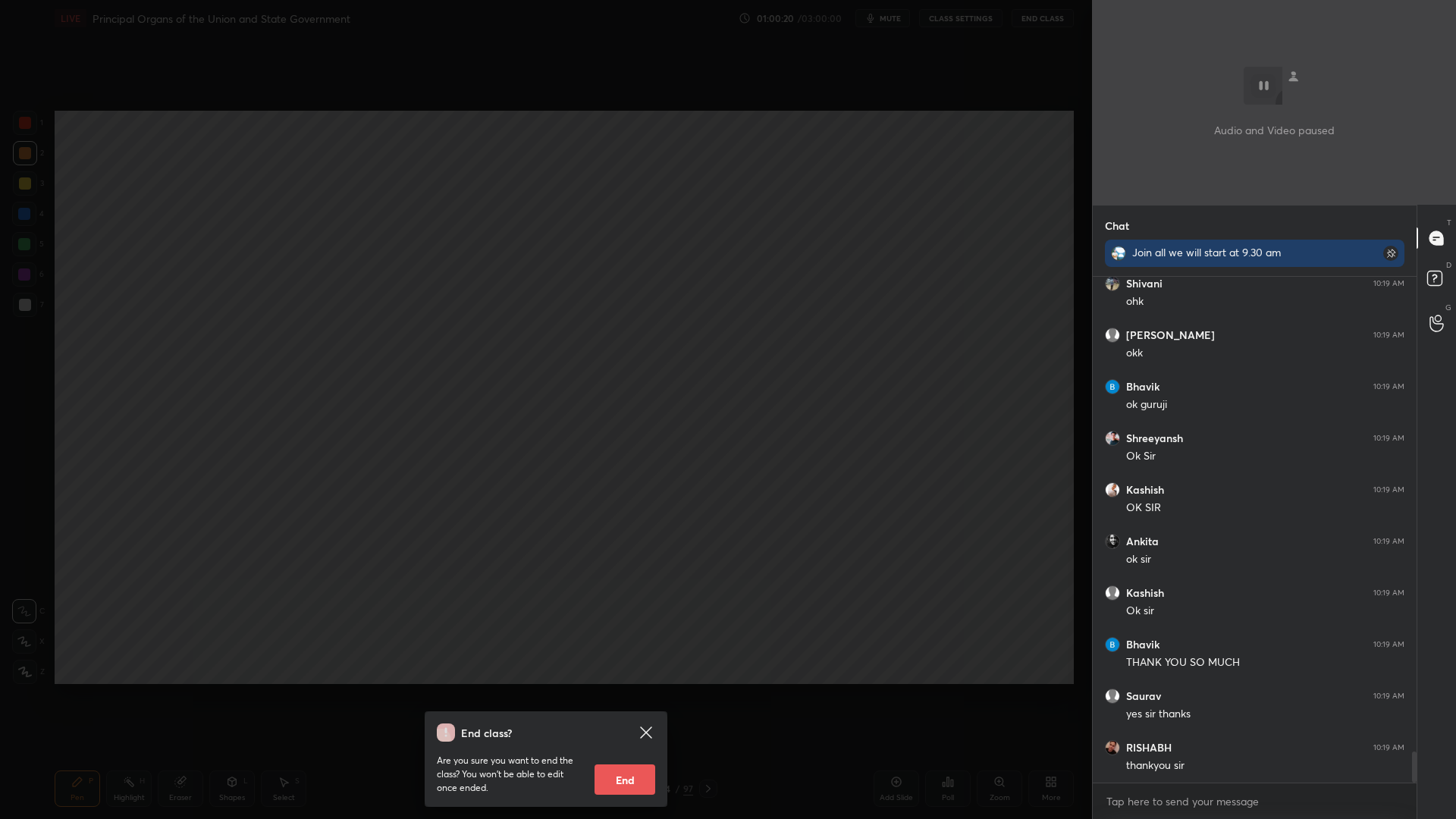
click at [634, 654] on button "End" at bounding box center [625, 779] width 60 height 30
type textarea "x"
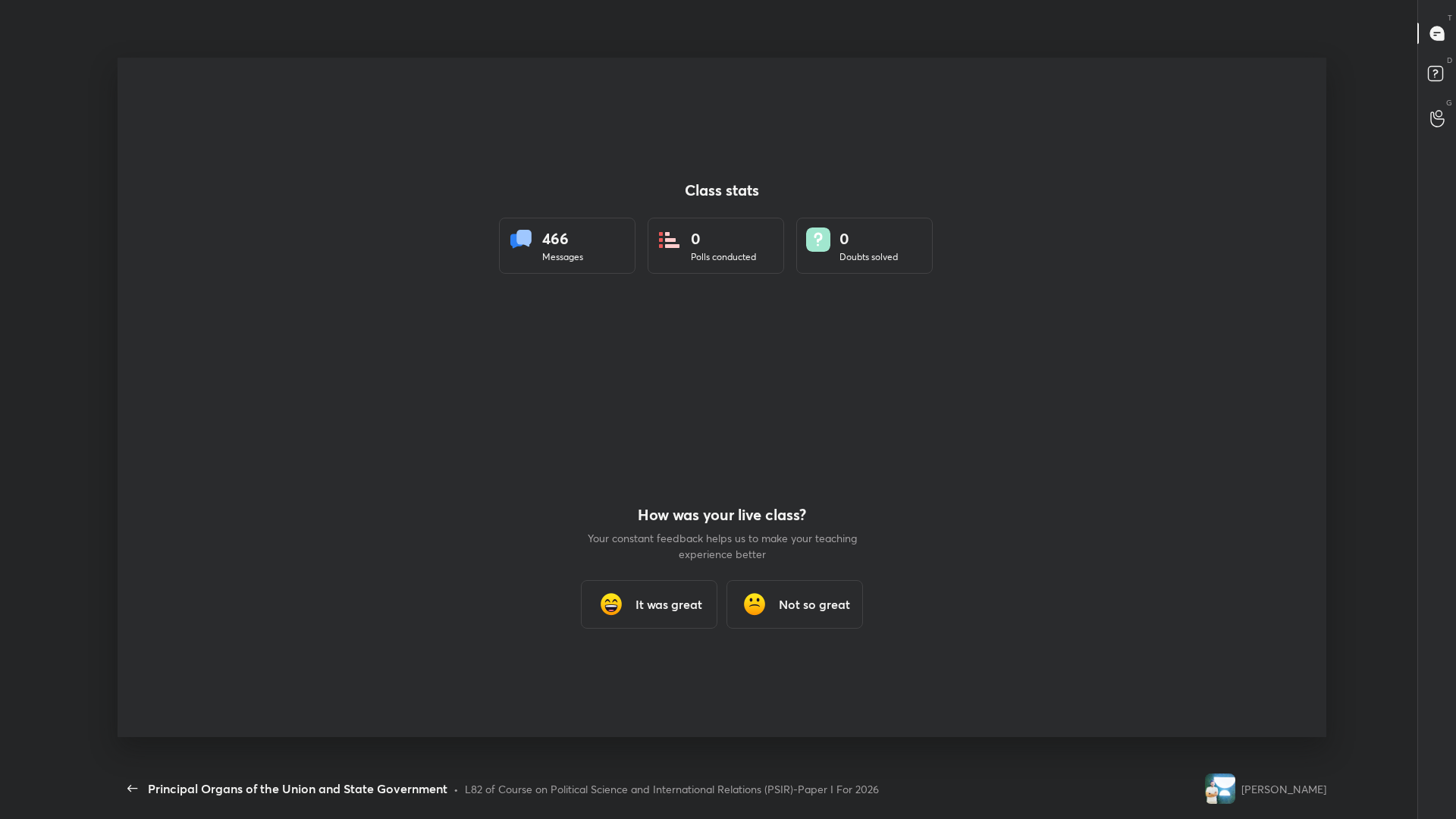
scroll to position [722, 1262]
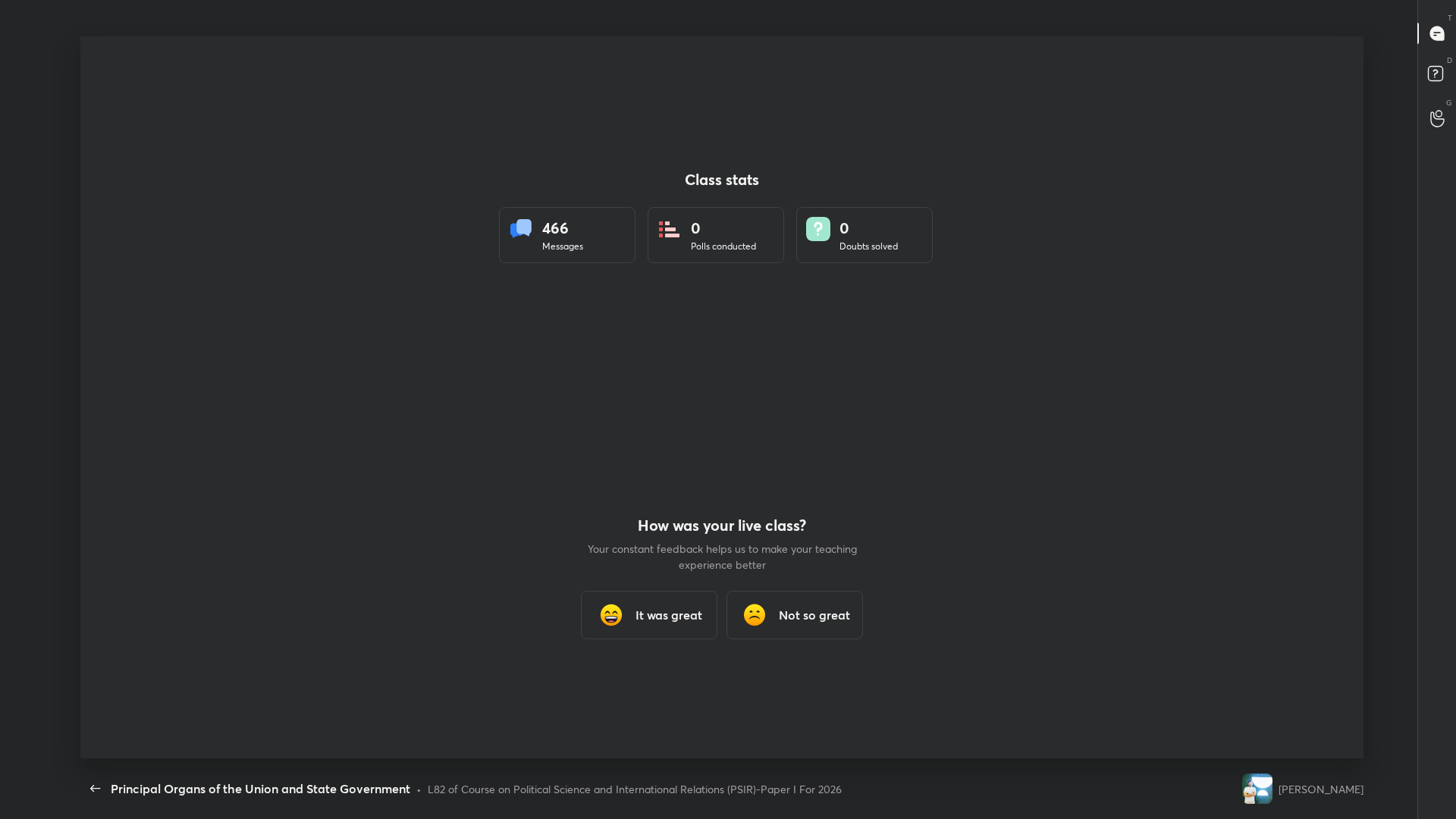
type textarea "x"
